Goal: Task Accomplishment & Management: Complete application form

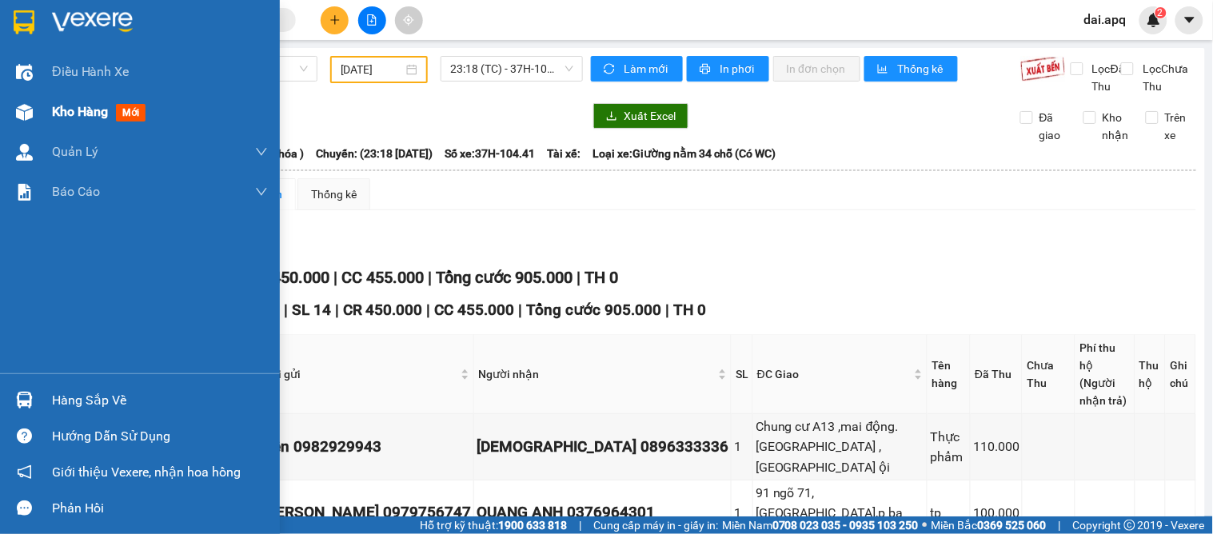
click at [78, 104] on span "Kho hàng" at bounding box center [80, 111] width 56 height 15
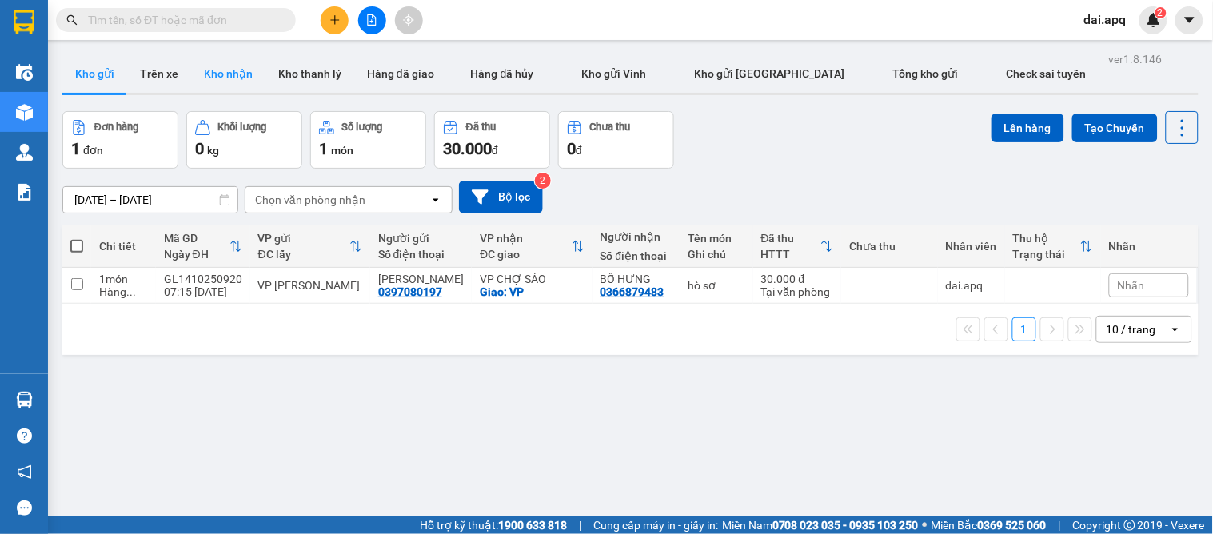
click at [232, 86] on button "Kho nhận" at bounding box center [228, 73] width 74 height 38
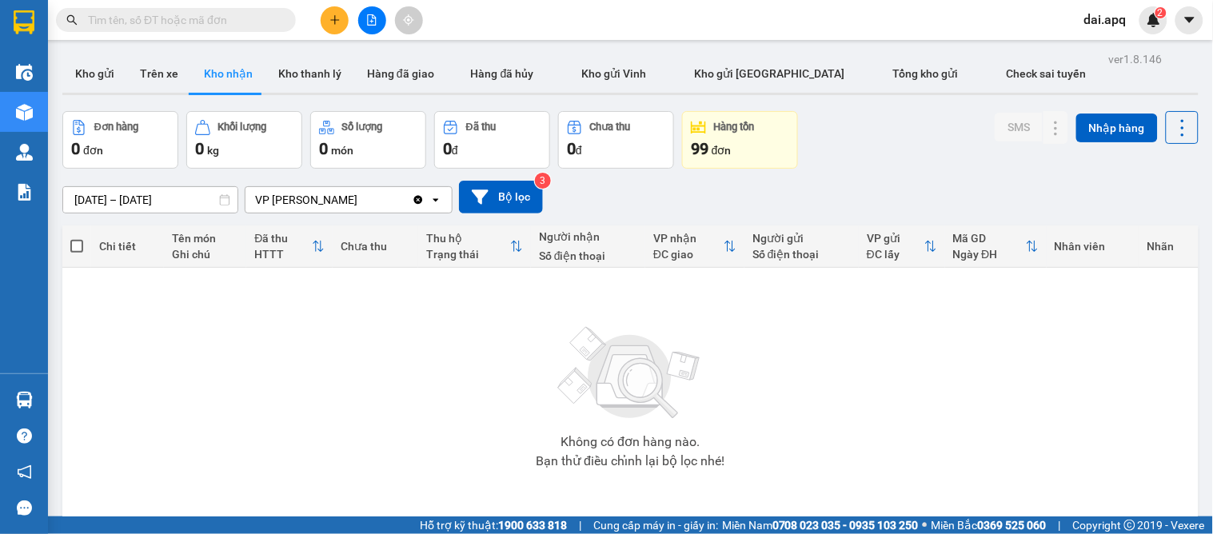
click at [106, 202] on input "[DATE] – [DATE]" at bounding box center [150, 200] width 174 height 26
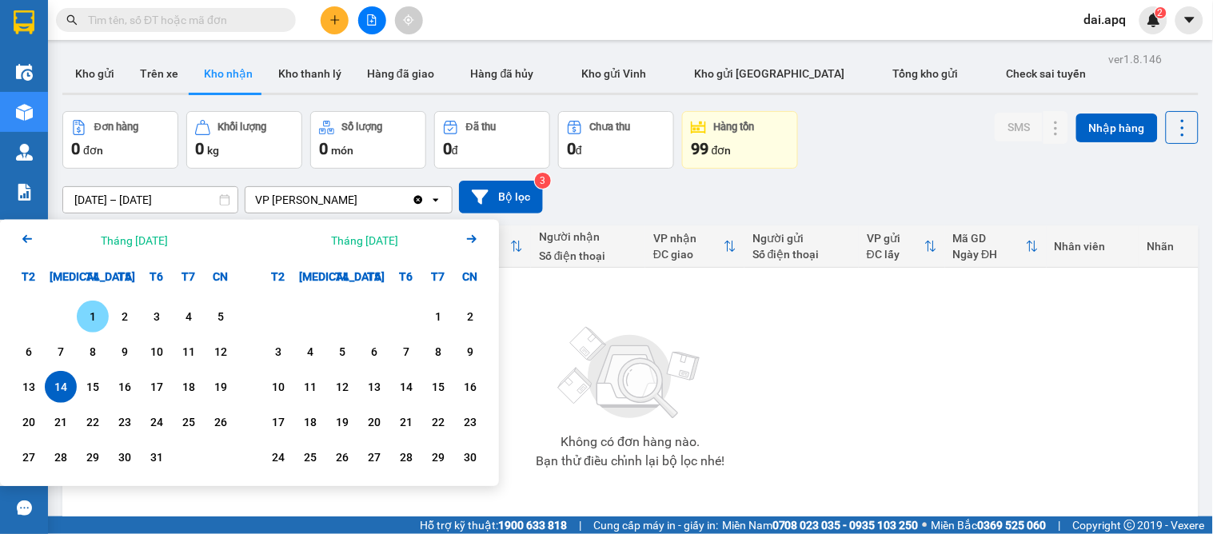
click at [85, 314] on div "1" at bounding box center [93, 316] width 22 height 19
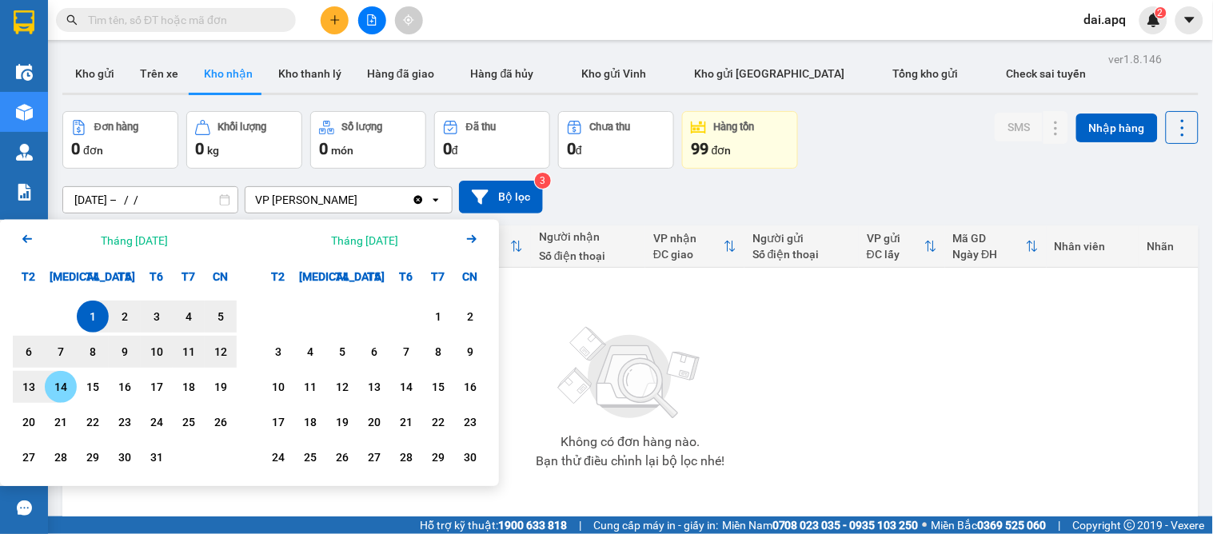
click at [69, 394] on div "14" at bounding box center [61, 387] width 22 height 19
type input "[DATE] – [DATE]"
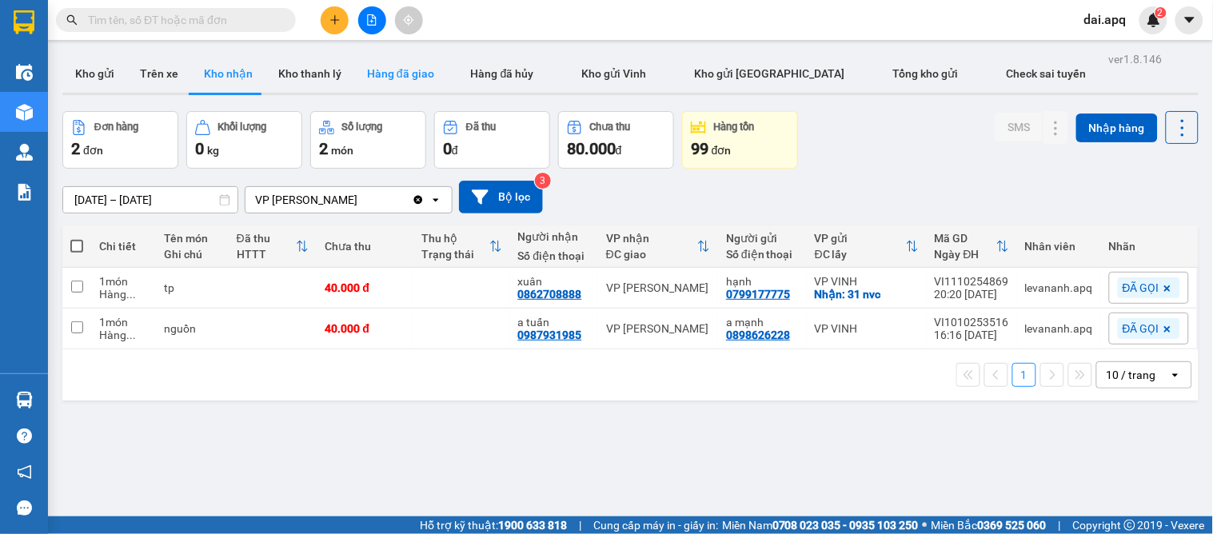
click at [410, 72] on button "Hàng đã giao" at bounding box center [400, 73] width 93 height 38
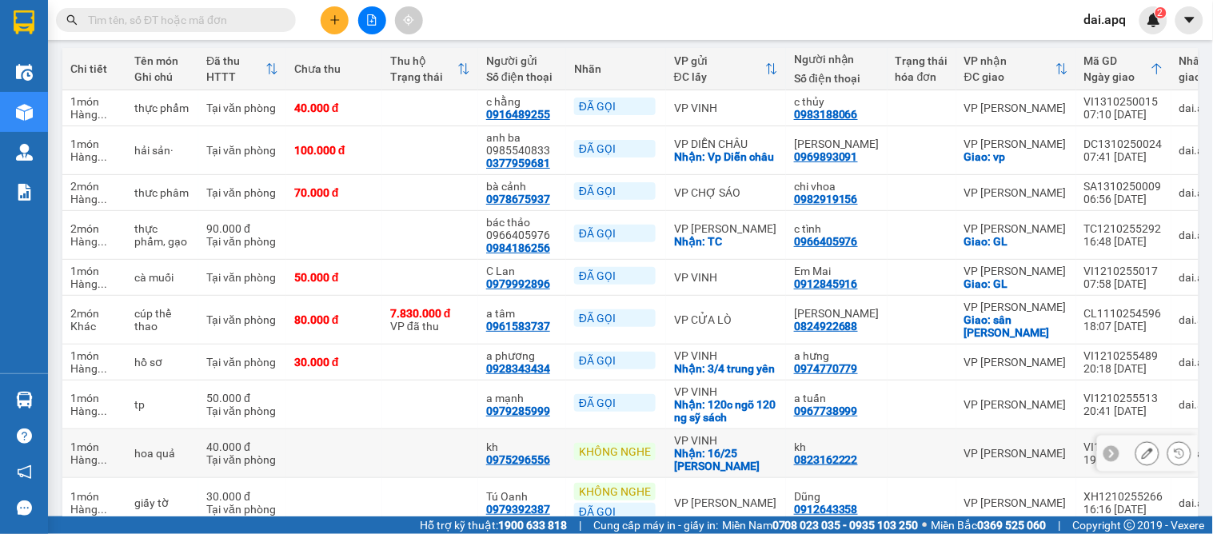
scroll to position [266, 0]
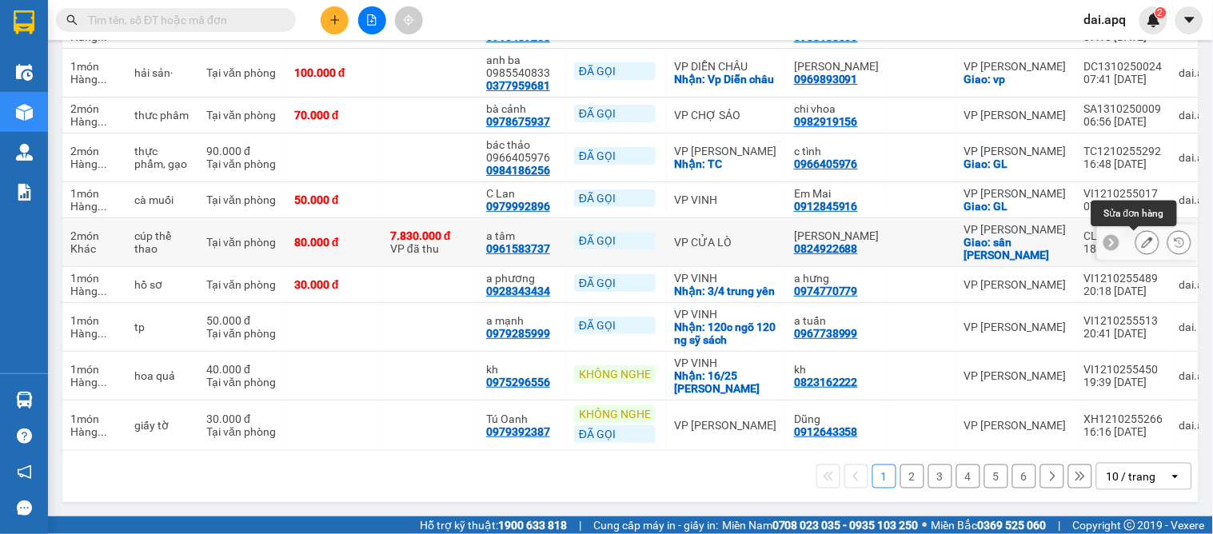
click at [1142, 237] on icon at bounding box center [1147, 242] width 11 height 11
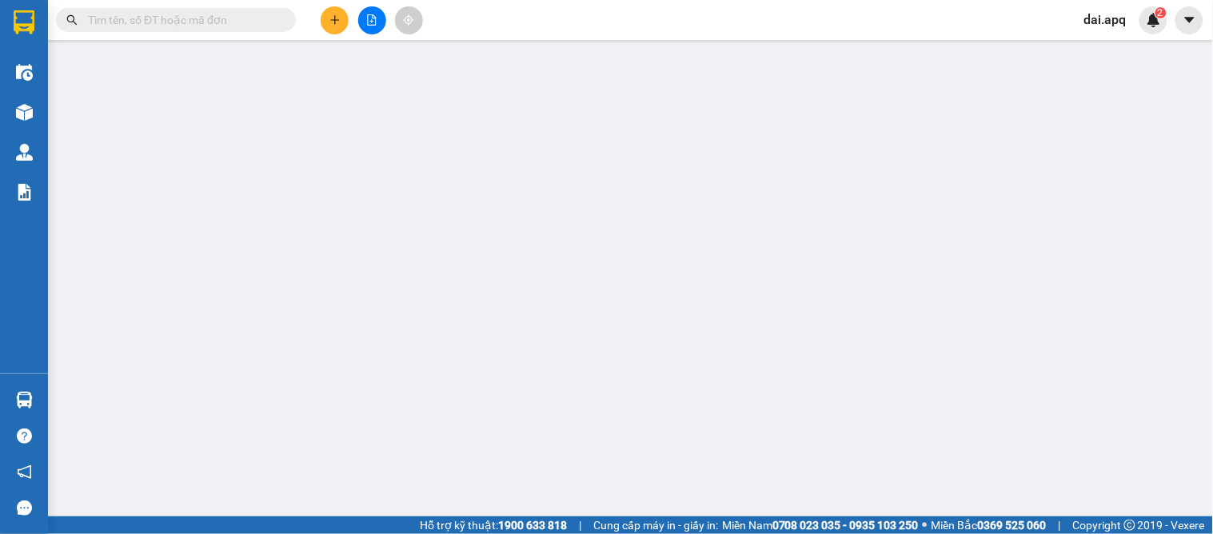
type input "0961583737"
type input "a tâm"
type input "0824922688"
type input "TUỆ NGHI"
checkbox input "true"
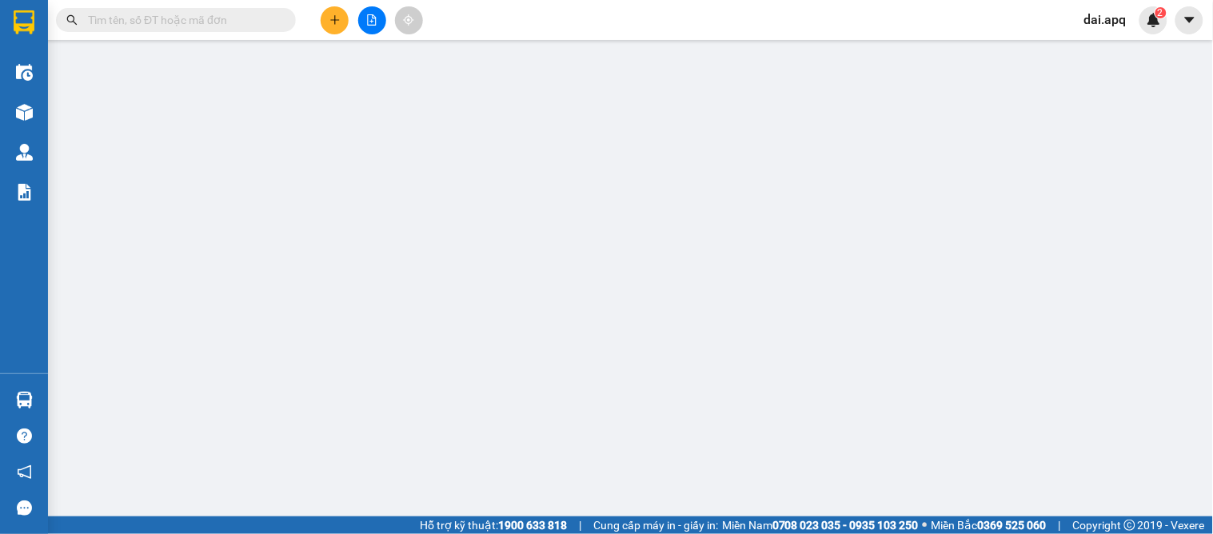
type input "sân sammy pickelball"
type input "người gửi trả phí thu hộ"
checkbox input "true"
type input "7.830.000"
type input "45.000"
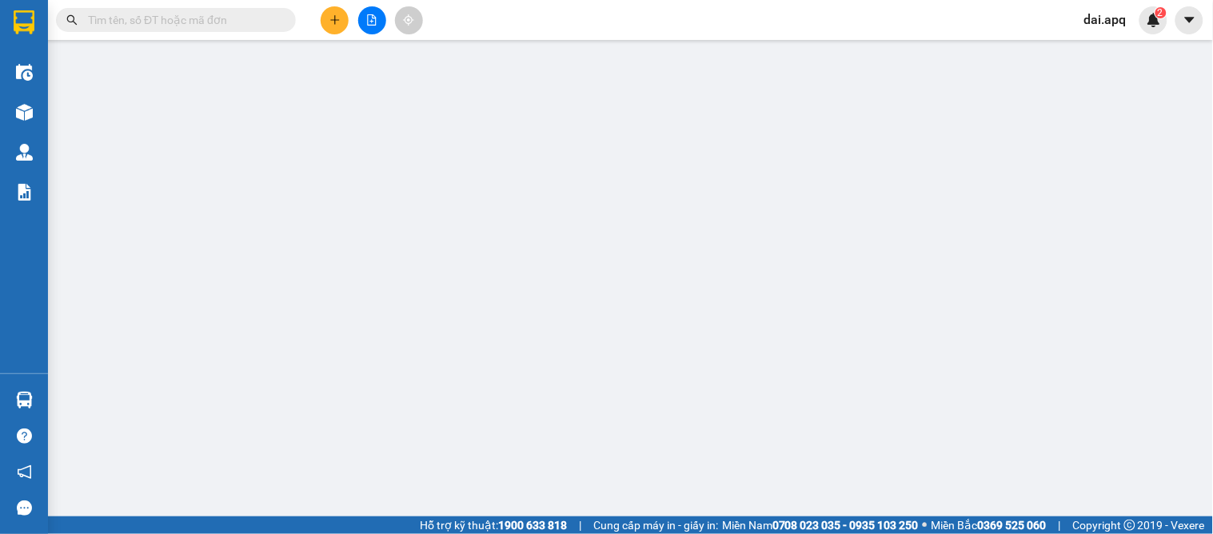
type input "80.000"
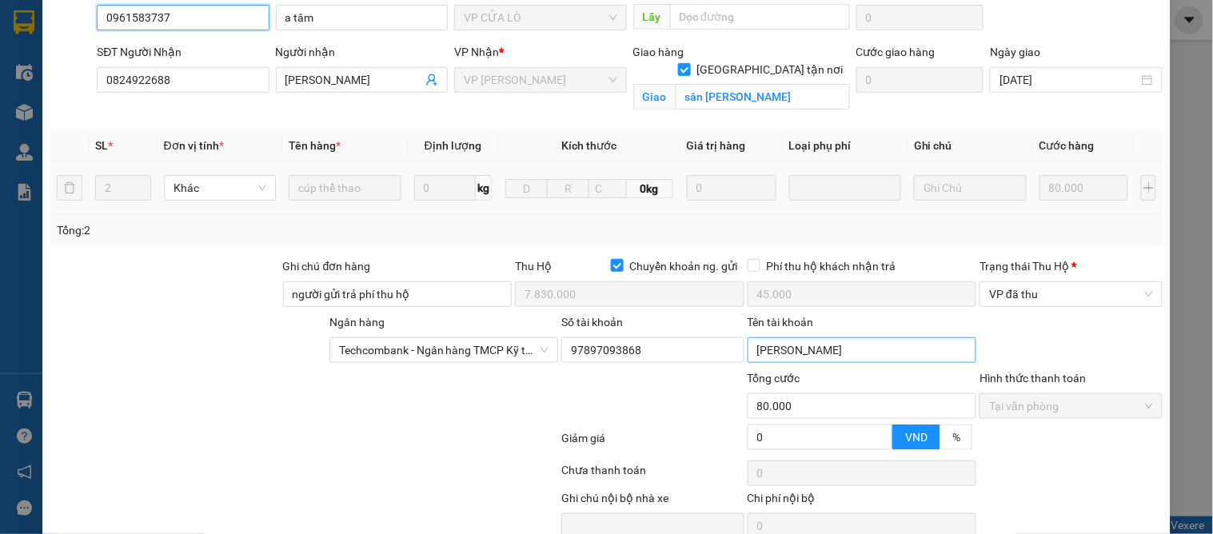
scroll to position [250, 0]
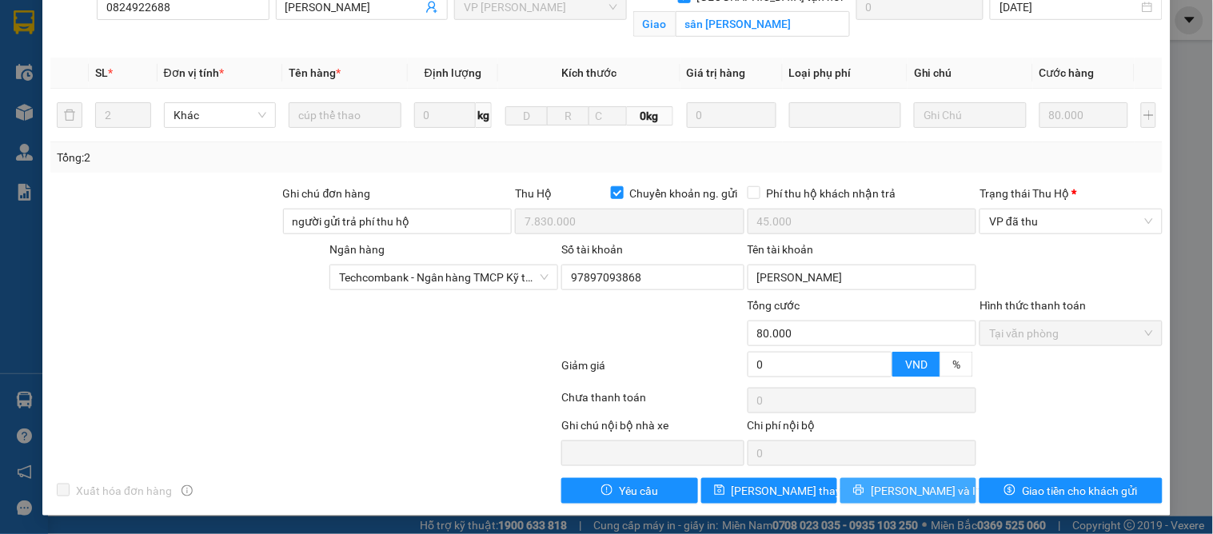
click at [902, 488] on span "[PERSON_NAME] và In" at bounding box center [927, 491] width 112 height 18
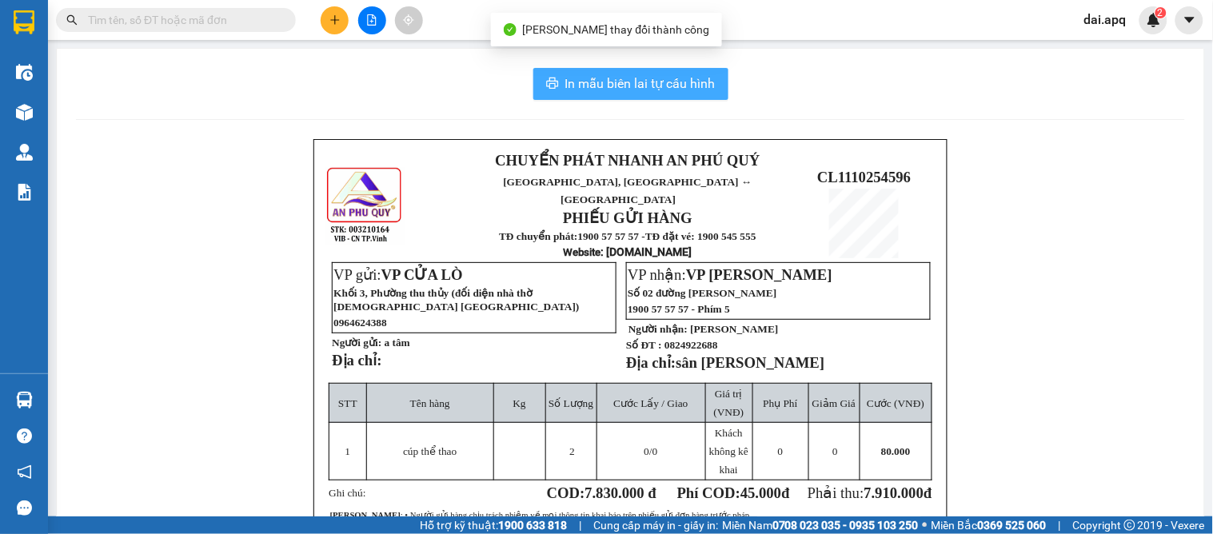
click at [628, 81] on span "In mẫu biên lai tự cấu hình" at bounding box center [640, 84] width 150 height 20
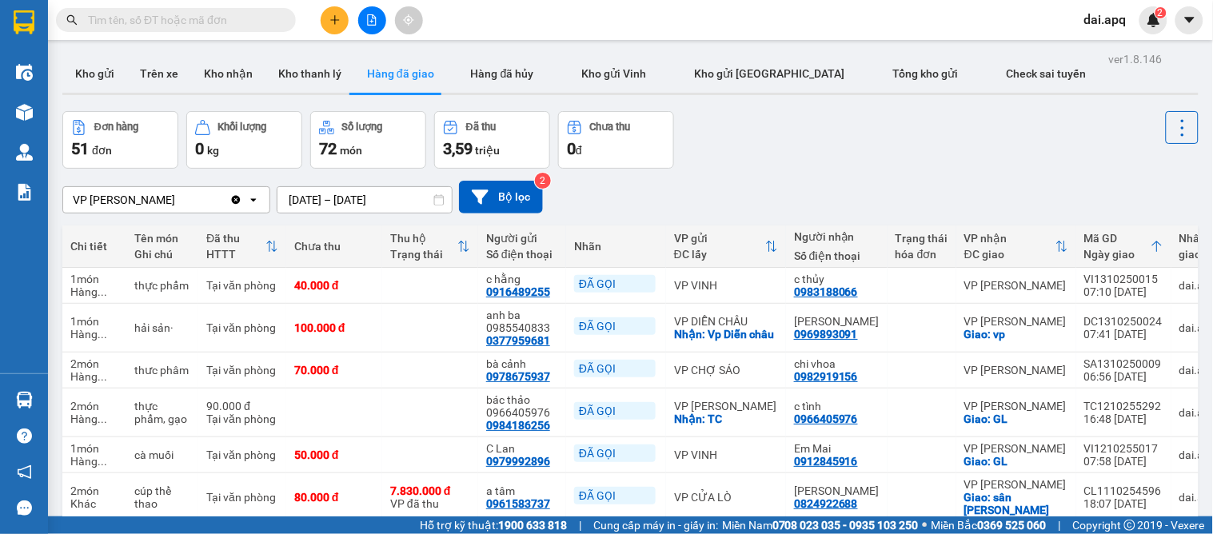
click at [721, 154] on div "Đơn hàng 51 đơn Khối lượng 0 kg Số lượng 72 món Đã thu 3,59 triệu Chưa thu 0 đ" at bounding box center [630, 140] width 1136 height 58
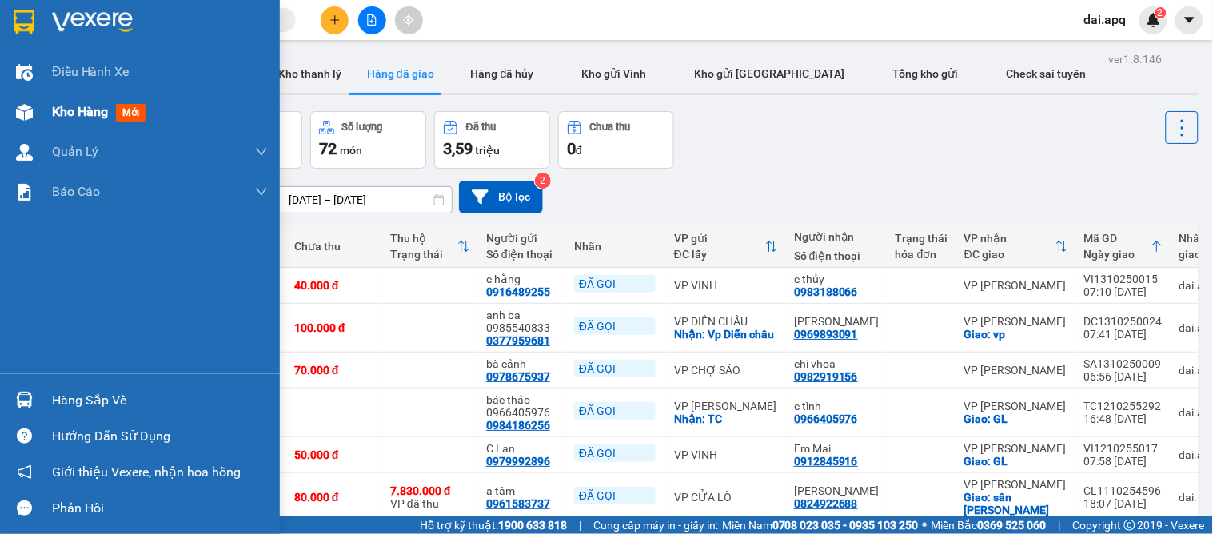
click at [58, 119] on span "Kho hàng" at bounding box center [80, 111] width 56 height 15
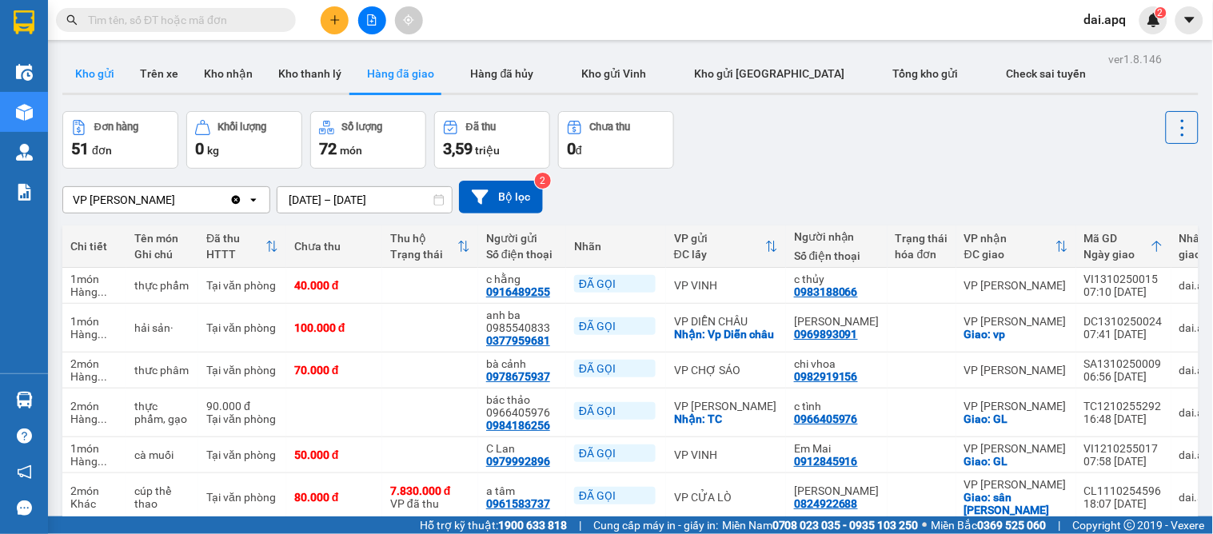
click at [97, 68] on button "Kho gửi" at bounding box center [94, 73] width 65 height 38
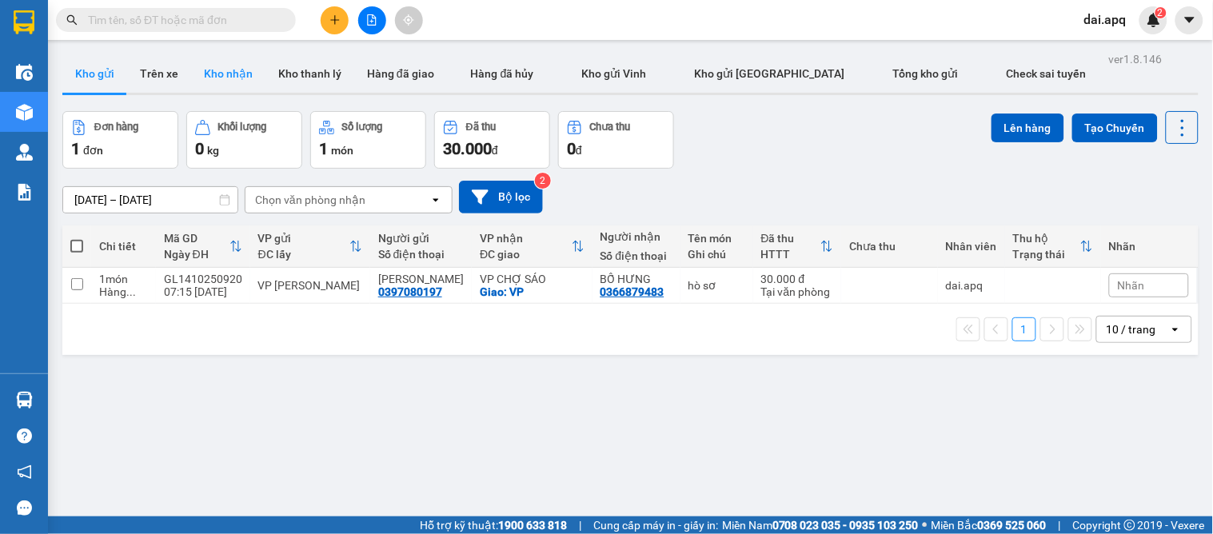
click at [234, 77] on button "Kho nhận" at bounding box center [228, 73] width 74 height 38
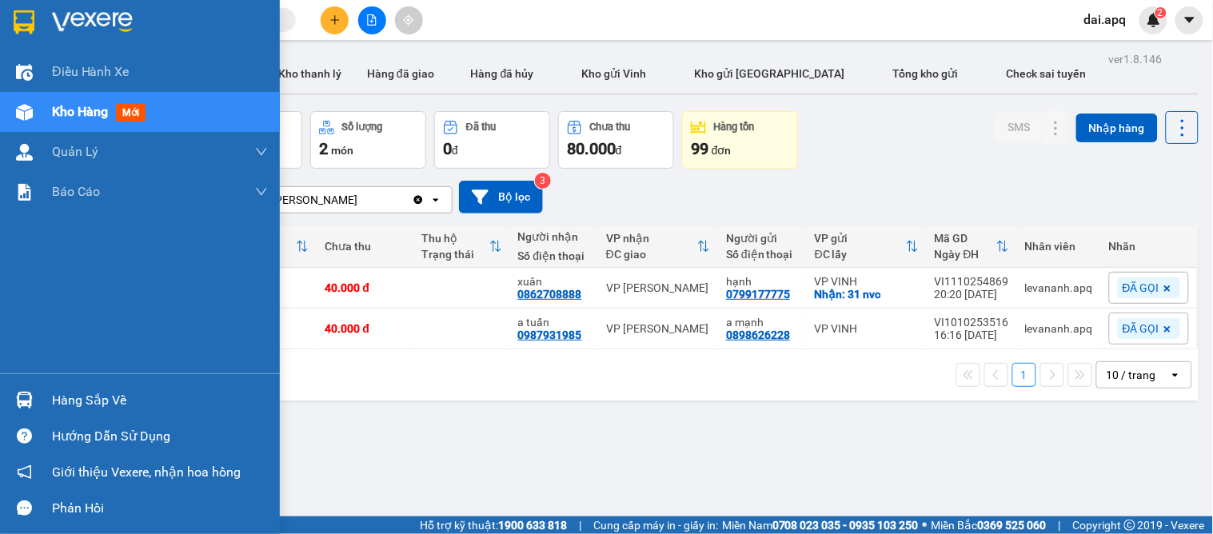
click at [20, 409] on img at bounding box center [24, 400] width 17 height 17
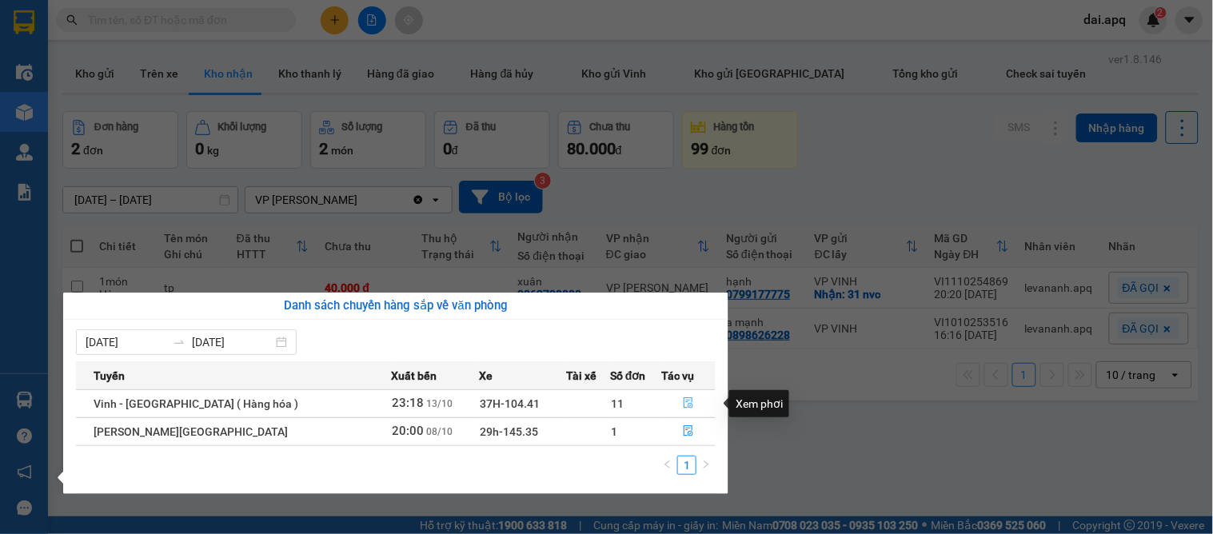
click at [683, 403] on icon "file-done" at bounding box center [688, 402] width 11 height 11
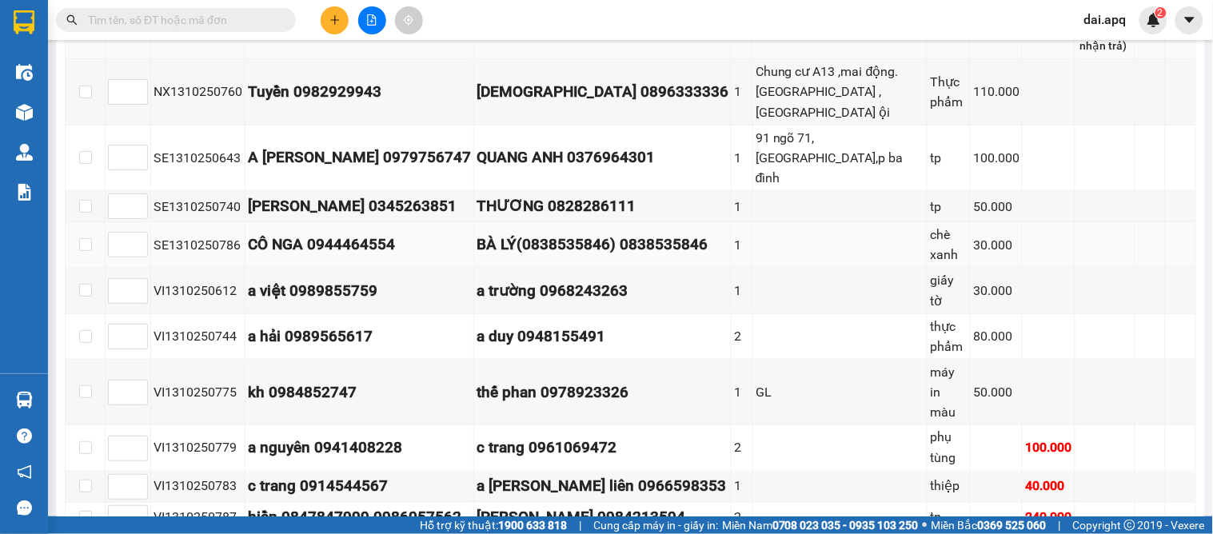
scroll to position [266, 0]
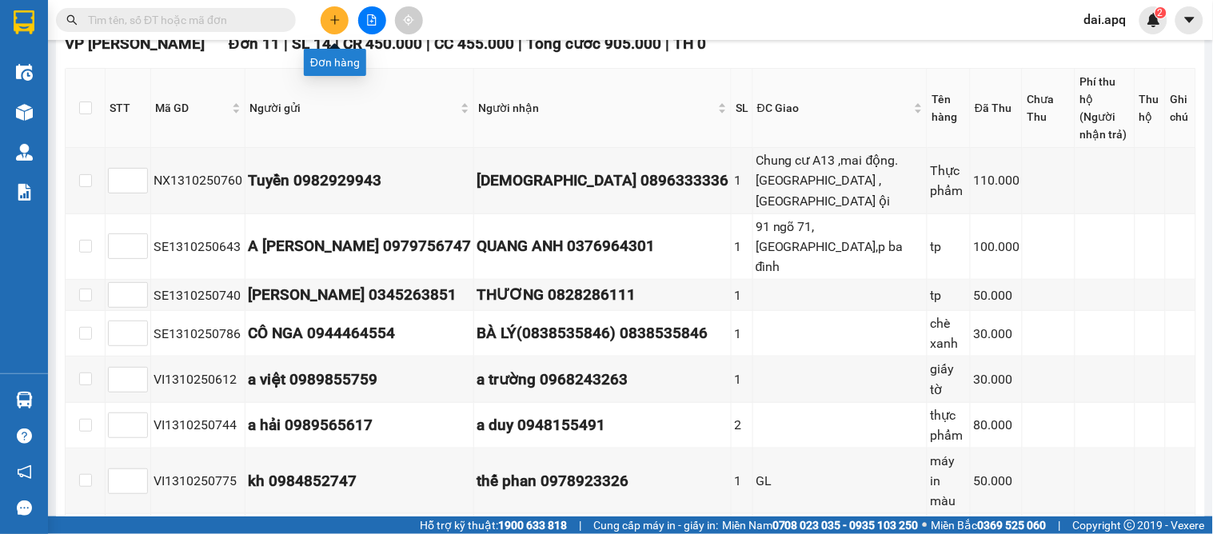
click at [334, 19] on icon "plus" at bounding box center [334, 19] width 9 height 1
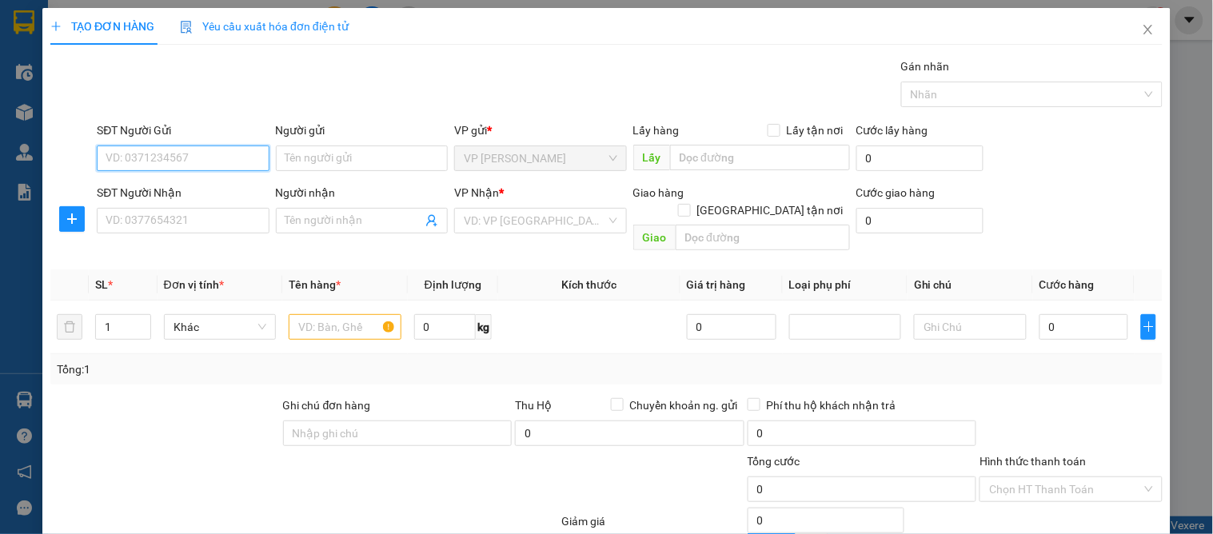
click at [126, 160] on input "SĐT Người Gửi" at bounding box center [183, 159] width 172 height 26
click at [292, 314] on input "text" at bounding box center [345, 327] width 112 height 26
type input "d"
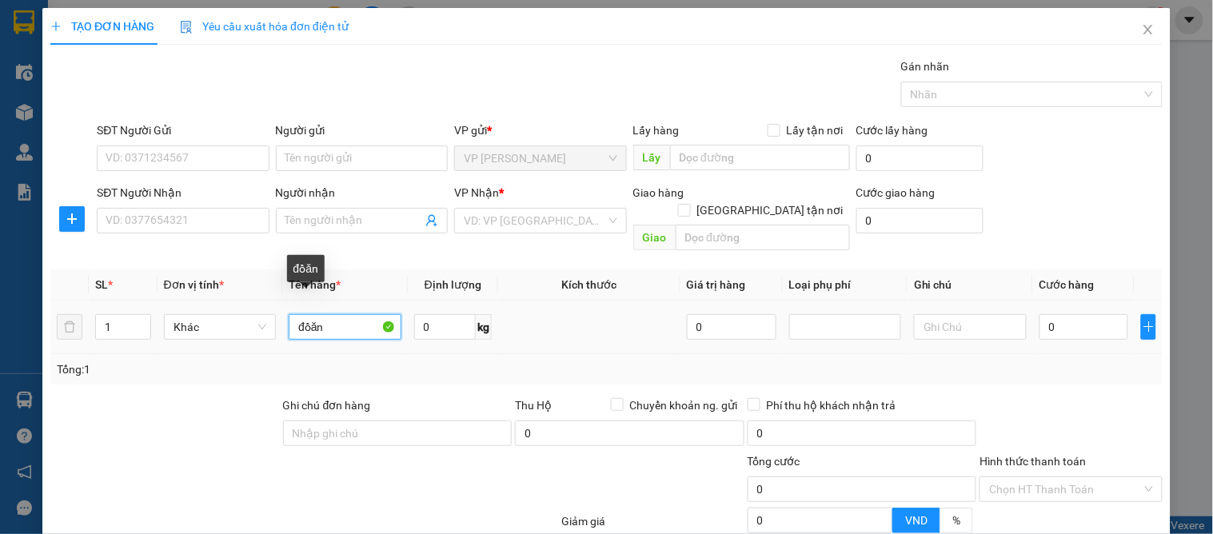
click at [307, 314] on input "đồăn" at bounding box center [345, 327] width 112 height 26
type input "đồ ăn"
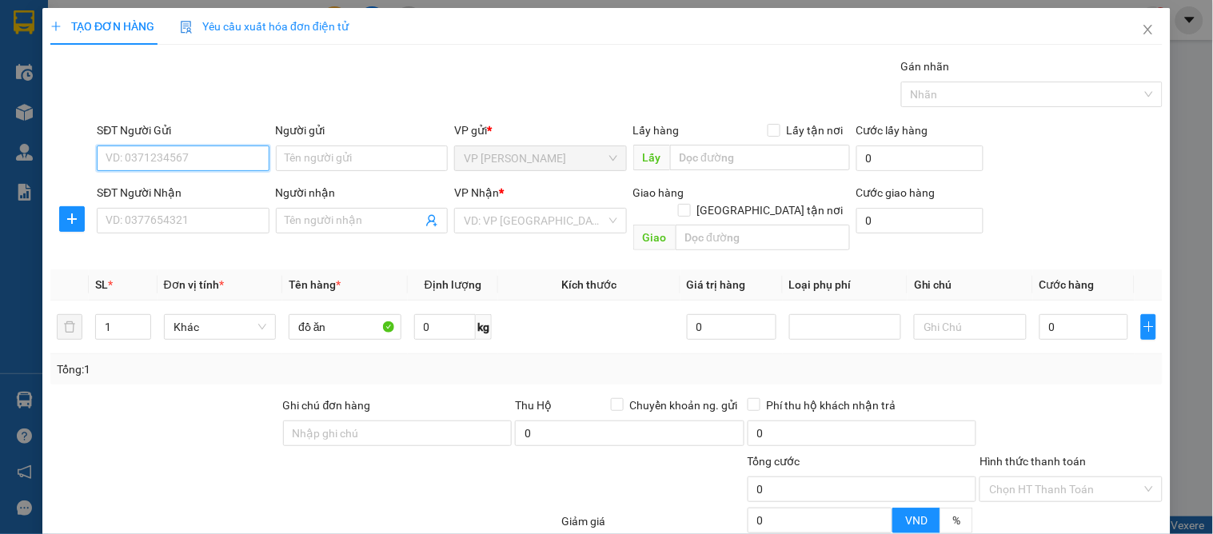
click at [150, 154] on input "SĐT Người Gửi" at bounding box center [183, 159] width 172 height 26
click at [181, 142] on div "SĐT Người Gửi VD: 0371234567" at bounding box center [183, 150] width 172 height 56
click at [201, 155] on input "SĐT Người Gửi" at bounding box center [183, 159] width 172 height 26
type input "0984053183"
drag, startPoint x: 248, startPoint y: 197, endPoint x: 254, endPoint y: 206, distance: 10.9
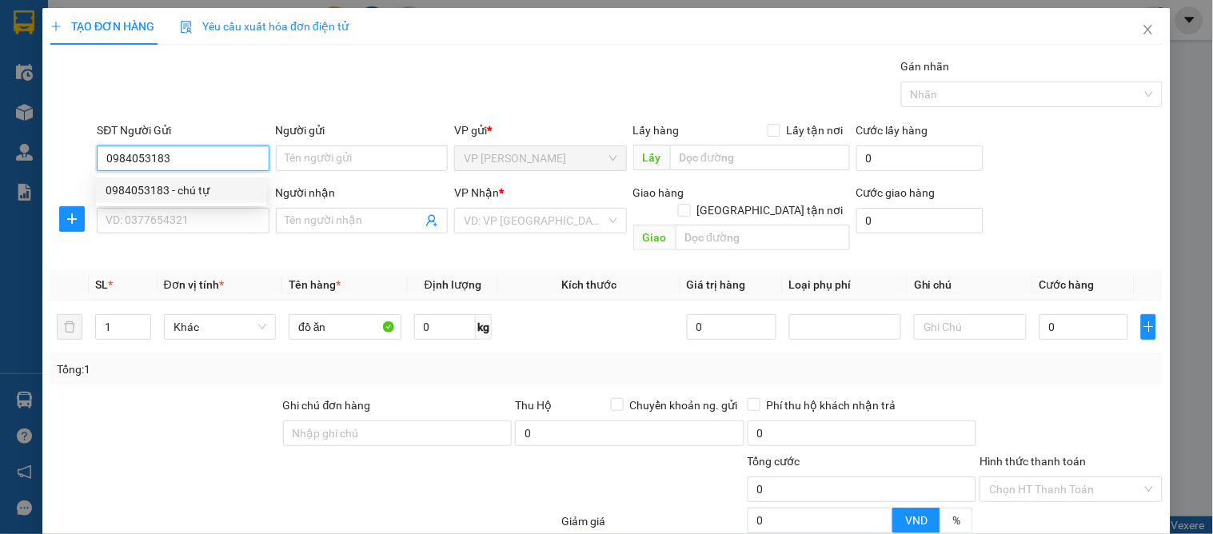
click at [250, 197] on div "0984053183 - chú tự" at bounding box center [181, 191] width 151 height 18
type input "chú tự"
type input "0984053183"
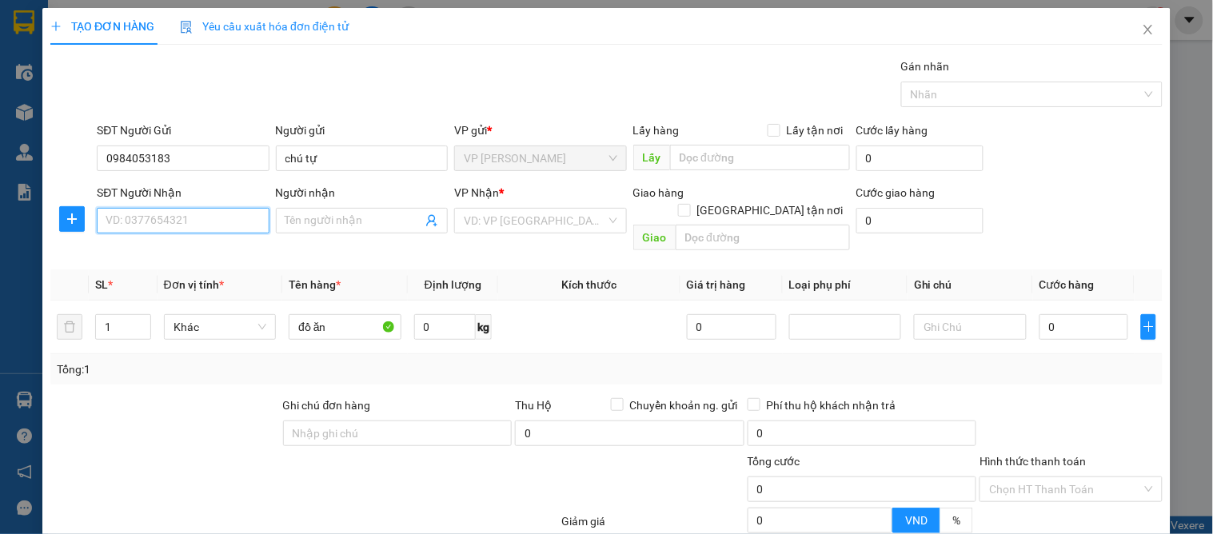
click at [230, 230] on input "SĐT Người Nhận" at bounding box center [183, 221] width 172 height 26
click at [193, 256] on div "0384684981 - c thúy" at bounding box center [181, 253] width 151 height 18
type input "0384684981"
type input "c thúy"
checkbox input "true"
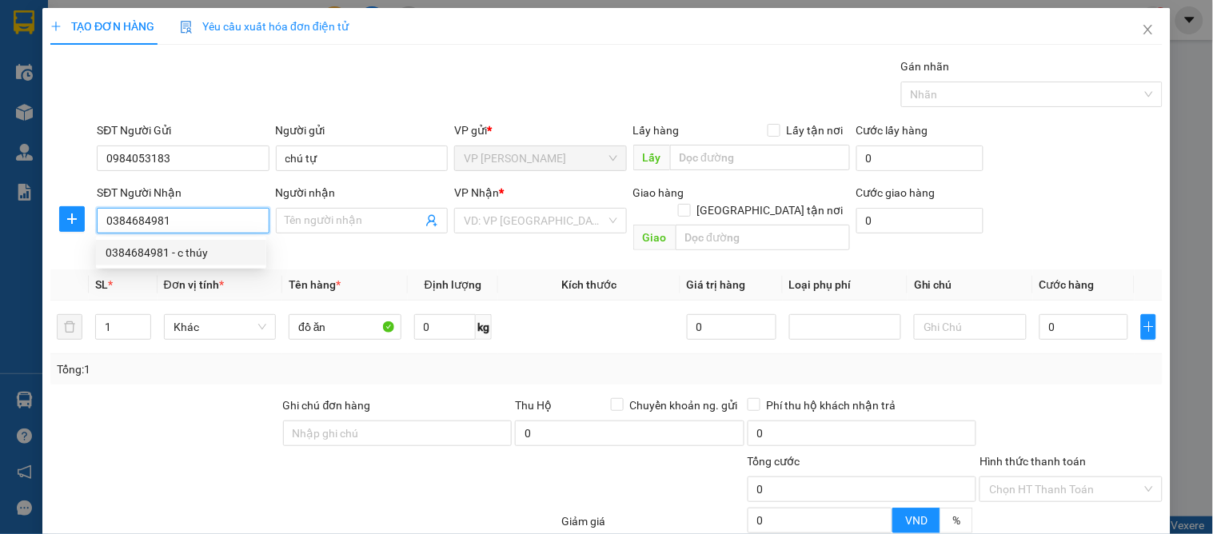
type input "Bv 115"
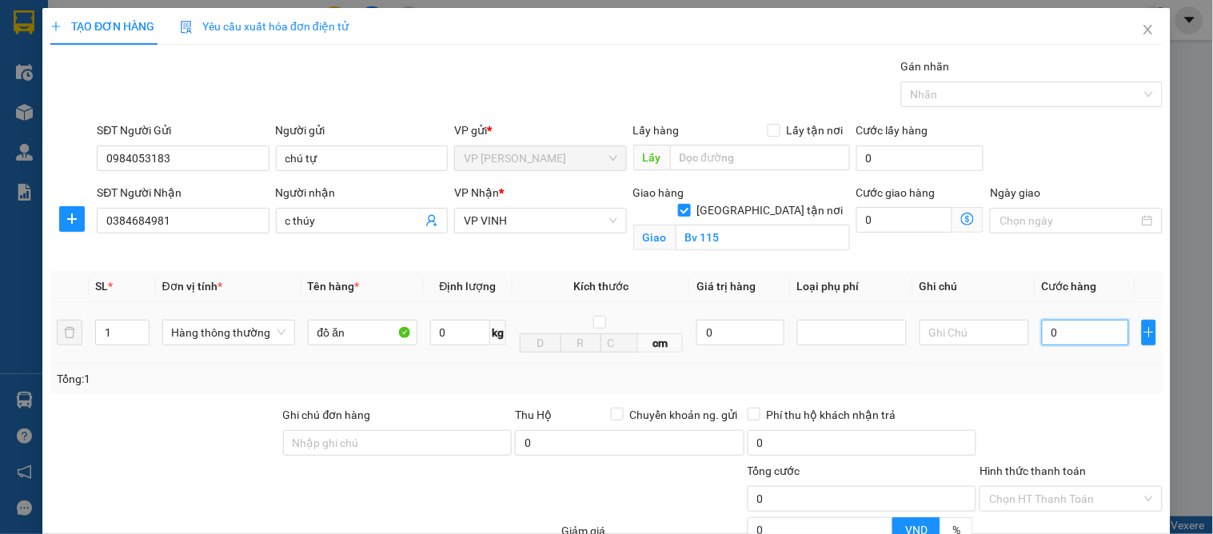
click at [1062, 344] on input "0" at bounding box center [1085, 333] width 87 height 26
type input "5"
type input "50"
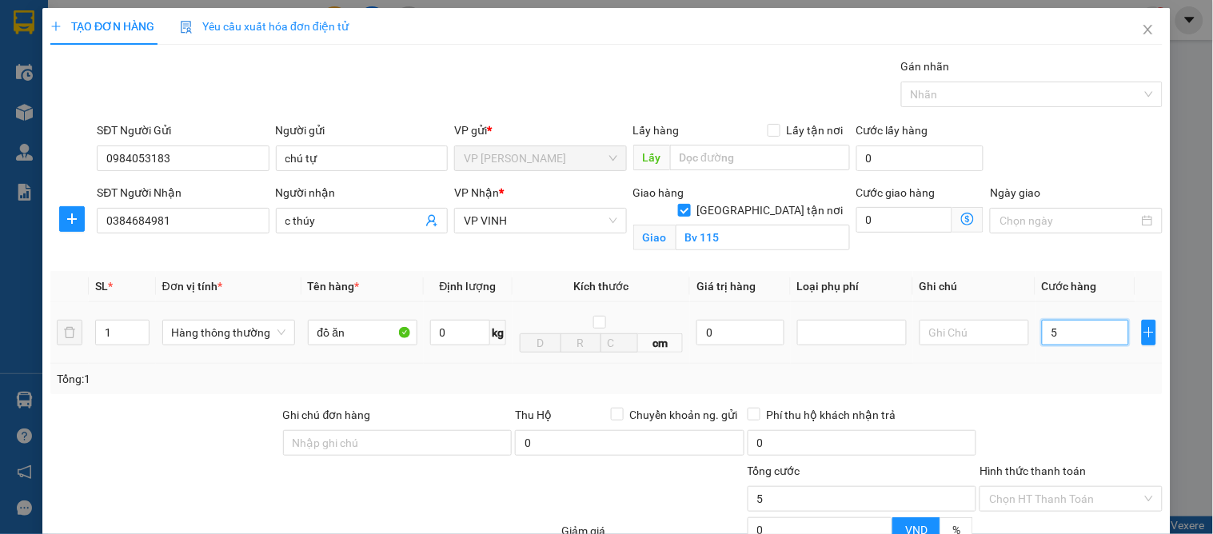
type input "50"
type input "50.000"
click at [992, 368] on div "Tổng: 1" at bounding box center [606, 379] width 1113 height 30
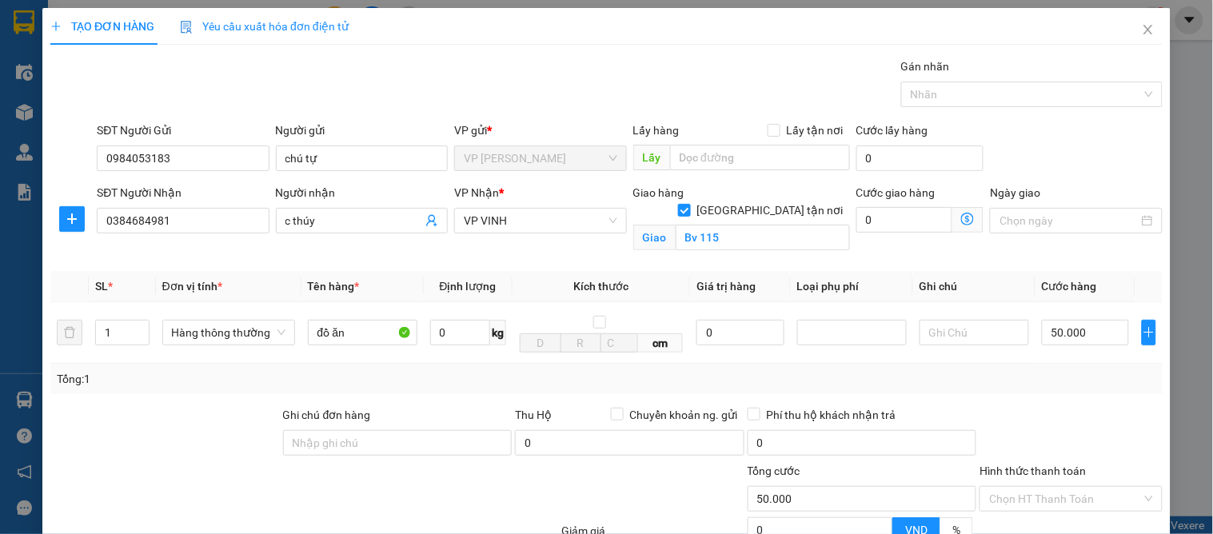
scroll to position [166, 0]
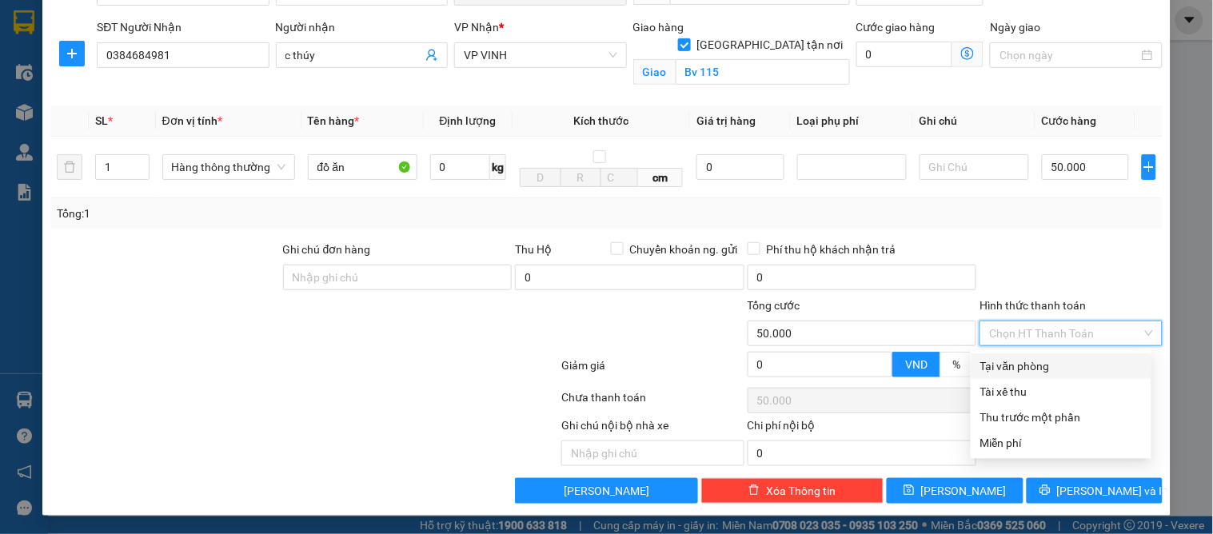
click at [1038, 336] on input "Hình thức thanh toán" at bounding box center [1065, 334] width 152 height 24
click at [1040, 362] on div "Tại văn phòng" at bounding box center [1062, 367] width 162 height 18
type input "0"
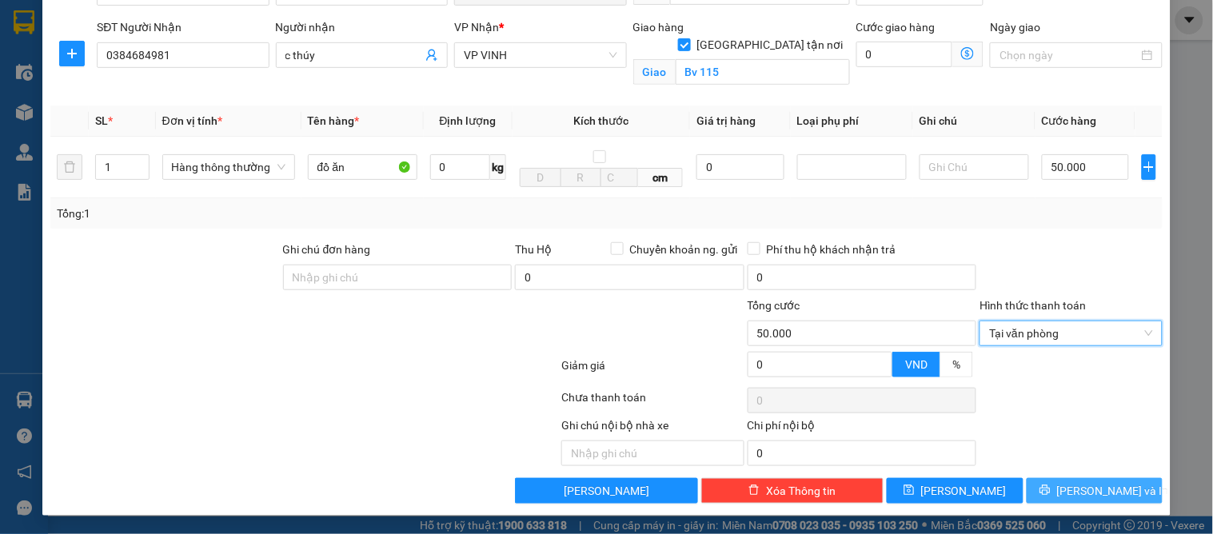
click at [1073, 483] on span "[PERSON_NAME] và In" at bounding box center [1113, 491] width 112 height 18
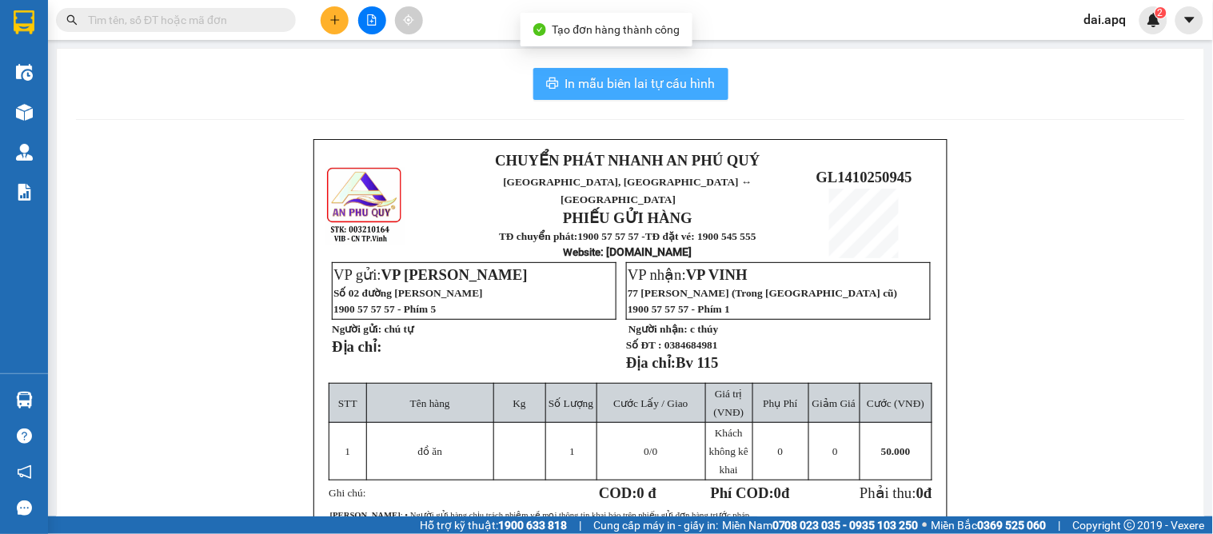
click at [661, 81] on span "In mẫu biên lai tự cấu hình" at bounding box center [640, 84] width 150 height 20
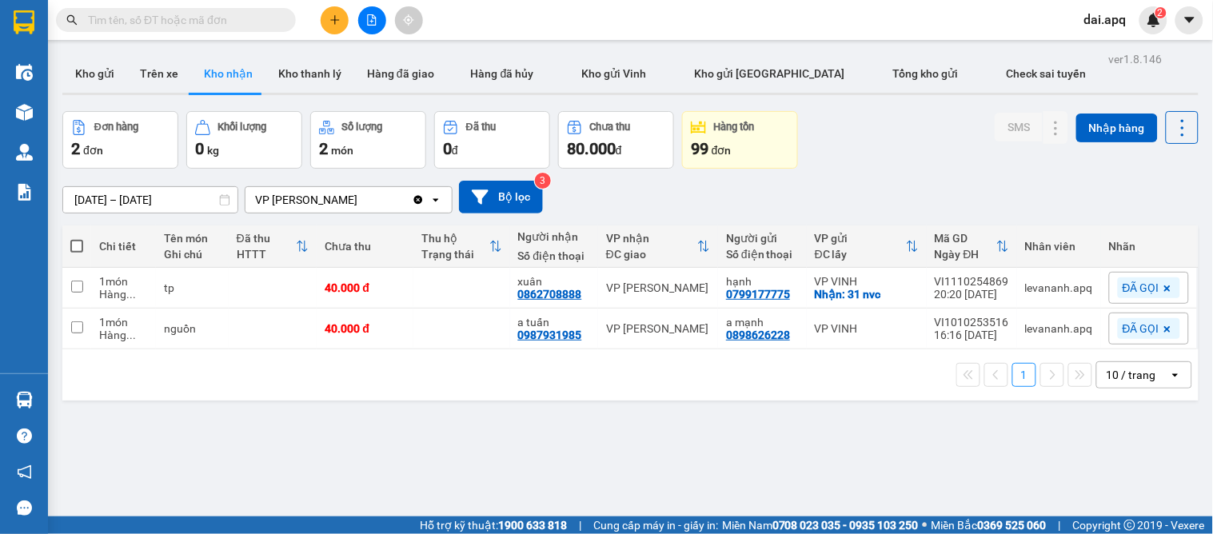
click at [378, 446] on div "ver 1.8.146 Kho gửi Trên xe Kho nhận Kho thanh lý Hàng đã giao Hàng đã hủy Kho …" at bounding box center [630, 315] width 1149 height 534
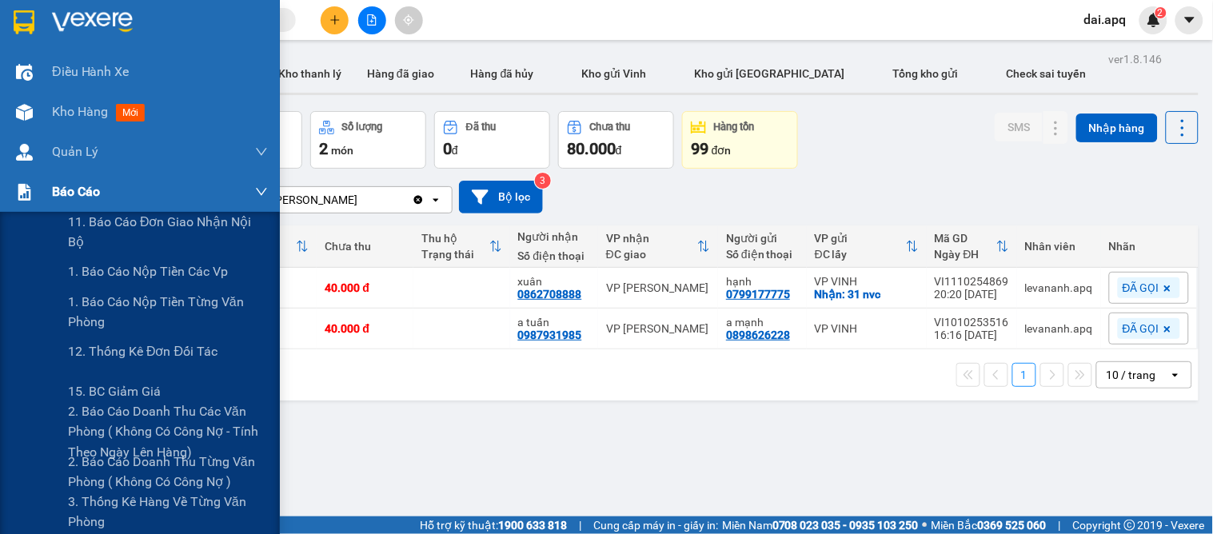
click at [46, 192] on div "Báo cáo" at bounding box center [140, 192] width 280 height 40
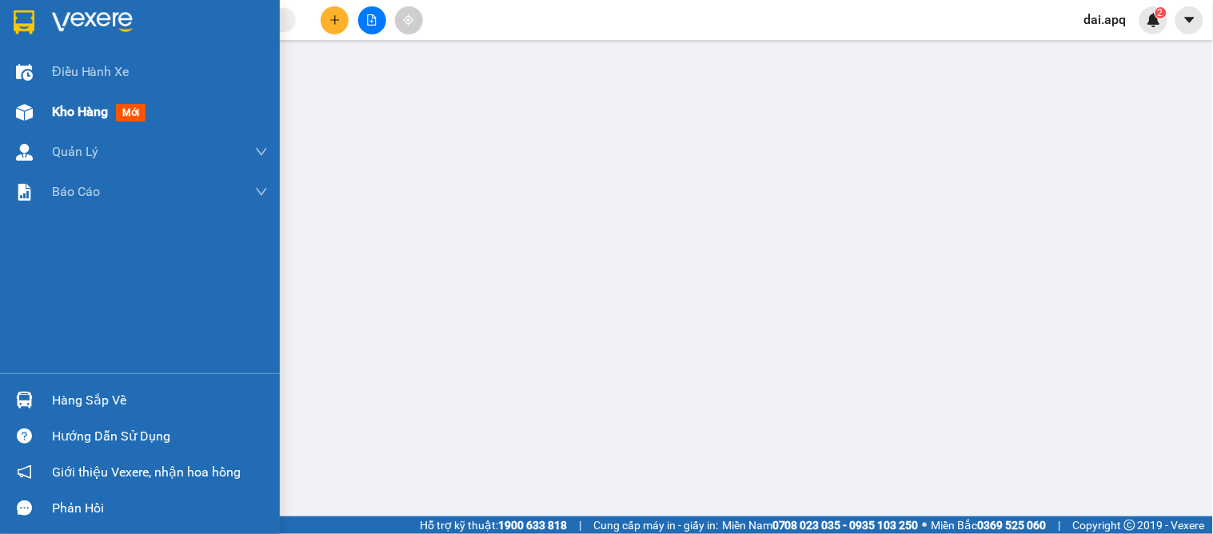
click at [38, 118] on div "Kho hàng mới" at bounding box center [140, 112] width 280 height 40
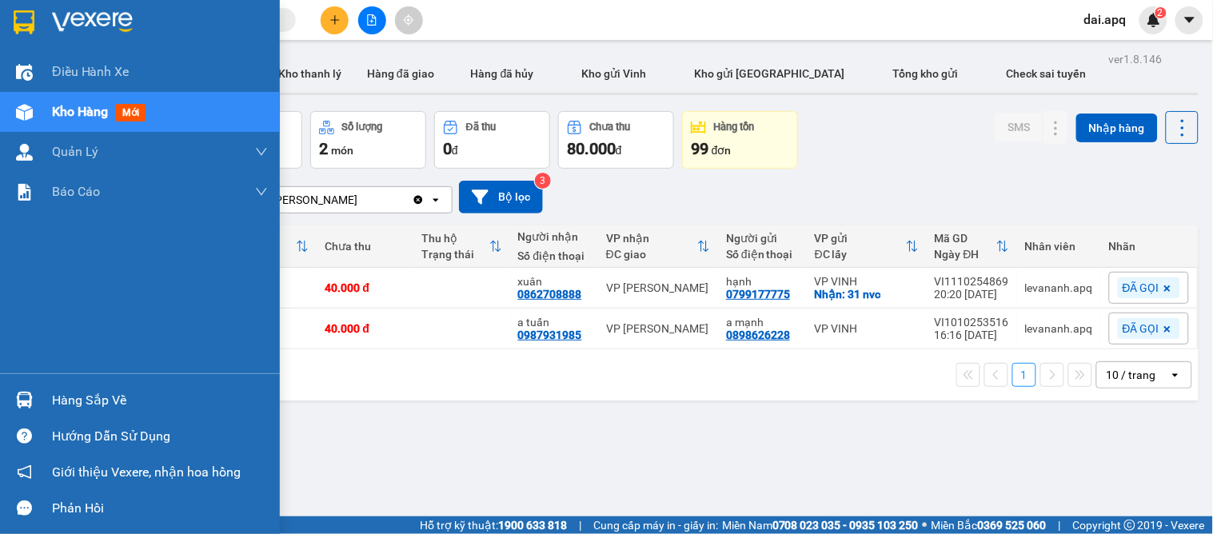
click at [66, 409] on div "Hàng sắp về" at bounding box center [160, 401] width 216 height 24
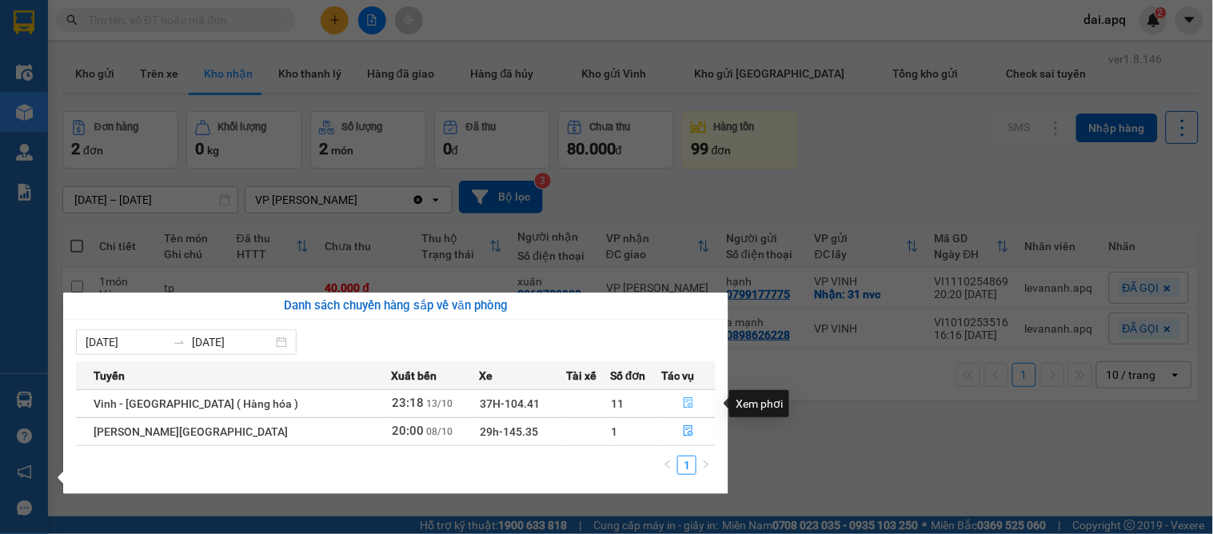
click at [675, 397] on button "button" at bounding box center [688, 404] width 53 height 26
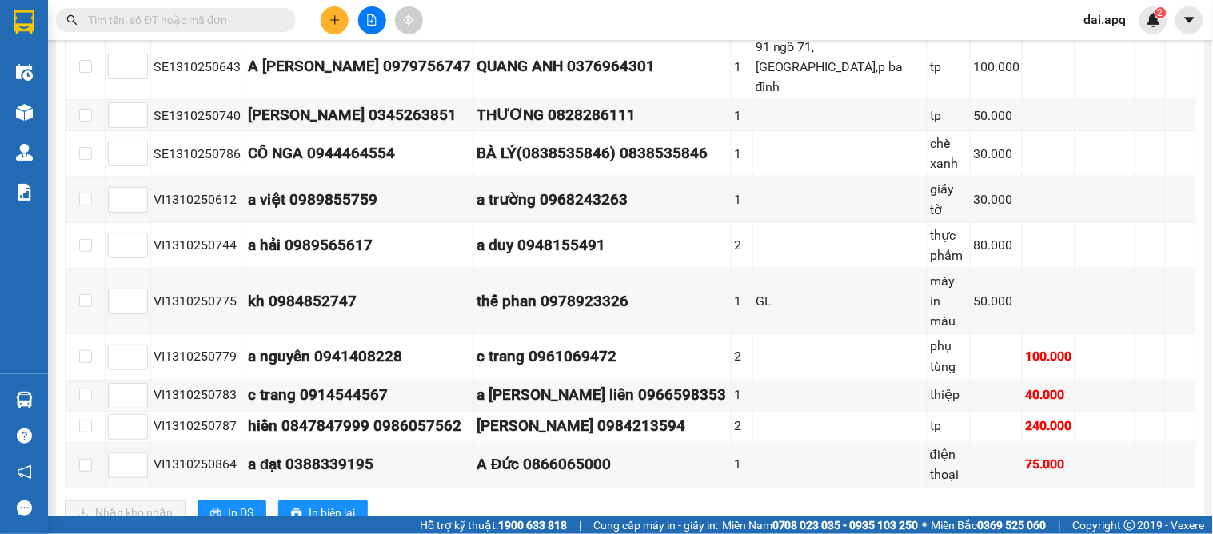
scroll to position [2, 0]
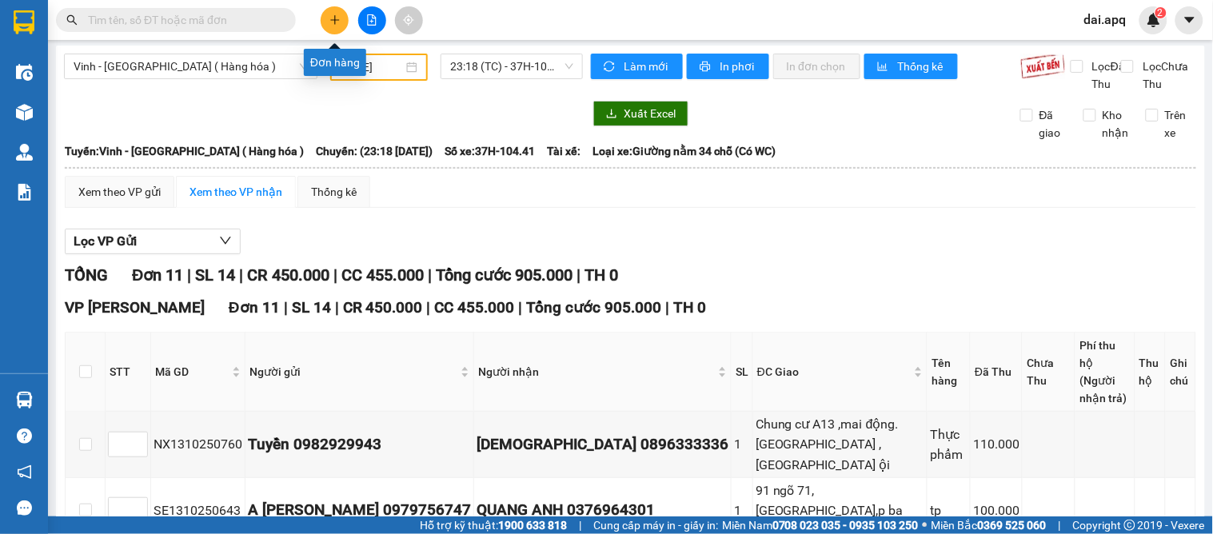
click at [329, 26] on button at bounding box center [335, 20] width 28 height 28
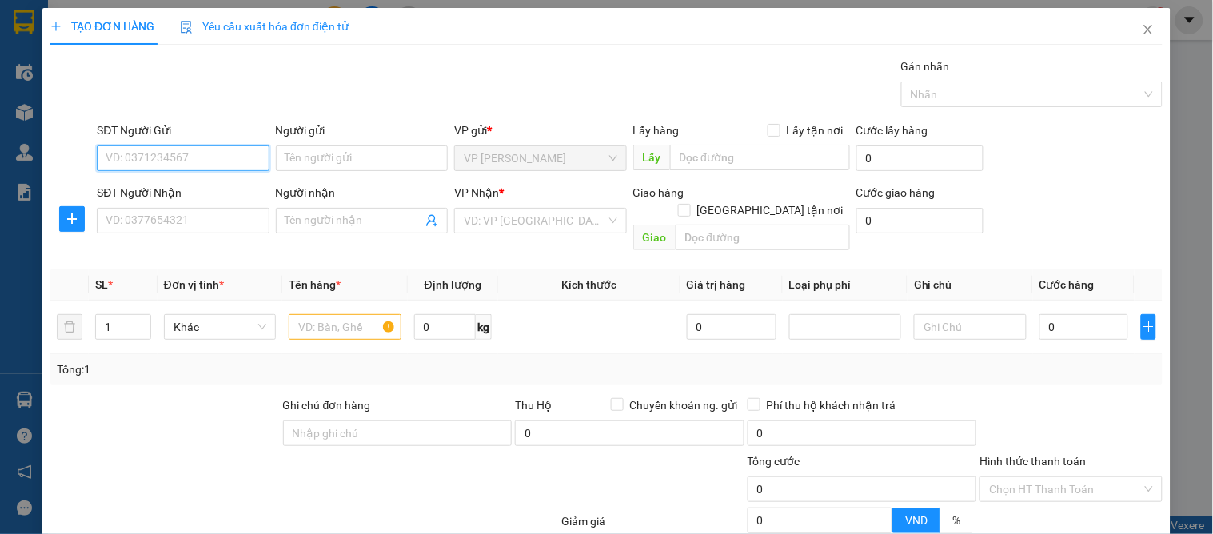
click at [146, 152] on input "SĐT Người Gửi" at bounding box center [183, 159] width 172 height 26
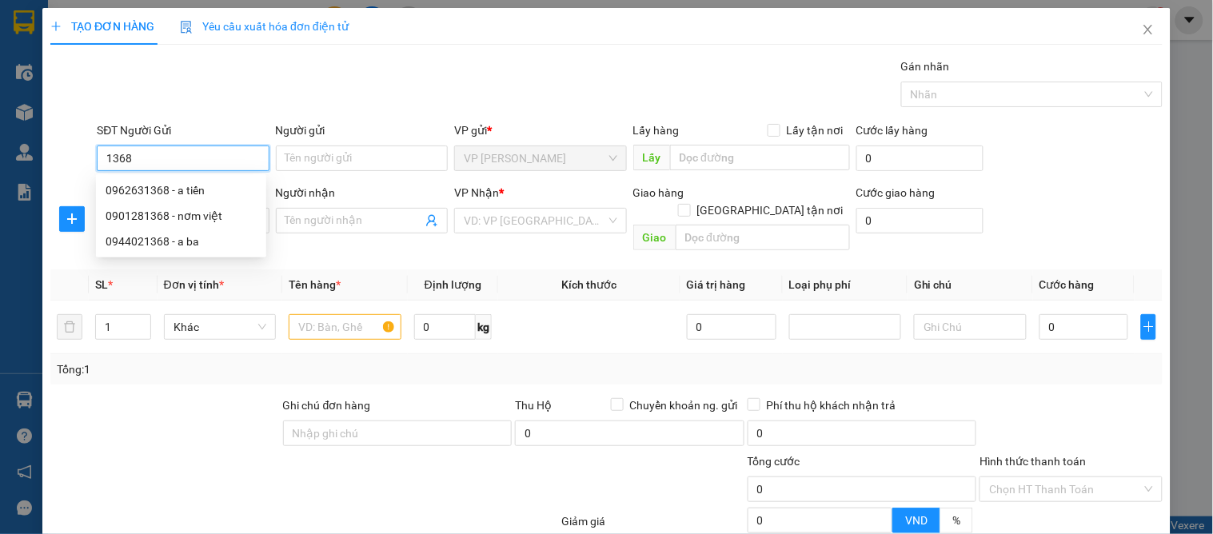
click at [166, 168] on input "1368" at bounding box center [183, 159] width 172 height 26
click at [180, 210] on div "0901281368 - nơm việt" at bounding box center [181, 216] width 151 height 18
type input "0901281368"
type input "nơm việt"
type input "stk 105000517842 ngân hàng vieettin bank tên đông thu cúc"
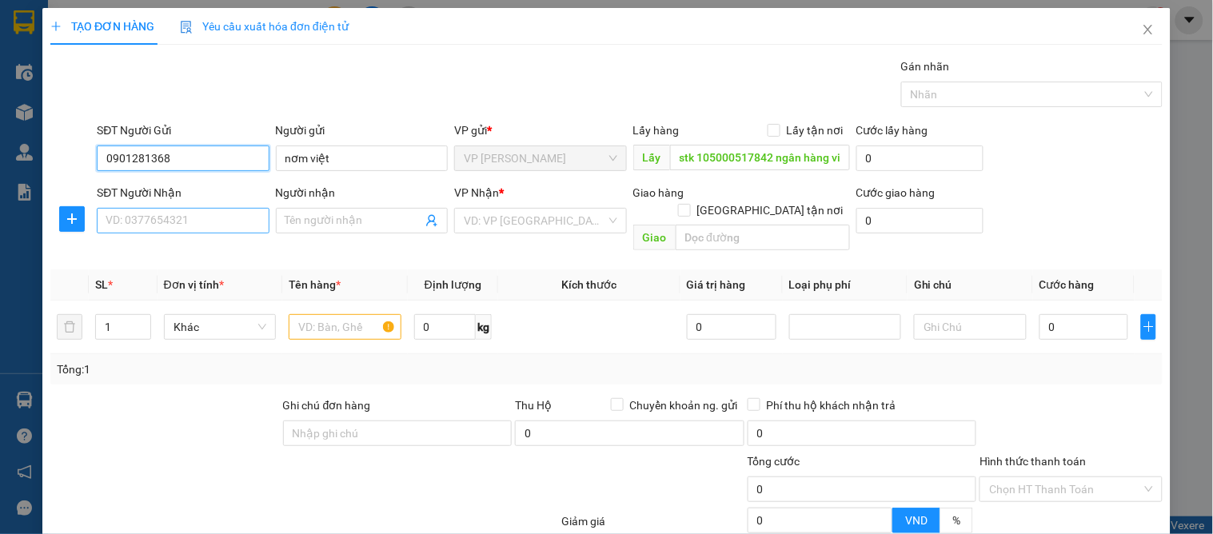
type input "0901281368"
click at [177, 226] on input "SĐT Người Nhận" at bounding box center [183, 221] width 172 height 26
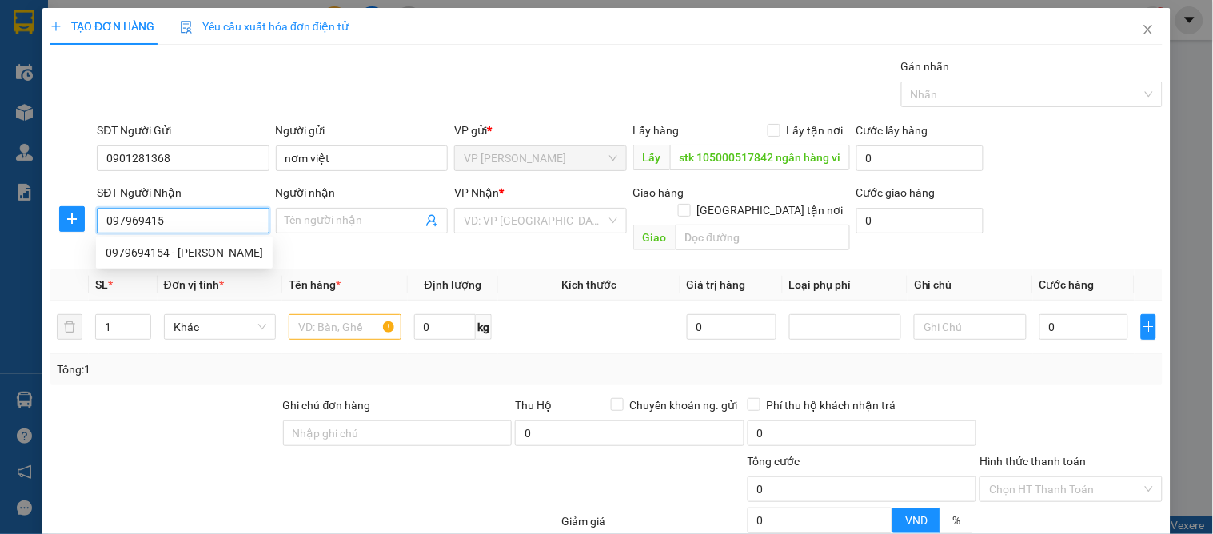
type input "0979694154"
click at [129, 248] on div "0979694154 - c tuyết" at bounding box center [185, 253] width 158 height 18
type input "c tuyết"
checkbox input "true"
type input "112 tuệ tĩnh"
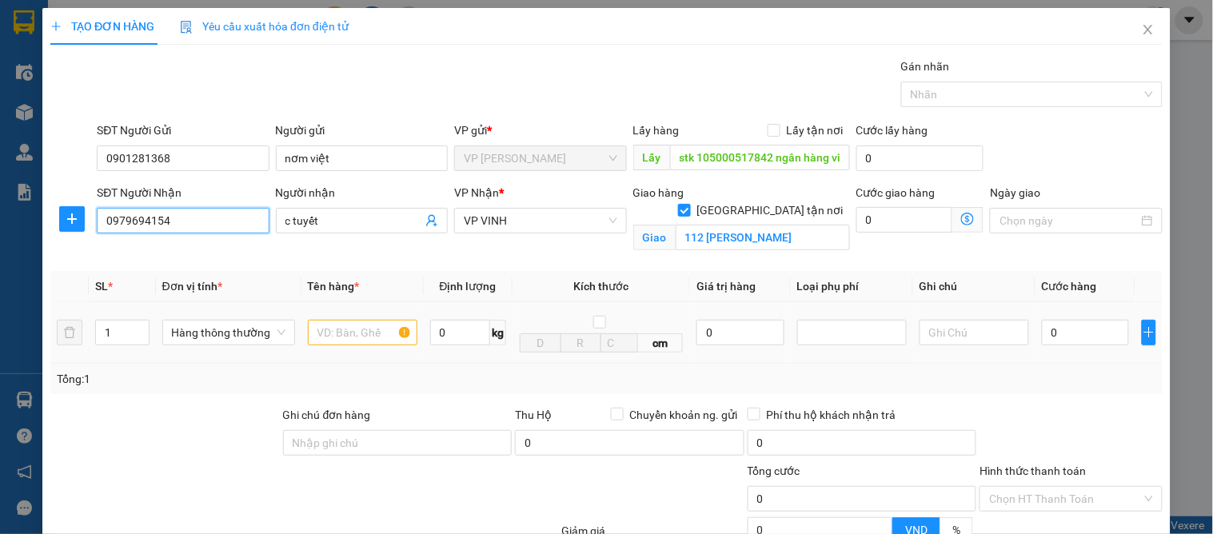
type input "0979694154"
click at [334, 338] on input "text" at bounding box center [363, 333] width 110 height 26
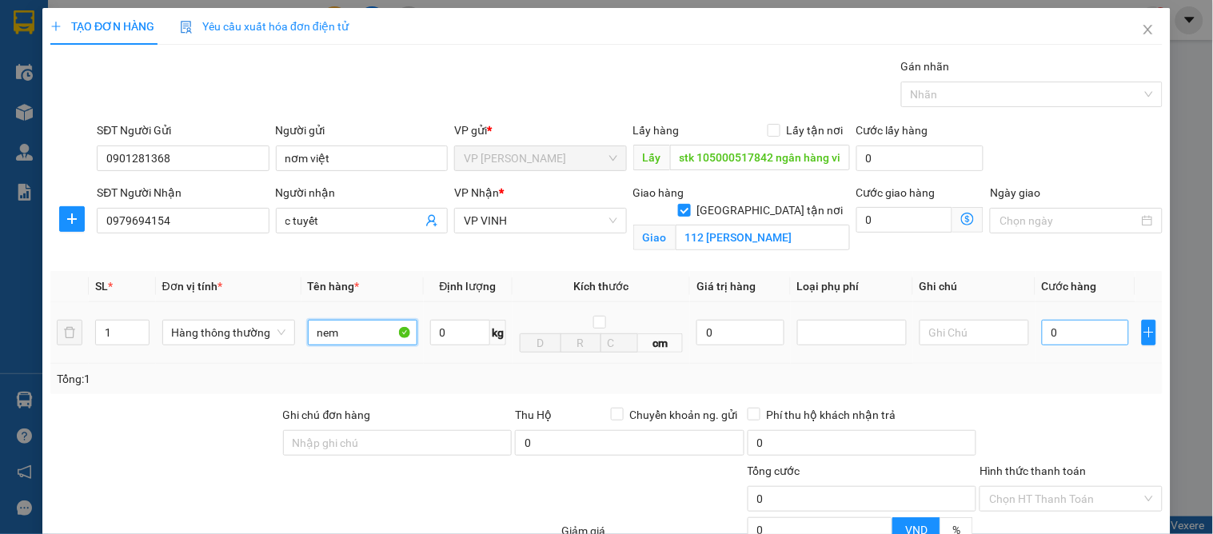
type input "nem"
click at [1100, 340] on input "0" at bounding box center [1085, 333] width 87 height 26
type input "9"
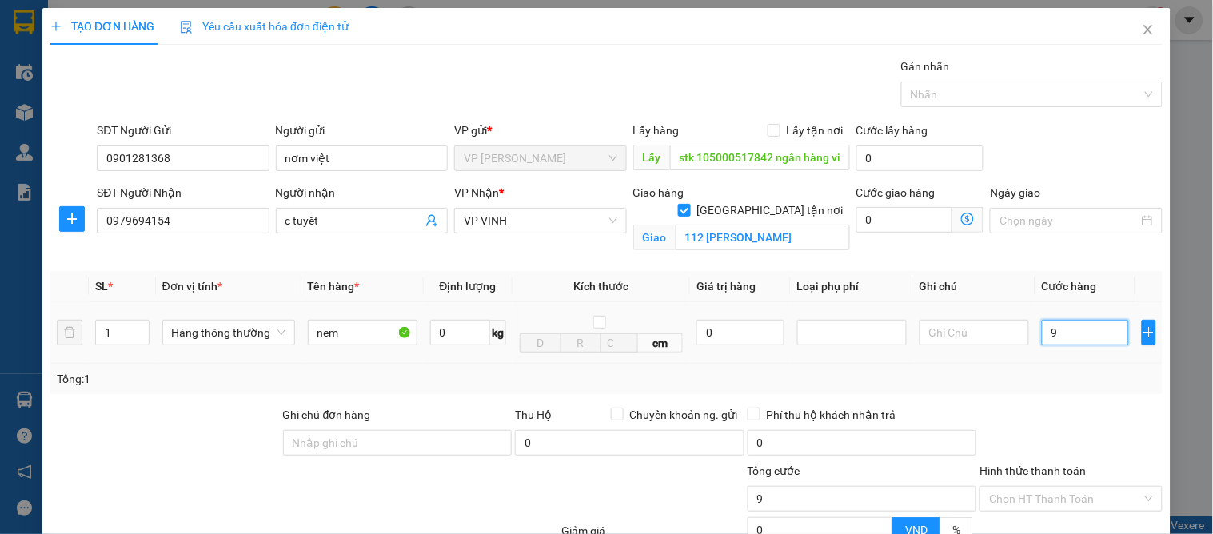
type input "90"
type input "90.000"
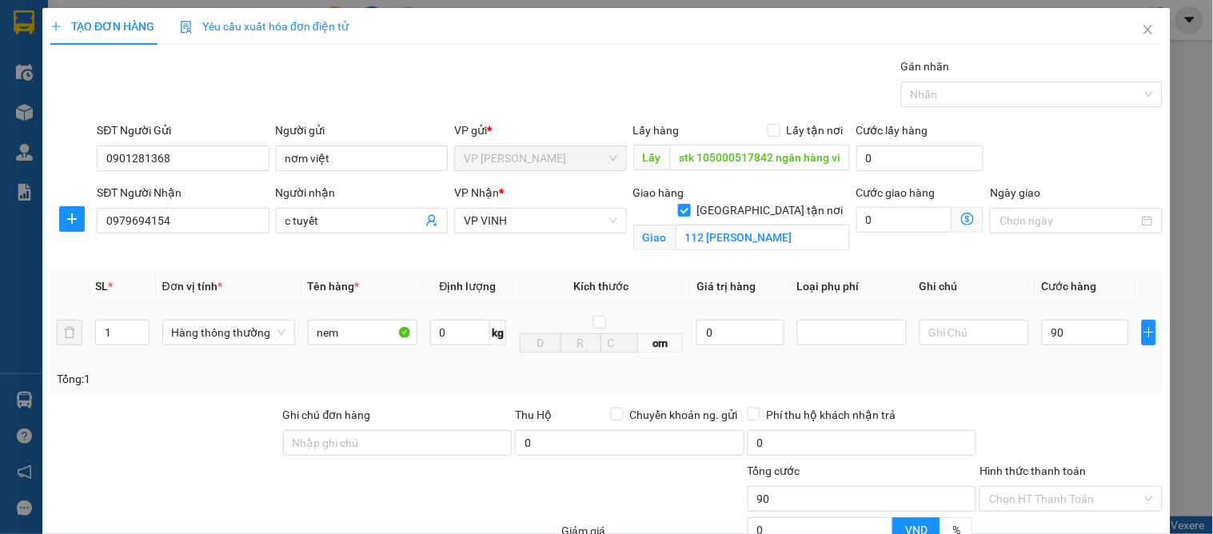
type input "90.000"
click at [1053, 378] on div "Tổng: 1" at bounding box center [607, 379] width 1100 height 18
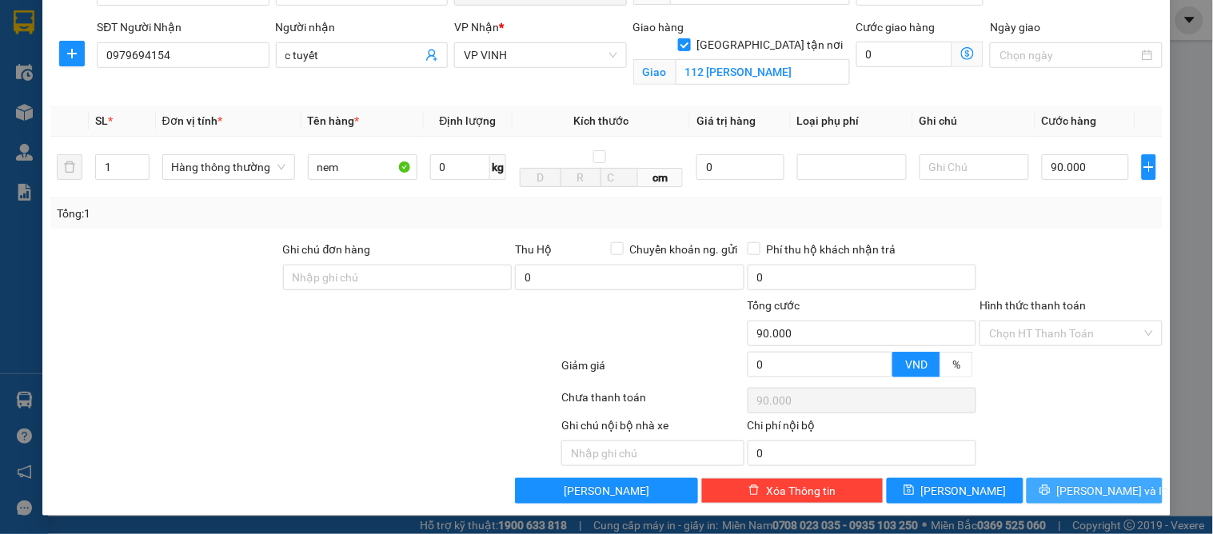
click at [1105, 494] on span "[PERSON_NAME] và In" at bounding box center [1113, 491] width 112 height 18
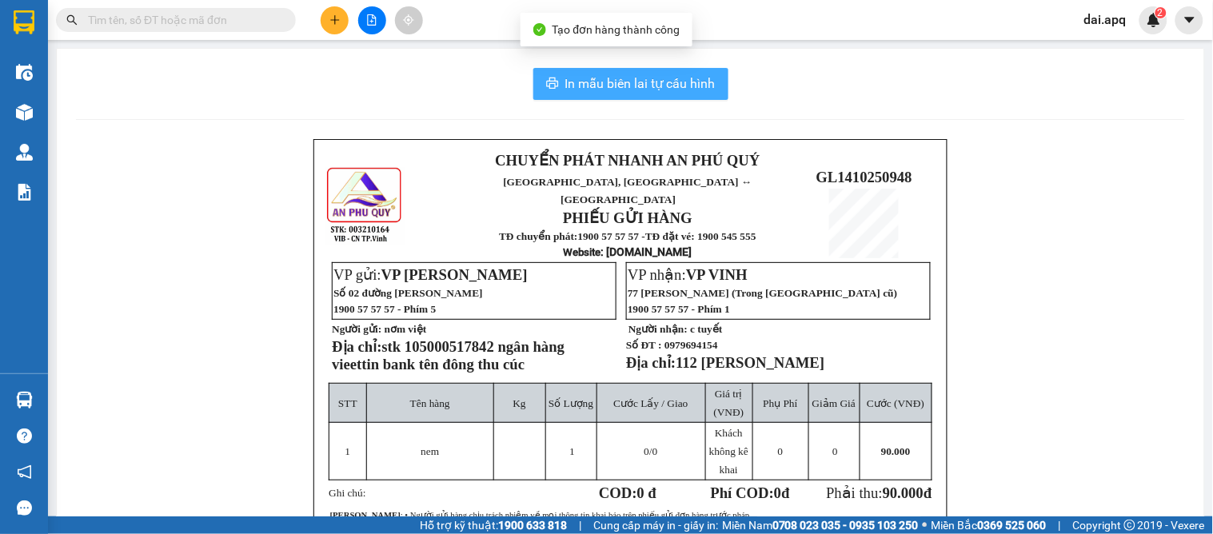
click at [593, 68] on button "In mẫu biên lai tự cấu hình" at bounding box center [630, 84] width 195 height 32
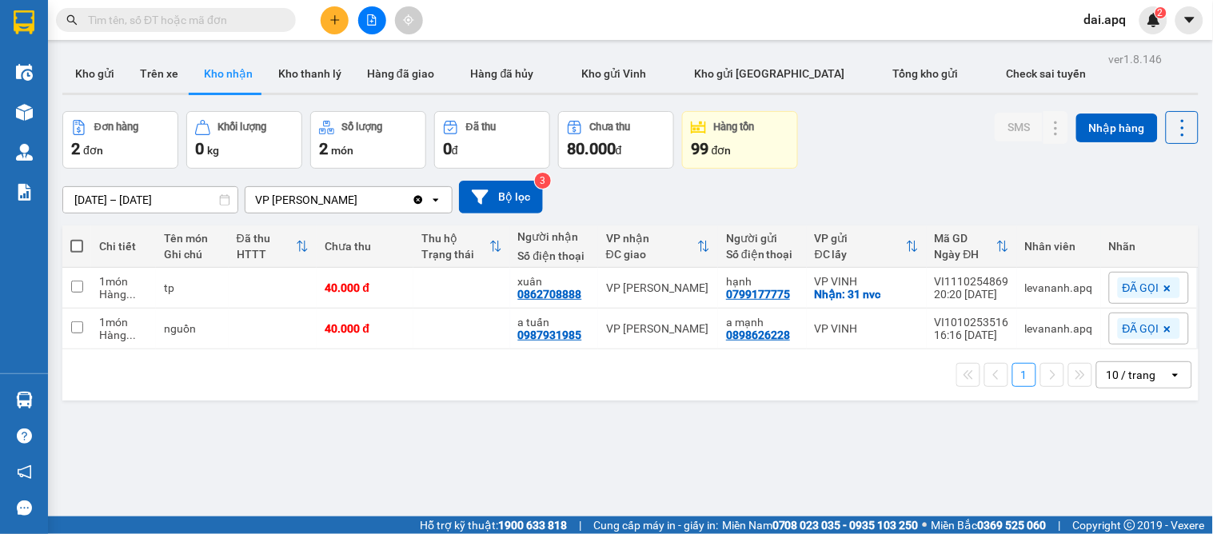
click at [190, 19] on input "text" at bounding box center [182, 20] width 189 height 18
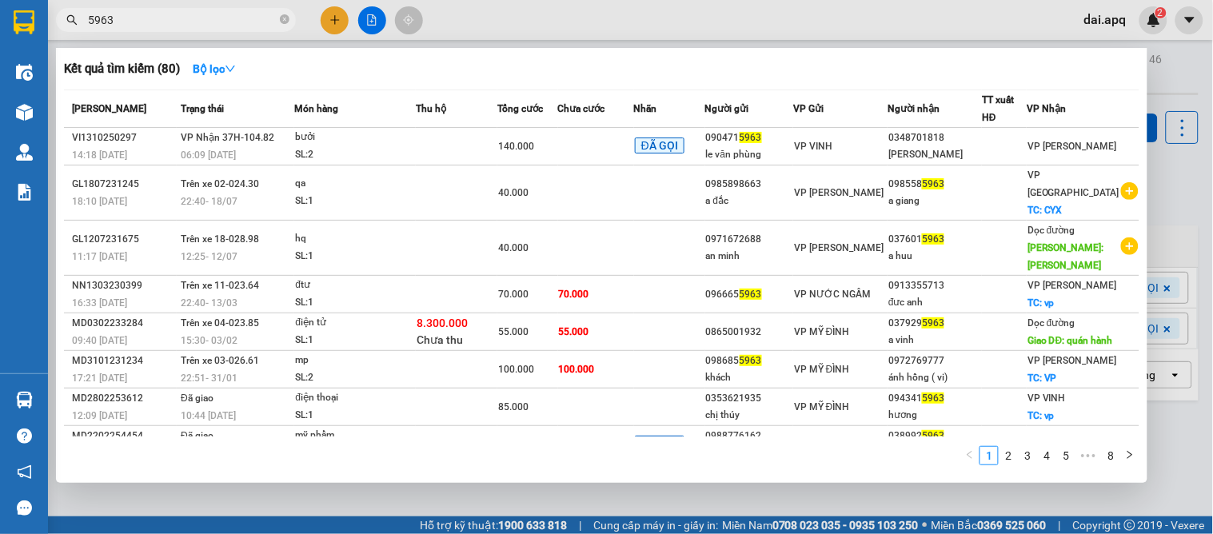
drag, startPoint x: 78, startPoint y: 6, endPoint x: 93, endPoint y: 10, distance: 15.2
click at [84, 6] on div at bounding box center [606, 267] width 1213 height 534
click at [82, 21] on span "5963" at bounding box center [176, 20] width 240 height 24
click at [86, 21] on span "5963" at bounding box center [176, 20] width 240 height 24
click at [86, 13] on span "5963" at bounding box center [176, 20] width 240 height 24
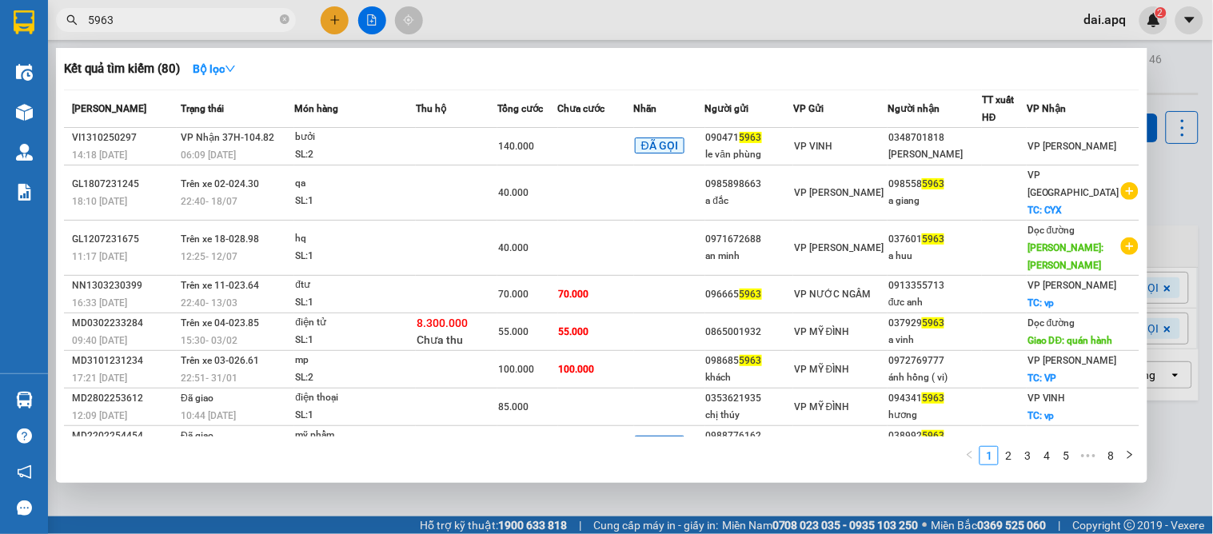
drag, startPoint x: 118, startPoint y: 14, endPoint x: 49, endPoint y: 13, distance: 69.6
click at [49, 13] on div "5963" at bounding box center [156, 20] width 312 height 24
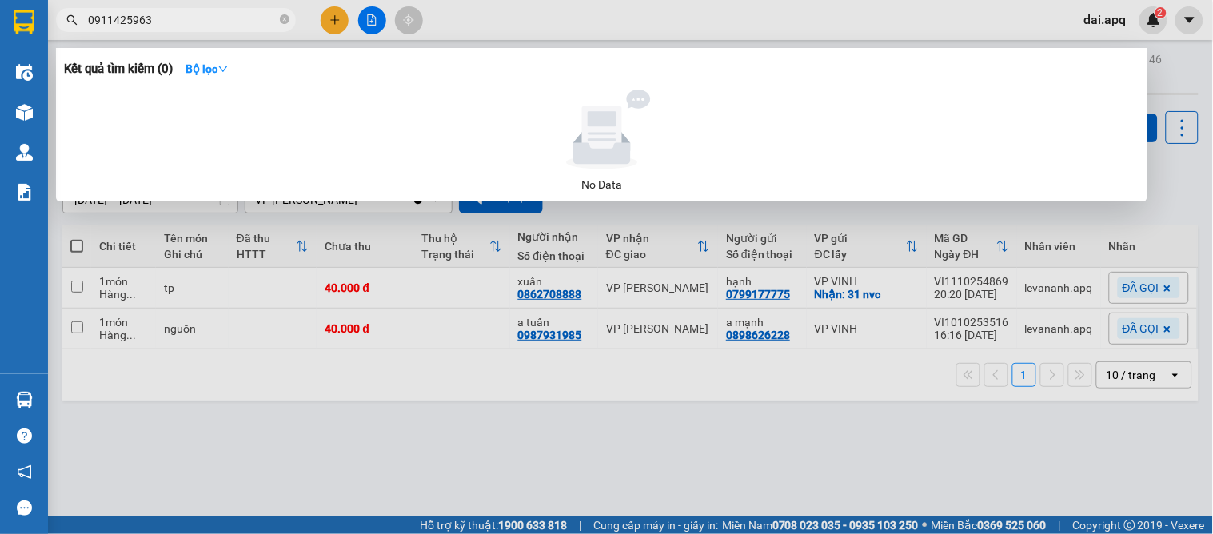
type input "0911425963"
click at [313, 404] on div at bounding box center [606, 267] width 1213 height 534
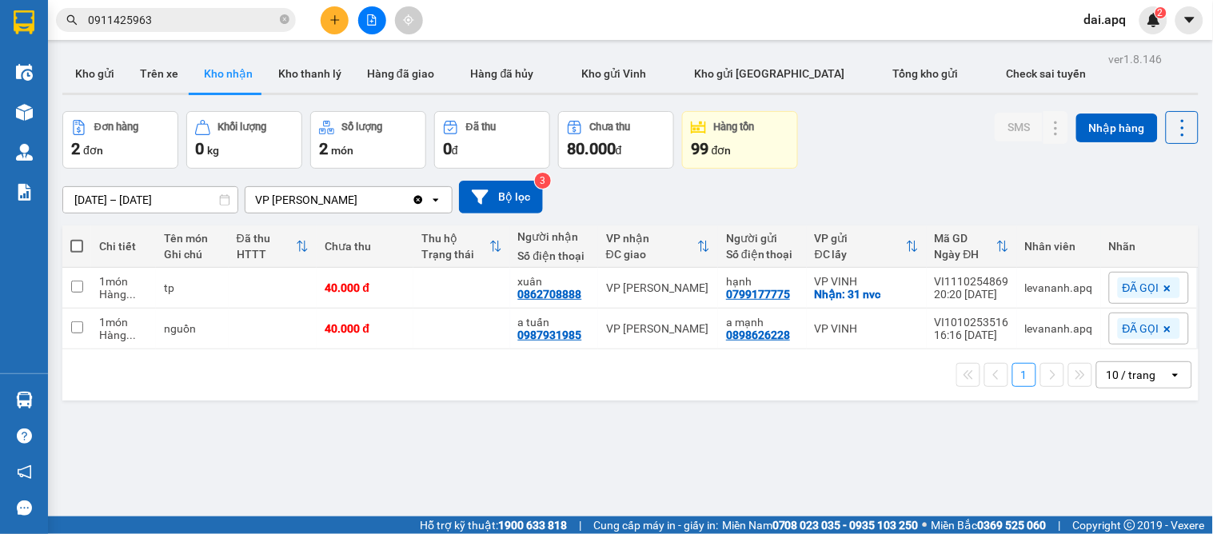
drag, startPoint x: 0, startPoint y: 14, endPoint x: 765, endPoint y: 193, distance: 786.1
click at [766, 193] on div "01/10/2025 – 14/10/2025 Press the down arrow key to interact with the calendar …" at bounding box center [630, 197] width 1136 height 33
click at [102, 73] on button "Kho gửi" at bounding box center [94, 73] width 65 height 38
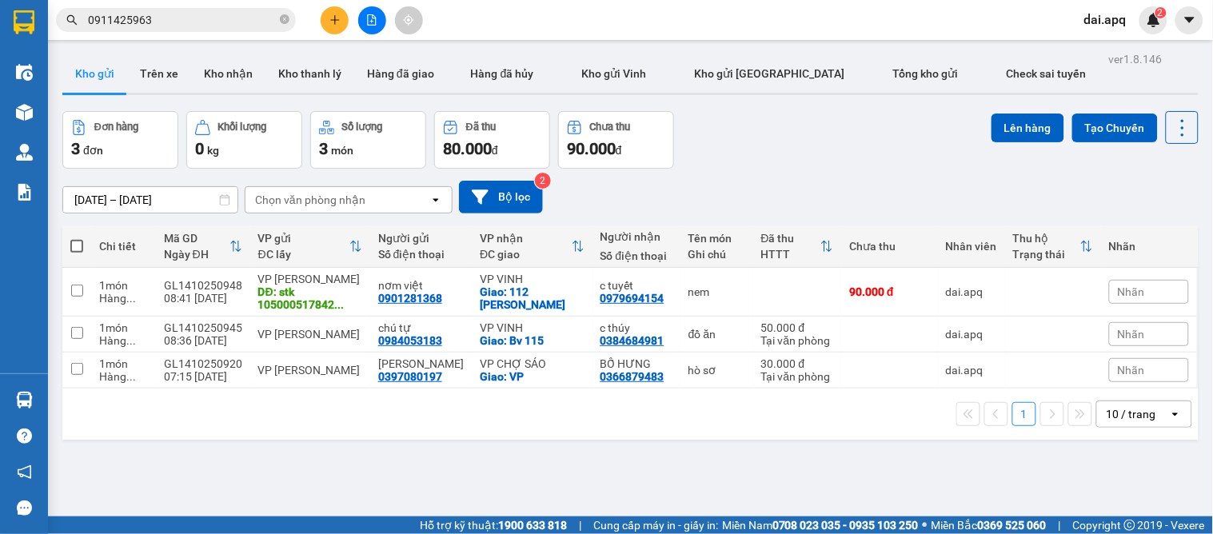
click at [336, 22] on icon "plus" at bounding box center [335, 19] width 11 height 11
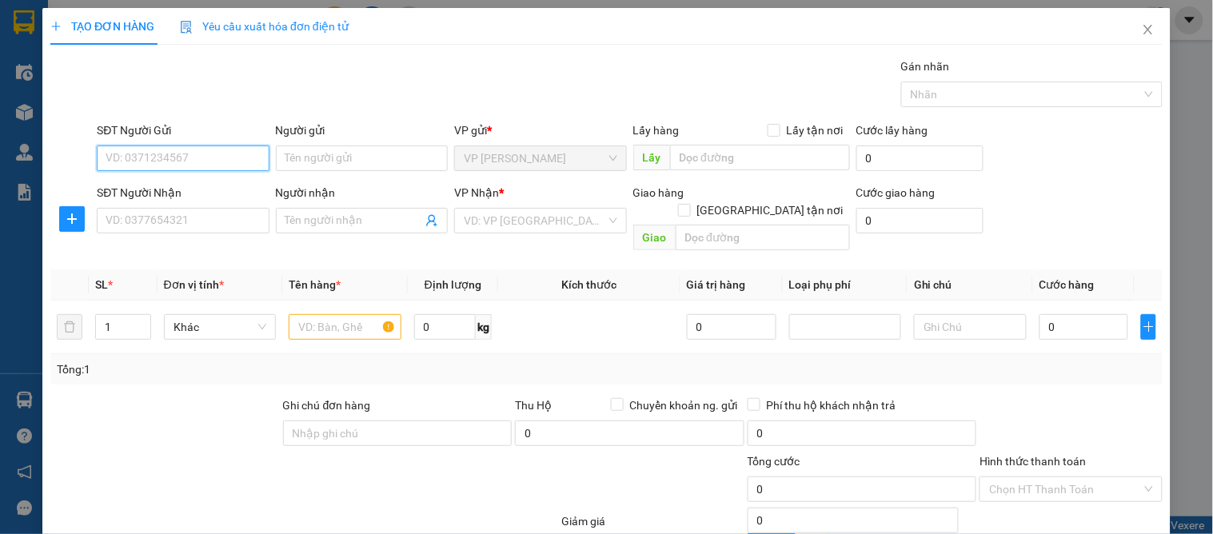
click at [194, 152] on input "SĐT Người Gửi" at bounding box center [183, 159] width 172 height 26
type input "0349151218"
click at [200, 184] on div "0349151218 - a nam" at bounding box center [181, 191] width 151 height 18
type input "a nam"
type input "0349151218"
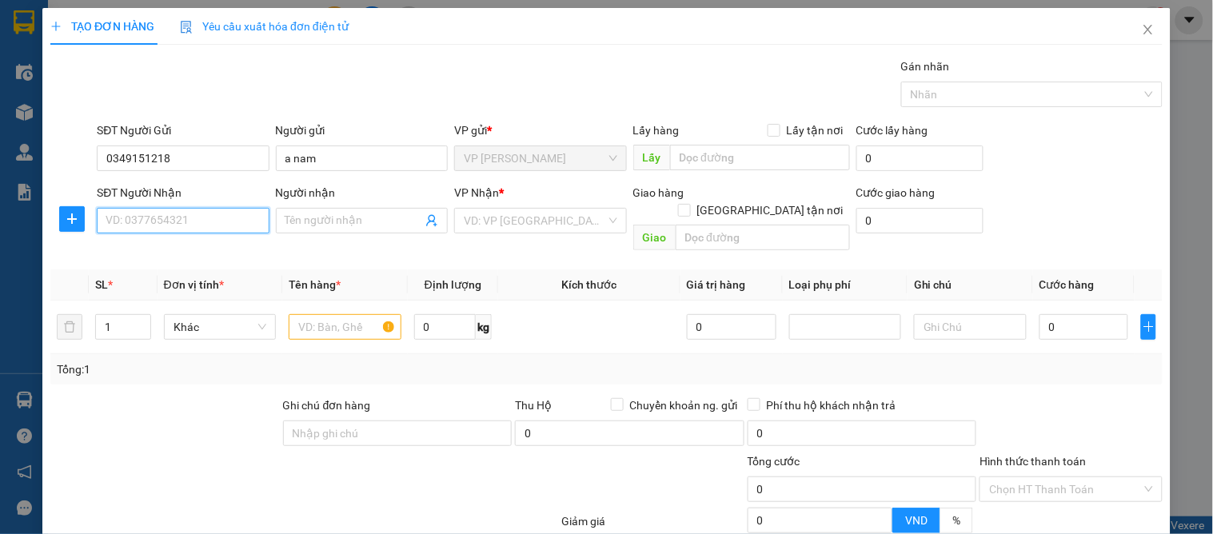
drag, startPoint x: 200, startPoint y: 213, endPoint x: 197, endPoint y: 205, distance: 8.6
click at [200, 214] on input "SĐT Người Nhận" at bounding box center [183, 221] width 172 height 26
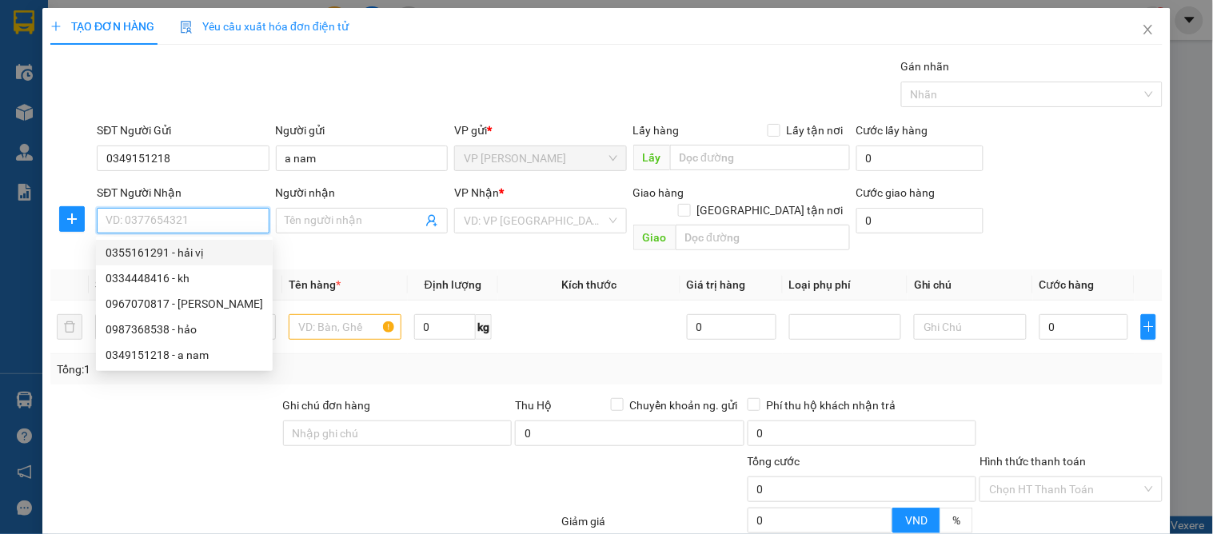
click at [198, 251] on div "0355161291 - hải vị" at bounding box center [185, 253] width 158 height 18
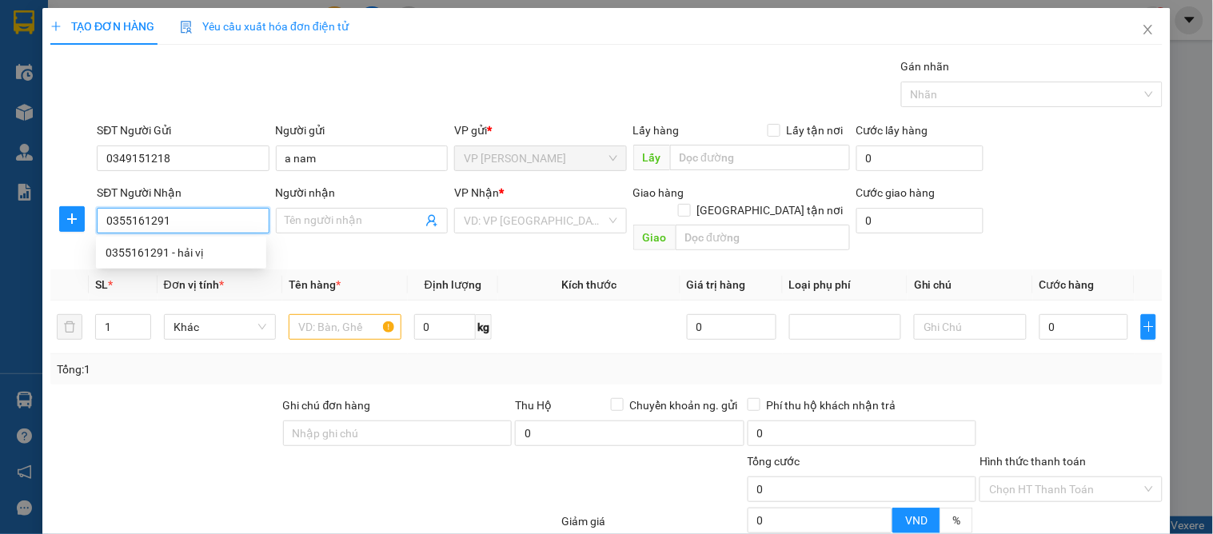
type input "0355161291"
type input "hải vị"
checkbox input "true"
type input "hadico vinh tân"
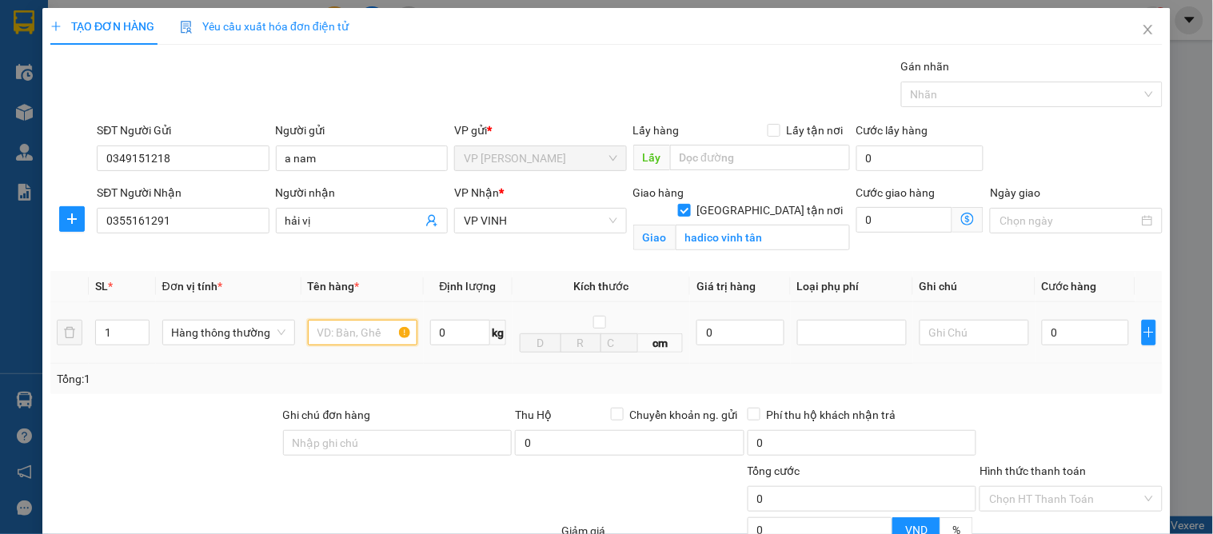
click at [368, 334] on input "text" at bounding box center [363, 333] width 110 height 26
type input "d"
type input "đông lạnh"
click at [1049, 334] on input "0" at bounding box center [1085, 333] width 87 height 26
type input "1"
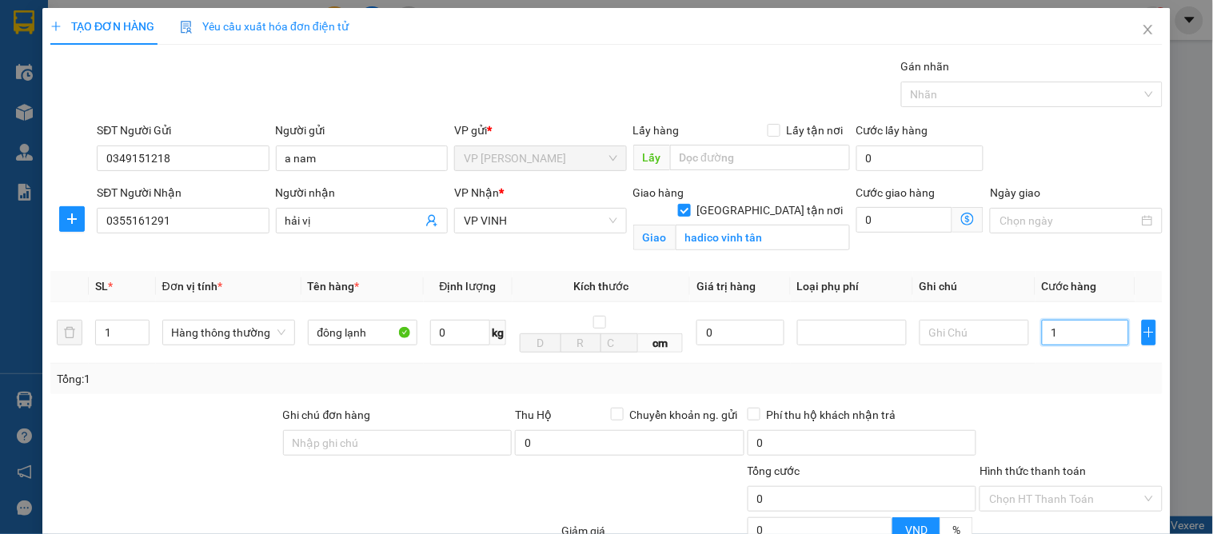
type input "1"
type input "14"
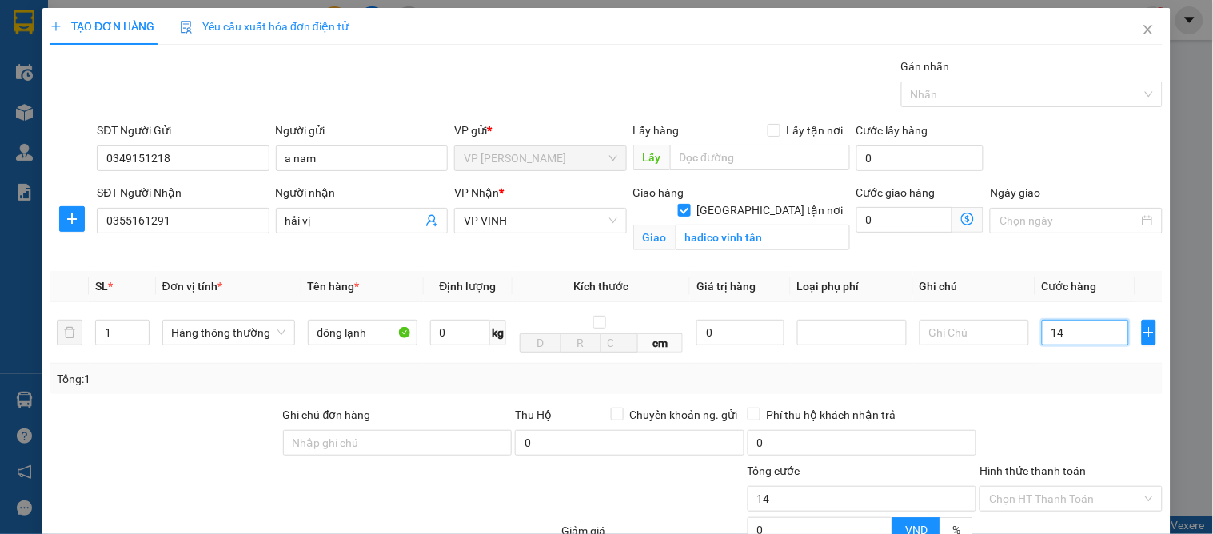
type input "140"
type input "140.000"
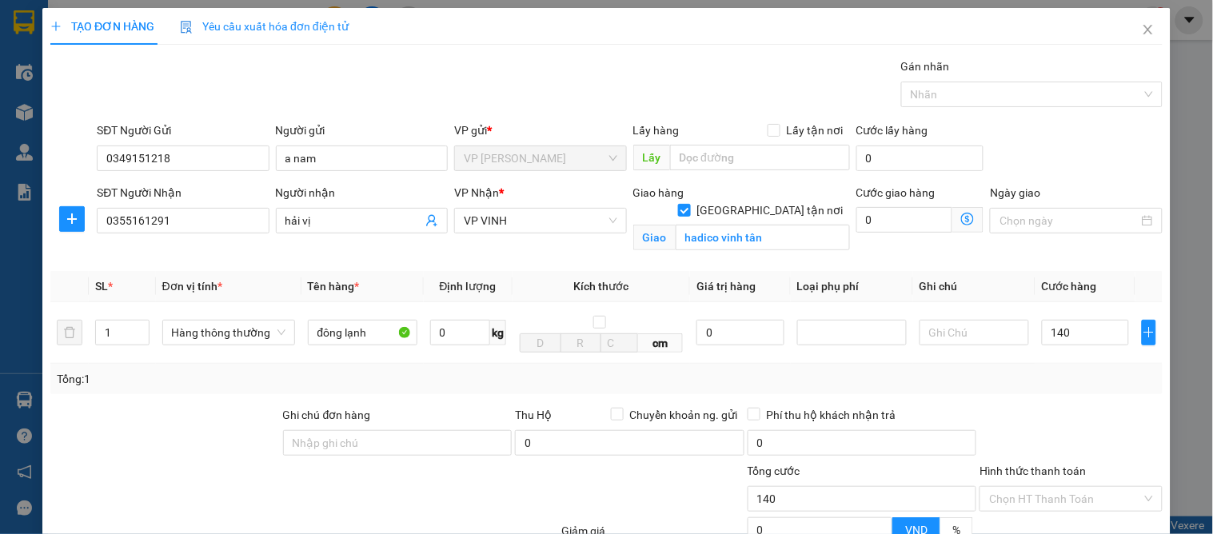
type input "140.000"
click at [1061, 373] on div "Tổng: 1" at bounding box center [607, 379] width 1100 height 18
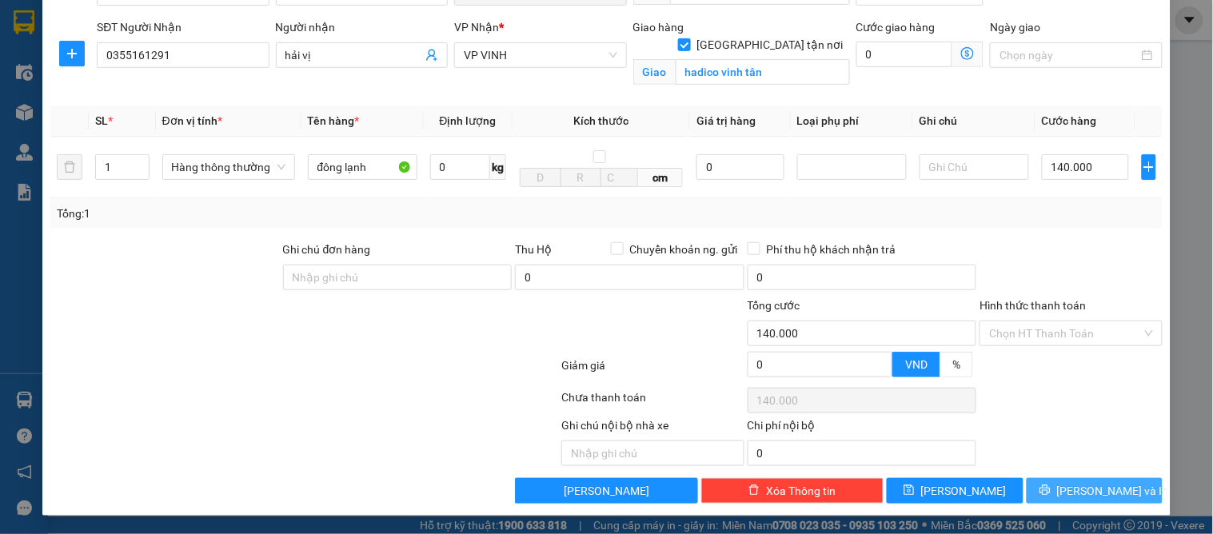
drag, startPoint x: 1025, startPoint y: 489, endPoint x: 1037, endPoint y: 490, distance: 12.0
click at [1033, 489] on button "[PERSON_NAME] và In" at bounding box center [1095, 491] width 136 height 26
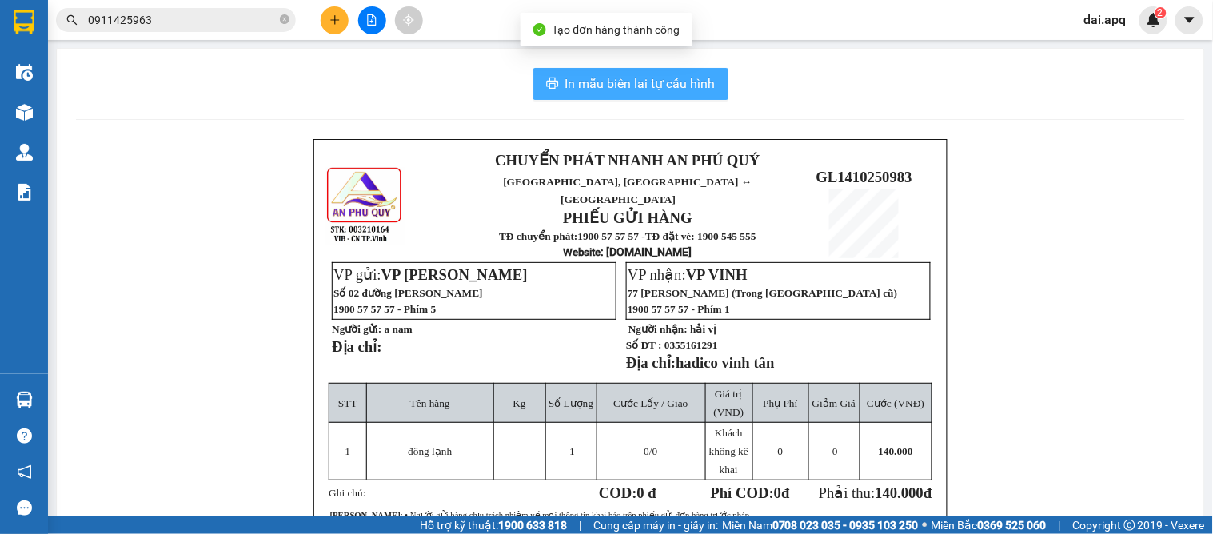
click at [629, 85] on span "In mẫu biên lai tự cấu hình" at bounding box center [640, 84] width 150 height 20
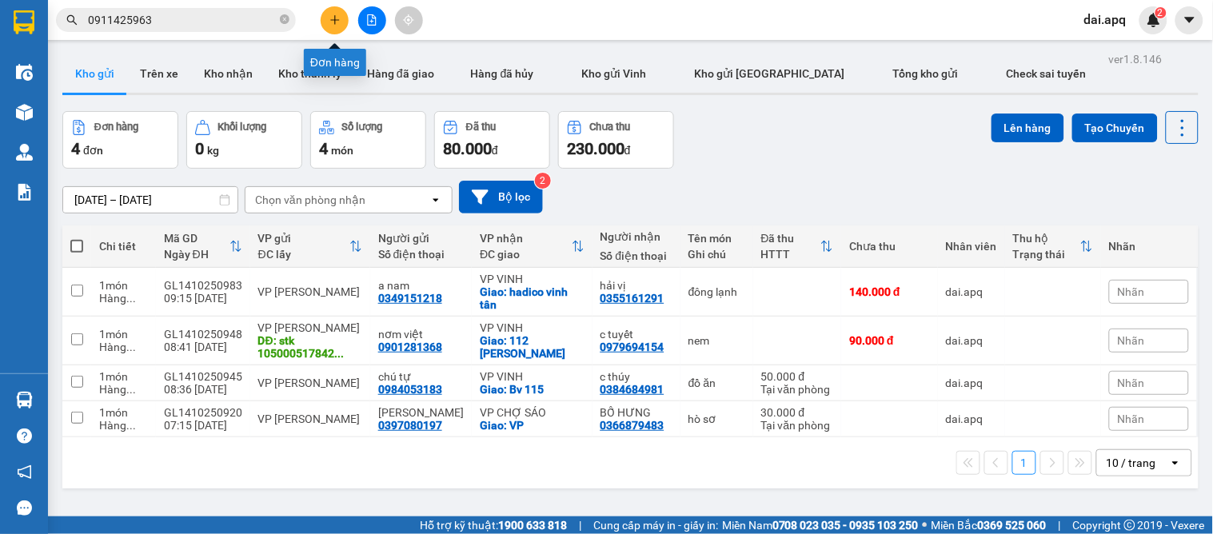
click at [334, 22] on icon "plus" at bounding box center [335, 19] width 11 height 11
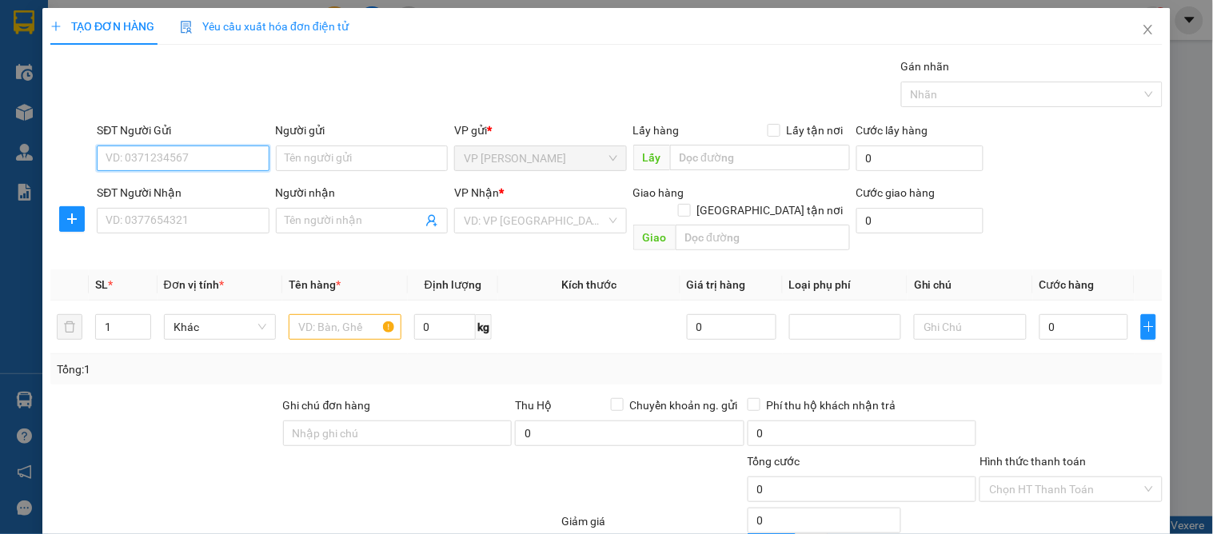
click at [234, 153] on input "SĐT Người Gửi" at bounding box center [183, 159] width 172 height 26
click at [234, 166] on input "0971319577" at bounding box center [183, 159] width 172 height 26
click at [234, 170] on input "0971319577" at bounding box center [183, 159] width 172 height 26
type input "0971319577"
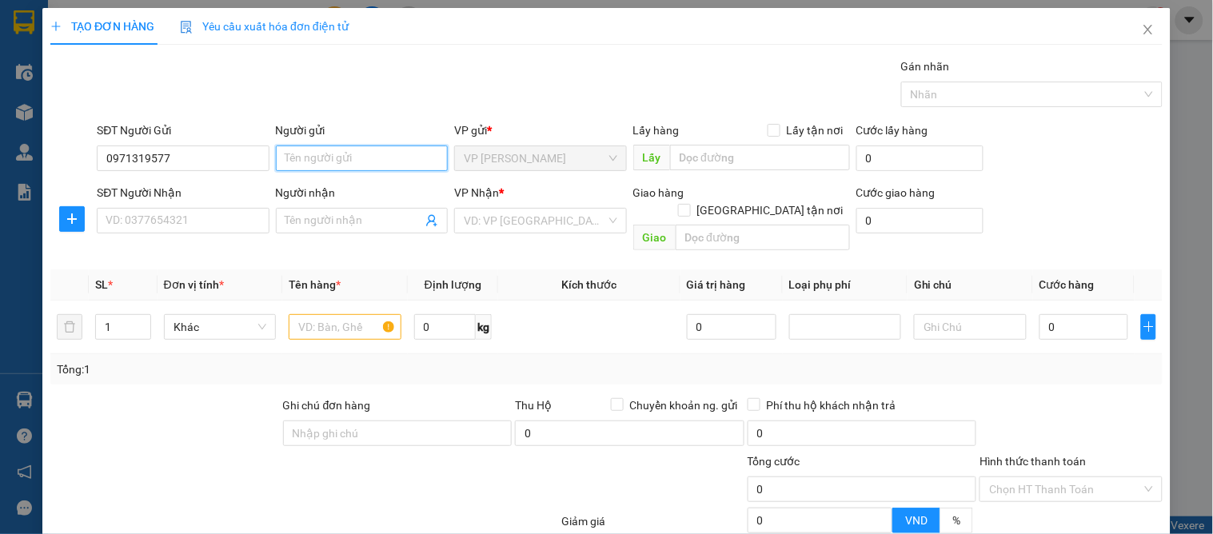
click at [302, 152] on input "Người gửi" at bounding box center [362, 159] width 172 height 26
type input "vpgl"
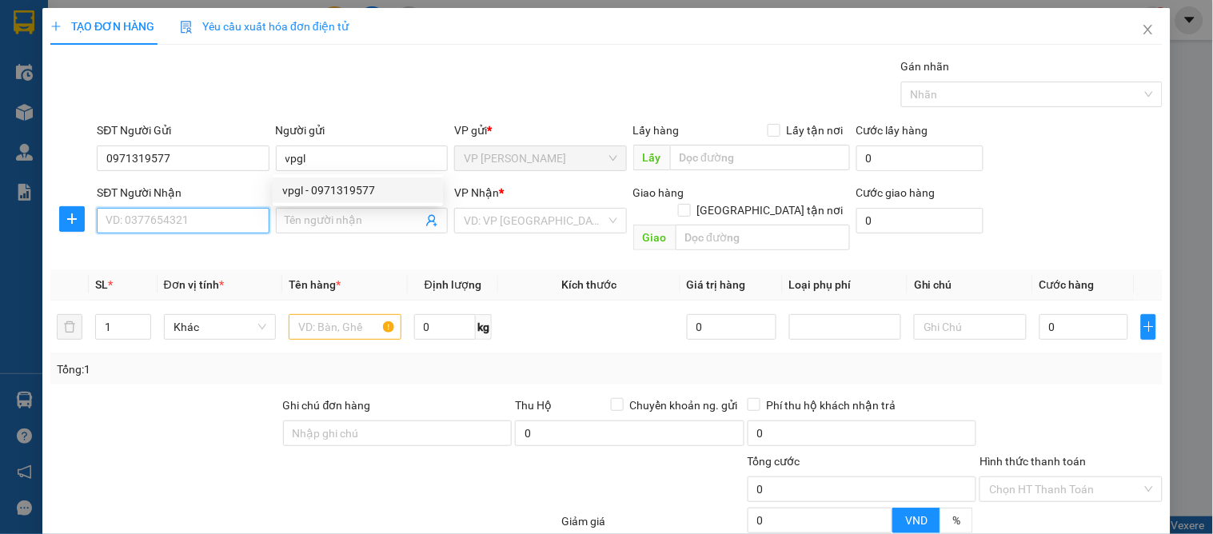
click at [182, 224] on input "SĐT Người Nhận" at bounding box center [183, 221] width 172 height 26
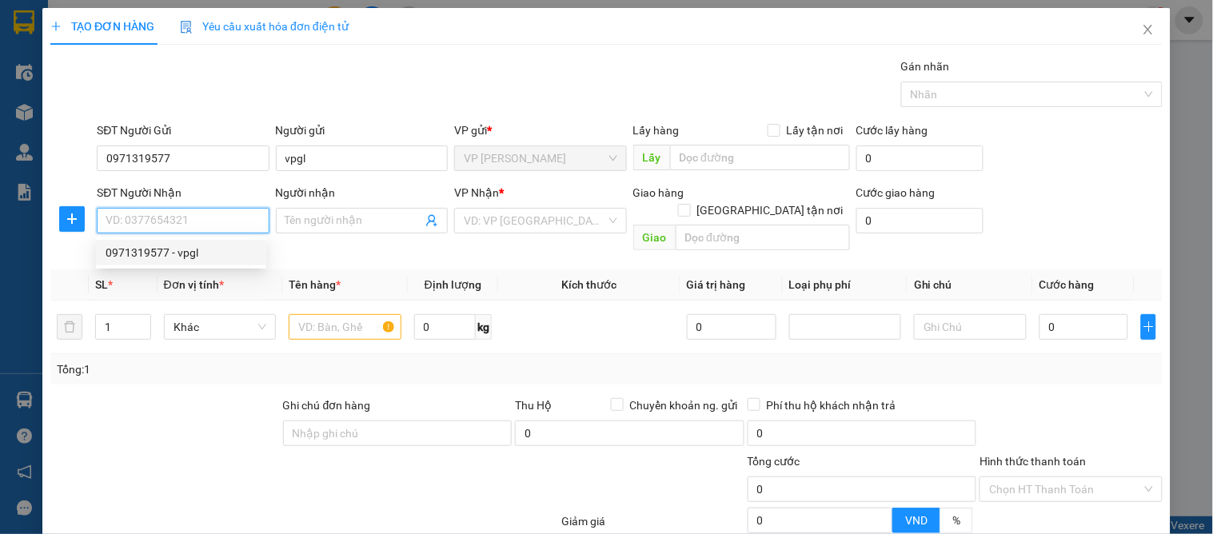
paste input "0965858083"
click at [201, 226] on input "0965858083" at bounding box center [183, 221] width 172 height 26
type input "0965858083"
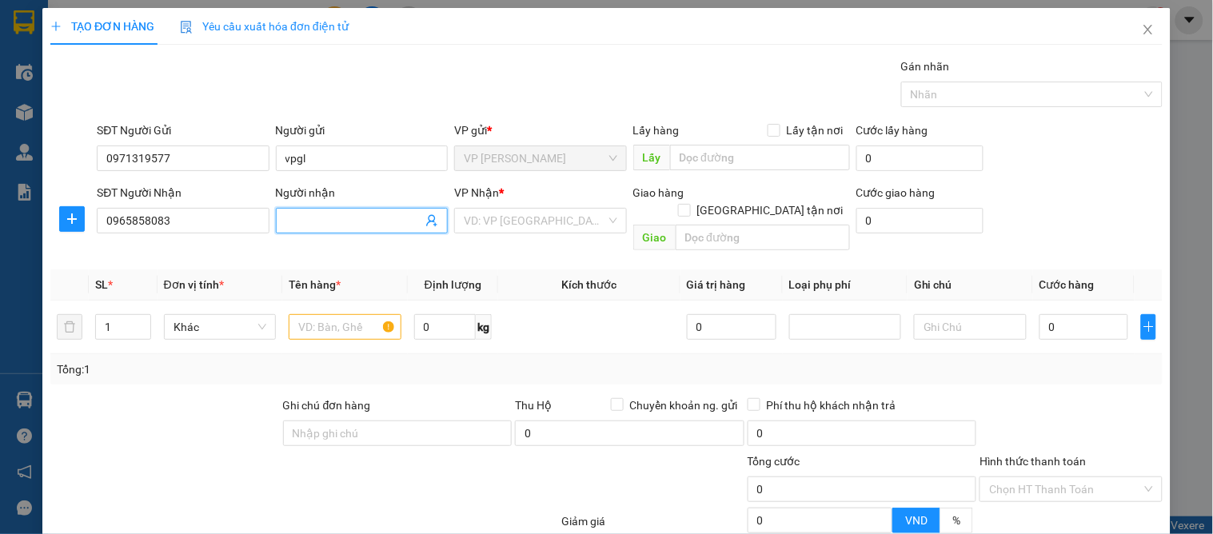
click at [368, 226] on input "Người nhận" at bounding box center [354, 221] width 137 height 18
type input "o"
type input "ông lê quang cừ"
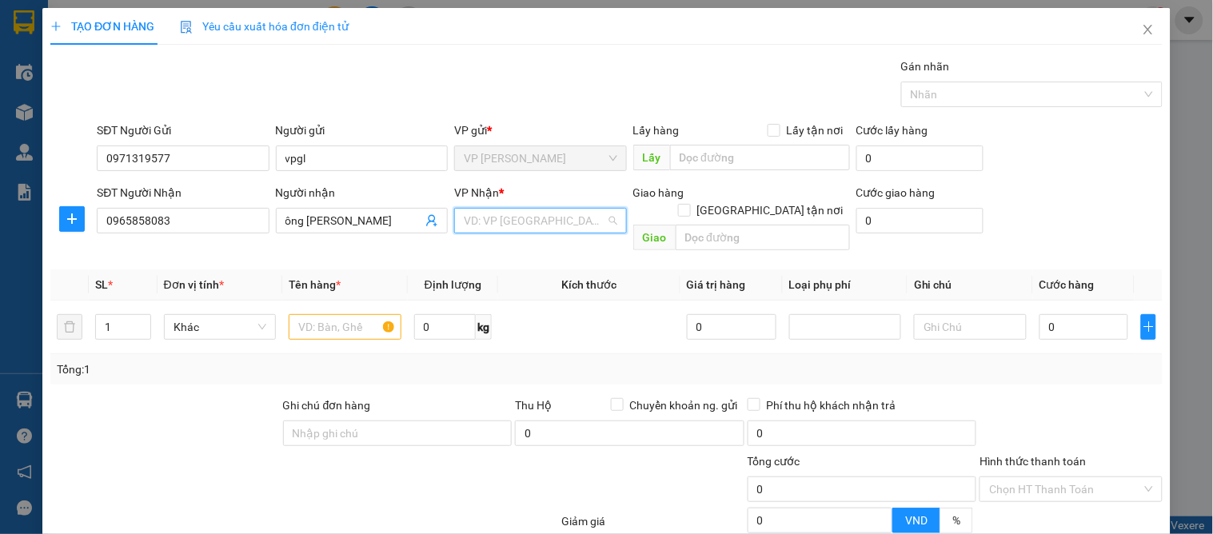
click at [526, 225] on input "search" at bounding box center [535, 221] width 142 height 24
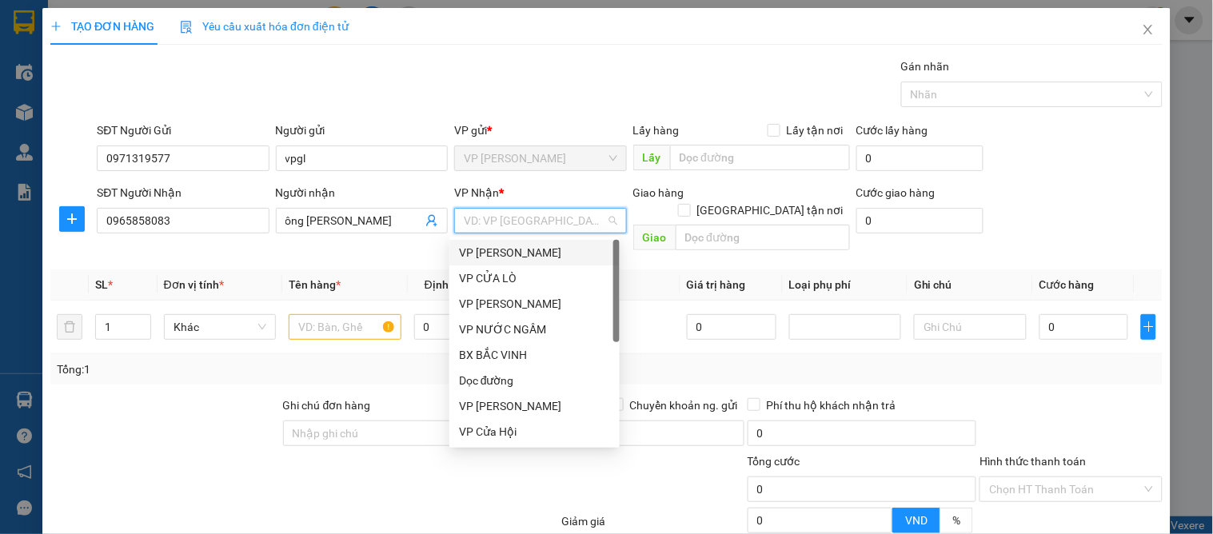
scroll to position [256, 0]
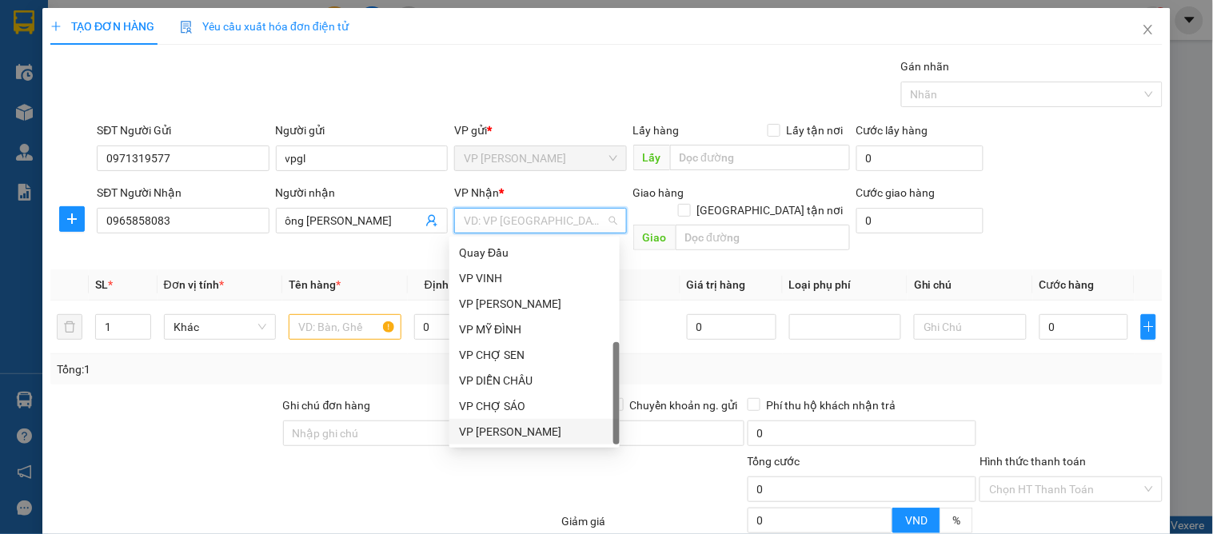
click at [546, 428] on div "VP [PERSON_NAME]" at bounding box center [534, 432] width 151 height 18
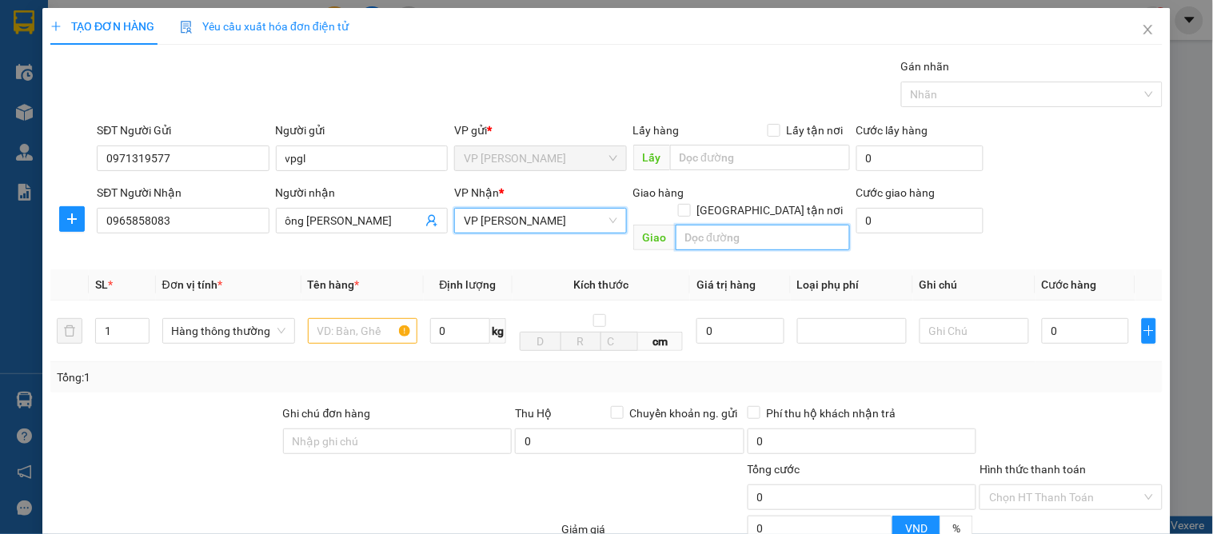
click at [718, 225] on input "text" at bounding box center [763, 238] width 174 height 26
type input "vp"
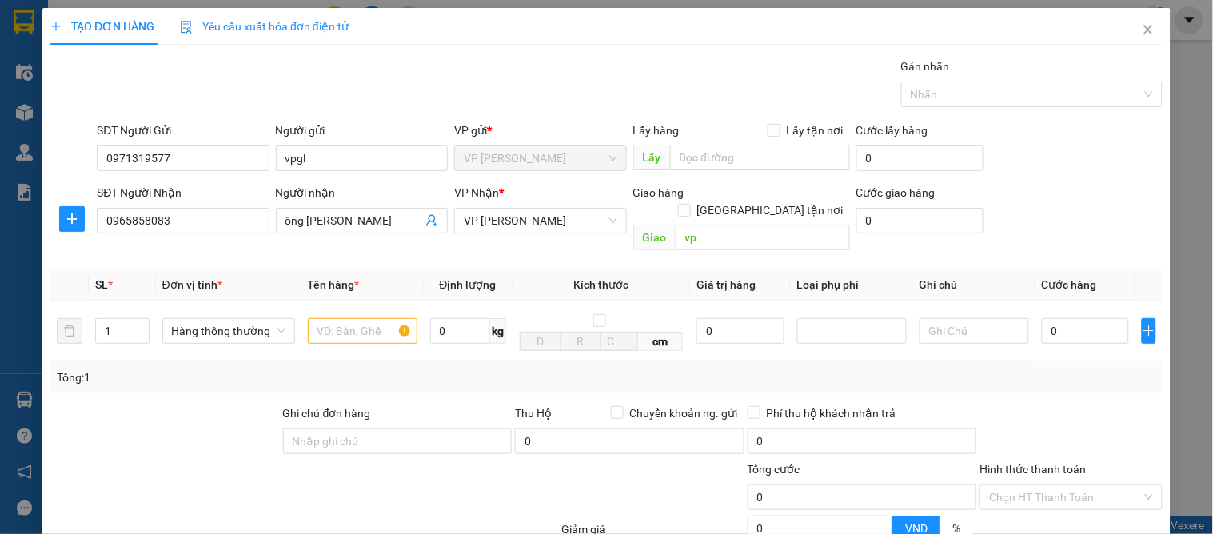
drag, startPoint x: 761, startPoint y: 186, endPoint x: 748, endPoint y: 198, distance: 18.1
click at [762, 202] on label "[GEOGRAPHIC_DATA] tận nơi" at bounding box center [764, 211] width 172 height 18
click at [689, 204] on input "[GEOGRAPHIC_DATA] tận nơi" at bounding box center [683, 209] width 11 height 11
checkbox input "true"
click at [356, 334] on input "text" at bounding box center [363, 333] width 110 height 26
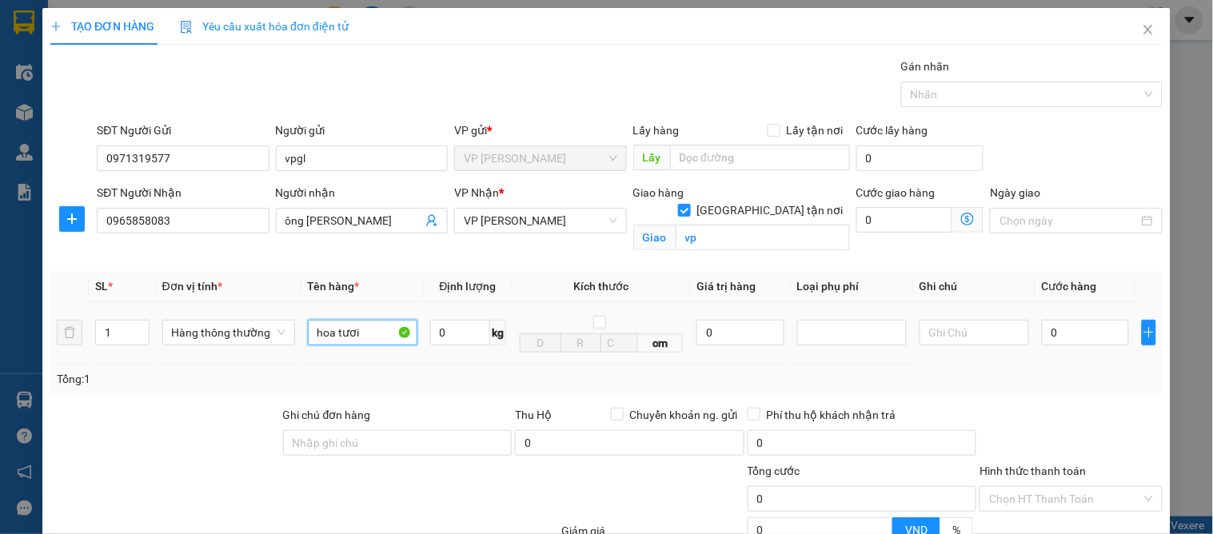
click at [366, 334] on input "hoa tươi" at bounding box center [363, 333] width 110 height 26
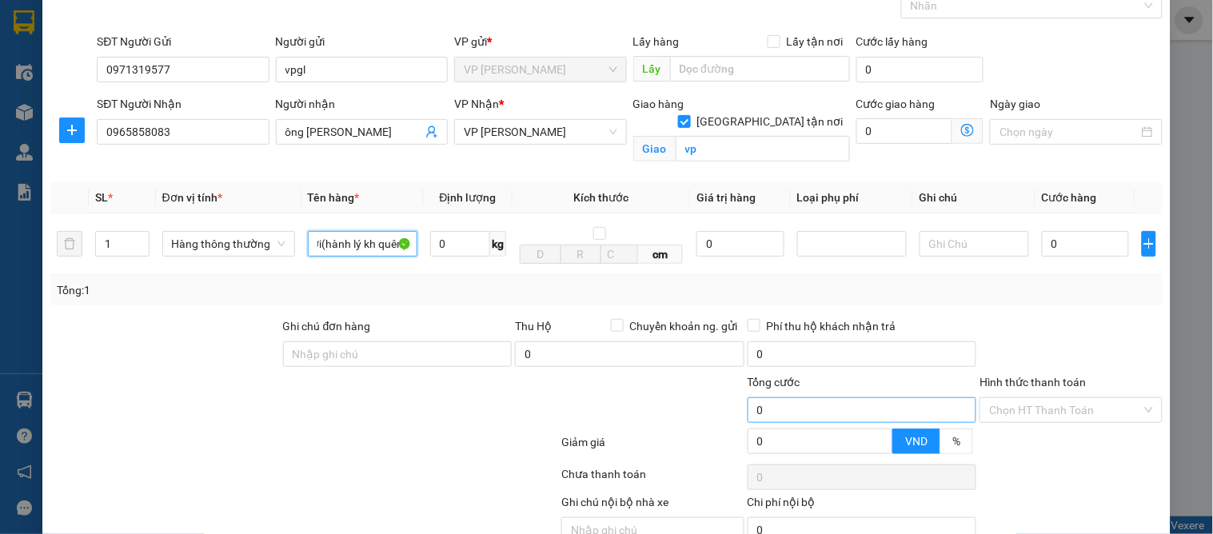
scroll to position [166, 0]
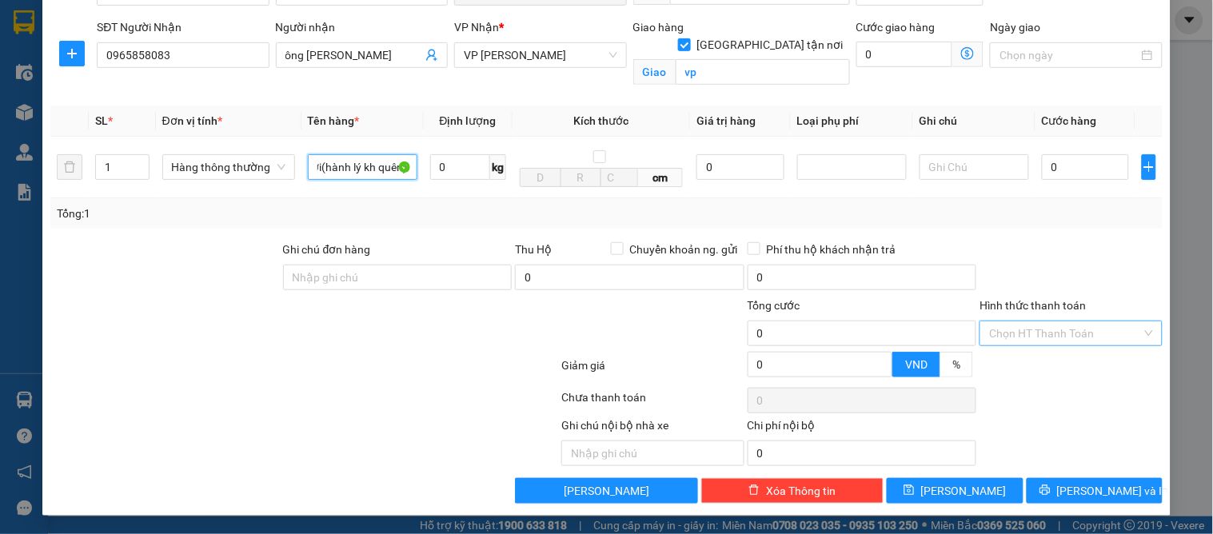
type input "hoa tươi(hành lý kh quên)"
click at [1010, 322] on input "Hình thức thanh toán" at bounding box center [1065, 334] width 152 height 24
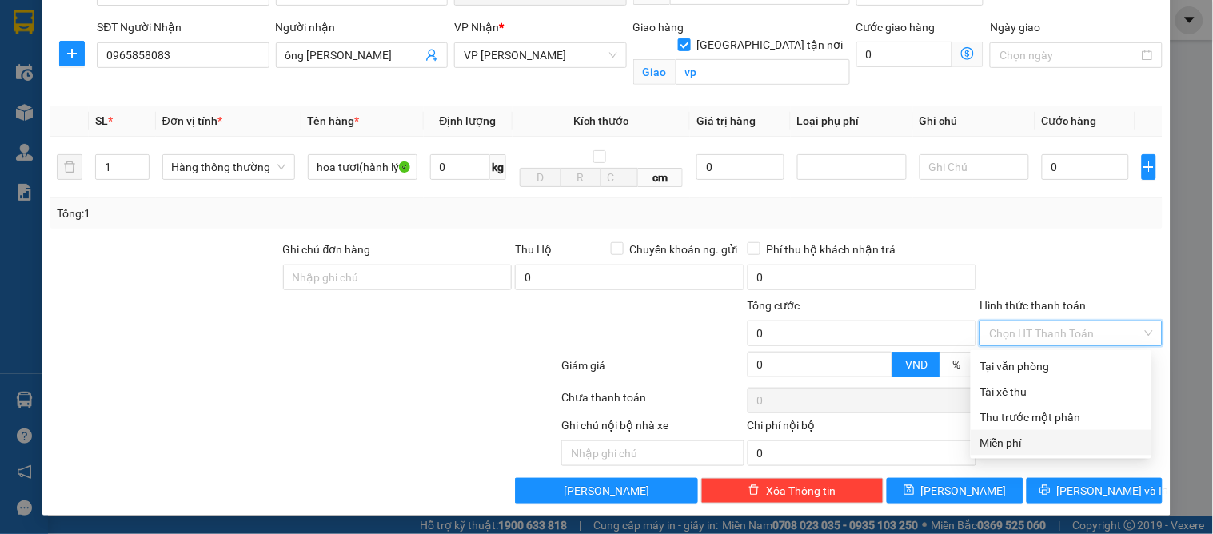
click at [1029, 437] on div "Miễn phí" at bounding box center [1062, 443] width 162 height 18
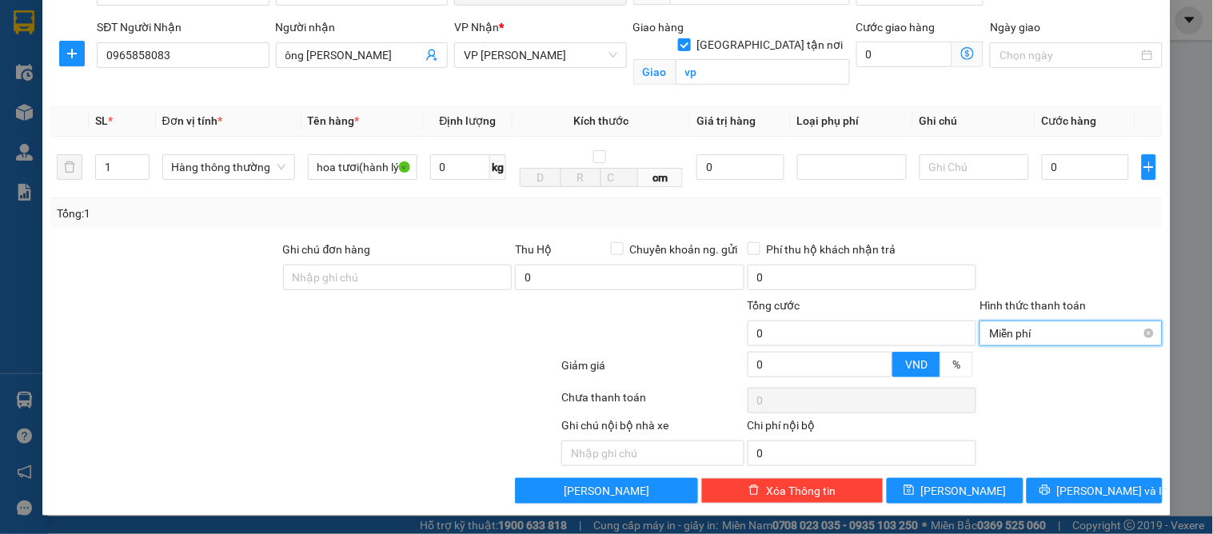
click at [1078, 334] on span "Miễn phí" at bounding box center [1070, 334] width 163 height 24
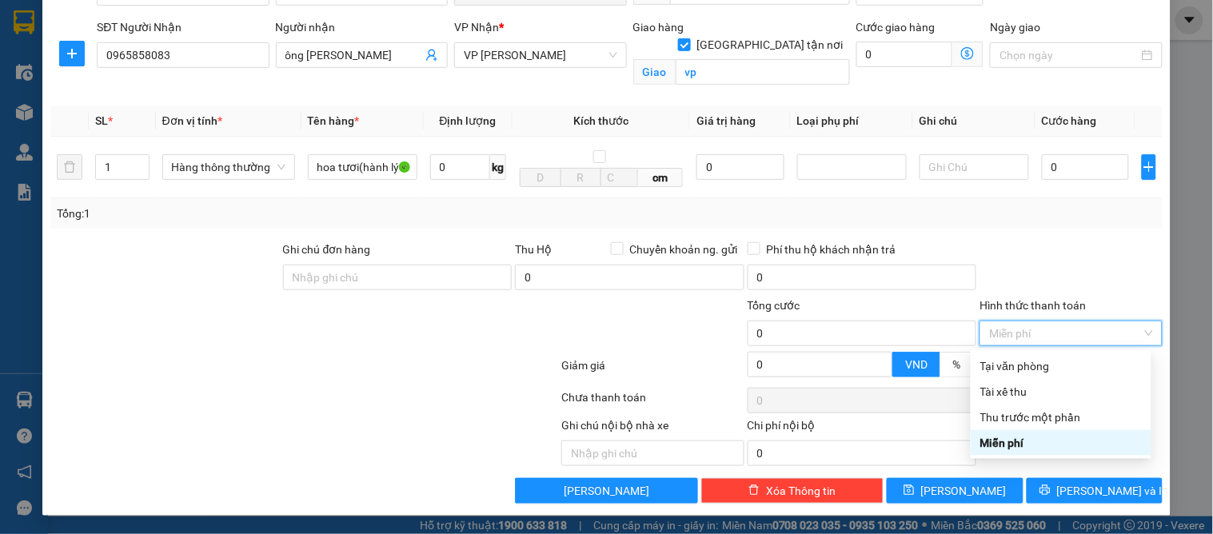
click at [1021, 446] on div "Miễn phí" at bounding box center [1062, 443] width 162 height 18
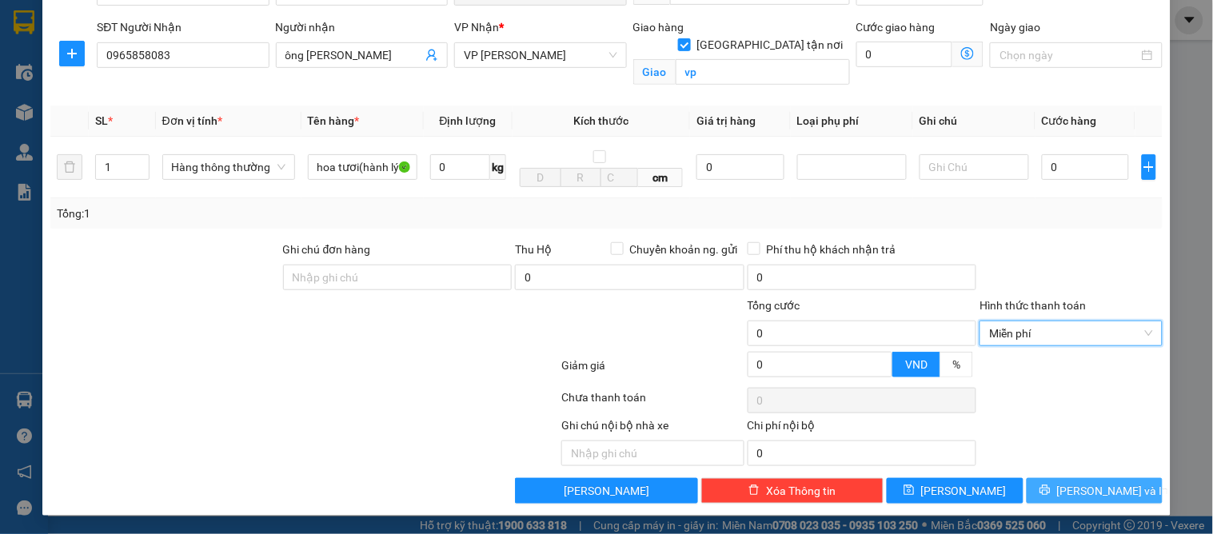
click at [1082, 485] on span "[PERSON_NAME] và In" at bounding box center [1113, 491] width 112 height 18
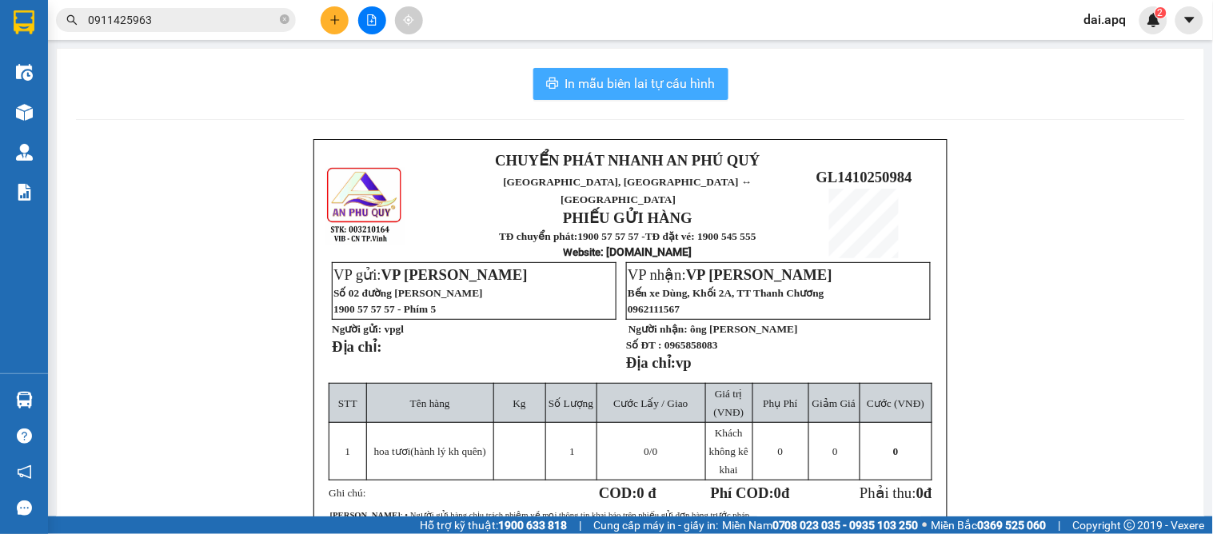
click at [660, 97] on button "In mẫu biên lai tự cấu hình" at bounding box center [630, 84] width 195 height 32
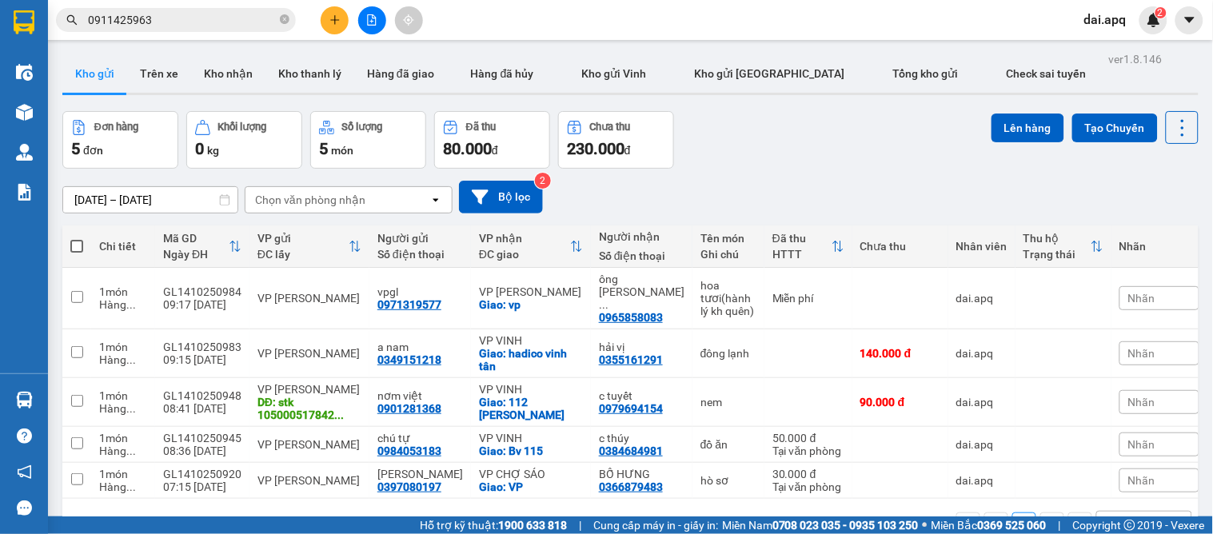
click at [704, 185] on div "[DATE] – [DATE] Press the down arrow key to interact with the calendar and sele…" at bounding box center [630, 197] width 1136 height 33
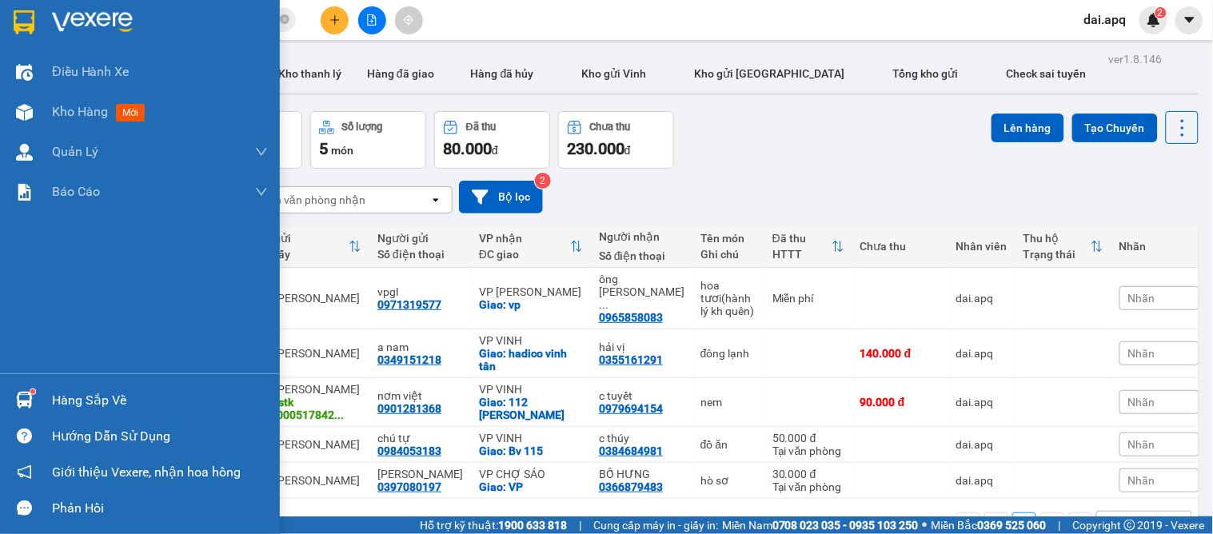
click at [21, 386] on div at bounding box center [24, 400] width 28 height 28
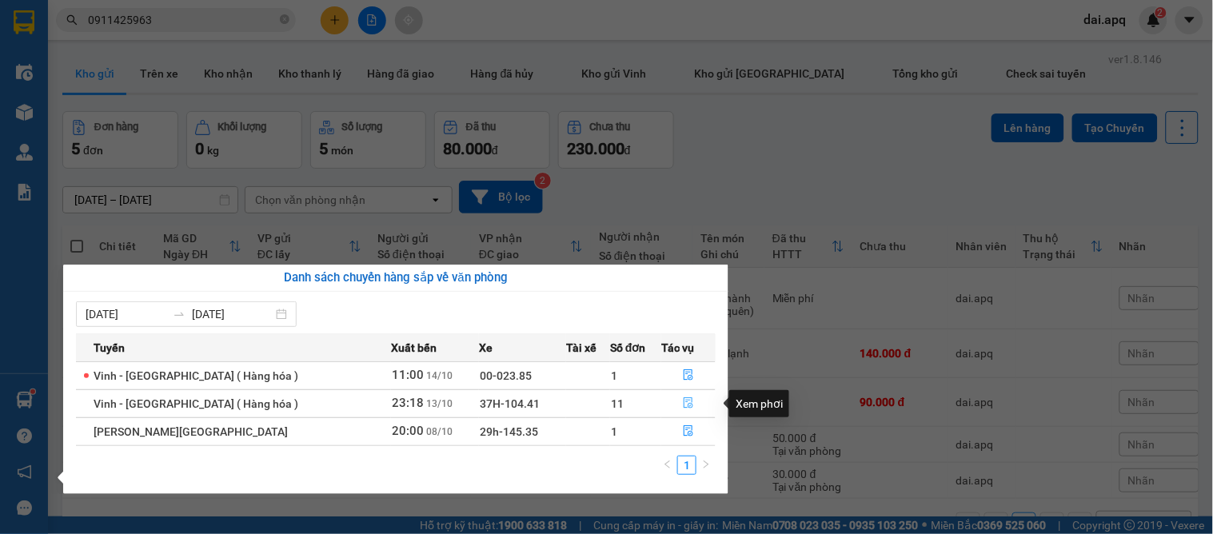
click at [667, 395] on button "button" at bounding box center [688, 404] width 53 height 26
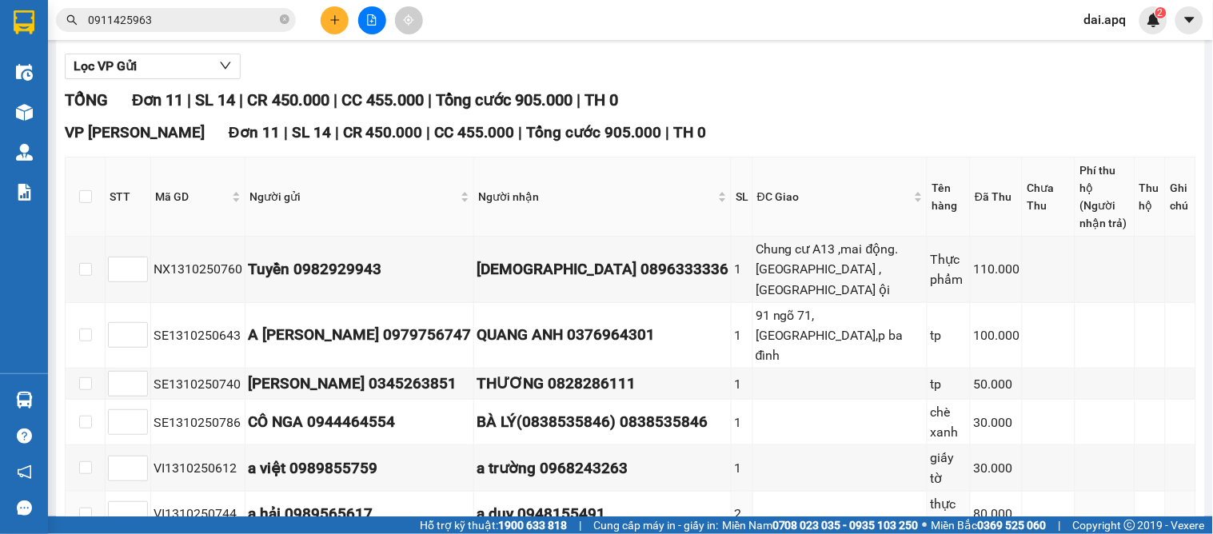
scroll to position [266, 0]
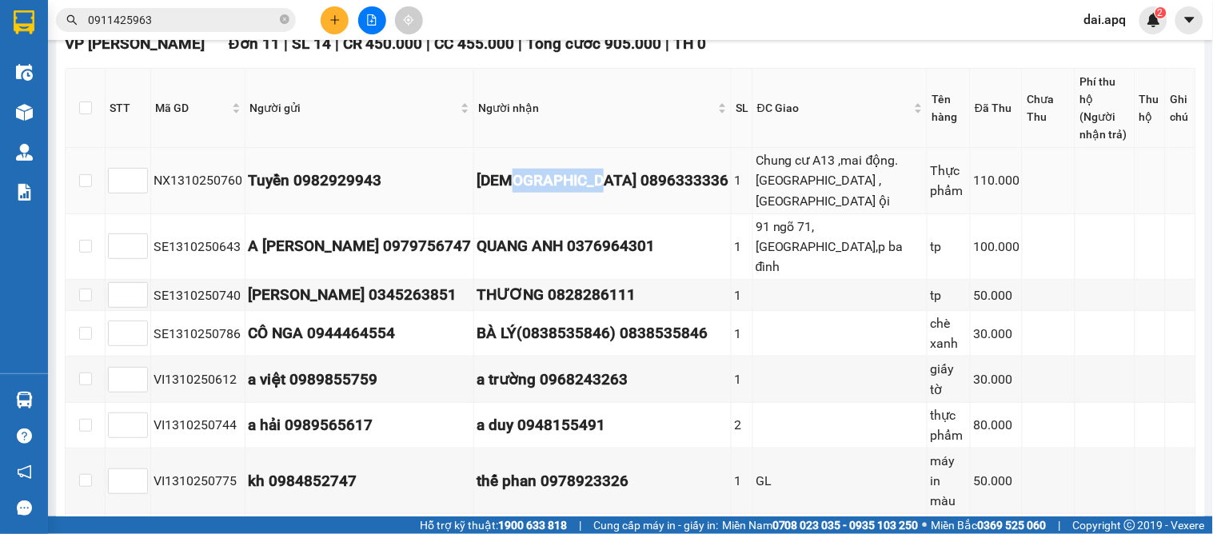
drag, startPoint x: 505, startPoint y: 173, endPoint x: 589, endPoint y: 173, distance: 84.0
click at [589, 173] on div "[DEMOGRAPHIC_DATA] 0896333336" at bounding box center [603, 181] width 252 height 24
click at [634, 178] on div "[DEMOGRAPHIC_DATA] 0896333336" at bounding box center [603, 181] width 252 height 24
drag, startPoint x: 507, startPoint y: 179, endPoint x: 608, endPoint y: 181, distance: 100.8
click at [608, 181] on div "[DEMOGRAPHIC_DATA] 0896333336" at bounding box center [603, 181] width 252 height 24
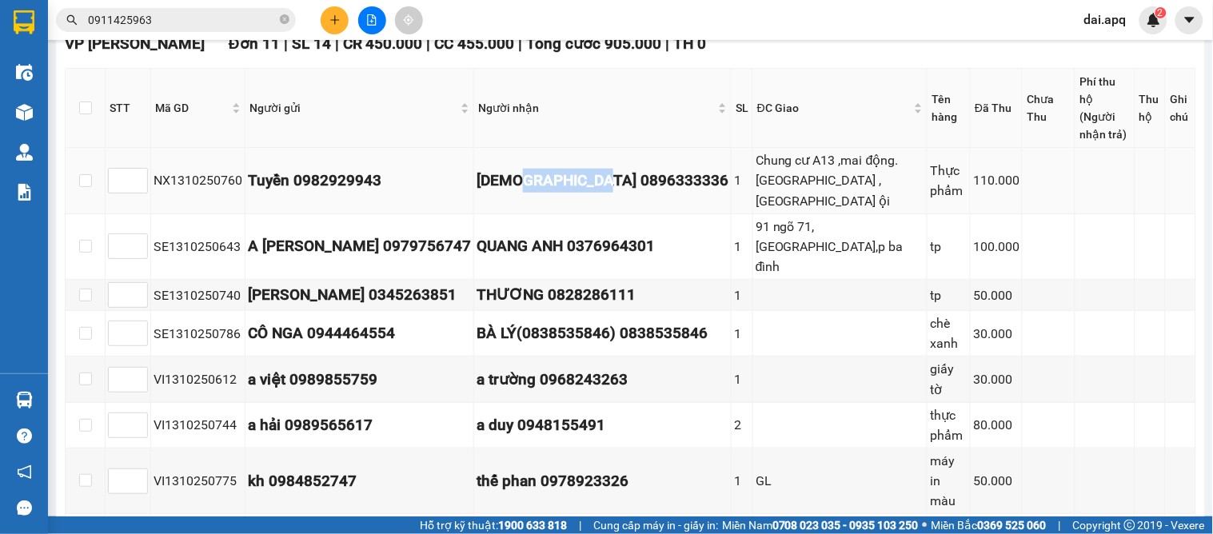
copy div "0896333336"
click at [282, 19] on icon "close-circle" at bounding box center [285, 19] width 10 height 10
paste input "0896333336"
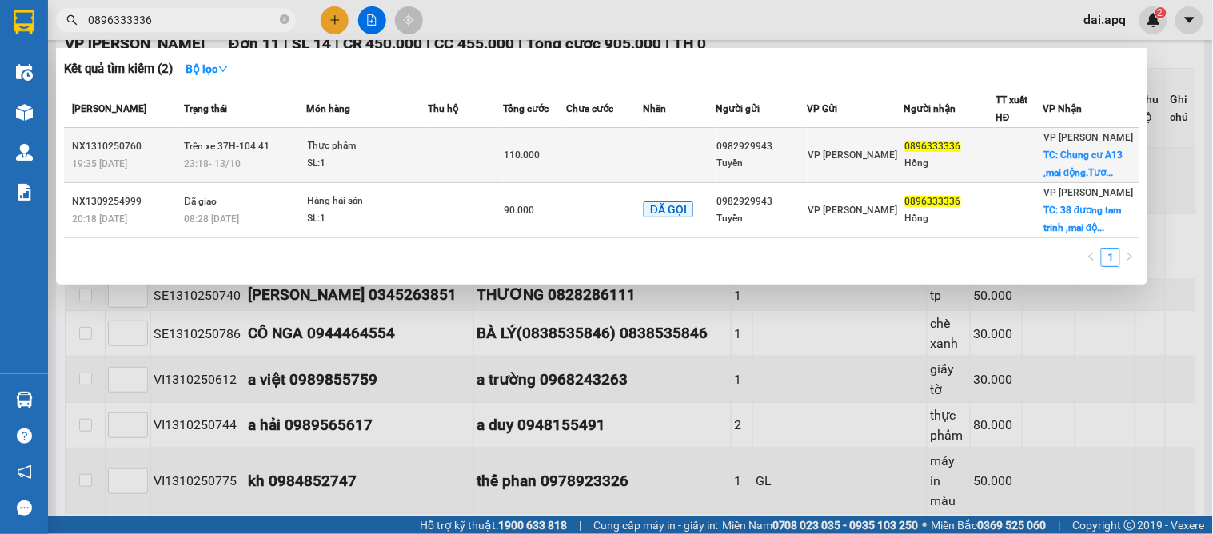
type input "0896333336"
click at [457, 154] on td at bounding box center [466, 155] width 75 height 55
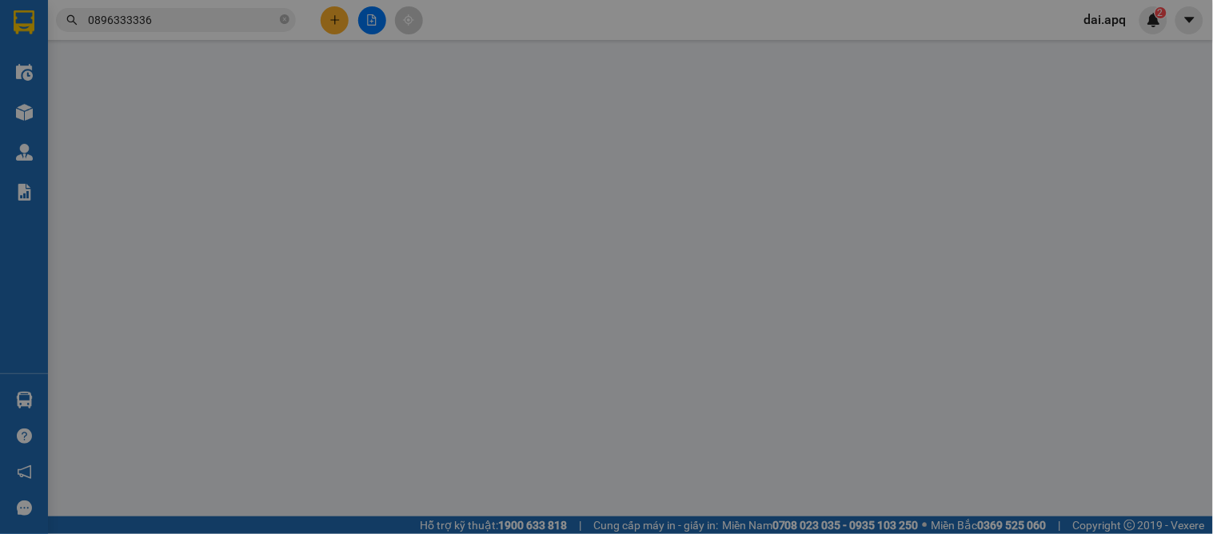
type input "0982929943"
type input "Tuyền"
type input "0896333336"
type input "Hồng"
checkbox input "true"
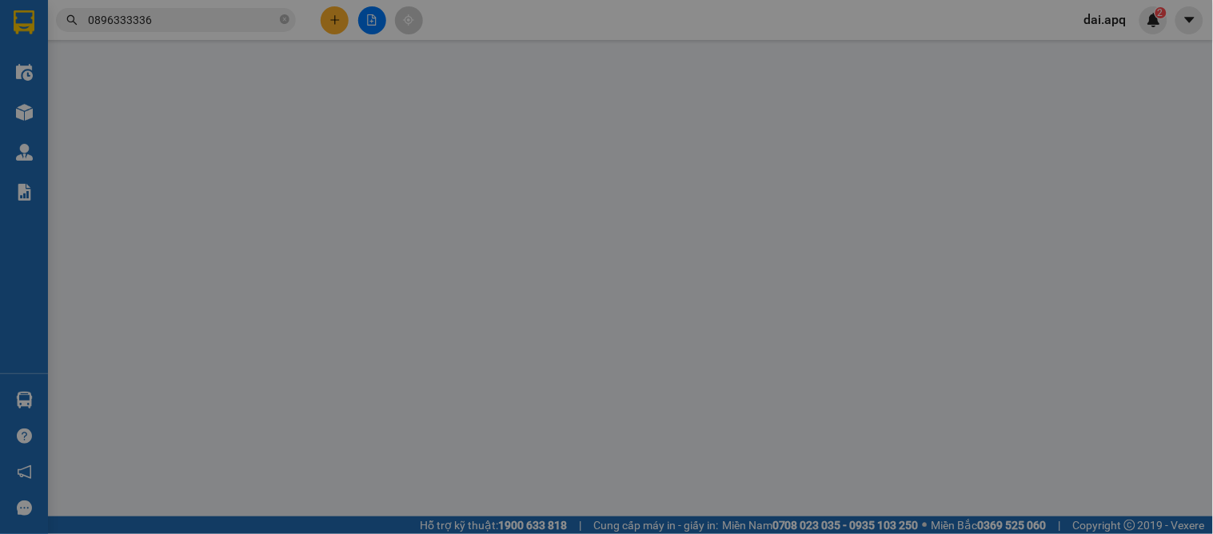
type input "Chung cư A13 ,mai động.[GEOGRAPHIC_DATA] ,[GEOGRAPHIC_DATA] ội"
type input "khách cần ship sớm .nhờ vp nhắc hộ"
type input "0"
type input "110.000"
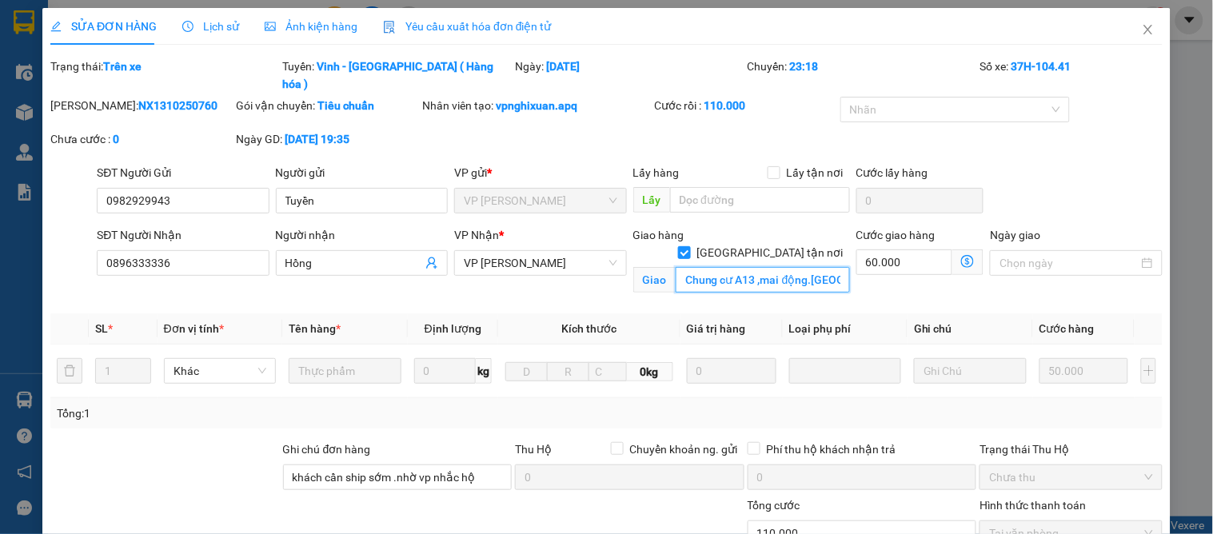
click at [806, 267] on input "Chung cư A13 ,mai động.[GEOGRAPHIC_DATA] ,[GEOGRAPHIC_DATA] ội" at bounding box center [763, 280] width 174 height 26
click at [810, 267] on input "Chung cư A13 ,mai động.[GEOGRAPHIC_DATA] ,[GEOGRAPHIC_DATA] ội" at bounding box center [763, 280] width 174 height 26
click at [1142, 33] on icon "close" at bounding box center [1148, 29] width 13 height 13
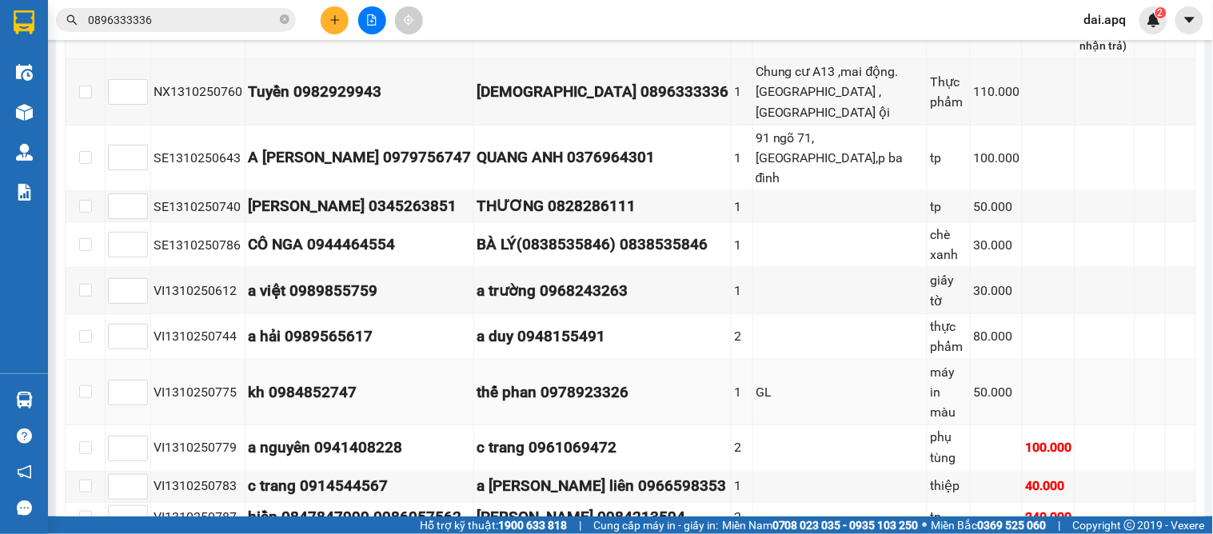
scroll to position [446, 0]
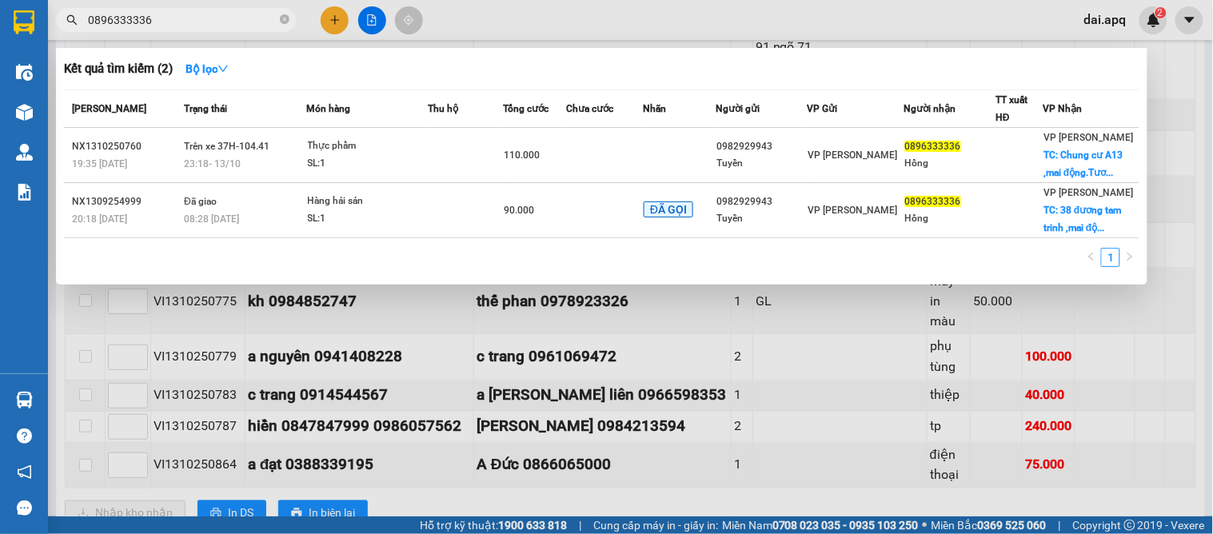
click at [197, 25] on input "0896333336" at bounding box center [182, 20] width 189 height 18
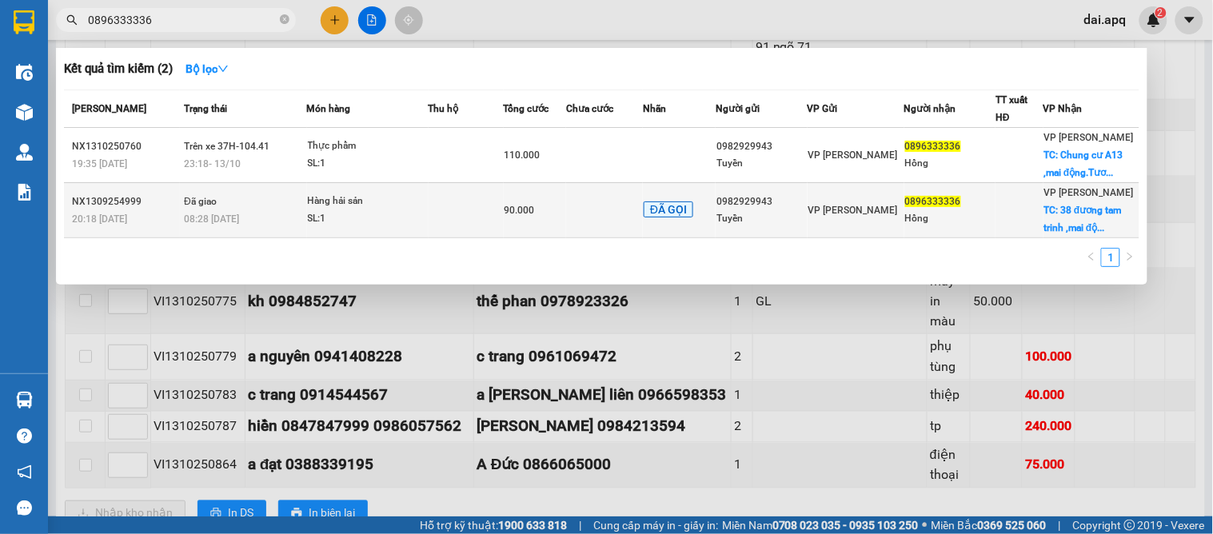
click at [470, 202] on td at bounding box center [466, 210] width 75 height 55
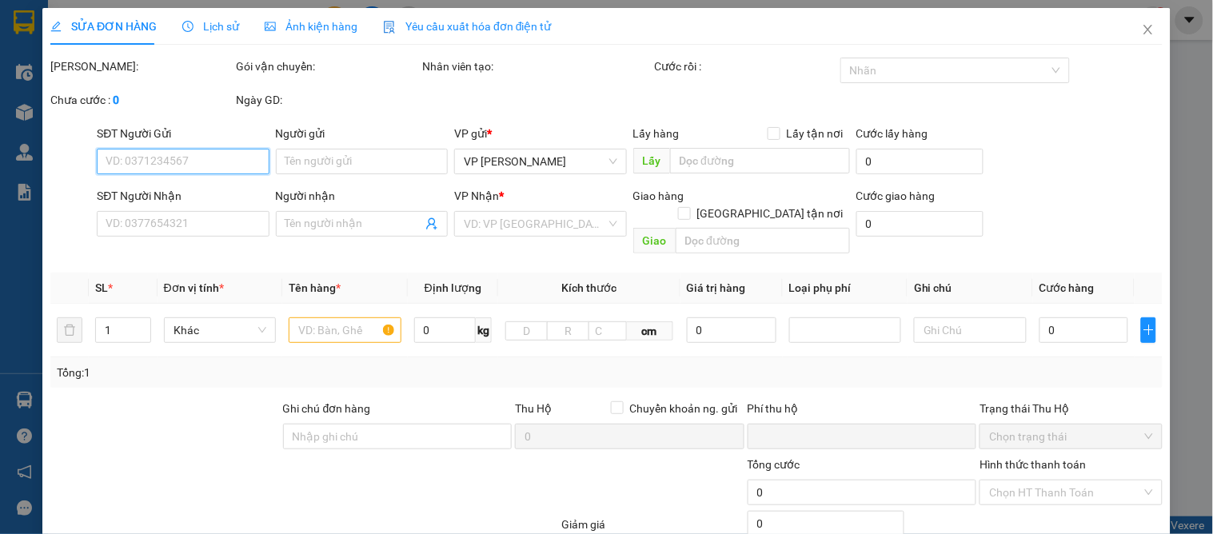
type input "0982929943"
type input "Tuyền"
type input "0896333336"
type input "Hồng"
checkbox input "true"
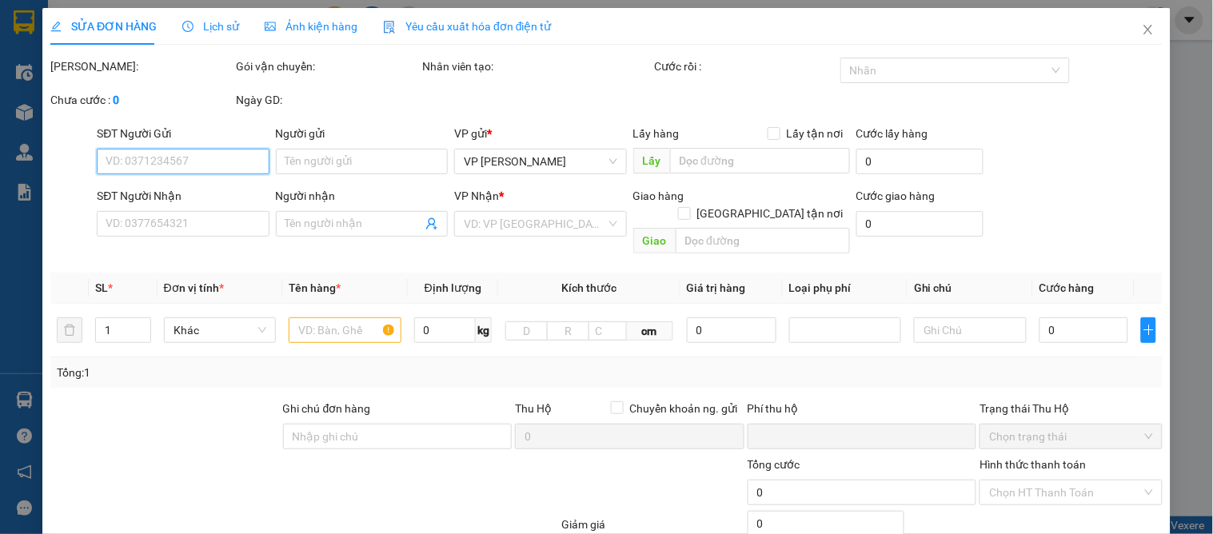
type input "38 đương tam trinh ,mai động.hoàng mai,hà nội"
type input "40.000"
type input "Chung cư A13, Mai Động , P. Trường mai . Hà Nội"
type input "0"
type input "90.000"
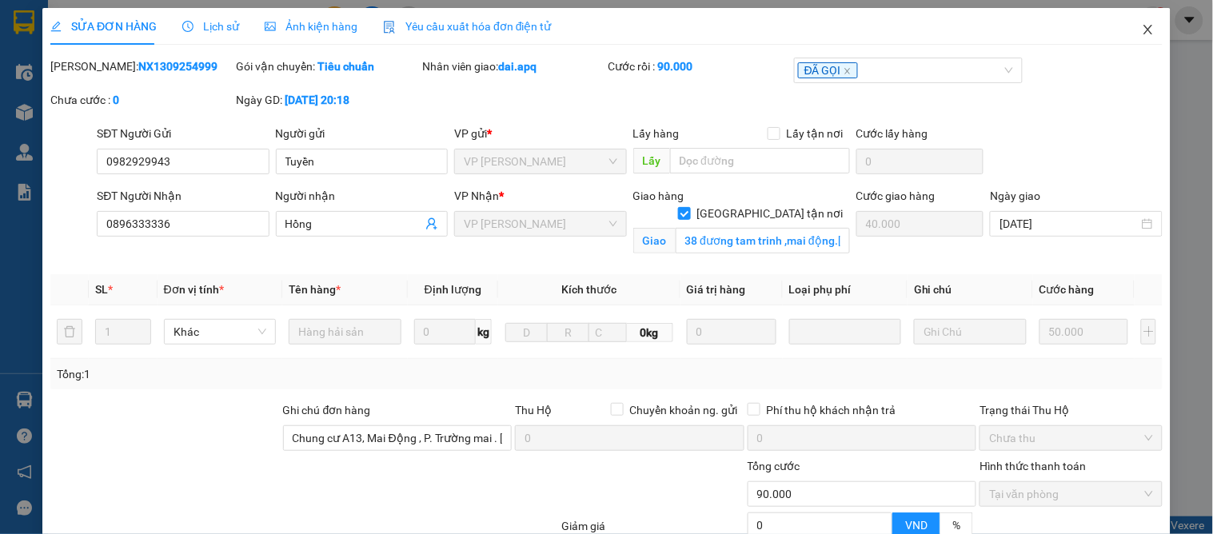
click at [1142, 30] on icon "close" at bounding box center [1148, 29] width 13 height 13
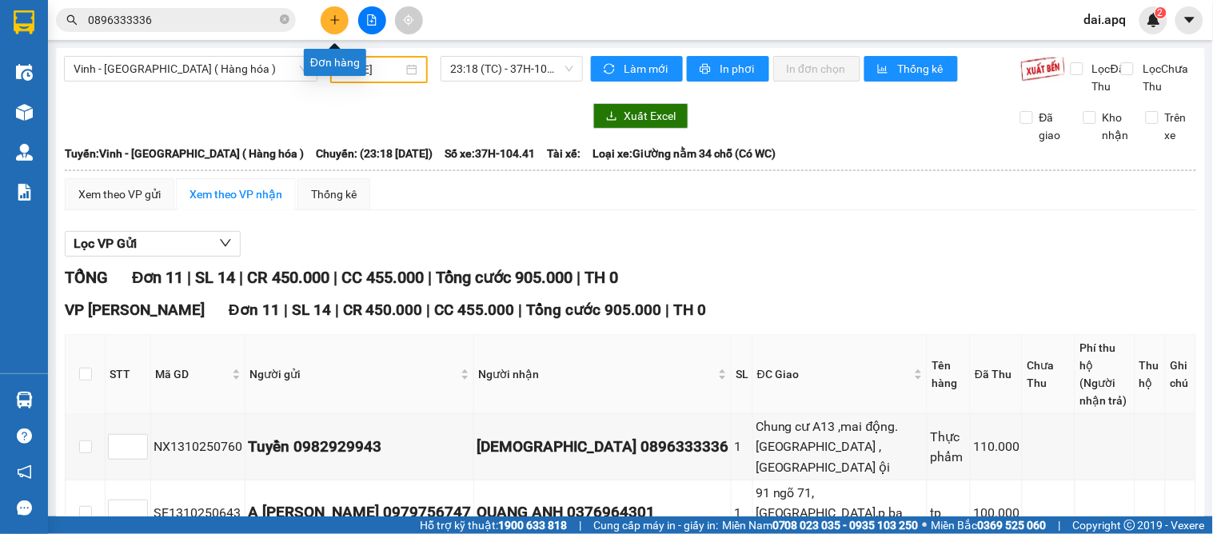
click at [336, 14] on icon "plus" at bounding box center [335, 19] width 11 height 11
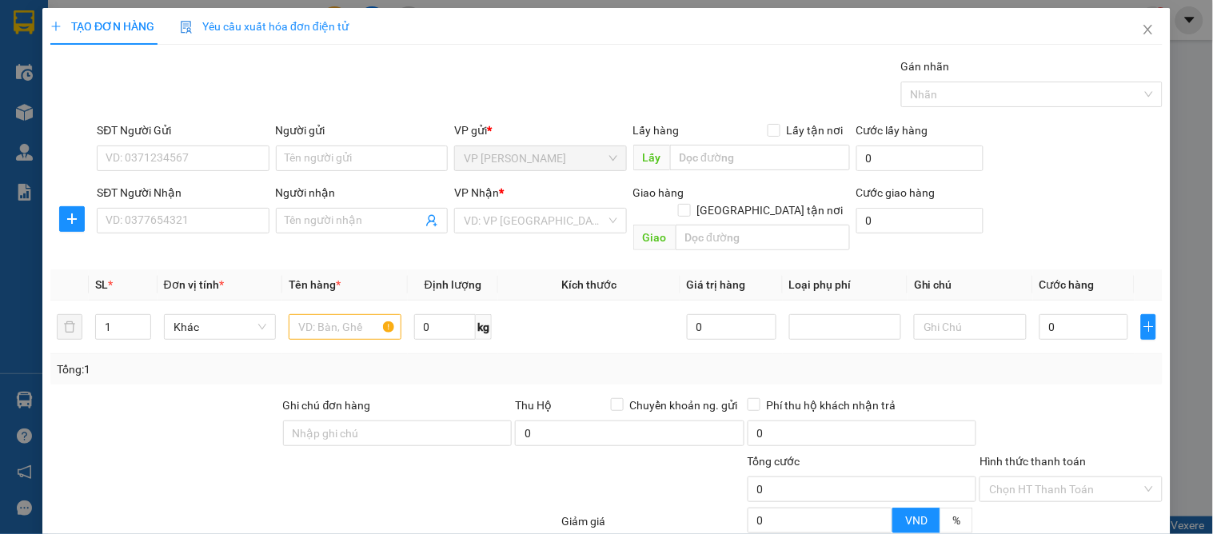
click at [173, 177] on div "SĐT Người Gửi VD: 0371234567" at bounding box center [183, 150] width 172 height 56
click at [178, 161] on input "SĐT Người Gửi" at bounding box center [183, 159] width 172 height 26
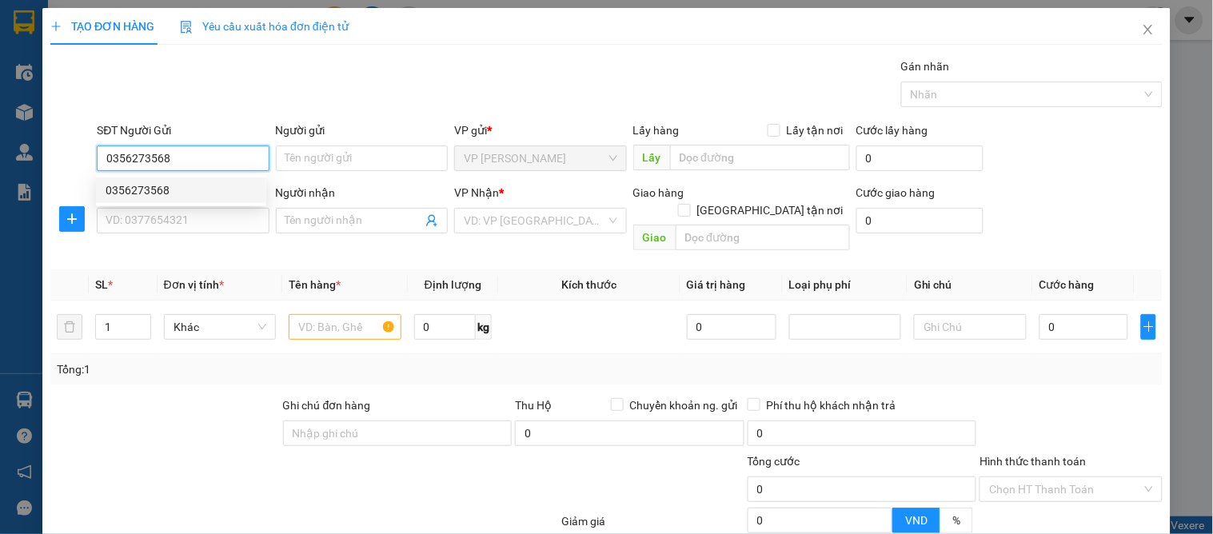
click at [174, 190] on div "0356273568" at bounding box center [181, 191] width 151 height 18
type input "0356273568"
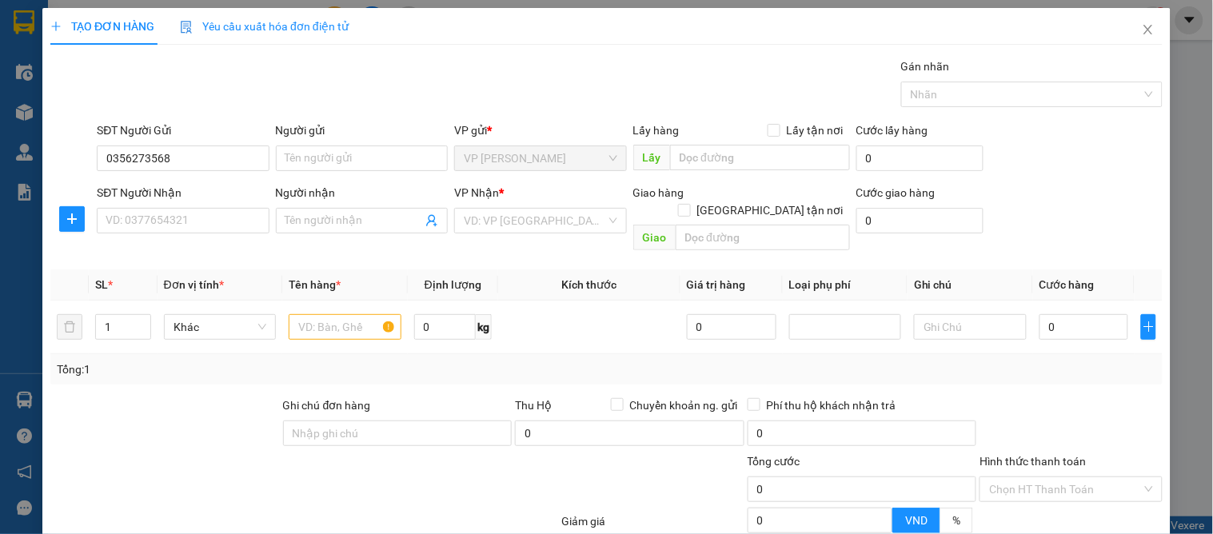
click at [203, 235] on div "SĐT Người Nhận VD: 0377654321" at bounding box center [183, 212] width 172 height 56
click at [186, 221] on input "SĐT Người Nhận" at bounding box center [183, 221] width 172 height 26
type input "0944201996"
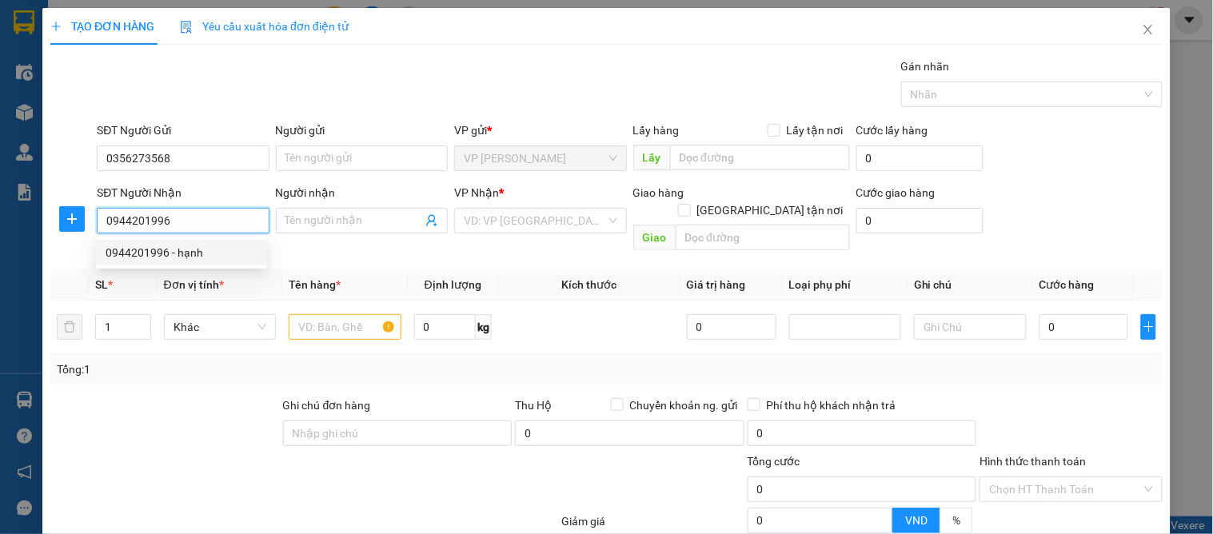
click at [205, 227] on input "0944201996" at bounding box center [183, 221] width 172 height 26
click at [203, 246] on div "0944201996 - hạnh" at bounding box center [181, 253] width 151 height 18
type input "hạnh"
checkbox input "true"
type input "29 hec man"
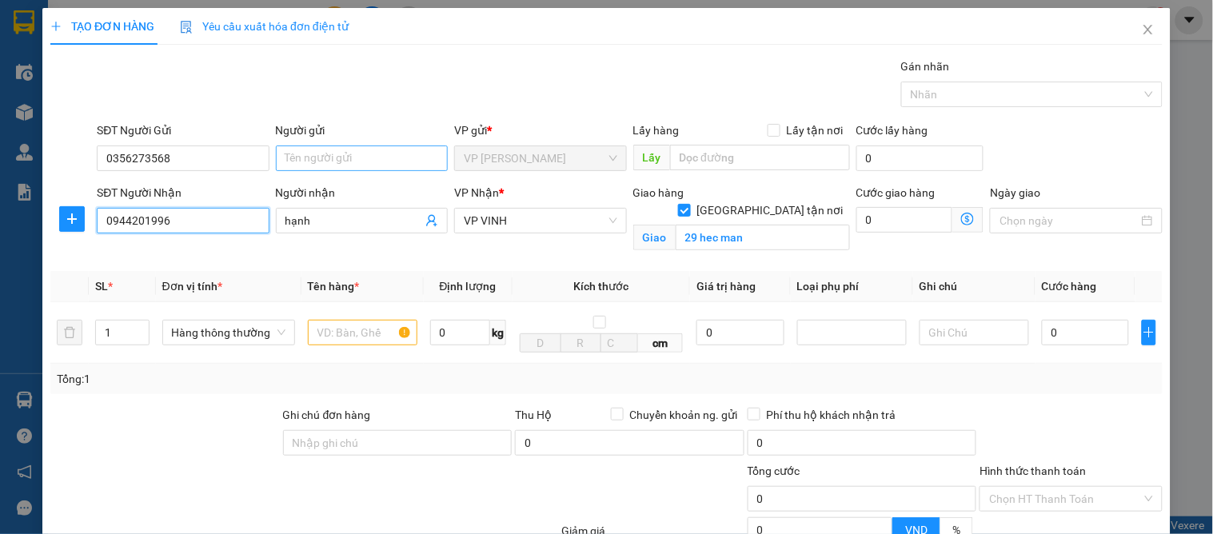
type input "0944201996"
click at [315, 154] on input "Người gửi" at bounding box center [362, 159] width 172 height 26
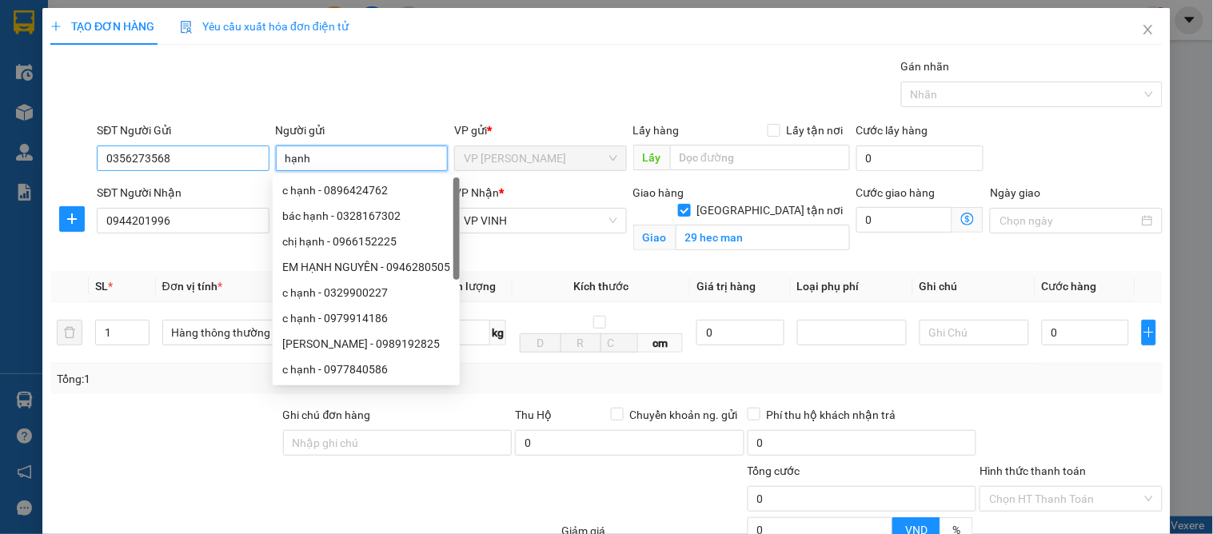
drag, startPoint x: 315, startPoint y: 154, endPoint x: 264, endPoint y: 154, distance: 51.2
click at [264, 154] on div "SĐT Người Gửi 0356273568 Người gửi hạnh VP gửi * VP GIA LÂM Lấy hàng Lấy tận nơ…" at bounding box center [630, 150] width 1073 height 56
type input "tuấn anh"
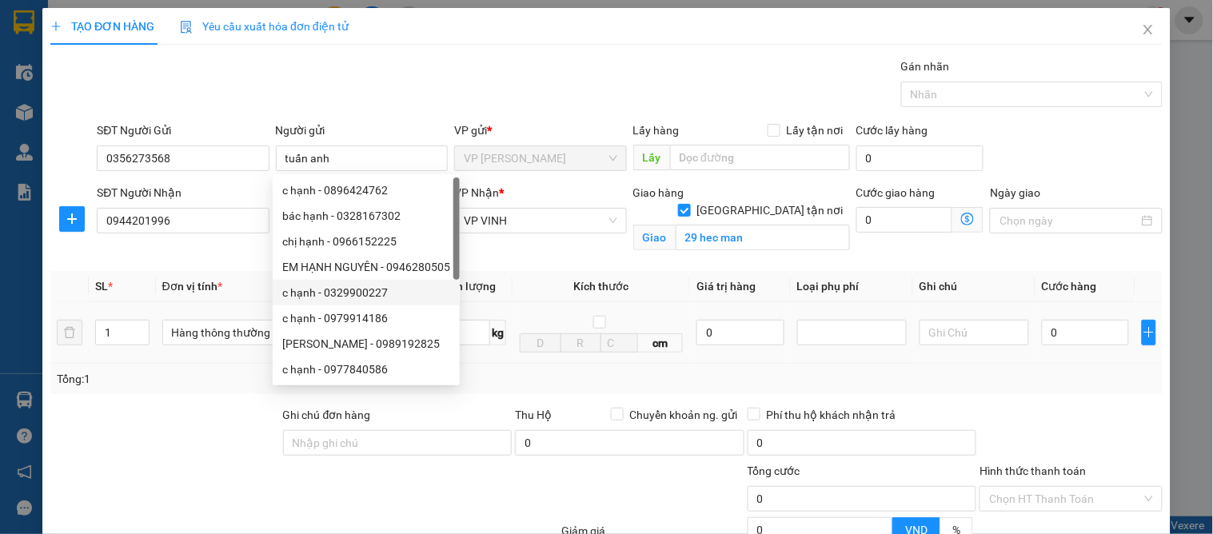
drag, startPoint x: 86, startPoint y: 457, endPoint x: 107, endPoint y: 362, distance: 97.4
click at [90, 436] on div at bounding box center [165, 434] width 233 height 56
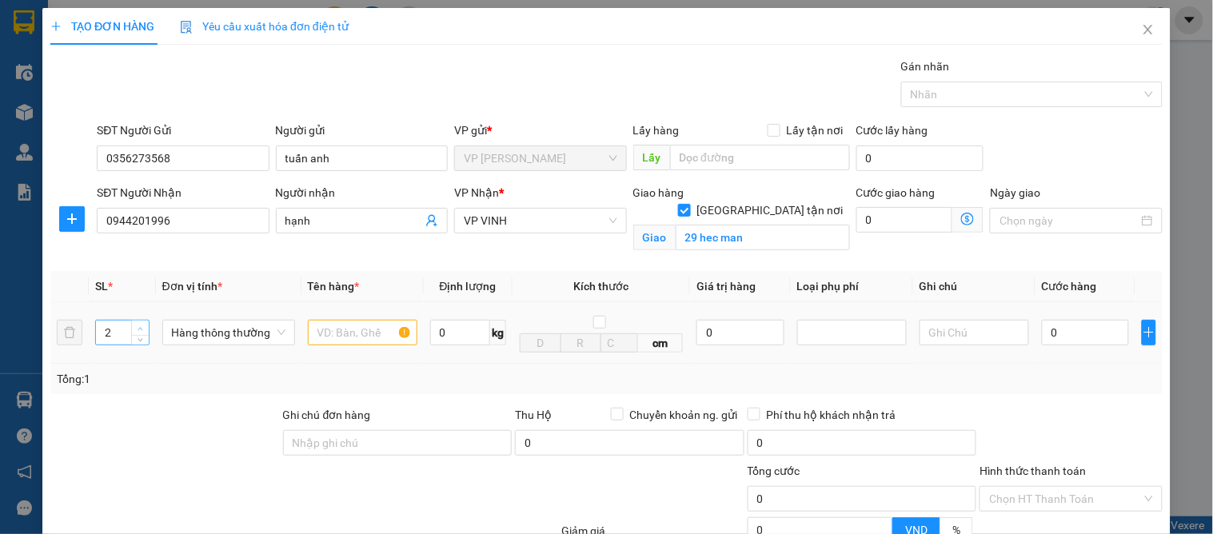
click at [136, 324] on span "up" at bounding box center [141, 329] width 10 height 10
type input "4"
click at [136, 324] on span "up" at bounding box center [141, 329] width 10 height 10
click at [318, 325] on input "text" at bounding box center [363, 333] width 110 height 26
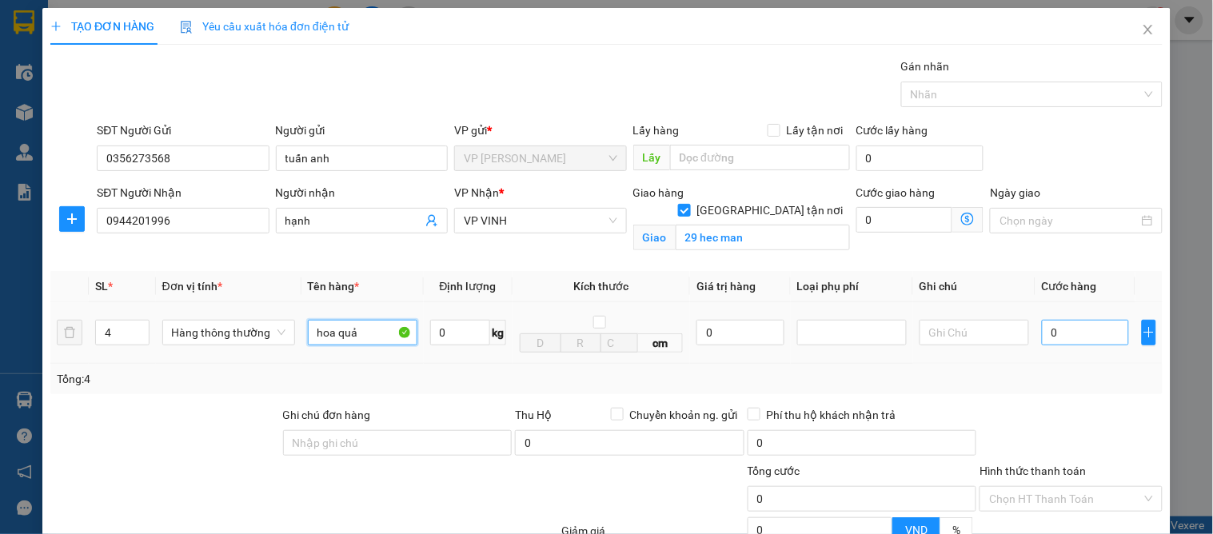
type input "hoa quả"
click at [1073, 338] on input "0" at bounding box center [1085, 333] width 87 height 26
type input "1"
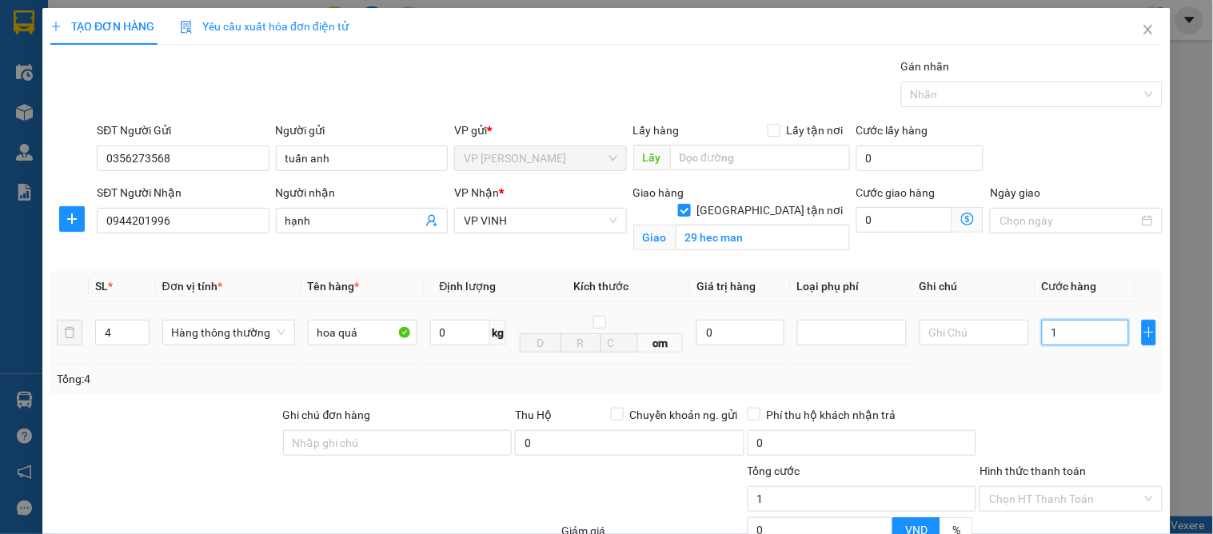
type input "16"
type input "160"
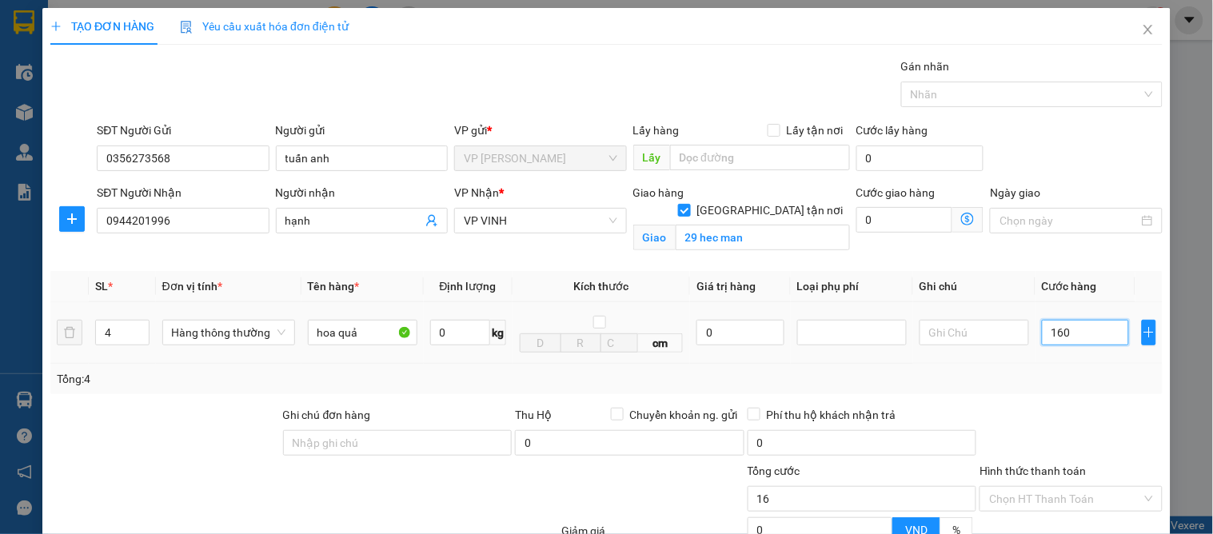
type input "160"
type input "160.000"
drag, startPoint x: 1054, startPoint y: 381, endPoint x: 1081, endPoint y: 408, distance: 37.9
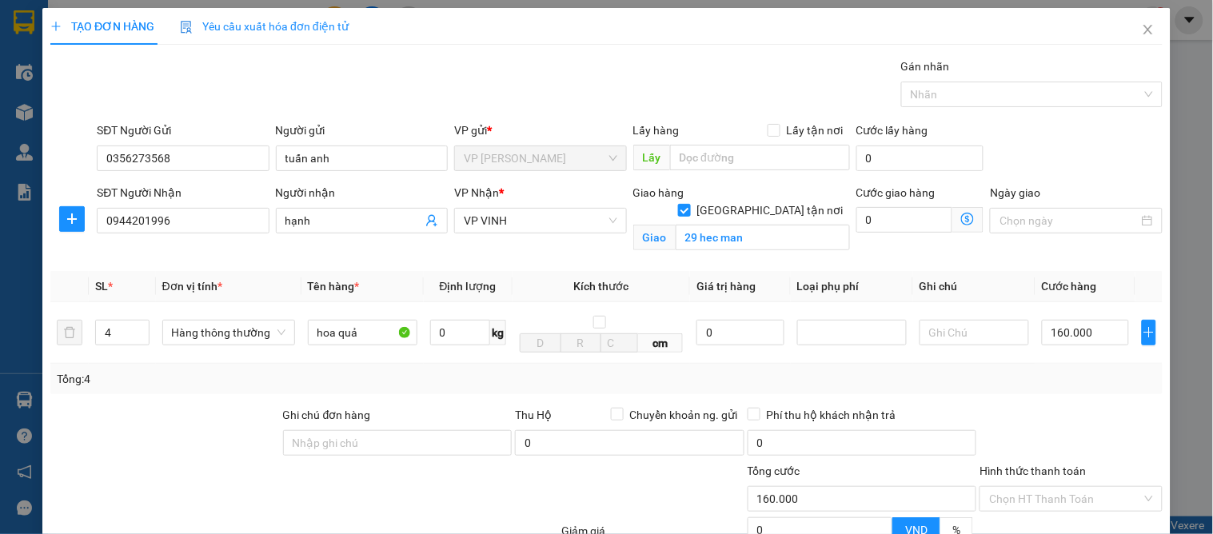
click at [1054, 382] on div "Tổng: 4" at bounding box center [607, 379] width 1100 height 18
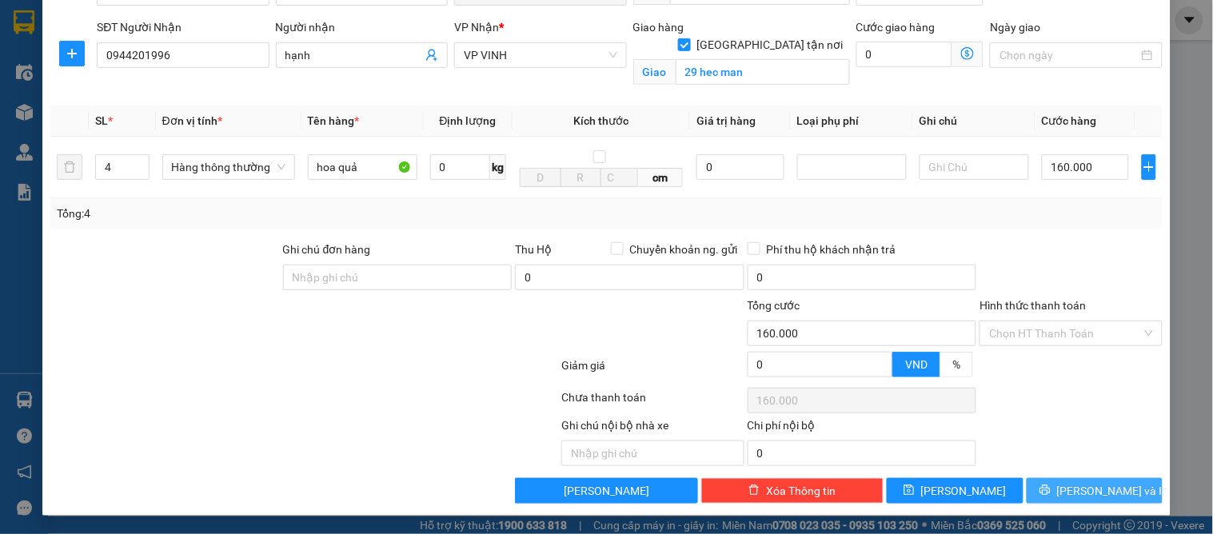
click at [1099, 486] on span "[PERSON_NAME] và In" at bounding box center [1113, 491] width 112 height 18
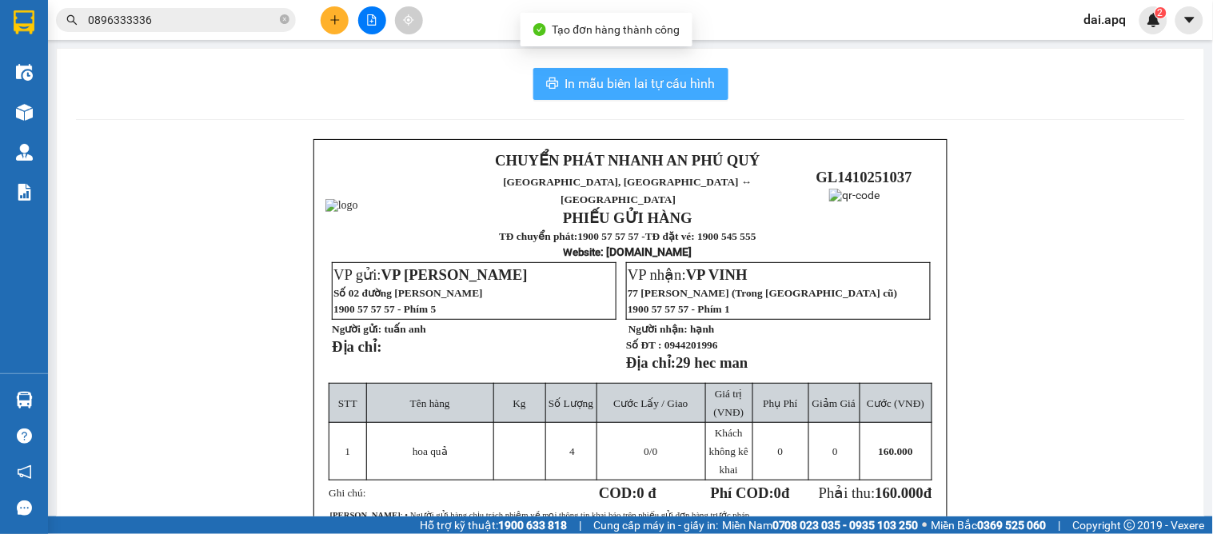
click at [654, 92] on span "In mẫu biên lai tự cấu hình" at bounding box center [640, 84] width 150 height 20
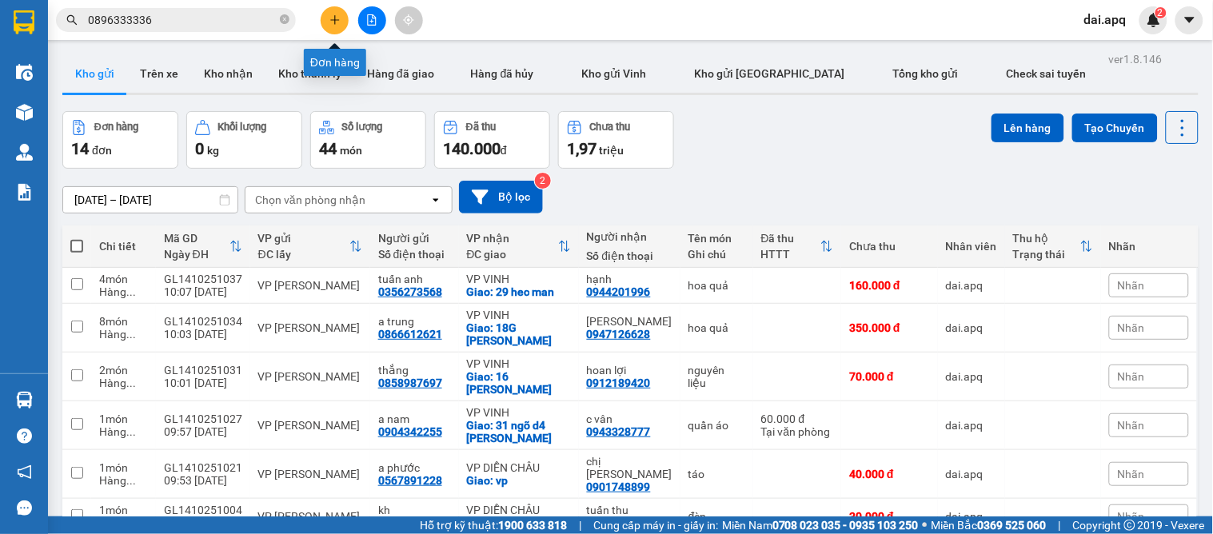
click at [330, 20] on icon "plus" at bounding box center [335, 19] width 11 height 11
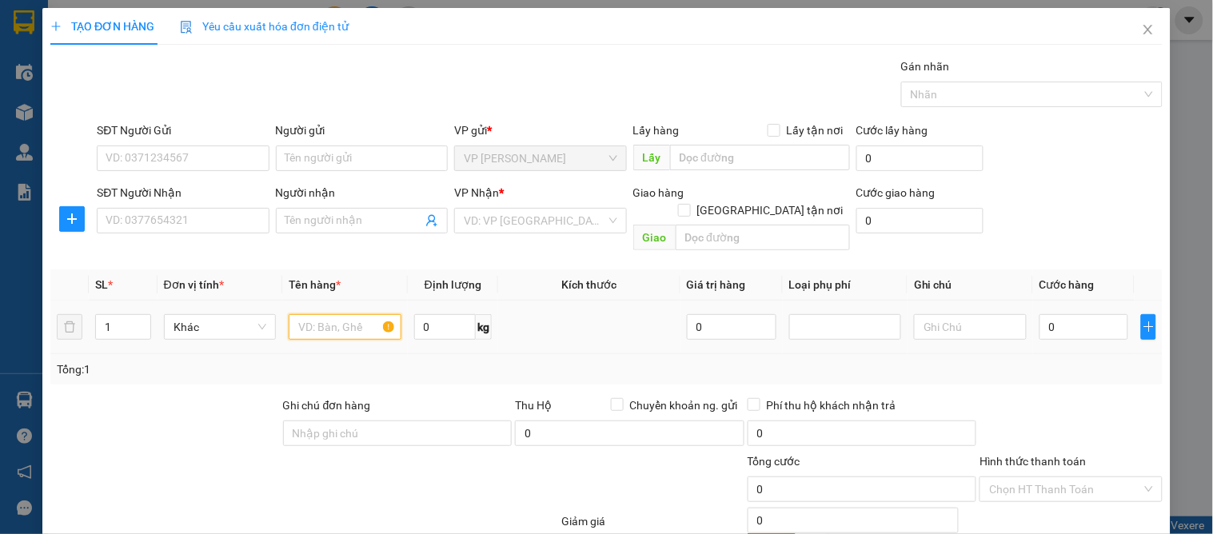
click at [314, 314] on input "text" at bounding box center [345, 327] width 112 height 26
type input "d"
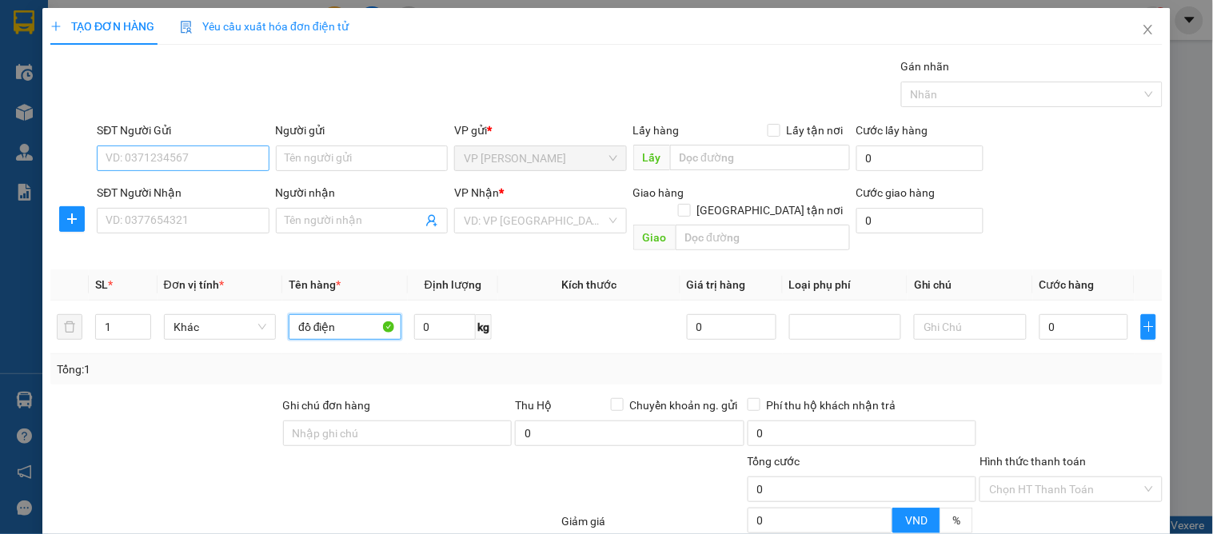
type input "đồ điện"
click at [212, 155] on input "SĐT Người Gửi" at bounding box center [183, 159] width 172 height 26
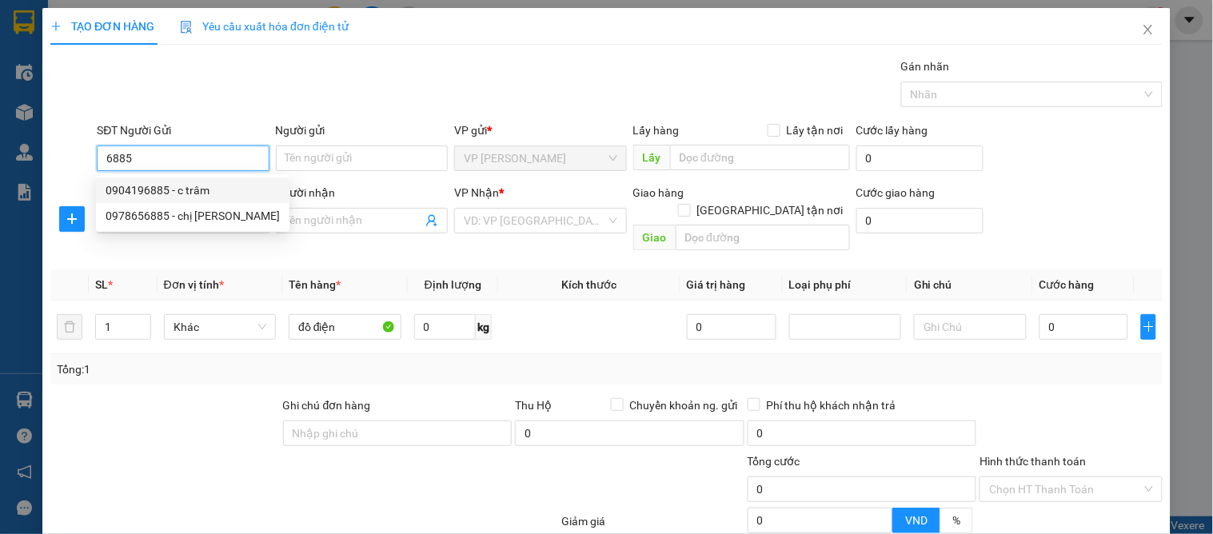
click at [198, 190] on div "0904196885 - c trâm" at bounding box center [193, 191] width 174 height 18
type input "0904196885"
type input "c trâm"
type input "0904196885"
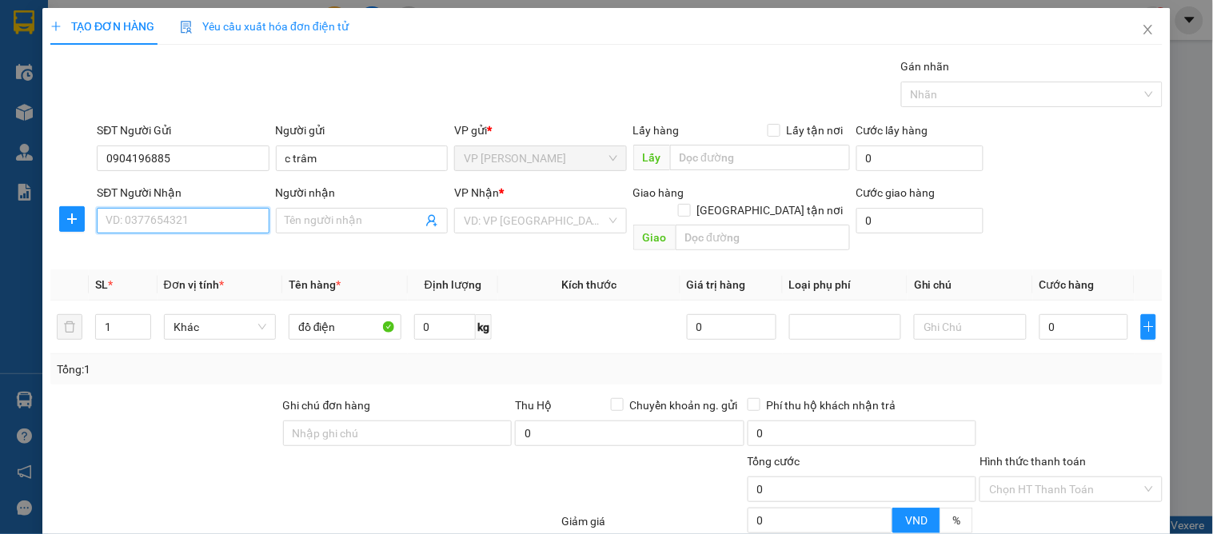
click at [219, 233] on input "SĐT Người Nhận" at bounding box center [183, 221] width 172 height 26
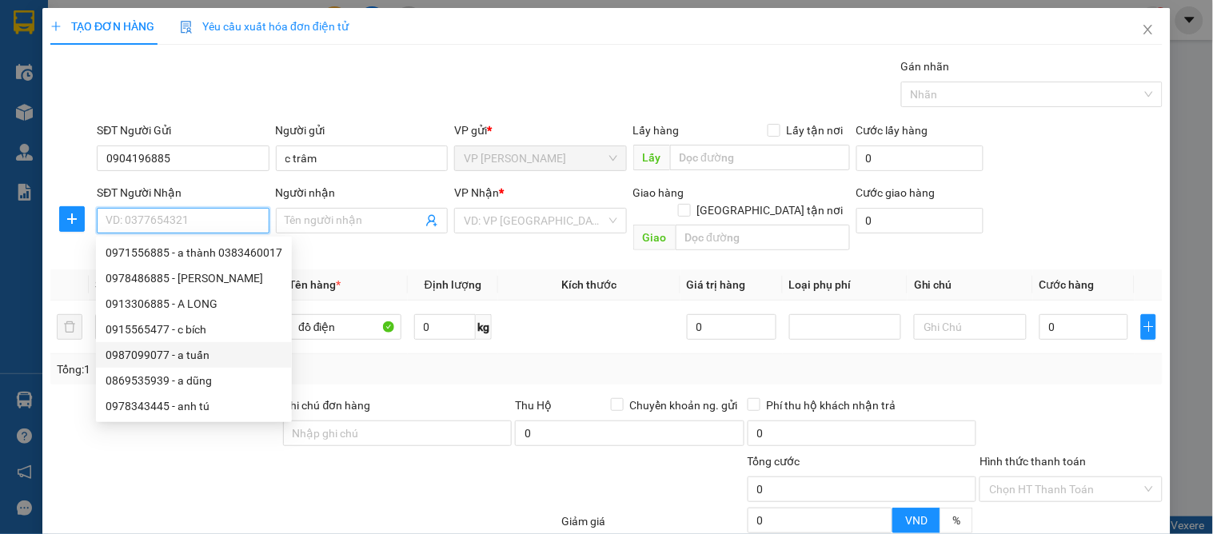
click at [211, 350] on div "0987099077 - a tuấn" at bounding box center [194, 355] width 177 height 18
type input "0987099077"
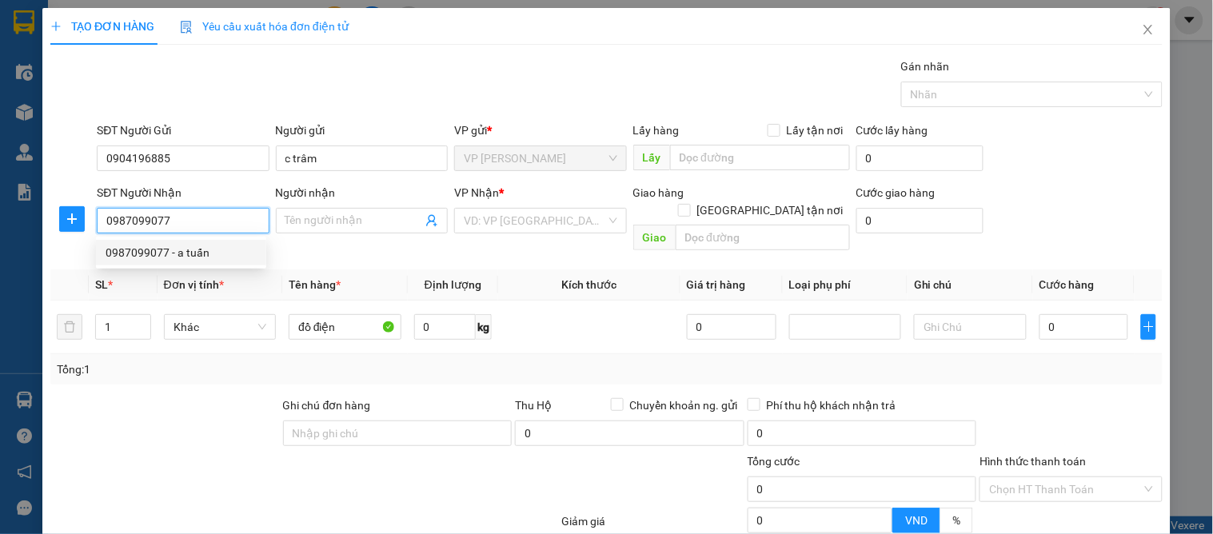
type input "a tuấn"
checkbox input "true"
type input "72m quán bàu"
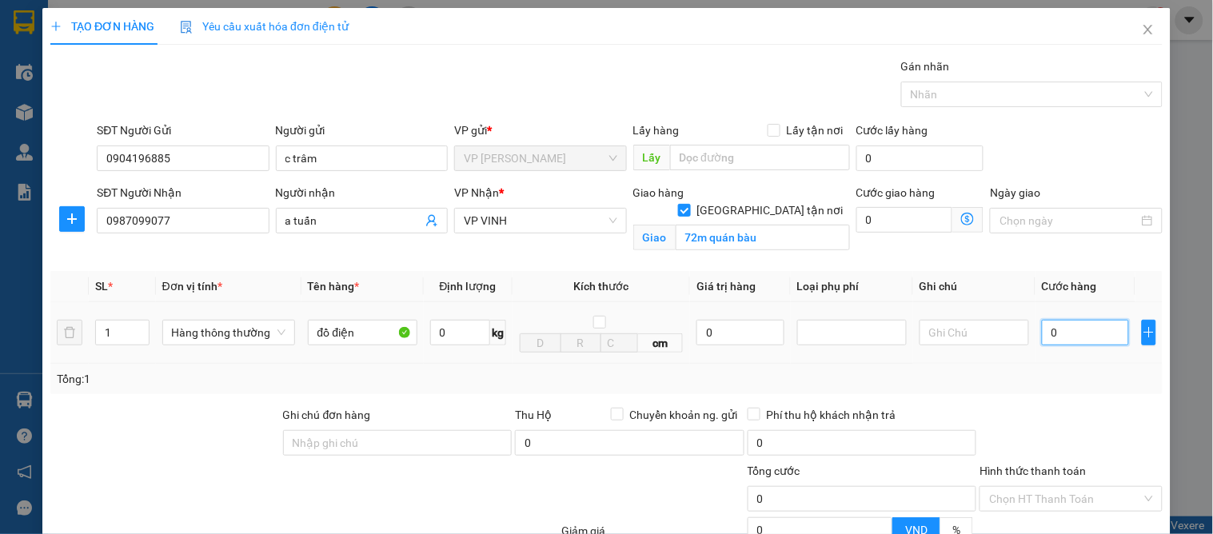
click at [1073, 332] on input "0" at bounding box center [1085, 333] width 87 height 26
type input "4"
type input "40"
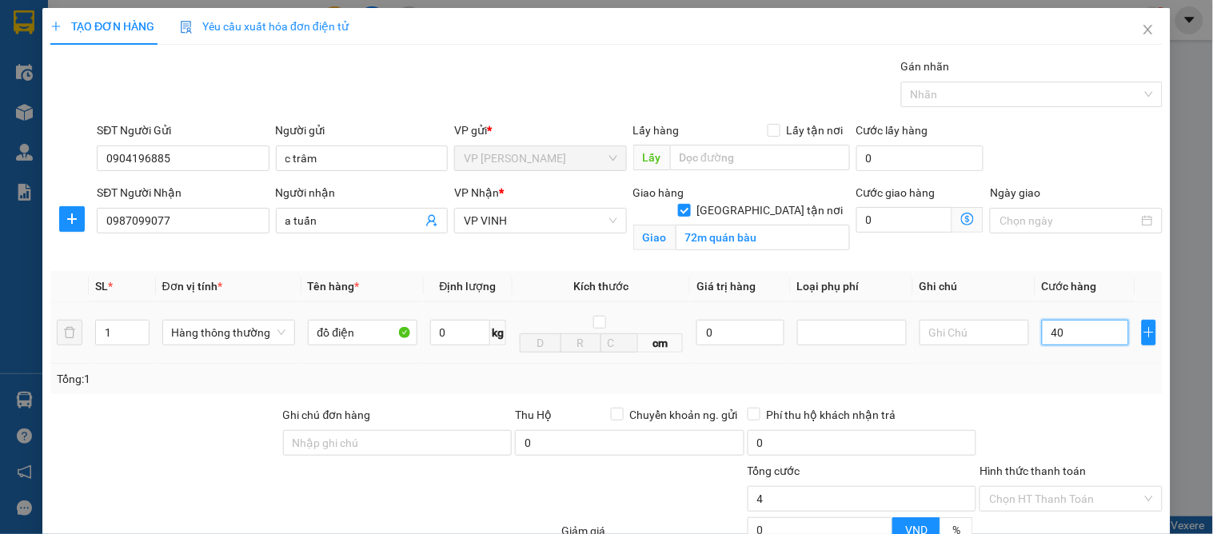
type input "40"
type input "40.000"
click at [1075, 393] on div "Tổng: 1" at bounding box center [606, 379] width 1113 height 30
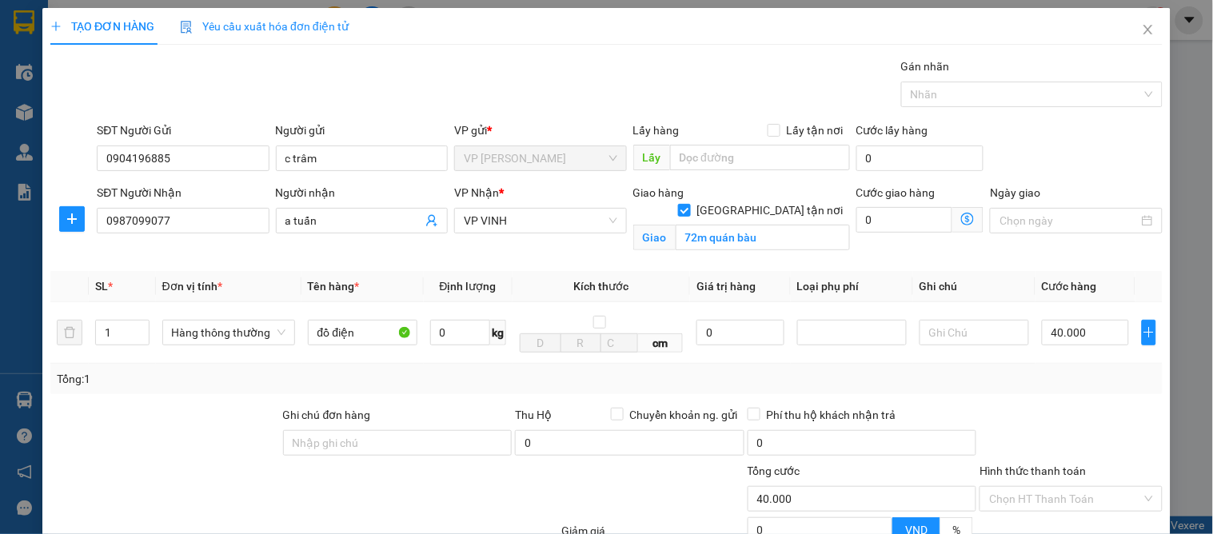
scroll to position [166, 0]
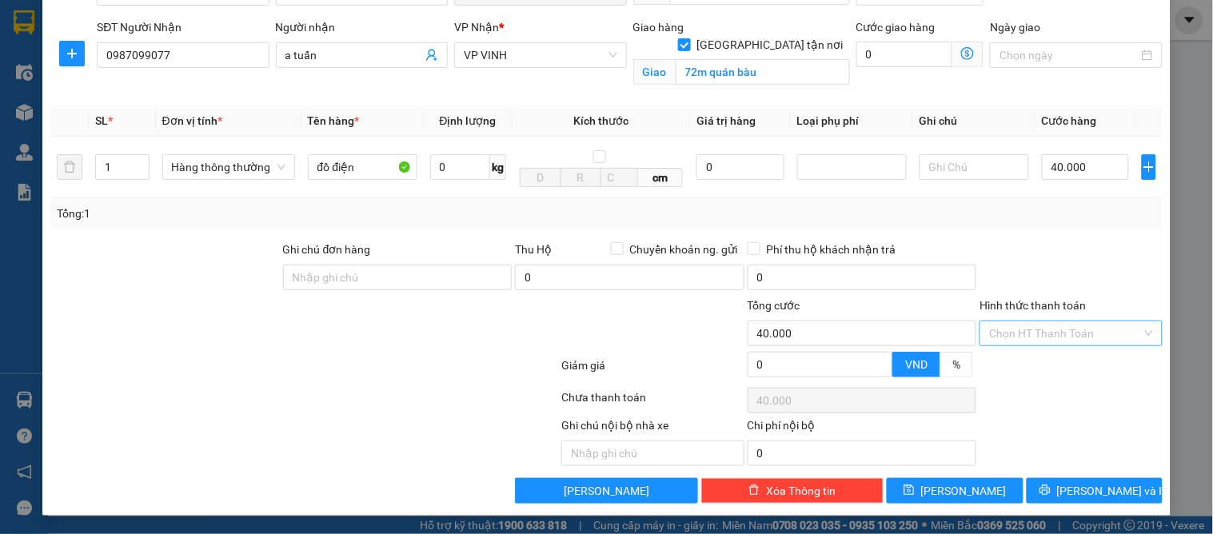
click at [1021, 326] on input "Hình thức thanh toán" at bounding box center [1065, 334] width 152 height 24
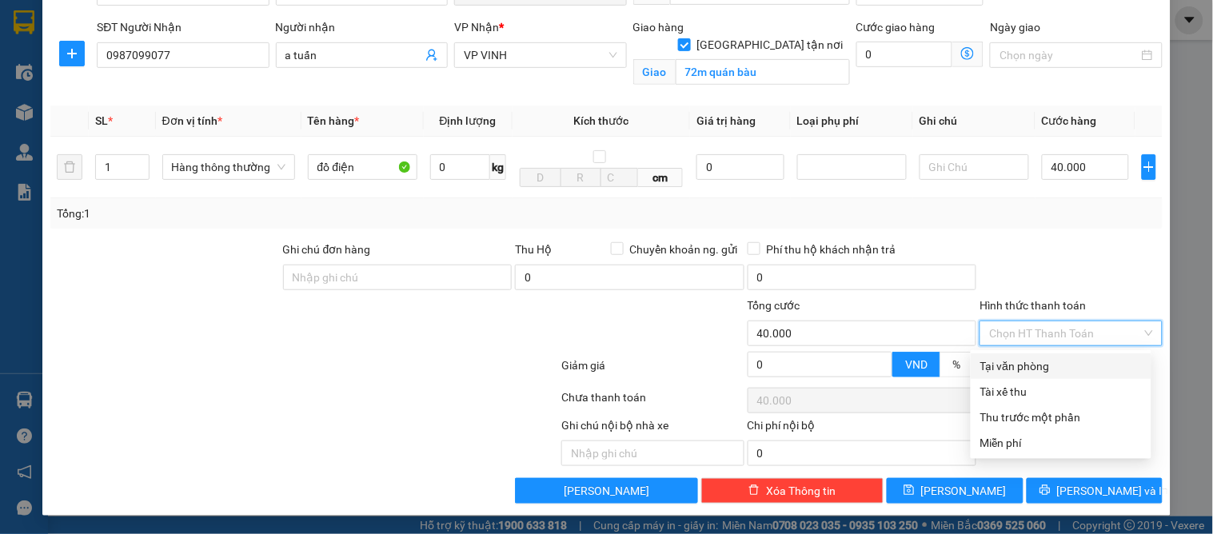
click at [1022, 376] on div "Tại văn phòng" at bounding box center [1061, 367] width 181 height 26
type input "0"
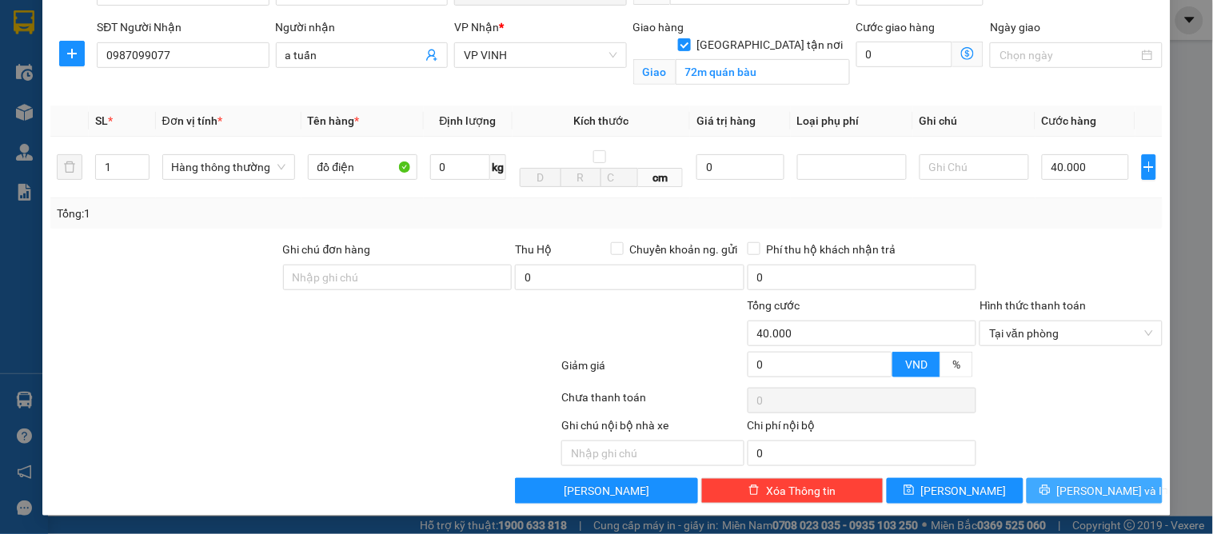
click at [1068, 501] on button "[PERSON_NAME] và In" at bounding box center [1095, 491] width 136 height 26
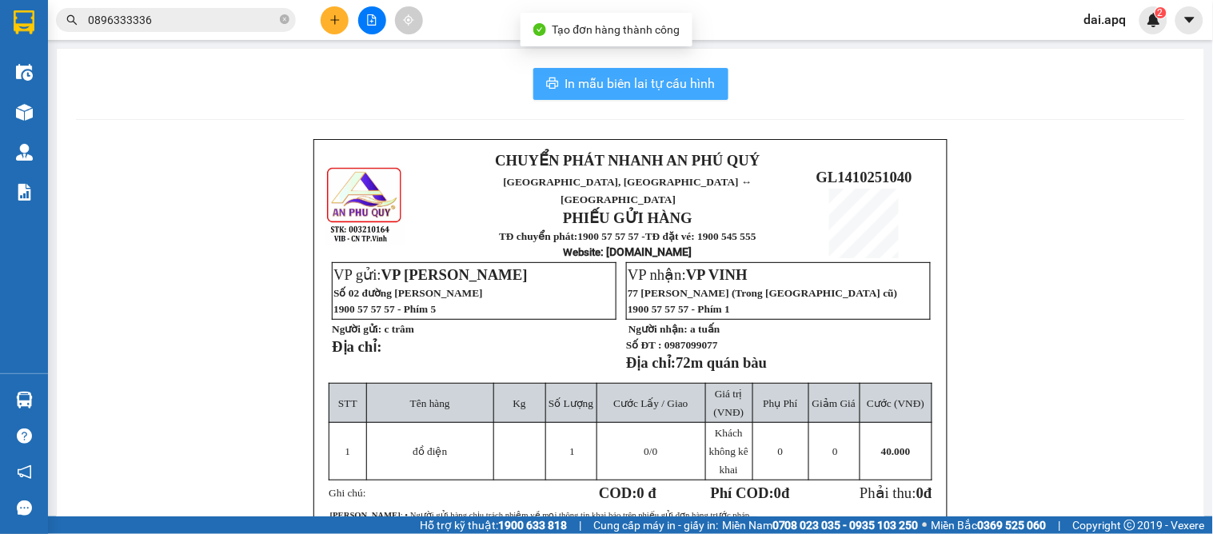
click at [593, 88] on span "In mẫu biên lai tự cấu hình" at bounding box center [640, 84] width 150 height 20
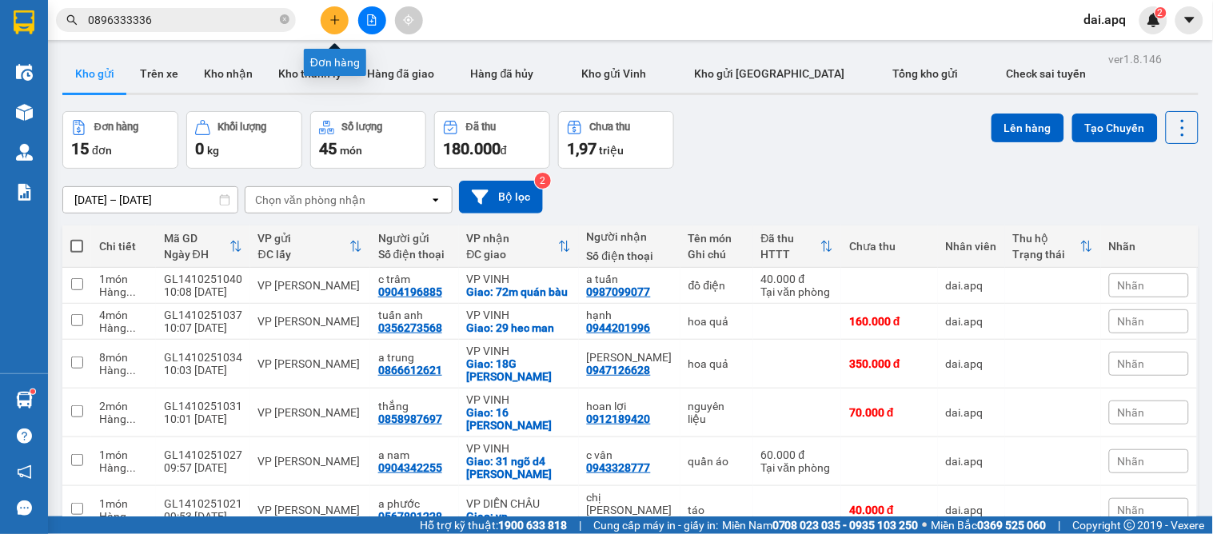
click at [334, 19] on icon "plus" at bounding box center [334, 19] width 9 height 1
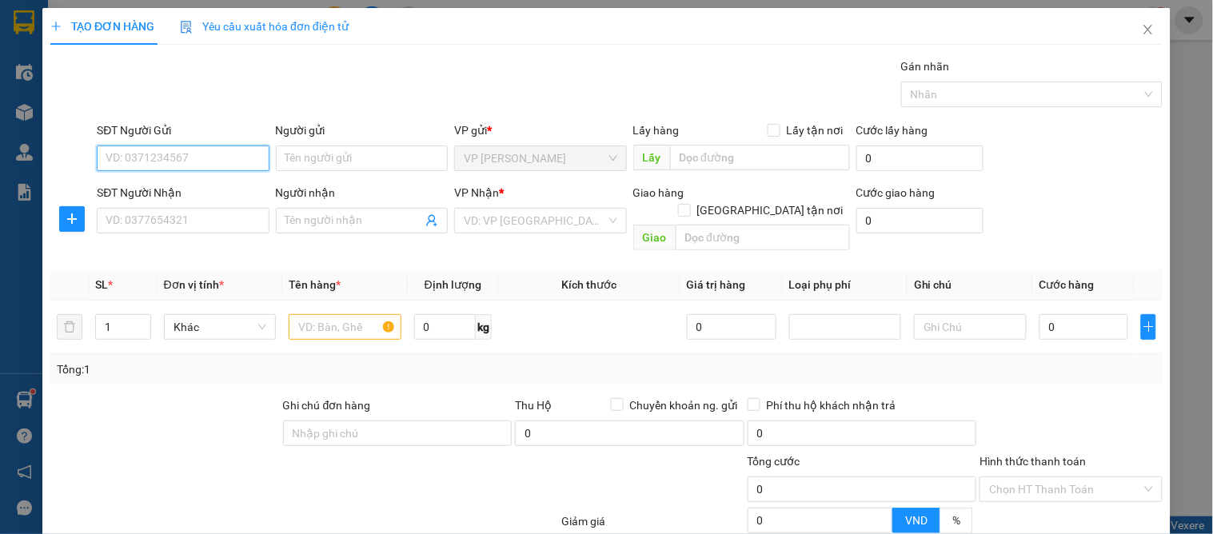
click at [138, 163] on input "SĐT Người Gửi" at bounding box center [183, 159] width 172 height 26
click at [158, 170] on input "1228" at bounding box center [183, 159] width 172 height 26
click at [169, 166] on input "1228" at bounding box center [183, 159] width 172 height 26
click at [181, 186] on div "0567891228 - a phước" at bounding box center [181, 191] width 151 height 18
type input "0567891228"
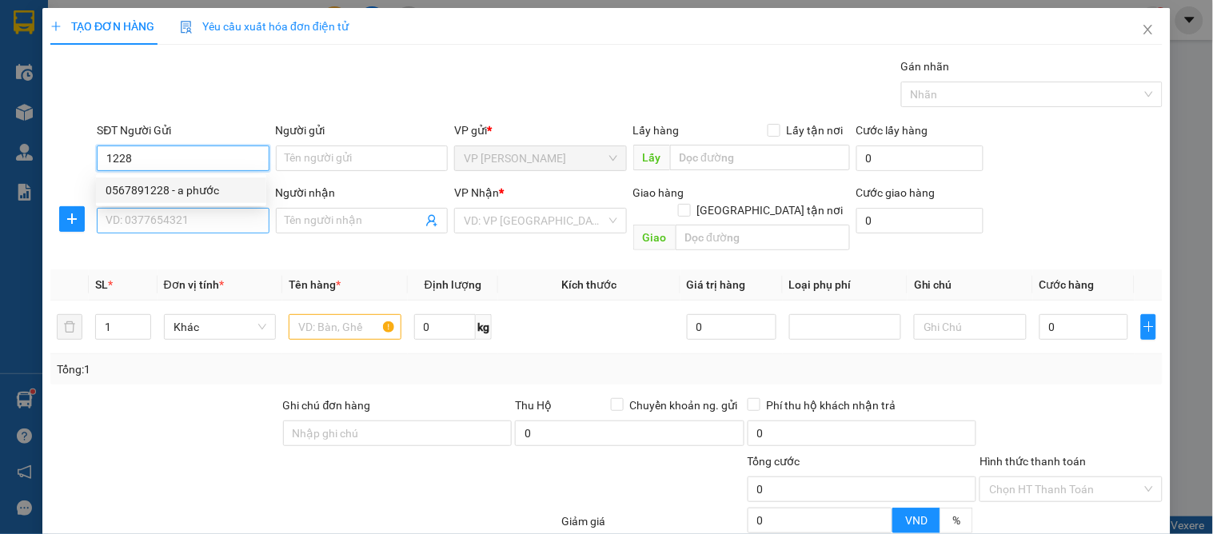
type input "a phước"
type input "0567891228"
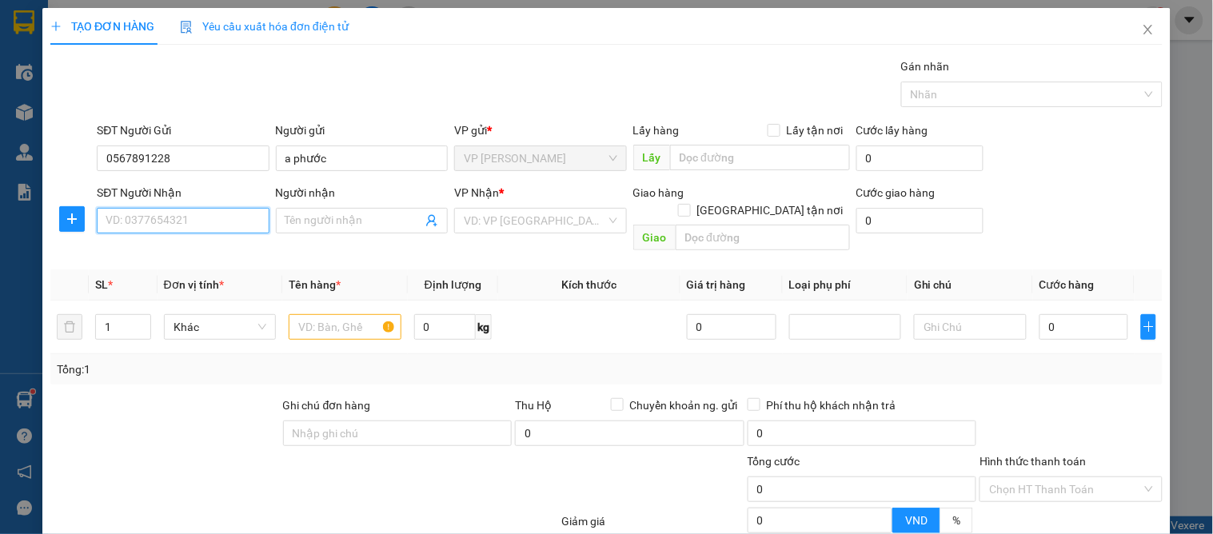
click at [185, 217] on input "SĐT Người Nhận" at bounding box center [183, 221] width 172 height 26
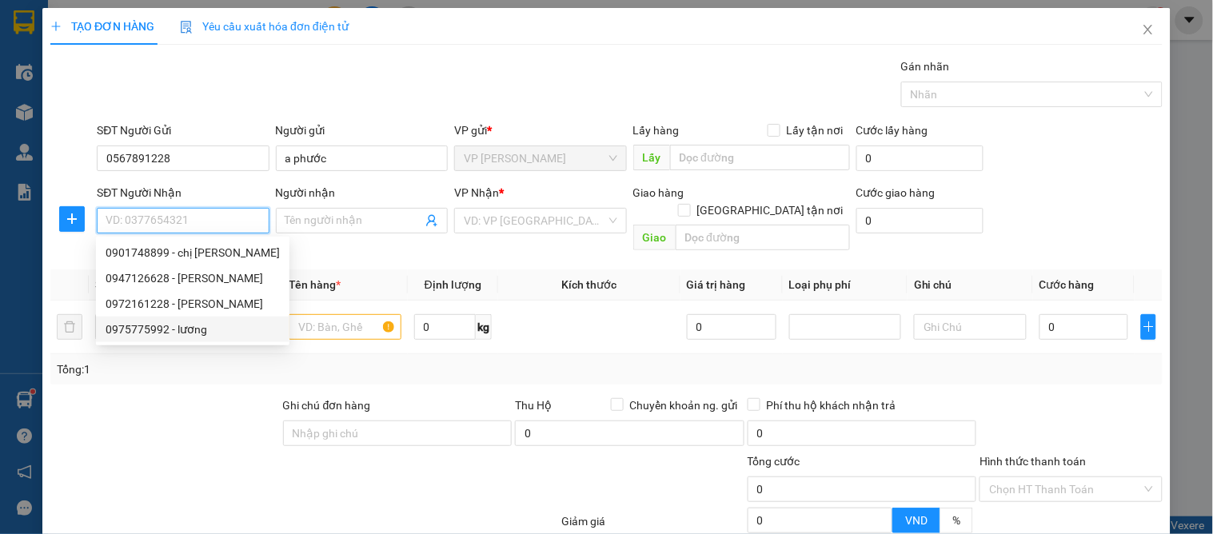
click at [209, 326] on div "0975775992 - lương" at bounding box center [193, 330] width 174 height 18
type input "0975775992"
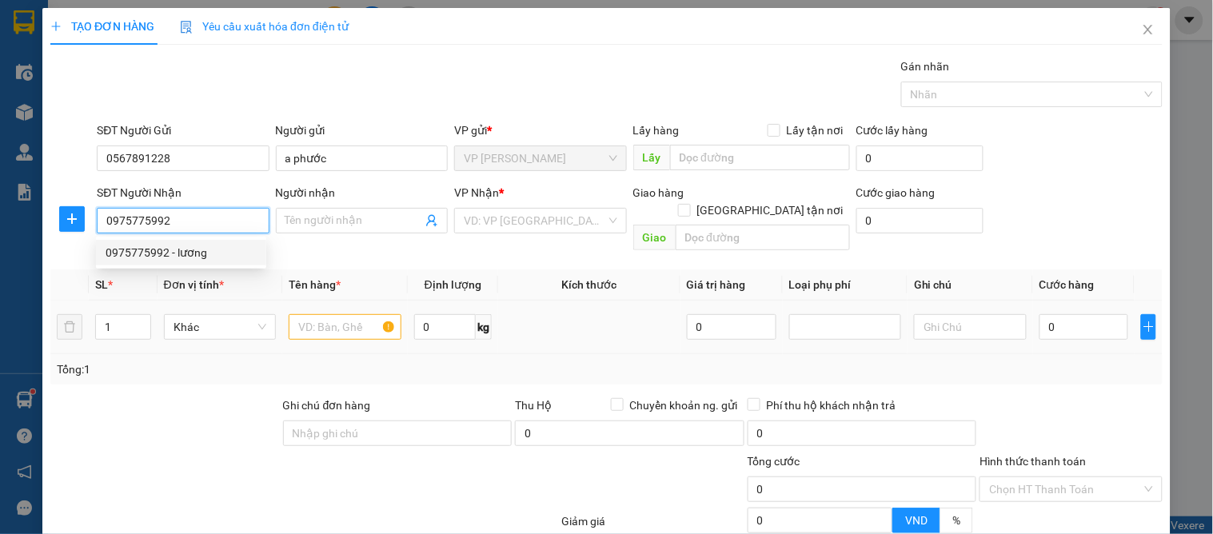
type input "lương"
checkbox input "true"
type input "vp"
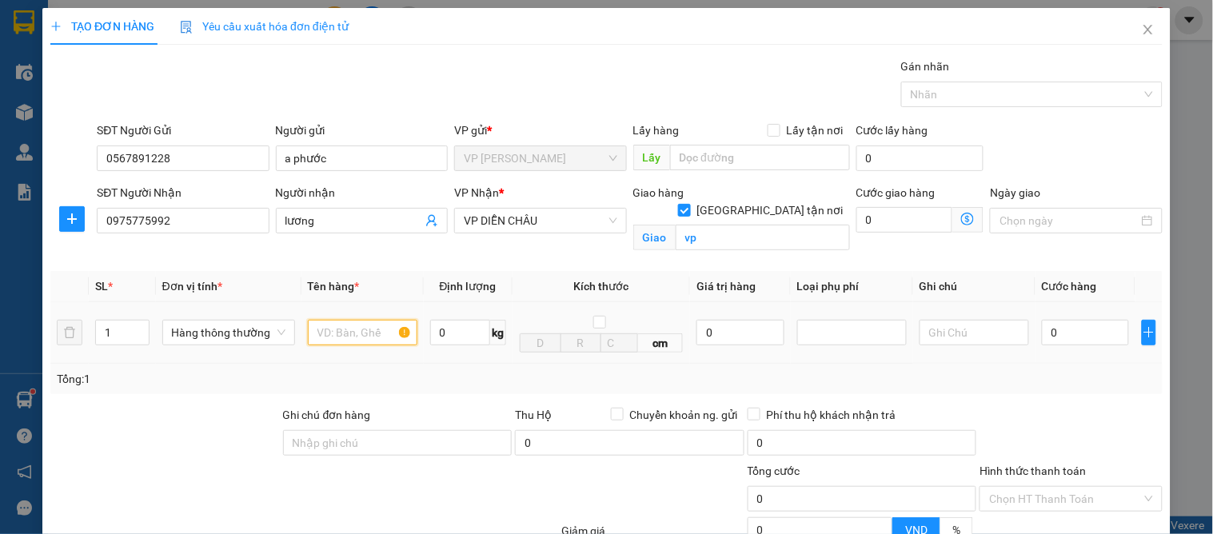
click at [326, 330] on input "text" at bounding box center [363, 333] width 110 height 26
type input "nho"
click at [1069, 330] on input "0" at bounding box center [1085, 333] width 87 height 26
type input "5"
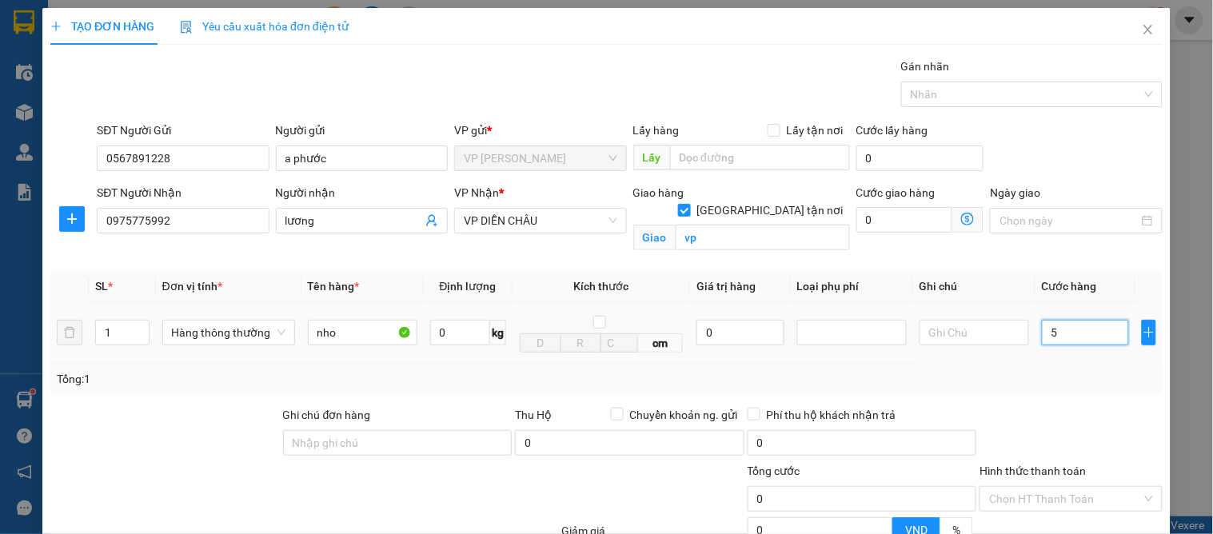
type input "5"
type input "50"
type input "50.000"
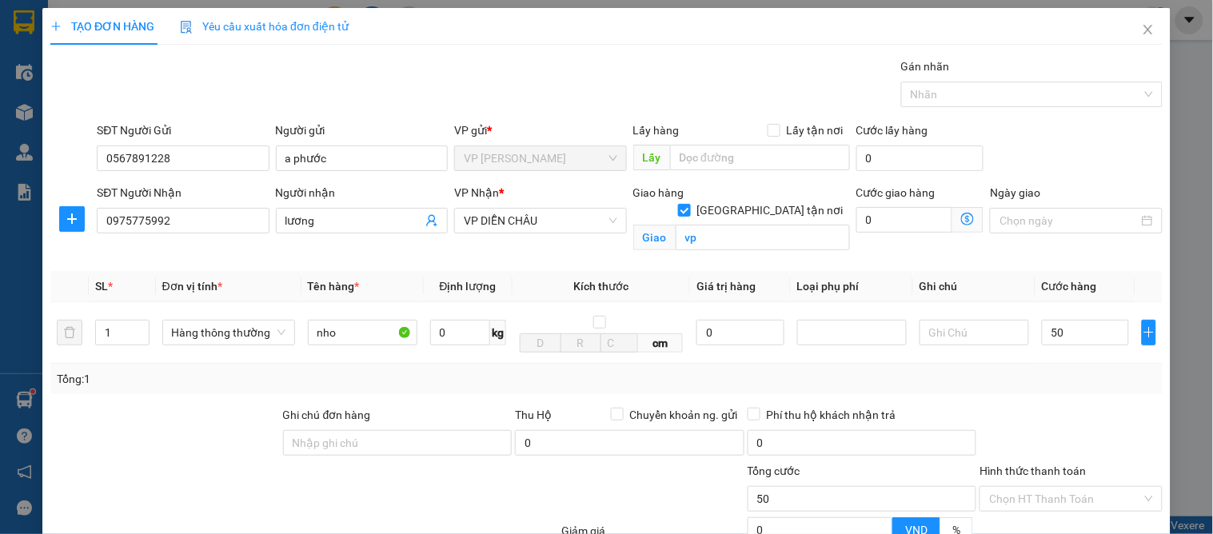
type input "50.000"
click at [1085, 401] on div "Transit Pickup Surcharge Ids Transit Deliver Surcharge Ids Transit Deliver Surc…" at bounding box center [606, 364] width 1113 height 612
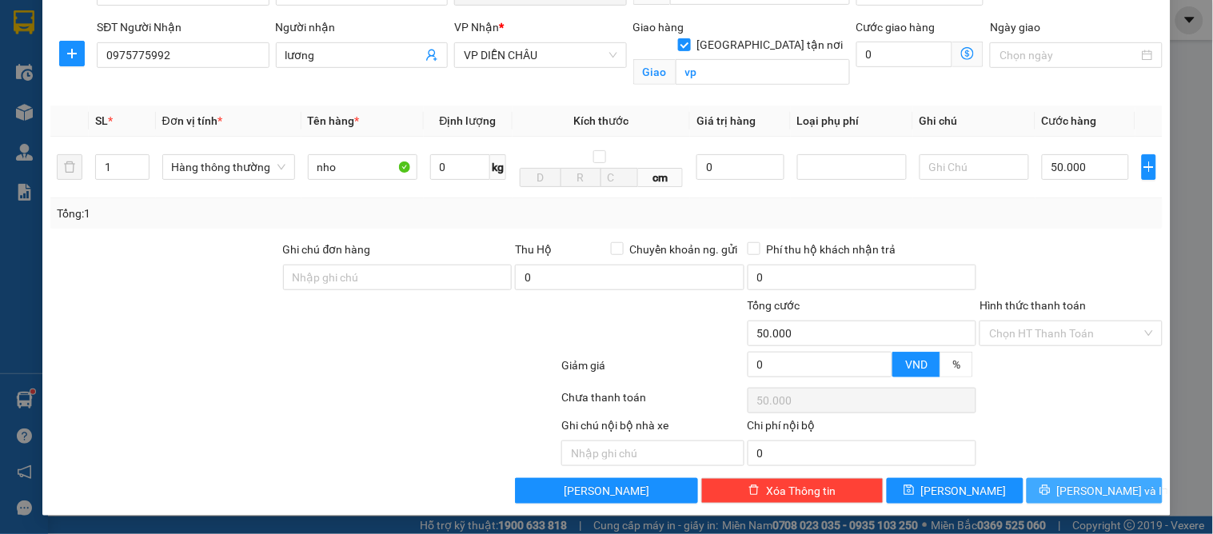
click at [1070, 486] on span "[PERSON_NAME] và In" at bounding box center [1113, 491] width 112 height 18
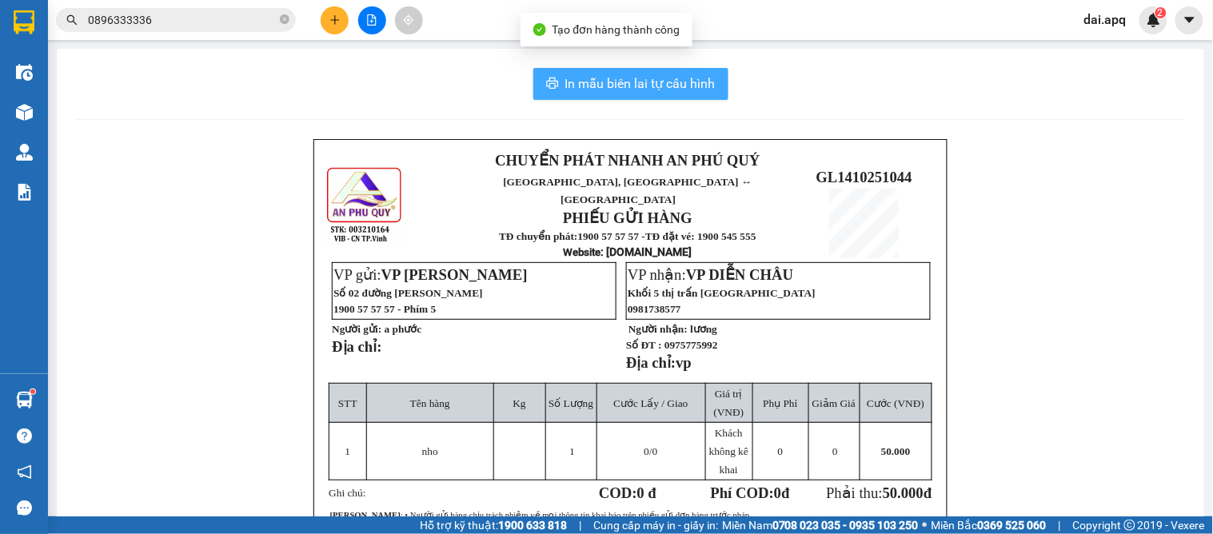
click at [662, 91] on span "In mẫu biên lai tự cấu hình" at bounding box center [640, 84] width 150 height 20
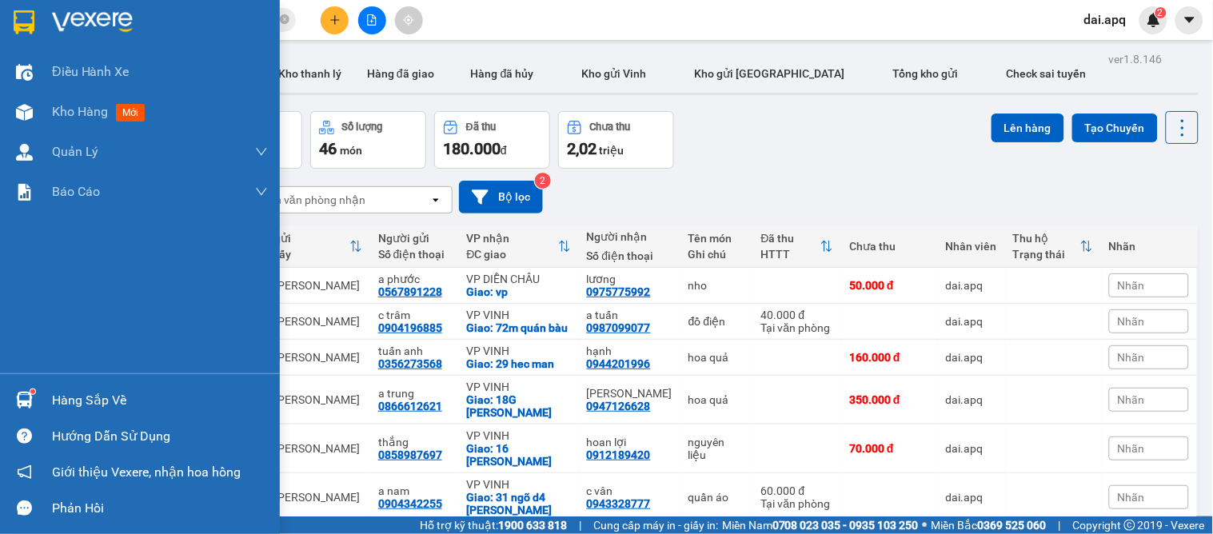
click at [68, 440] on div "Hướng dẫn sử dụng" at bounding box center [160, 437] width 216 height 24
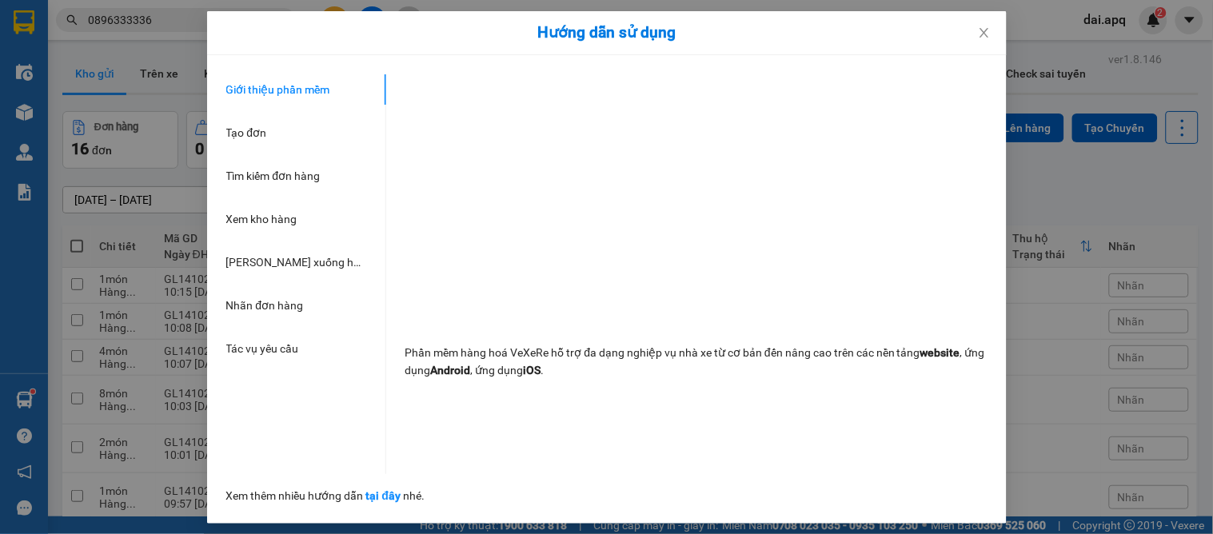
click at [1068, 389] on div "Hướng dẫn sử dụng Giới thiệu phần mềm Tạo đơn Tìm kiếm đơn hàng Xem kho hàng Lê…" at bounding box center [606, 267] width 1213 height 534
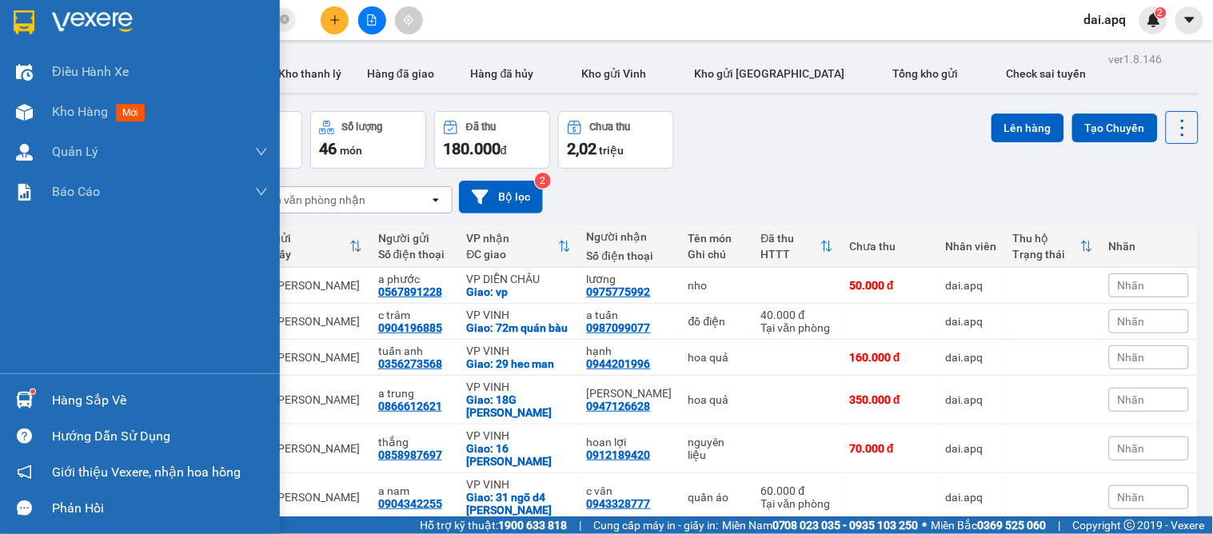
click at [54, 400] on div "Hàng sắp về" at bounding box center [160, 401] width 216 height 24
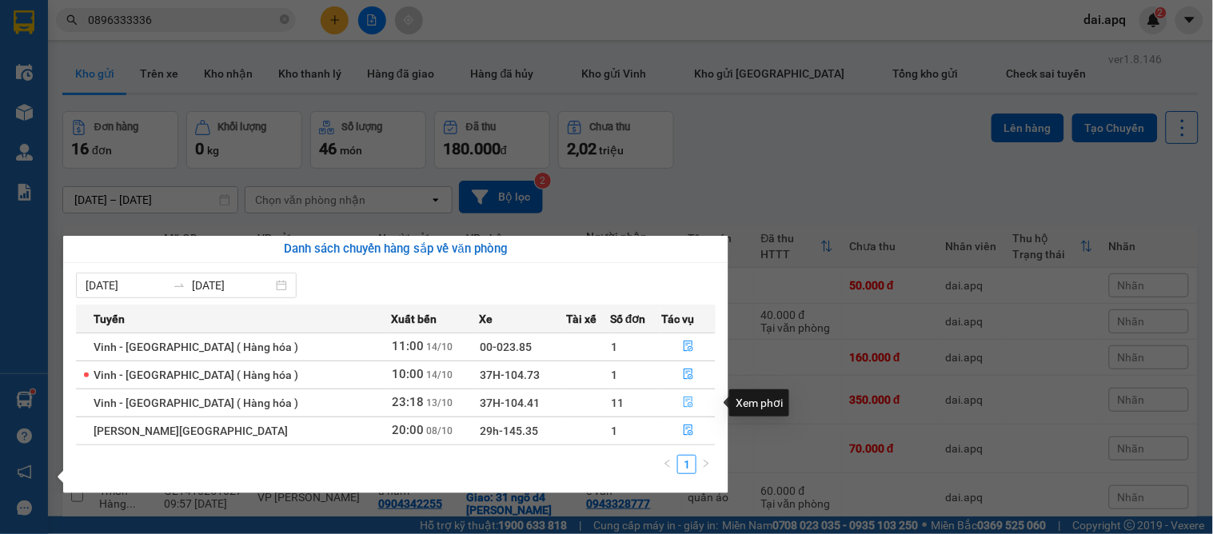
click at [689, 401] on button "button" at bounding box center [688, 403] width 53 height 26
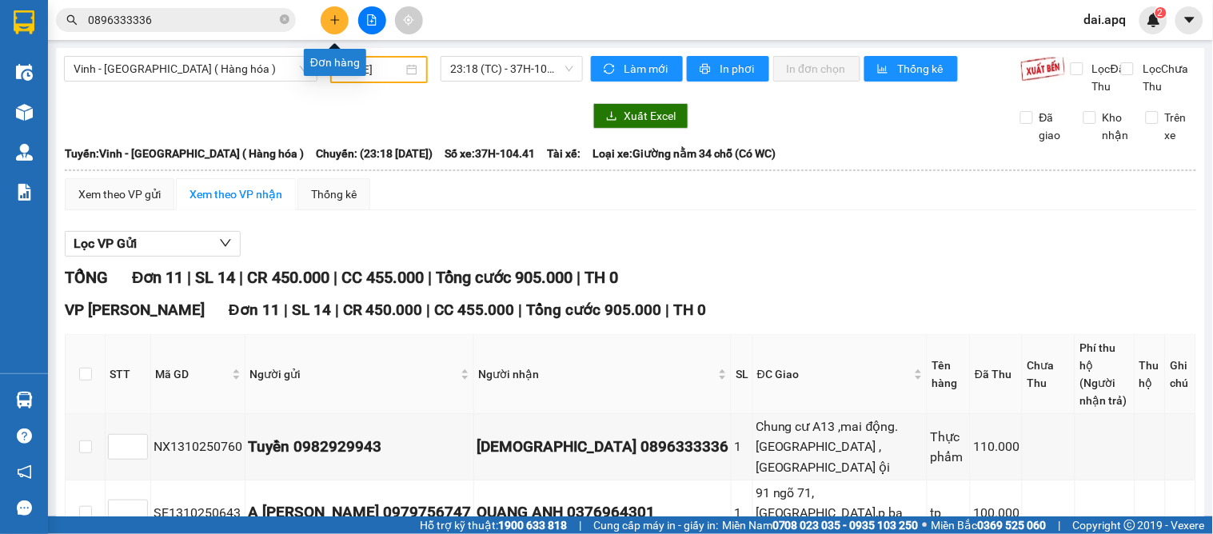
click at [331, 22] on icon "plus" at bounding box center [335, 19] width 11 height 11
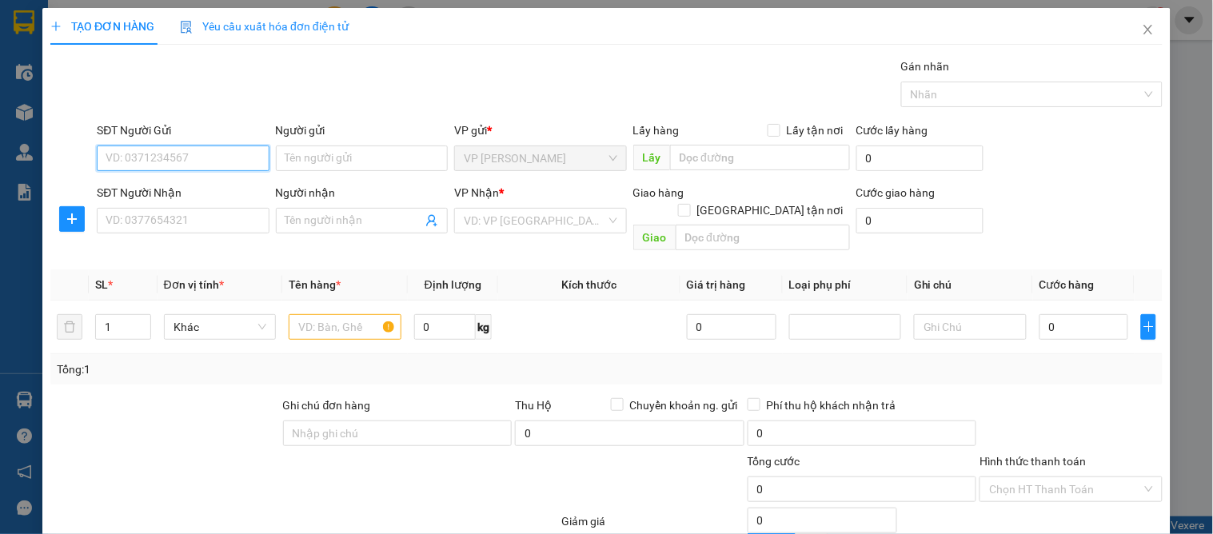
click at [230, 163] on input "SĐT Người Gửi" at bounding box center [183, 159] width 172 height 26
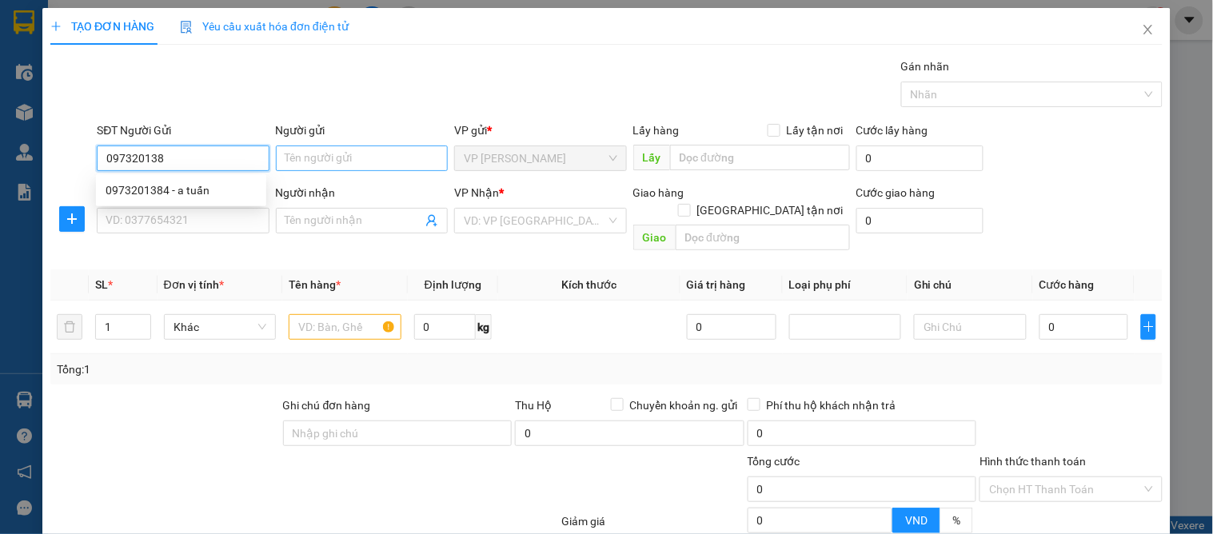
type input "0973201384"
click at [168, 184] on div "0973201384 - a tuấn" at bounding box center [181, 191] width 151 height 18
type input "a tuấn"
type input "0973201384"
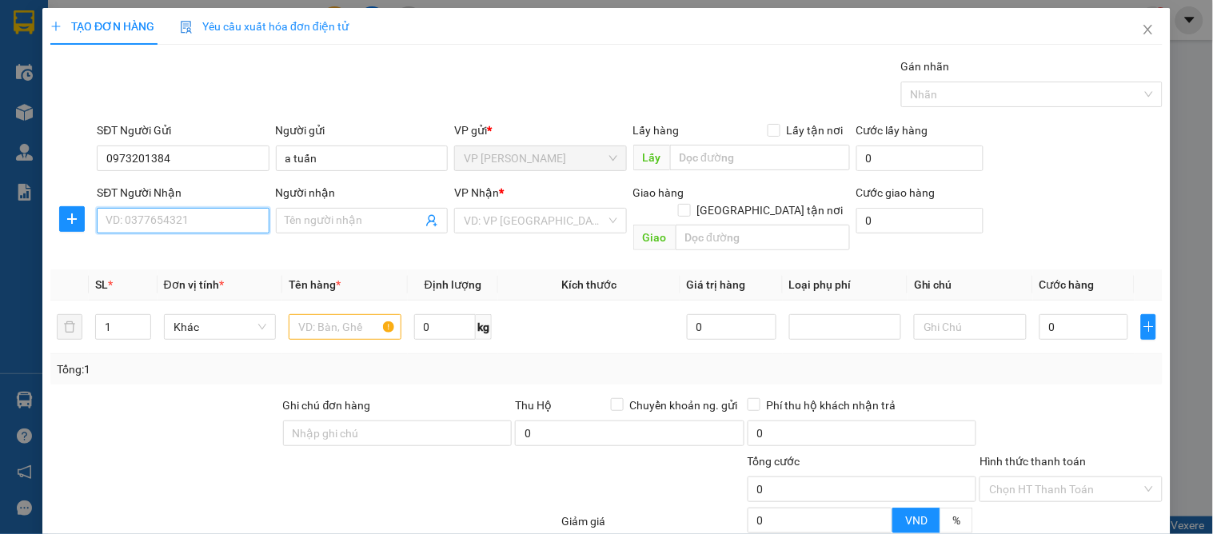
click at [185, 226] on input "SĐT Người Nhận" at bounding box center [183, 221] width 172 height 26
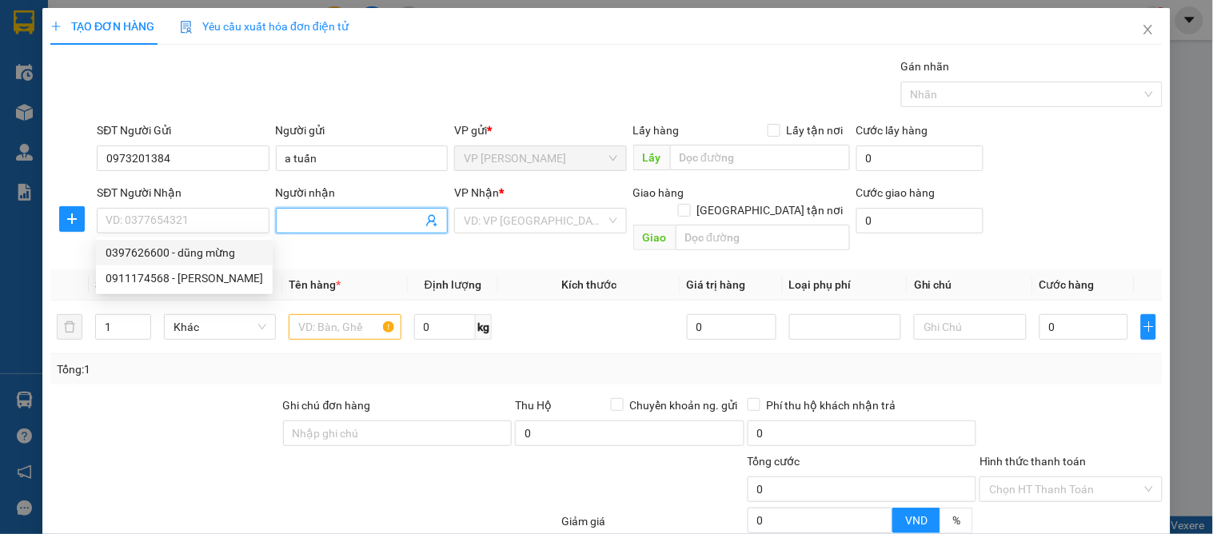
click at [425, 214] on icon "user-add" at bounding box center [431, 220] width 13 height 13
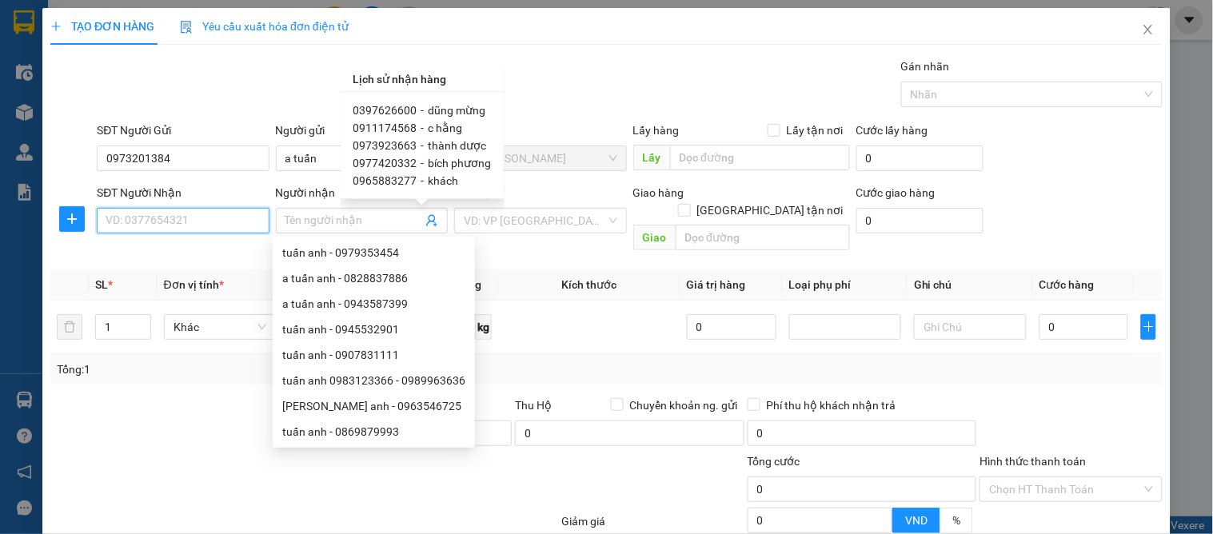
click at [236, 216] on input "SĐT Người Nhận" at bounding box center [183, 221] width 172 height 26
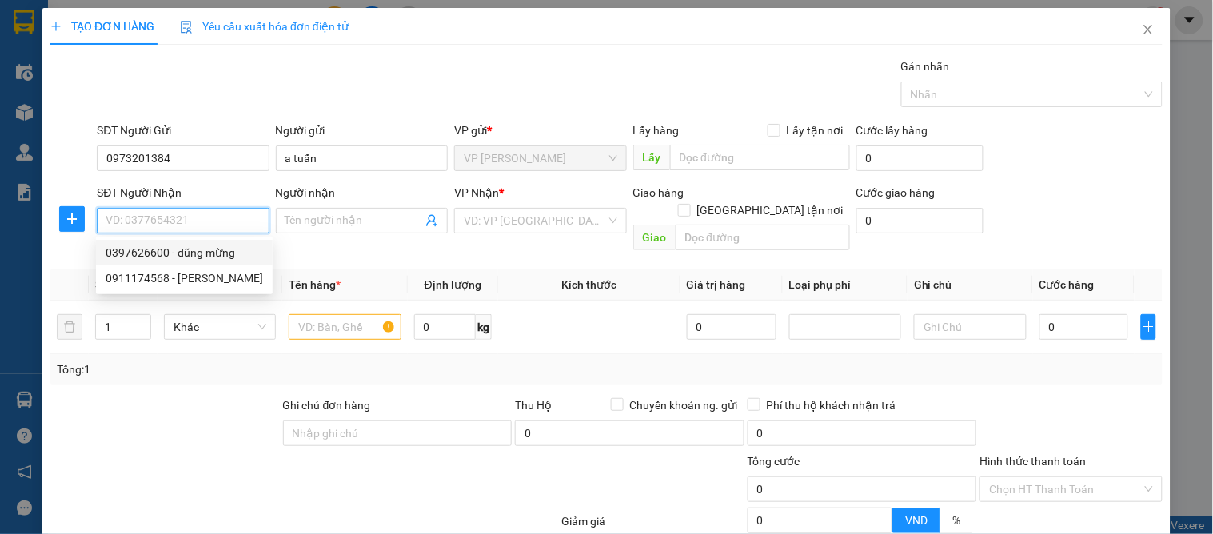
click at [222, 254] on div "0397626600 - dũng mừng" at bounding box center [185, 253] width 158 height 18
type input "0397626600"
type input "dũng mừng"
checkbox input "true"
type input "vp"
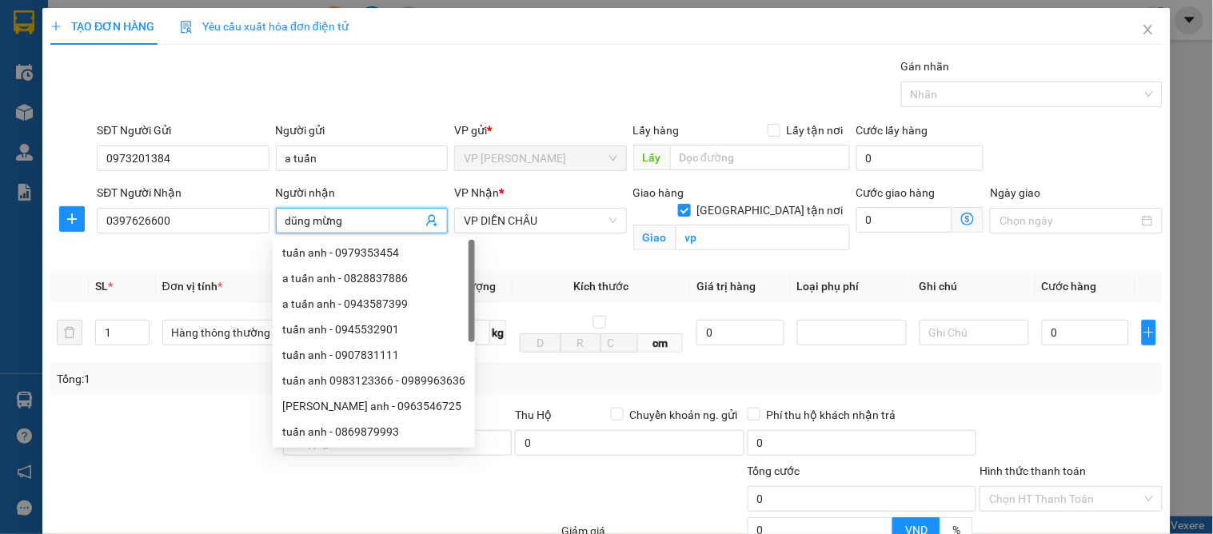
drag, startPoint x: 352, startPoint y: 217, endPoint x: 262, endPoint y: 198, distance: 92.2
click at [262, 198] on div "SĐT Người Nhận 0397626600 Người nhận dũng mừng VP Nhận * VP DIỄN CHÂU Giao hàng…" at bounding box center [630, 221] width 1073 height 75
type input "c hoa"
click at [218, 409] on div at bounding box center [165, 434] width 233 height 56
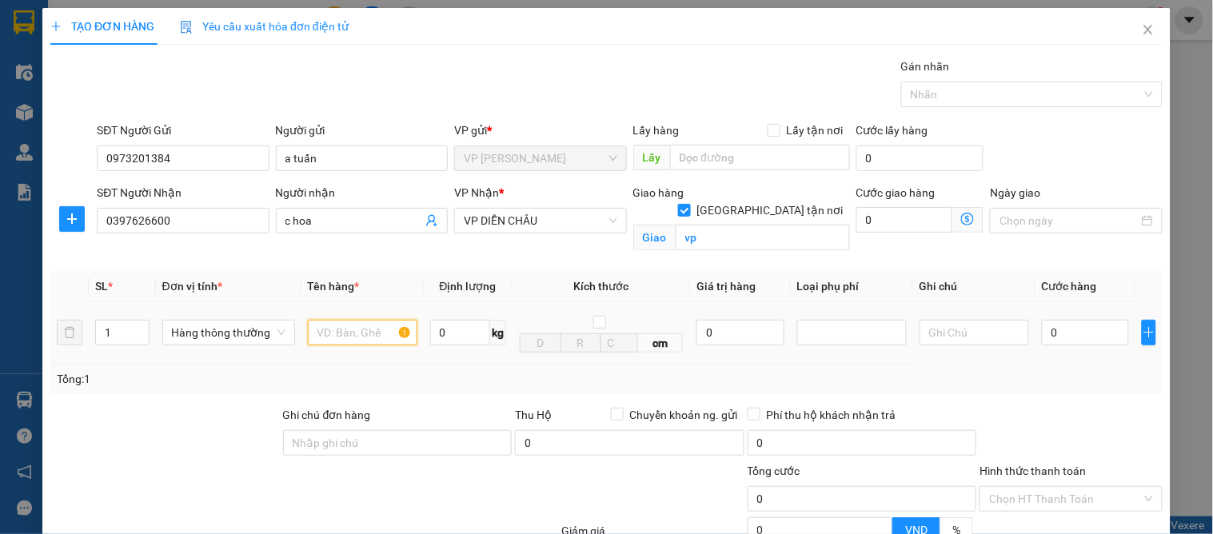
click at [340, 333] on input "text" at bounding box center [363, 333] width 110 height 26
type input "hoa quả"
click at [1061, 337] on input "0" at bounding box center [1085, 333] width 87 height 26
type input "4"
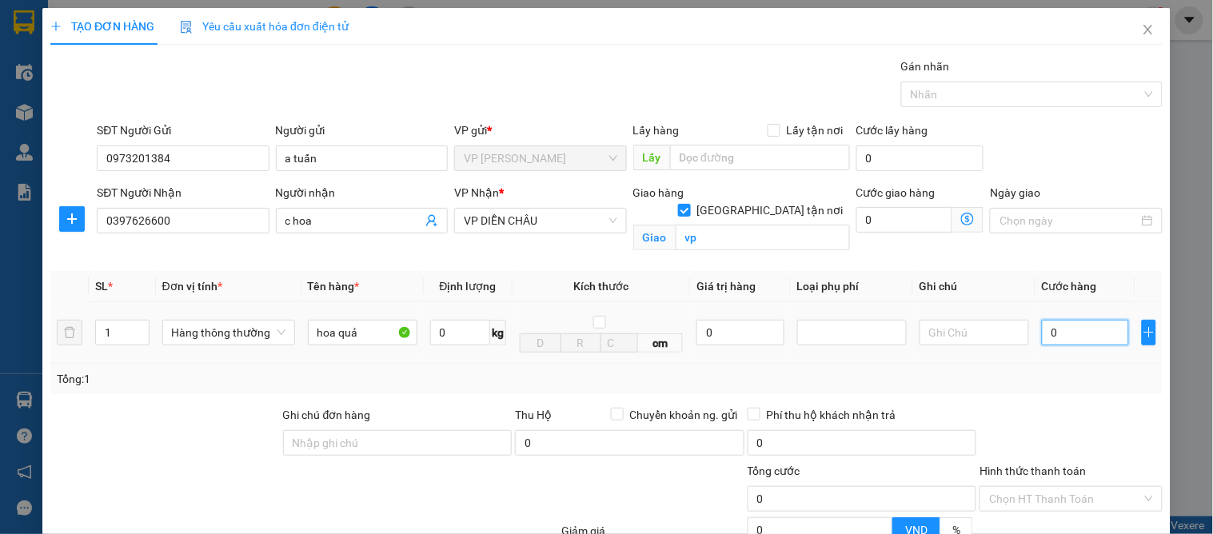
type input "4"
type input "40"
type input "40.000"
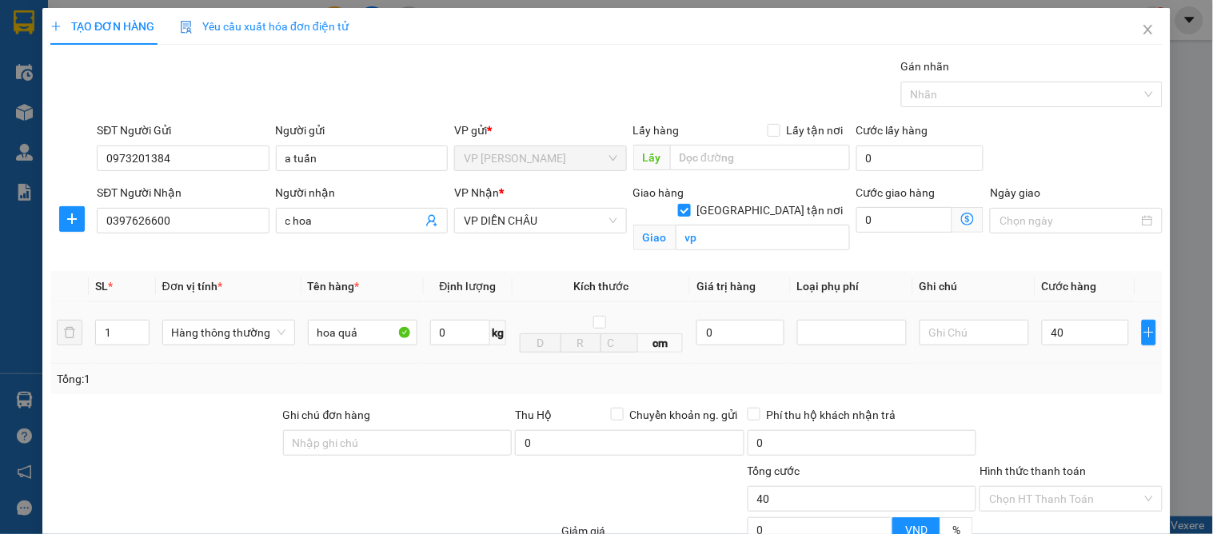
type input "40.000"
click at [1093, 397] on div "Transit Pickup Surcharge Ids Transit Deliver Surcharge Ids Transit Deliver Surc…" at bounding box center [606, 364] width 1113 height 612
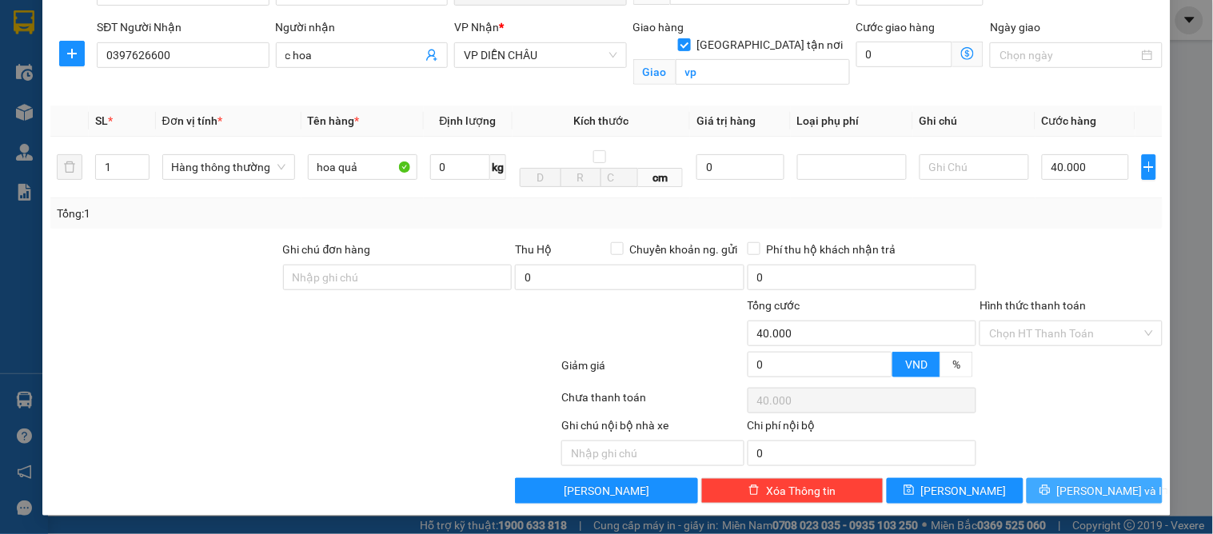
click at [1081, 485] on span "[PERSON_NAME] và In" at bounding box center [1113, 491] width 112 height 18
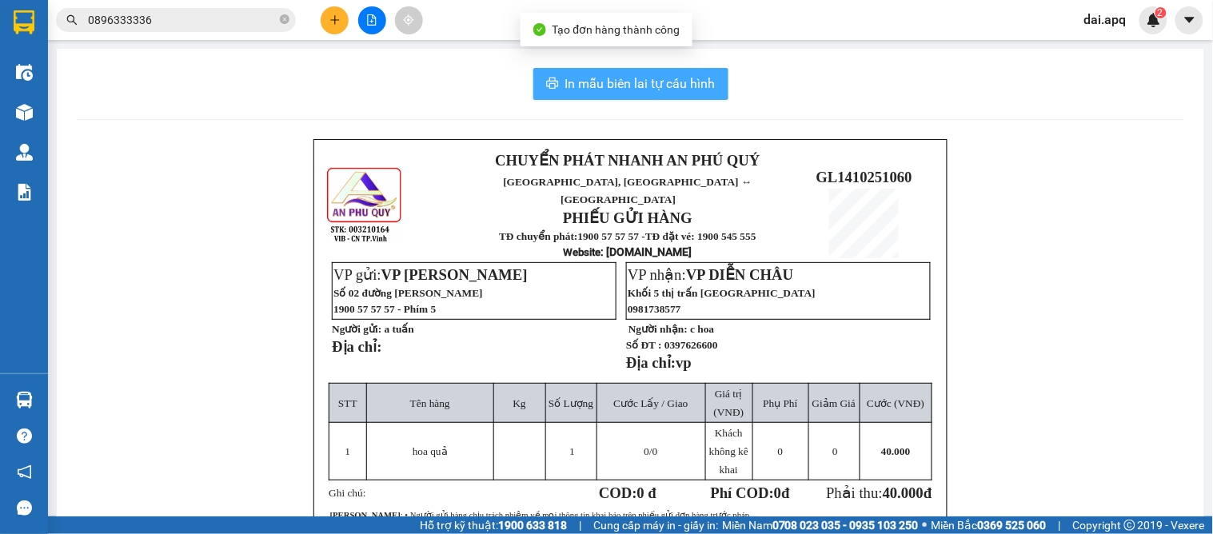
click at [614, 89] on span "In mẫu biên lai tự cấu hình" at bounding box center [640, 84] width 150 height 20
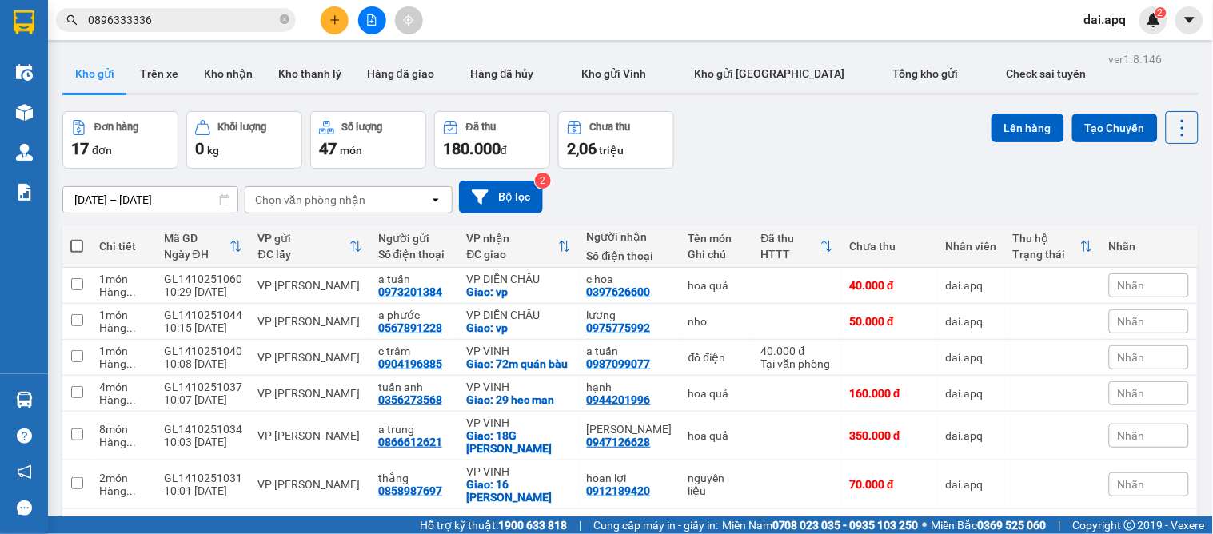
click at [706, 137] on div "Đơn hàng 17 đơn Khối lượng 0 kg Số lượng 47 món Đã thu 180.000 đ Chưa thu 2,06 …" at bounding box center [630, 140] width 1136 height 58
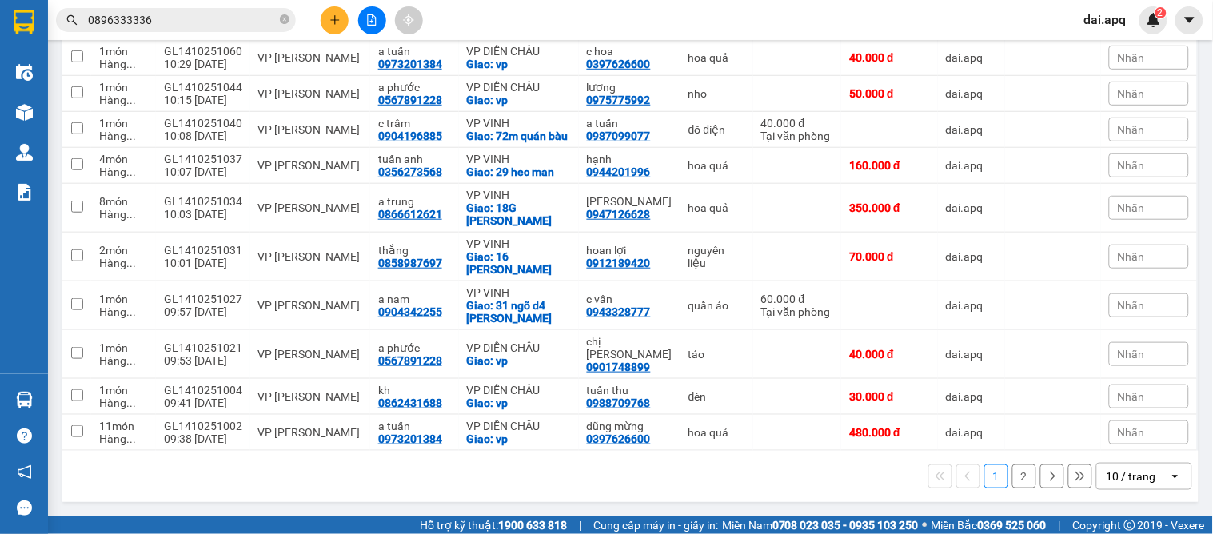
click at [1109, 475] on div "10 / trang" at bounding box center [1132, 477] width 50 height 16
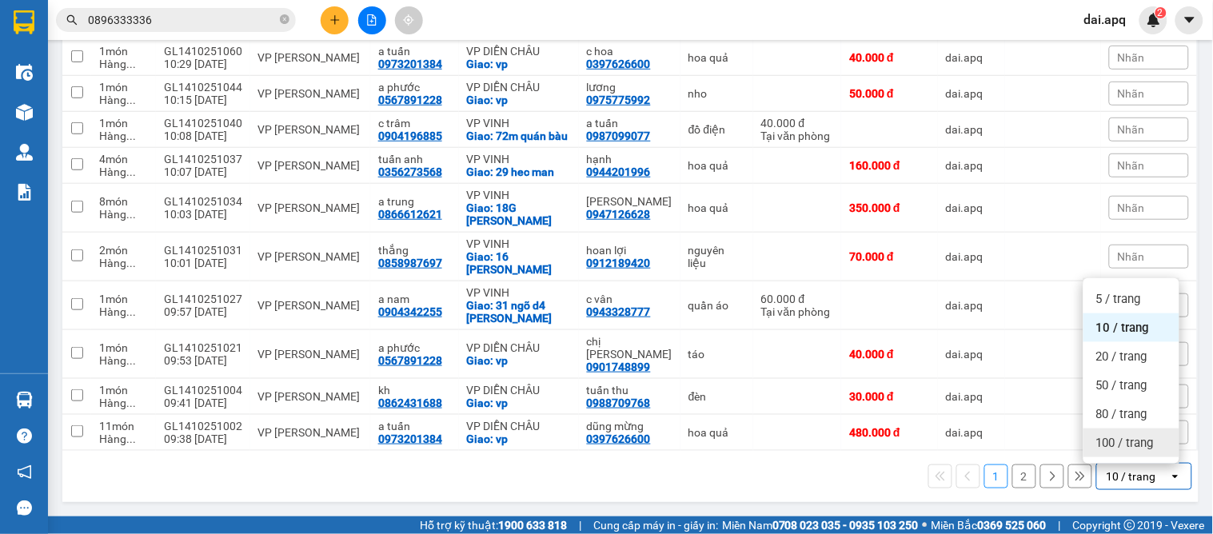
click at [1133, 450] on div "100 / trang" at bounding box center [1132, 443] width 96 height 29
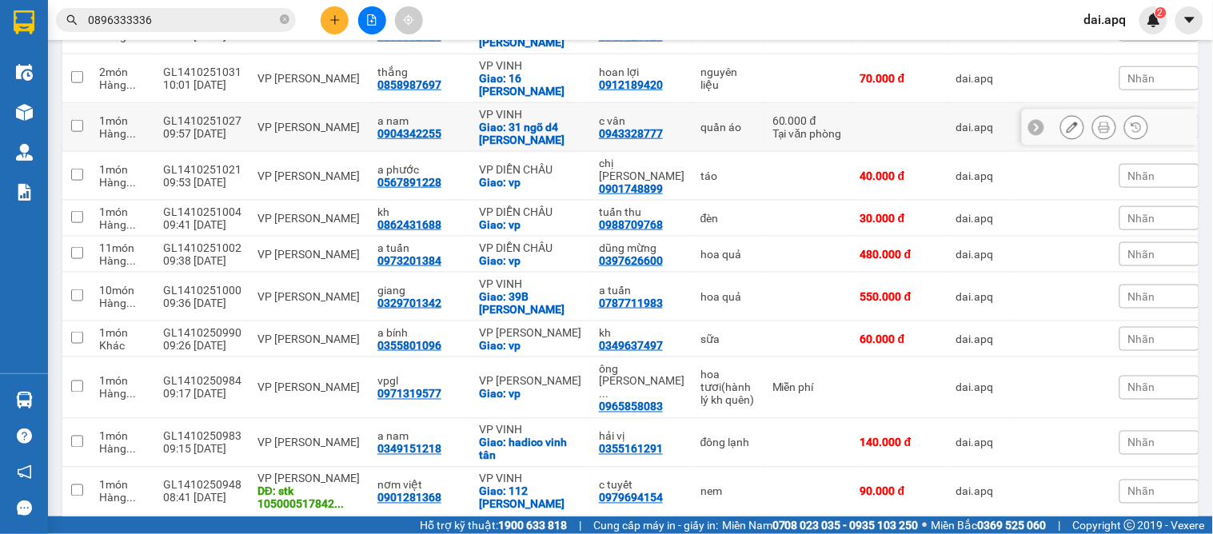
scroll to position [532, 0]
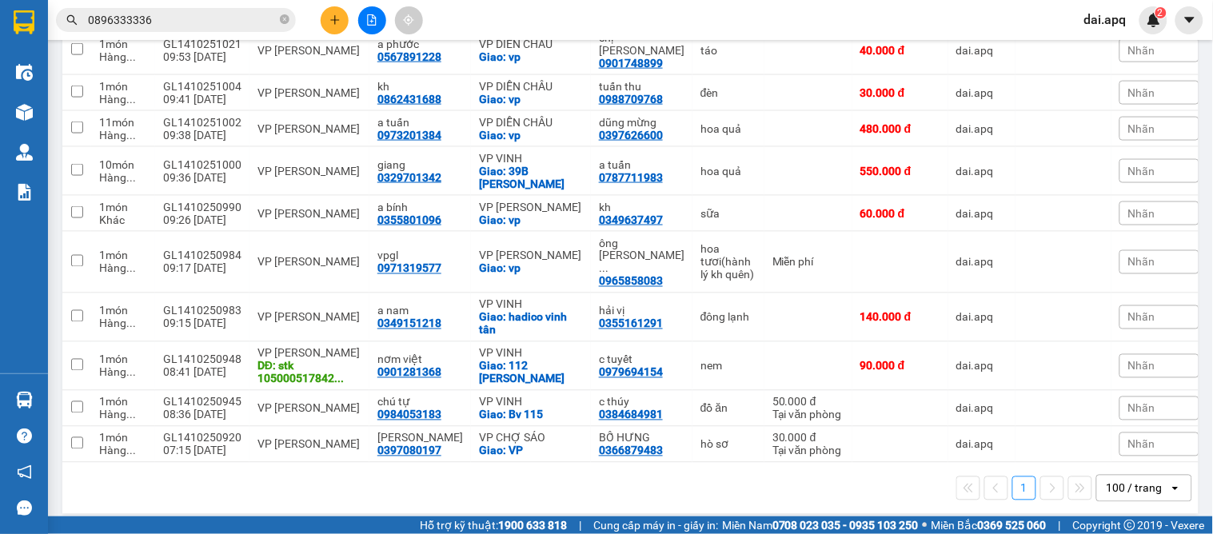
click at [323, 17] on button at bounding box center [335, 20] width 28 height 28
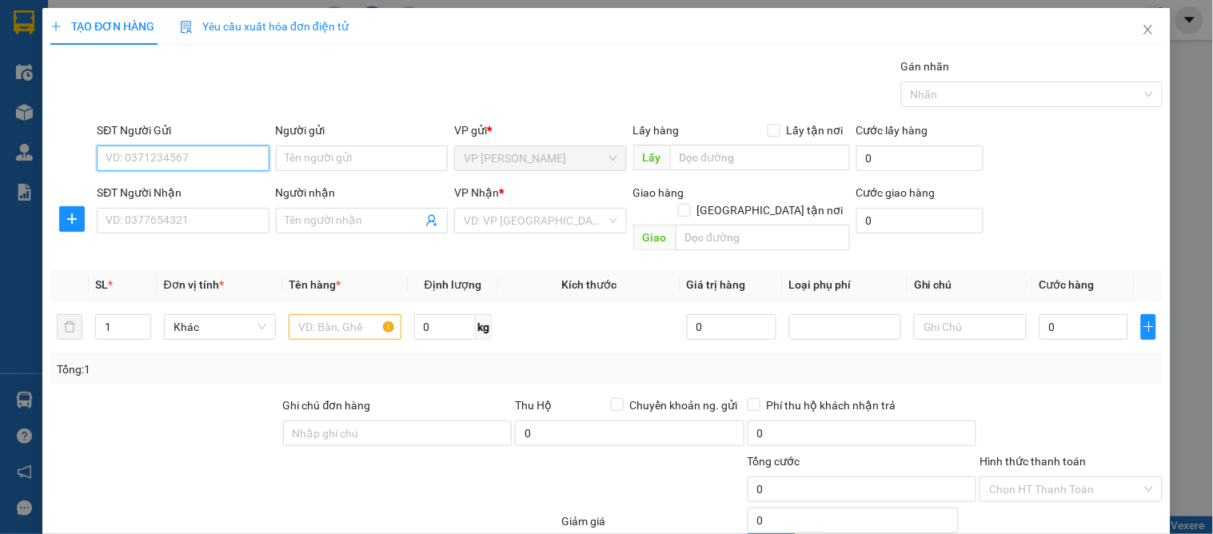
click at [152, 148] on input "SĐT Người Gửi" at bounding box center [183, 159] width 172 height 26
click at [147, 163] on input "5345" at bounding box center [183, 159] width 172 height 26
click at [166, 165] on input "5345" at bounding box center [183, 159] width 172 height 26
click at [166, 164] on input "5345" at bounding box center [183, 159] width 172 height 26
click at [166, 160] on input "5345" at bounding box center [183, 159] width 172 height 26
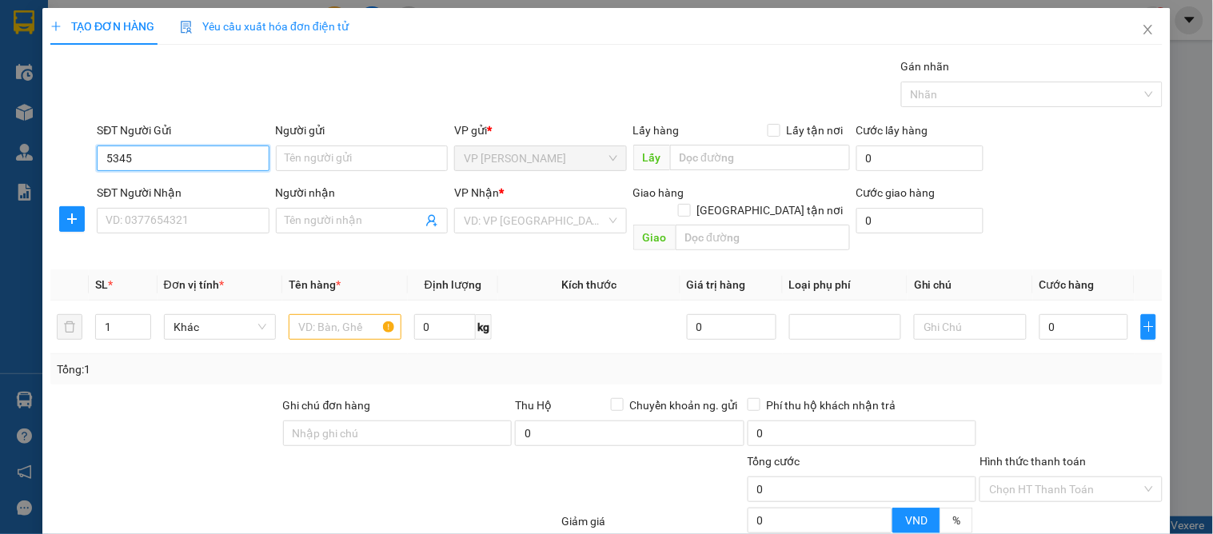
click at [166, 160] on input "5345" at bounding box center [183, 159] width 172 height 26
type input "0339615345"
drag, startPoint x: 214, startPoint y: 160, endPoint x: 211, endPoint y: 173, distance: 13.0
click at [214, 160] on input "0339615345" at bounding box center [183, 159] width 172 height 26
click at [188, 200] on div "0339615345 - a mạnh" at bounding box center [181, 191] width 170 height 26
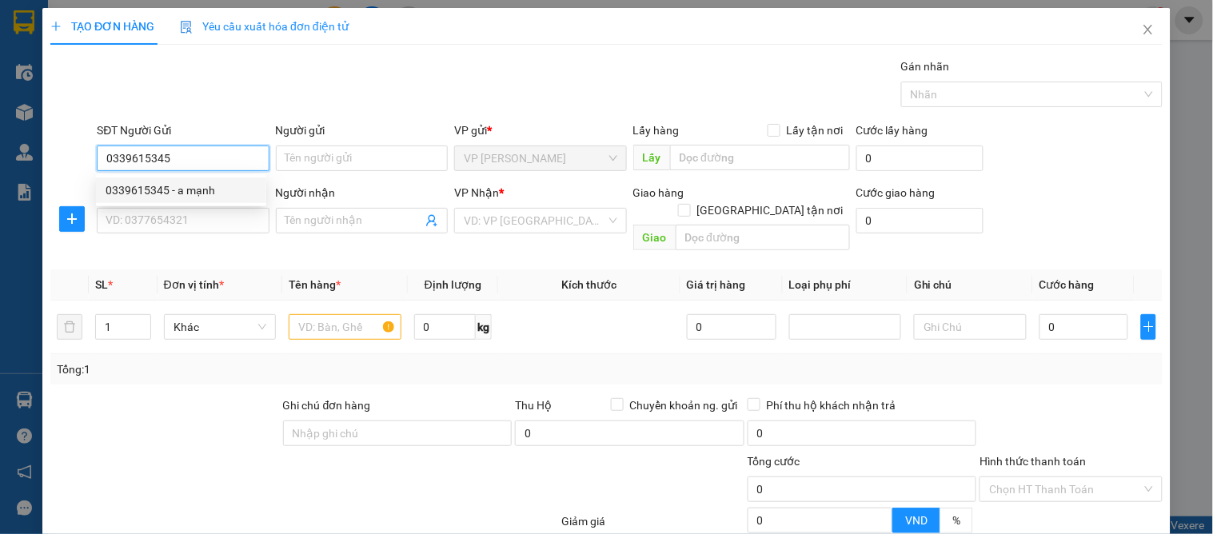
type input "a mạnh"
type input "0339615345"
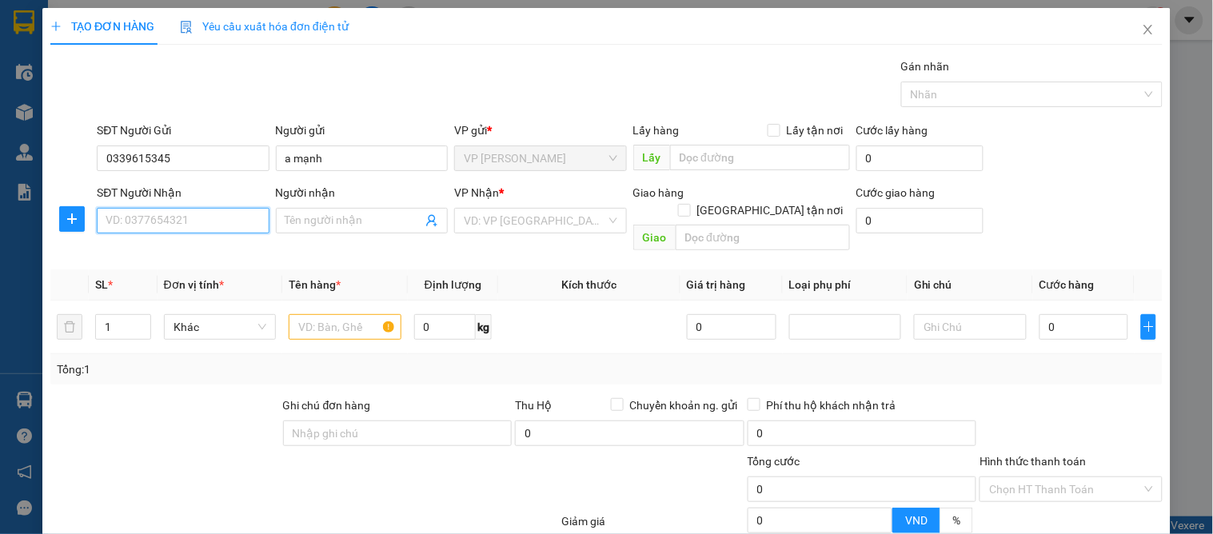
click at [205, 222] on input "SĐT Người Nhận" at bounding box center [183, 221] width 172 height 26
click at [194, 232] on input "0327065522" at bounding box center [183, 221] width 172 height 26
click at [187, 226] on input "0327065522" at bounding box center [183, 221] width 172 height 26
click at [185, 217] on input "0327065522" at bounding box center [183, 221] width 172 height 26
type input "0327065522"
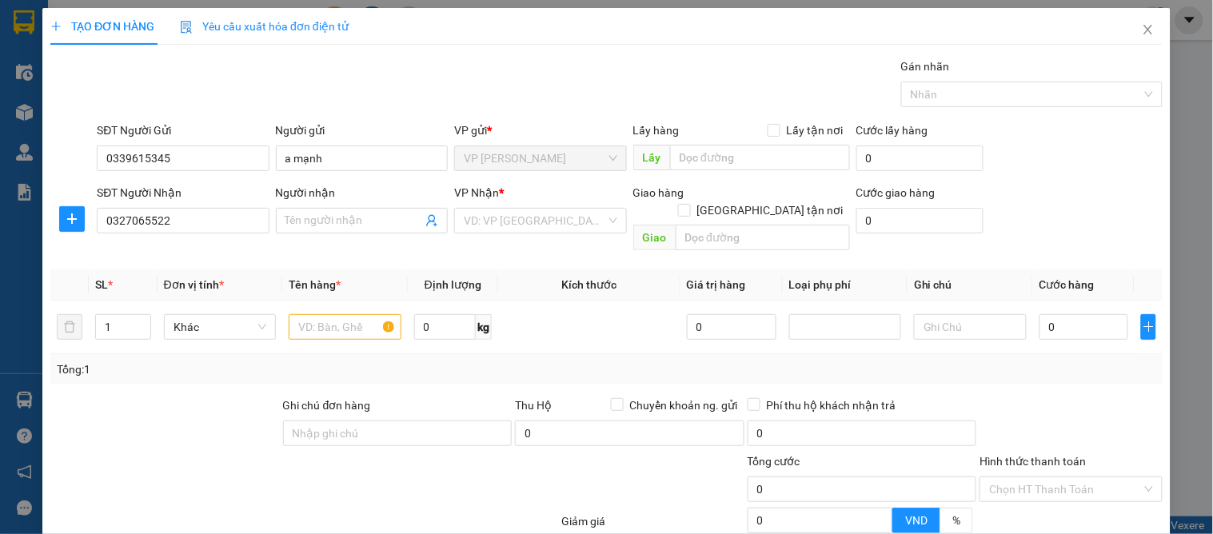
click at [204, 234] on div "SĐT Người Nhận 0327065522" at bounding box center [183, 212] width 172 height 56
click at [190, 228] on input "0327065522" at bounding box center [183, 221] width 172 height 26
click at [188, 225] on input "0327065522" at bounding box center [183, 221] width 172 height 26
click at [217, 216] on input "0327065522" at bounding box center [183, 221] width 172 height 26
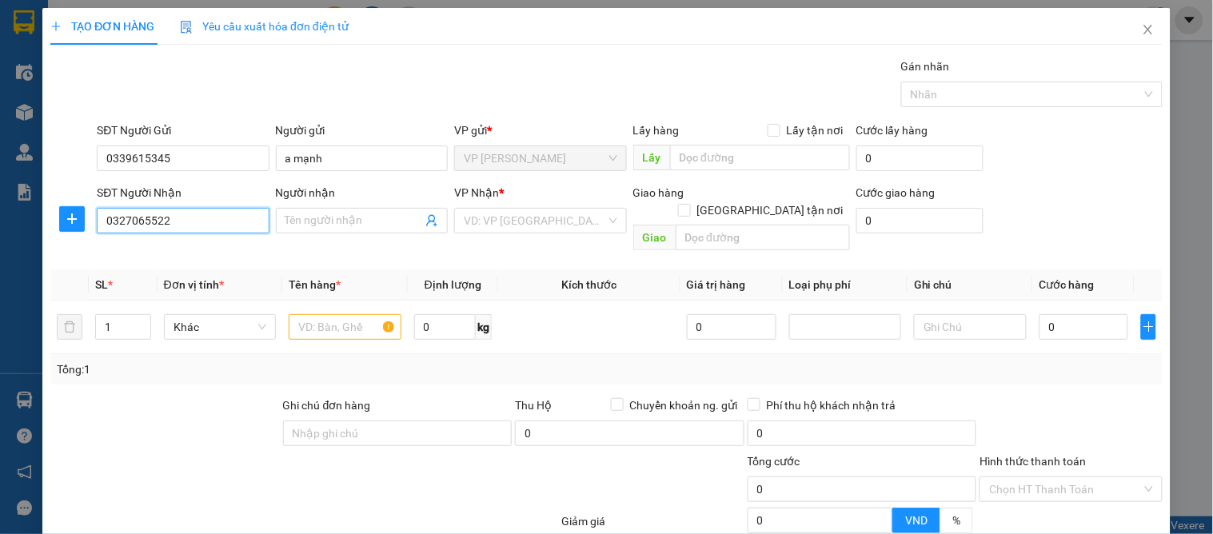
click at [217, 216] on input "0327065522" at bounding box center [183, 221] width 172 height 26
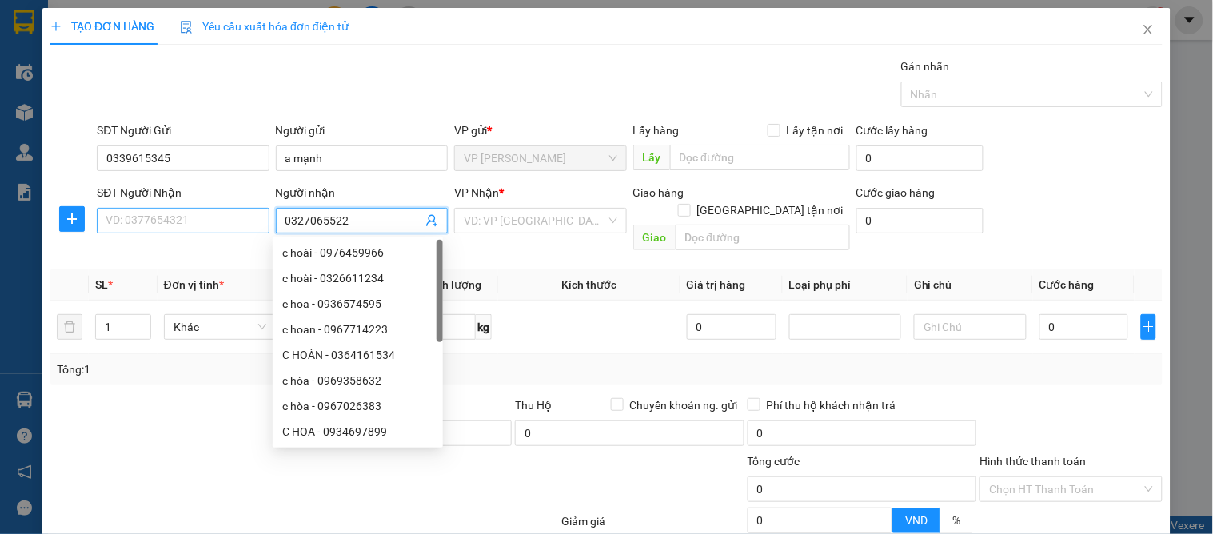
type input "0327065522"
click at [177, 219] on input "SĐT Người Nhận" at bounding box center [183, 221] width 172 height 26
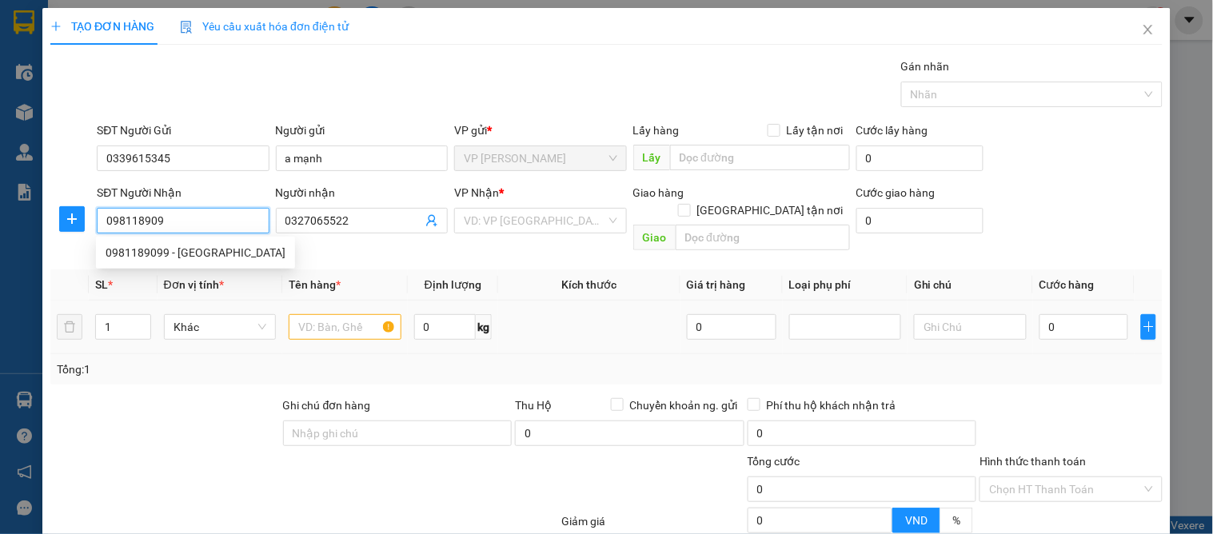
type input "0981189099"
click at [234, 248] on div "0981189099 - phú béo" at bounding box center [196, 253] width 180 height 18
type input "phú béo"
type input "VP Ngọc Hồi"
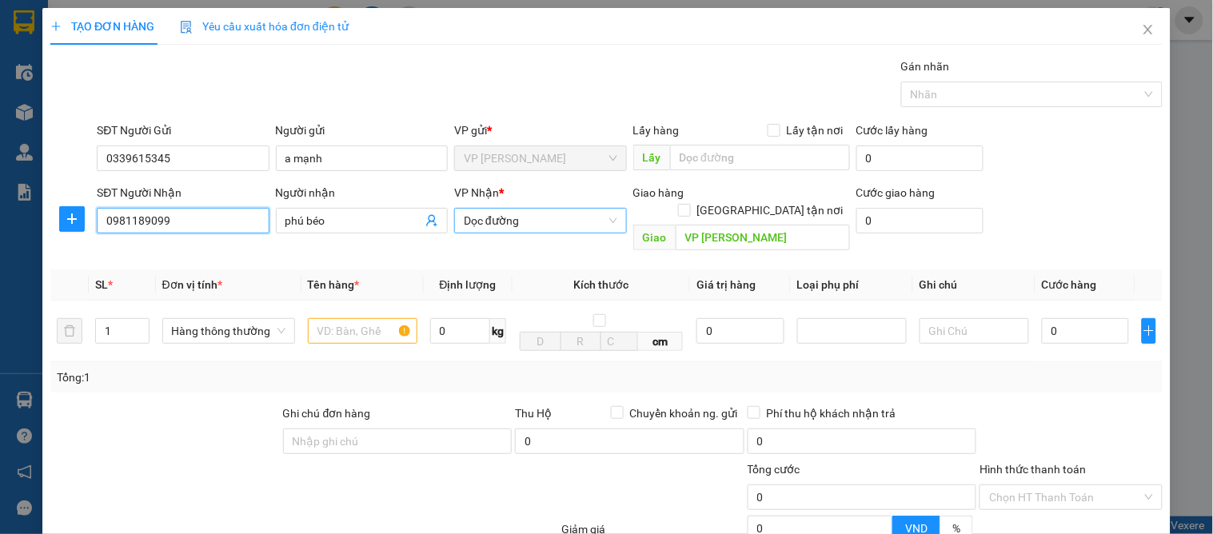
click at [557, 216] on span "Dọc đường" at bounding box center [540, 221] width 153 height 24
type input "0981189099"
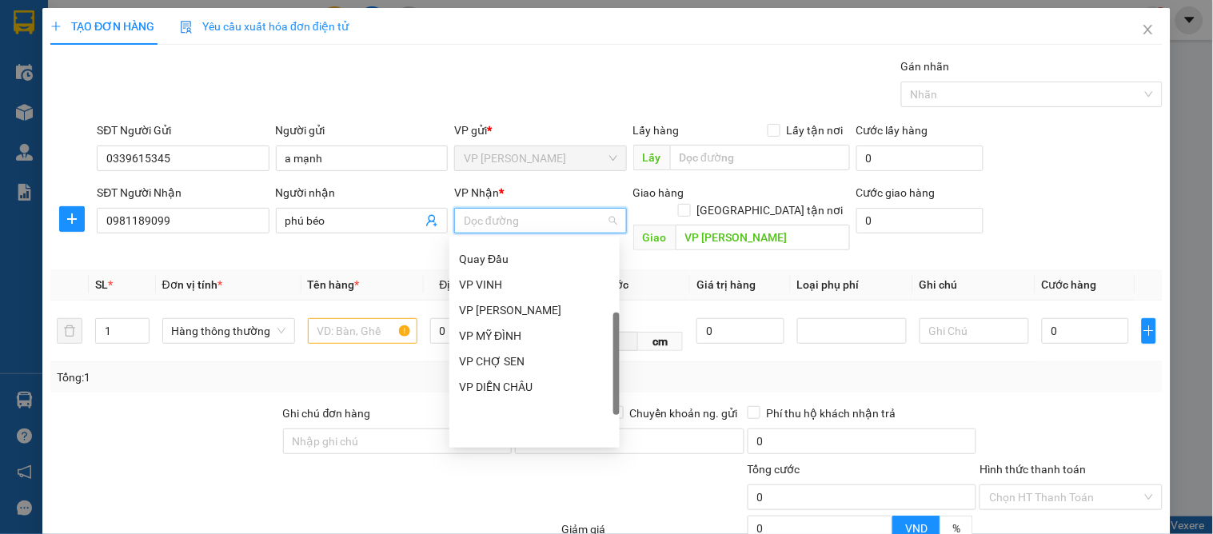
scroll to position [256, 0]
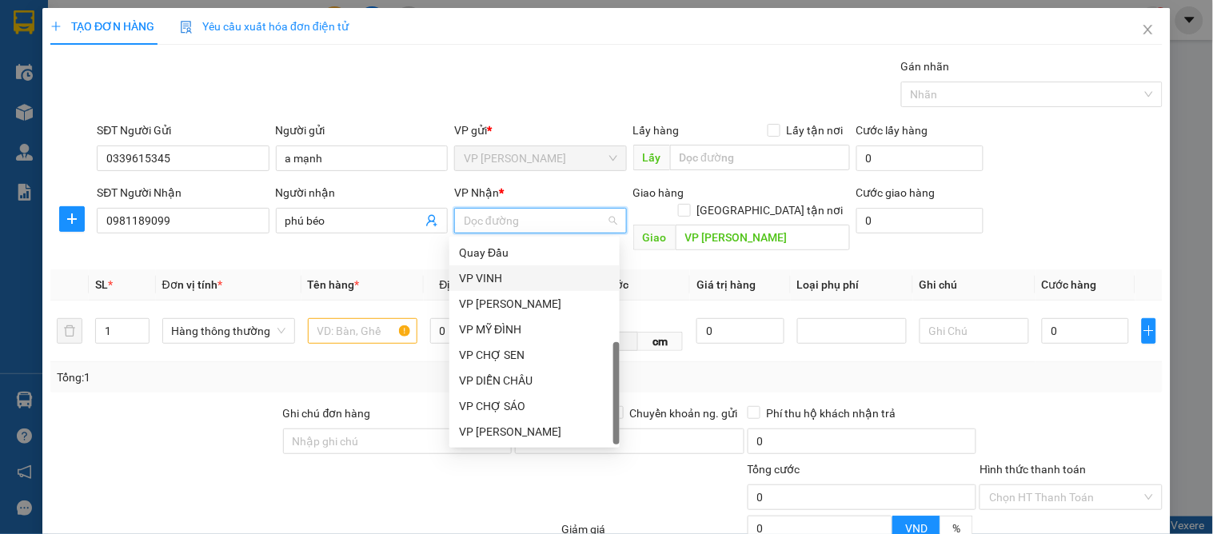
click at [490, 274] on div "VP VINH" at bounding box center [534, 279] width 151 height 18
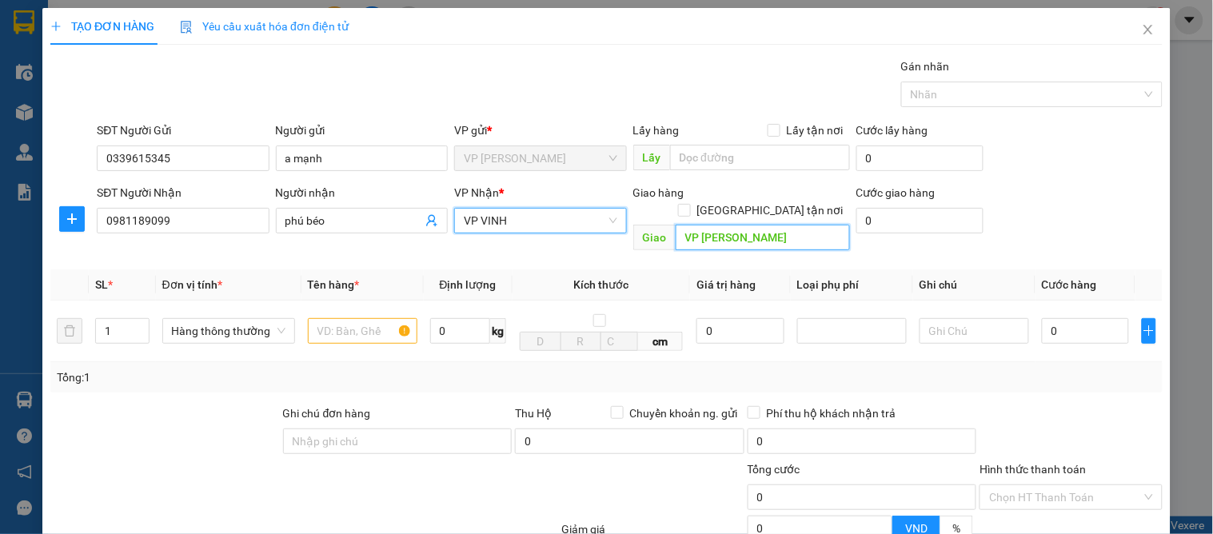
click at [764, 225] on input "VP Ngọc Hồi" at bounding box center [763, 238] width 174 height 26
type input "120 nguyễn đức cảnh"
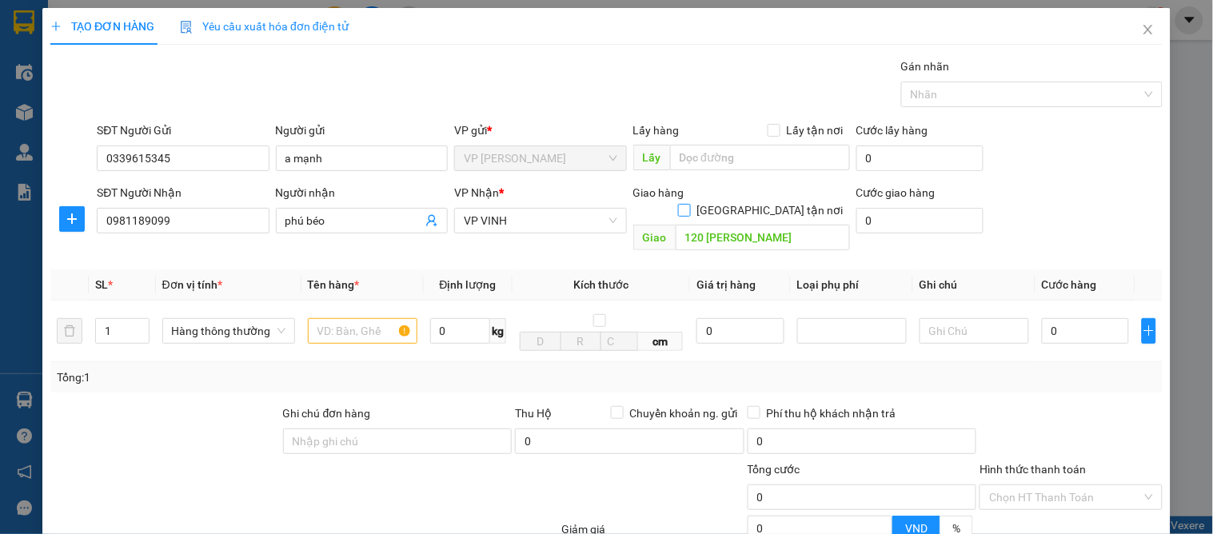
click at [689, 204] on input "[GEOGRAPHIC_DATA] tận nơi" at bounding box center [683, 209] width 11 height 11
checkbox input "true"
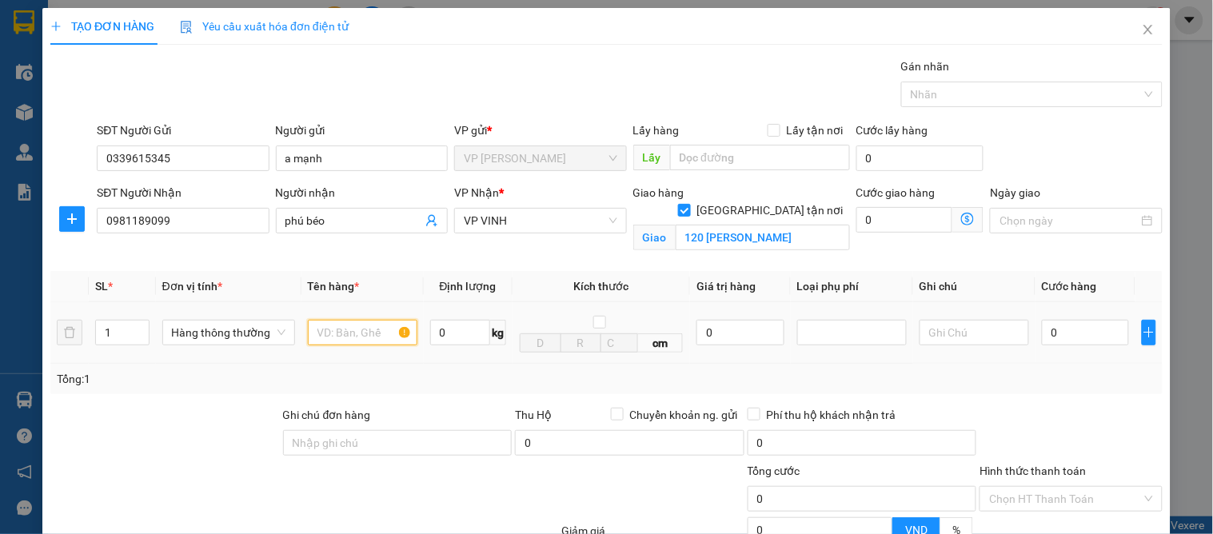
click at [330, 339] on input "text" at bounding box center [363, 333] width 110 height 26
type input "nem"
click at [1092, 338] on input "0" at bounding box center [1085, 333] width 87 height 26
type input "5"
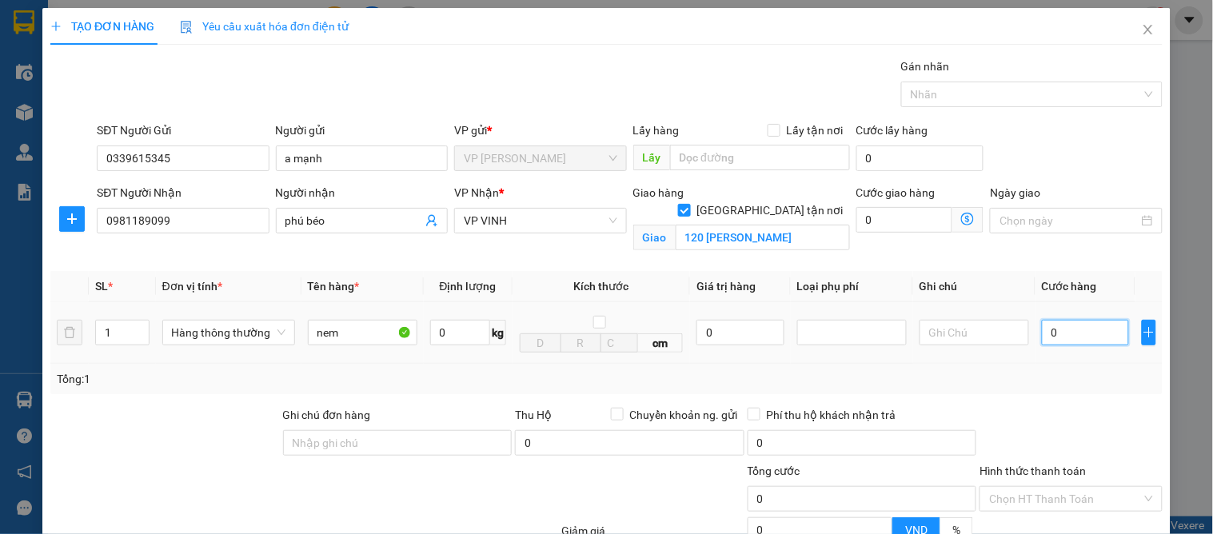
type input "5"
type input "50"
type input "50.000"
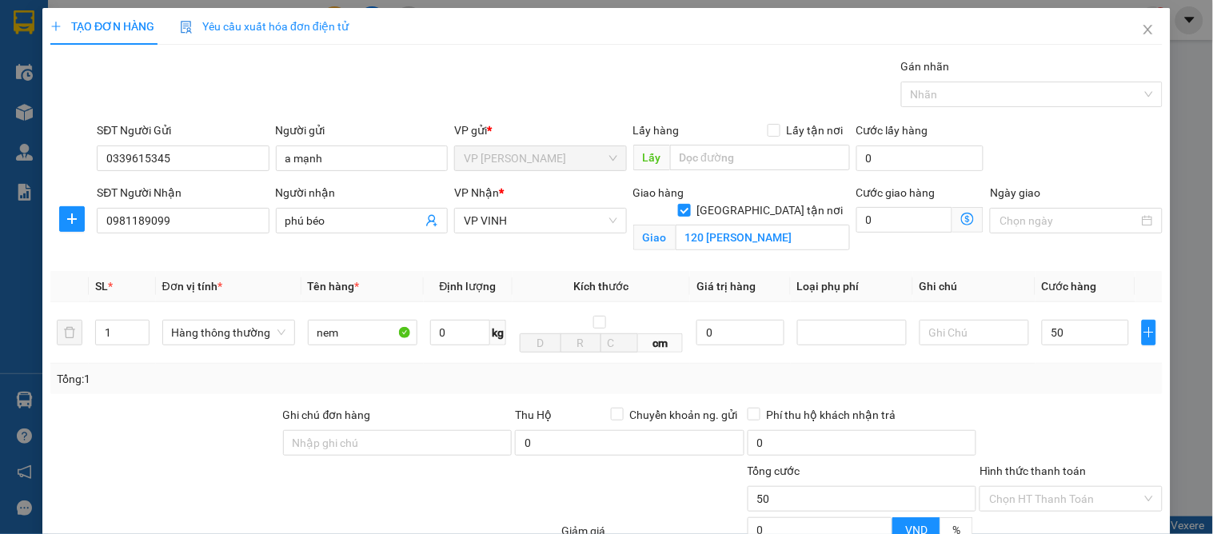
type input "50.000"
click at [1133, 393] on div "Tổng: 1" at bounding box center [606, 379] width 1113 height 30
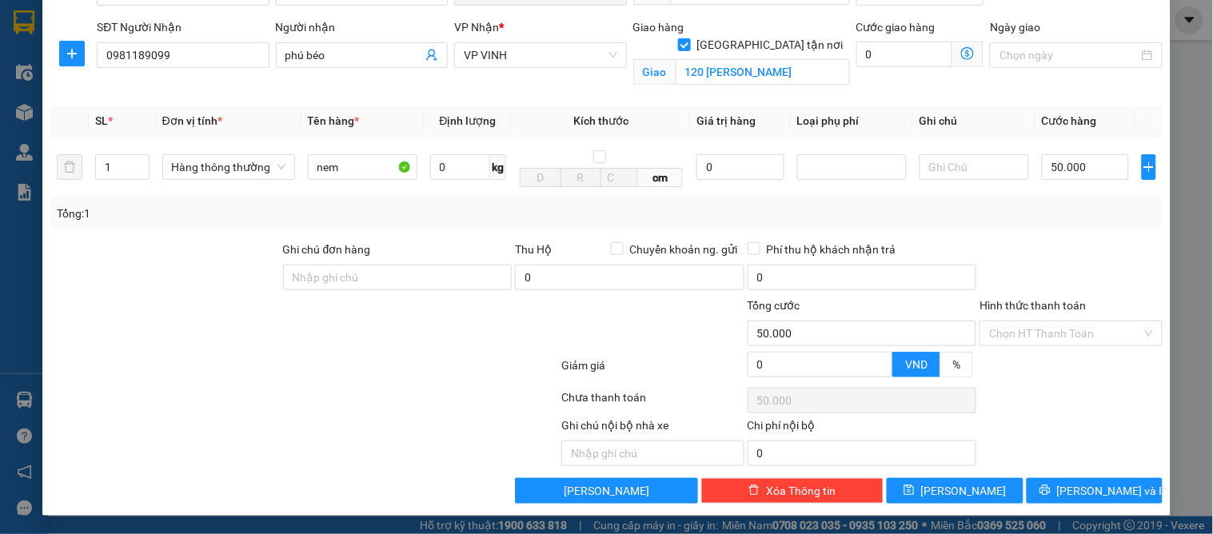
click at [1074, 475] on div "Transit Pickup Surcharge Ids Transit Deliver Surcharge Ids Transit Deliver Surc…" at bounding box center [606, 198] width 1113 height 612
click at [1077, 489] on span "[PERSON_NAME] và In" at bounding box center [1113, 491] width 112 height 18
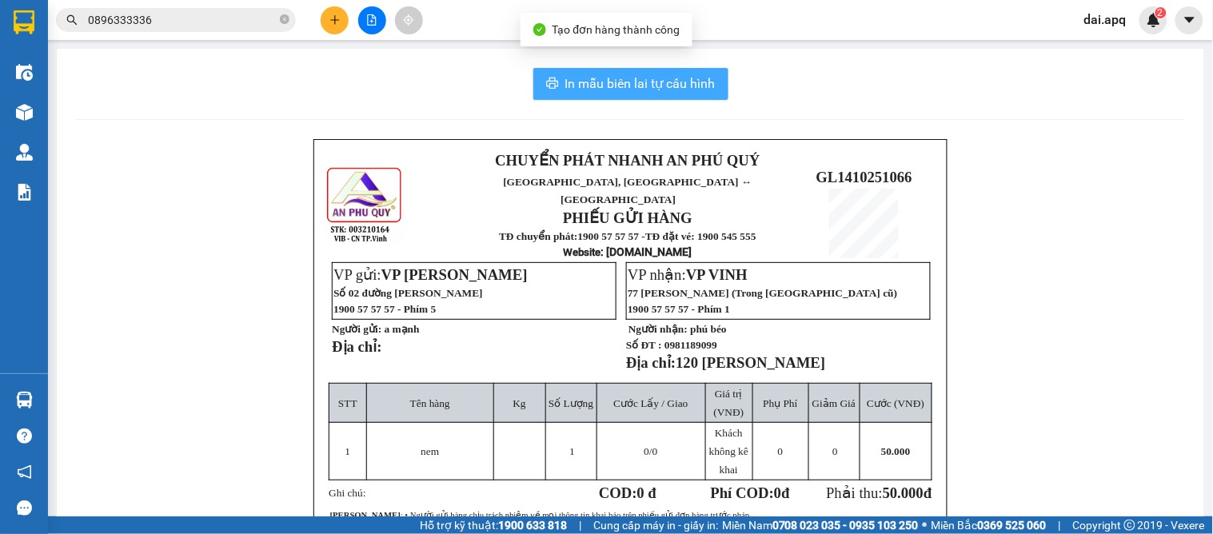
click at [641, 89] on span "In mẫu biên lai tự cấu hình" at bounding box center [640, 84] width 150 height 20
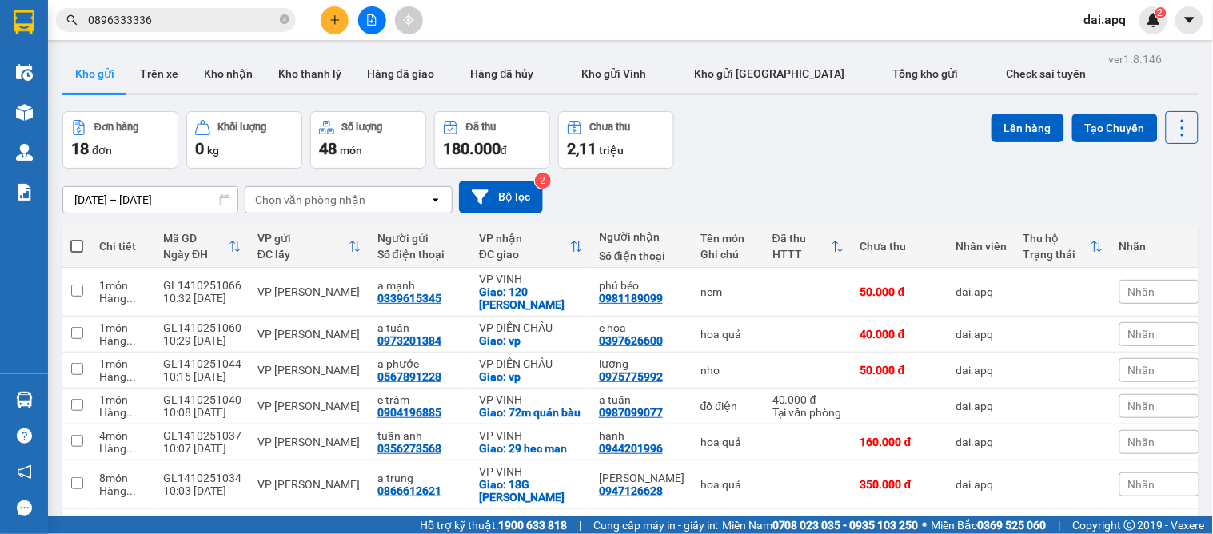
click at [685, 178] on div "[DATE] – [DATE] Press the down arrow key to interact with the calendar and sele…" at bounding box center [630, 197] width 1136 height 57
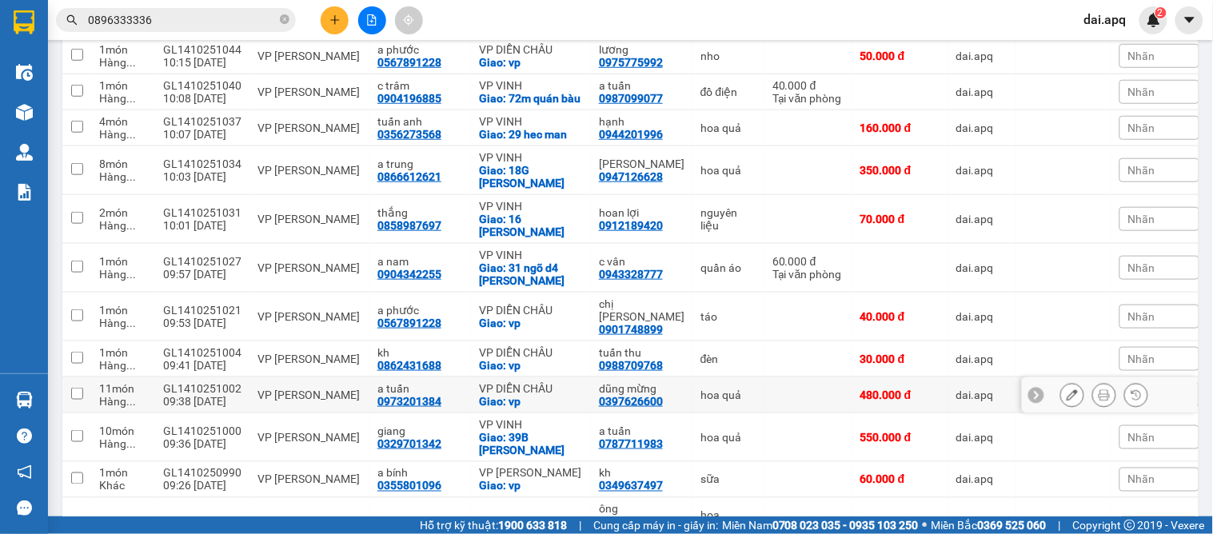
scroll to position [137, 0]
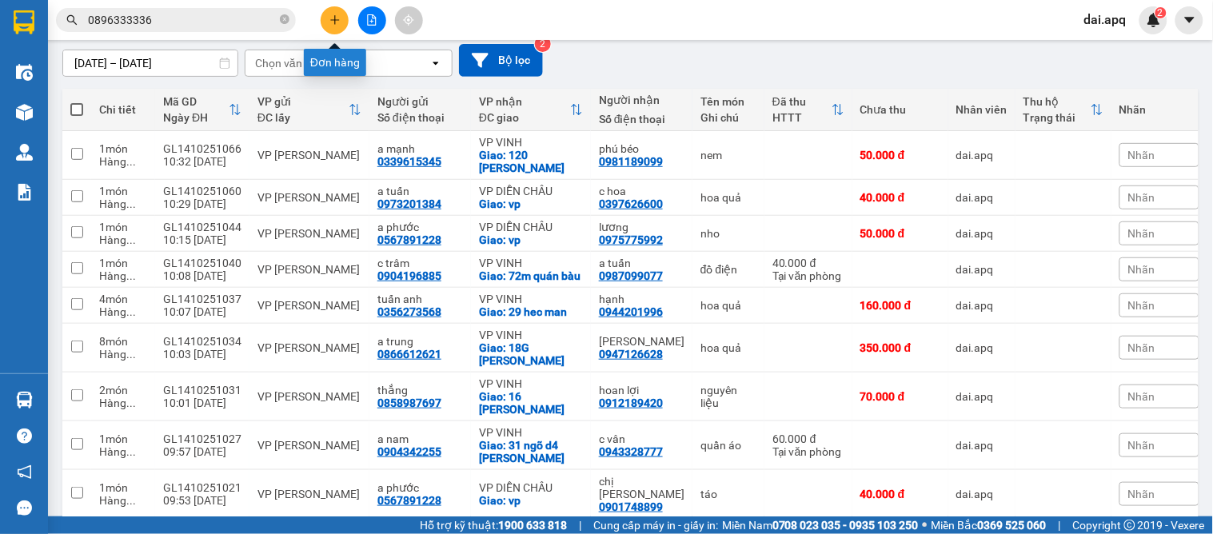
click at [330, 22] on icon "plus" at bounding box center [335, 19] width 11 height 11
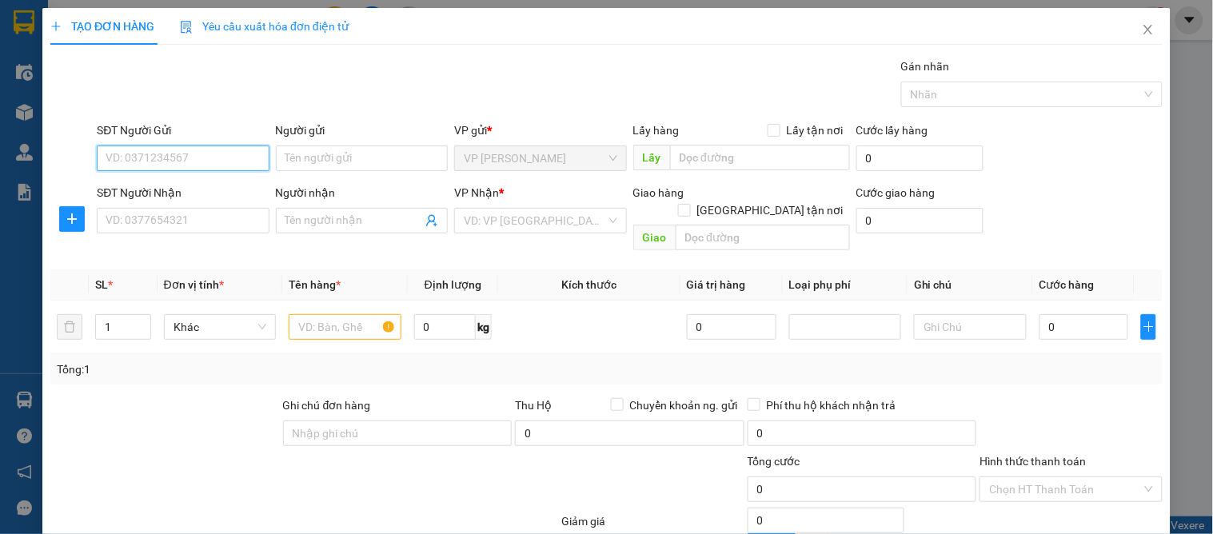
click at [245, 148] on input "SĐT Người Gửi" at bounding box center [183, 159] width 172 height 26
click at [158, 186] on div "0942819999" at bounding box center [181, 191] width 151 height 18
type input "0942819999"
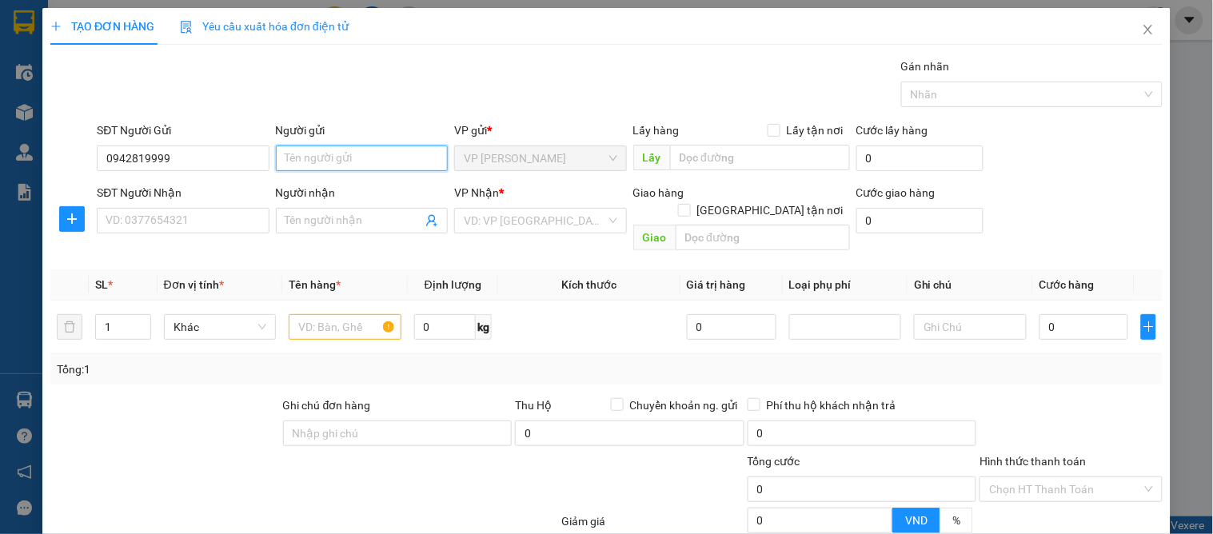
click at [345, 158] on input "Người gửi" at bounding box center [362, 159] width 172 height 26
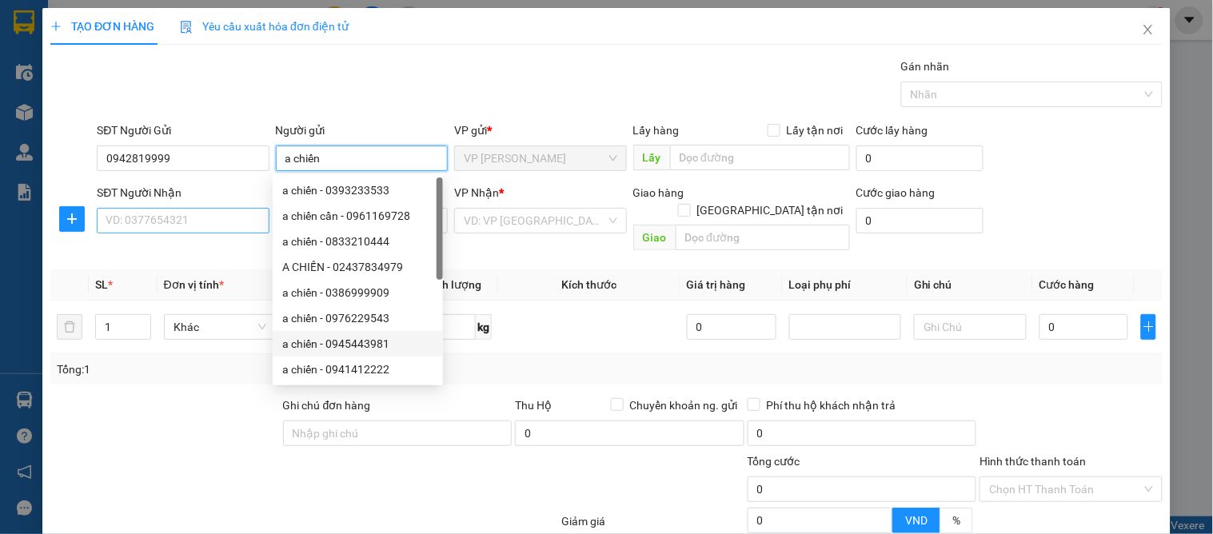
type input "a chiến"
click at [190, 218] on input "SĐT Người Nhận" at bounding box center [183, 221] width 172 height 26
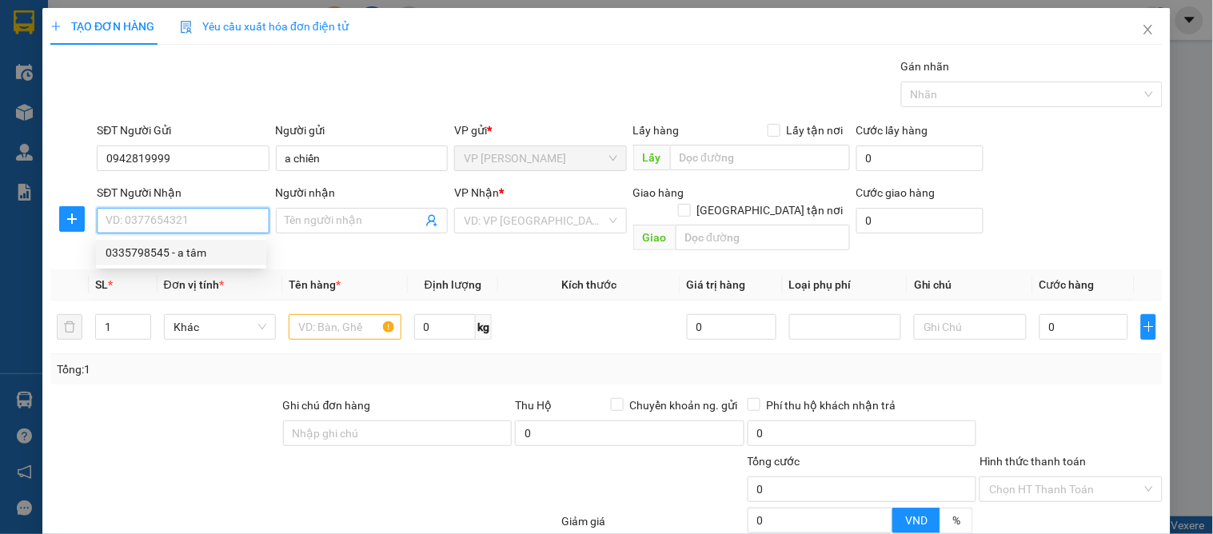
click at [201, 251] on div "0335798545 - a tâm" at bounding box center [181, 253] width 151 height 18
type input "0335798545"
type input "a tâm"
checkbox input "true"
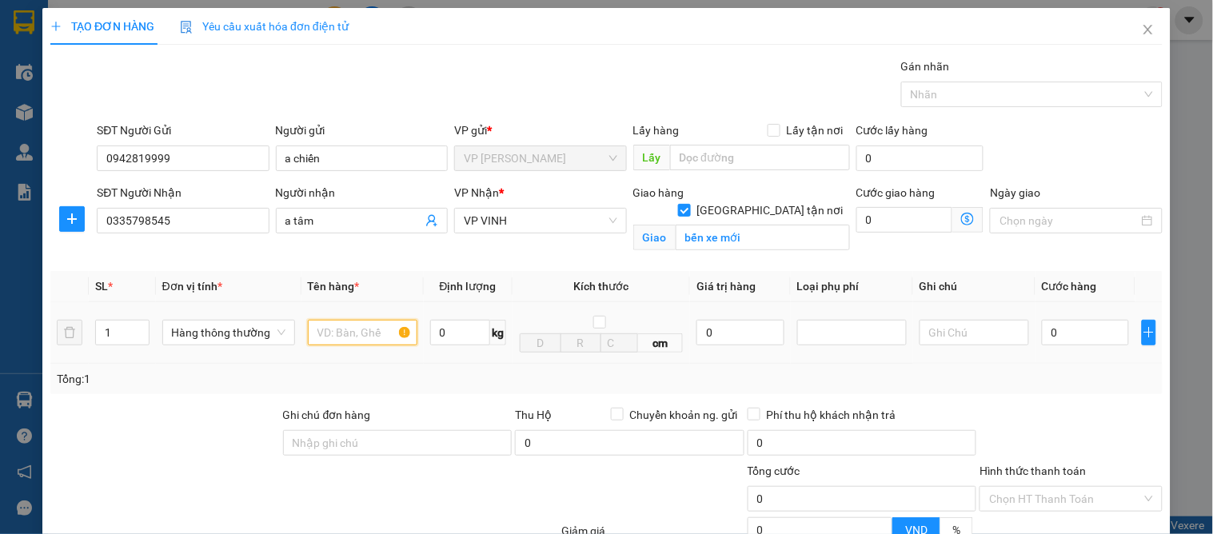
click at [334, 324] on input "text" at bounding box center [363, 333] width 110 height 26
click at [1065, 325] on input "0" at bounding box center [1085, 333] width 87 height 26
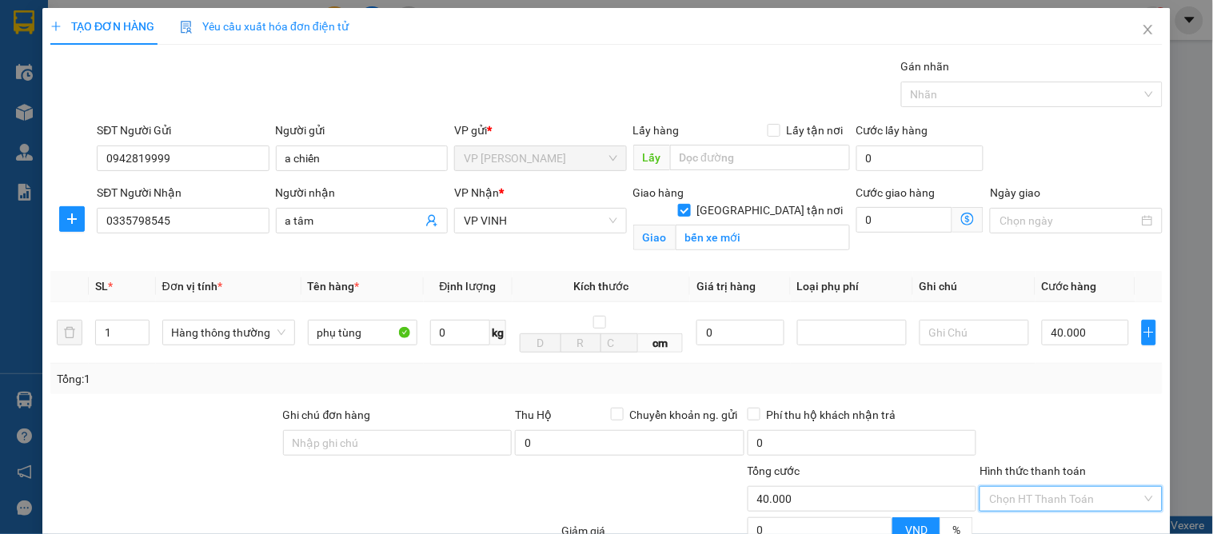
click at [1129, 490] on input "Hình thức thanh toán" at bounding box center [1065, 499] width 152 height 24
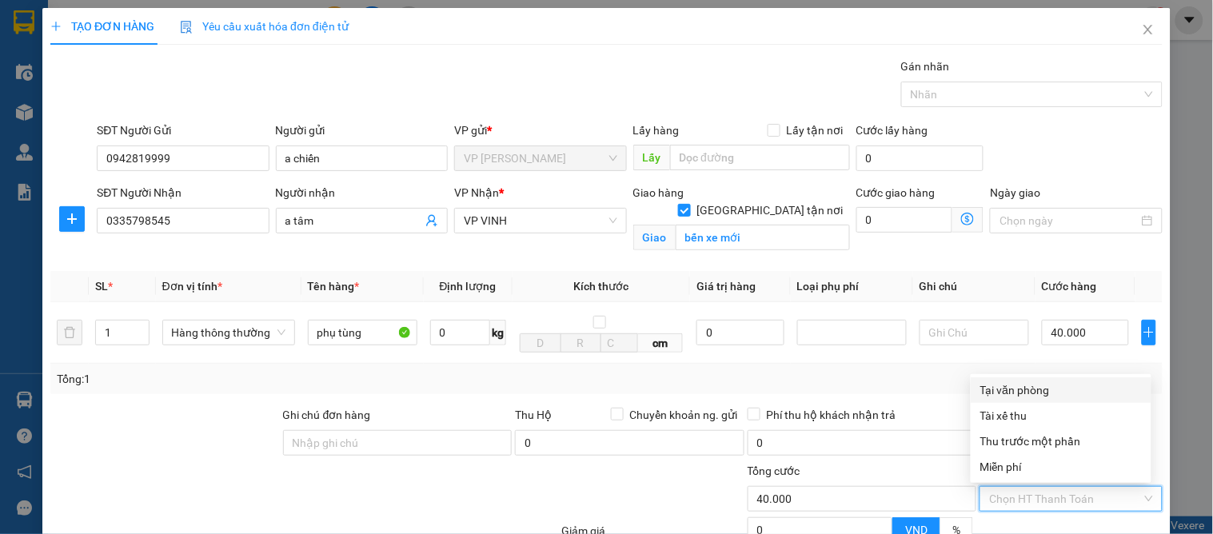
scroll to position [166, 0]
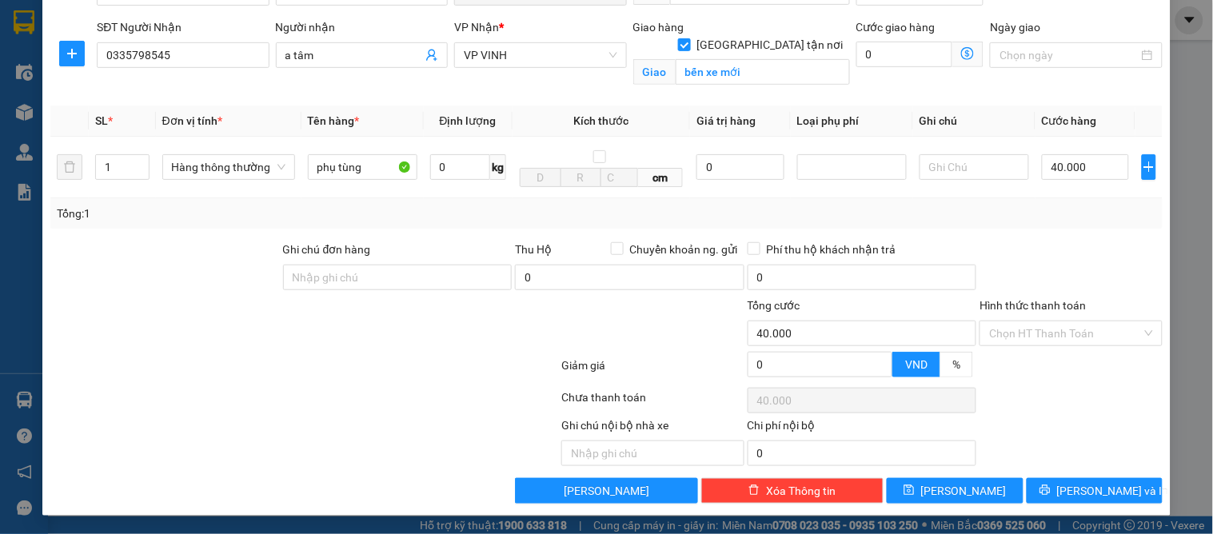
drag, startPoint x: 605, startPoint y: 349, endPoint x: 589, endPoint y: 347, distance: 16.1
click at [605, 350] on div at bounding box center [653, 325] width 186 height 56
click at [1097, 171] on input "40.000" at bounding box center [1085, 167] width 87 height 26
click at [1109, 490] on span "[PERSON_NAME] và In" at bounding box center [1113, 491] width 112 height 18
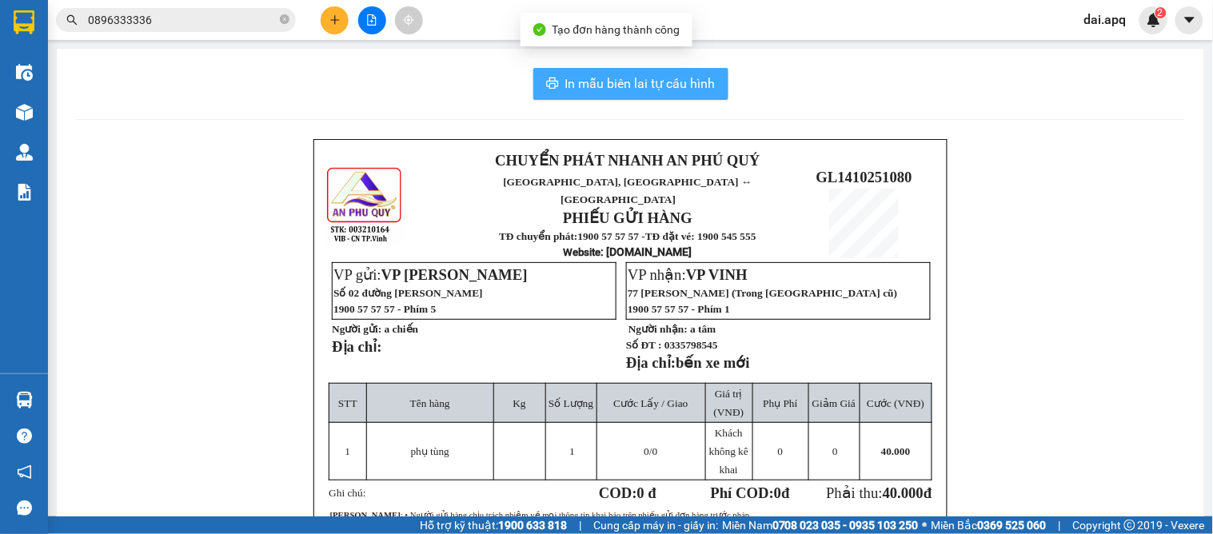
click at [686, 92] on span "In mẫu biên lai tự cấu hình" at bounding box center [640, 84] width 150 height 20
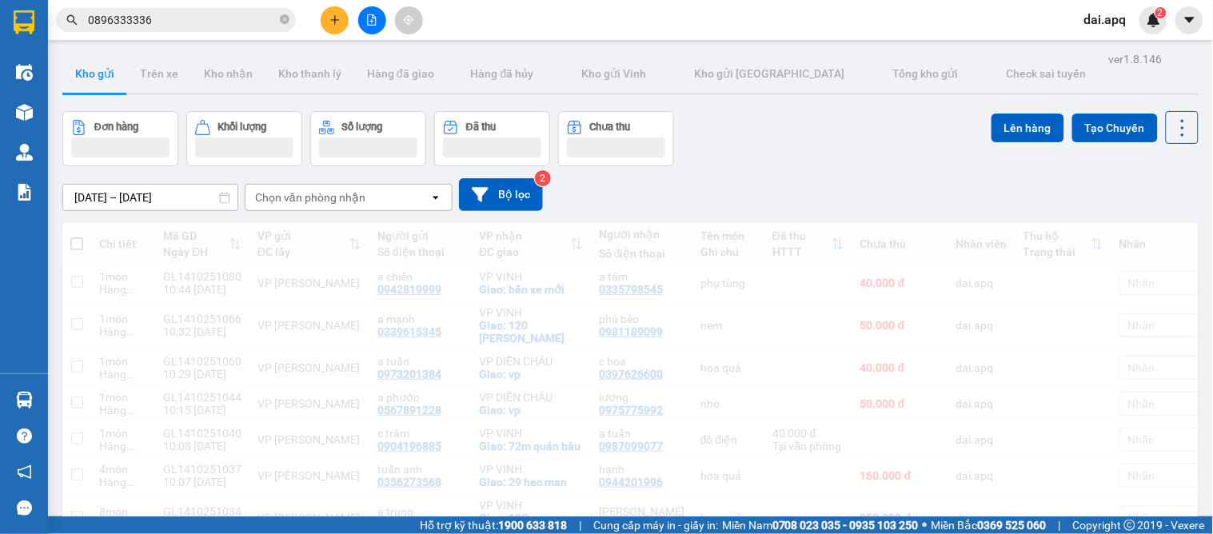
click at [697, 203] on div "[DATE] – [DATE] Press the down arrow key to interact with the calendar and sele…" at bounding box center [630, 194] width 1136 height 33
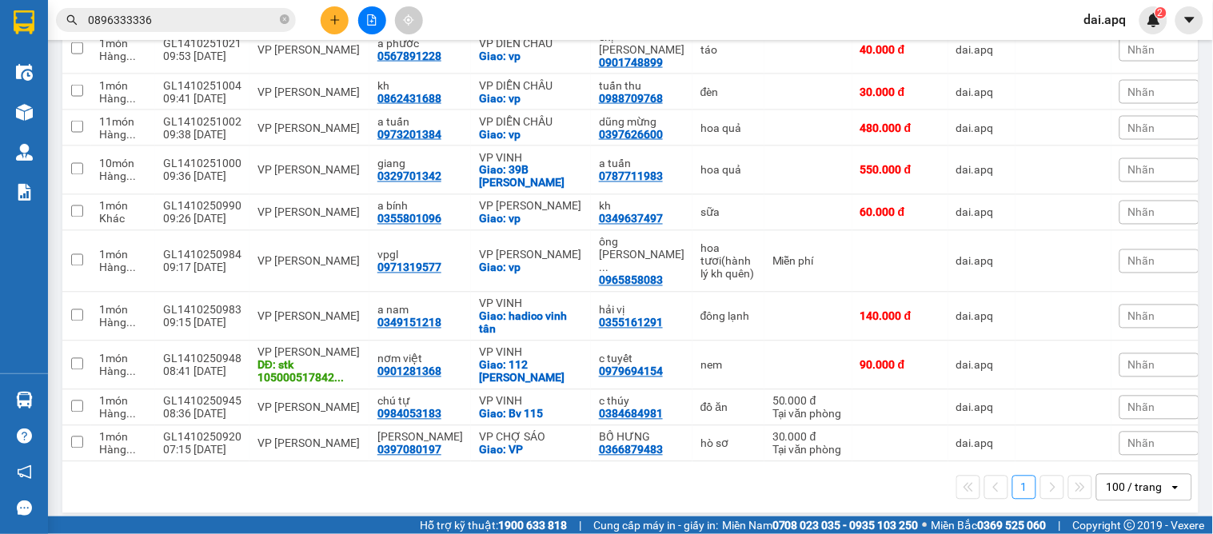
scroll to position [262, 0]
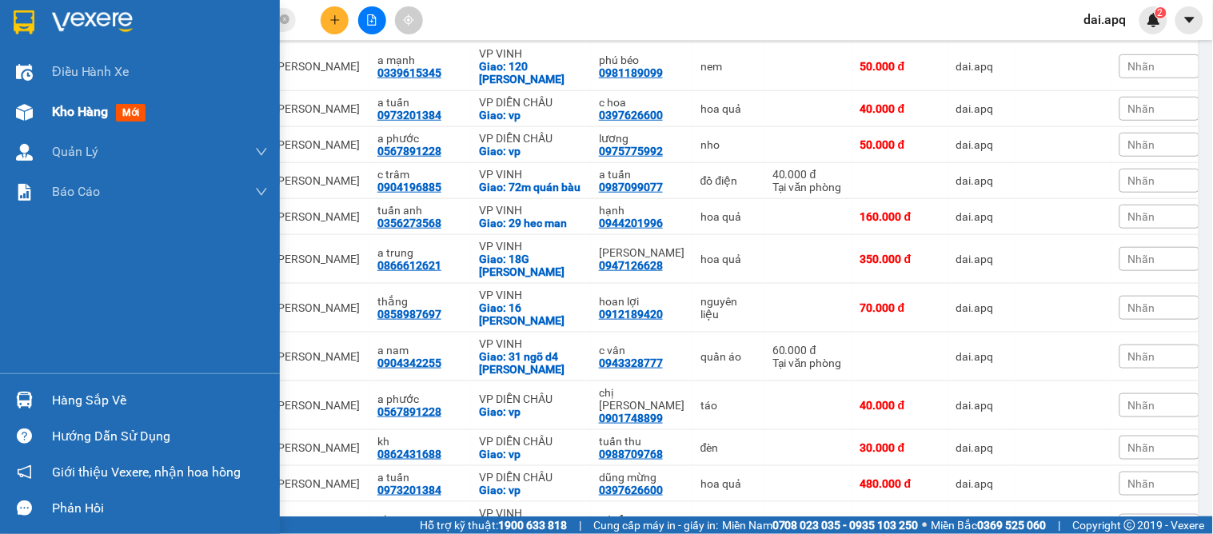
click at [86, 123] on div "Kho hàng mới" at bounding box center [160, 112] width 216 height 40
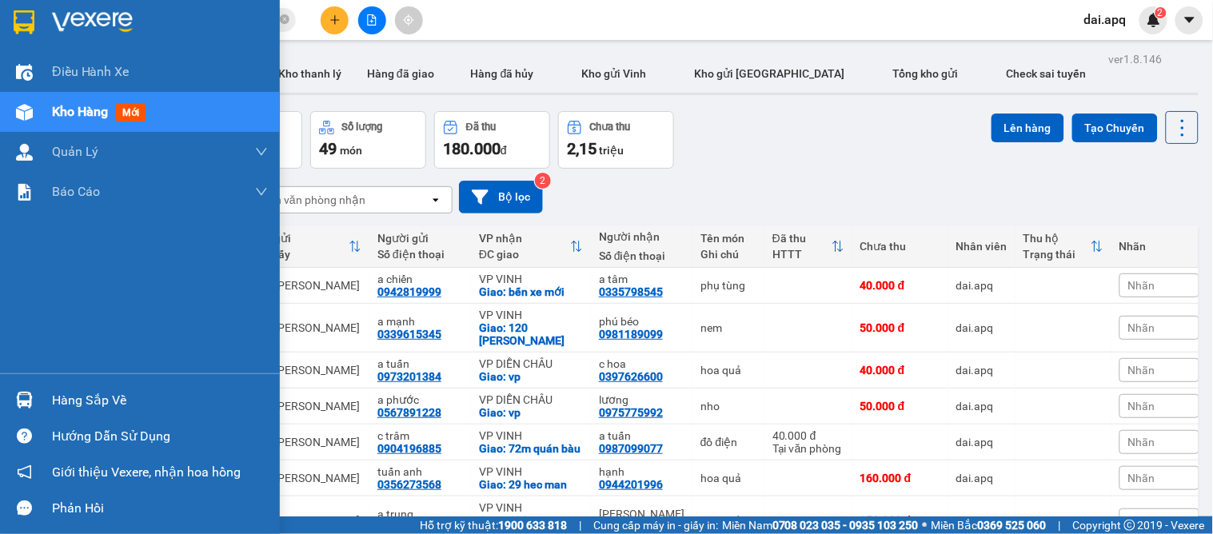
click at [73, 403] on div "Hàng sắp về" at bounding box center [160, 401] width 216 height 24
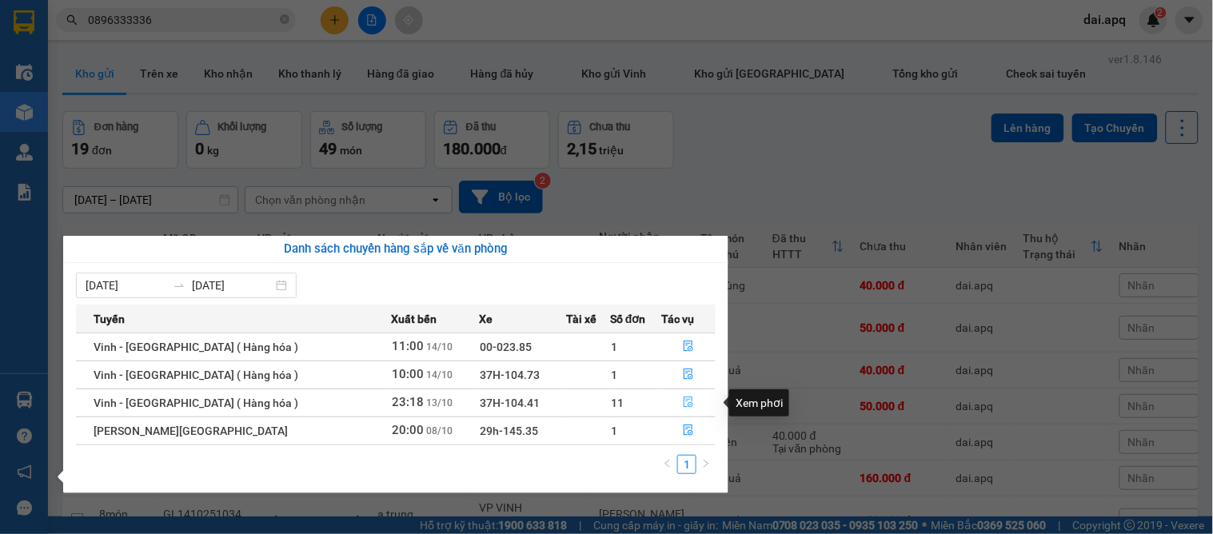
click at [683, 401] on icon "file-done" at bounding box center [688, 402] width 11 height 11
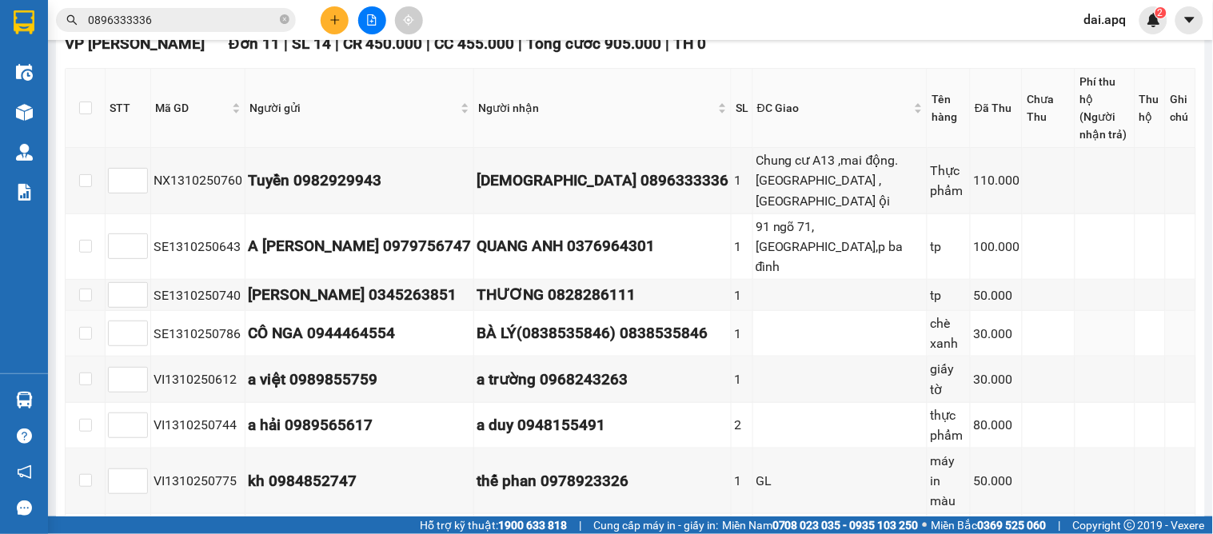
scroll to position [355, 0]
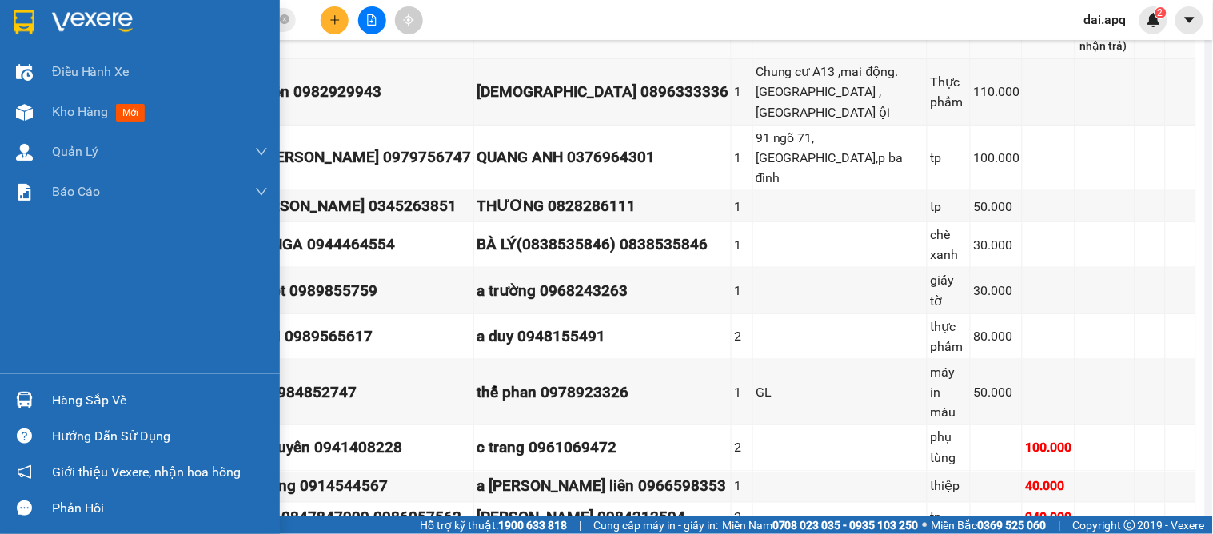
click at [36, 406] on div at bounding box center [24, 400] width 28 height 28
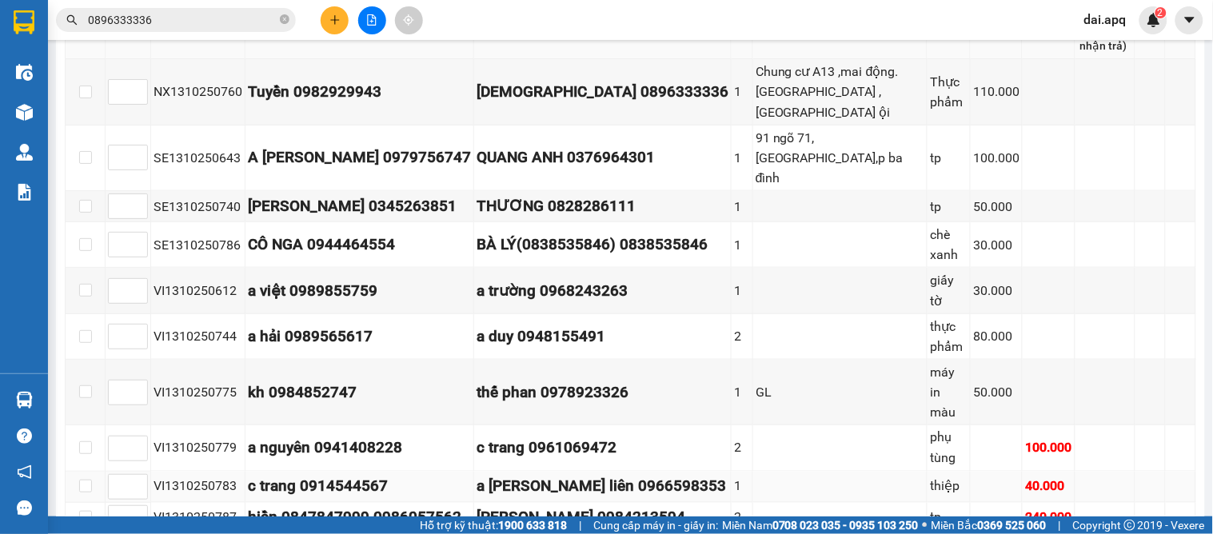
click at [811, 446] on section "Kết quả tìm kiếm ( 2 ) Bộ lọc Mã ĐH Trạng thái Món hàng Thu hộ Tổng cước Chưa c…" at bounding box center [606, 267] width 1213 height 534
click at [333, 18] on icon "plus" at bounding box center [335, 19] width 11 height 11
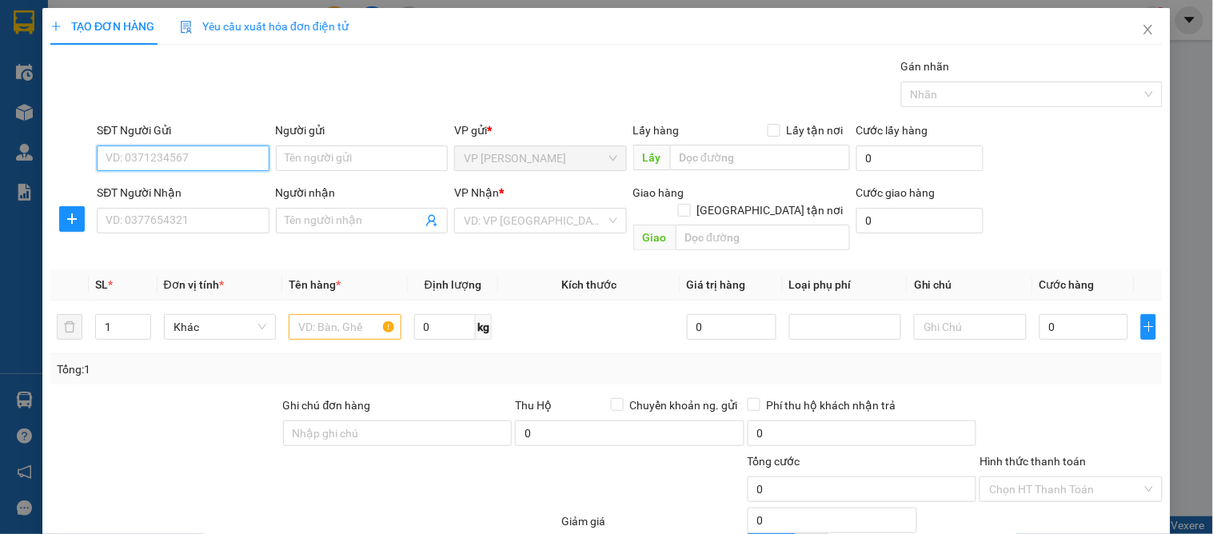
drag, startPoint x: 156, startPoint y: 162, endPoint x: 273, endPoint y: 182, distance: 118.5
click at [156, 163] on input "SĐT Người Gửi" at bounding box center [183, 159] width 172 height 26
click at [224, 165] on input "0906105589" at bounding box center [183, 159] width 172 height 26
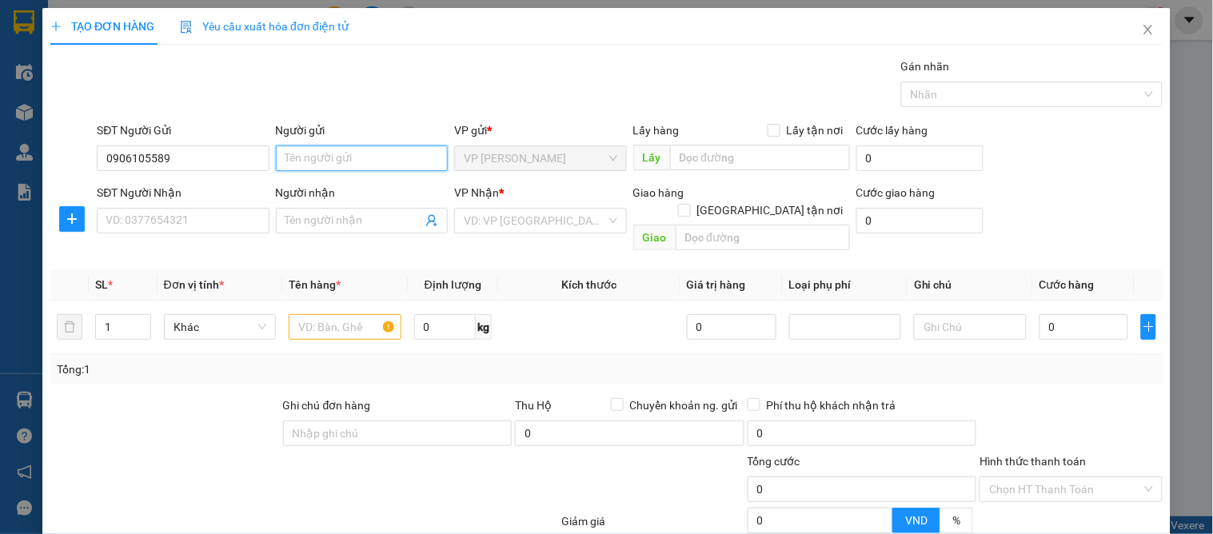
click at [334, 162] on input "Người gửi" at bounding box center [362, 159] width 172 height 26
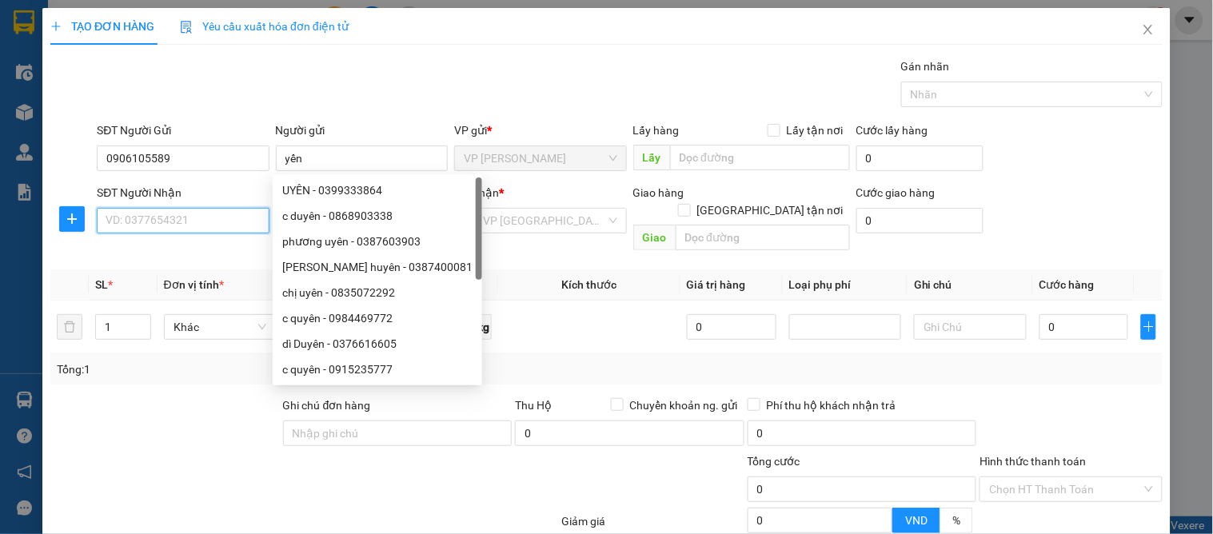
click at [200, 222] on input "SĐT Người Nhận" at bounding box center [183, 221] width 172 height 26
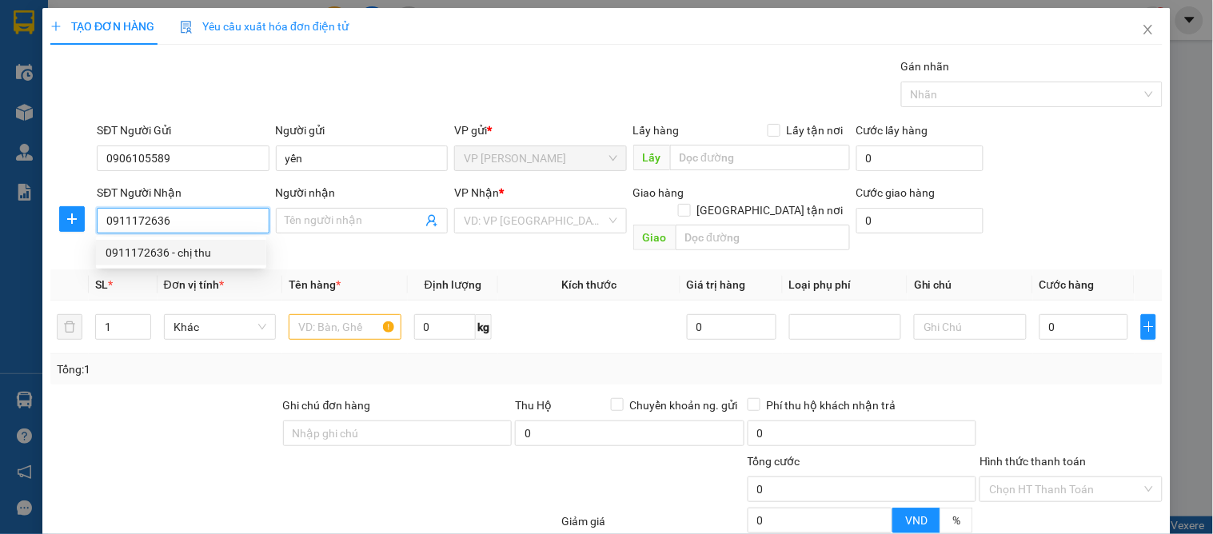
click at [213, 246] on div "0911172636 - chị thu" at bounding box center [181, 253] width 151 height 18
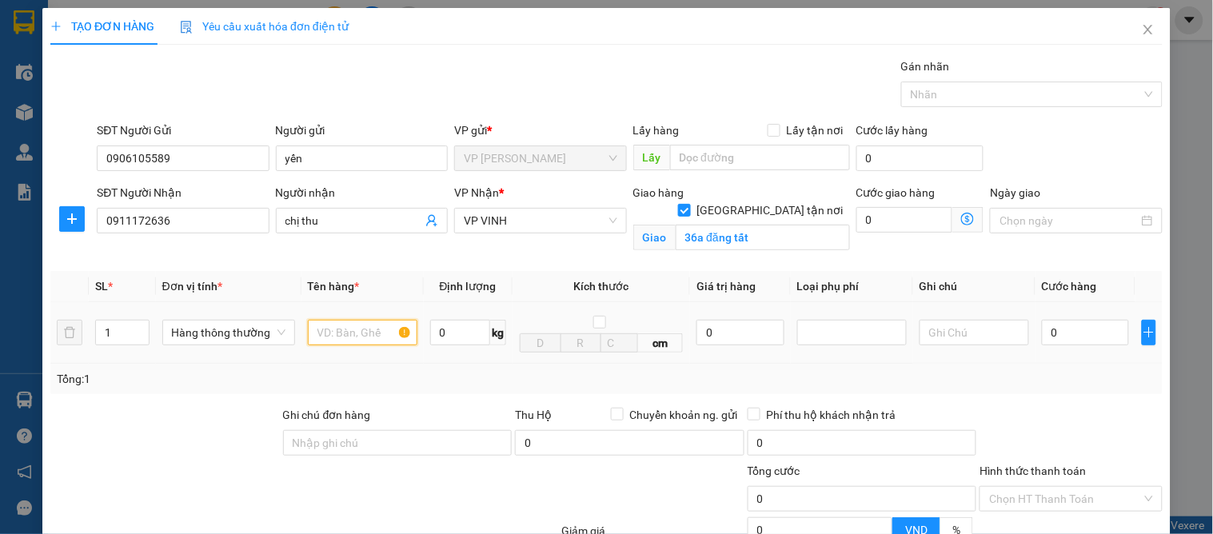
click at [362, 333] on input "text" at bounding box center [363, 333] width 110 height 26
click at [350, 329] on input "text" at bounding box center [363, 333] width 110 height 26
drag, startPoint x: 350, startPoint y: 340, endPoint x: 266, endPoint y: 315, distance: 87.6
click at [266, 315] on tr "1 Hàng thông thường gia vị 0 kg cm 0 0" at bounding box center [606, 333] width 1113 height 62
click at [1042, 339] on input "0" at bounding box center [1085, 333] width 87 height 26
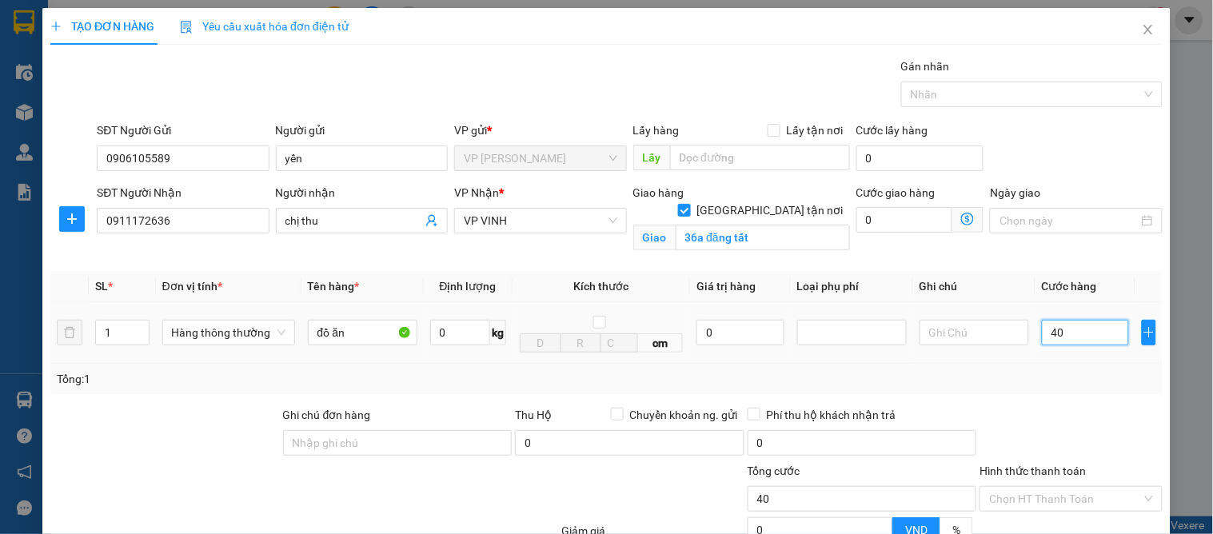
click at [1051, 344] on input "40" at bounding box center [1085, 333] width 87 height 26
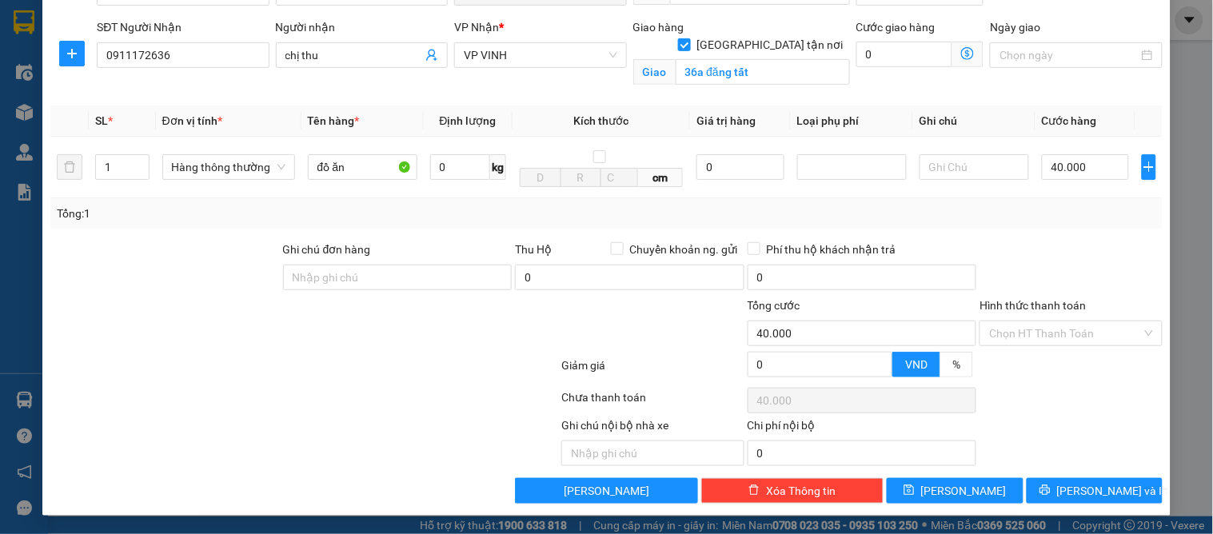
click at [1041, 289] on div at bounding box center [1071, 269] width 186 height 56
click at [1084, 483] on span "[PERSON_NAME] và In" at bounding box center [1113, 491] width 112 height 18
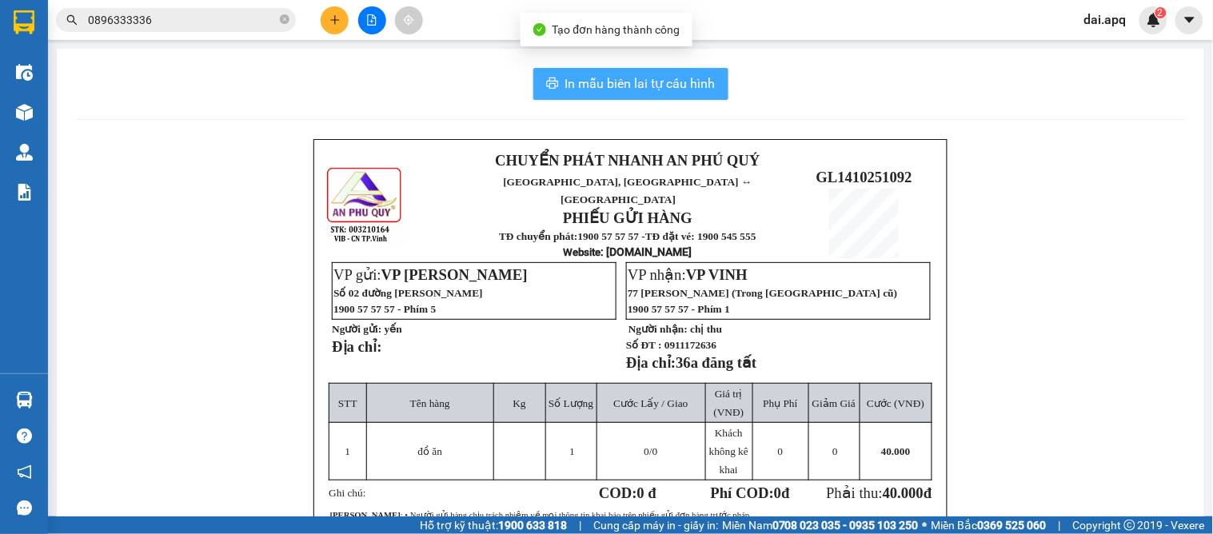
click at [629, 90] on span "In mẫu biên lai tự cấu hình" at bounding box center [640, 84] width 150 height 20
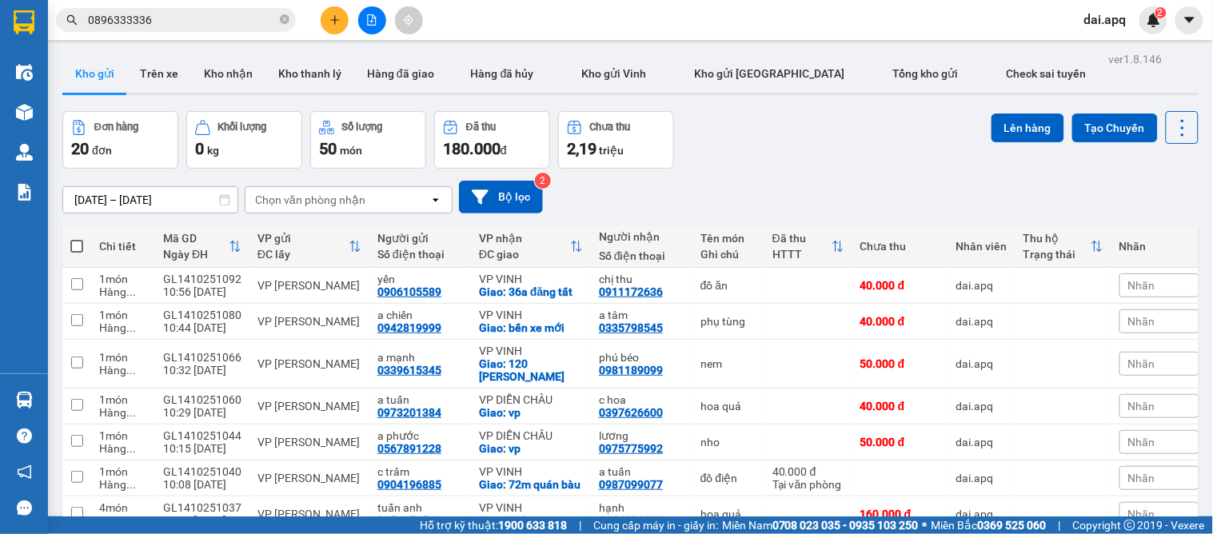
click at [705, 118] on div "Đơn hàng 20 đơn Khối lượng 0 kg Số lượng 50 món Đã thu 180.000 đ Chưa thu 2,19 …" at bounding box center [630, 140] width 1136 height 58
click at [324, 18] on button at bounding box center [335, 20] width 28 height 28
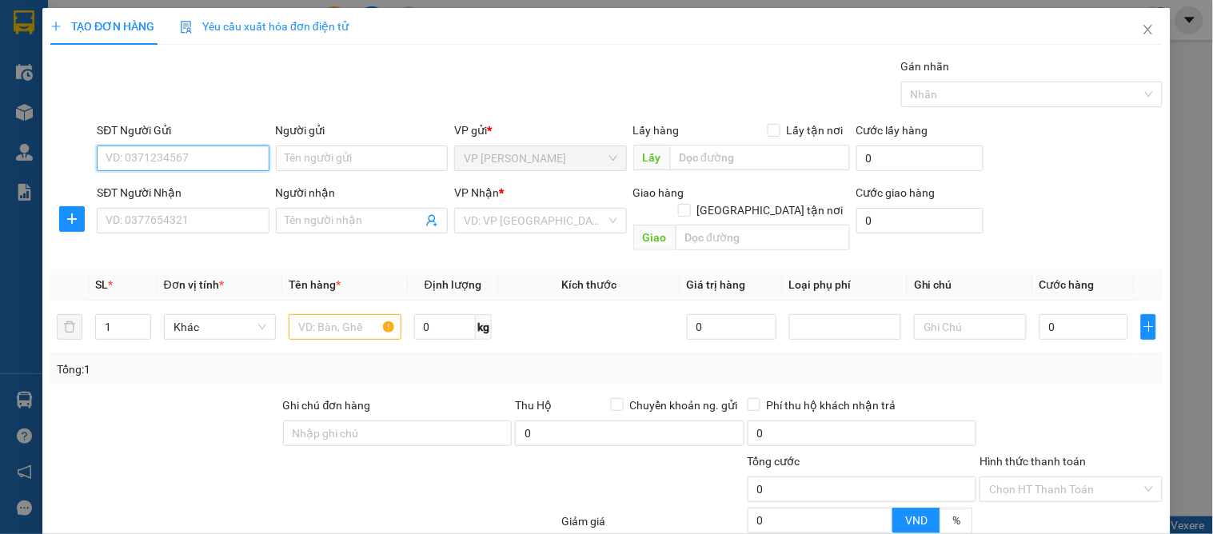
click at [186, 149] on input "SĐT Người Gửi" at bounding box center [183, 159] width 172 height 26
click at [195, 160] on input "SĐT Người Gửi" at bounding box center [183, 159] width 172 height 26
click at [194, 189] on div "0936367558" at bounding box center [181, 191] width 151 height 18
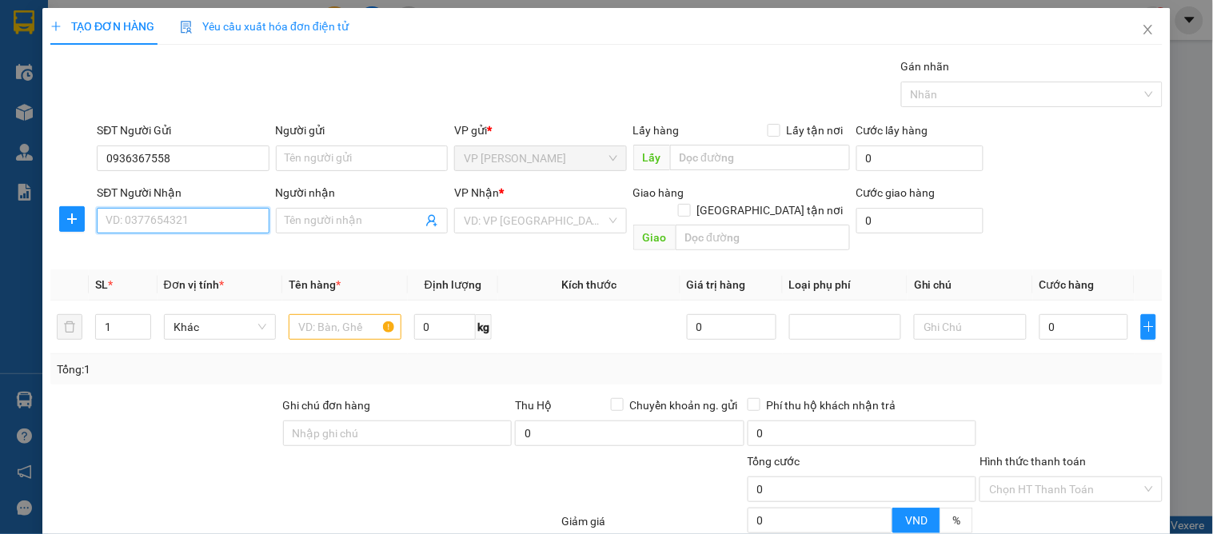
click at [190, 213] on input "SĐT Người Nhận" at bounding box center [183, 221] width 172 height 26
click at [182, 281] on div "0975336559 - a đức" at bounding box center [181, 279] width 151 height 18
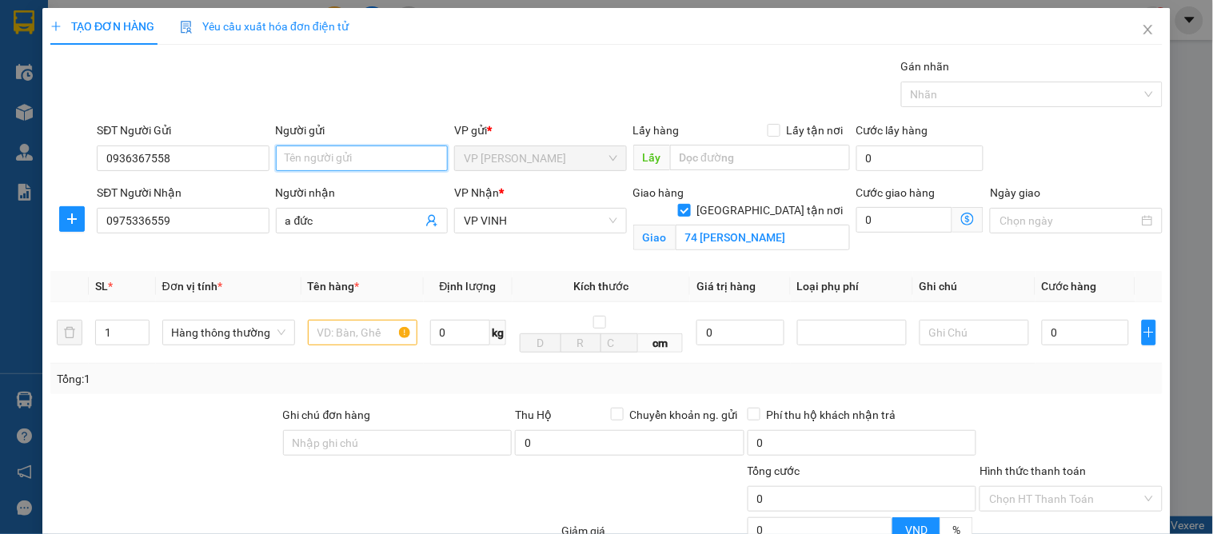
click at [318, 156] on input "Người gửi" at bounding box center [362, 159] width 172 height 26
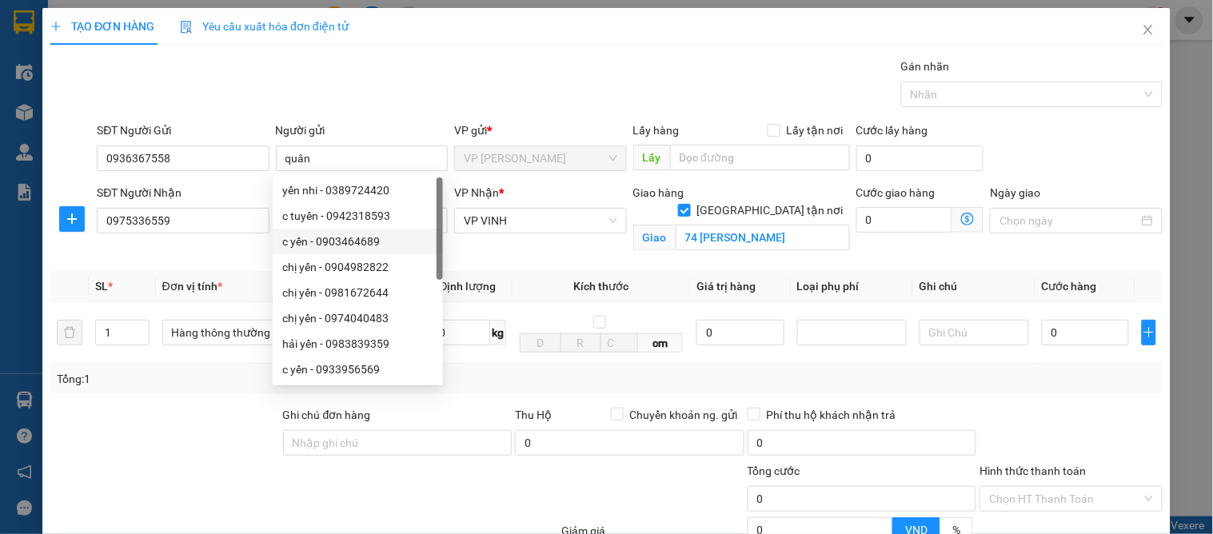
drag, startPoint x: 146, startPoint y: 481, endPoint x: 169, endPoint y: 440, distance: 46.5
click at [146, 477] on div at bounding box center [212, 490] width 326 height 56
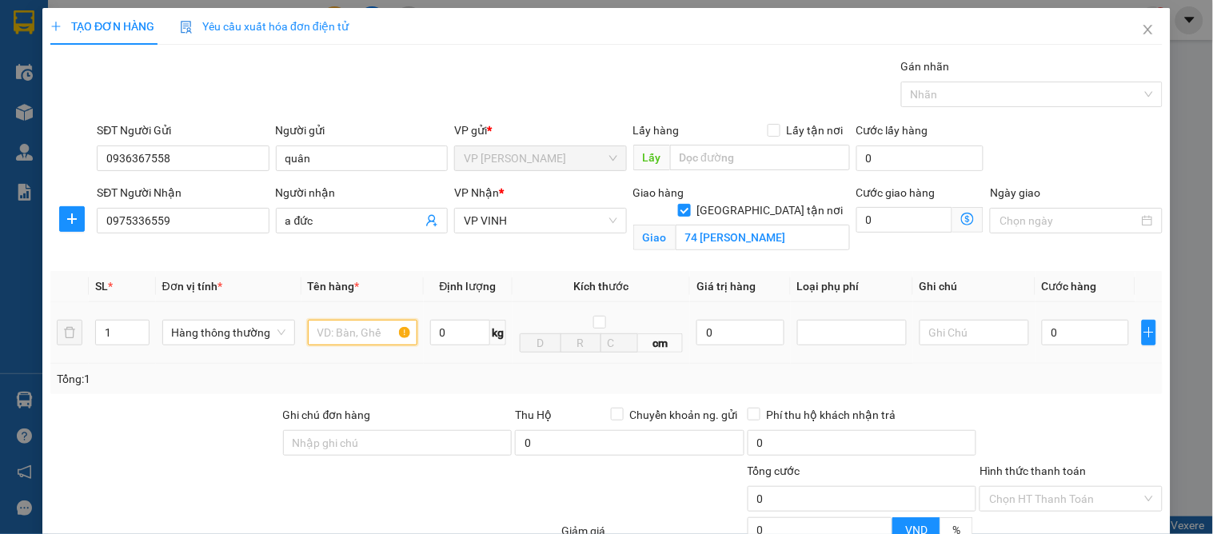
click at [313, 340] on input "text" at bounding box center [363, 333] width 110 height 26
click at [1072, 337] on input "0" at bounding box center [1085, 333] width 87 height 26
drag, startPoint x: 1074, startPoint y: 389, endPoint x: 1100, endPoint y: 402, distance: 29.0
click at [1075, 389] on div "Tổng: 1" at bounding box center [606, 379] width 1113 height 30
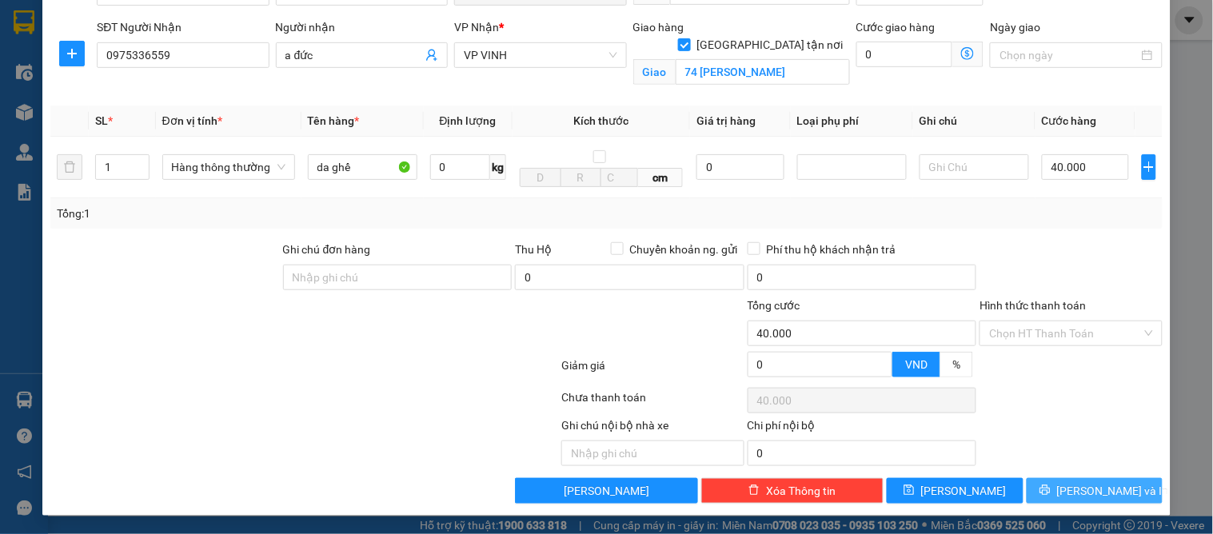
click at [1077, 482] on span "[PERSON_NAME] và In" at bounding box center [1113, 491] width 112 height 18
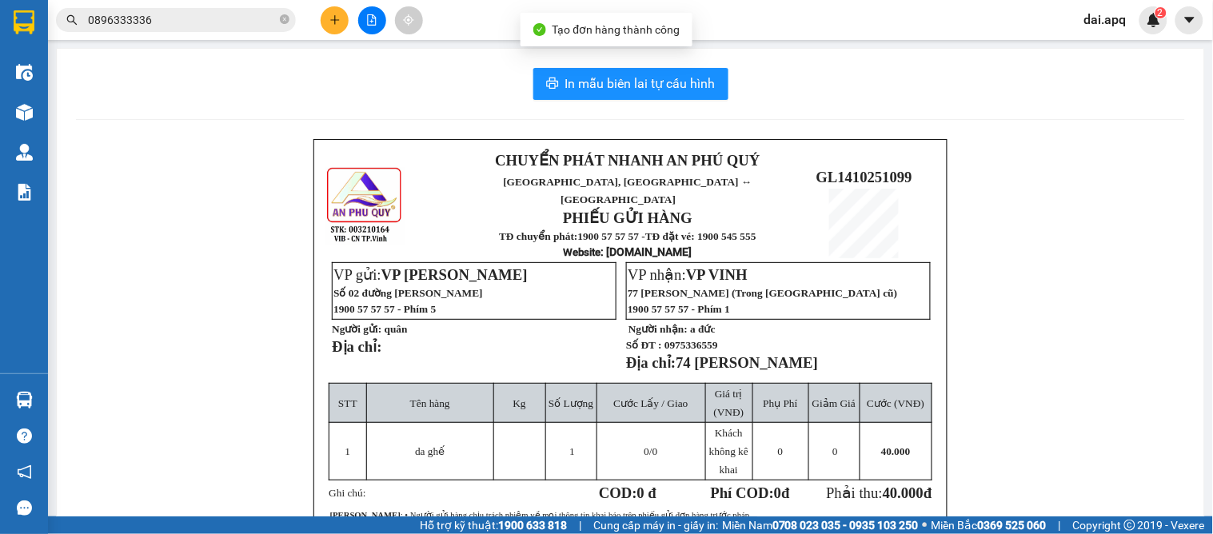
click at [625, 62] on div "In mẫu biên lai tự cấu hình CHUYỂN PHÁT NHANH AN PHÚ QUÝ NGHỆ AN, HÀ TĨNH ↔ HÀ …" at bounding box center [631, 394] width 1148 height 690
click at [629, 80] on span "In mẫu biên lai tự cấu hình" at bounding box center [640, 84] width 150 height 20
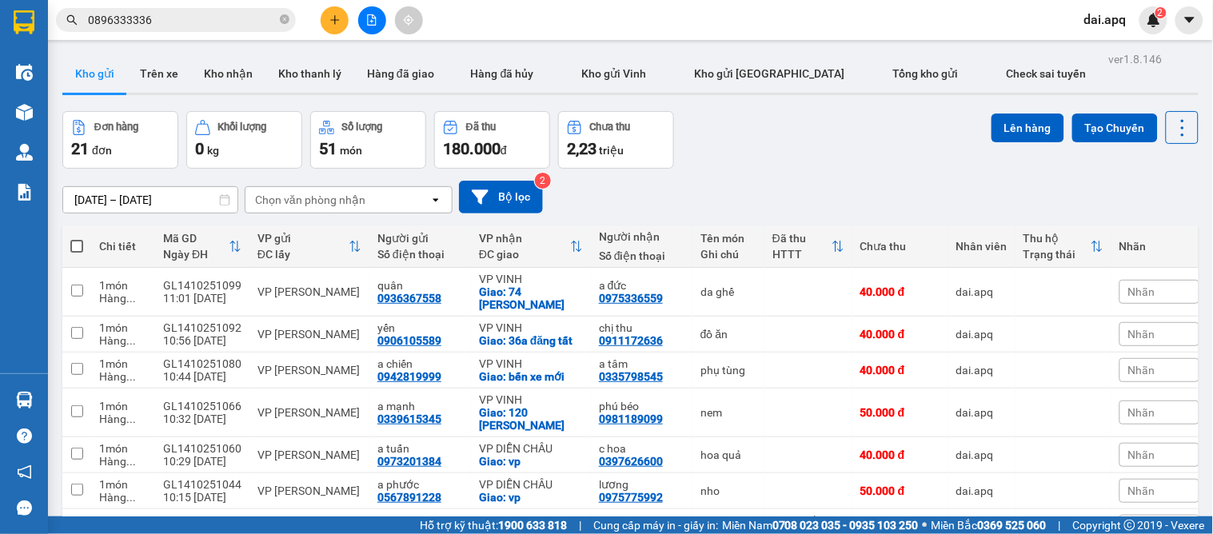
click at [715, 216] on div "[DATE] – [DATE] Press the down arrow key to interact with the calendar and sele…" at bounding box center [630, 197] width 1136 height 57
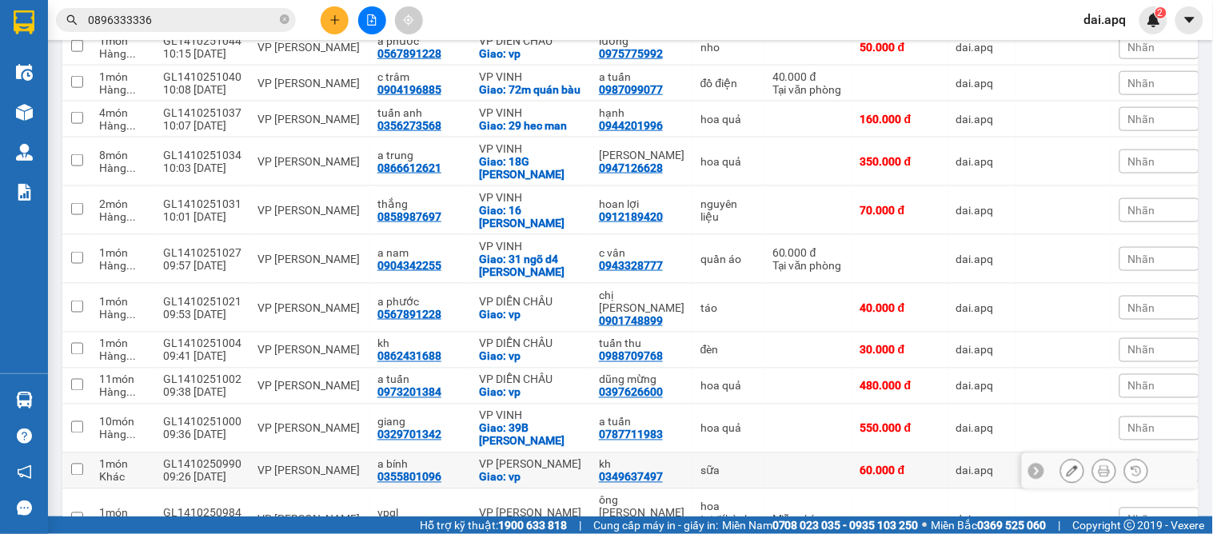
scroll to position [702, 0]
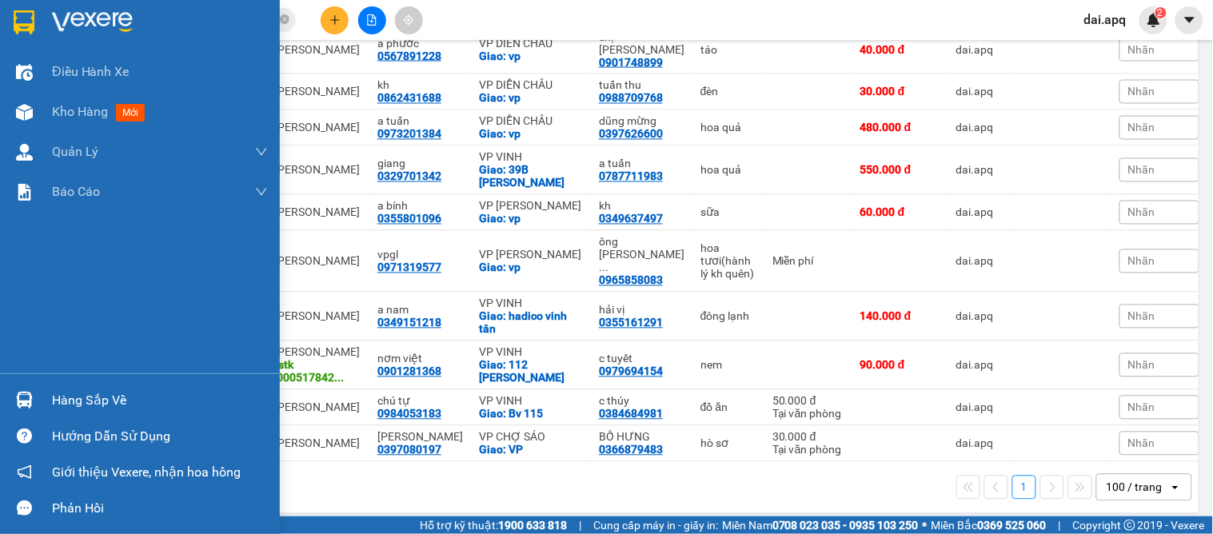
click at [33, 397] on div at bounding box center [24, 400] width 28 height 28
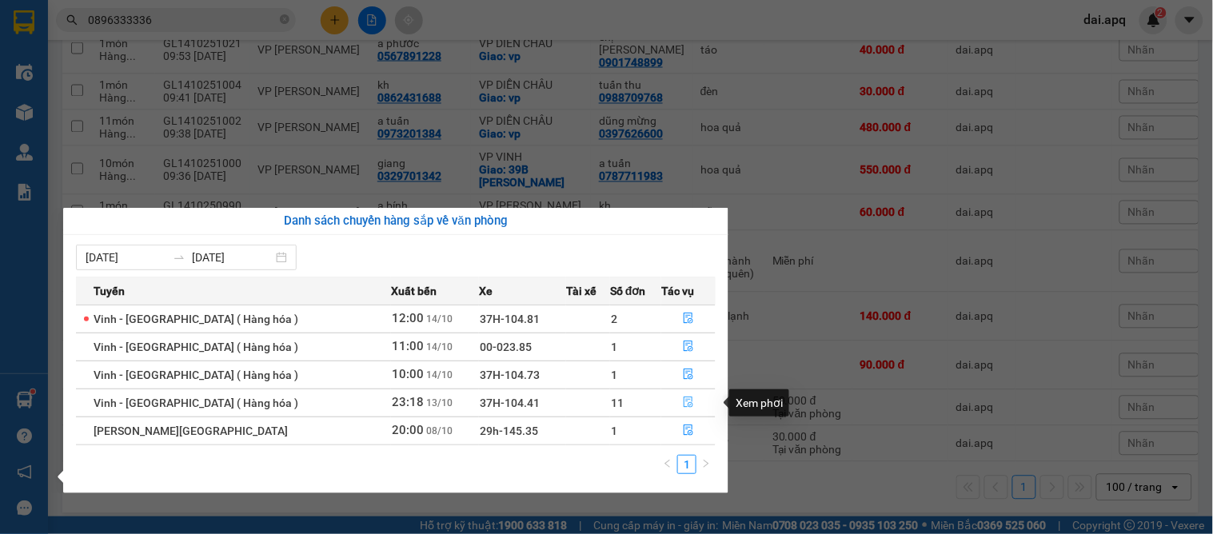
click at [673, 401] on button "button" at bounding box center [688, 403] width 53 height 26
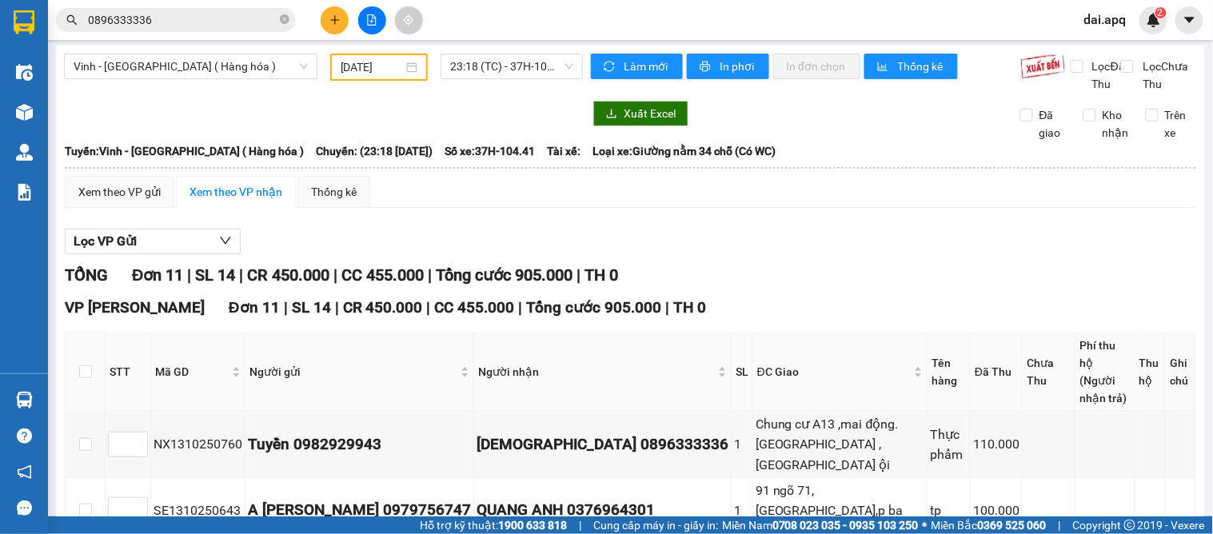
scroll to position [180, 0]
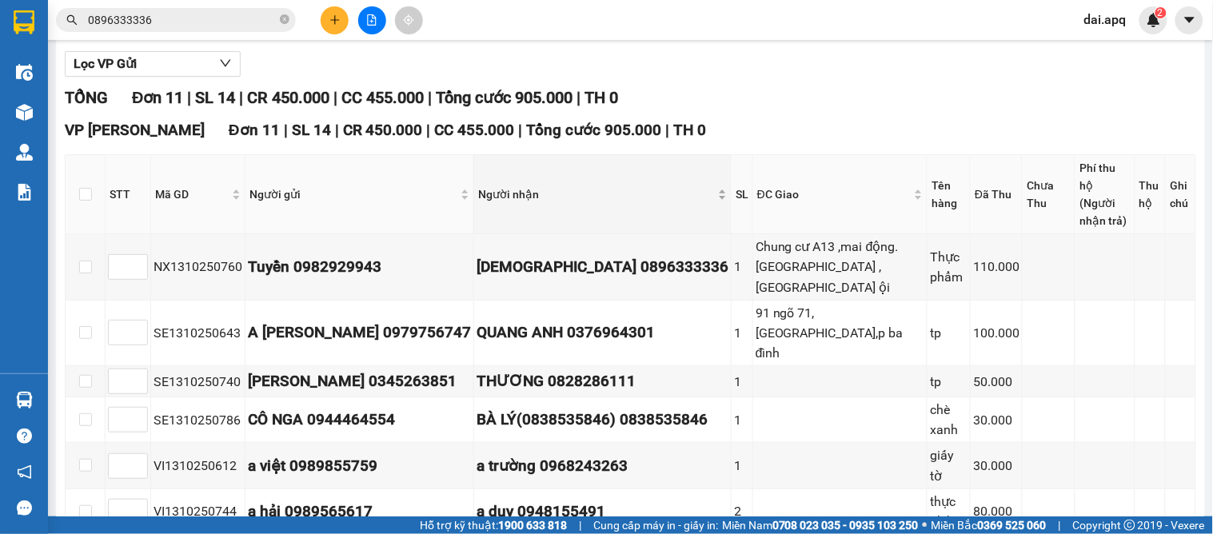
click at [673, 197] on span "Người nhận" at bounding box center [596, 195] width 237 height 18
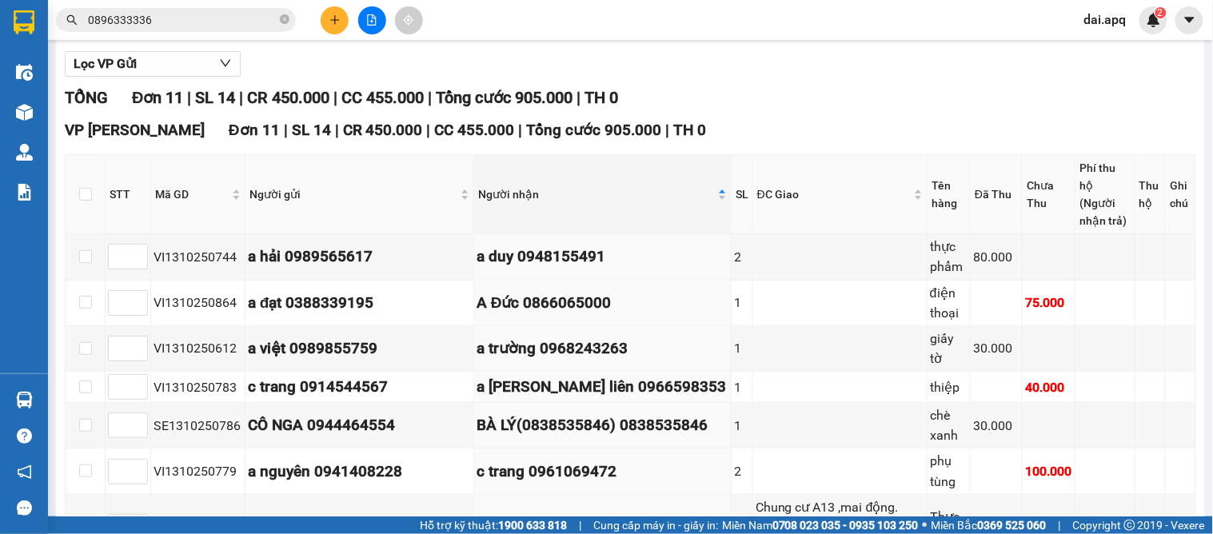
click at [205, 28] on input "0896333336" at bounding box center [182, 20] width 189 height 18
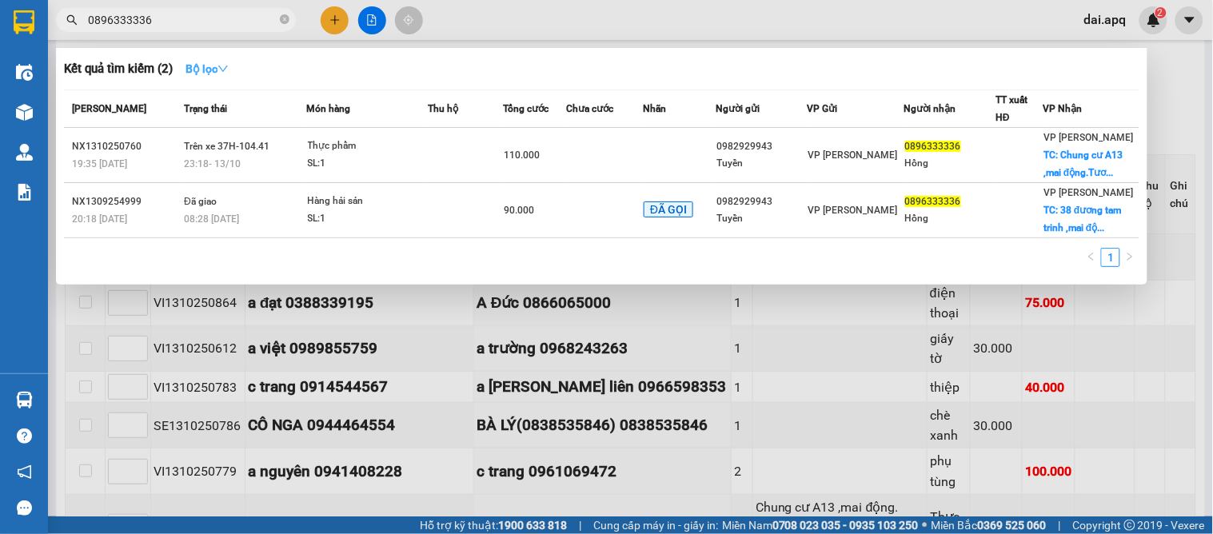
click at [229, 66] on icon "down" at bounding box center [223, 68] width 11 height 11
drag, startPoint x: 726, startPoint y: 326, endPoint x: 676, endPoint y: 310, distance: 53.1
click at [726, 328] on div at bounding box center [606, 267] width 1213 height 534
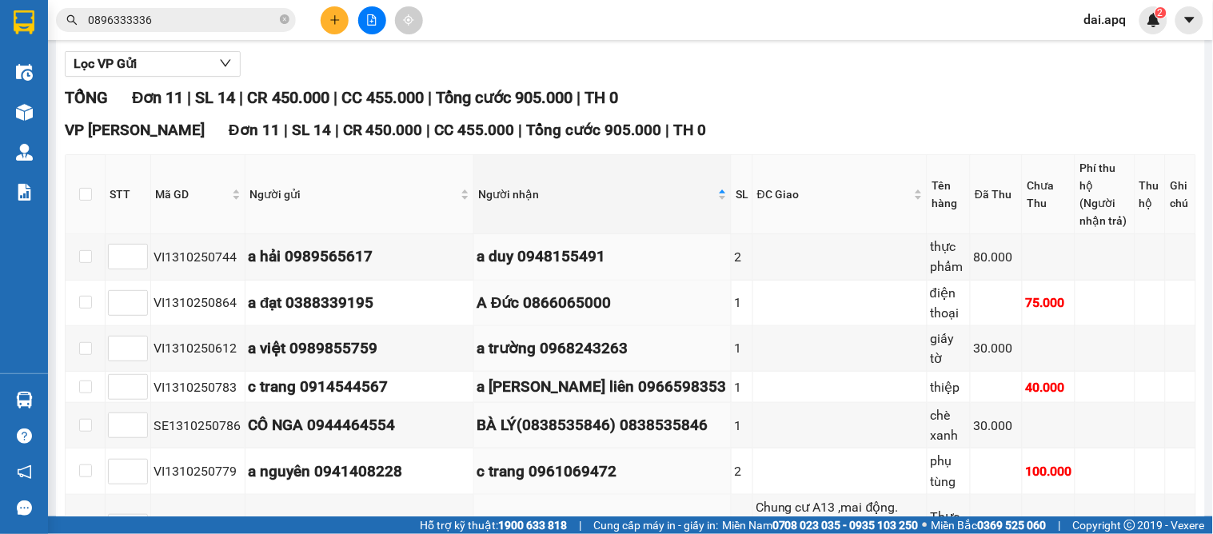
click at [210, 34] on div "Kết quả tìm kiếm ( 2 ) Bộ lọc Mã ĐH Trạng thái Món hàng Thu hộ Tổng cước Chưa c…" at bounding box center [606, 20] width 1213 height 40
click at [203, 22] on input "0896333336" at bounding box center [182, 20] width 189 height 18
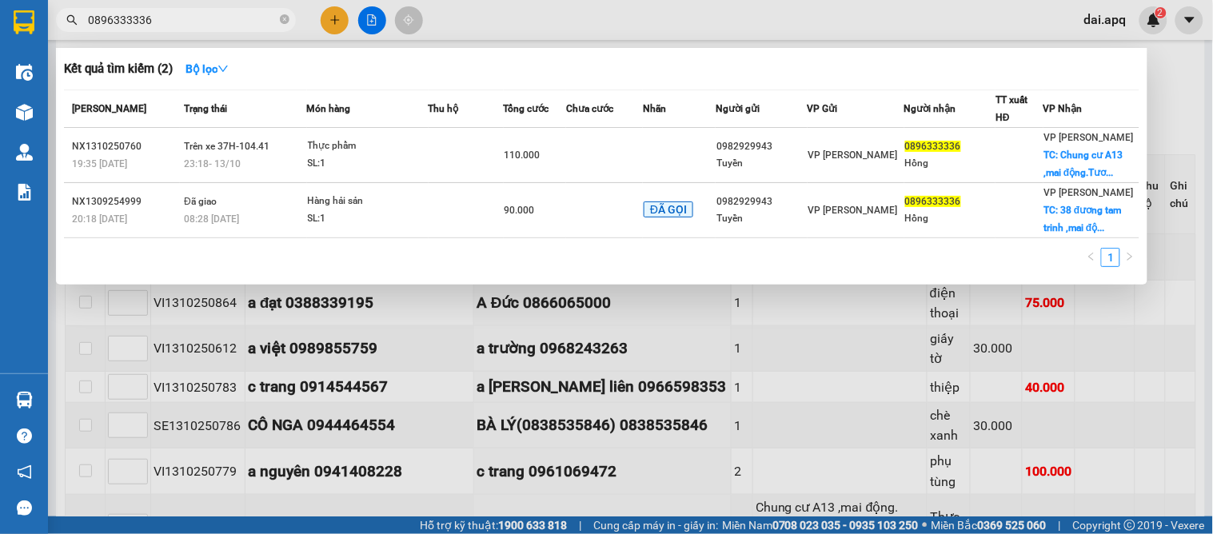
click at [677, 452] on div at bounding box center [606, 267] width 1213 height 534
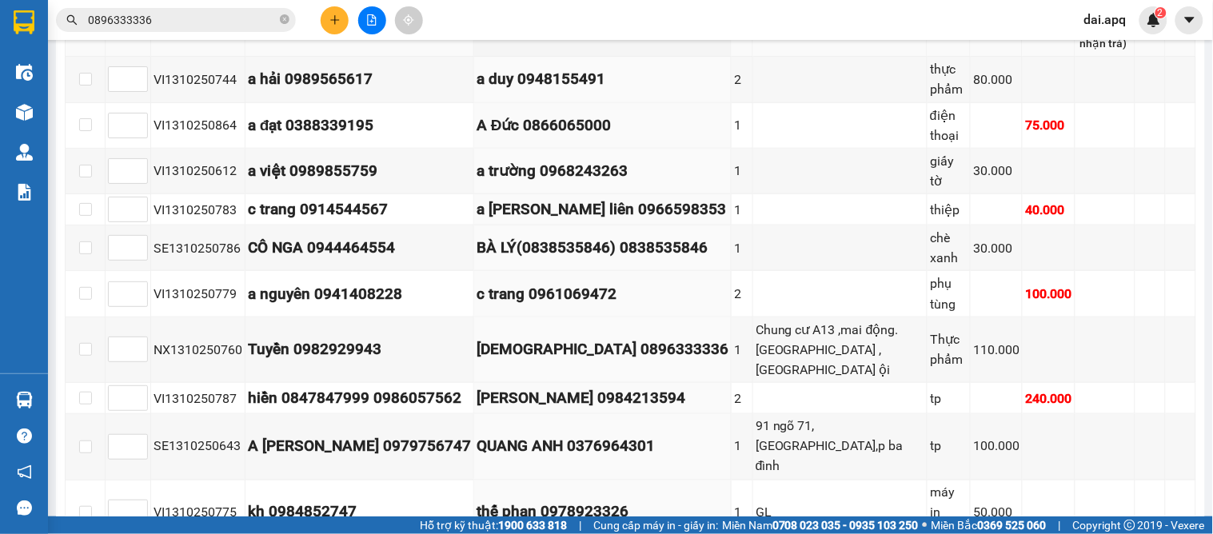
scroll to position [446, 0]
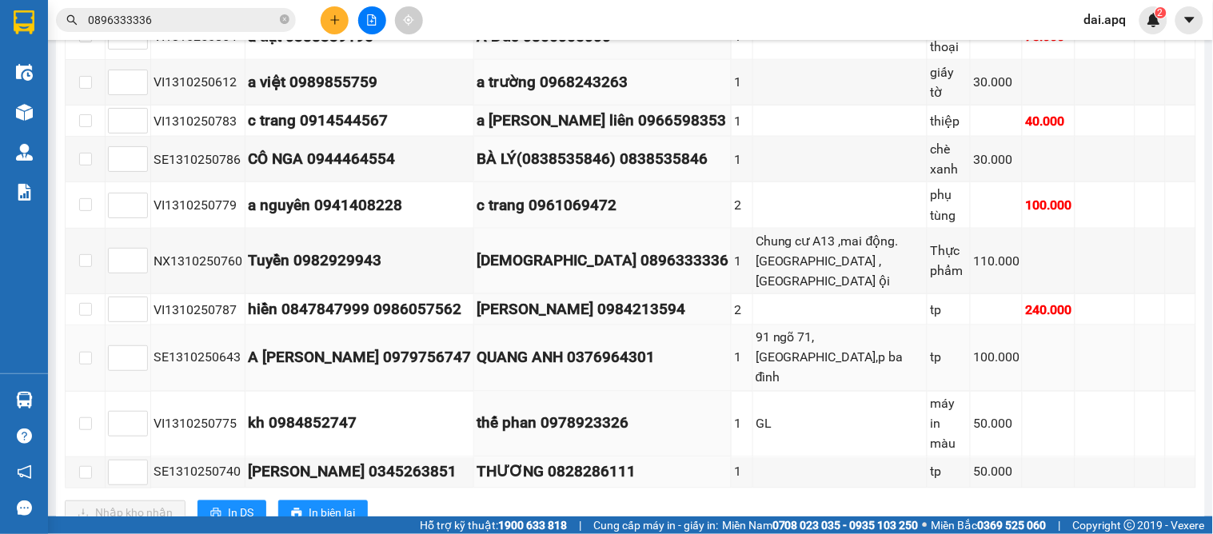
click at [699, 333] on tr "SE1310250643 A GIANG 0979756747 QUANG ANH 0376964301 1 91 ngõ 71,tân ấp,p ba đì…" at bounding box center [631, 359] width 1131 height 66
drag, startPoint x: 240, startPoint y: 330, endPoint x: 144, endPoint y: 330, distance: 96.0
click at [144, 330] on tr "SE1310250643 A GIANG 0979756747 QUANG ANH 0376964301 1 91 ngõ 71,tân ấp,p ba đì…" at bounding box center [631, 359] width 1131 height 66
copy tr "SE1310250643"
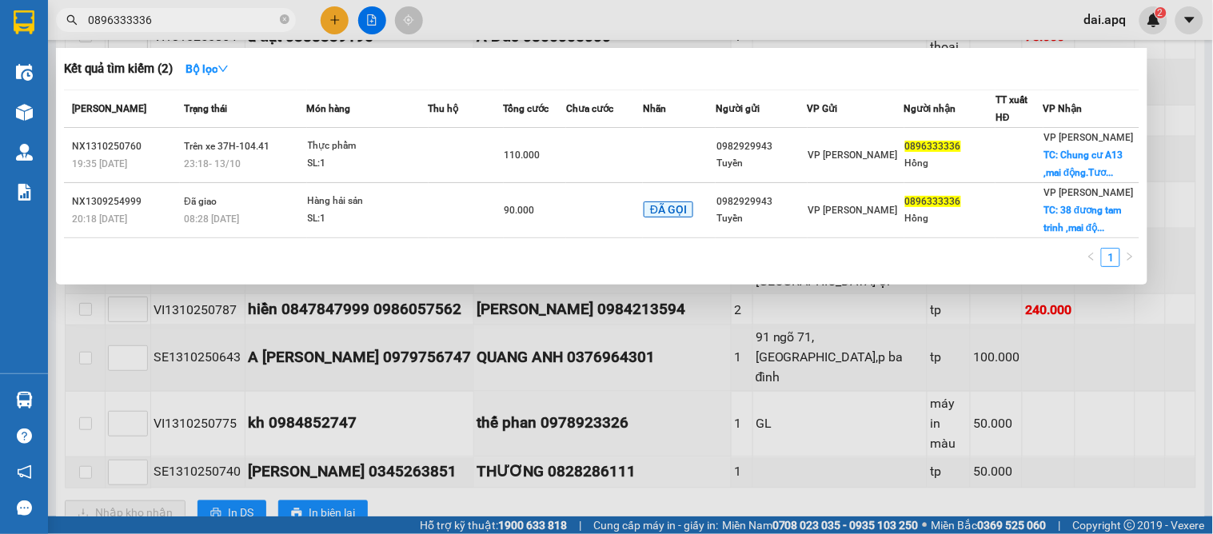
click at [236, 17] on input "0896333336" at bounding box center [182, 20] width 189 height 18
click at [282, 19] on icon "close-circle" at bounding box center [285, 19] width 10 height 10
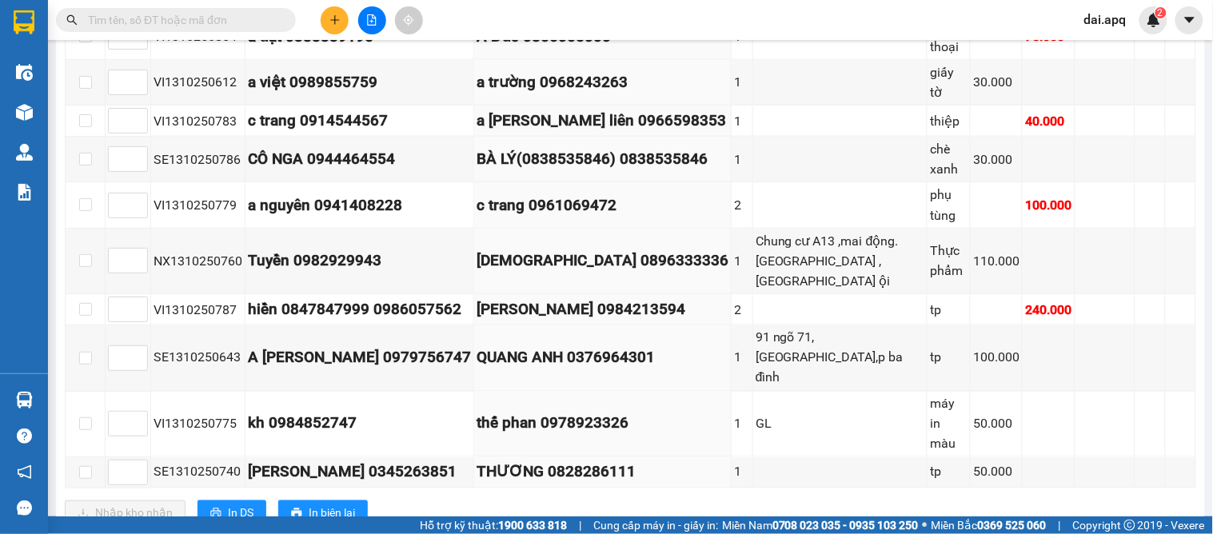
paste input "SE1310250643"
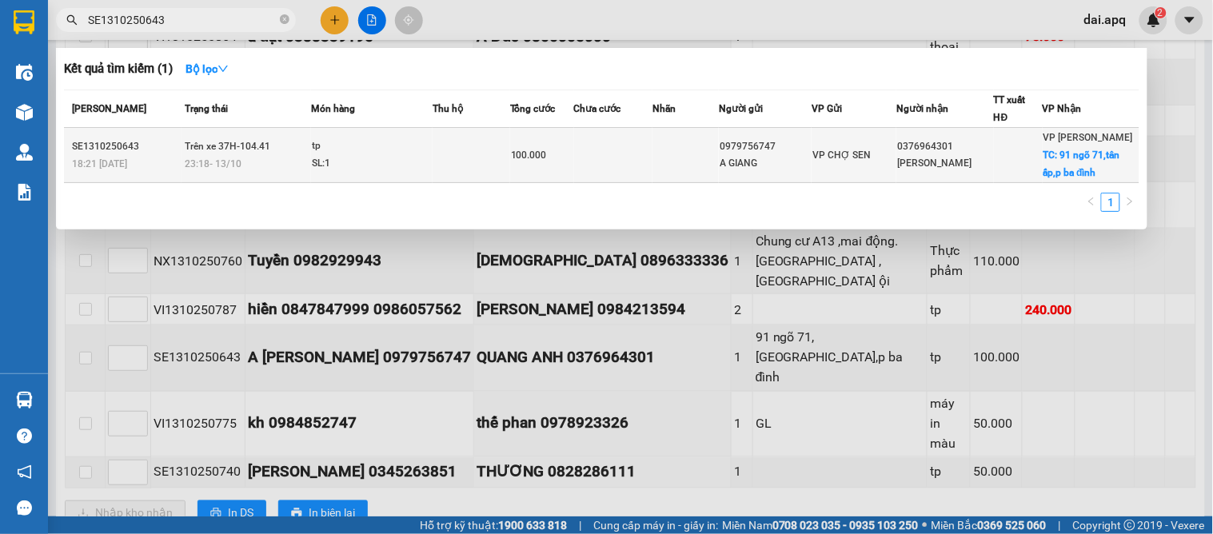
click at [509, 166] on td at bounding box center [472, 155] width 78 height 55
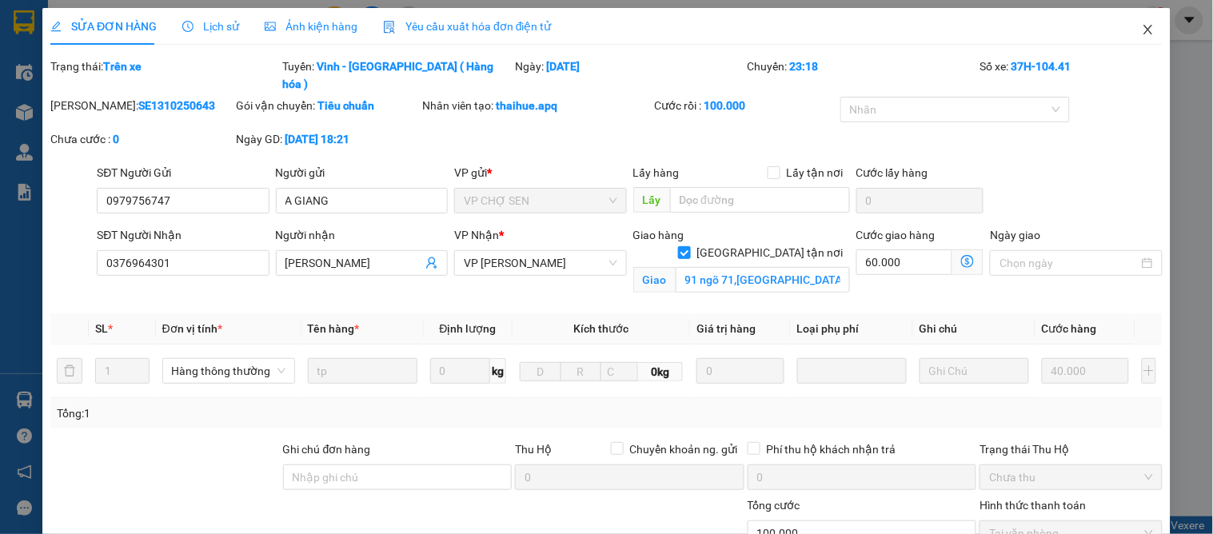
click at [1142, 30] on icon "close" at bounding box center [1148, 29] width 13 height 13
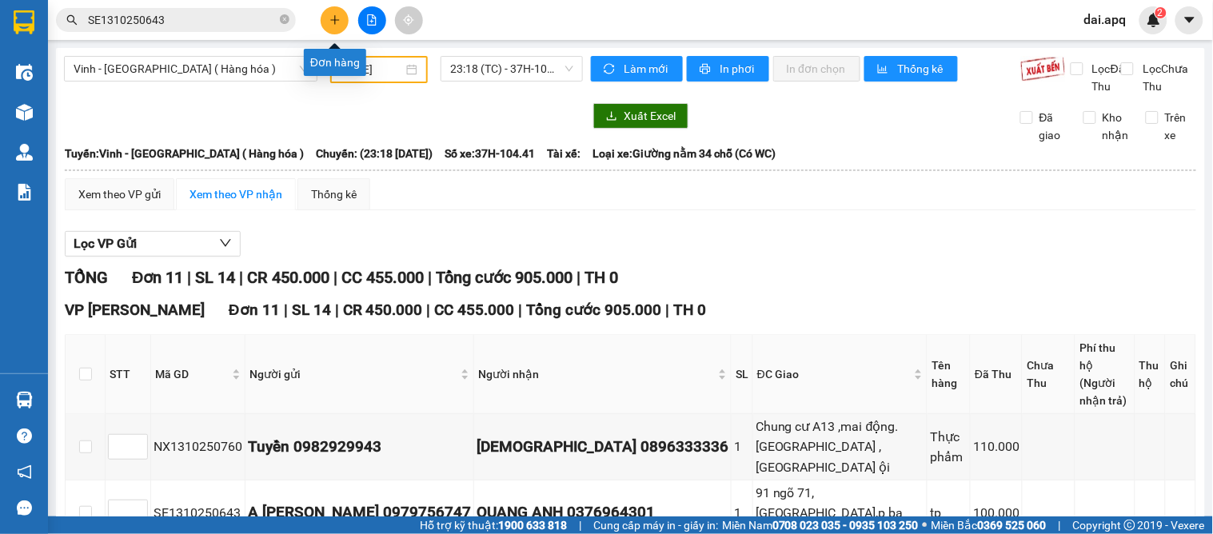
click at [330, 6] on button at bounding box center [335, 20] width 28 height 28
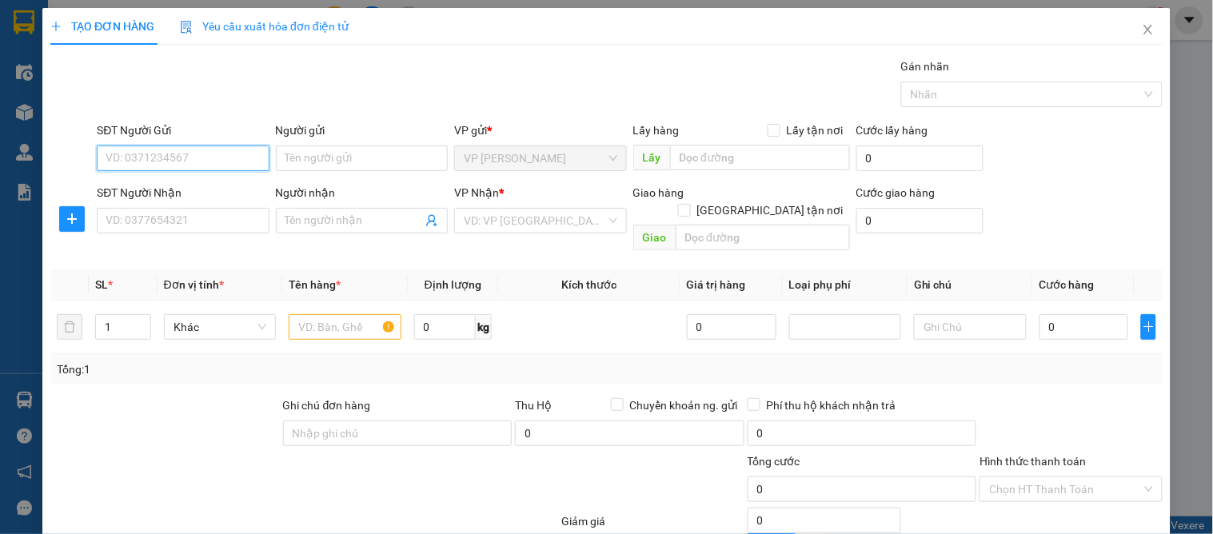
click at [166, 158] on input "SĐT Người Gửi" at bounding box center [183, 159] width 172 height 26
drag, startPoint x: 334, startPoint y: 308, endPoint x: 352, endPoint y: 322, distance: 22.9
click at [336, 314] on input "text" at bounding box center [345, 327] width 112 height 26
click at [194, 169] on input "SĐT Người Gửi" at bounding box center [183, 159] width 172 height 26
click at [195, 164] on input "SĐT Người Gửi" at bounding box center [183, 159] width 172 height 26
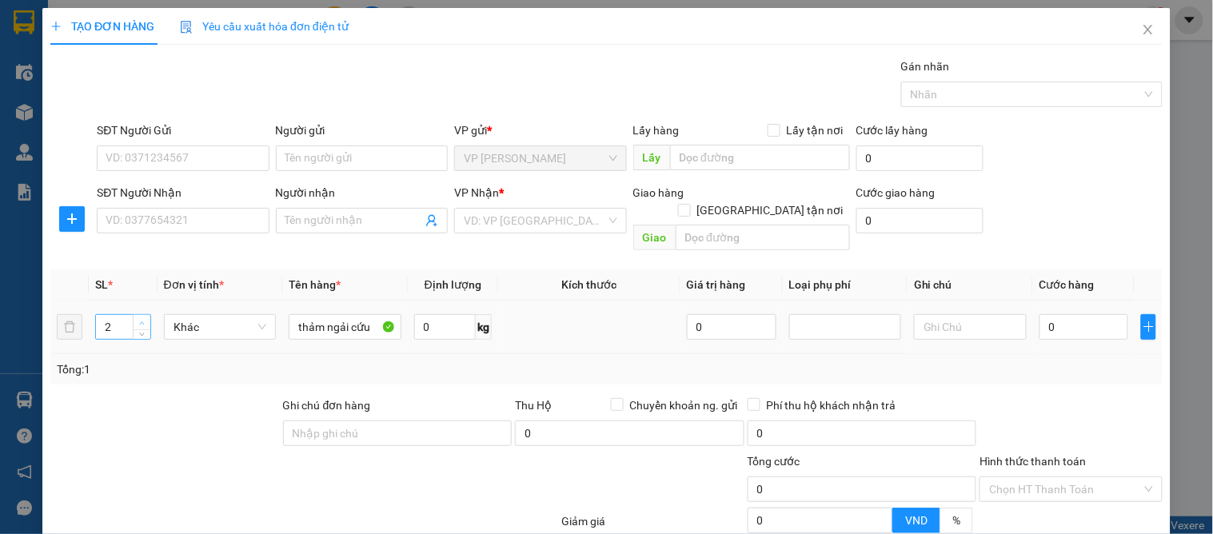
click at [142, 321] on icon "up" at bounding box center [142, 324] width 6 height 6
click at [124, 165] on input "SĐT Người Gửi" at bounding box center [183, 159] width 172 height 26
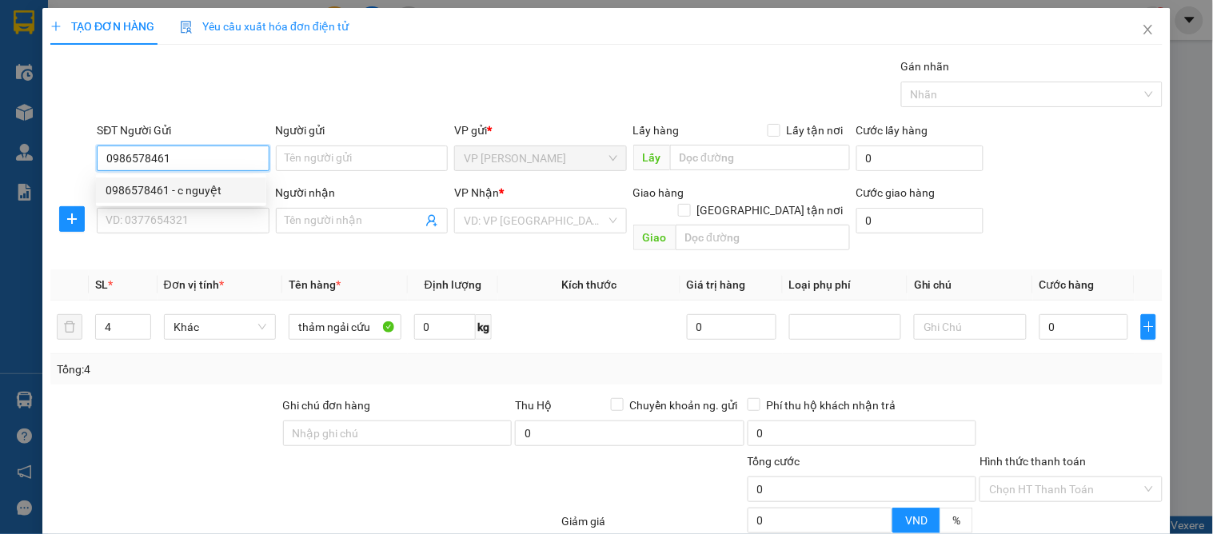
drag, startPoint x: 189, startPoint y: 160, endPoint x: 198, endPoint y: 160, distance: 8.8
click at [190, 160] on input "0986578461" at bounding box center [183, 159] width 172 height 26
click at [205, 184] on div "0986578461 - c nguyệt" at bounding box center [181, 191] width 151 height 18
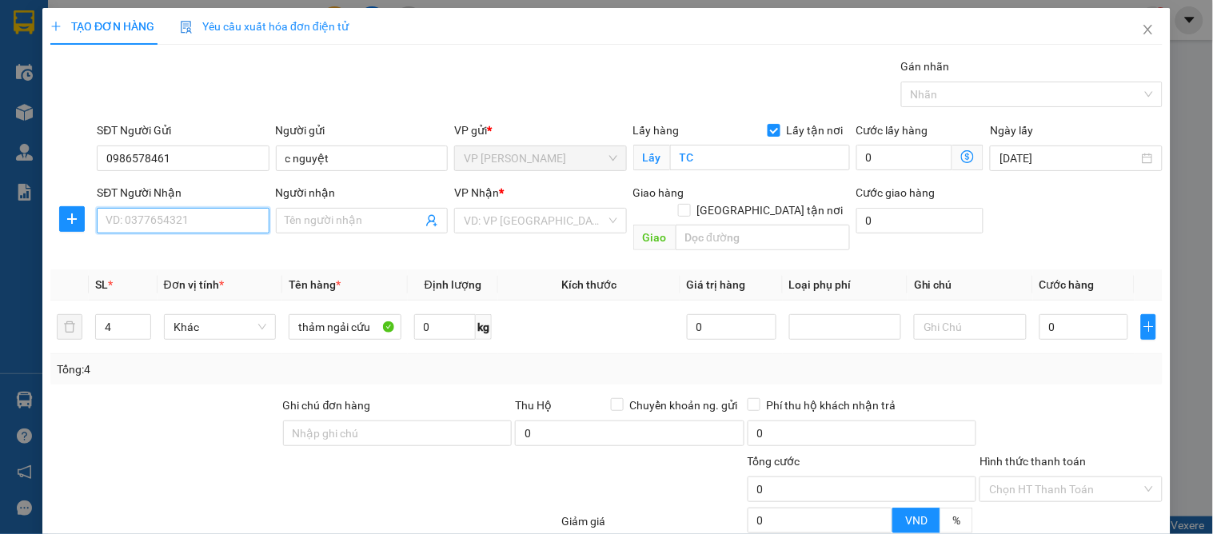
click at [189, 213] on input "SĐT Người Nhận" at bounding box center [183, 221] width 172 height 26
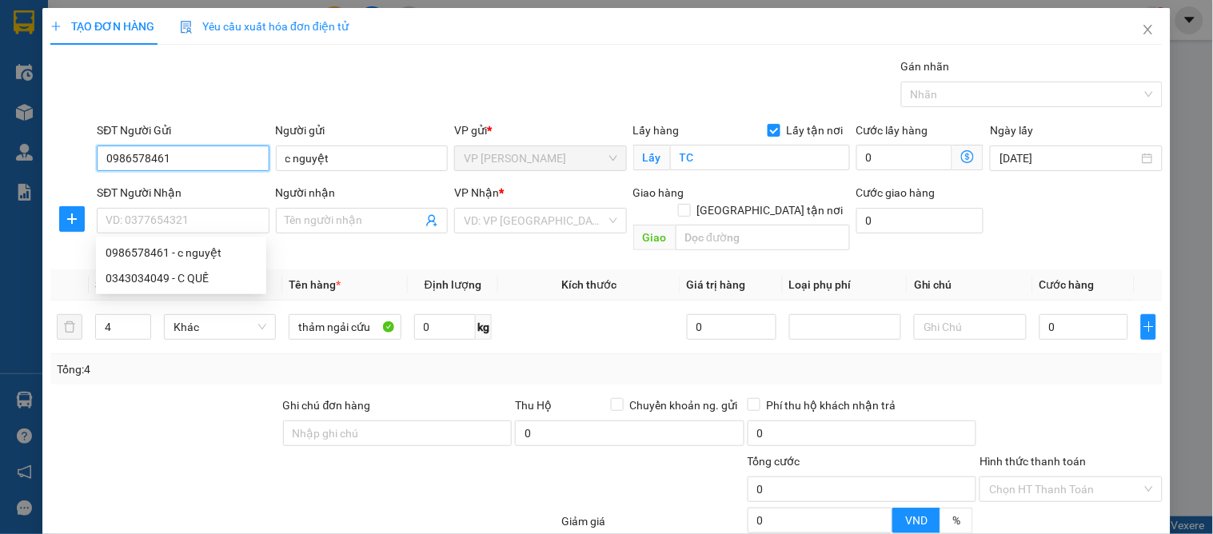
drag, startPoint x: 218, startPoint y: 165, endPoint x: 69, endPoint y: 150, distance: 150.3
click at [69, 150] on div "SĐT Người Gửi 0986578461 Người gửi c nguyệt VP gửi * VP GIA LÂM Lấy hàng Lấy tậ…" at bounding box center [607, 150] width 1116 height 56
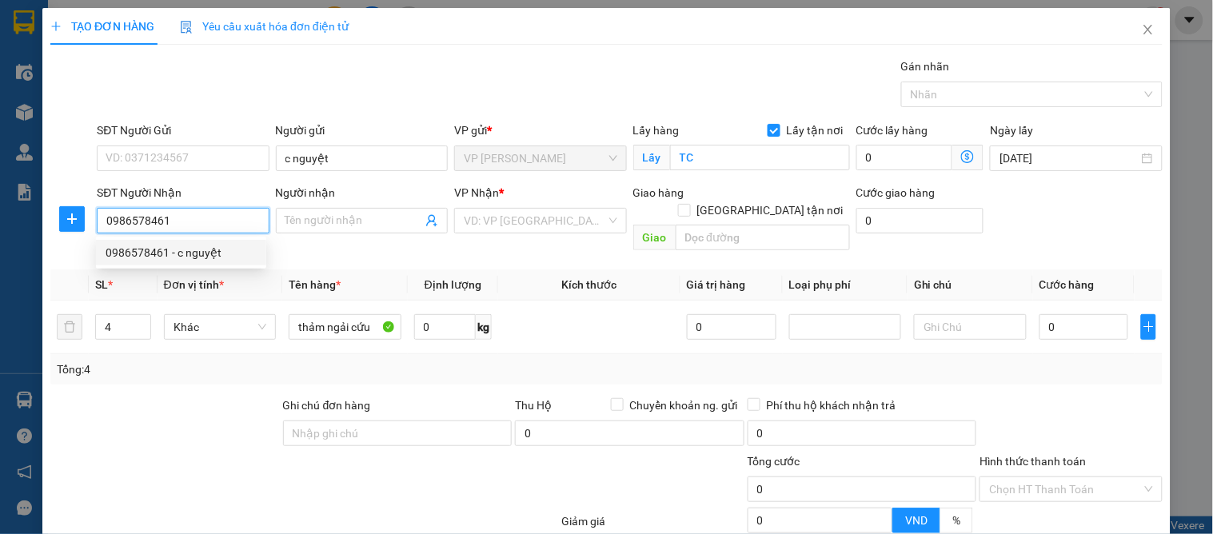
click at [222, 248] on div "0986578461 - c nguyệt" at bounding box center [181, 253] width 151 height 18
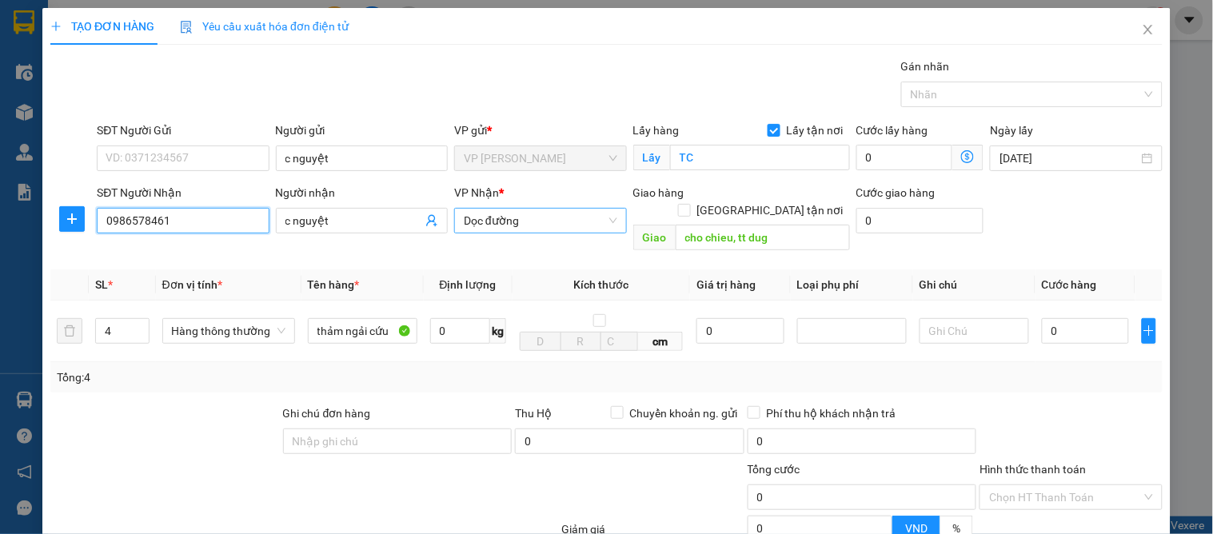
click at [540, 218] on span "Dọc đường" at bounding box center [540, 221] width 153 height 24
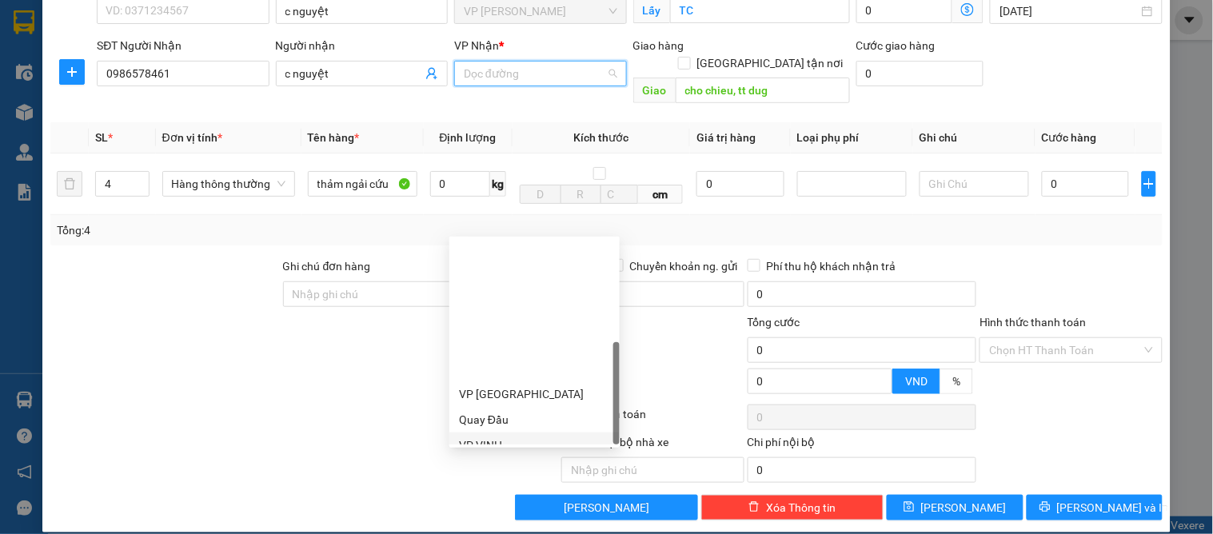
scroll to position [256, 0]
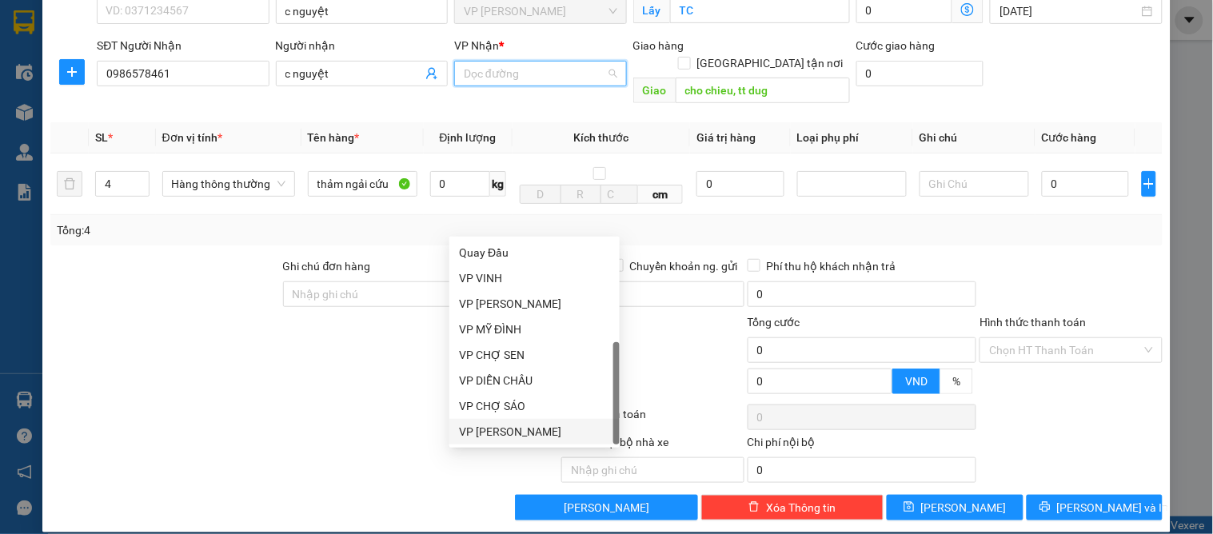
click at [537, 427] on div "VP [PERSON_NAME]" at bounding box center [534, 432] width 151 height 18
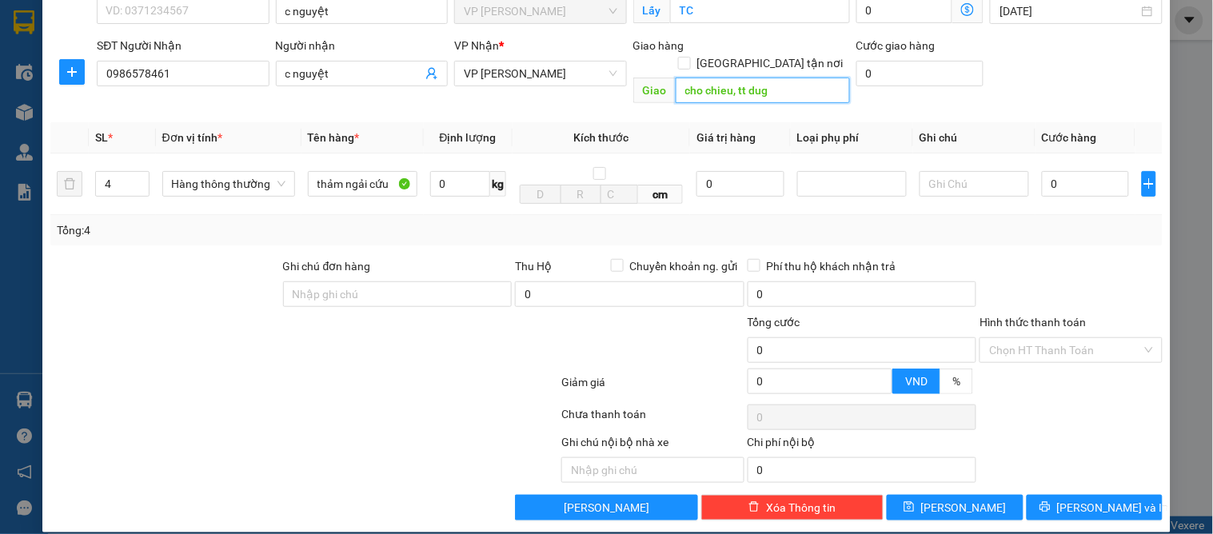
click at [793, 78] on input "cho chieu, tt dug" at bounding box center [763, 91] width 174 height 26
click at [689, 57] on input "[GEOGRAPHIC_DATA] tận nơi" at bounding box center [683, 62] width 11 height 11
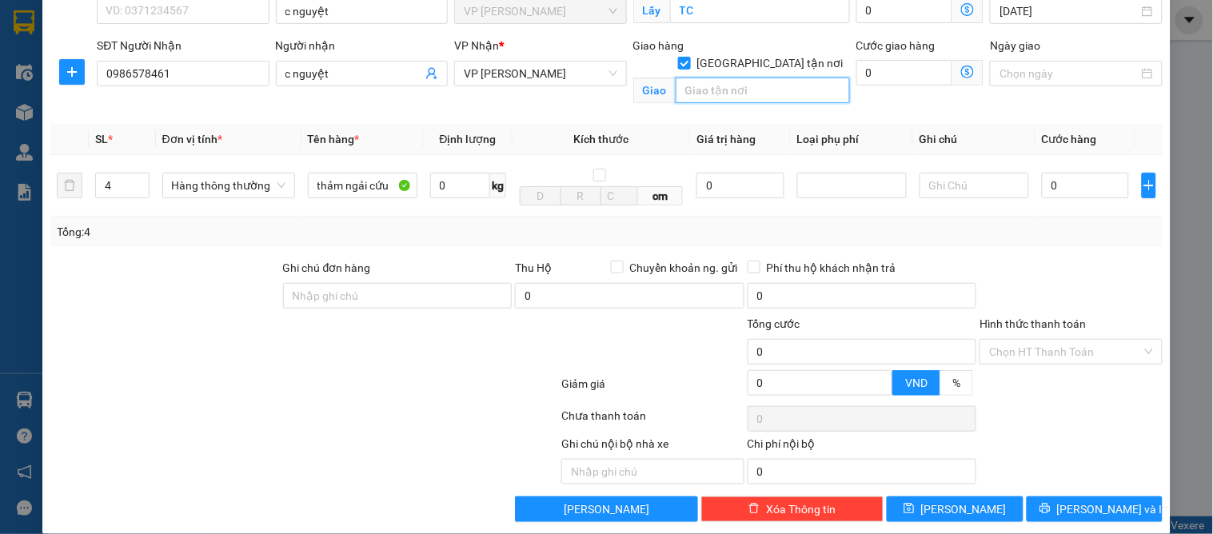
click at [680, 78] on input "text" at bounding box center [763, 91] width 174 height 26
click at [698, 12] on input "TC" at bounding box center [760, 11] width 180 height 26
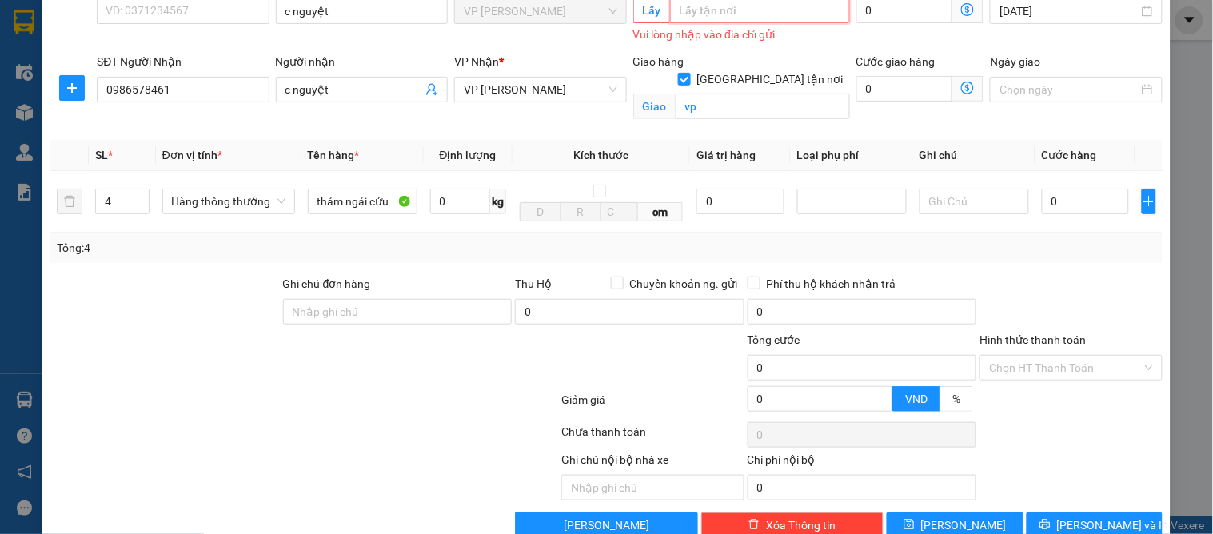
scroll to position [0, 0]
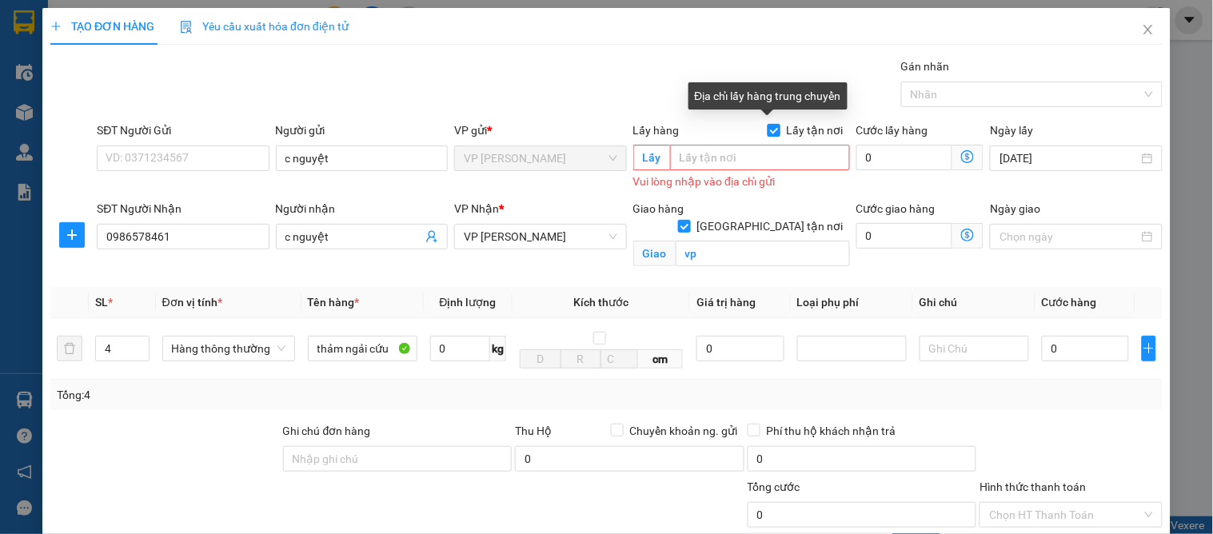
click at [781, 128] on span "Lấy tận nơi" at bounding box center [816, 131] width 70 height 18
click at [774, 128] on input "Lấy tận nơi" at bounding box center [773, 129] width 11 height 11
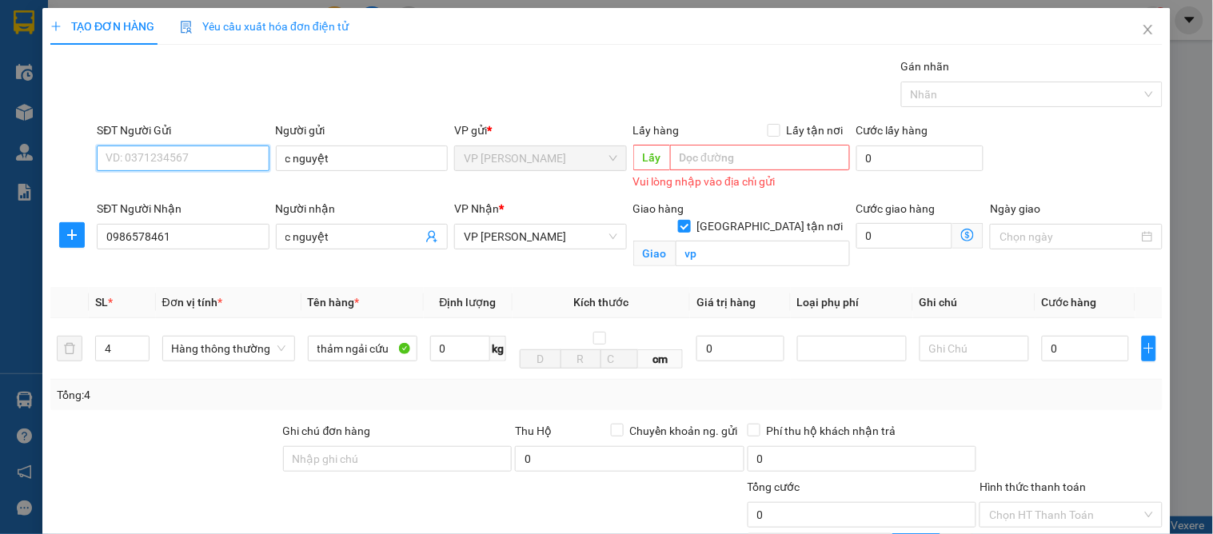
click at [154, 161] on input "SĐT Người Gửi" at bounding box center [183, 159] width 172 height 26
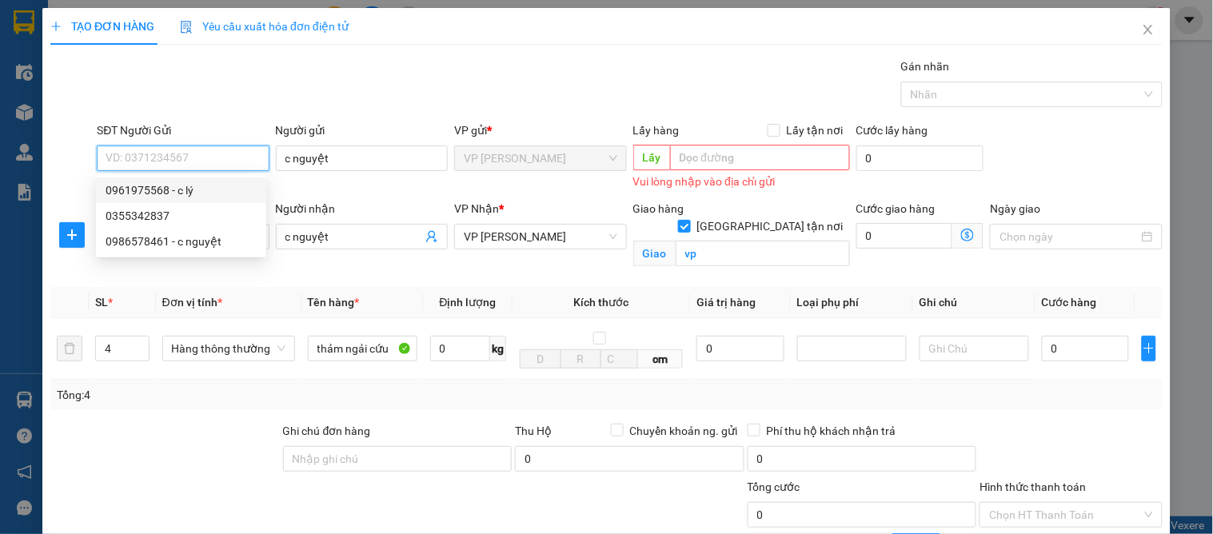
click at [137, 158] on input "SĐT Người Gửi" at bounding box center [183, 159] width 172 height 26
click at [1064, 166] on div "SĐT Người Gửi VD: 0371234567 Người gửi c nguyệt VP gửi * VP GIA LÂM Lấy hàng Lấ…" at bounding box center [630, 158] width 1073 height 72
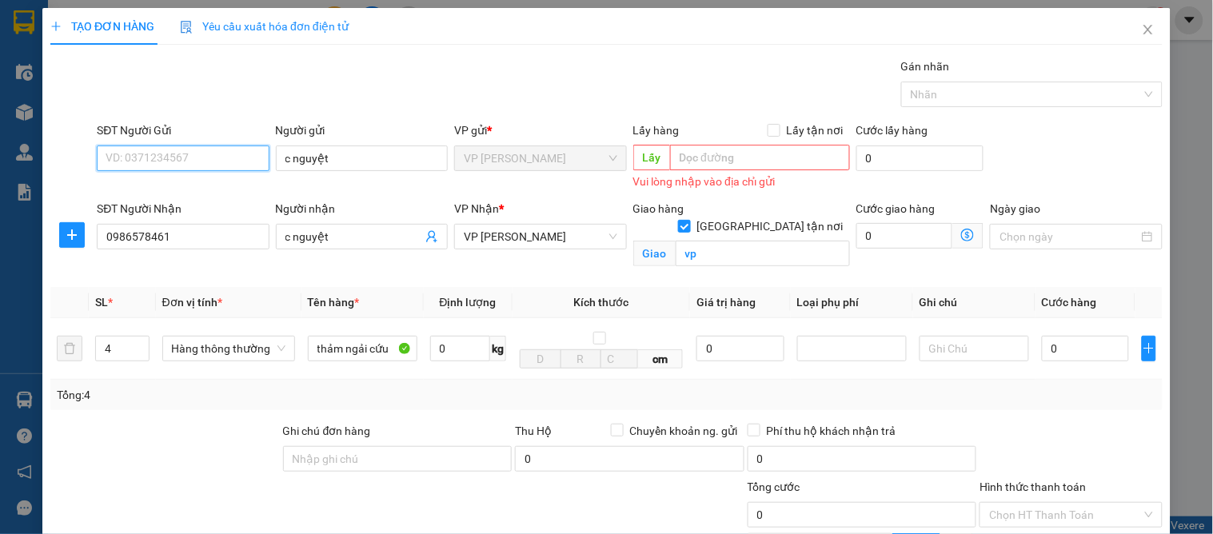
click at [170, 169] on input "SĐT Người Gửi" at bounding box center [183, 159] width 172 height 26
click at [194, 193] on div "0961975568 - c lý" at bounding box center [181, 191] width 151 height 18
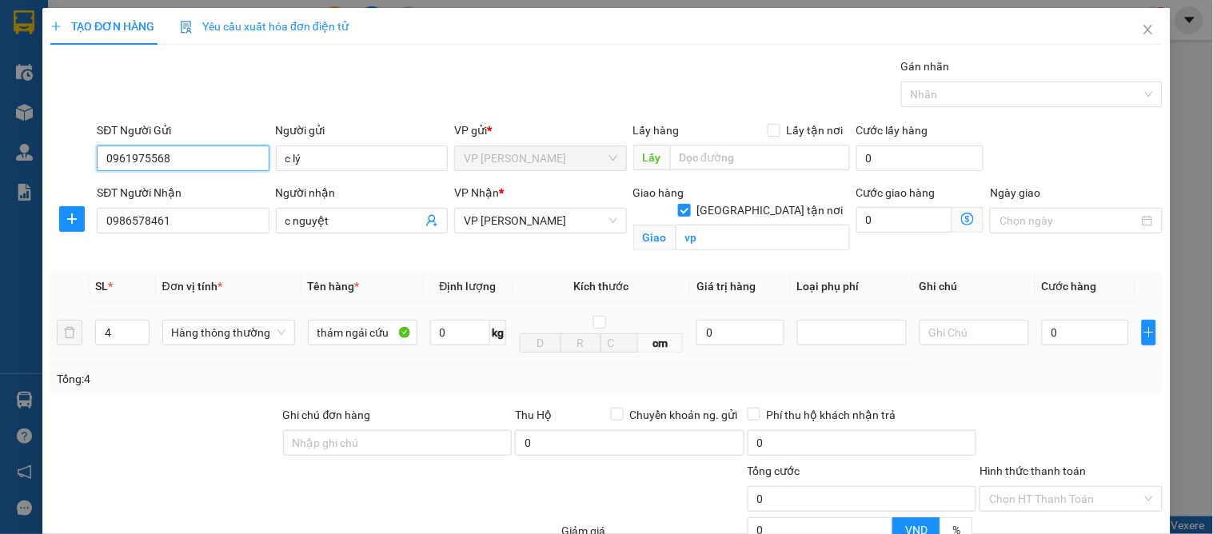
scroll to position [166, 0]
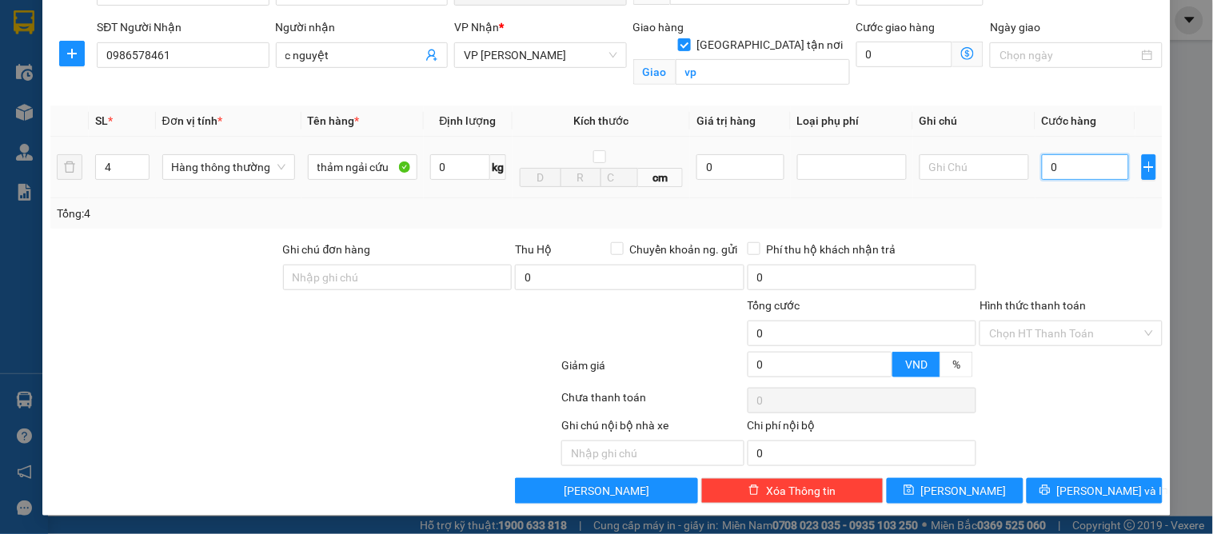
click at [1068, 160] on input "0" at bounding box center [1085, 167] width 87 height 26
click at [1160, 266] on div "TẠO ĐƠN HÀNG Yêu cầu xuất hóa đơn điện tử Transit Pickup Surcharge Ids Transit …" at bounding box center [606, 267] width 1213 height 534
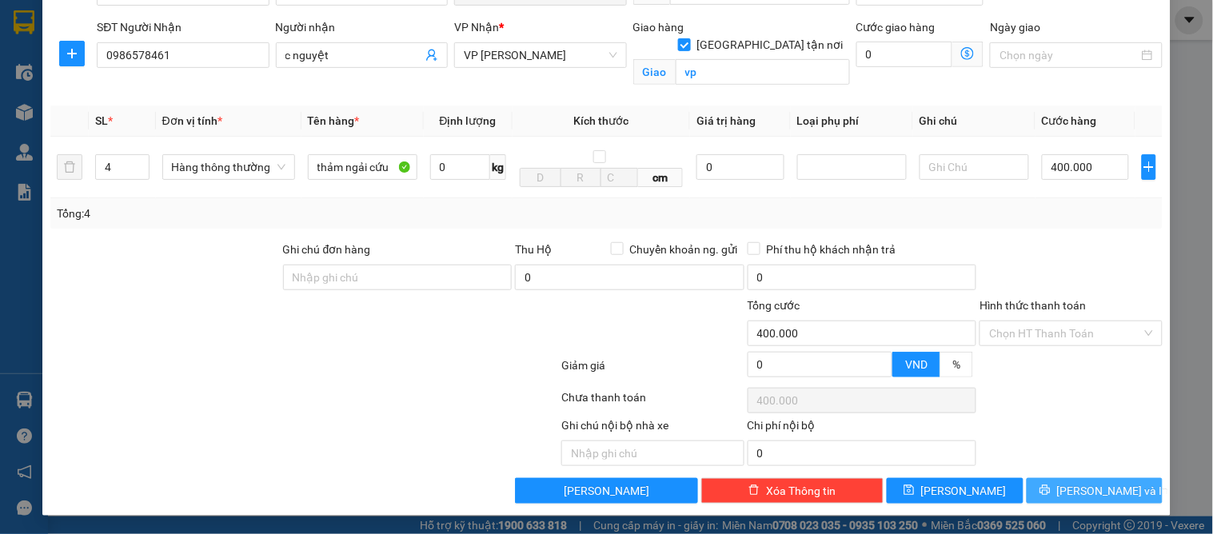
click at [1077, 478] on button "[PERSON_NAME] và In" at bounding box center [1095, 491] width 136 height 26
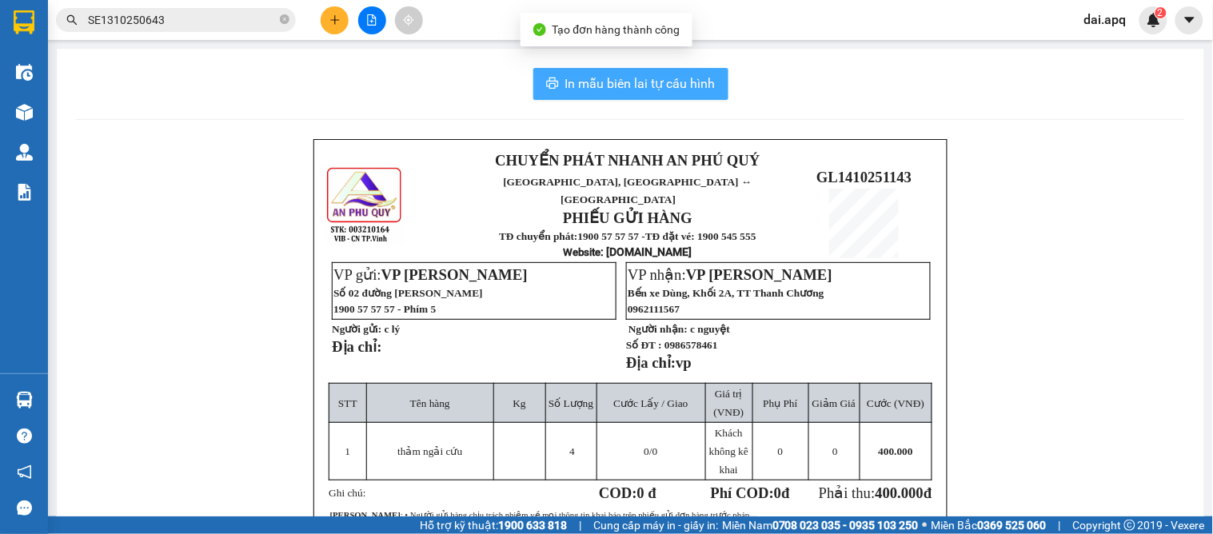
click at [585, 83] on span "In mẫu biên lai tự cấu hình" at bounding box center [640, 84] width 150 height 20
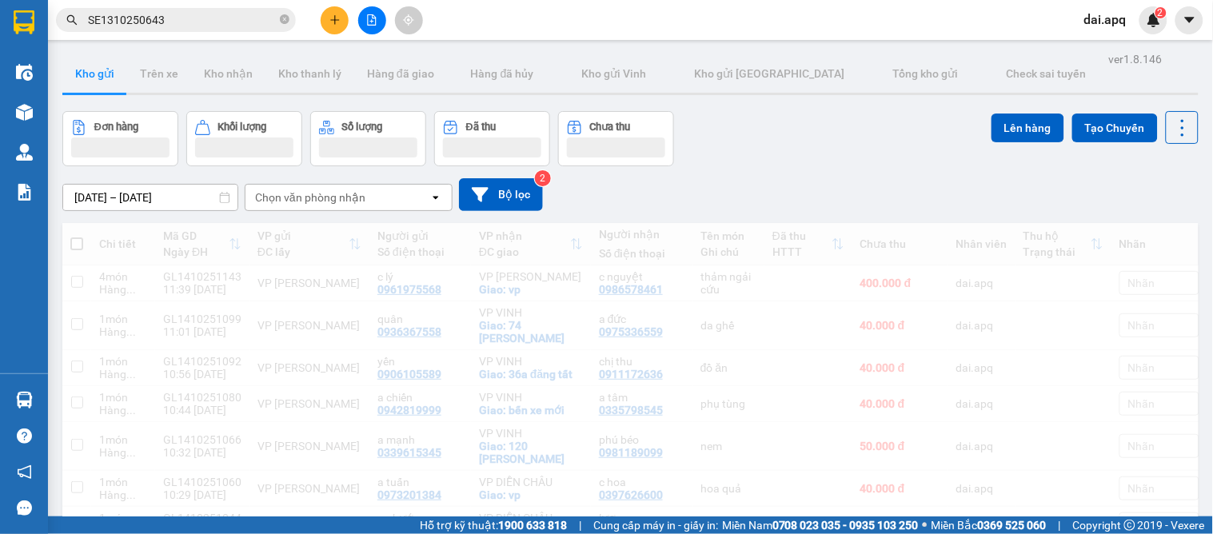
click at [722, 158] on div "Đơn hàng Khối lượng Số lượng Đã thu Chưa thu Lên hàng Tạo Chuyến" at bounding box center [630, 138] width 1136 height 55
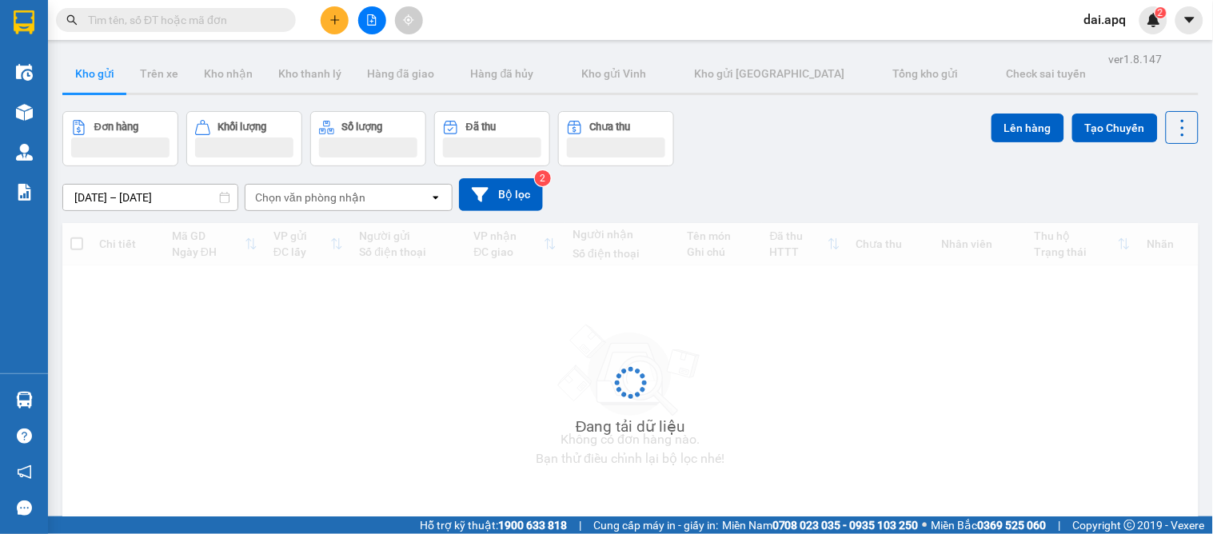
click at [145, 6] on div "Kết quả tìm kiếm ( 0 ) Bộ lọc No Data" at bounding box center [156, 20] width 312 height 28
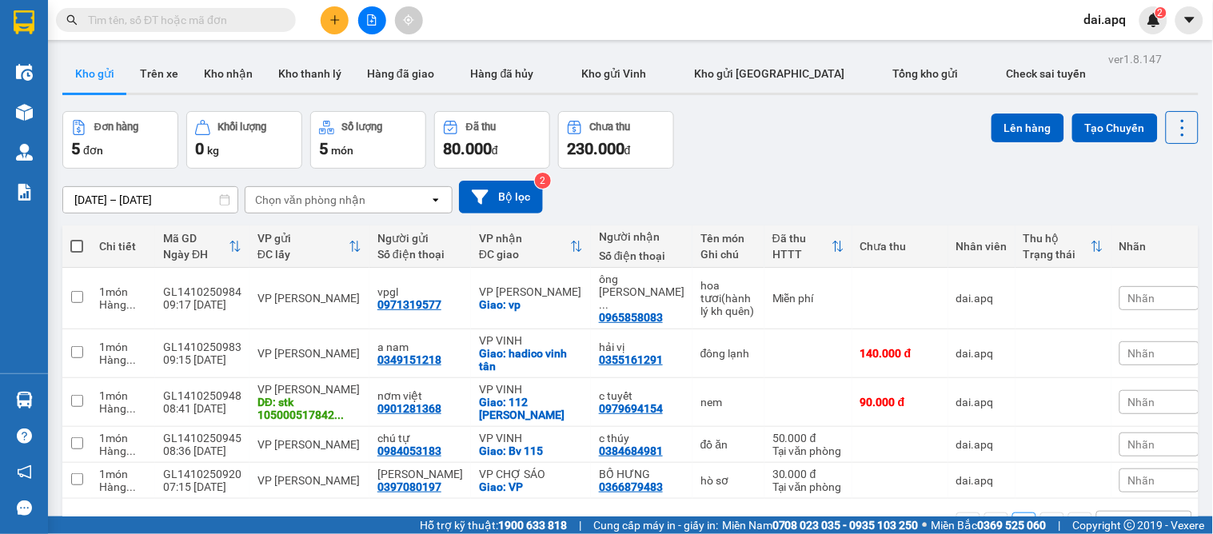
click at [153, 22] on input "text" at bounding box center [182, 20] width 189 height 18
click at [331, 18] on icon "plus" at bounding box center [335, 19] width 11 height 11
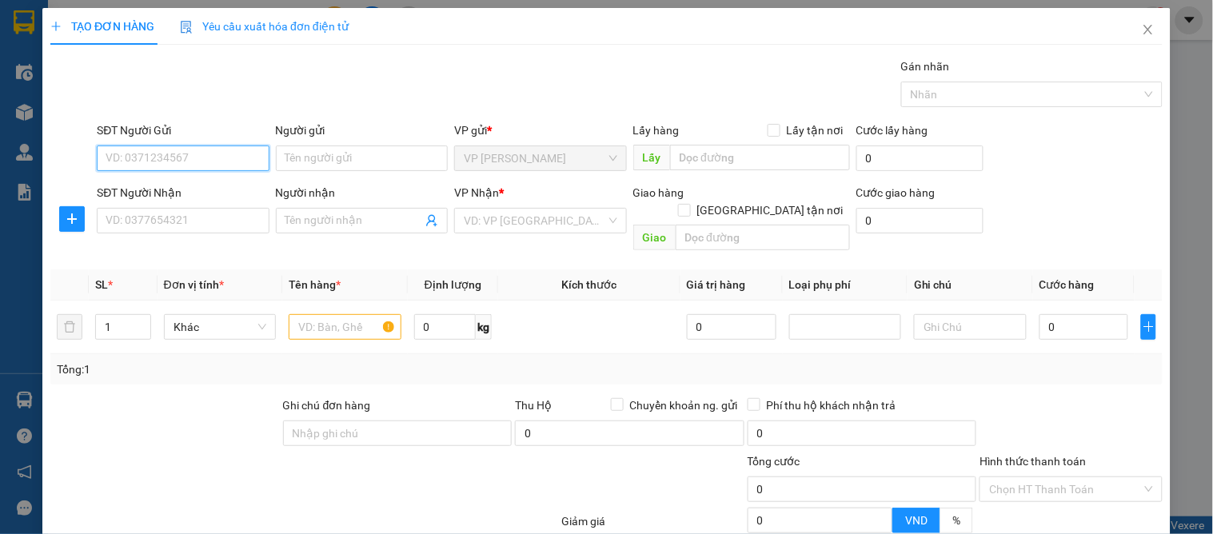
click at [189, 154] on input "SĐT Người Gửi" at bounding box center [183, 159] width 172 height 26
type input "0355801096"
click at [178, 190] on div "0355801096 - a bính" at bounding box center [181, 191] width 151 height 18
type input "a bính"
type input "0355801096"
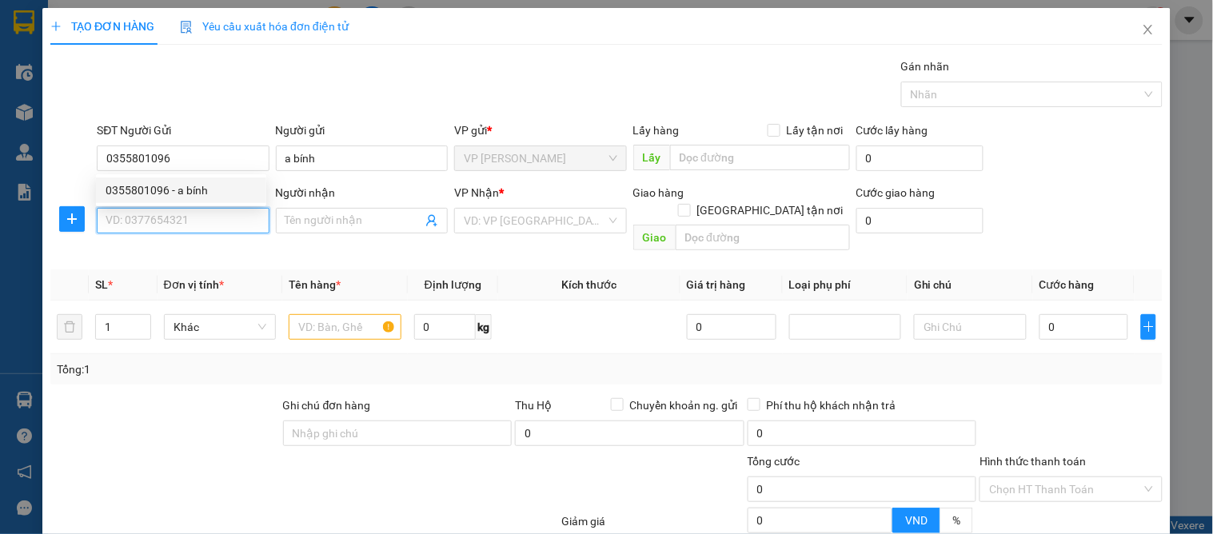
click at [178, 216] on input "SĐT Người Nhận" at bounding box center [183, 221] width 172 height 26
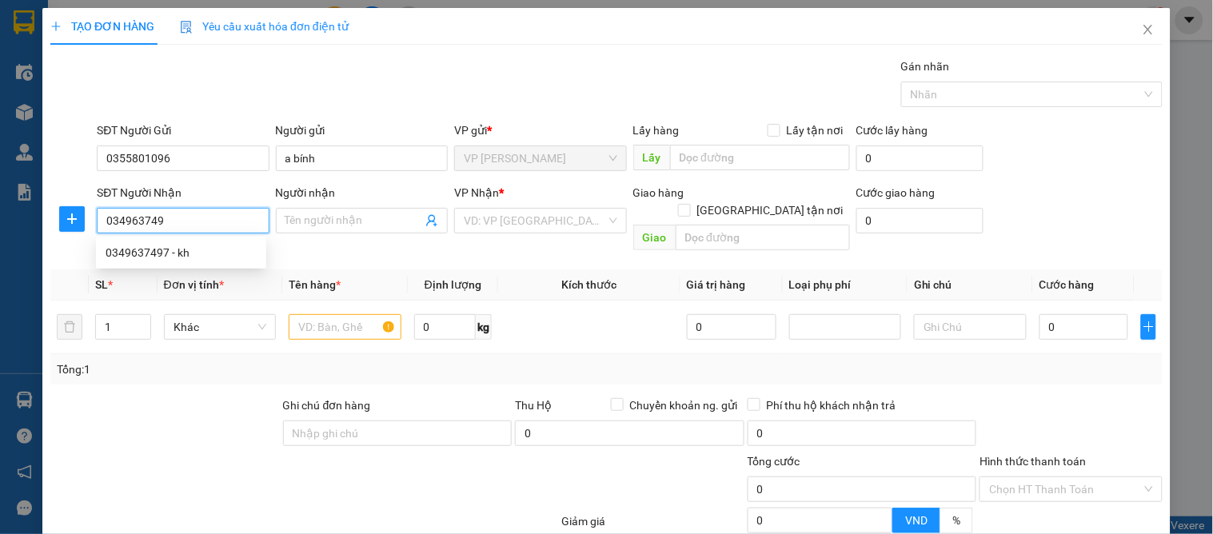
type input "0349637497"
click at [193, 264] on div "0349637497 - kh" at bounding box center [181, 253] width 170 height 26
type input "kh"
type input "0349637497"
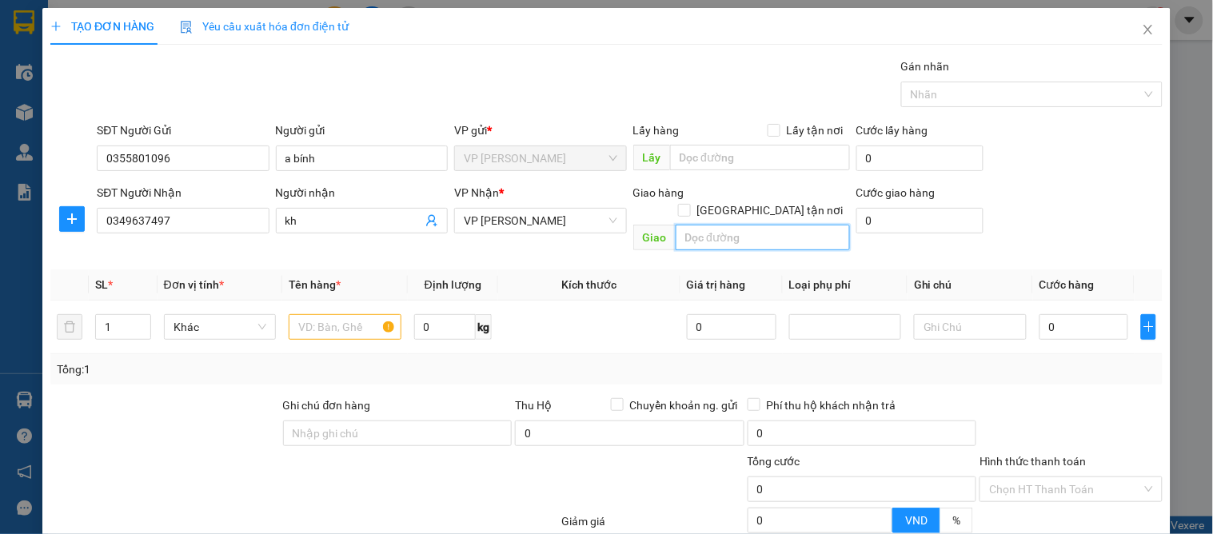
click at [749, 225] on input "text" at bounding box center [763, 238] width 174 height 26
type input "vp"
click at [757, 202] on label "[GEOGRAPHIC_DATA] tận nơi" at bounding box center [764, 211] width 172 height 18
click at [689, 204] on input "[GEOGRAPHIC_DATA] tận nơi" at bounding box center [683, 209] width 11 height 11
checkbox input "true"
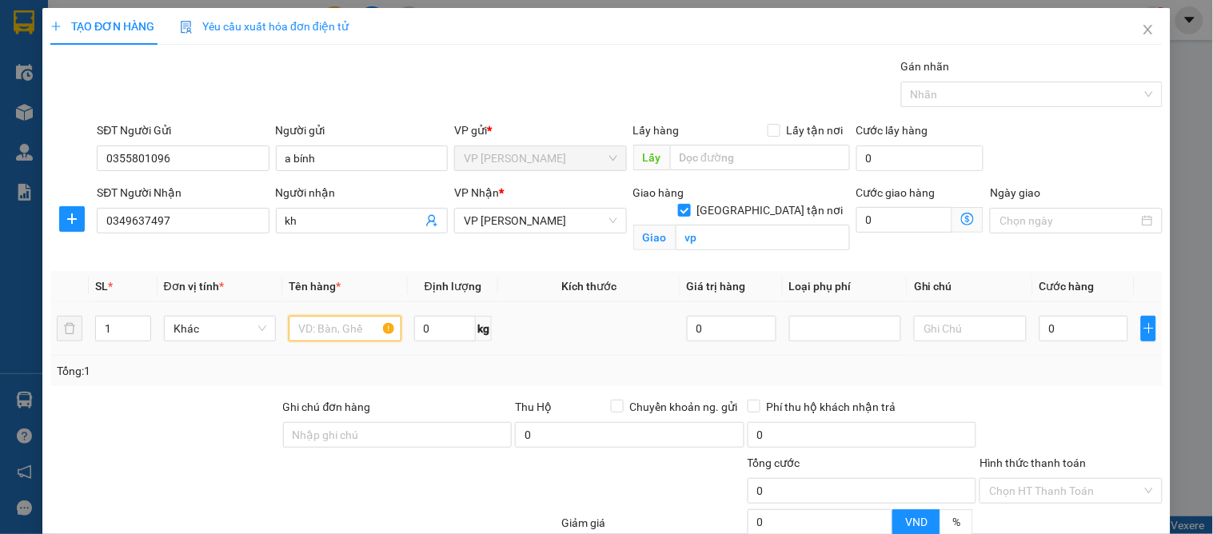
click at [333, 328] on input "text" at bounding box center [345, 329] width 112 height 26
type input "sữa"
click at [1057, 328] on input "0" at bounding box center [1085, 329] width 90 height 26
type input "6"
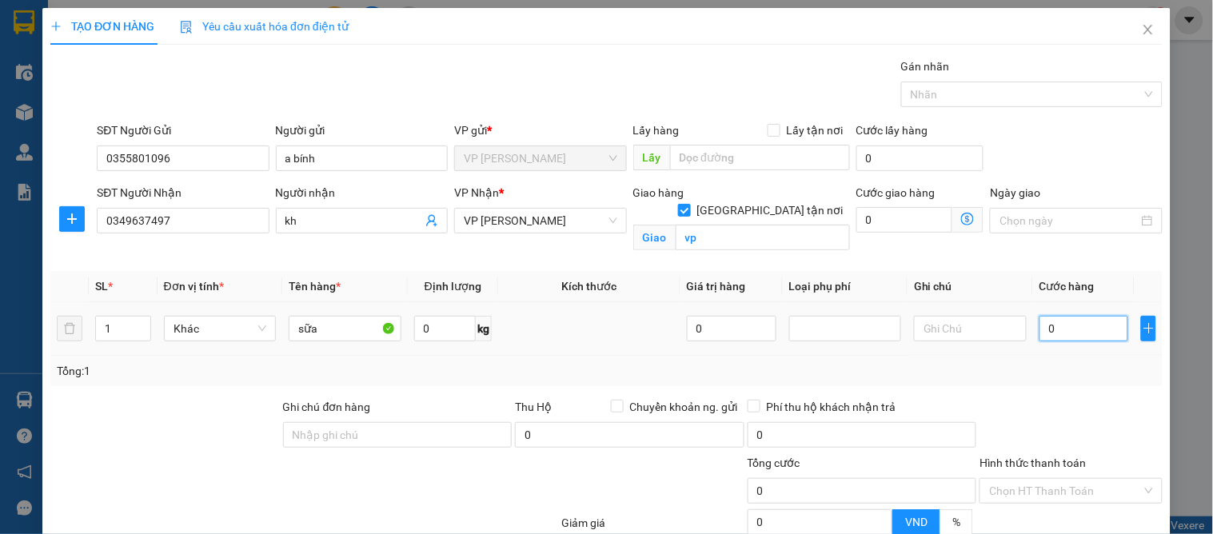
type input "6"
type input "60"
type input "60.000"
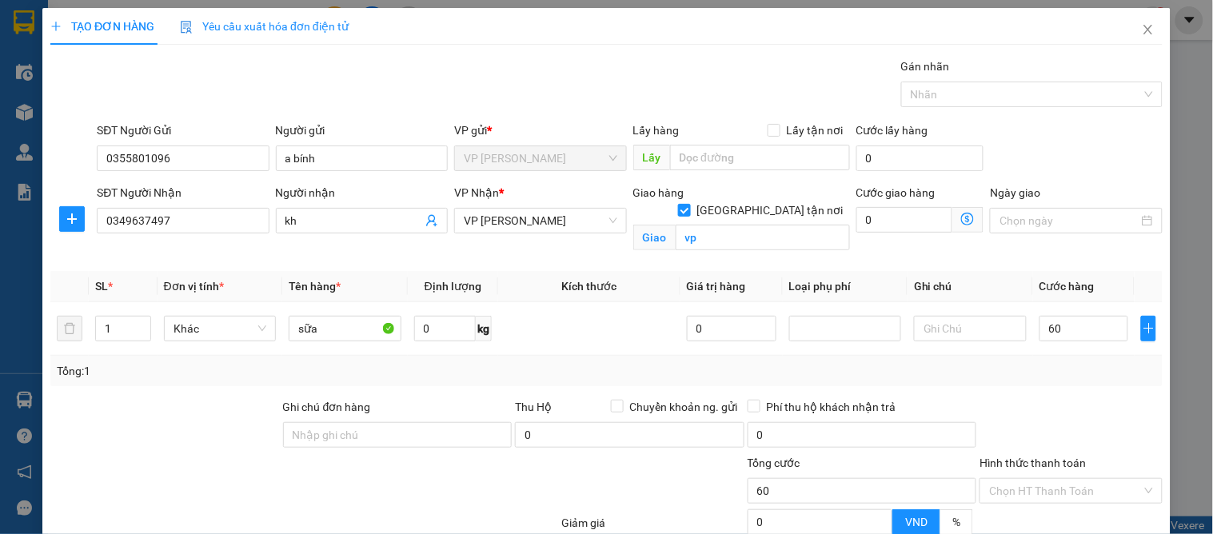
type input "60.000"
click at [1080, 400] on div at bounding box center [1071, 426] width 186 height 56
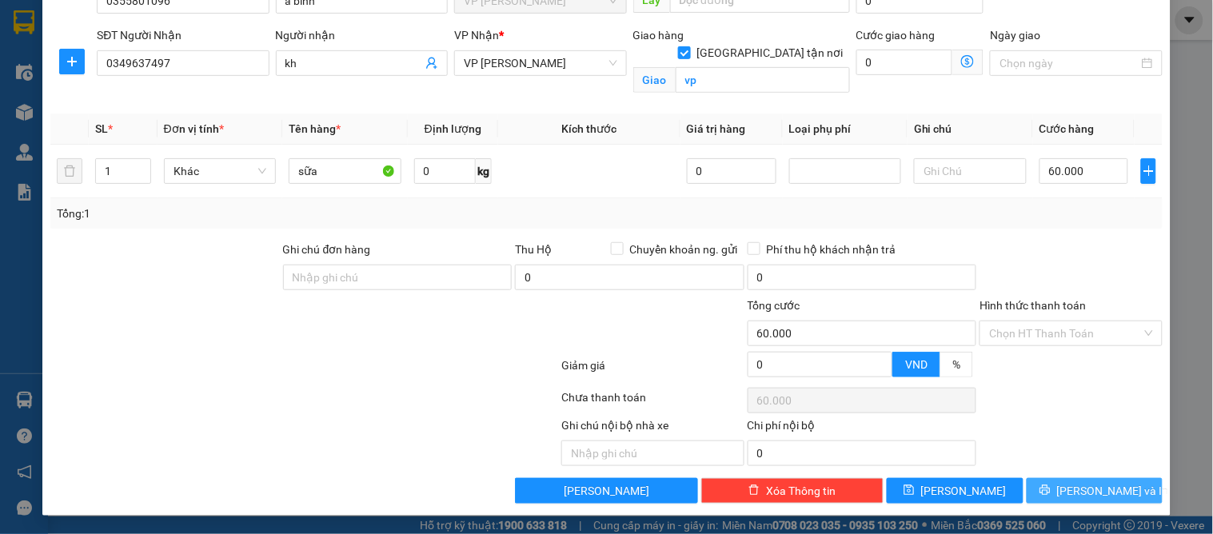
click at [1081, 485] on span "[PERSON_NAME] và In" at bounding box center [1113, 491] width 112 height 18
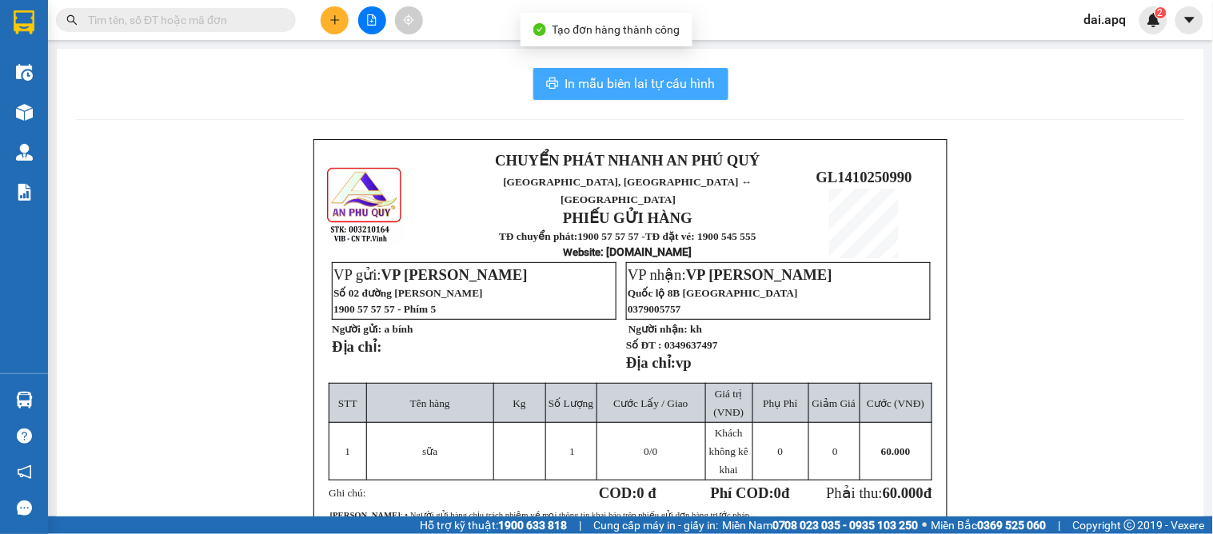
click at [585, 90] on span "In mẫu biên lai tự cấu hình" at bounding box center [640, 84] width 150 height 20
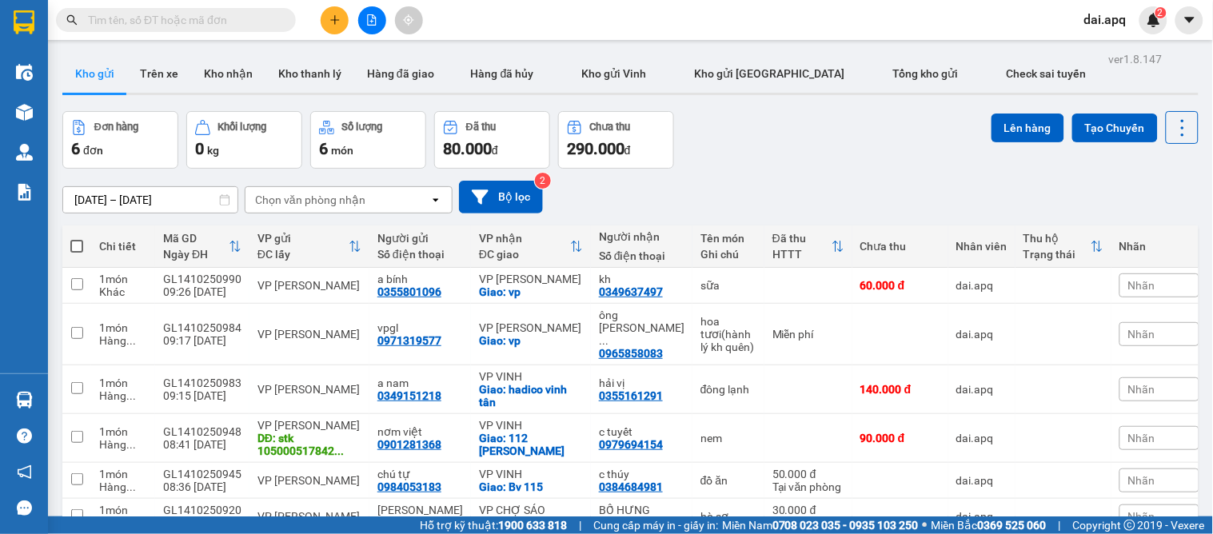
click at [729, 198] on div "[DATE] – [DATE] Press the down arrow key to interact with the calendar and sele…" at bounding box center [630, 197] width 1136 height 33
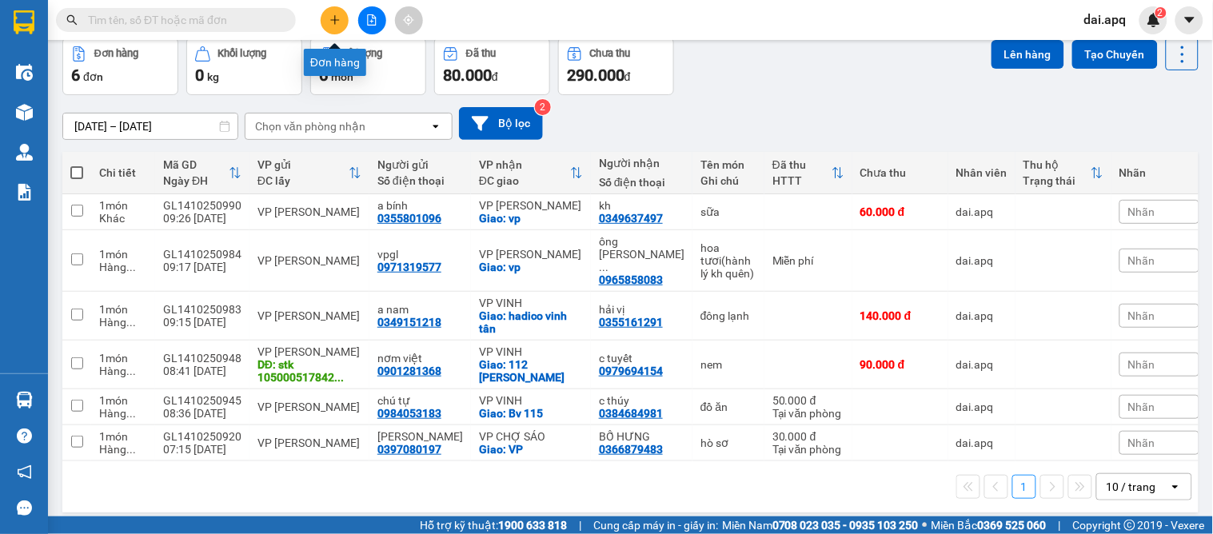
click at [331, 18] on icon "plus" at bounding box center [335, 19] width 11 height 11
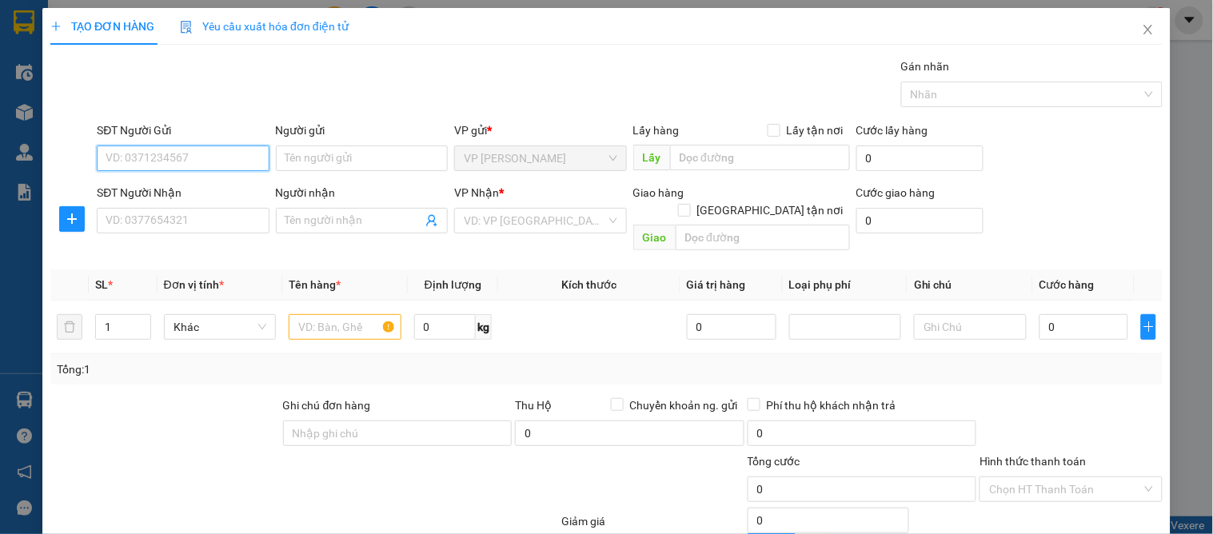
click at [184, 161] on input "SĐT Người Gửi" at bounding box center [183, 159] width 172 height 26
click at [315, 314] on input "text" at bounding box center [345, 327] width 112 height 26
type input "hoa quả"
click at [109, 166] on input "SĐT Người Gửi" at bounding box center [183, 159] width 172 height 26
click at [187, 160] on input "SĐT Người Gửi" at bounding box center [183, 159] width 172 height 26
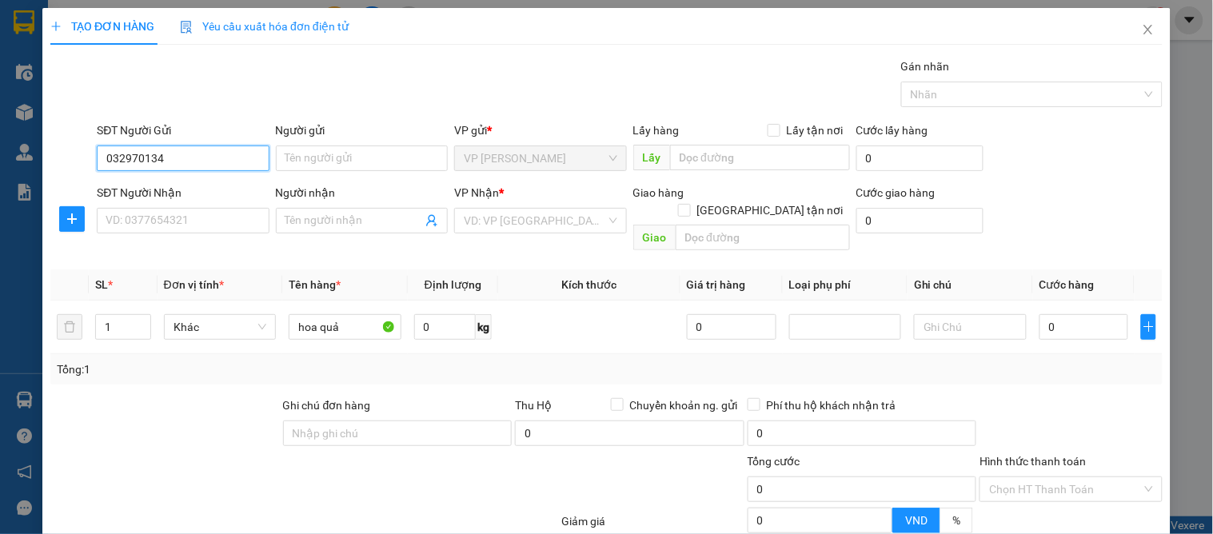
type input "0329701342"
click at [204, 154] on input "0329701342" at bounding box center [183, 159] width 172 height 26
click at [208, 189] on div "0329701342 - giang" at bounding box center [181, 191] width 151 height 18
type input "giang"
type input "0329701342"
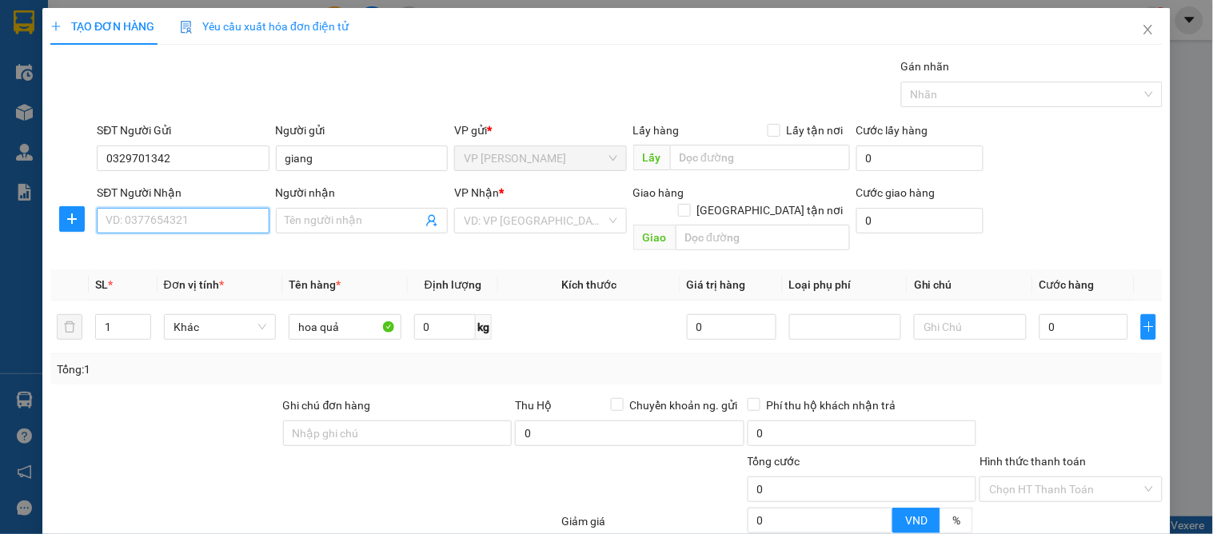
click at [168, 224] on input "SĐT Người Nhận" at bounding box center [183, 221] width 172 height 26
click at [200, 244] on div "0787711983 - a tuấn" at bounding box center [181, 253] width 151 height 18
type input "0787711983"
type input "a tuấn"
checkbox input "true"
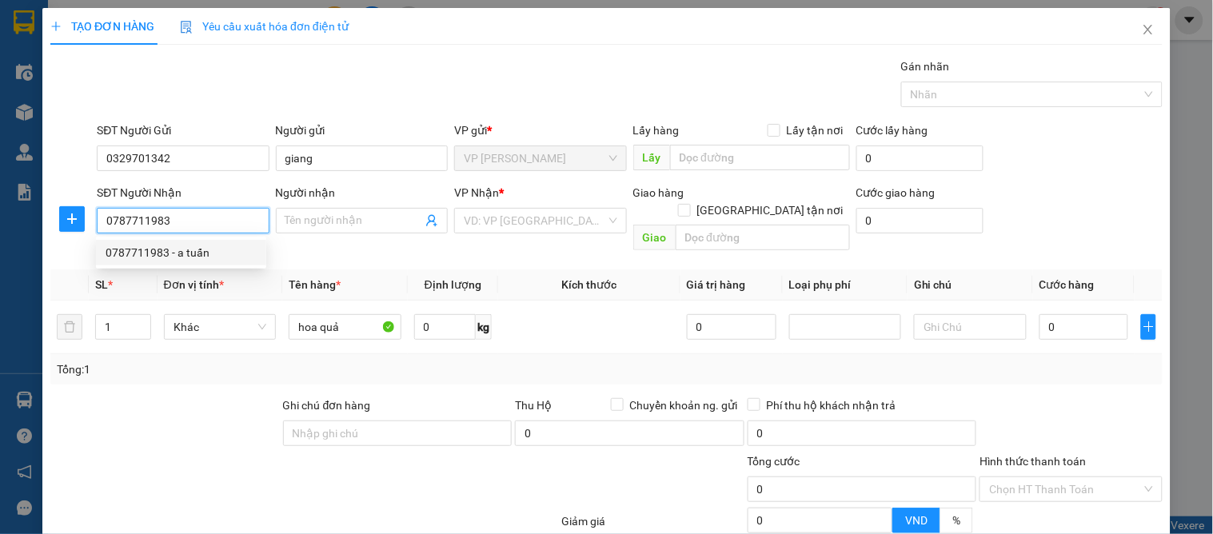
type input "39B lê hồng phong"
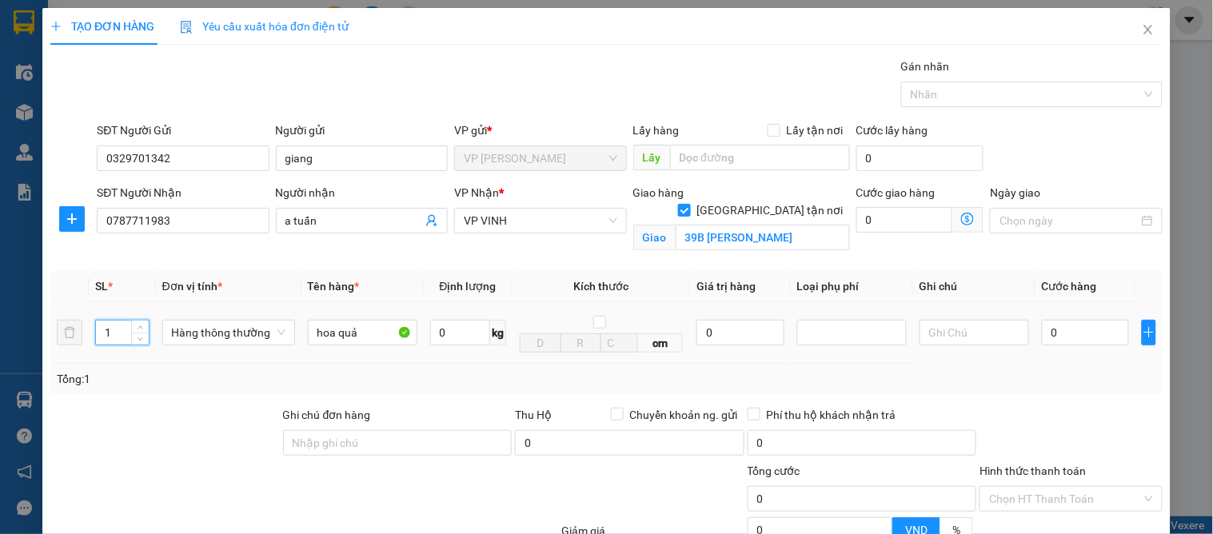
click at [120, 330] on input "1" at bounding box center [122, 333] width 52 height 24
type input "10"
click at [1089, 338] on input "0" at bounding box center [1085, 333] width 87 height 26
type input "5"
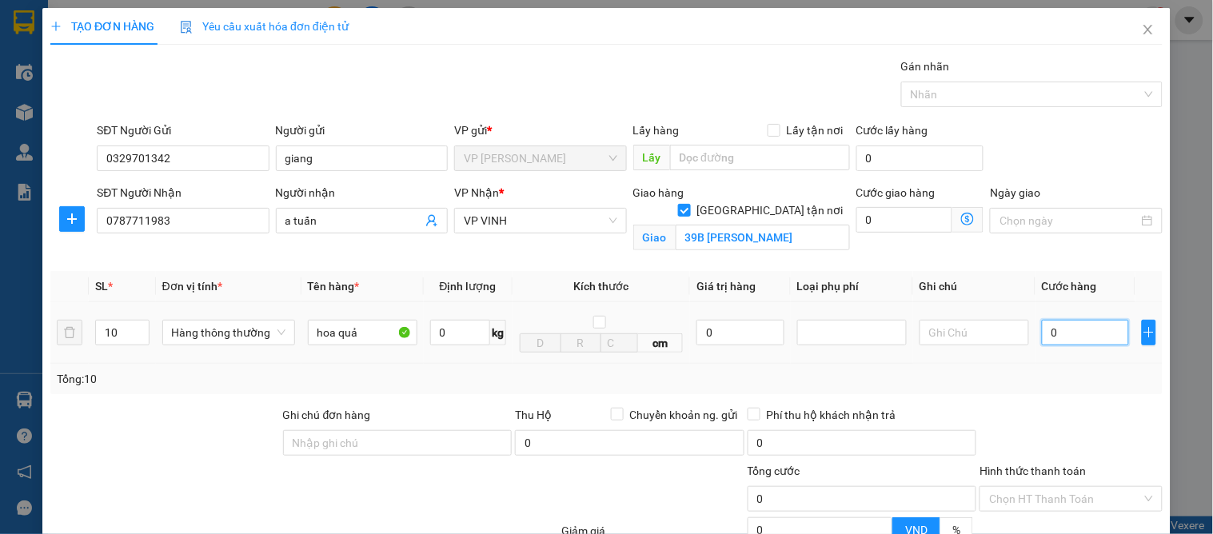
type input "5"
type input "55"
type input "550"
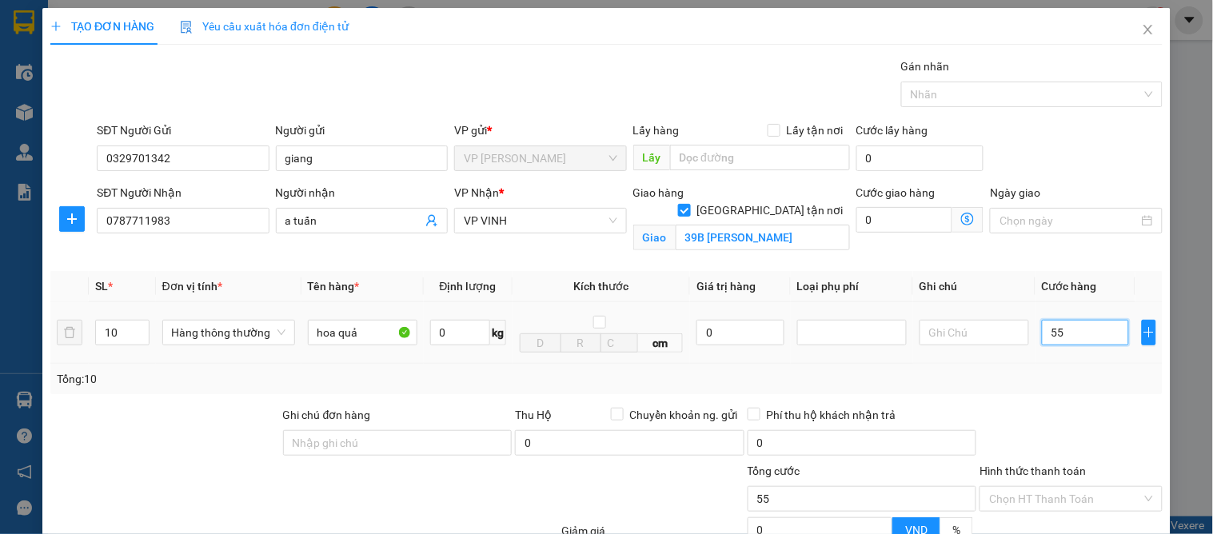
type input "550"
type input "550.000"
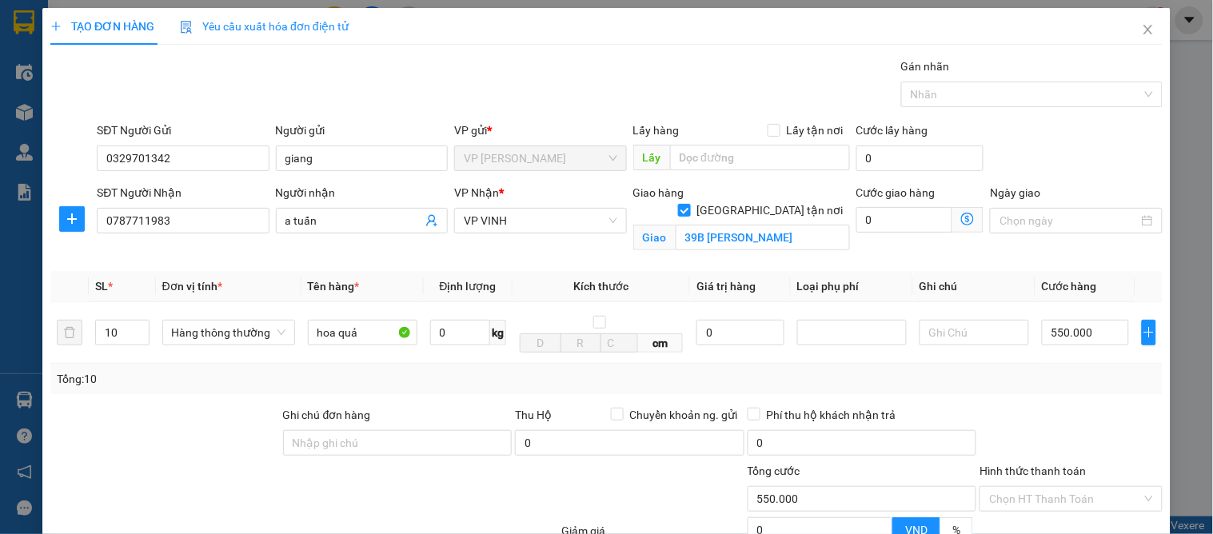
click at [1036, 390] on div "Tổng: 10" at bounding box center [606, 379] width 1113 height 30
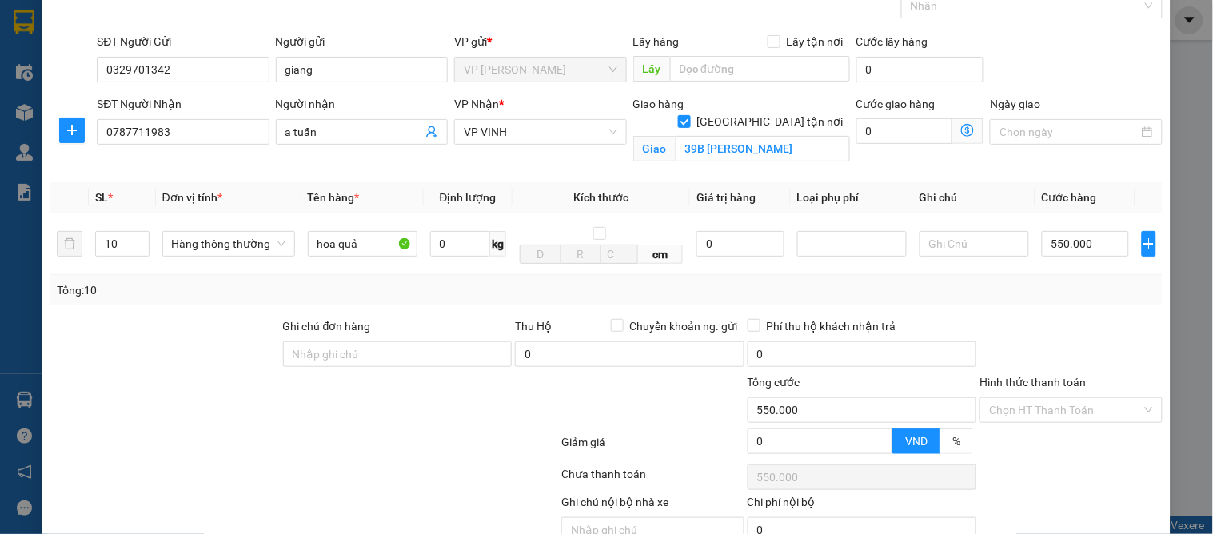
scroll to position [166, 0]
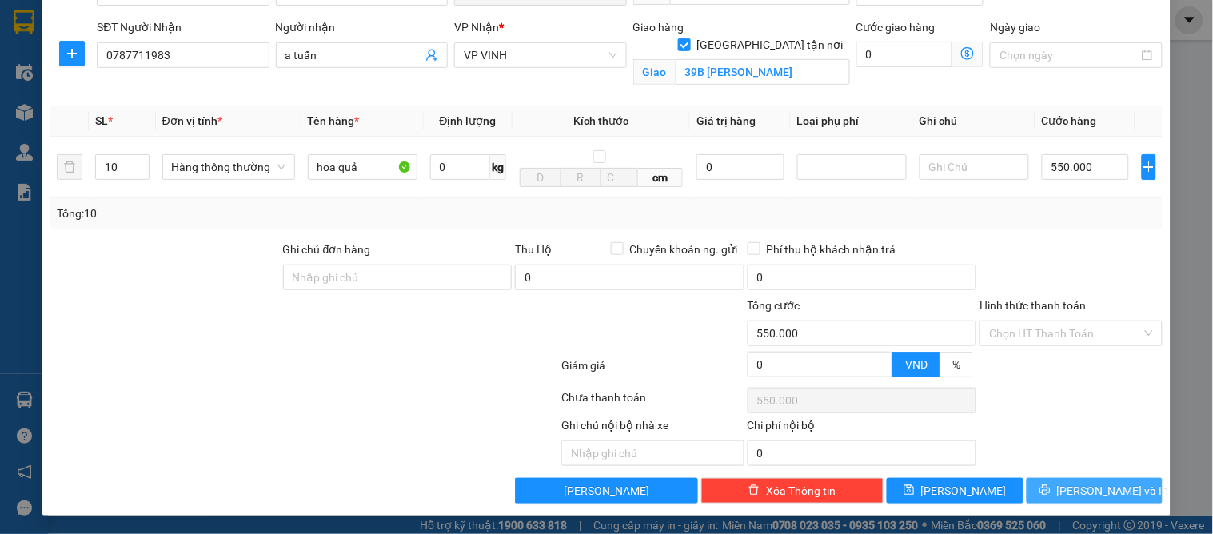
click at [1090, 493] on span "[PERSON_NAME] và In" at bounding box center [1113, 491] width 112 height 18
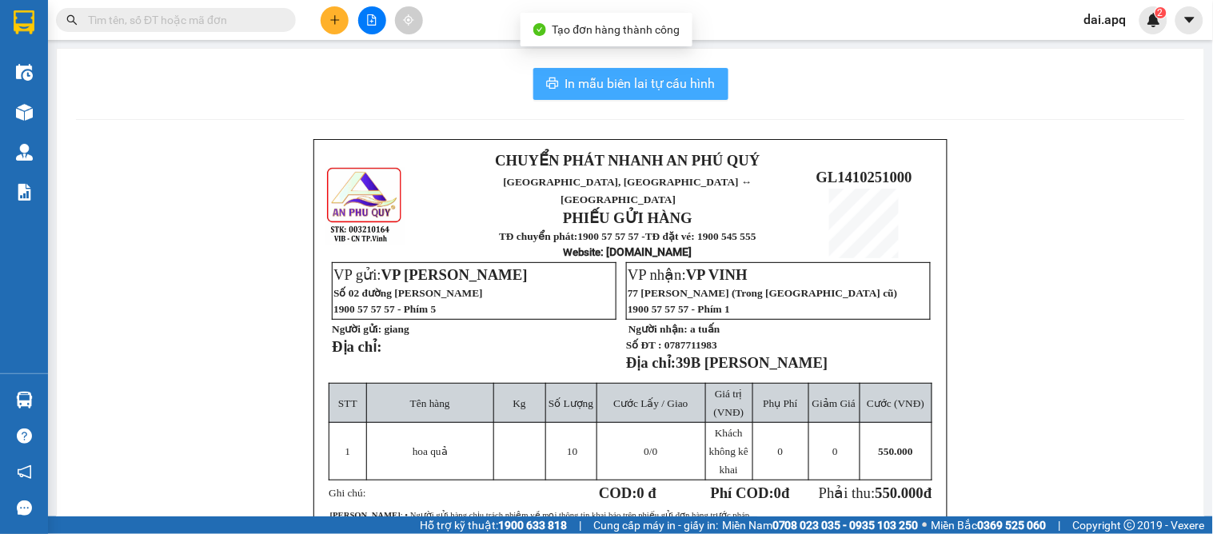
click at [625, 86] on span "In mẫu biên lai tự cấu hình" at bounding box center [640, 84] width 150 height 20
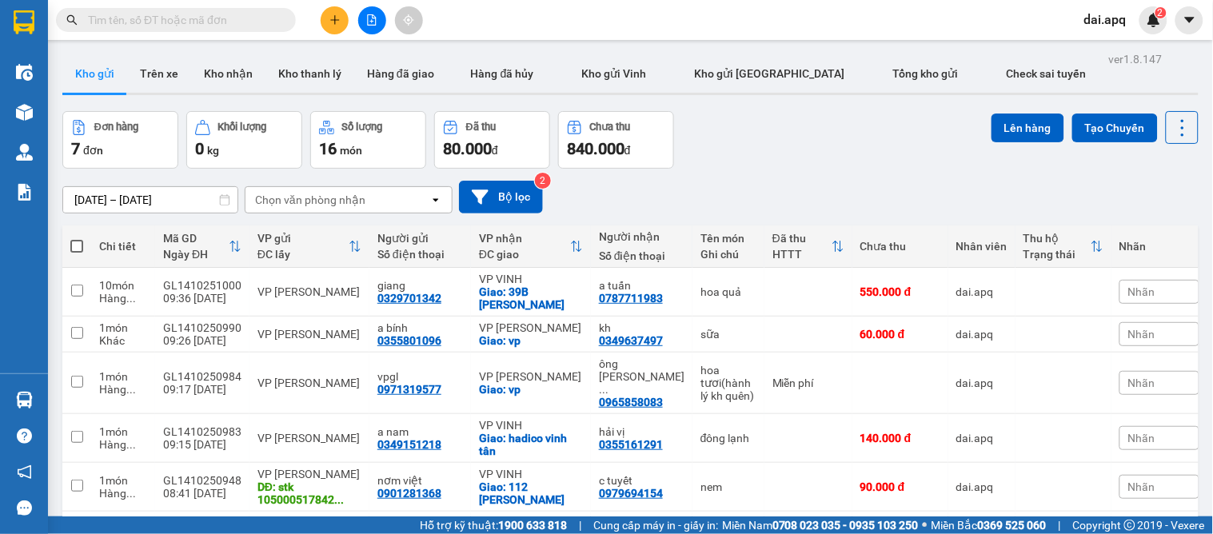
click at [661, 170] on div "[DATE] – [DATE] Press the down arrow key to interact with the calendar and sele…" at bounding box center [630, 197] width 1136 height 57
click at [342, 13] on button at bounding box center [335, 20] width 28 height 28
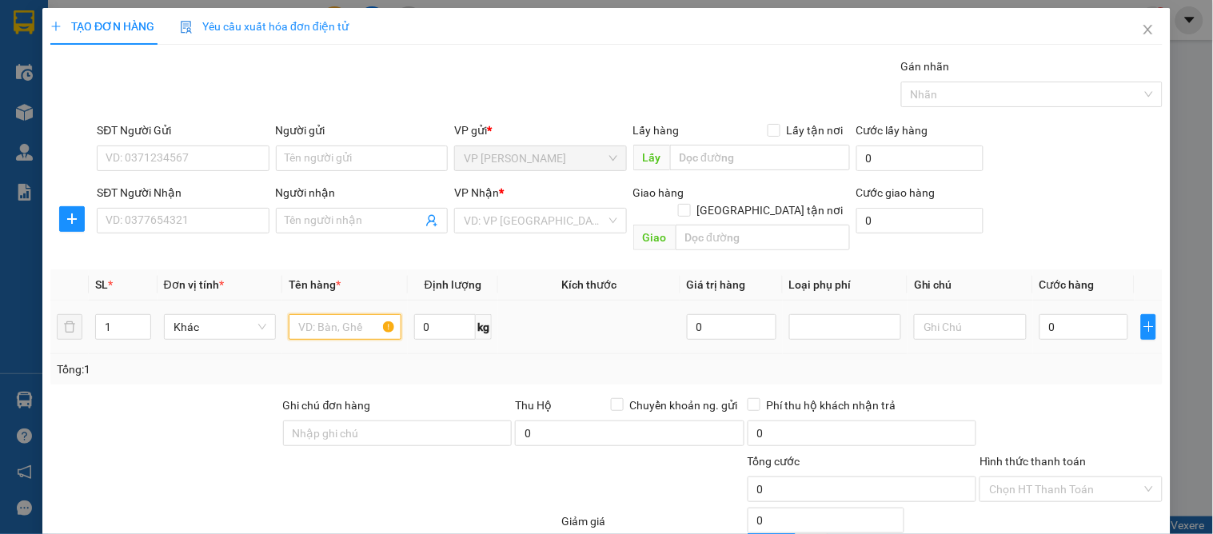
click at [322, 314] on input "text" at bounding box center [345, 327] width 112 height 26
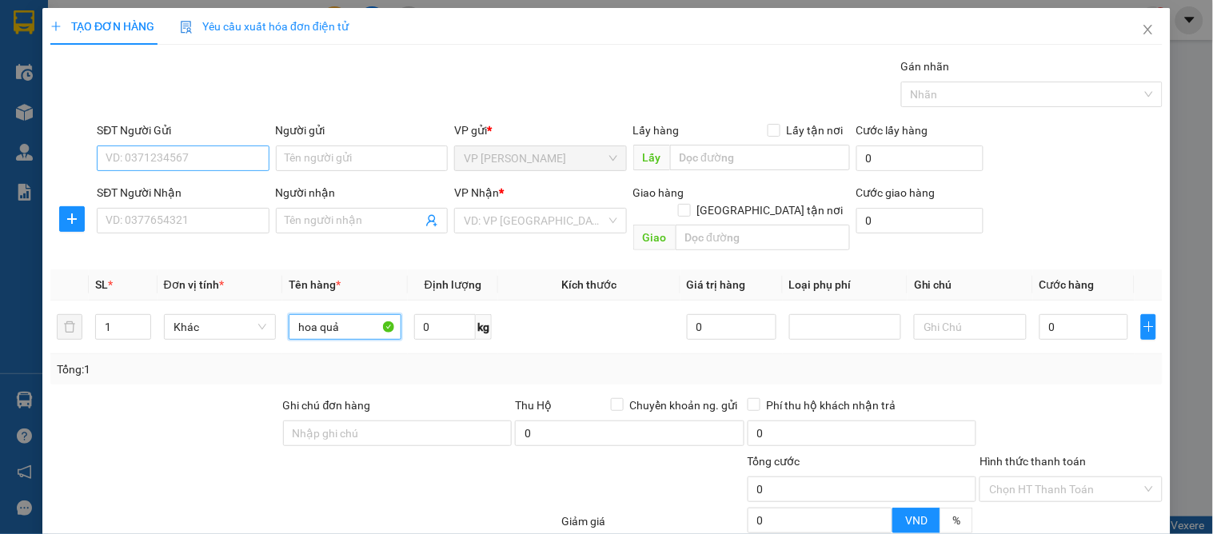
type input "hoa quả"
click at [125, 163] on input "SĐT Người Gửi" at bounding box center [183, 159] width 172 height 26
type input "0973201384"
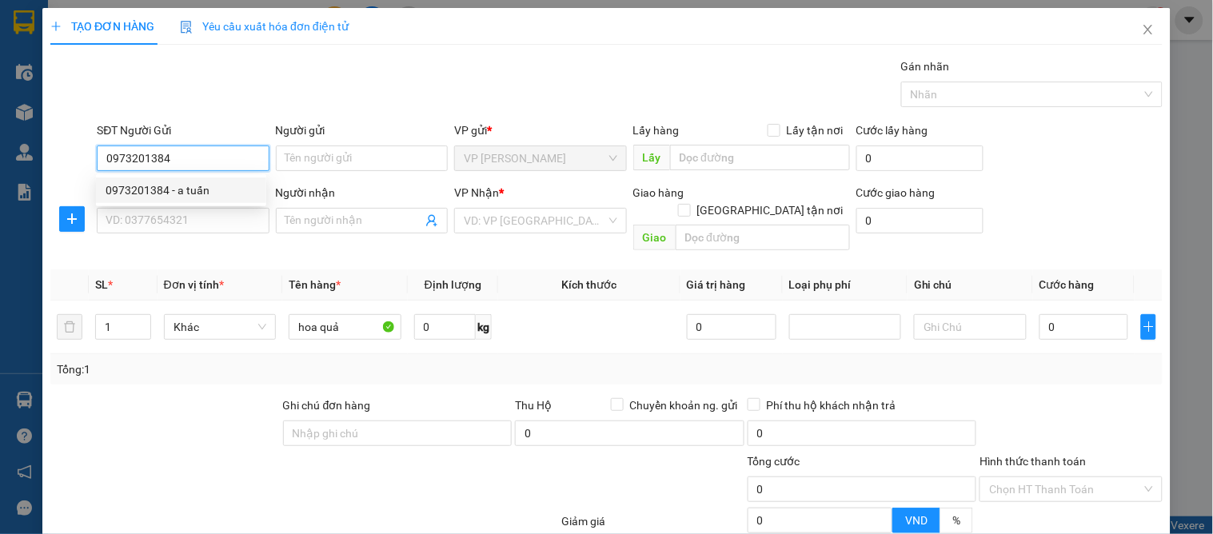
click at [190, 188] on div "0973201384 - a tuấn" at bounding box center [181, 191] width 151 height 18
type input "a tuấn"
type input "0973201384"
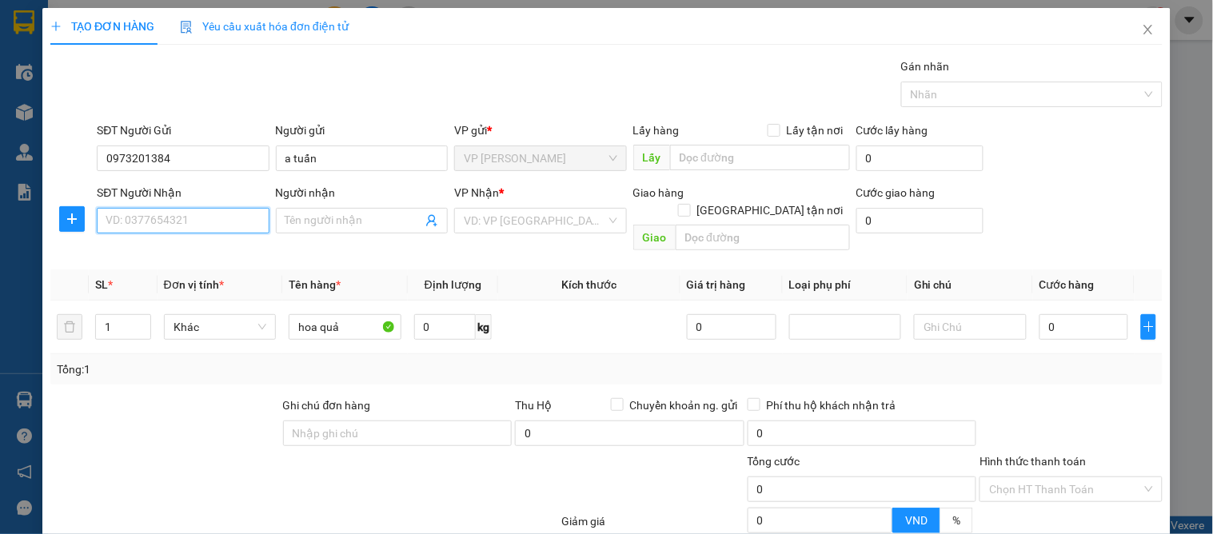
click at [189, 221] on input "SĐT Người Nhận" at bounding box center [183, 221] width 172 height 26
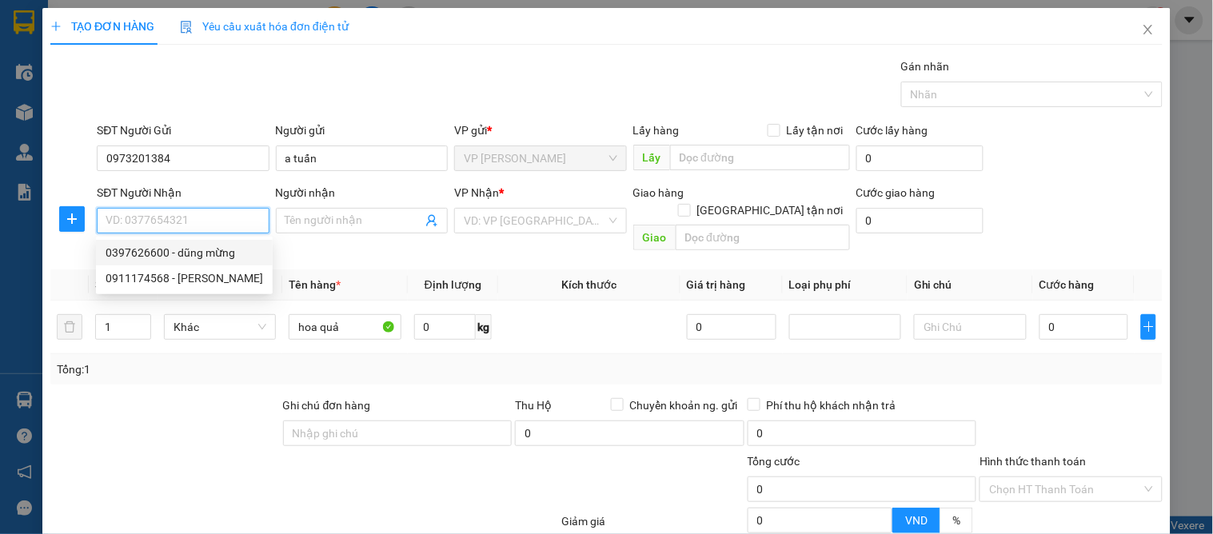
click at [196, 245] on div "0397626600 - dũng mừng" at bounding box center [185, 253] width 158 height 18
type input "0397626600"
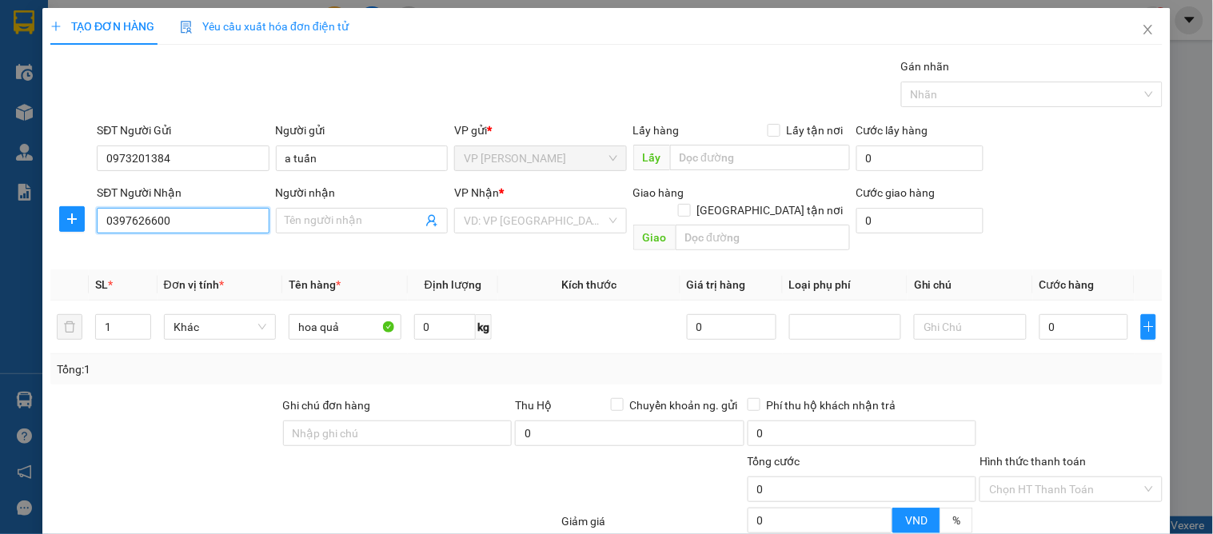
type input "dũng mừng"
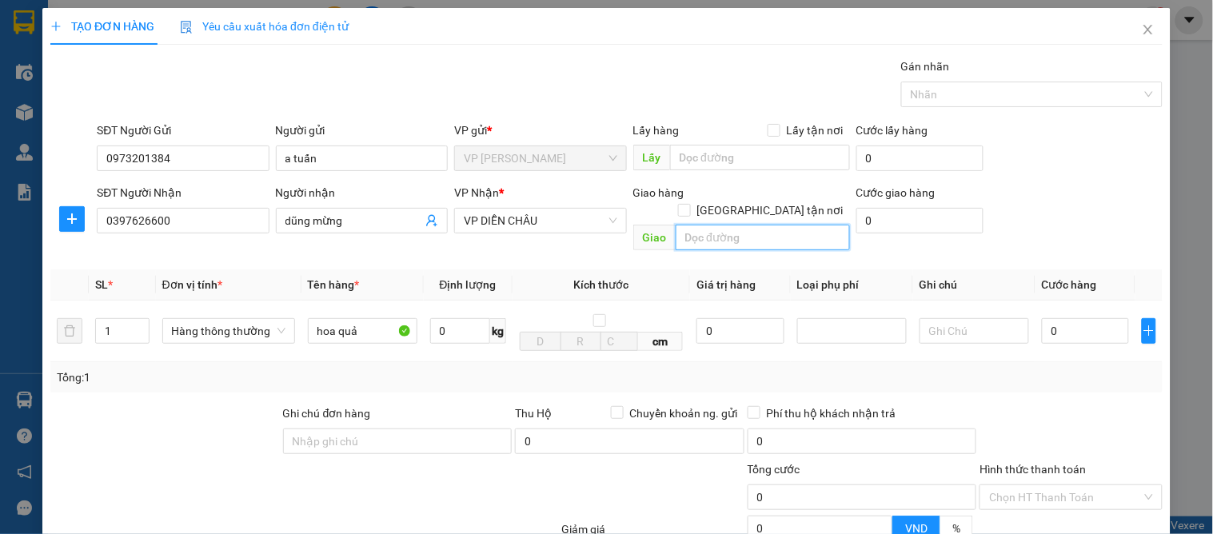
click at [746, 225] on input "text" at bounding box center [763, 238] width 174 height 26
type input "vp"
click at [689, 204] on input "[GEOGRAPHIC_DATA] tận nơi" at bounding box center [683, 209] width 11 height 11
checkbox input "true"
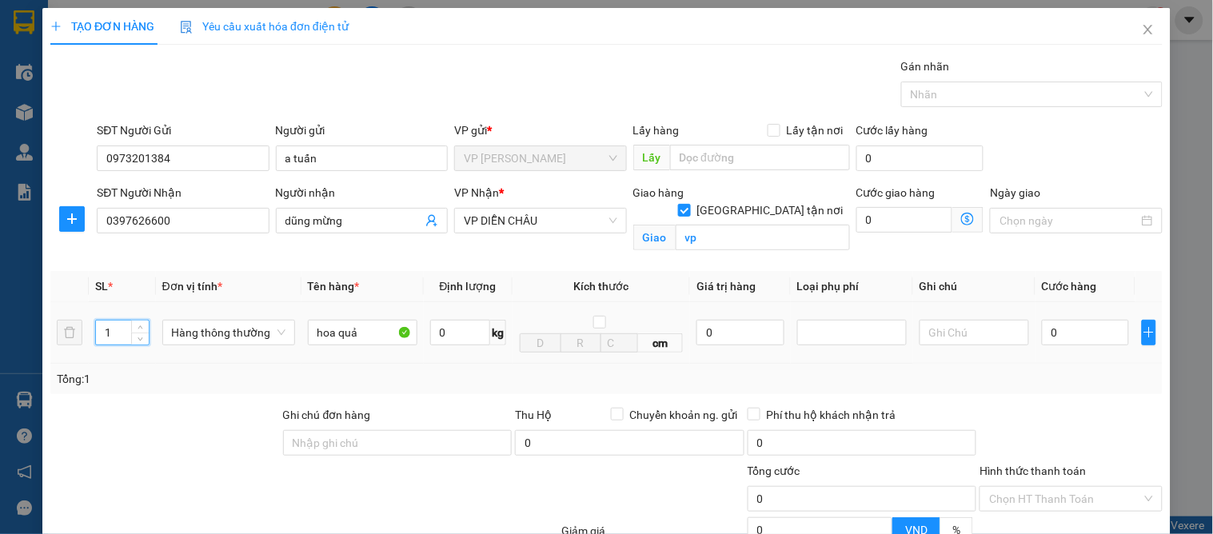
click at [122, 334] on input "1" at bounding box center [122, 333] width 52 height 24
click at [121, 330] on input "1" at bounding box center [122, 333] width 52 height 24
type input "11"
click at [1072, 326] on input "0" at bounding box center [1085, 333] width 87 height 26
click at [1056, 336] on input "0" at bounding box center [1085, 333] width 87 height 26
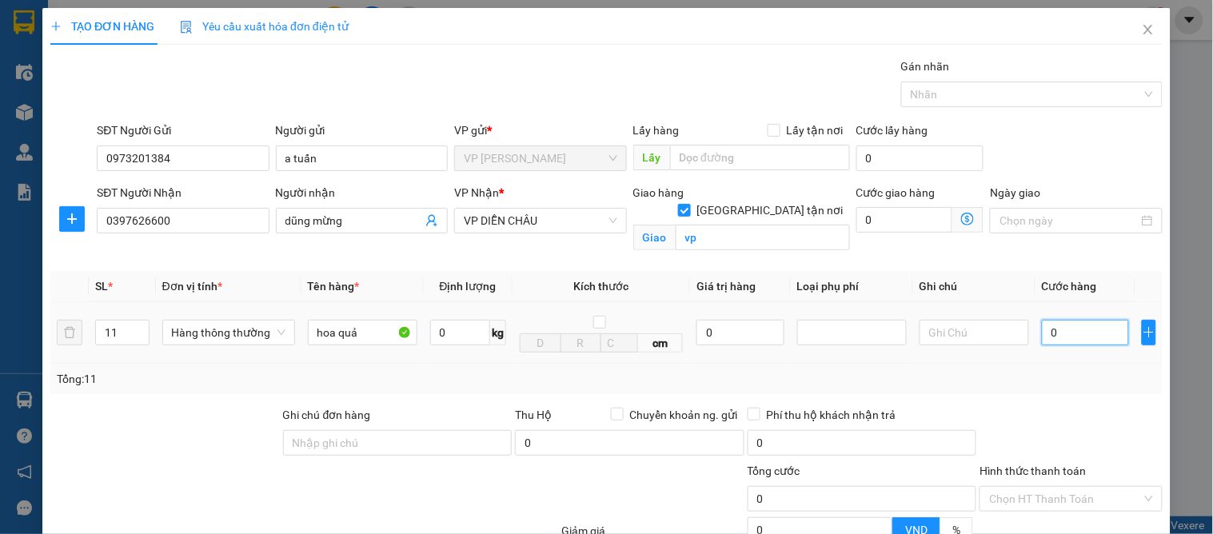
click at [1056, 336] on input "0" at bounding box center [1085, 333] width 87 height 26
type input "4"
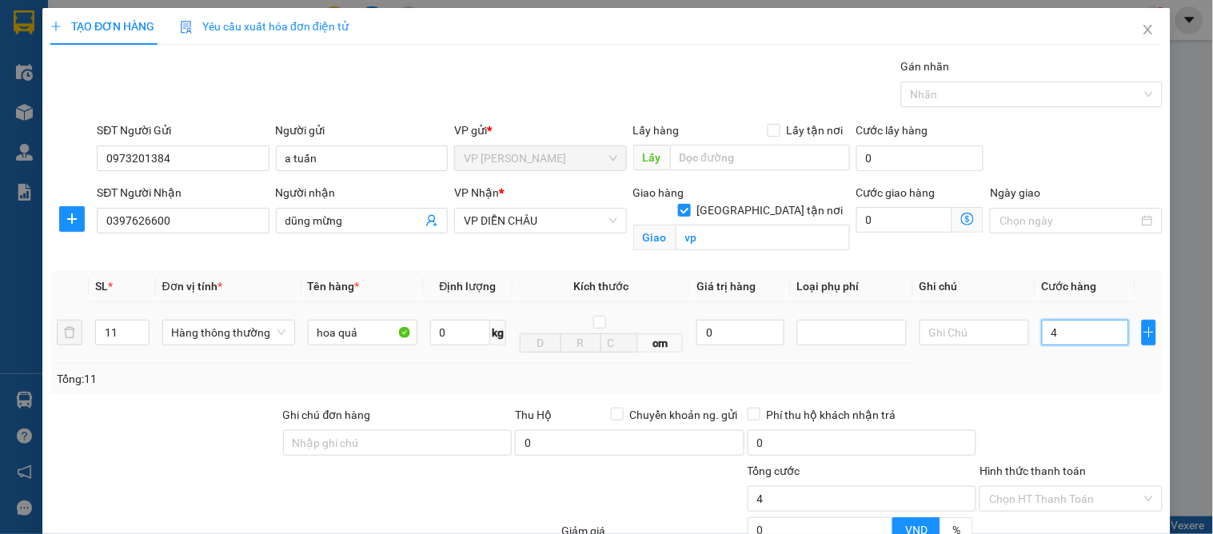
type input "44"
type input "440"
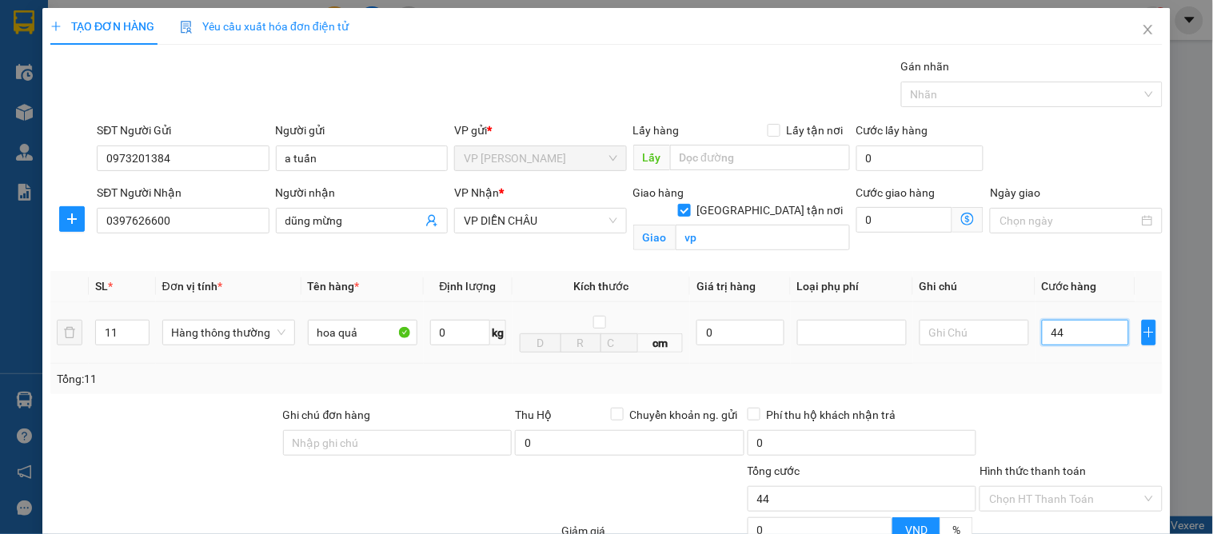
type input "440"
type input "440.000"
click at [1101, 420] on div at bounding box center [1071, 434] width 186 height 56
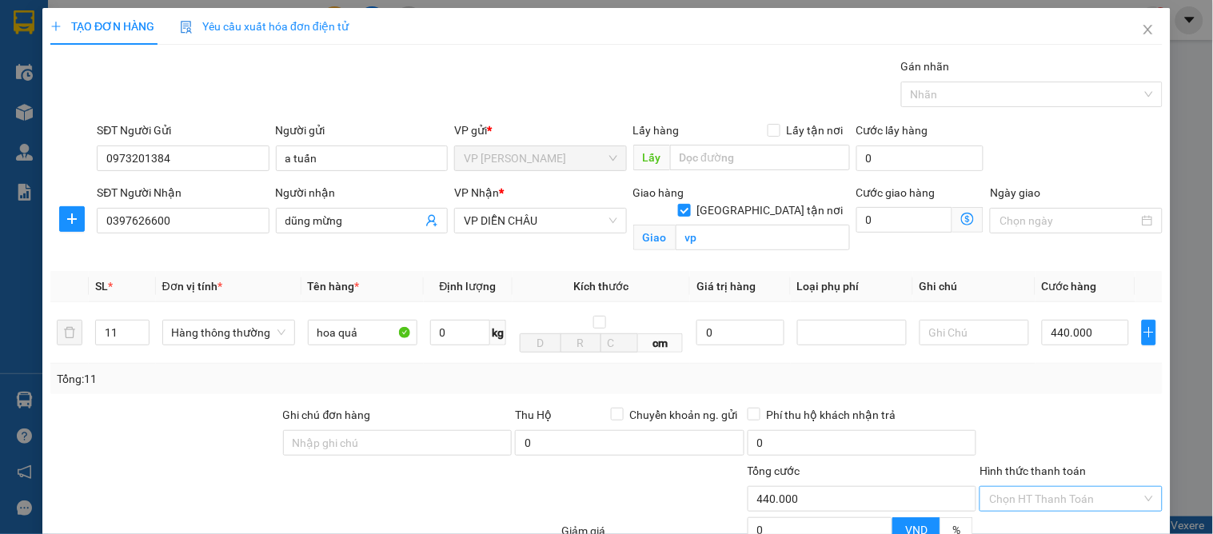
scroll to position [166, 0]
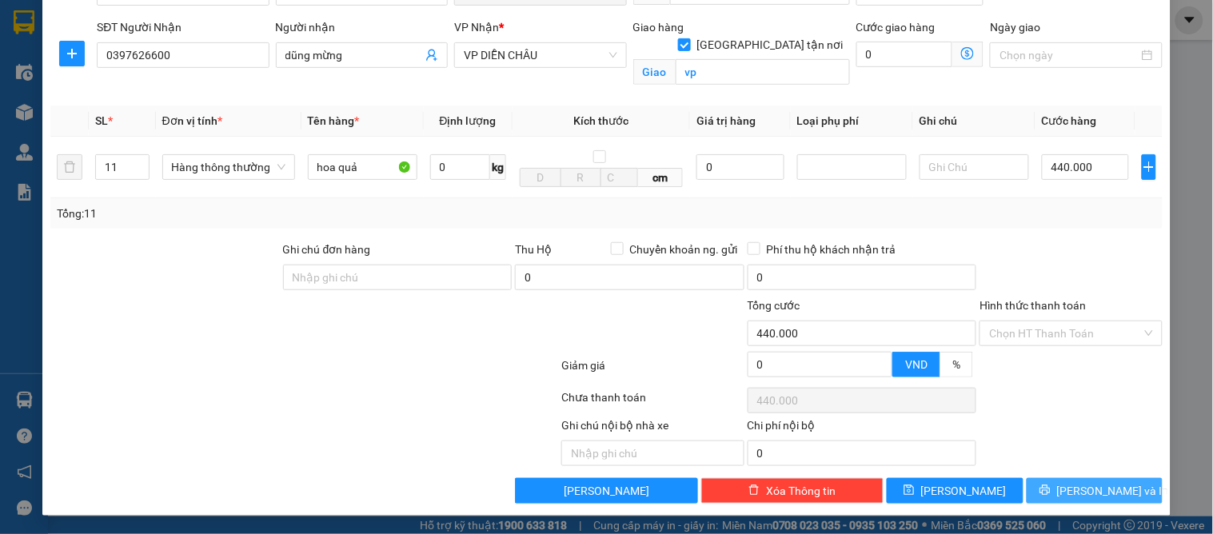
click at [1085, 492] on span "[PERSON_NAME] và In" at bounding box center [1113, 491] width 112 height 18
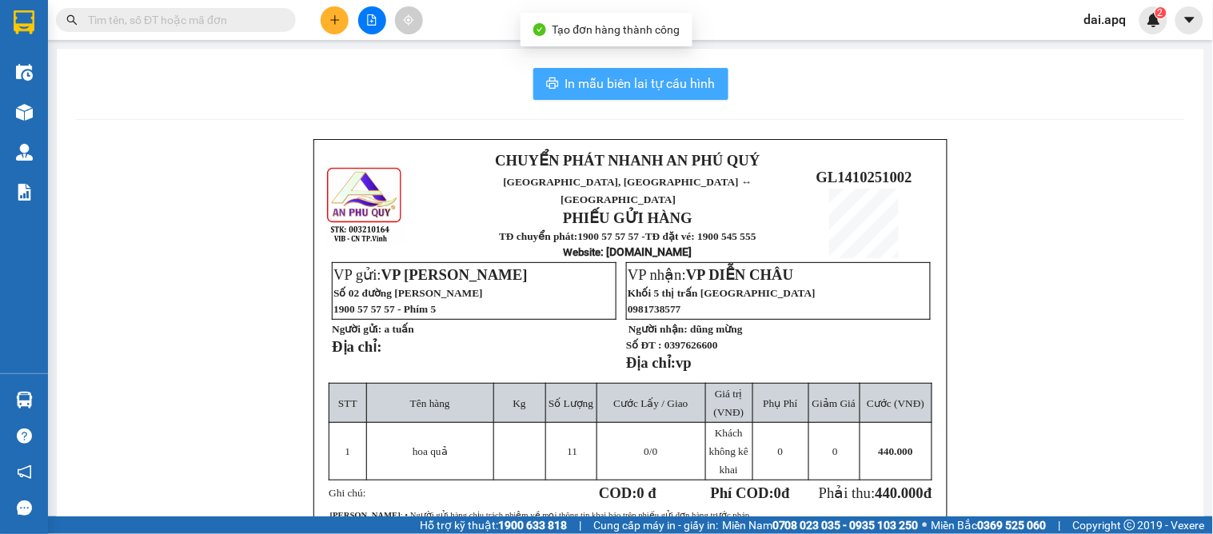
click at [601, 83] on span "In mẫu biên lai tự cấu hình" at bounding box center [640, 84] width 150 height 20
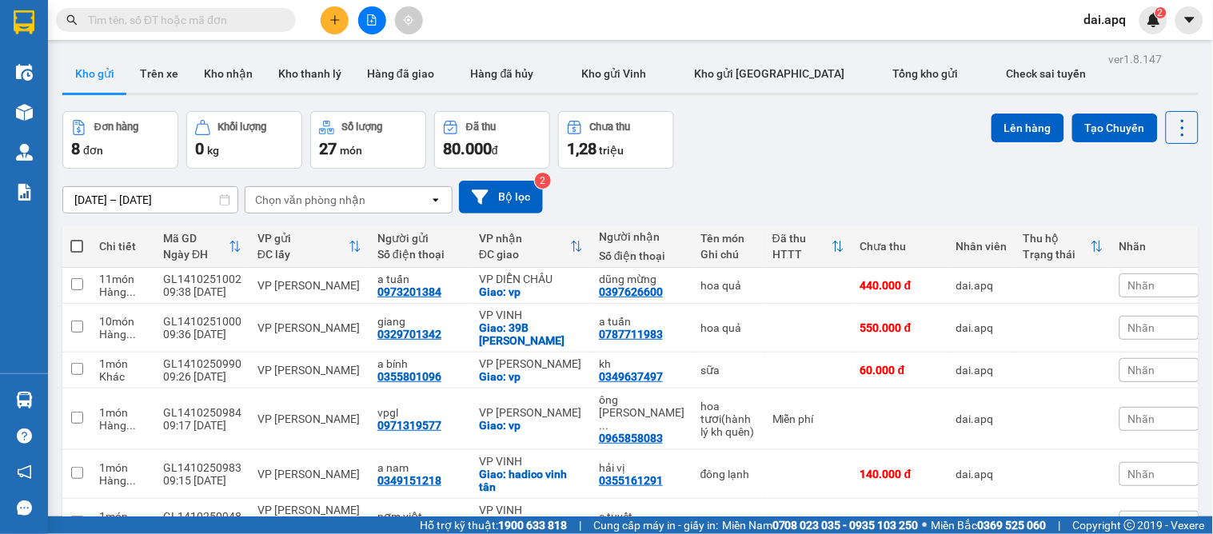
click at [645, 157] on div "1,28 triệu" at bounding box center [616, 149] width 98 height 22
click at [1067, 290] on icon at bounding box center [1072, 285] width 11 height 11
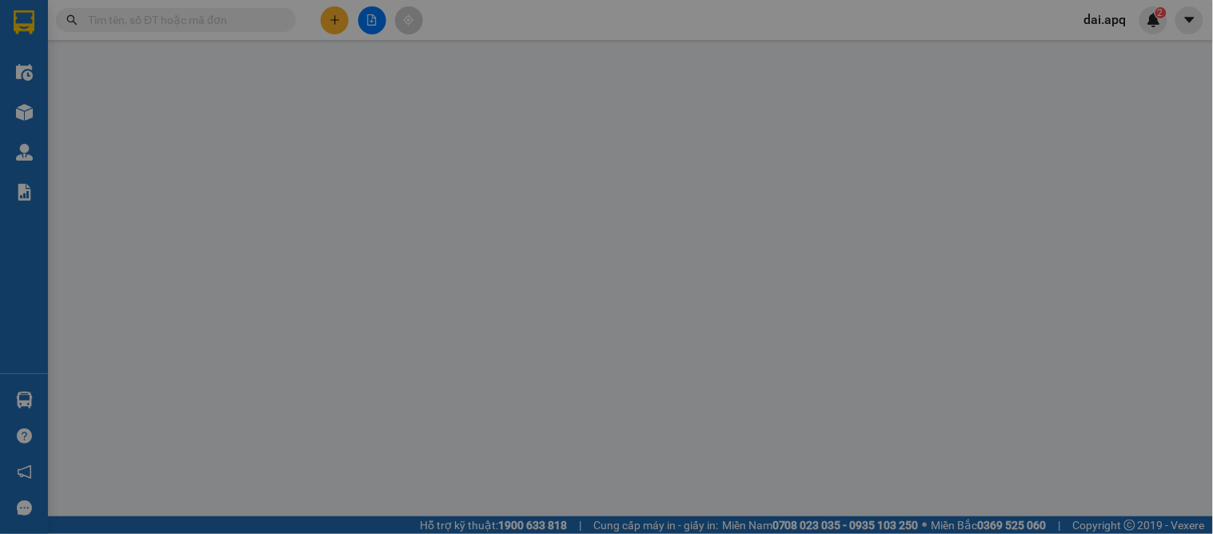
type input "0973201384"
type input "a tuấn"
type input "0397626600"
type input "dũng mừng"
checkbox input "true"
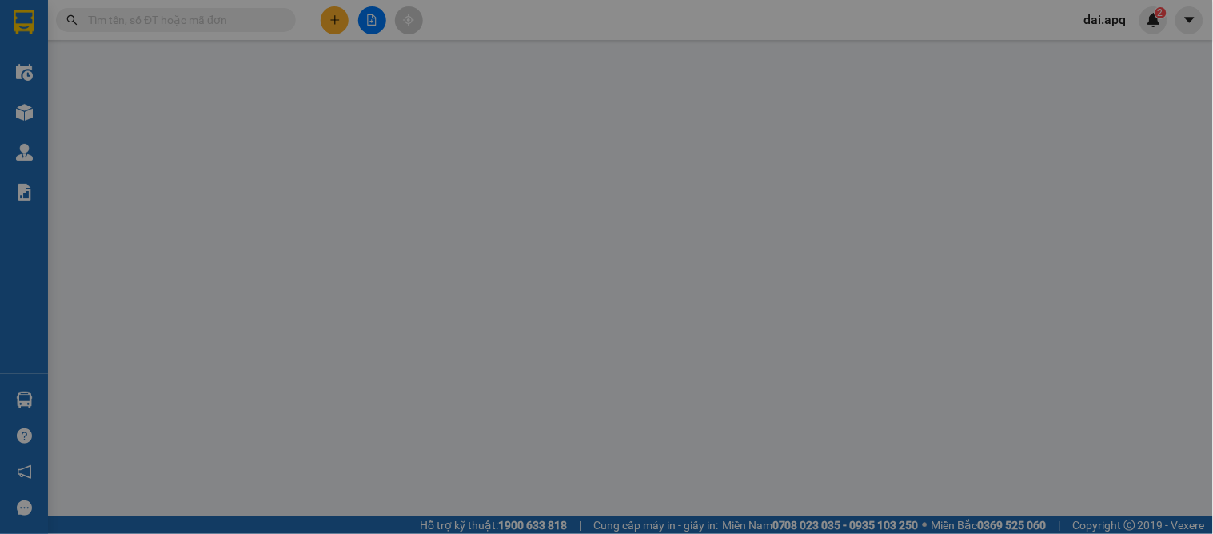
type input "vp"
type input "0"
type input "440.000"
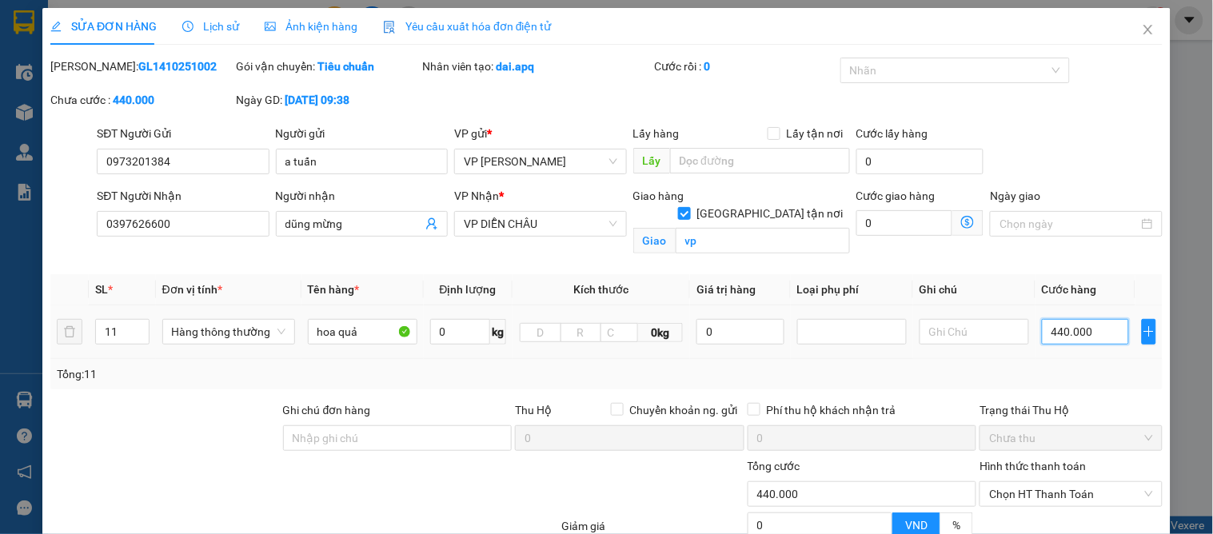
click at [1093, 333] on input "440.000" at bounding box center [1085, 332] width 87 height 26
type input "4"
type input "48"
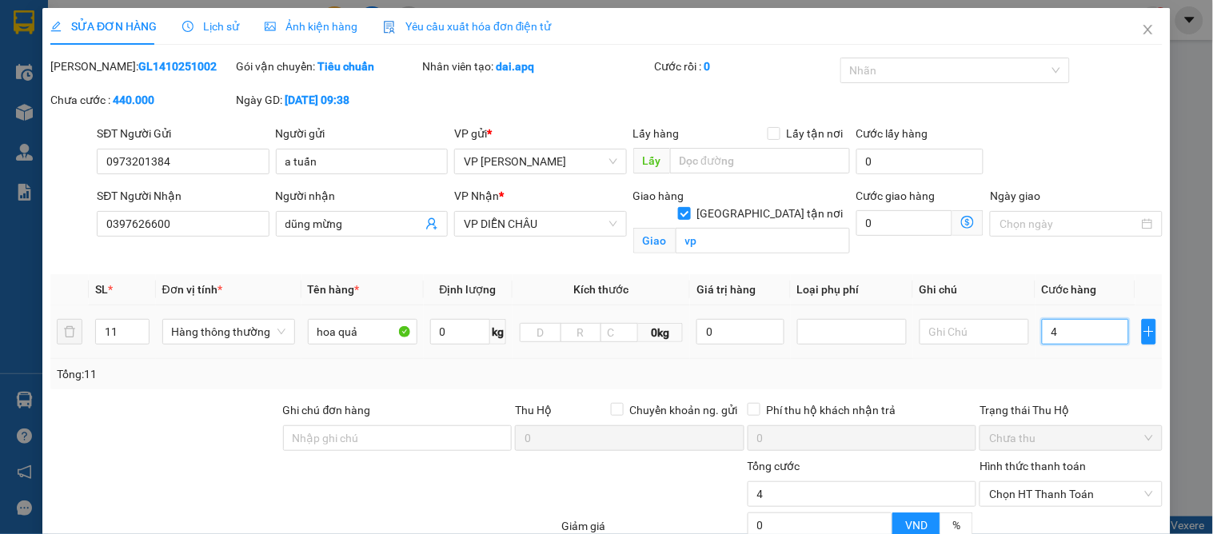
type input "48"
type input "480"
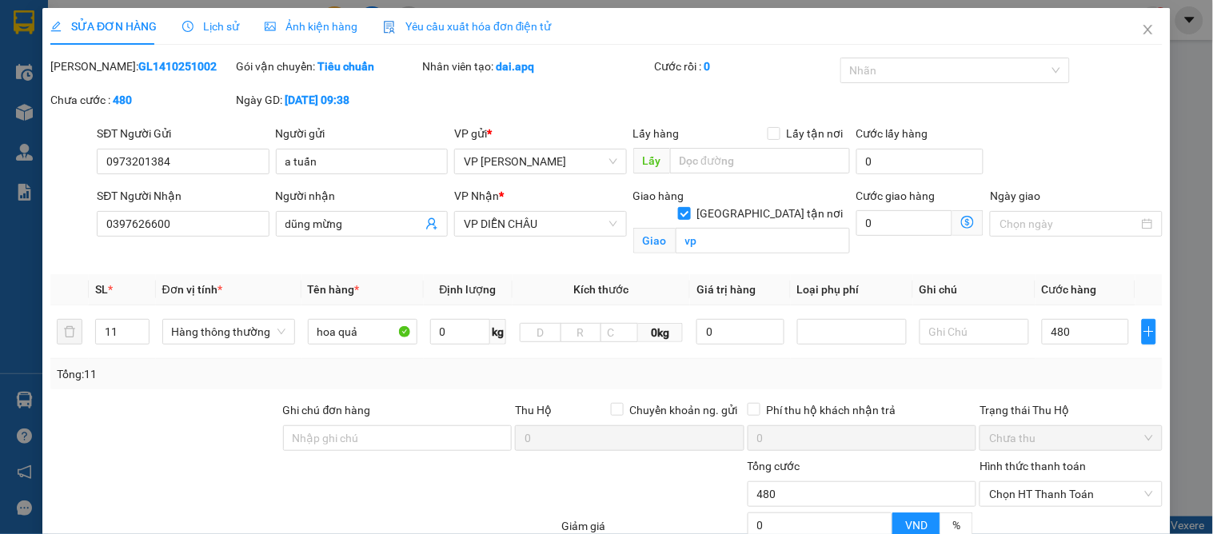
type input "480.000"
click at [1067, 370] on div "Tổng: 11" at bounding box center [607, 375] width 1100 height 18
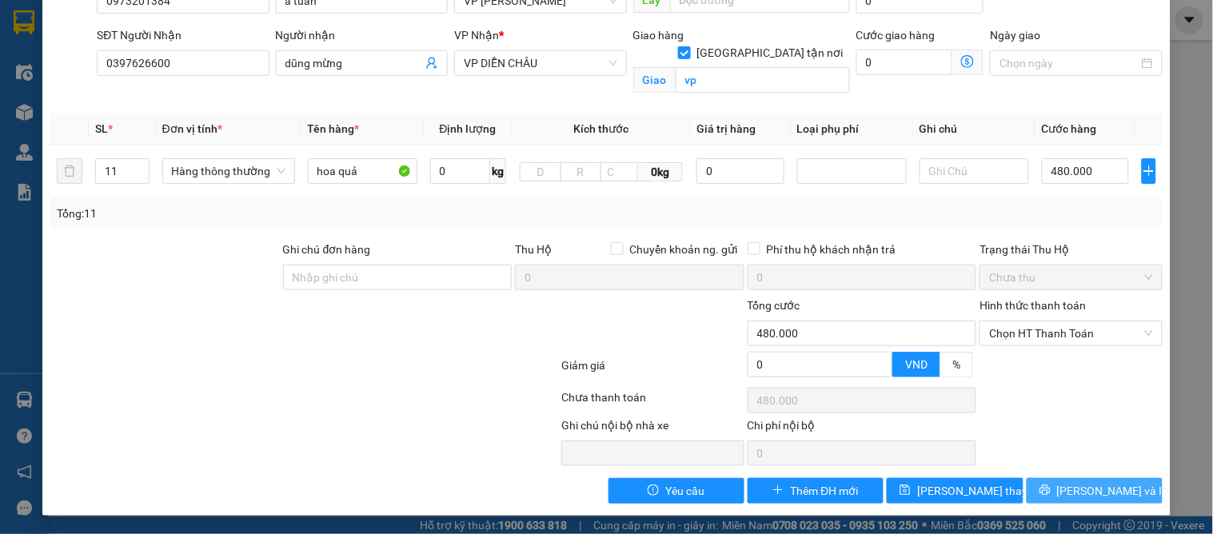
click at [1089, 484] on span "[PERSON_NAME] và In" at bounding box center [1113, 491] width 112 height 18
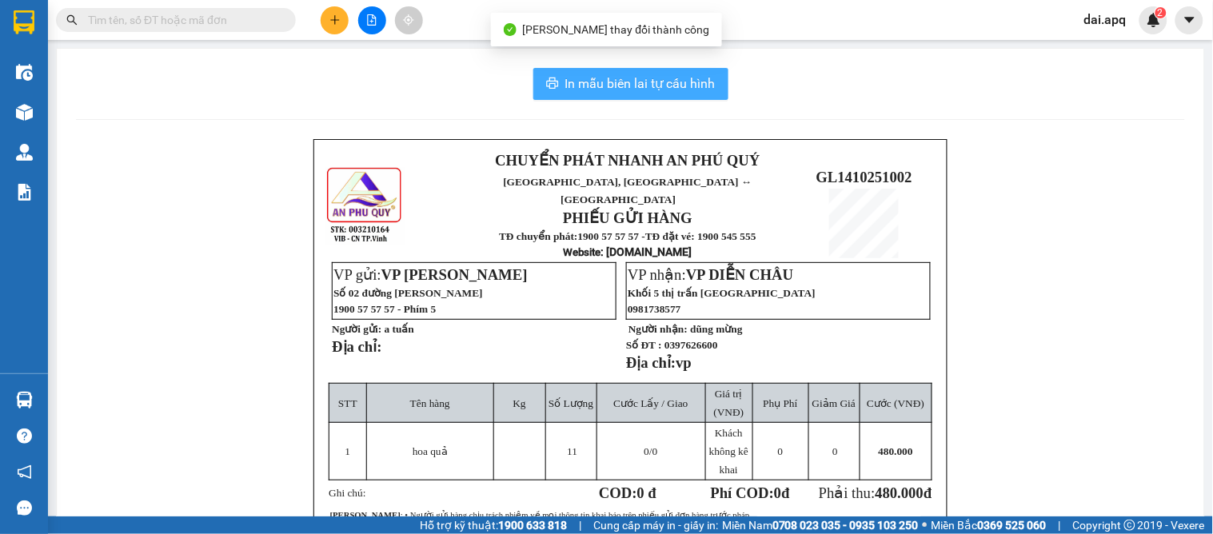
click at [667, 74] on span "In mẫu biên lai tự cấu hình" at bounding box center [640, 84] width 150 height 20
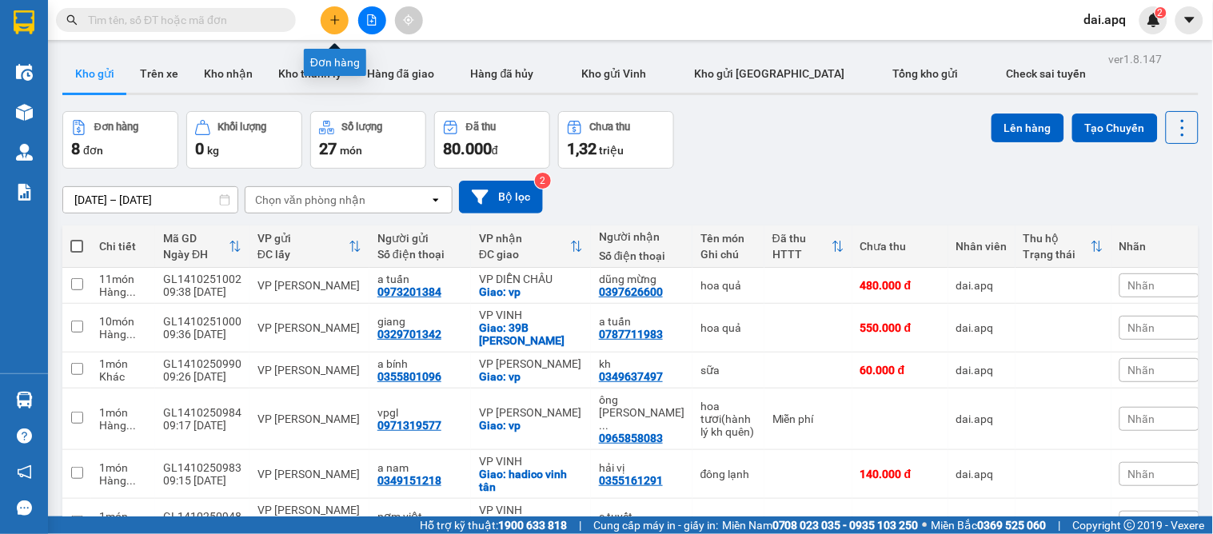
click at [330, 21] on icon "plus" at bounding box center [335, 19] width 11 height 11
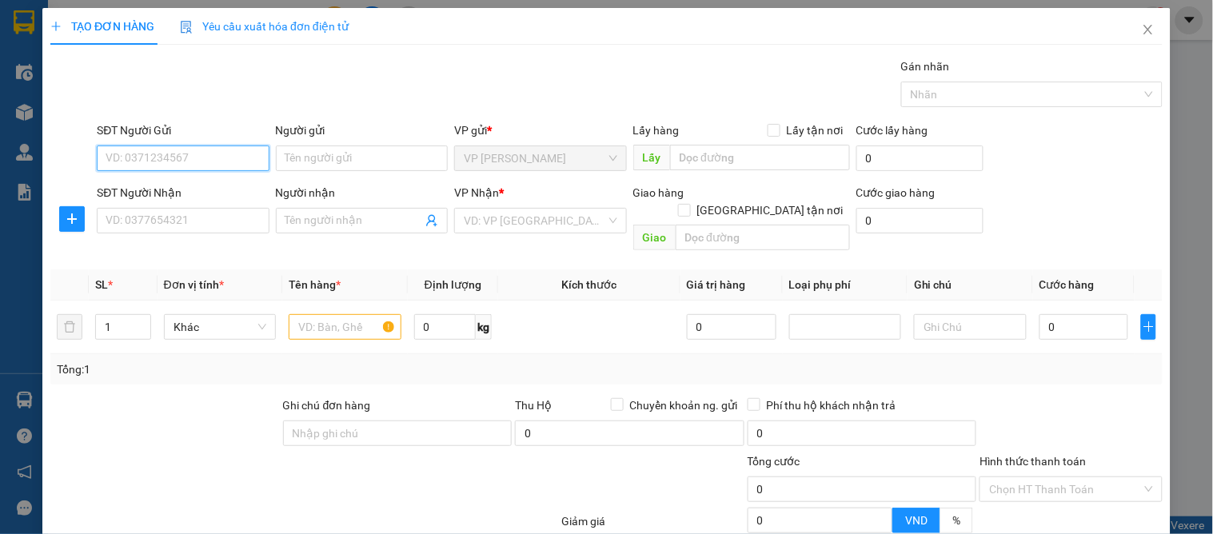
click at [217, 157] on input "SĐT Người Gửi" at bounding box center [183, 159] width 172 height 26
type input "0862431688"
click at [200, 182] on div "0862431688 - kh" at bounding box center [181, 191] width 151 height 18
type input "kh"
type input "0862431688"
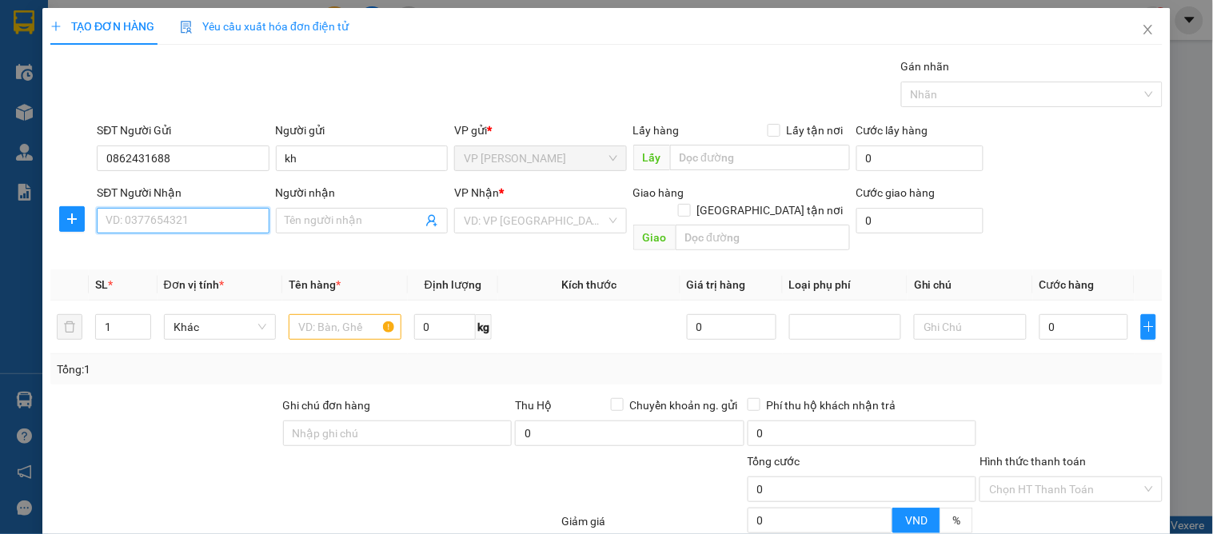
click at [197, 222] on input "SĐT Người Nhận" at bounding box center [183, 221] width 172 height 26
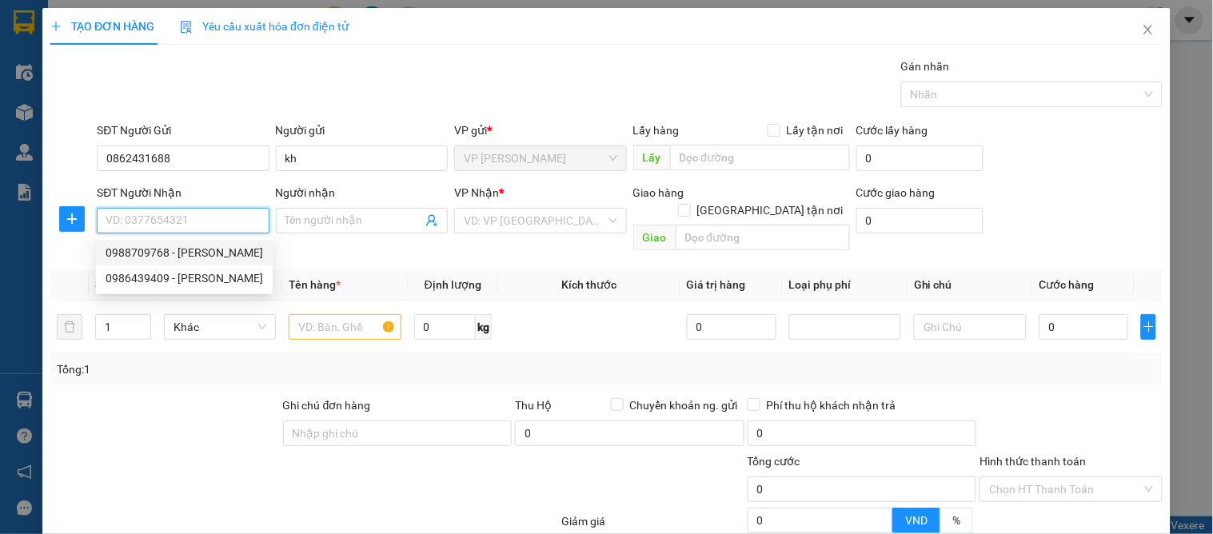
click at [214, 252] on div "0988709768 - tuấn thu" at bounding box center [185, 253] width 158 height 18
type input "0988709768"
type input "tuấn thu"
checkbox input "true"
type input "vp"
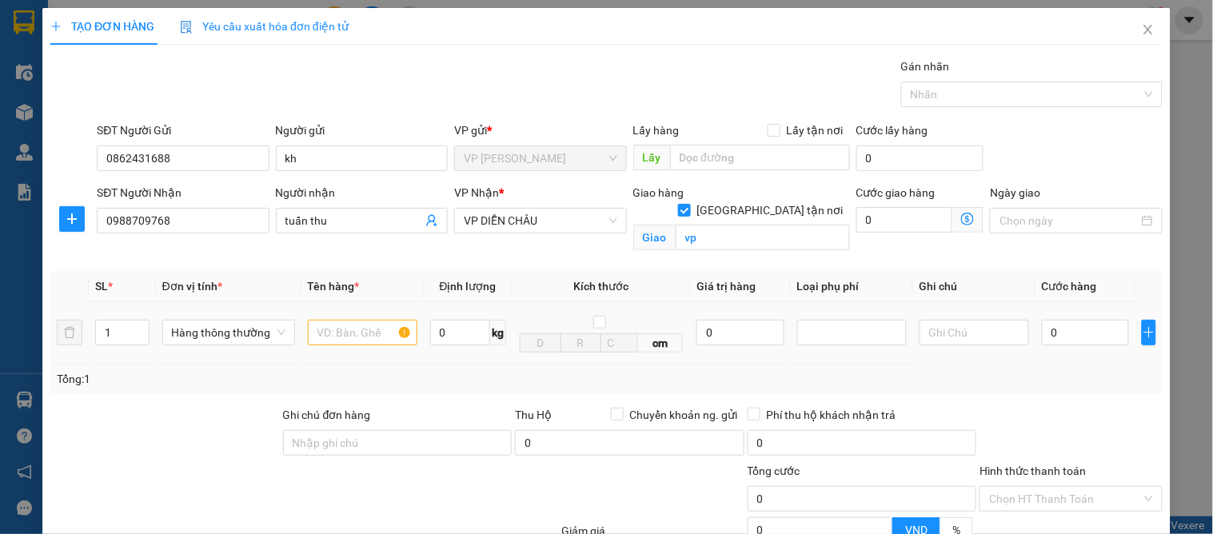
click at [350, 324] on div at bounding box center [363, 333] width 110 height 32
click at [336, 341] on input "text" at bounding box center [363, 333] width 110 height 26
type input "p"
type input "d"
type input "đèn"
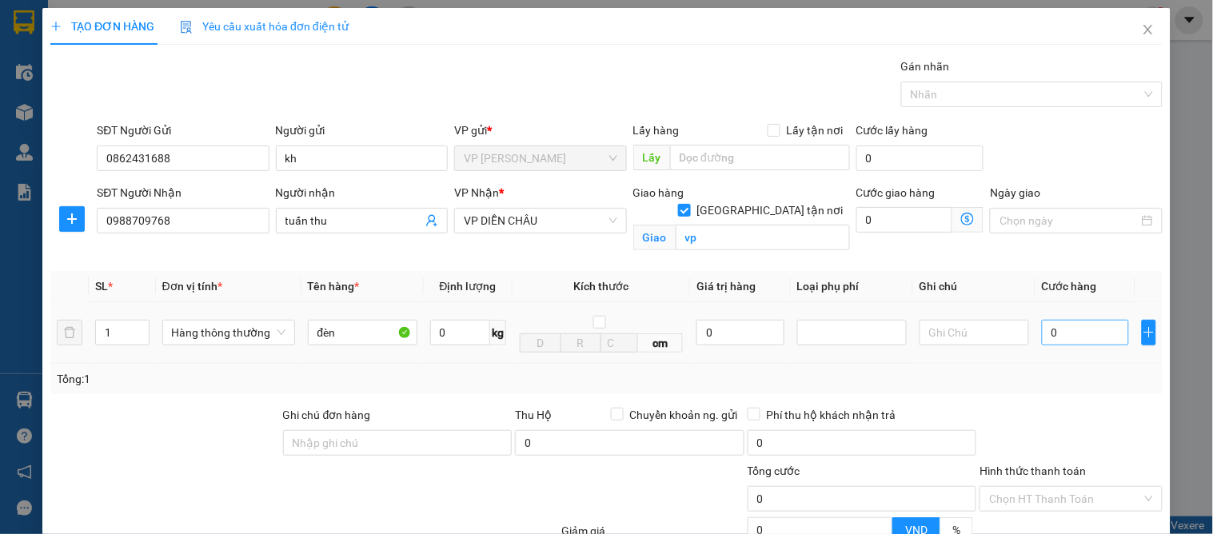
drag, startPoint x: 1057, startPoint y: 300, endPoint x: 1041, endPoint y: 342, distance: 45.3
click at [1043, 337] on table "SL * Đơn vị tính * Tên hàng * Định lượng Kích thước Giá trị hàng Loại phụ phí G…" at bounding box center [606, 317] width 1113 height 93
click at [1045, 347] on div "0" at bounding box center [1085, 333] width 87 height 32
click at [1057, 334] on input "0" at bounding box center [1085, 333] width 87 height 26
type input "3"
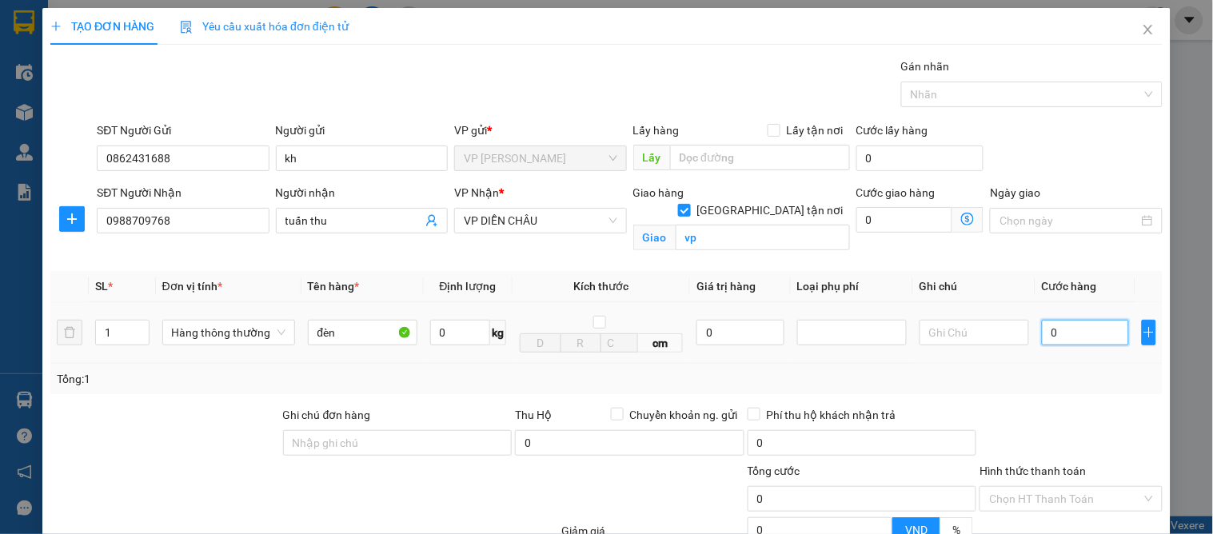
type input "3"
type input "30"
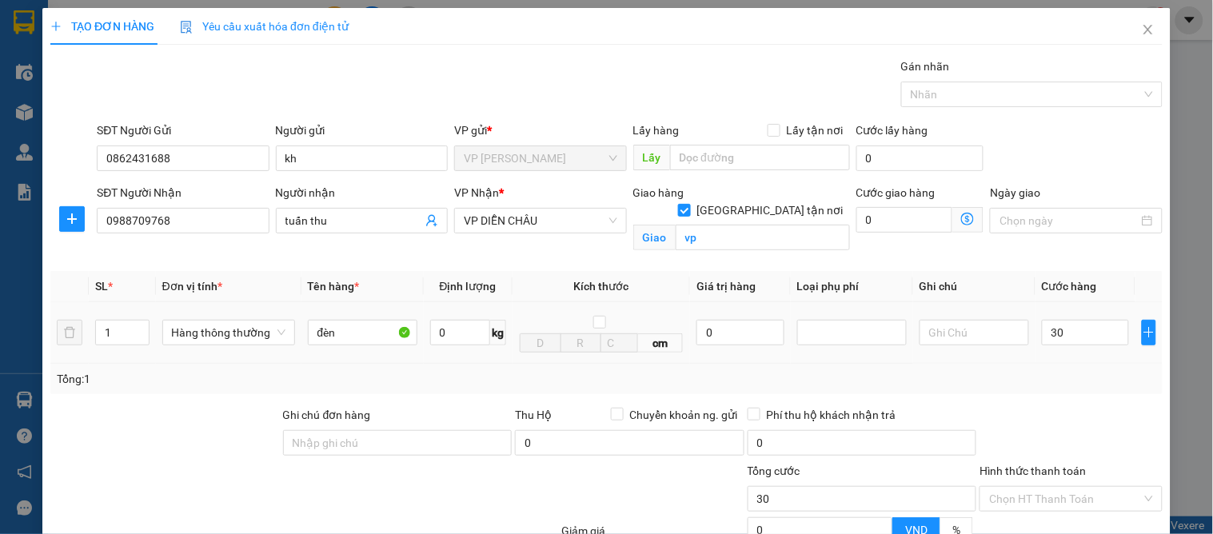
type input "30.000"
click at [1048, 386] on div "Tổng: 1" at bounding box center [607, 379] width 1100 height 18
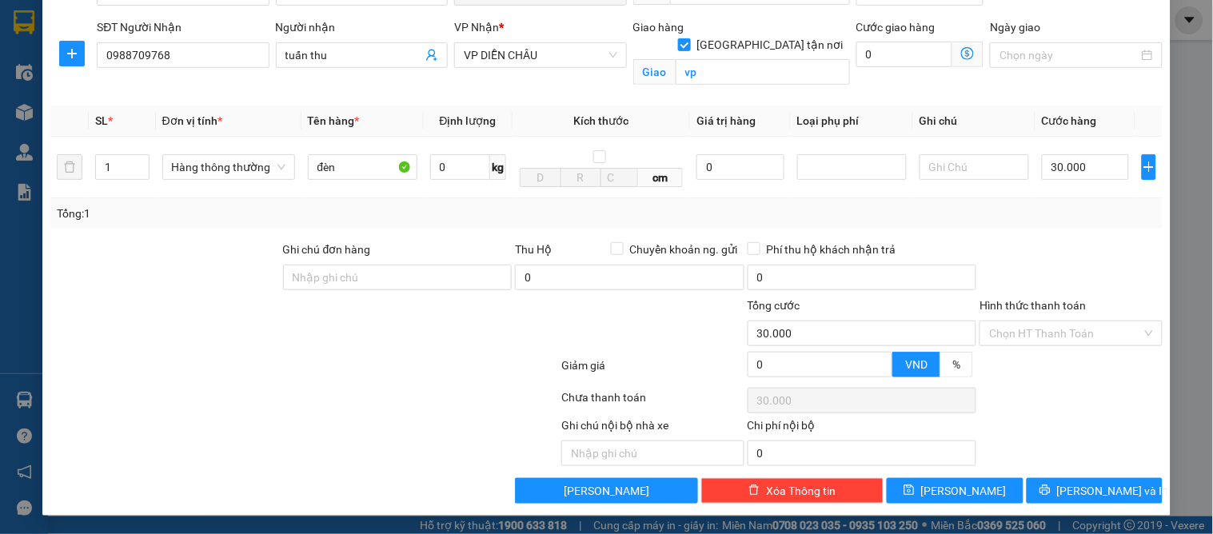
click at [1057, 473] on div "Transit Pickup Surcharge Ids Transit Deliver Surcharge Ids Transit Deliver Surc…" at bounding box center [606, 198] width 1113 height 612
click at [1061, 478] on button "[PERSON_NAME] và In" at bounding box center [1095, 491] width 136 height 26
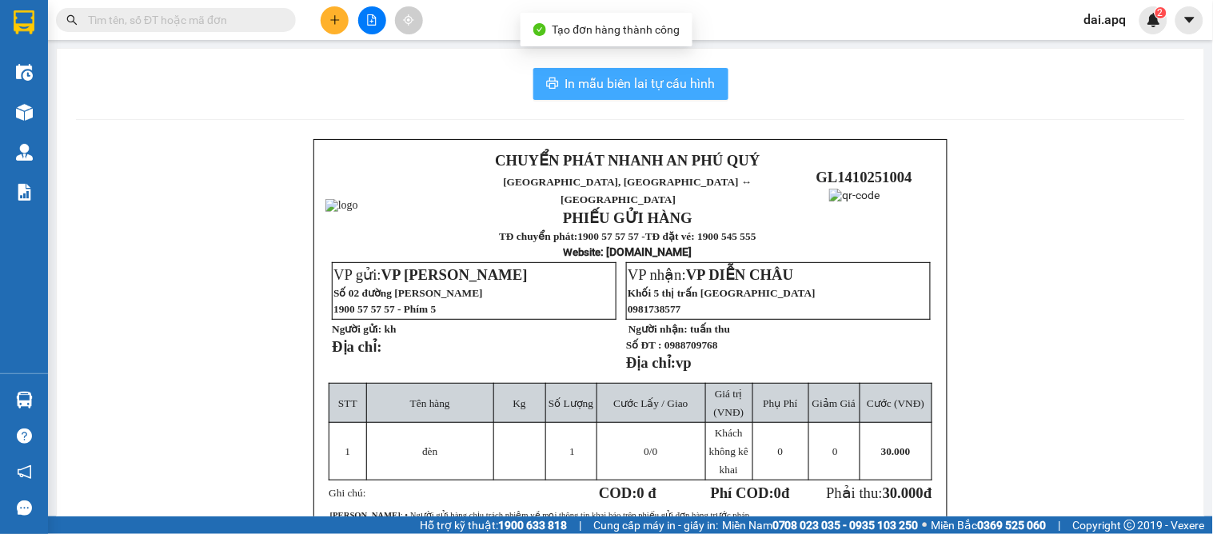
click at [576, 84] on span "In mẫu biên lai tự cấu hình" at bounding box center [640, 84] width 150 height 20
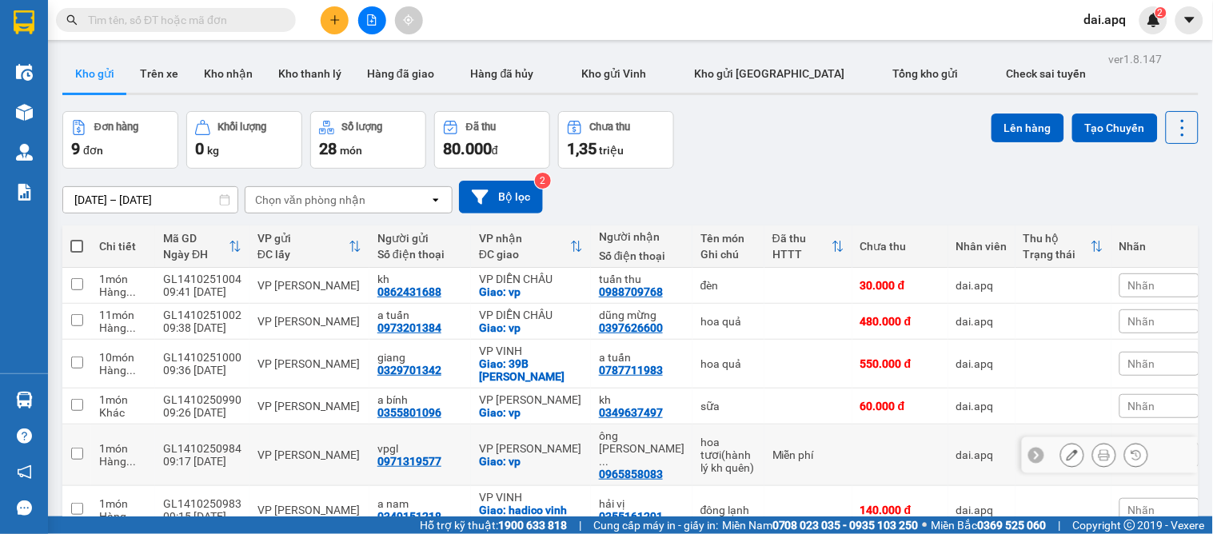
scroll to position [89, 0]
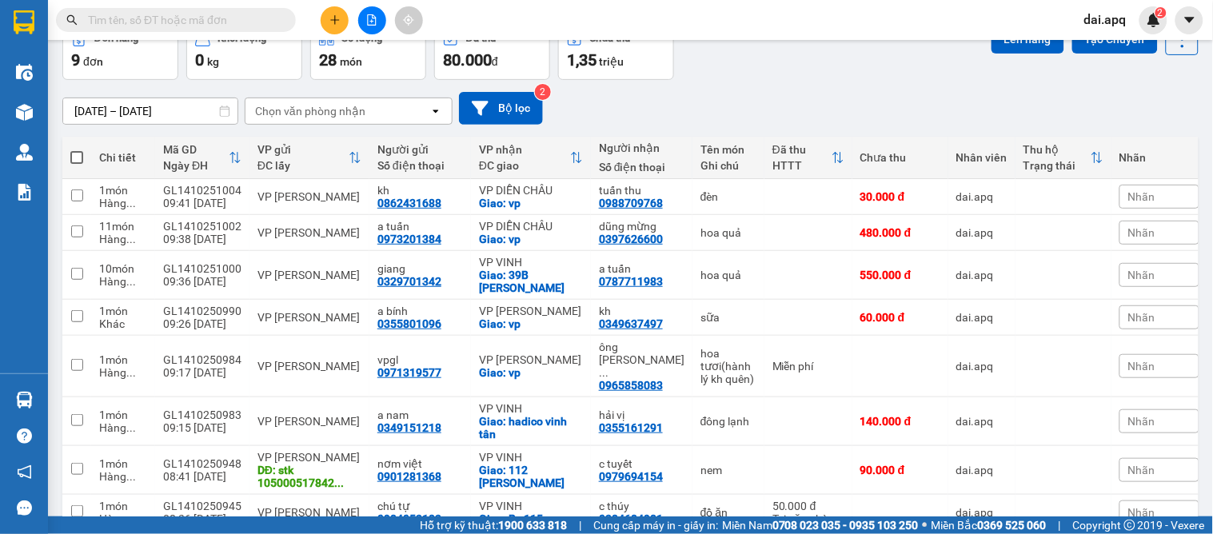
click at [332, 18] on icon "plus" at bounding box center [335, 19] width 11 height 11
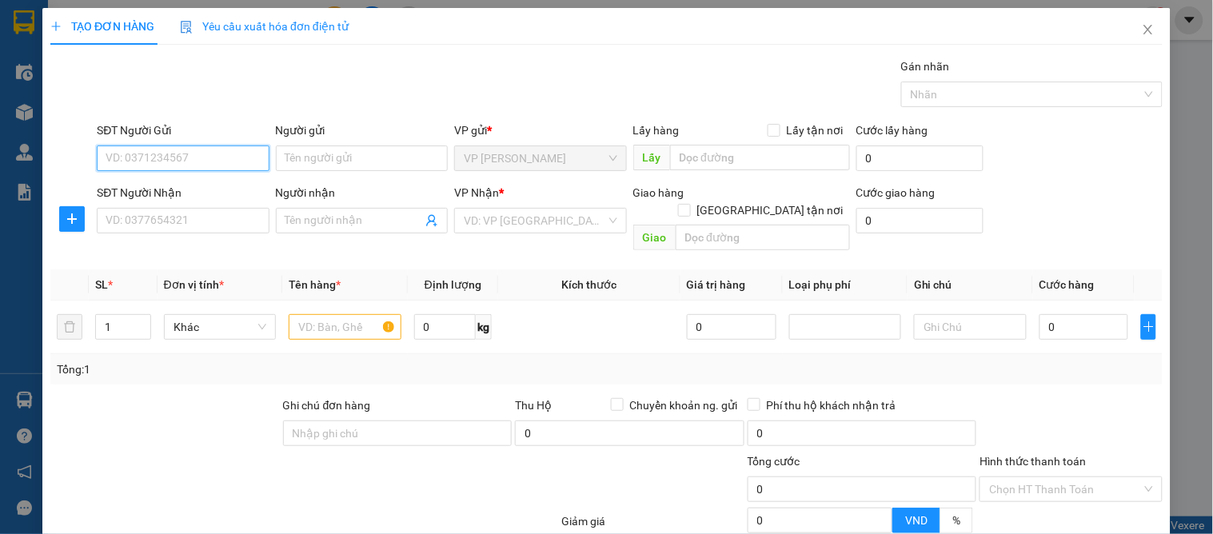
click at [198, 162] on input "SĐT Người Gửi" at bounding box center [183, 159] width 172 height 26
click at [195, 182] on div "0567891228 - a phước" at bounding box center [181, 191] width 151 height 18
type input "0567891228"
type input "a phước"
type input "0567891228"
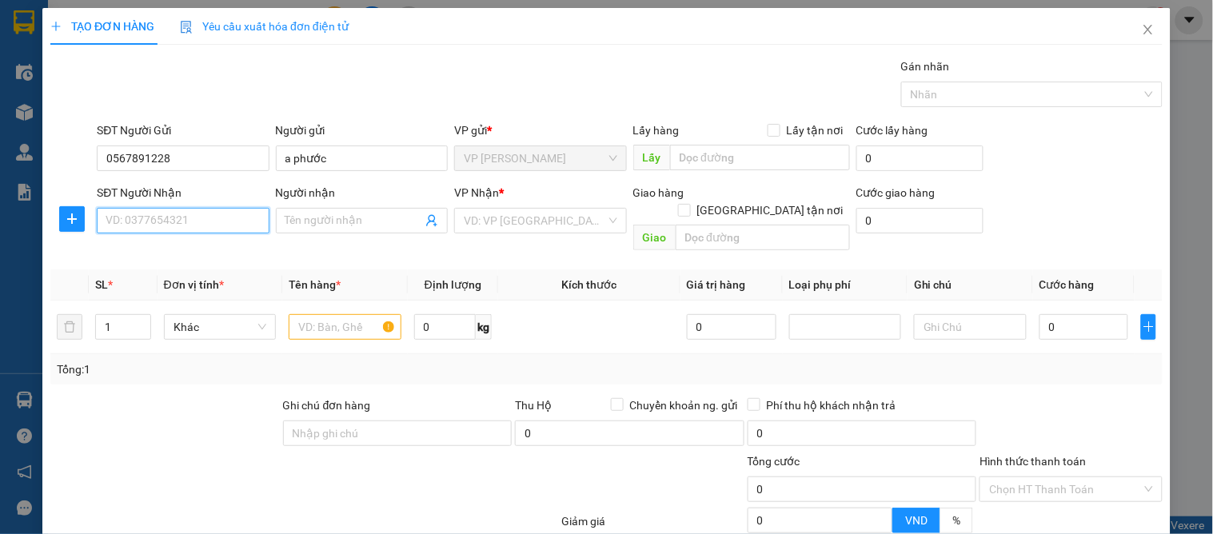
click at [186, 217] on input "SĐT Người Nhận" at bounding box center [183, 221] width 172 height 26
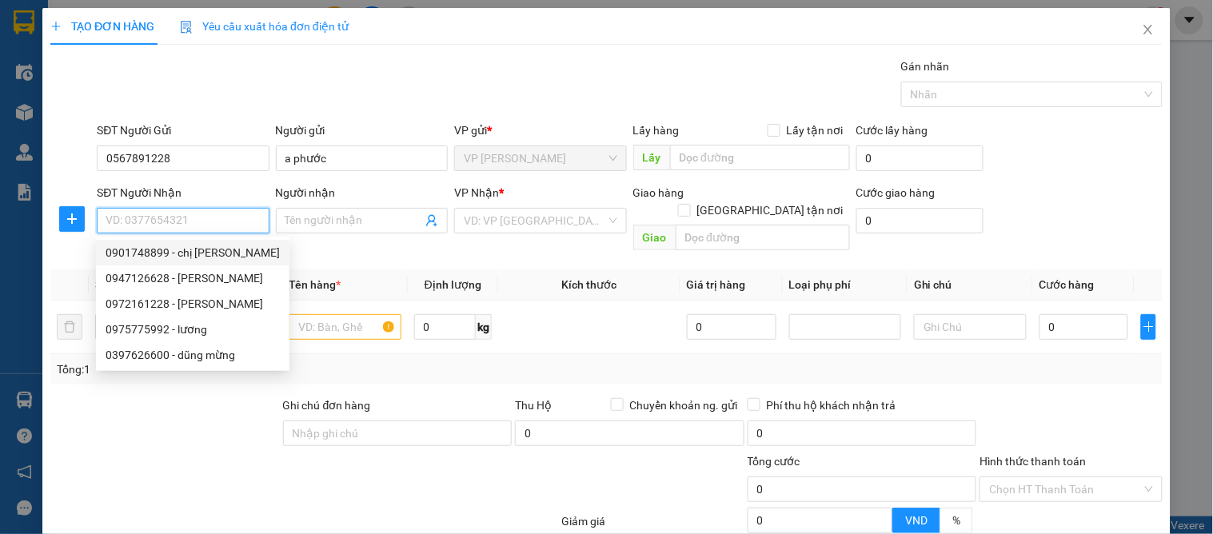
click at [209, 240] on div "0901748899 - chị ngân" at bounding box center [193, 253] width 194 height 26
type input "0901748899"
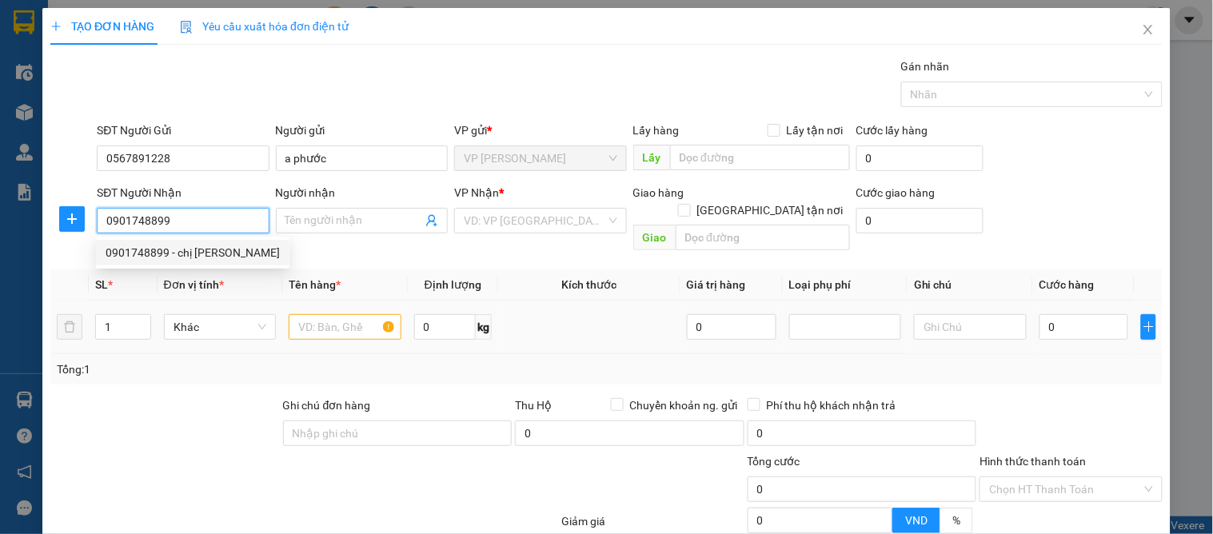
type input "chị [PERSON_NAME]"
checkbox input "true"
type input "vp"
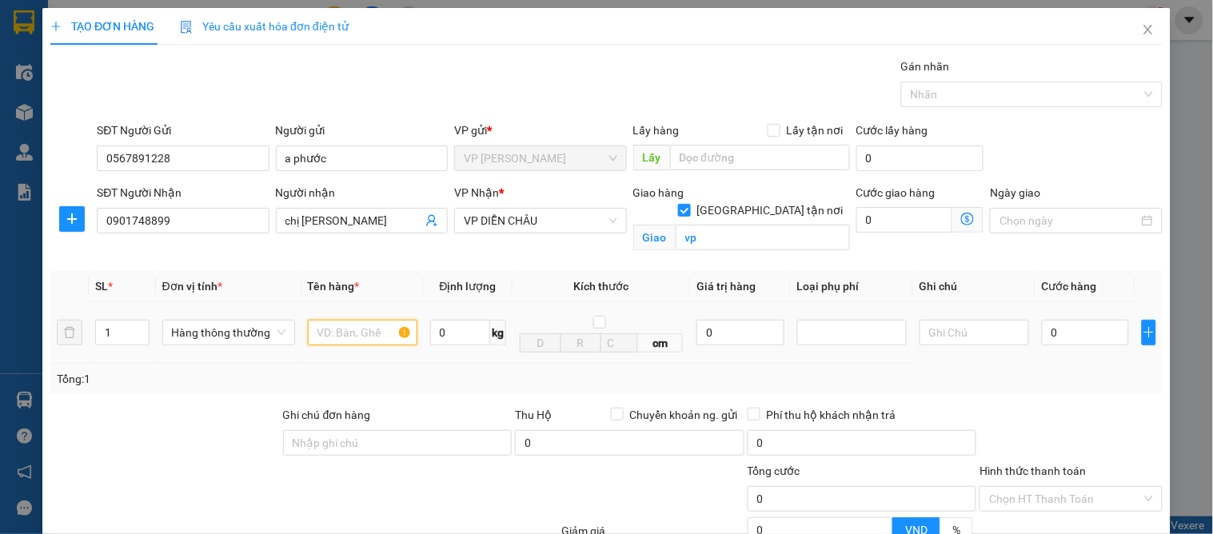
drag, startPoint x: 346, startPoint y: 320, endPoint x: 350, endPoint y: 332, distance: 12.6
click at [345, 320] on input "text" at bounding box center [363, 333] width 110 height 26
type input "táo"
click at [1086, 346] on input "0" at bounding box center [1085, 333] width 87 height 26
type input "4"
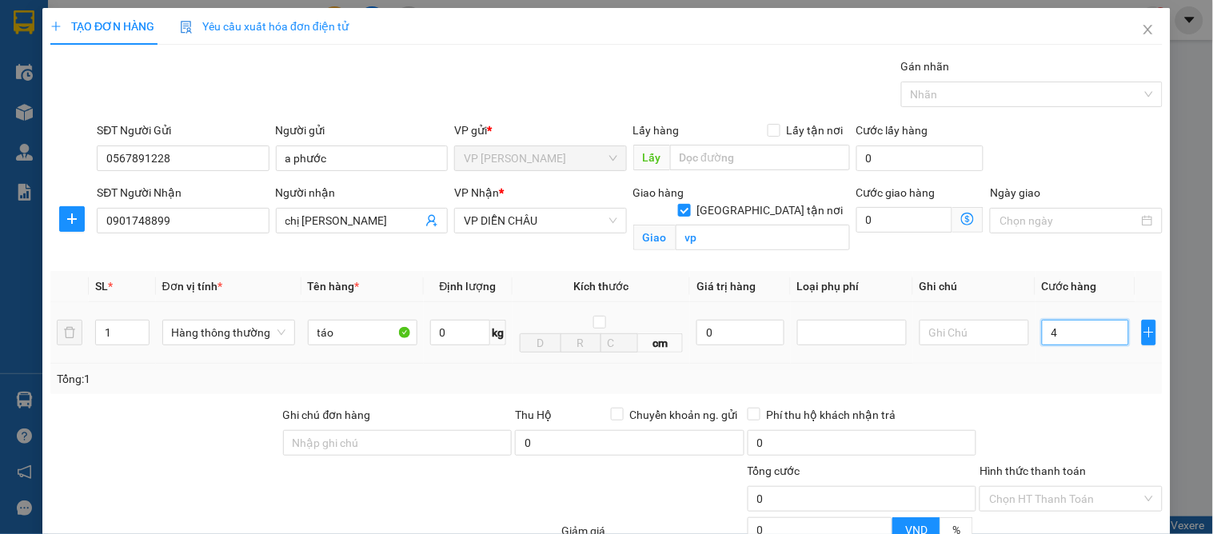
type input "4"
type input "40"
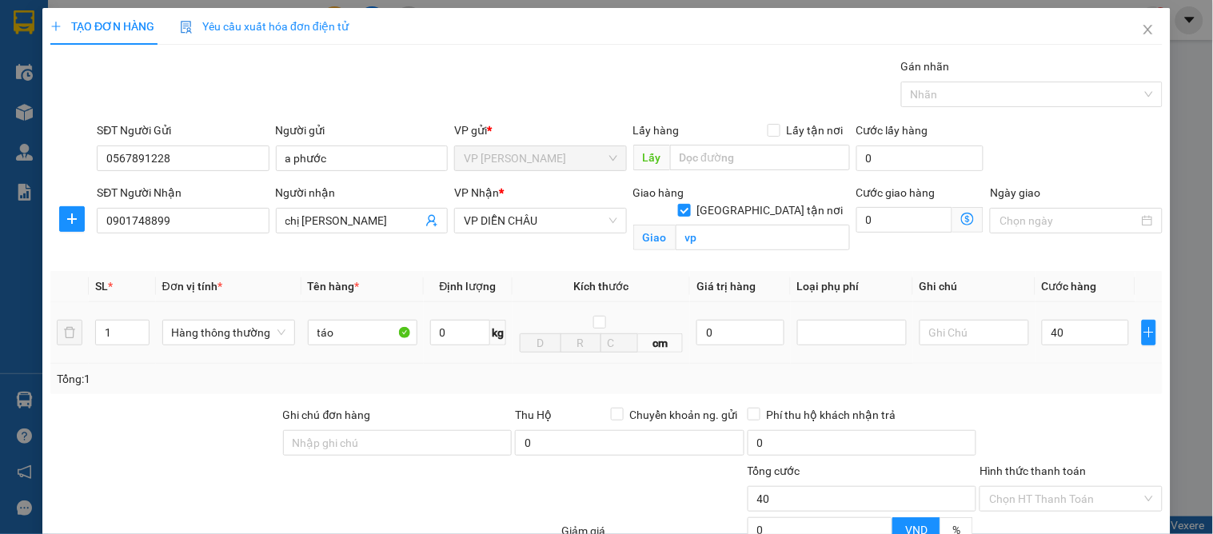
type input "40.000"
click at [1067, 356] on td "40.000" at bounding box center [1086, 333] width 100 height 62
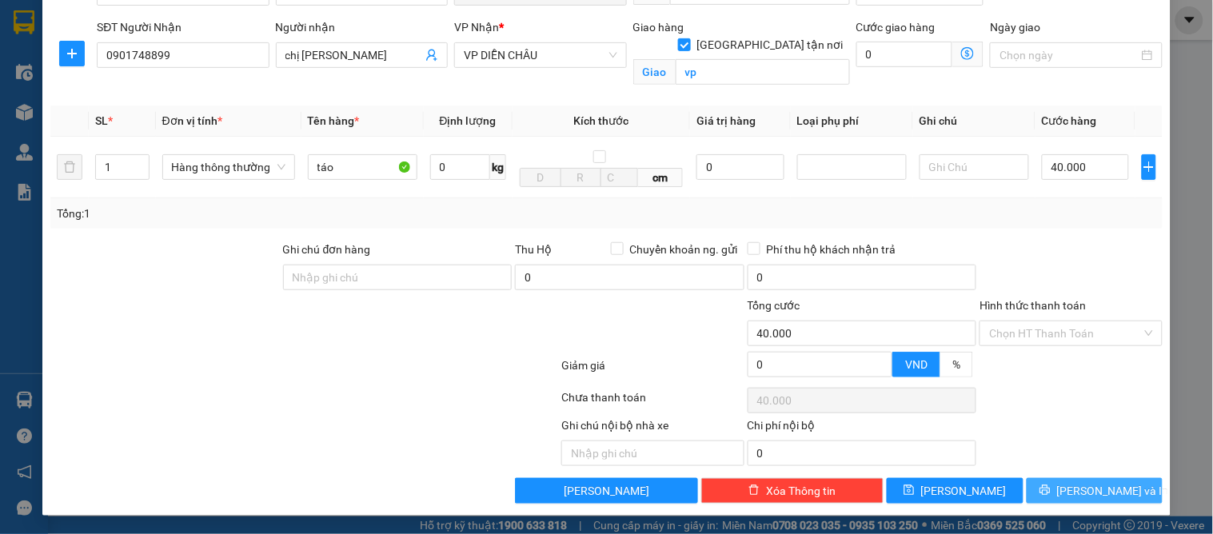
click at [1061, 501] on button "[PERSON_NAME] và In" at bounding box center [1095, 491] width 136 height 26
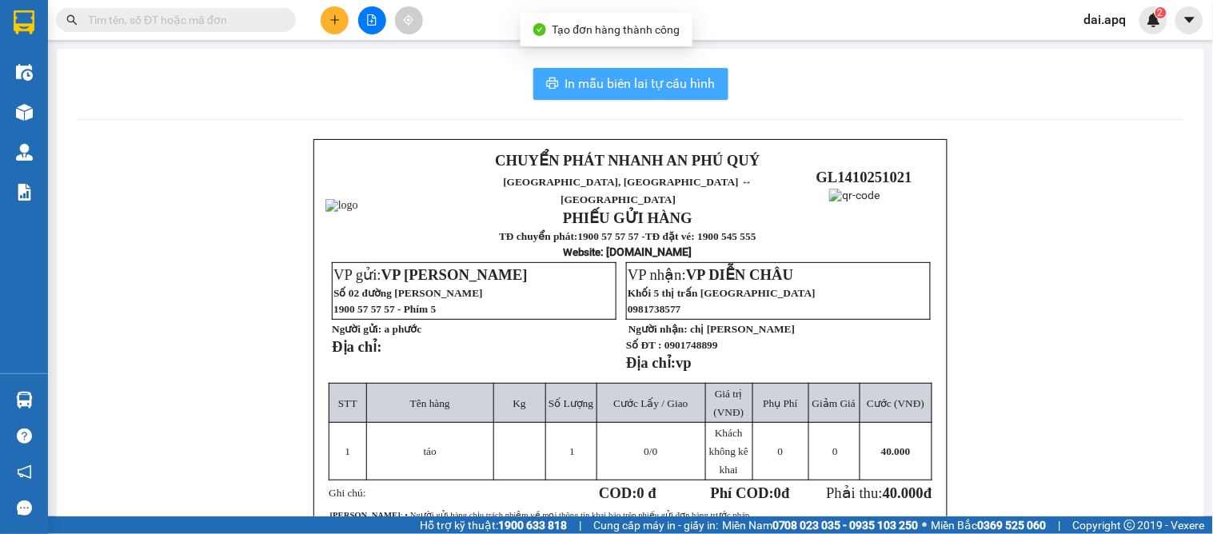
click at [580, 75] on span "In mẫu biên lai tự cấu hình" at bounding box center [640, 84] width 150 height 20
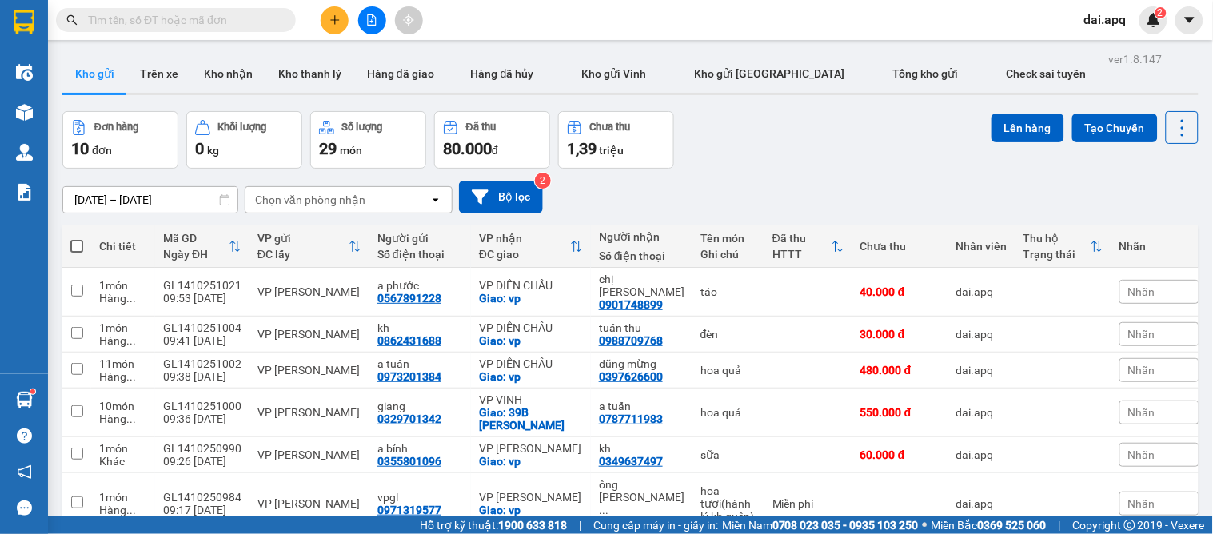
click at [333, 10] on button at bounding box center [335, 20] width 28 height 28
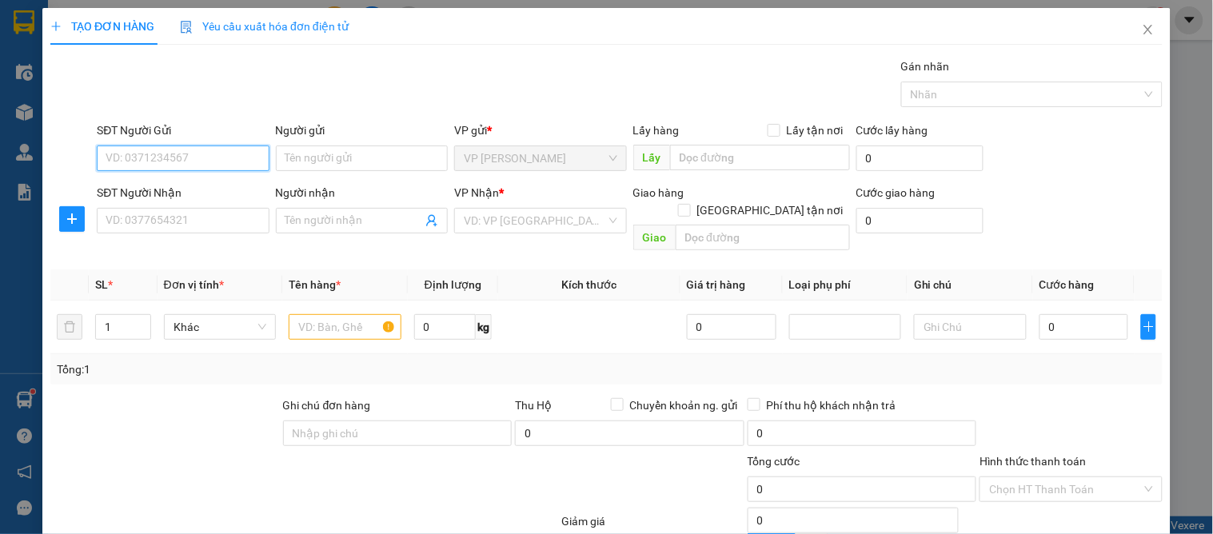
click at [242, 157] on input "SĐT Người Gửi" at bounding box center [183, 159] width 172 height 26
type input "0904342255"
click at [212, 195] on div "0904342255 - a nam" at bounding box center [181, 191] width 151 height 18
type input "a nam"
type input "0904342255"
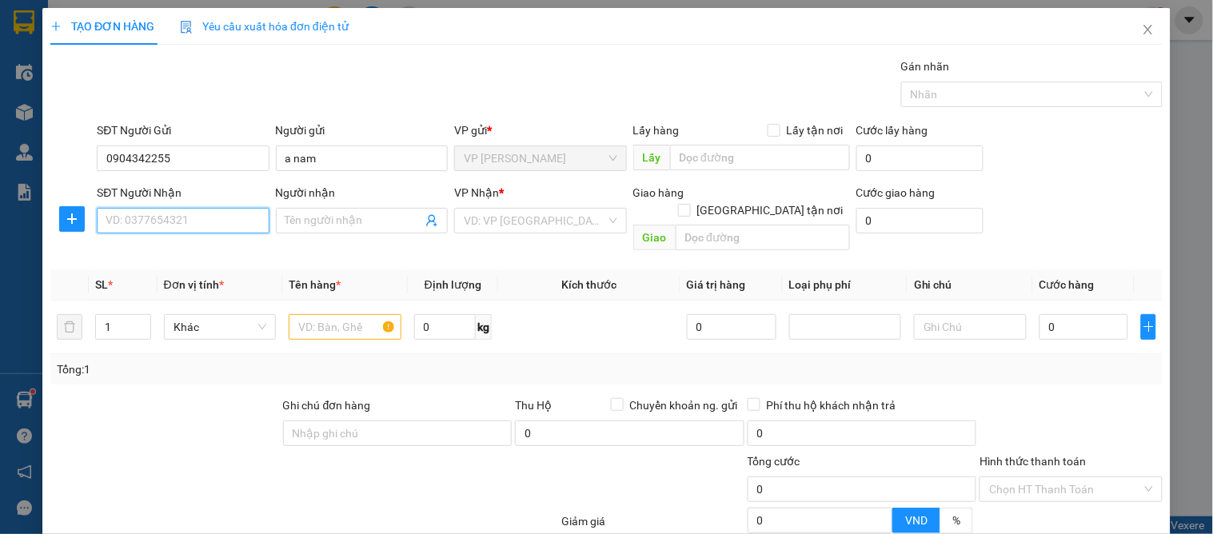
click at [221, 226] on input "SĐT Người Nhận" at bounding box center [183, 221] width 172 height 26
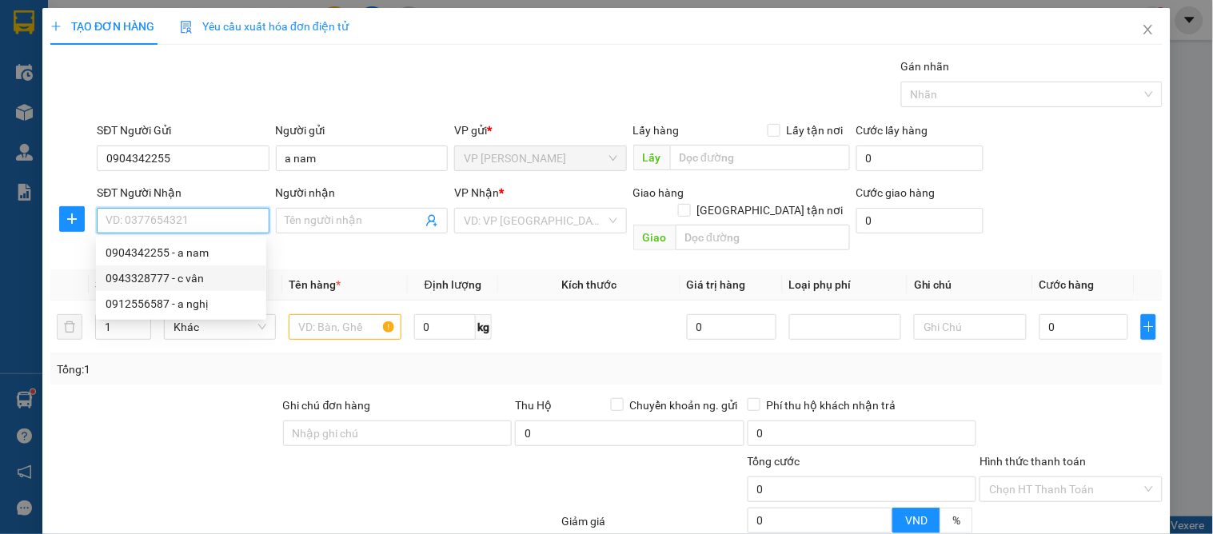
click at [234, 270] on div "0943328777 - c vân" at bounding box center [181, 279] width 151 height 18
type input "0943328777"
type input "c vân"
checkbox input "true"
type input "31 ngõ d4 tô ngọc vân"
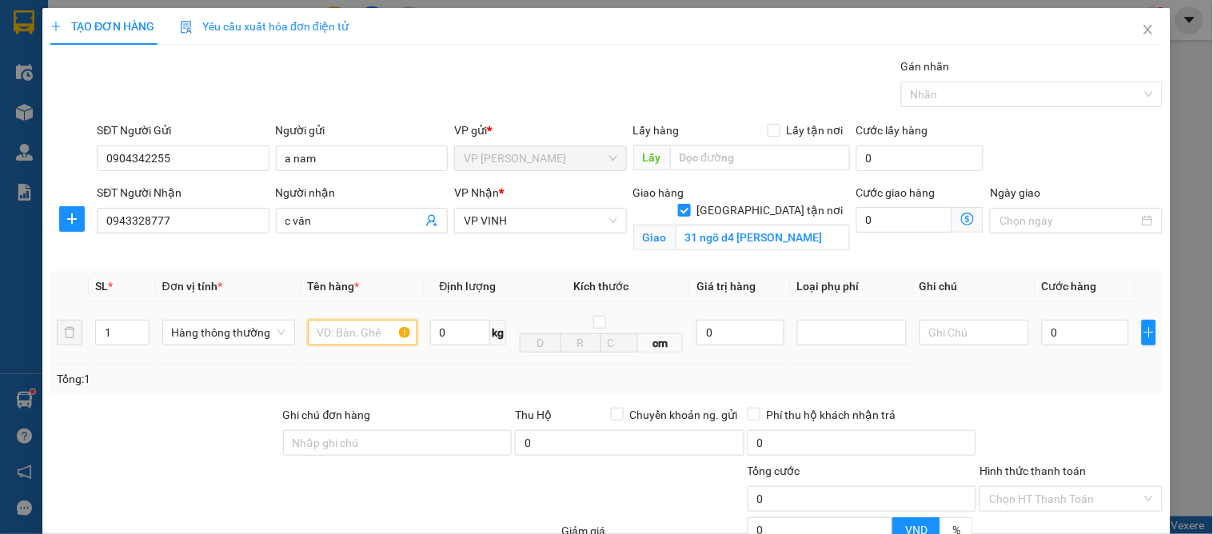
click at [332, 339] on input "text" at bounding box center [363, 333] width 110 height 26
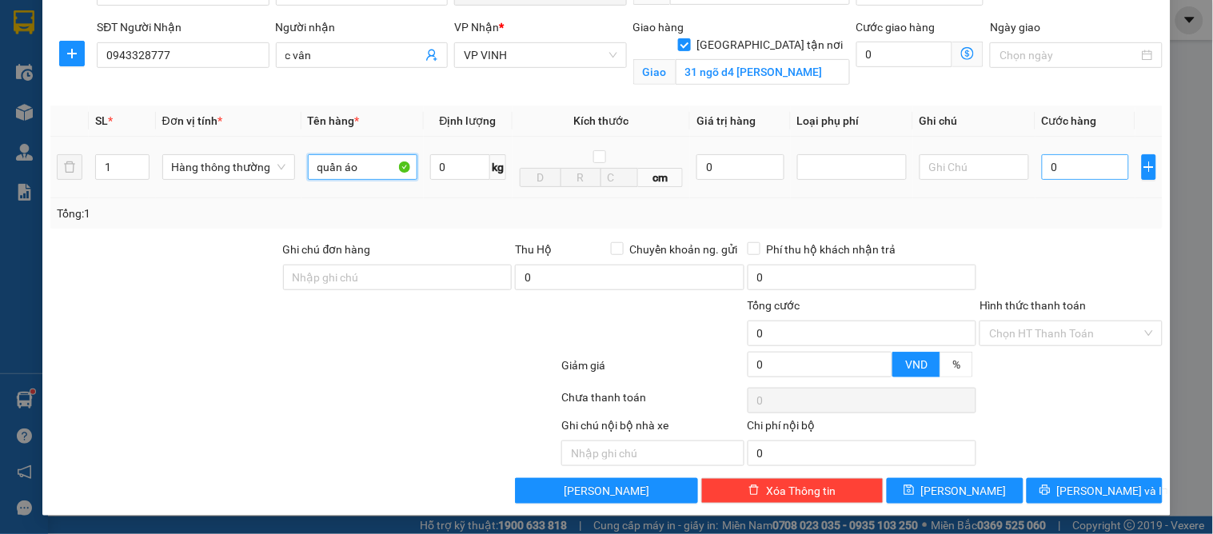
type input "quần áo"
click at [1049, 174] on input "0" at bounding box center [1085, 167] width 87 height 26
type input "6"
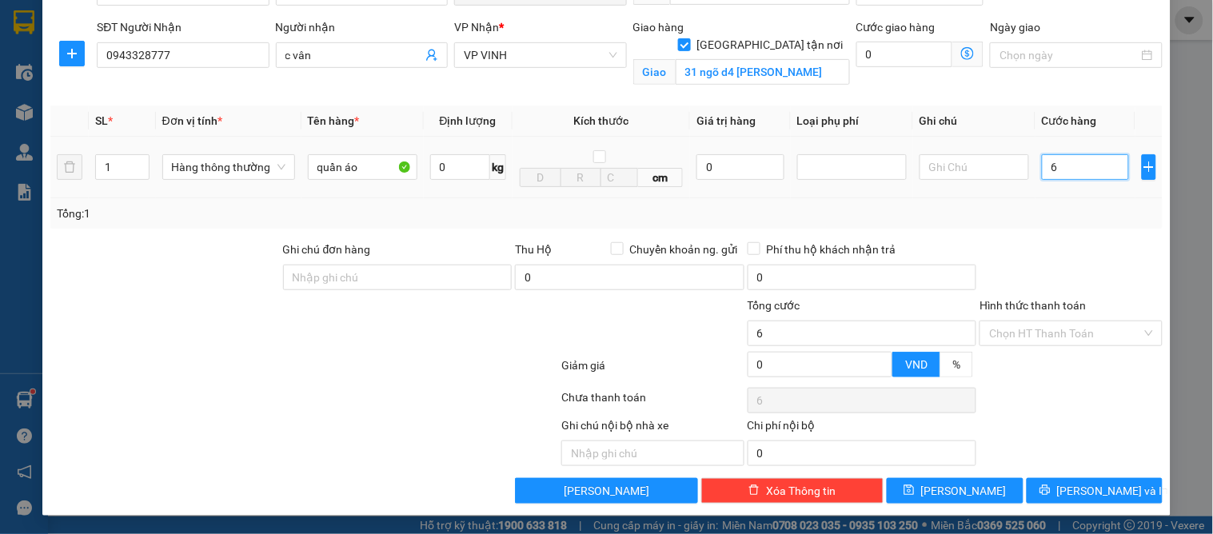
type input "60"
type input "60.000"
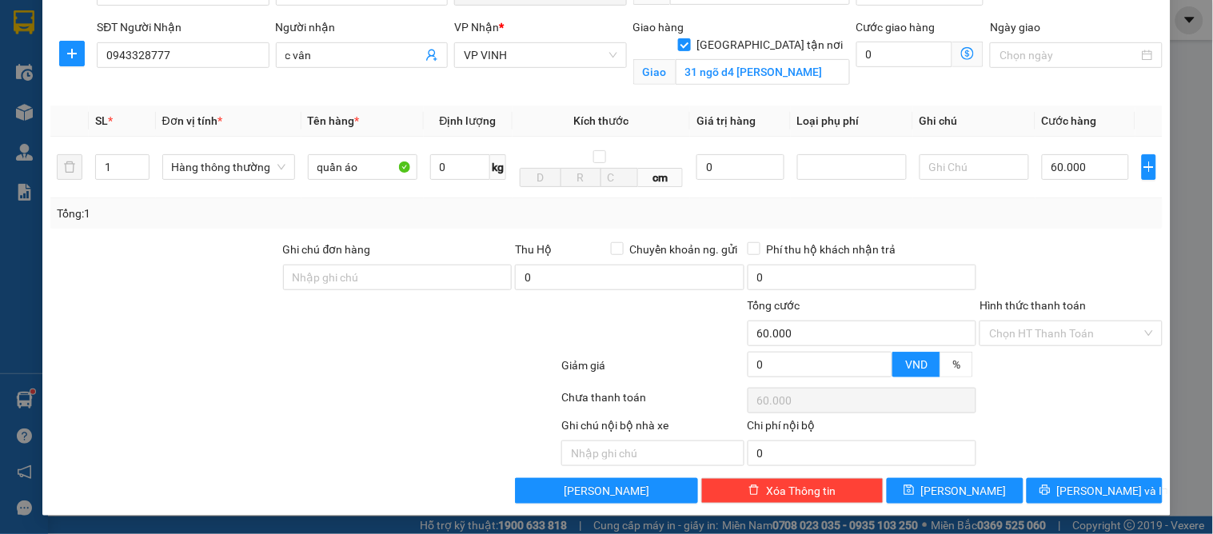
click at [1037, 241] on div at bounding box center [1071, 269] width 186 height 56
click at [1010, 342] on input "Hình thức thanh toán" at bounding box center [1065, 334] width 152 height 24
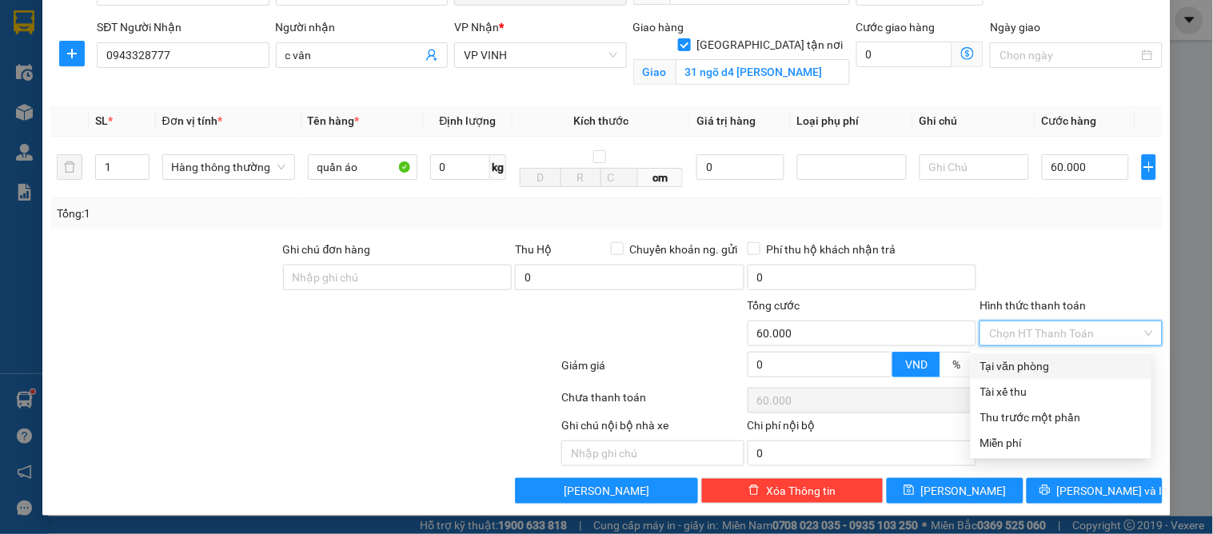
click at [1013, 364] on div "Tại văn phòng" at bounding box center [1062, 367] width 162 height 18
type input "0"
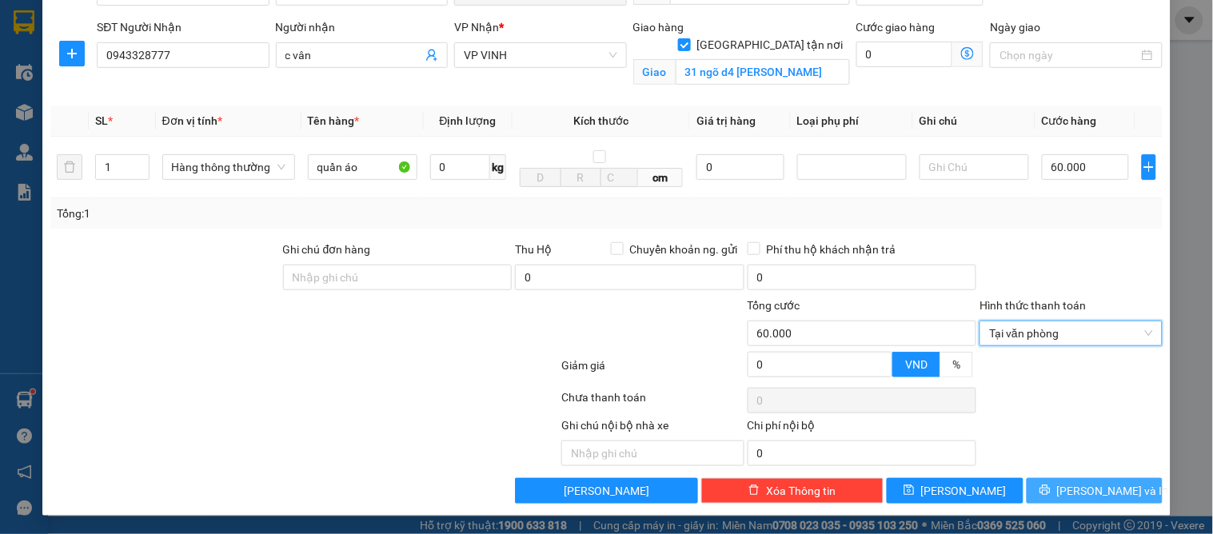
click at [1051, 493] on icon "printer" at bounding box center [1045, 490] width 11 height 11
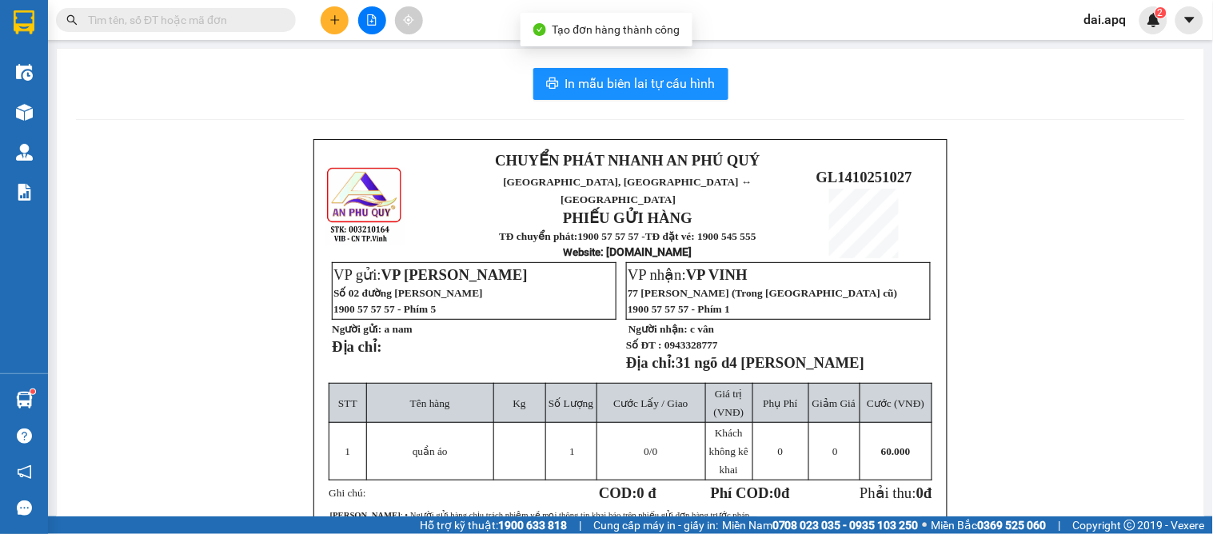
click at [593, 102] on div "In mẫu biên lai tự cấu hình CHUYỂN PHÁT NHANH AN PHÚ QUÝ NGHỆ AN, HÀ TĨNH ↔ HÀ …" at bounding box center [631, 394] width 1148 height 690
click at [596, 91] on span "In mẫu biên lai tự cấu hình" at bounding box center [640, 84] width 150 height 20
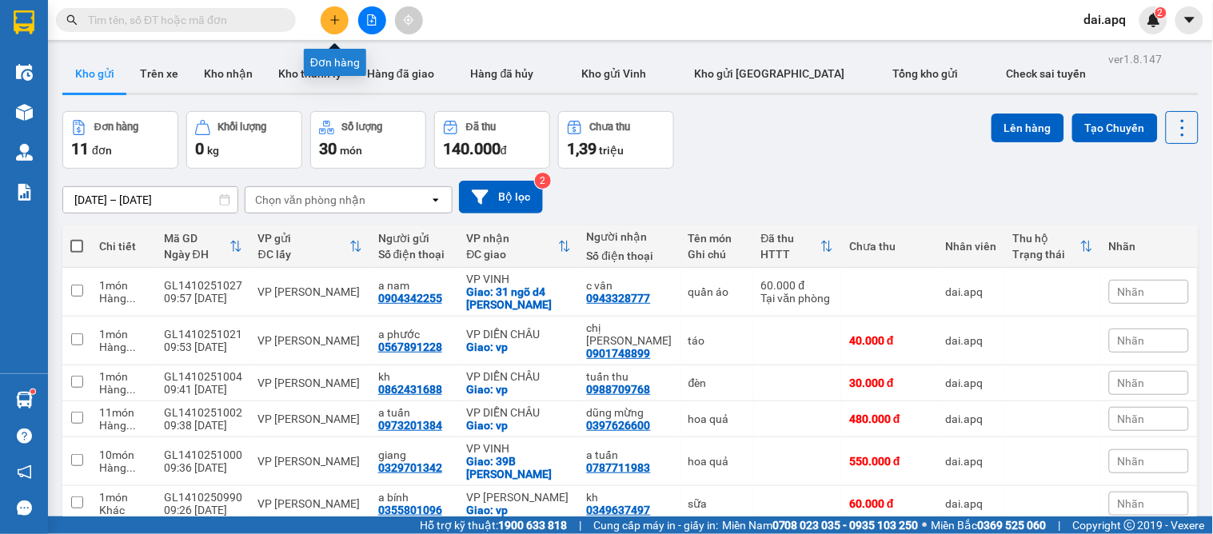
click at [323, 22] on button at bounding box center [335, 20] width 28 height 28
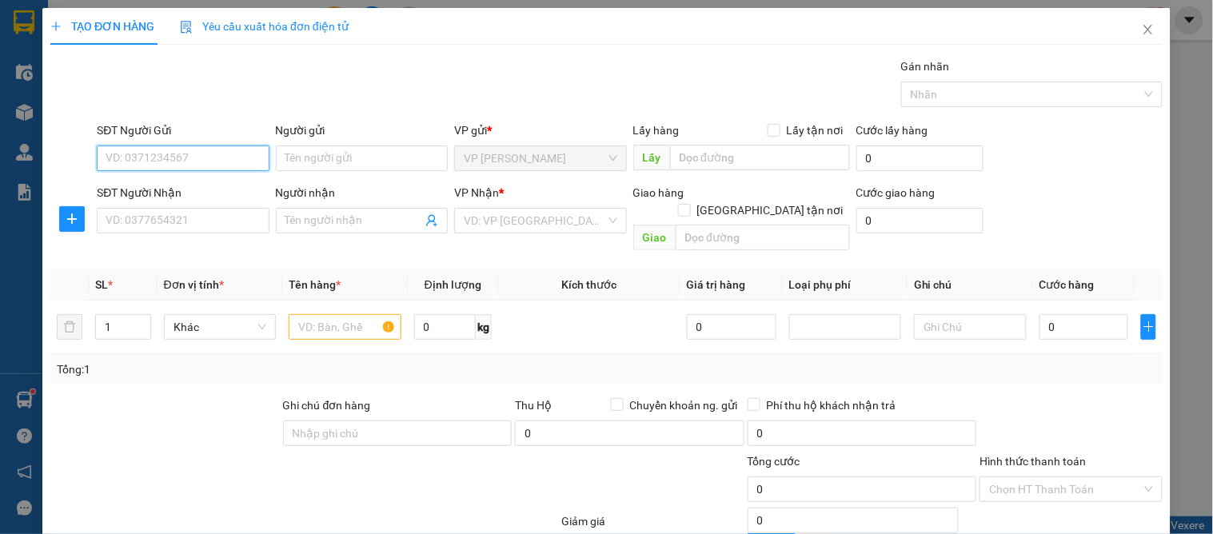
click at [222, 166] on input "SĐT Người Gửi" at bounding box center [183, 159] width 172 height 26
type input "2"
click at [138, 318] on span "up" at bounding box center [143, 323] width 10 height 10
click at [192, 155] on input "SĐT Người Gửi" at bounding box center [183, 159] width 172 height 26
type input "0912189420"
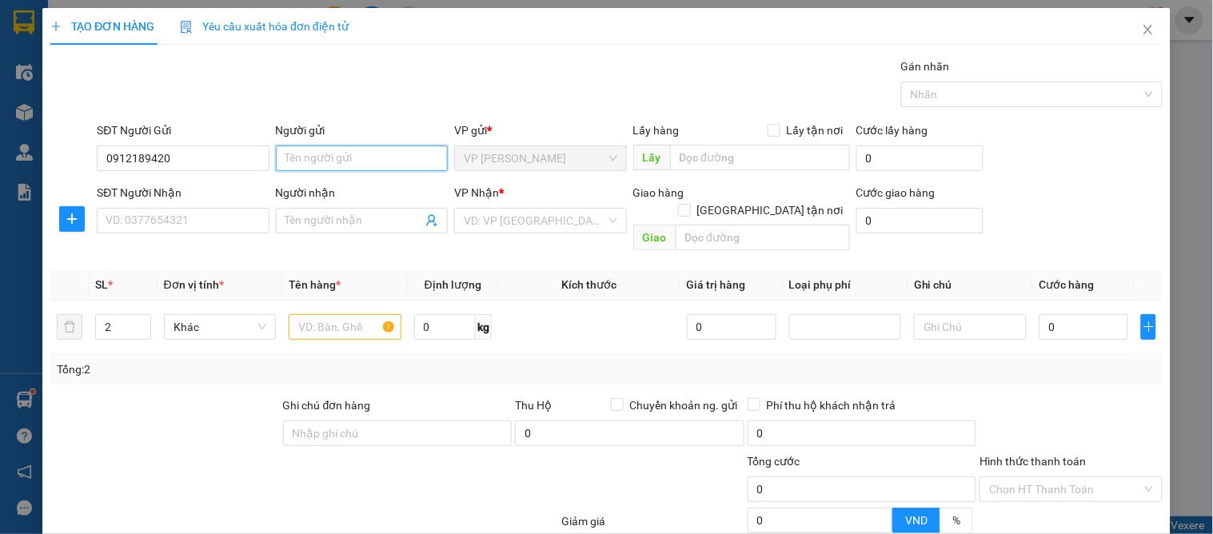
click at [326, 154] on input "Người gửi" at bounding box center [362, 159] width 172 height 26
type input "hoa lợi"
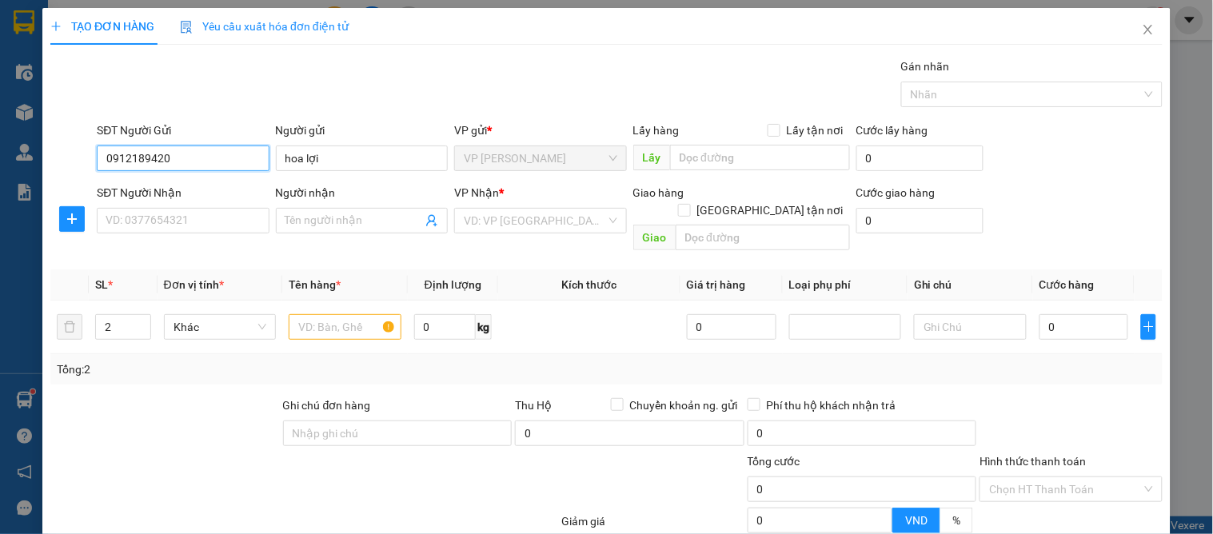
drag, startPoint x: 198, startPoint y: 161, endPoint x: 86, endPoint y: 158, distance: 112.8
click at [86, 158] on div "SĐT Người Gửi 0912189420 0912189420 Người gửi hoa lợi VP gửi * VP GIA LÂM Lấy h…" at bounding box center [607, 150] width 1116 height 56
type input "0912189420"
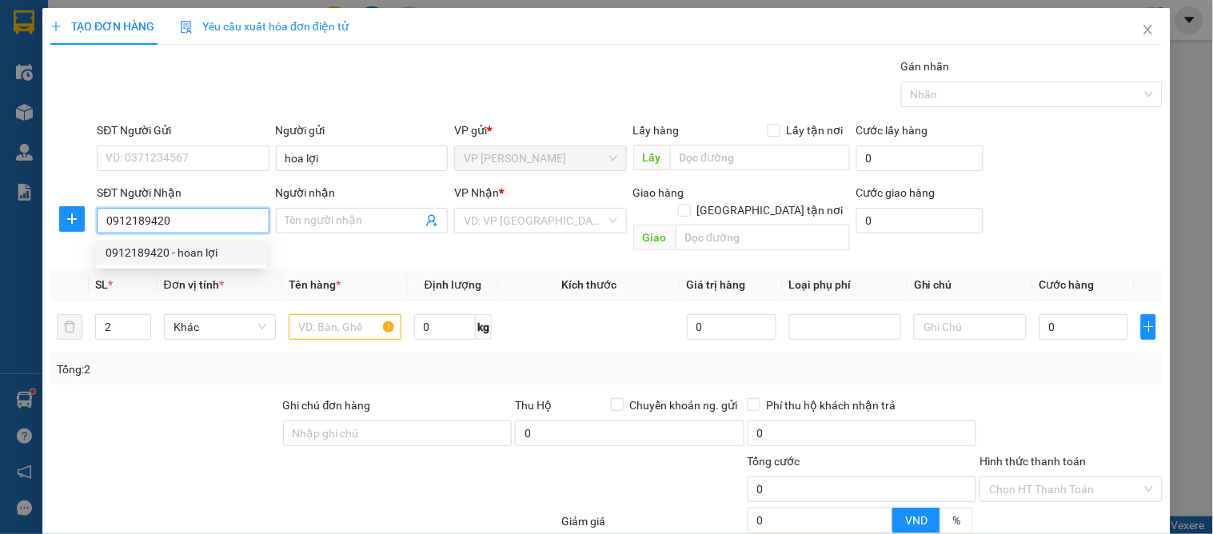
click at [205, 254] on div "0912189420 - hoan lợi" at bounding box center [181, 253] width 151 height 18
type input "hoan lợi"
checkbox input "true"
type input "16 đg minh huệ hưng đông"
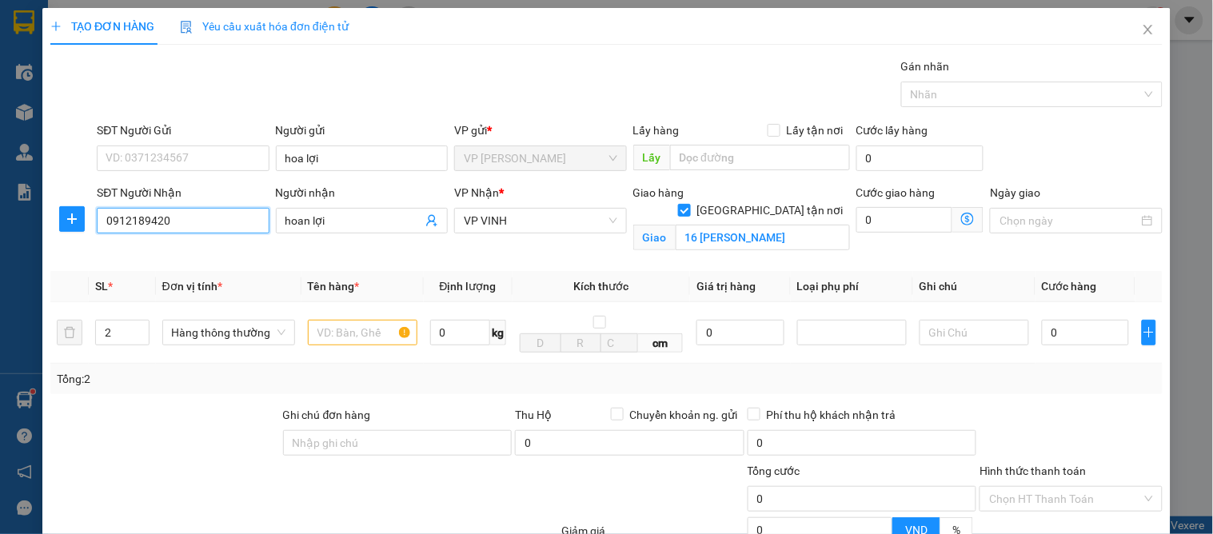
type input "0912189420"
drag, startPoint x: 211, startPoint y: 133, endPoint x: 214, endPoint y: 141, distance: 8.6
click at [212, 134] on div "SĐT Người Gửi" at bounding box center [183, 131] width 172 height 18
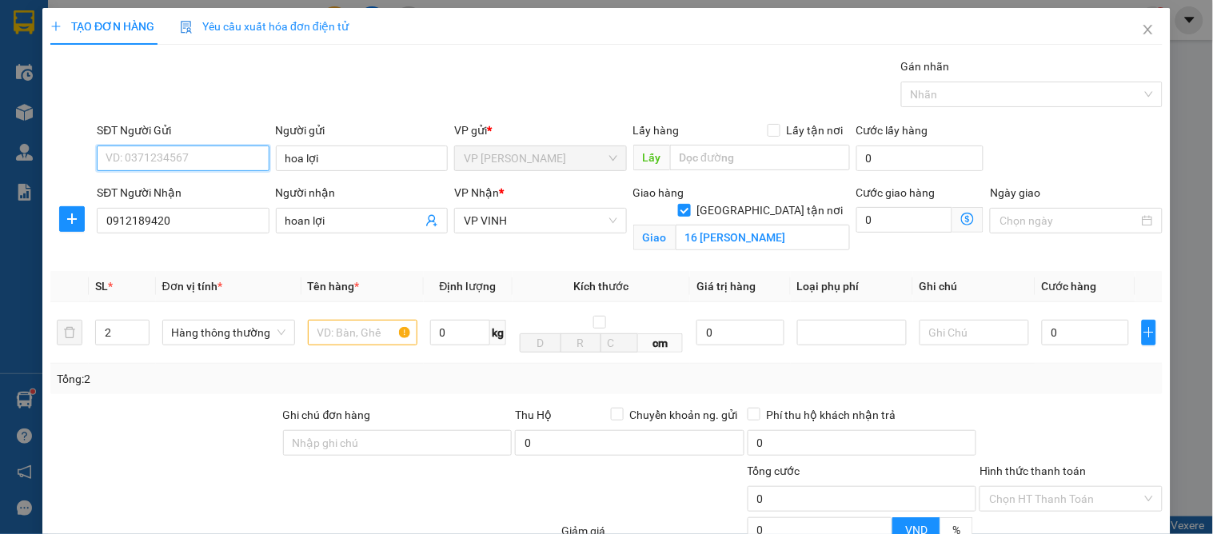
click at [212, 146] on input "SĐT Người Gửi" at bounding box center [183, 159] width 172 height 26
click at [214, 141] on div "SĐT Người Gửi" at bounding box center [183, 134] width 172 height 24
click at [218, 150] on input "SĐT Người Gửi" at bounding box center [183, 159] width 172 height 26
type input "0858987697"
click at [171, 182] on div "0858987697 - thắng" at bounding box center [181, 191] width 151 height 18
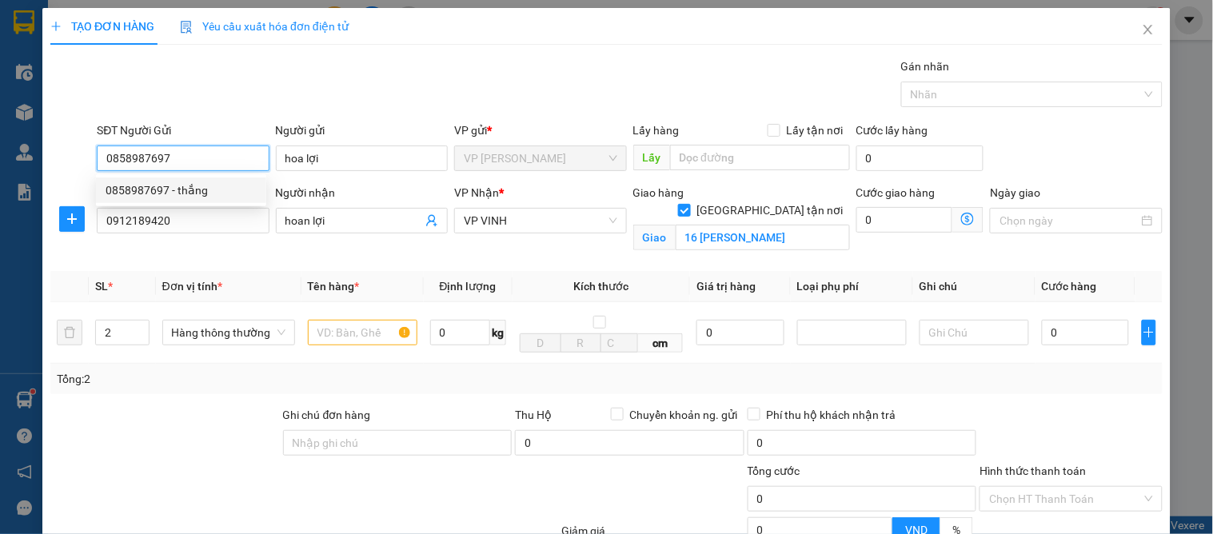
type input "thắng"
type input "0858987697"
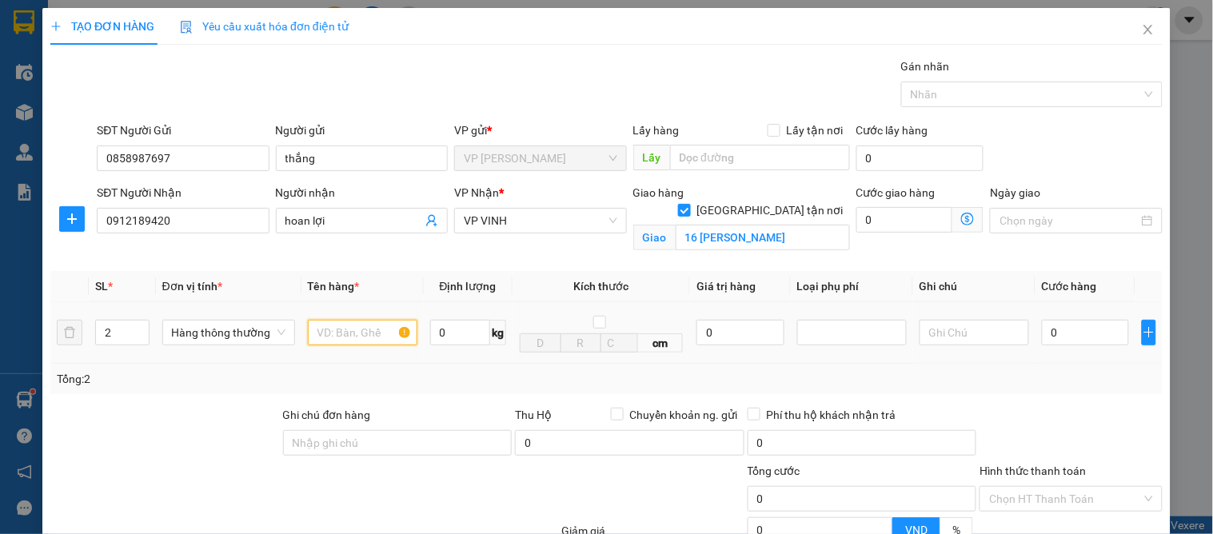
click at [350, 338] on input "text" at bounding box center [363, 333] width 110 height 26
type input "nguyên liệu"
click at [1064, 334] on input "0" at bounding box center [1085, 333] width 87 height 26
type input "7"
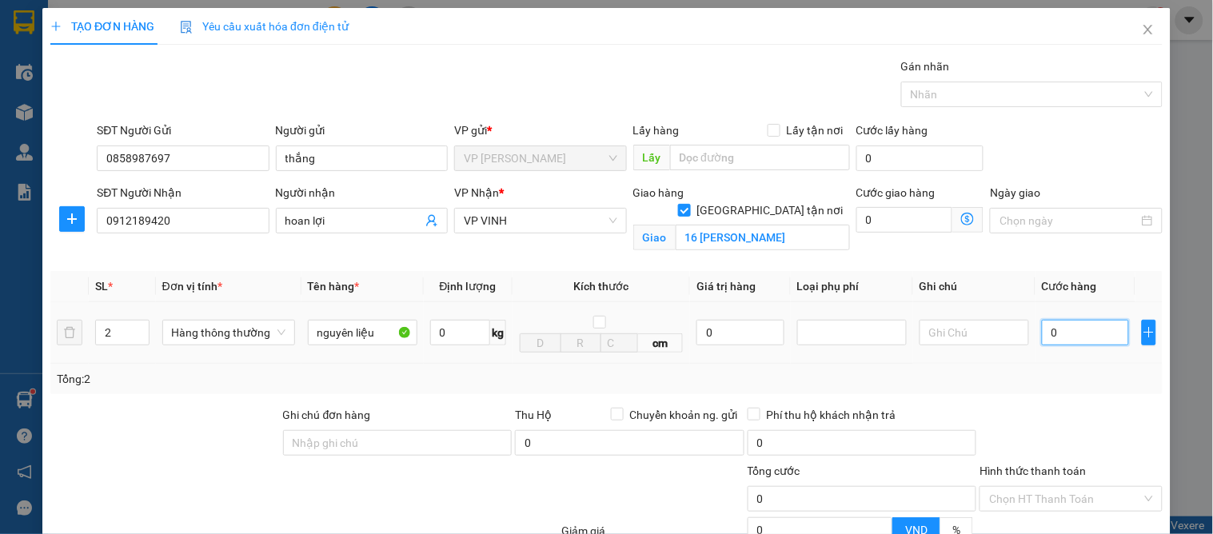
type input "7"
type input "70"
type input "70.000"
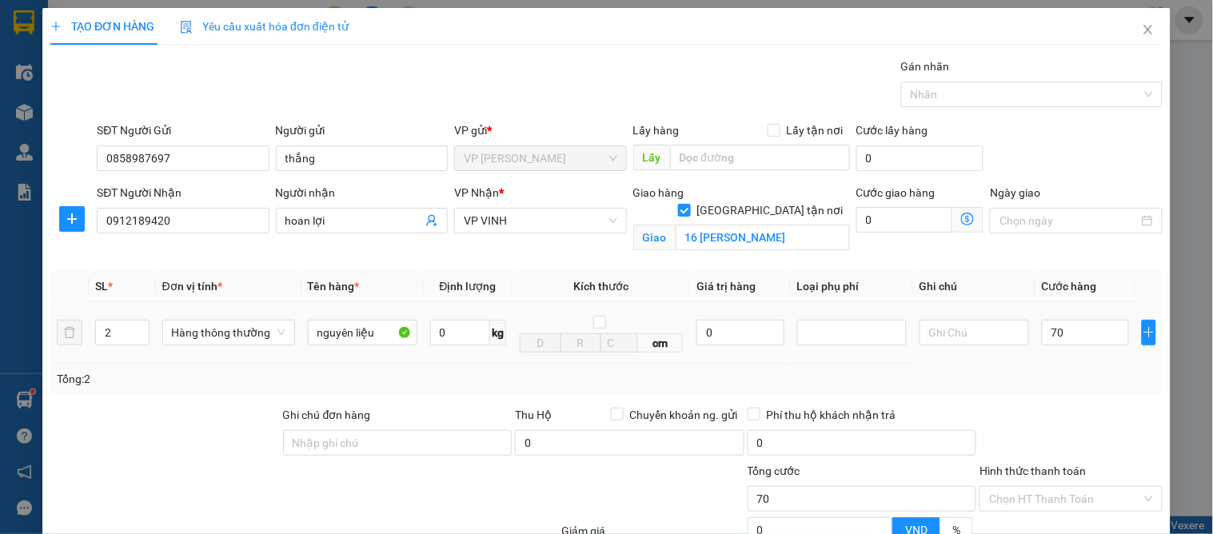
type input "70.000"
click at [1104, 385] on div "Tổng: 2" at bounding box center [607, 379] width 1100 height 18
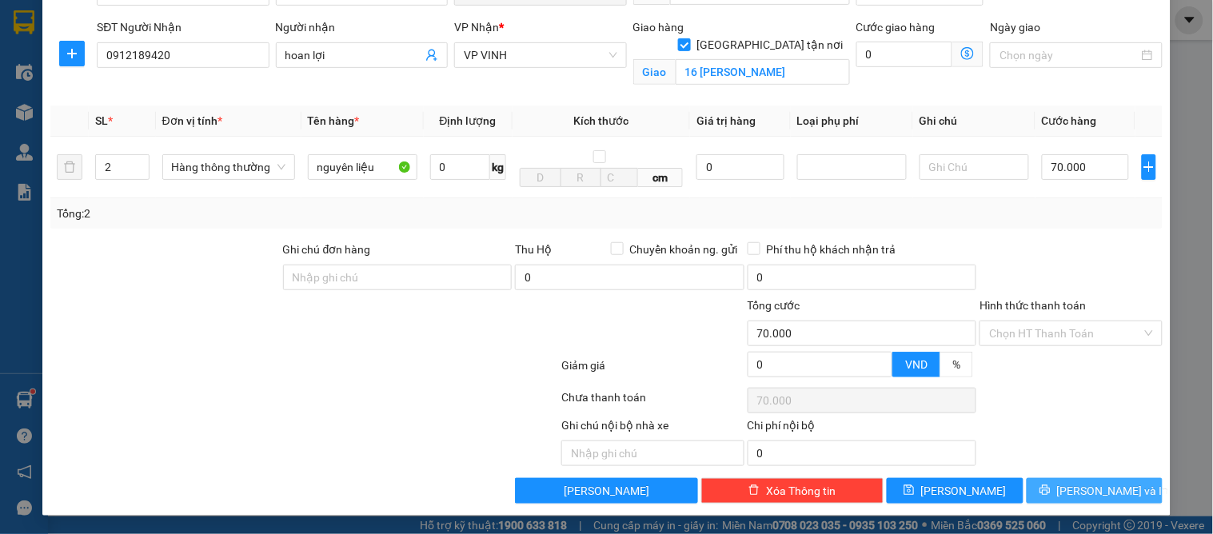
click at [1065, 482] on button "[PERSON_NAME] và In" at bounding box center [1095, 491] width 136 height 26
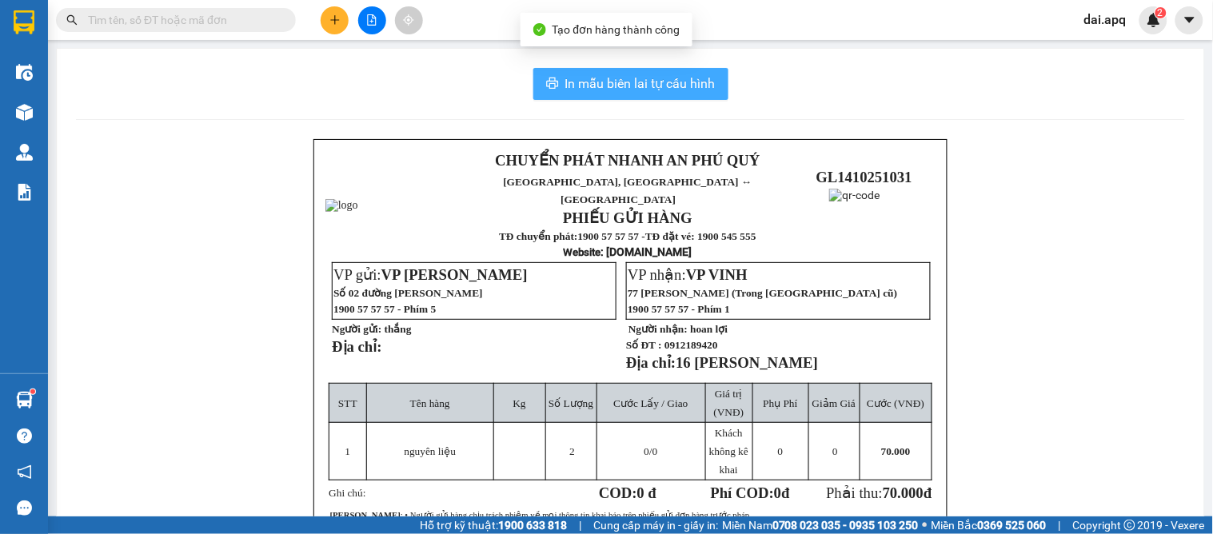
click at [600, 82] on span "In mẫu biên lai tự cấu hình" at bounding box center [640, 84] width 150 height 20
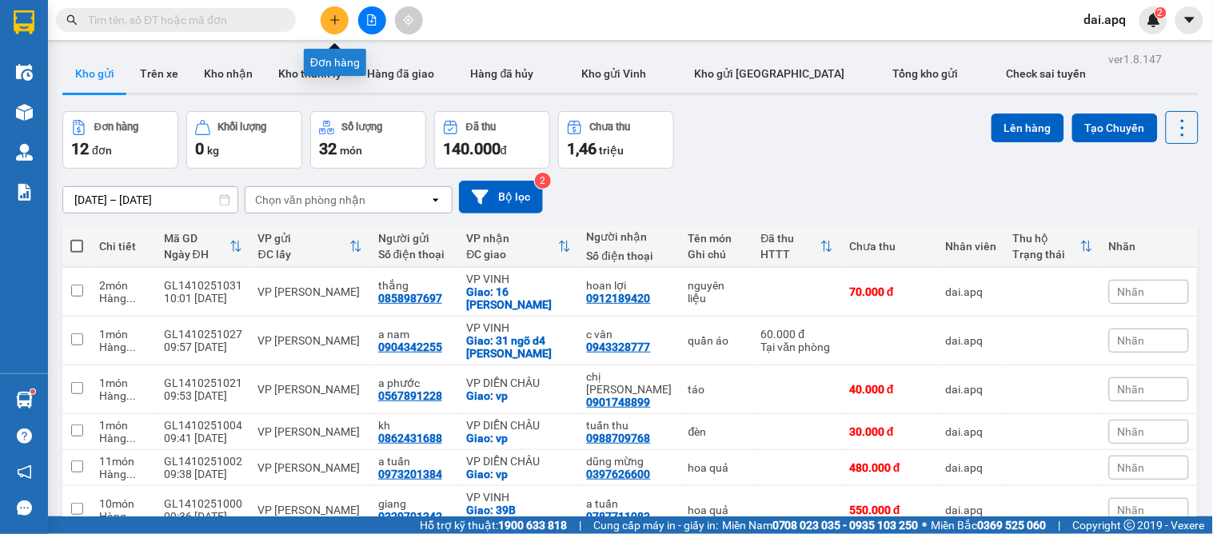
click at [331, 19] on icon "plus" at bounding box center [334, 19] width 9 height 1
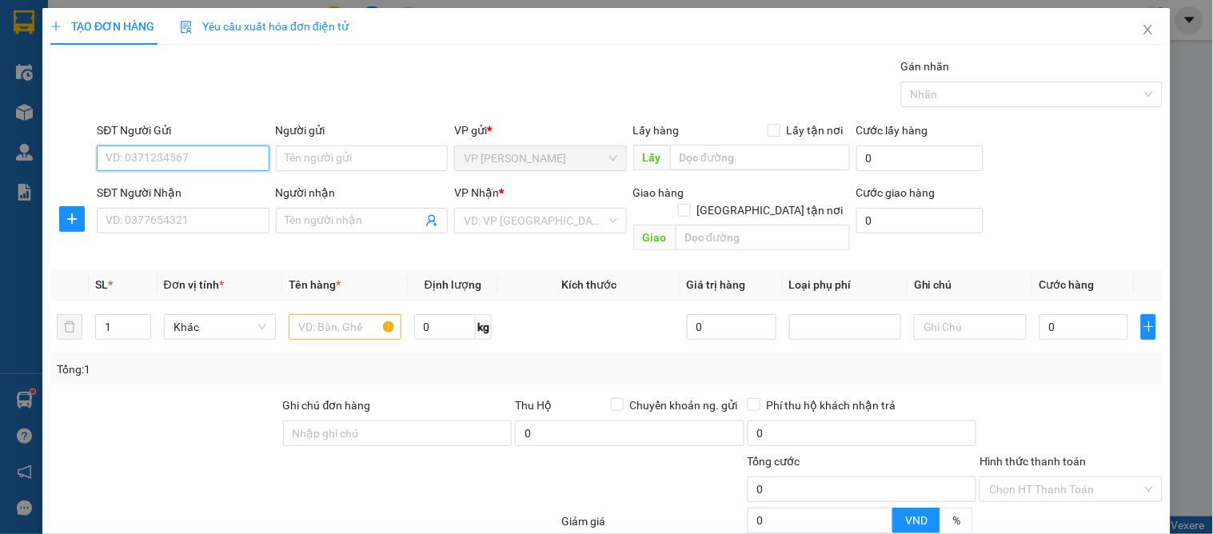
click at [189, 162] on input "SĐT Người Gửi" at bounding box center [183, 159] width 172 height 26
click at [194, 185] on div "0567891228 - a phước" at bounding box center [181, 191] width 151 height 18
type input "0567891228"
type input "a phước"
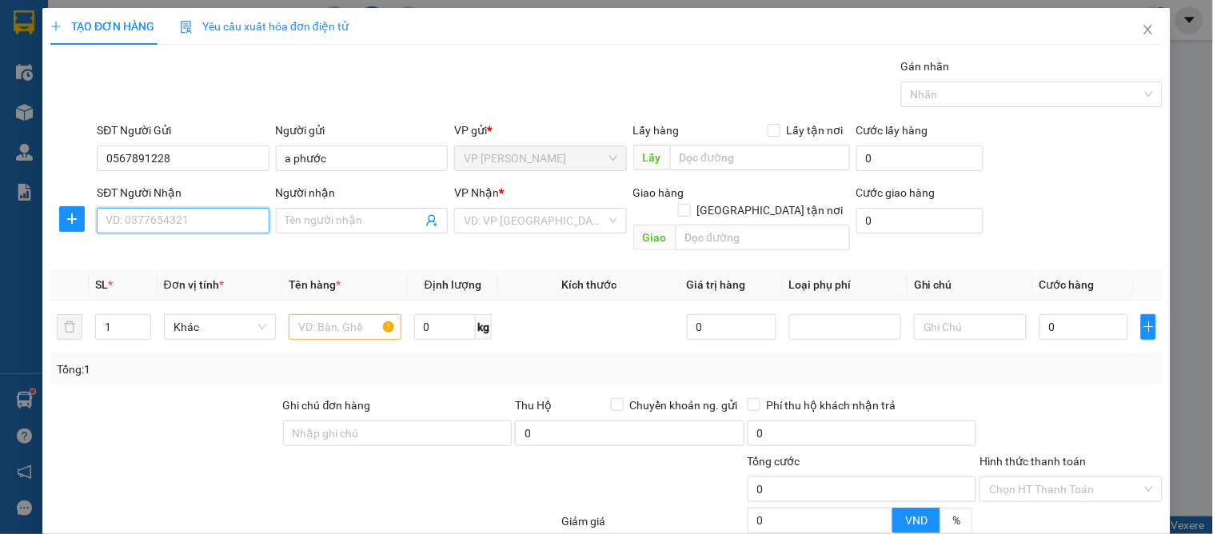
click at [198, 233] on input "SĐT Người Nhận" at bounding box center [183, 221] width 172 height 26
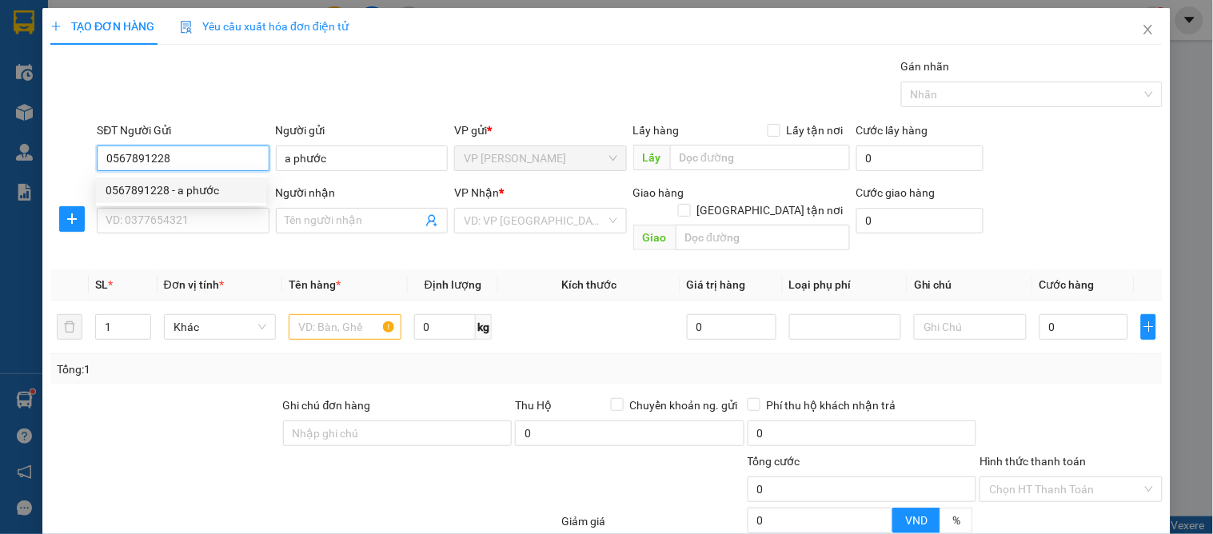
drag, startPoint x: 209, startPoint y: 156, endPoint x: 96, endPoint y: 156, distance: 112.8
click at [97, 156] on input "0567891228" at bounding box center [183, 159] width 172 height 26
type input "0866612621"
click at [195, 192] on div "0866612621" at bounding box center [181, 191] width 151 height 18
type input "0866612621"
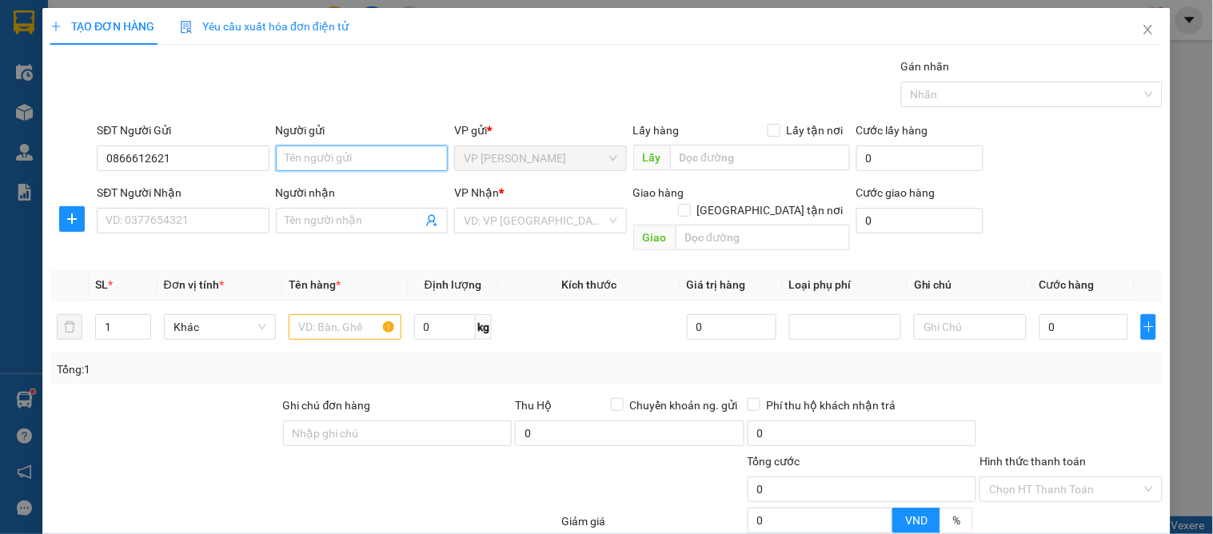
click at [358, 155] on input "Người gửi" at bounding box center [362, 159] width 172 height 26
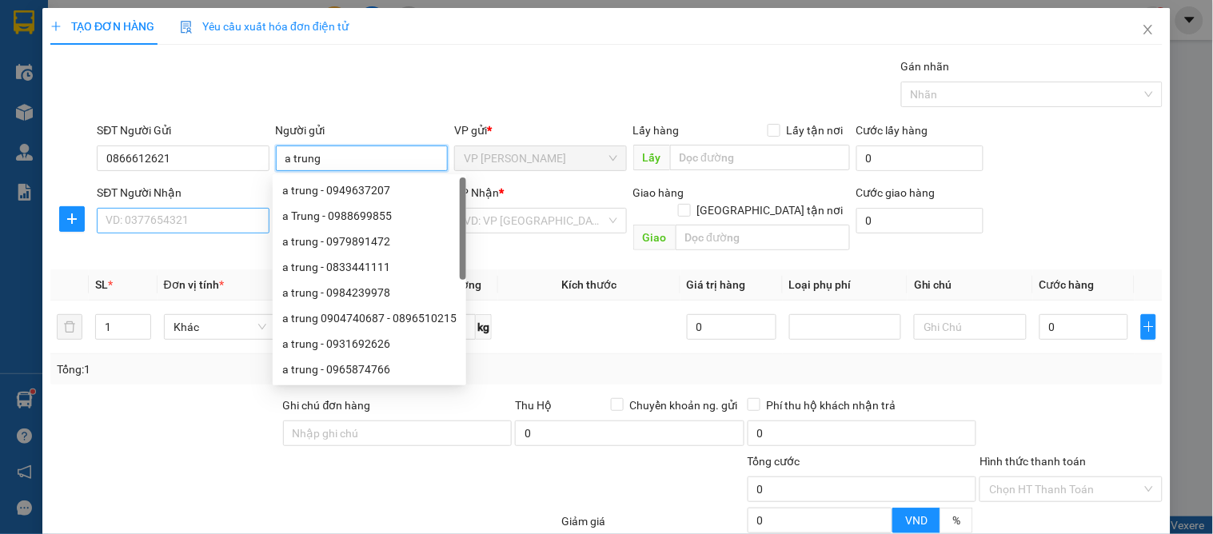
type input "a trung"
click at [180, 212] on input "SĐT Người Nhận" at bounding box center [183, 221] width 172 height 26
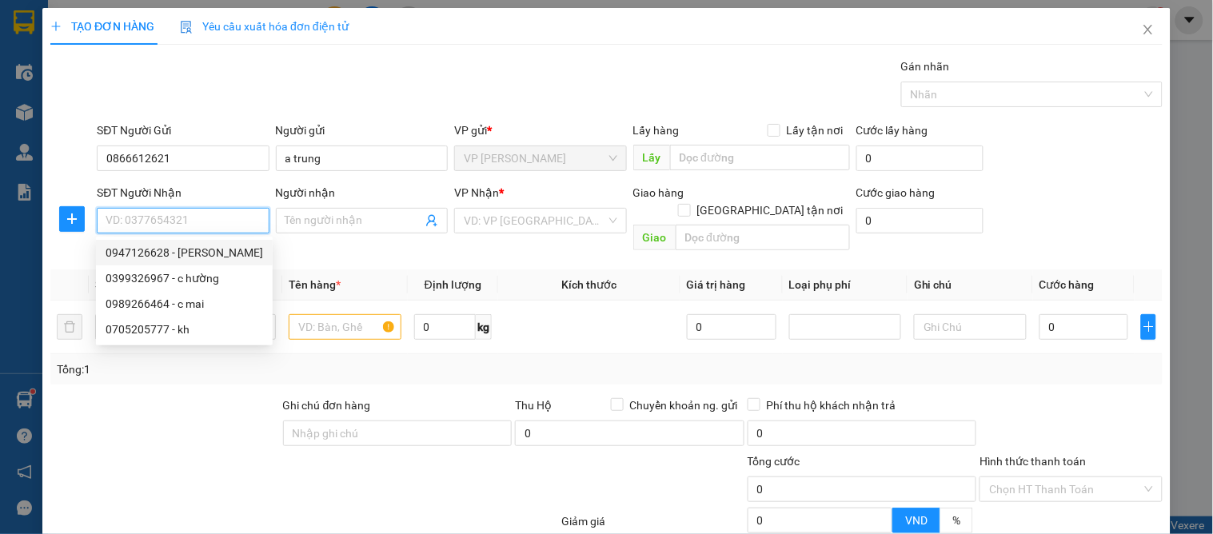
click at [226, 252] on div "0947126628 - cao lan" at bounding box center [185, 253] width 158 height 18
type input "0947126628"
type input "[PERSON_NAME]"
checkbox input "true"
type input "18G an dương vương"
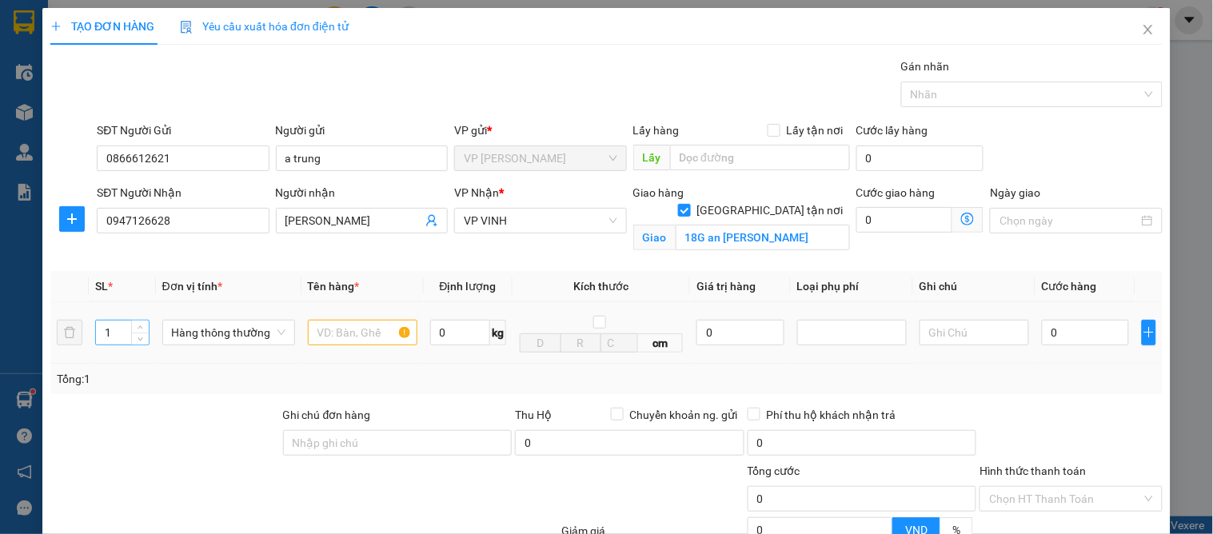
click at [115, 329] on input "1" at bounding box center [122, 333] width 52 height 24
type input "8"
click at [347, 336] on input "text" at bounding box center [363, 333] width 110 height 26
click at [1077, 334] on input "0" at bounding box center [1085, 333] width 87 height 26
drag, startPoint x: 361, startPoint y: 332, endPoint x: 294, endPoint y: 332, distance: 67.2
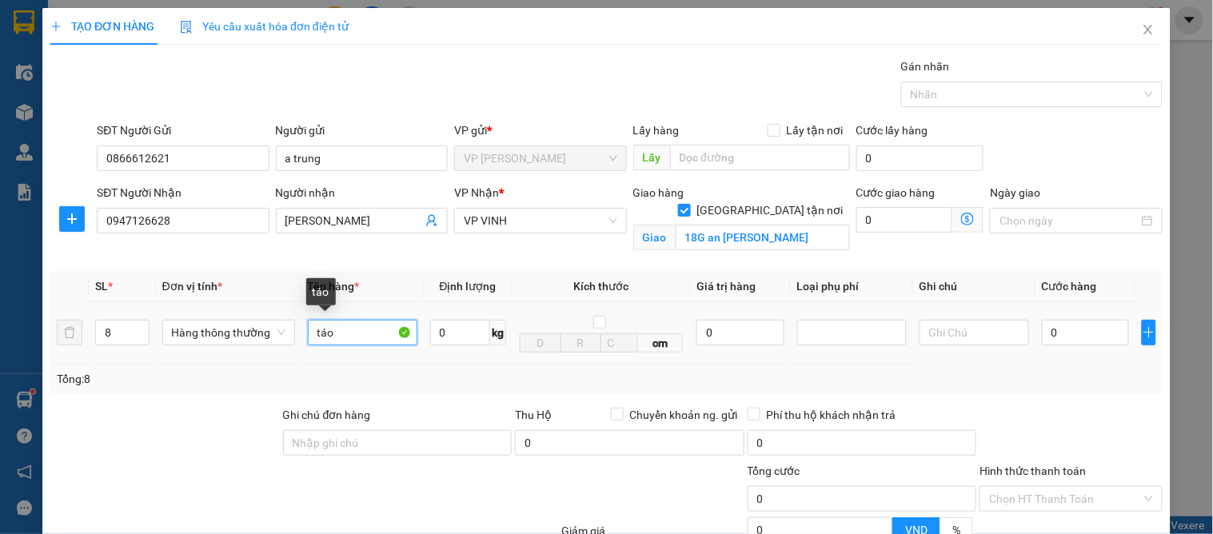
click at [294, 332] on tr "8 Hàng thông thường táo 0 kg cm 0 0" at bounding box center [606, 333] width 1113 height 62
type input "hoa quả"
click at [1061, 338] on input "0" at bounding box center [1085, 333] width 87 height 26
click at [1184, 417] on div "TẠO ĐƠN HÀNG Yêu cầu xuất hóa đơn điện tử Transit Pickup Surcharge Ids Transit …" at bounding box center [606, 267] width 1213 height 534
click at [1072, 339] on input "0" at bounding box center [1085, 333] width 87 height 26
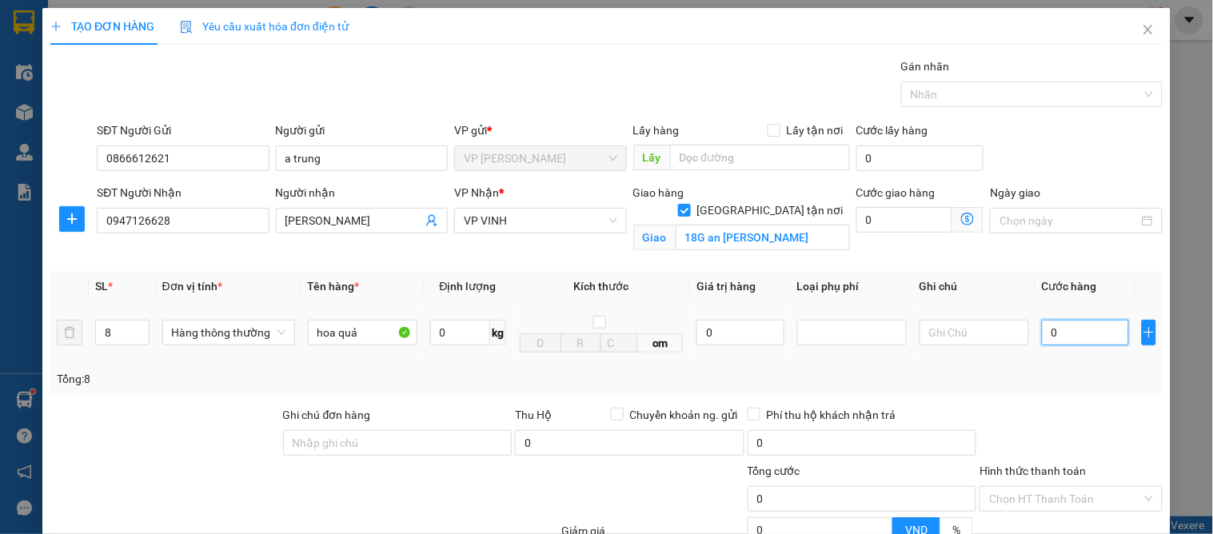
type input "3"
type input "35"
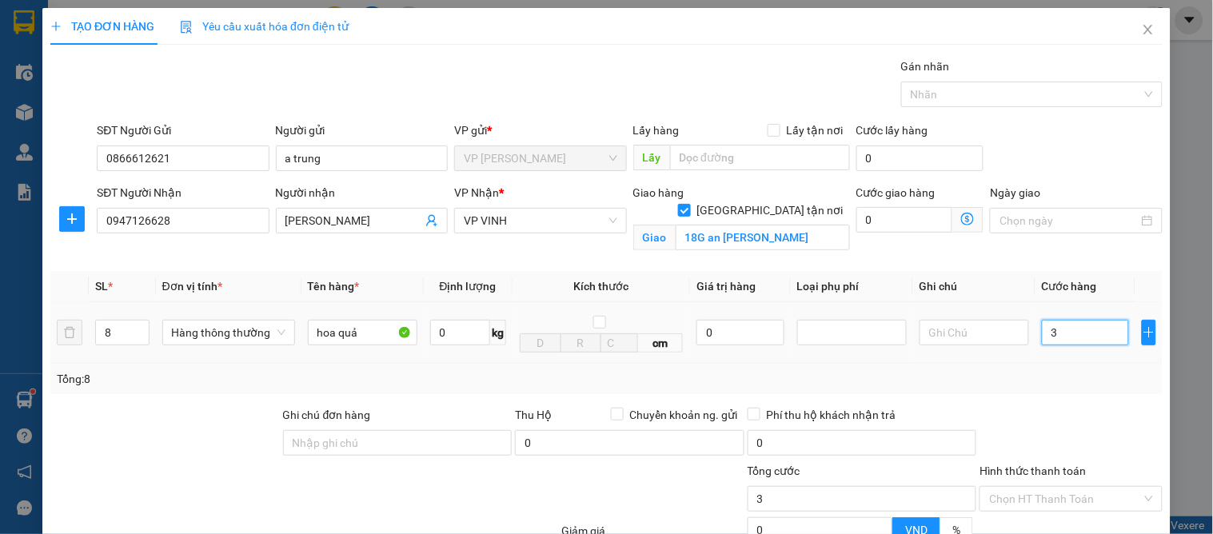
type input "35"
type input "350"
type input "350.000"
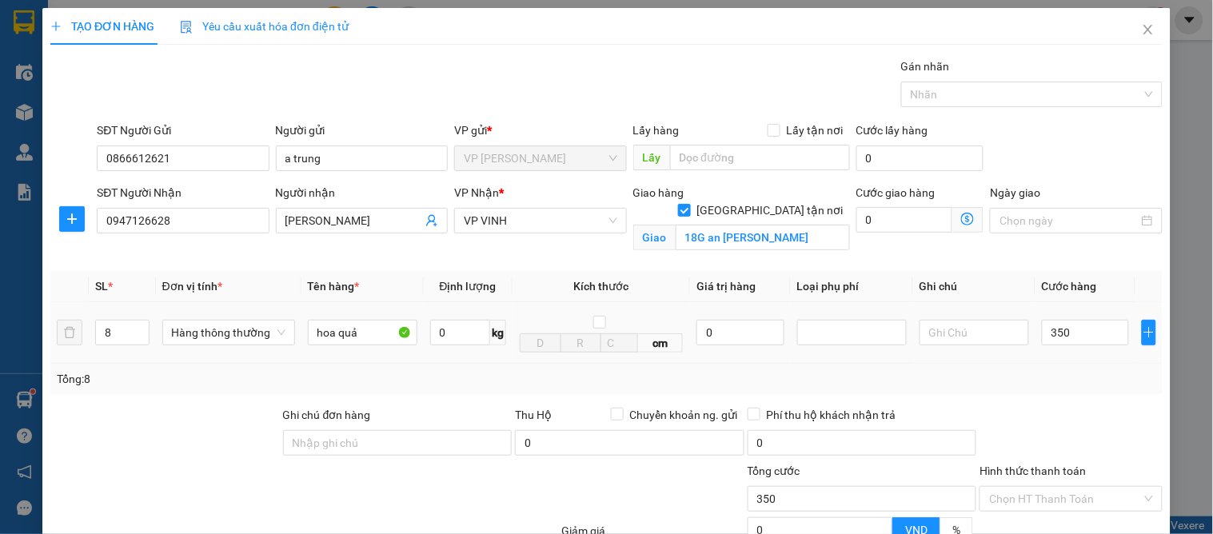
type input "350.000"
click at [1045, 360] on td "350.000" at bounding box center [1086, 333] width 100 height 62
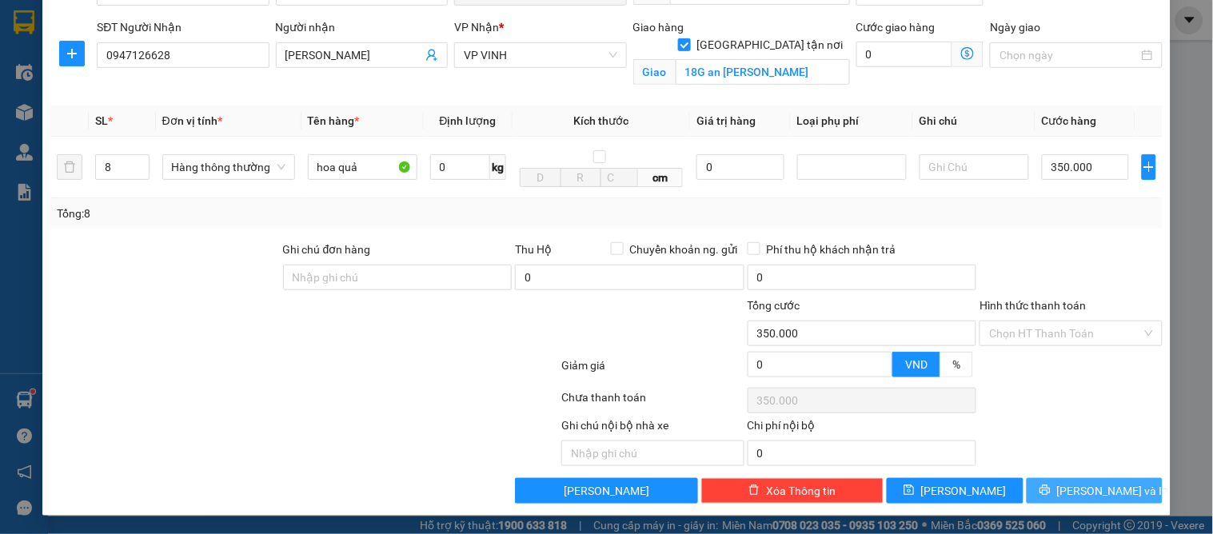
click at [1104, 496] on span "[PERSON_NAME] và In" at bounding box center [1113, 491] width 112 height 18
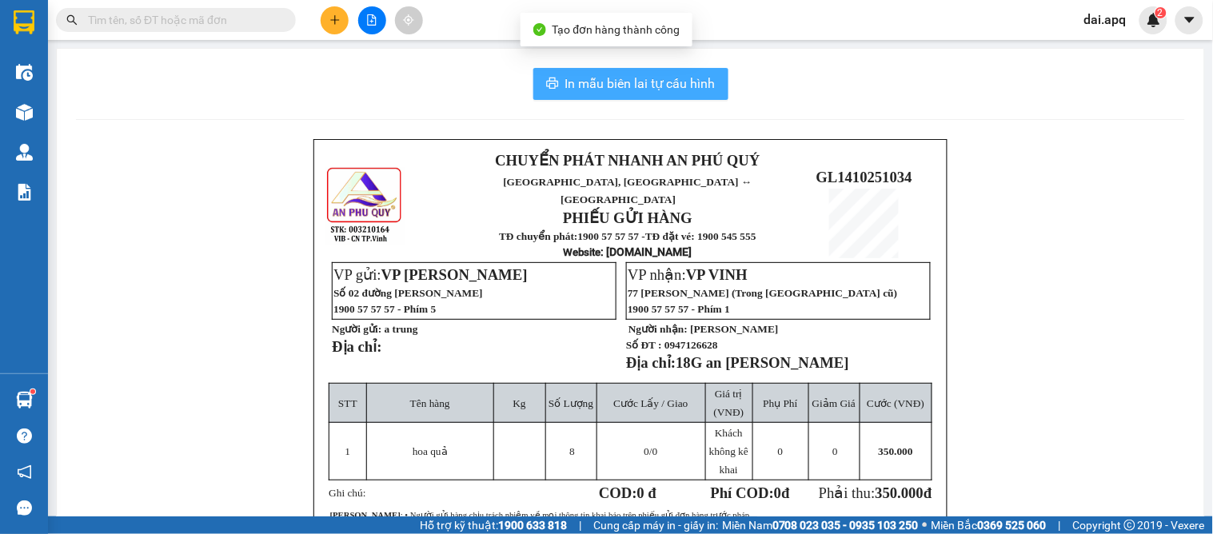
click at [630, 90] on span "In mẫu biên lai tự cấu hình" at bounding box center [640, 84] width 150 height 20
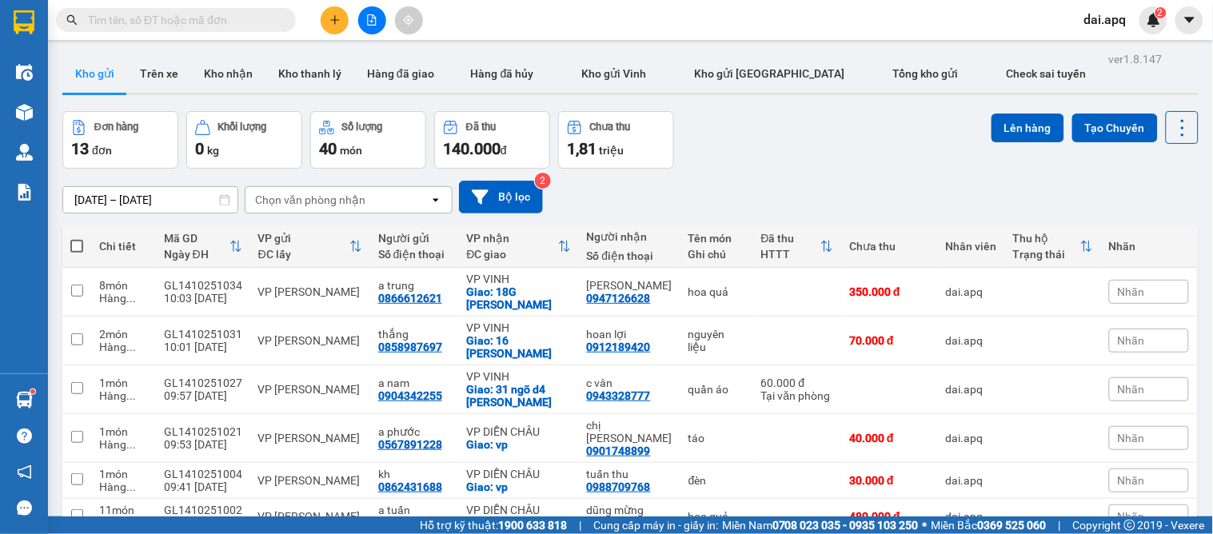
click at [725, 162] on div "Đơn hàng 13 đơn Khối lượng 0 kg Số lượng 40 món Đã thu 140.000 đ Chưa thu 1,81 …" at bounding box center [630, 140] width 1136 height 58
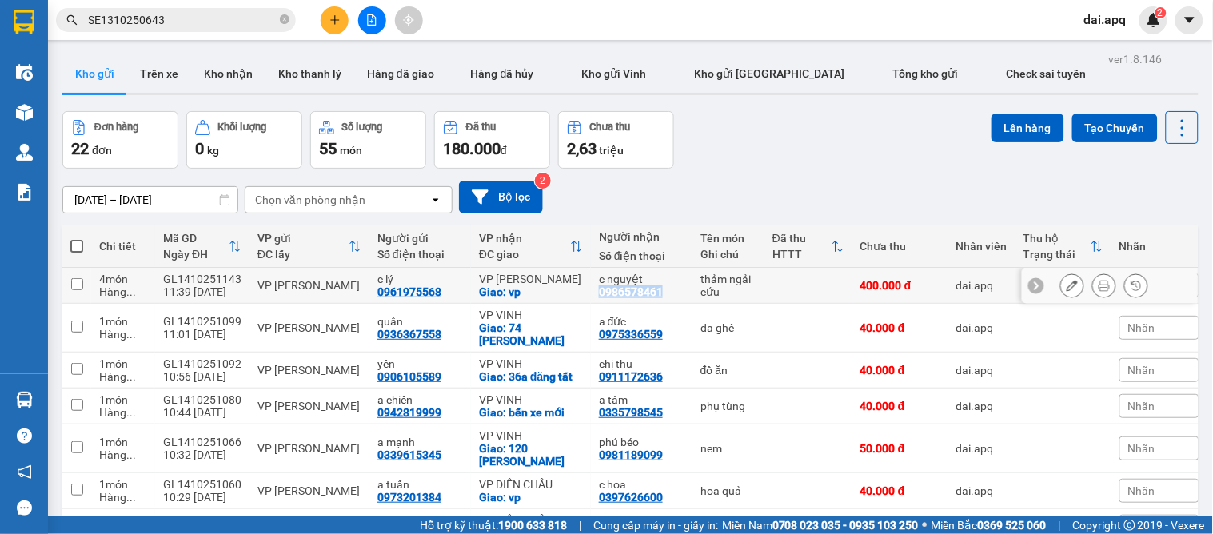
drag, startPoint x: 645, startPoint y: 294, endPoint x: 579, endPoint y: 296, distance: 66.4
click at [591, 296] on td "c nguyệt 0986578461" at bounding box center [642, 286] width 102 height 36
checkbox input "true"
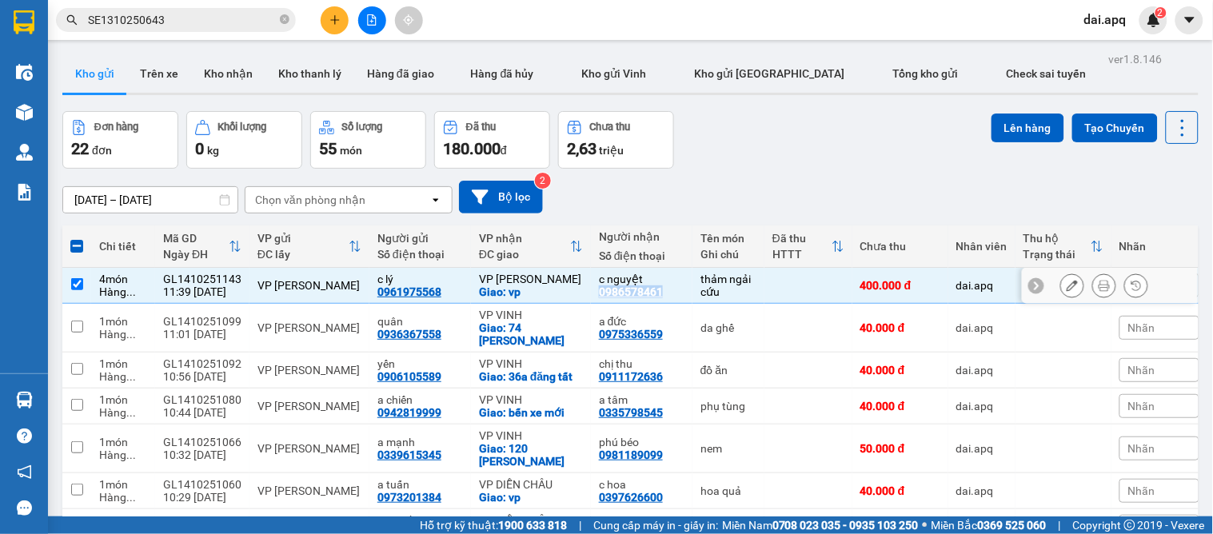
copy div "0986578461"
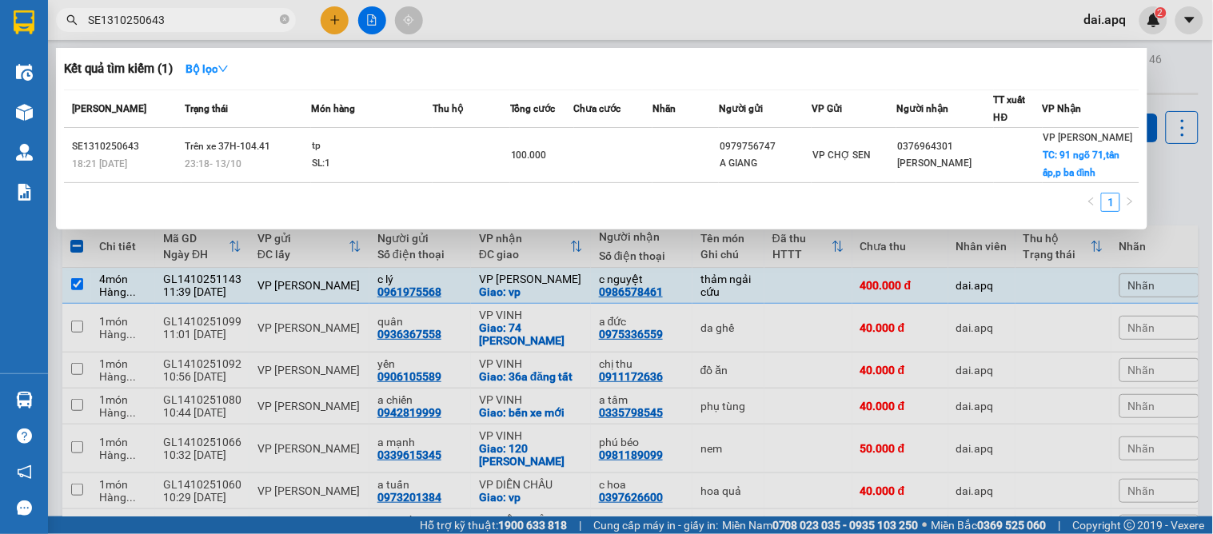
drag, startPoint x: 281, startPoint y: 16, endPoint x: 262, endPoint y: 24, distance: 20.8
click at [281, 17] on icon "close-circle" at bounding box center [285, 19] width 10 height 10
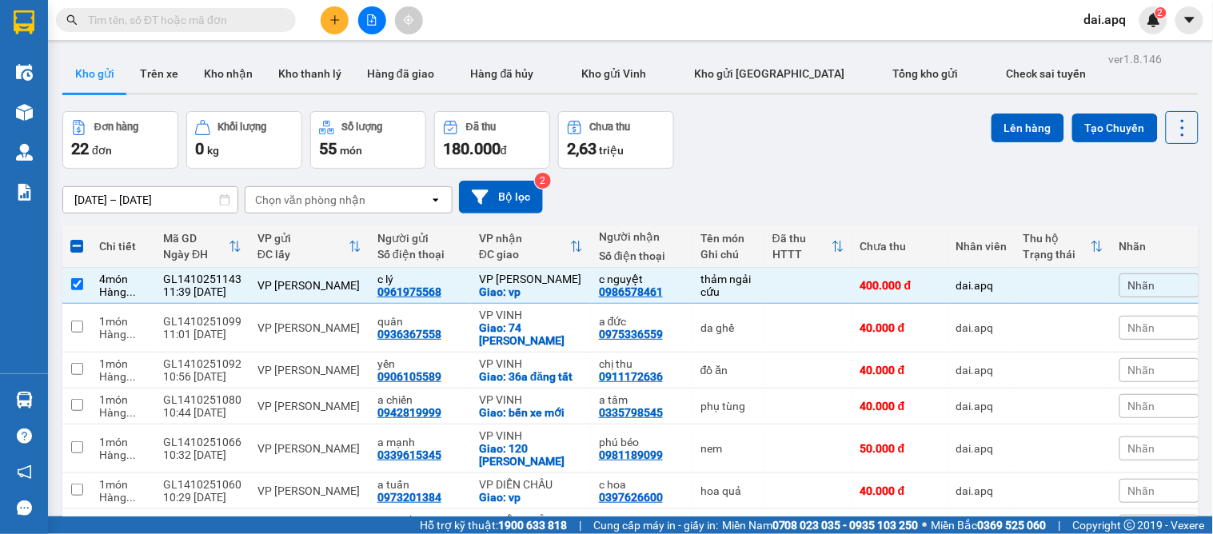
paste input "0986578461"
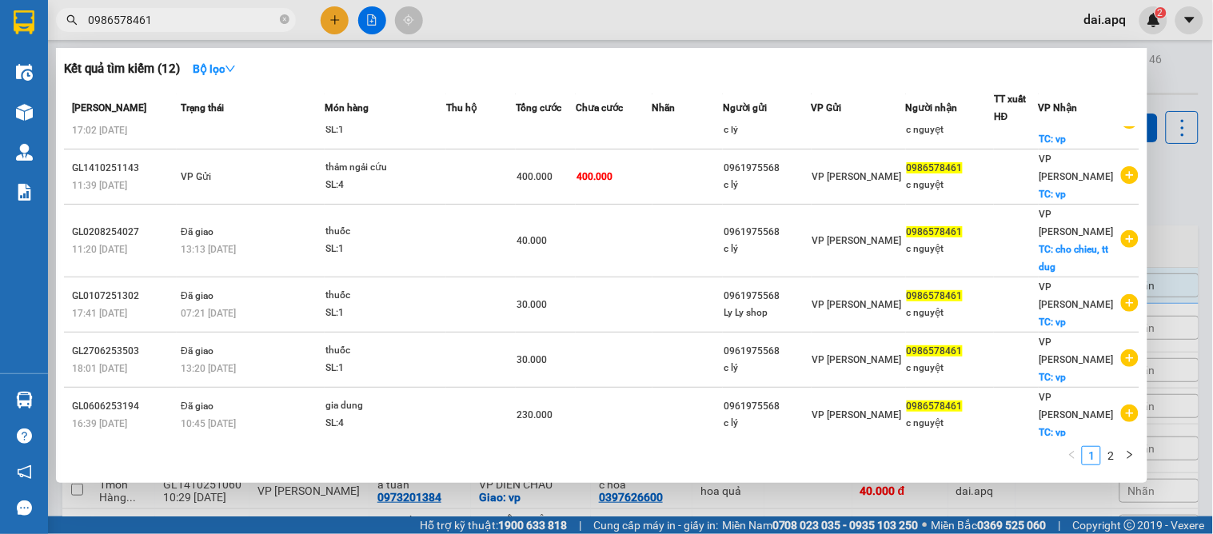
scroll to position [264, 0]
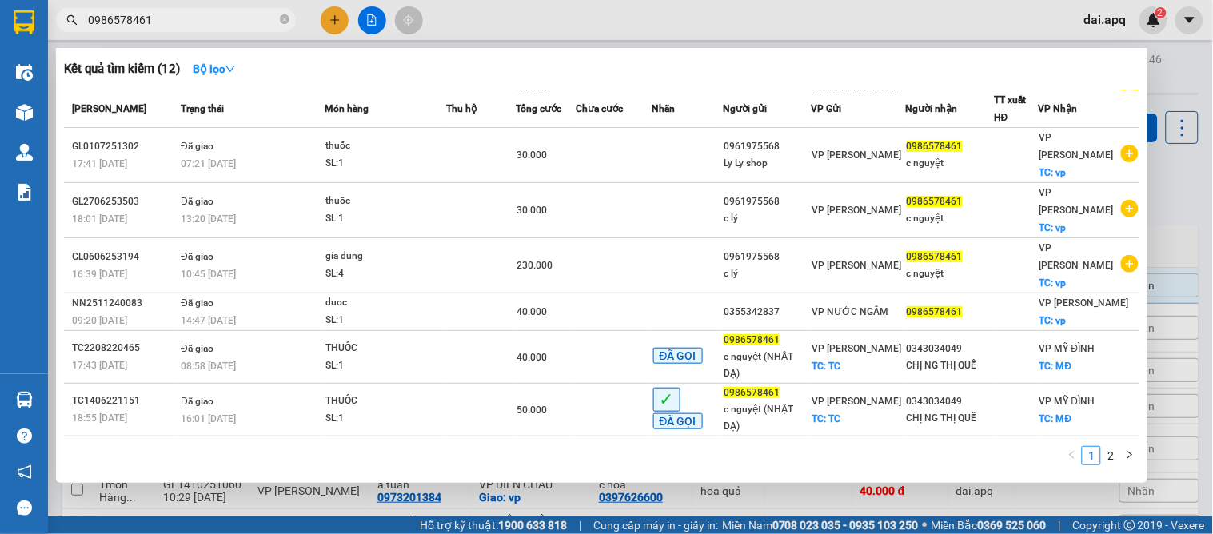
type input "0986578461"
click at [757, 508] on div at bounding box center [606, 267] width 1213 height 534
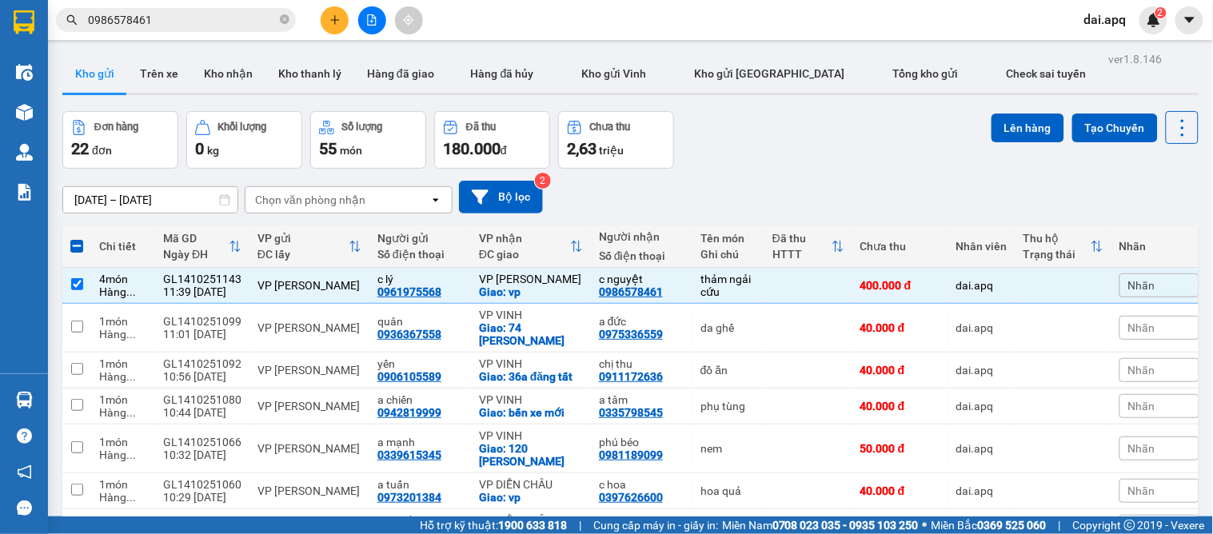
click at [830, 165] on div "Đơn hàng 22 đơn Khối lượng 0 kg Số lượng 55 món Đã thu 180.000 đ Chưa thu 2,63 …" at bounding box center [630, 140] width 1136 height 58
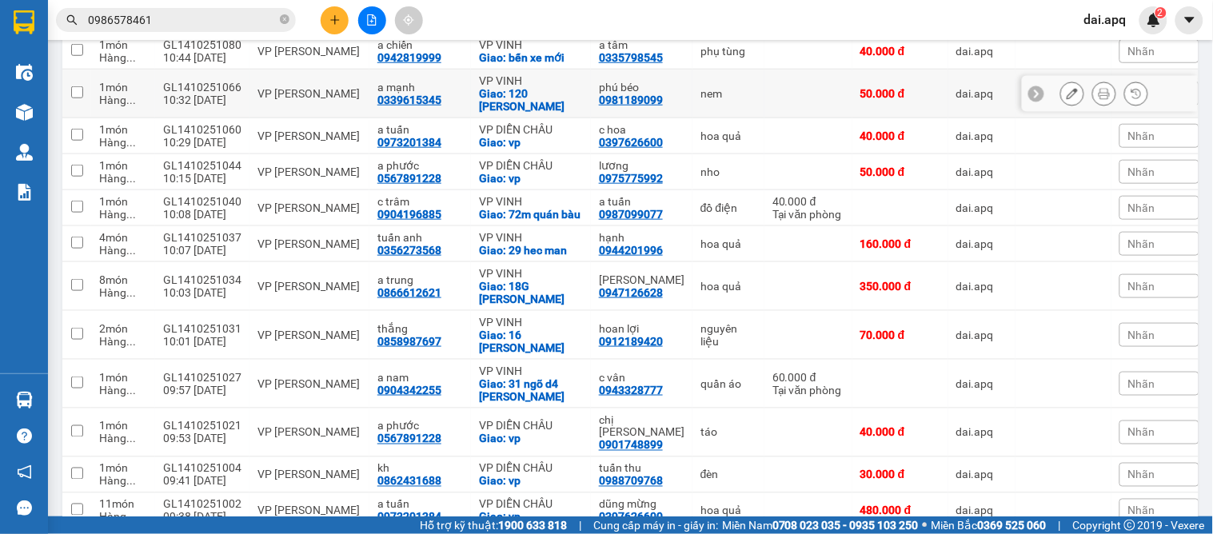
scroll to position [89, 0]
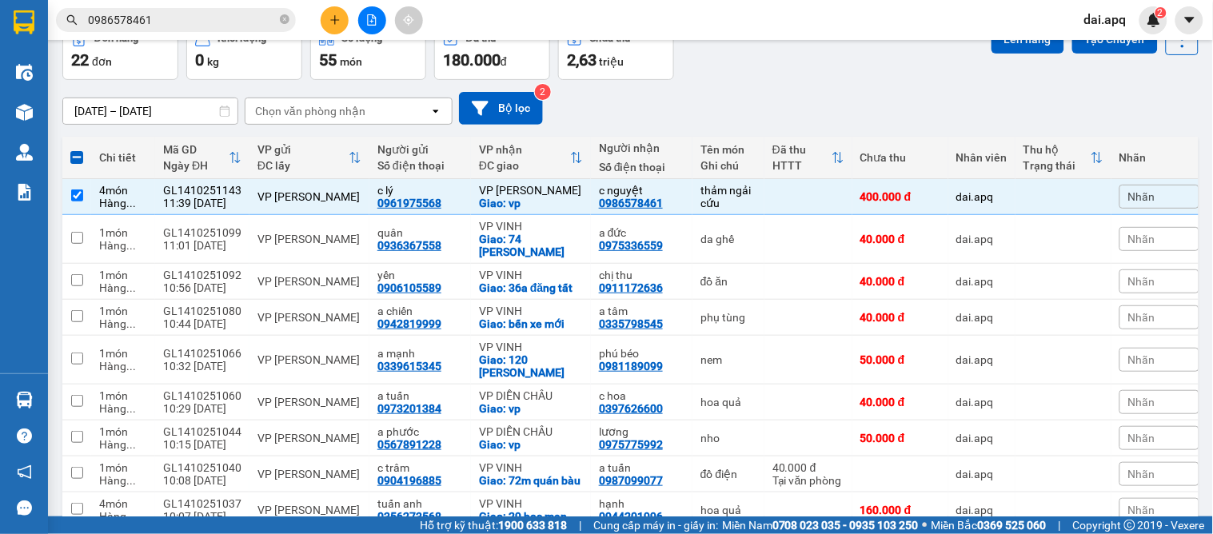
click at [178, 21] on input "0986578461" at bounding box center [182, 20] width 189 height 18
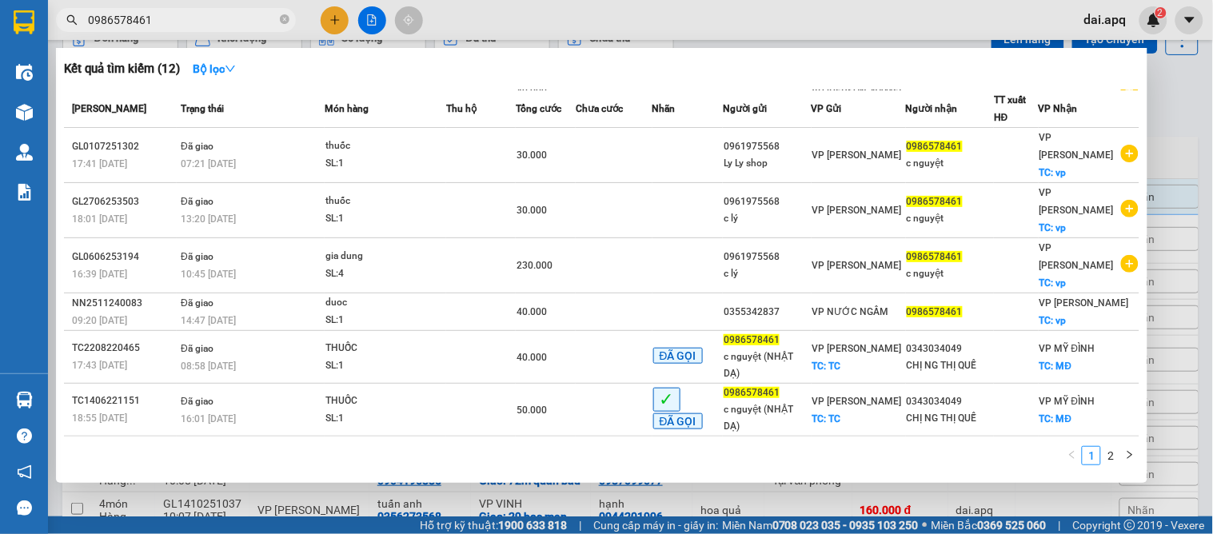
click at [816, 531] on div at bounding box center [606, 267] width 1213 height 534
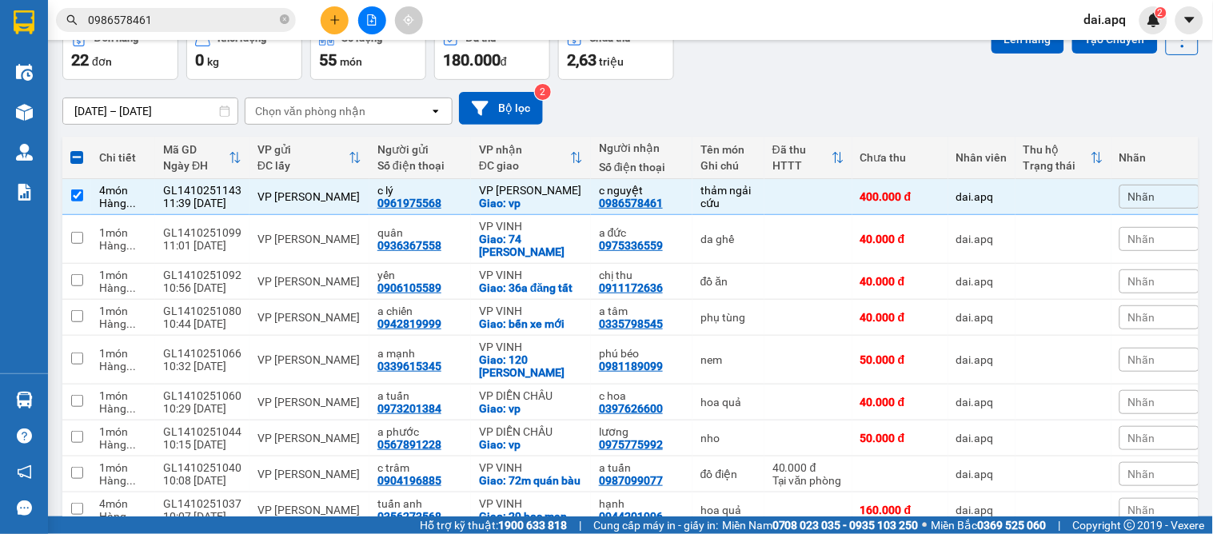
drag, startPoint x: 849, startPoint y: 99, endPoint x: 859, endPoint y: 113, distance: 16.6
click at [850, 98] on div "[DATE] – [DATE] Press the down arrow key to interact with the calendar and sele…" at bounding box center [630, 108] width 1136 height 33
click at [220, 19] on input "0986578461" at bounding box center [182, 20] width 189 height 18
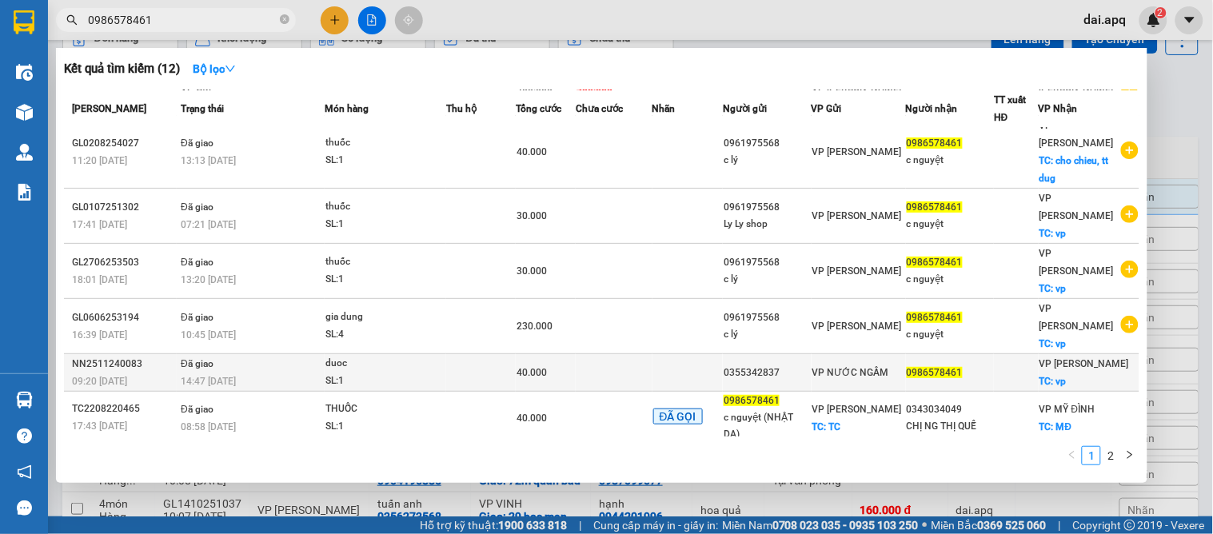
scroll to position [264, 0]
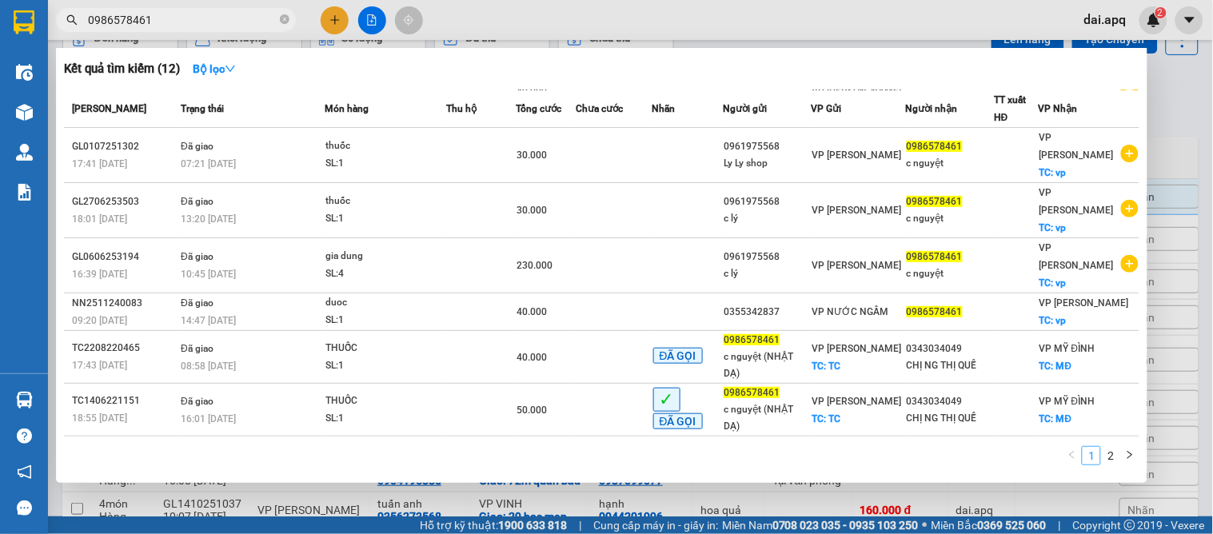
click at [1101, 458] on link "1" at bounding box center [1092, 456] width 18 height 18
click at [1112, 458] on link "2" at bounding box center [1111, 456] width 18 height 18
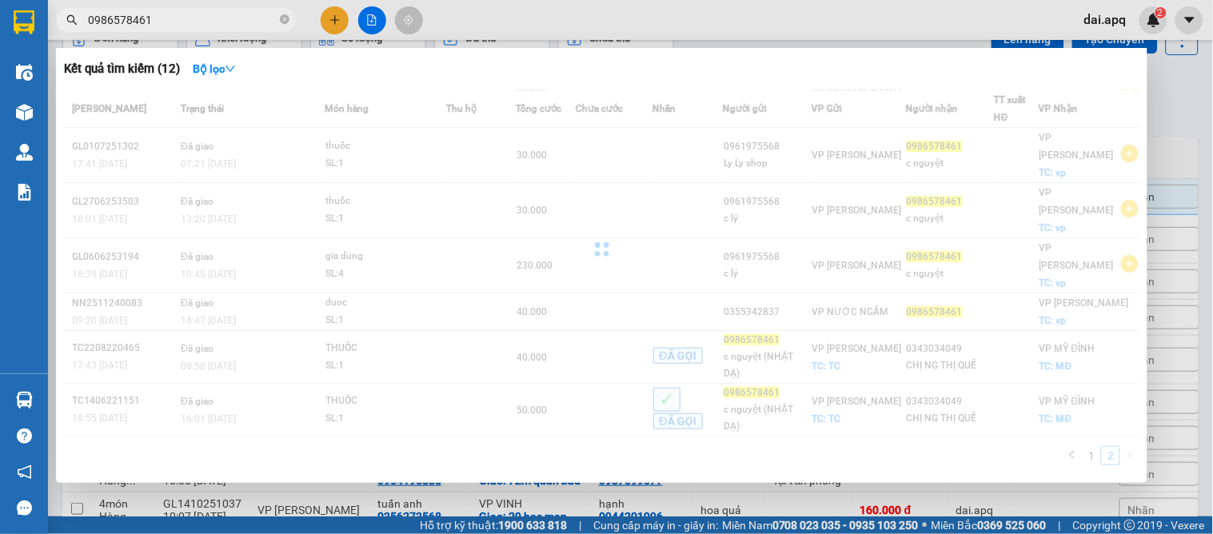
scroll to position [0, 0]
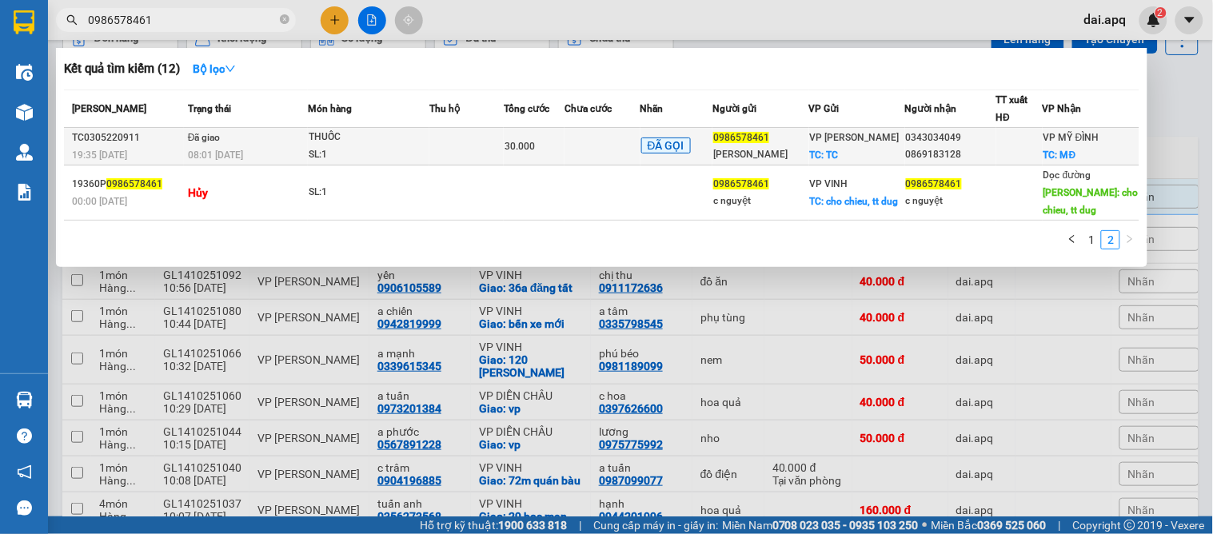
click at [761, 143] on span "0986578461" at bounding box center [741, 137] width 56 height 11
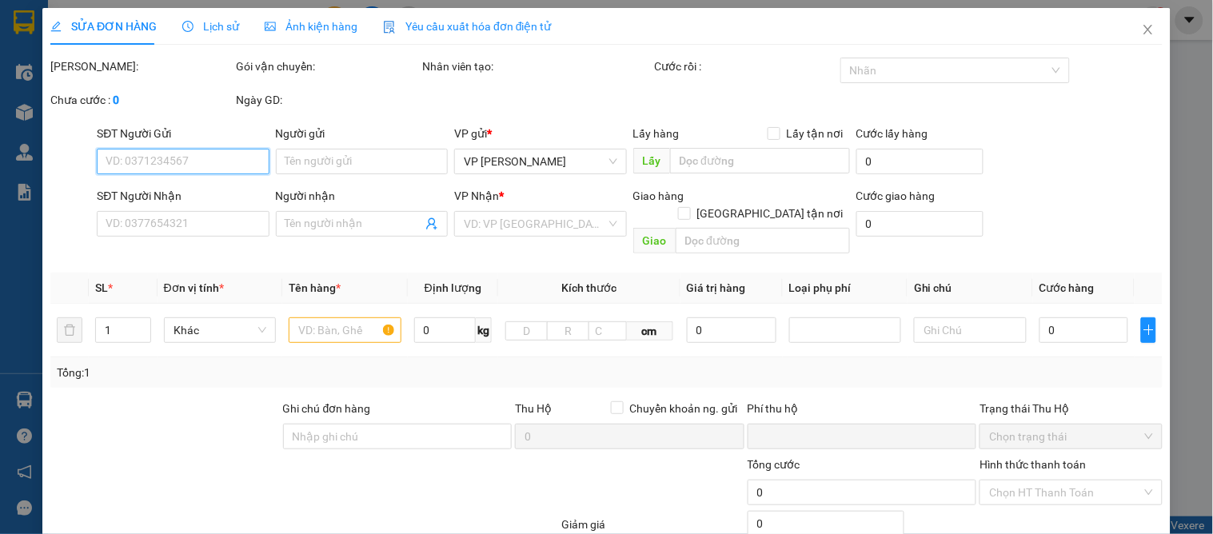
type input "0986578461"
type input "[PERSON_NAME]"
checkbox input "true"
type input "TC"
type input "0343034049"
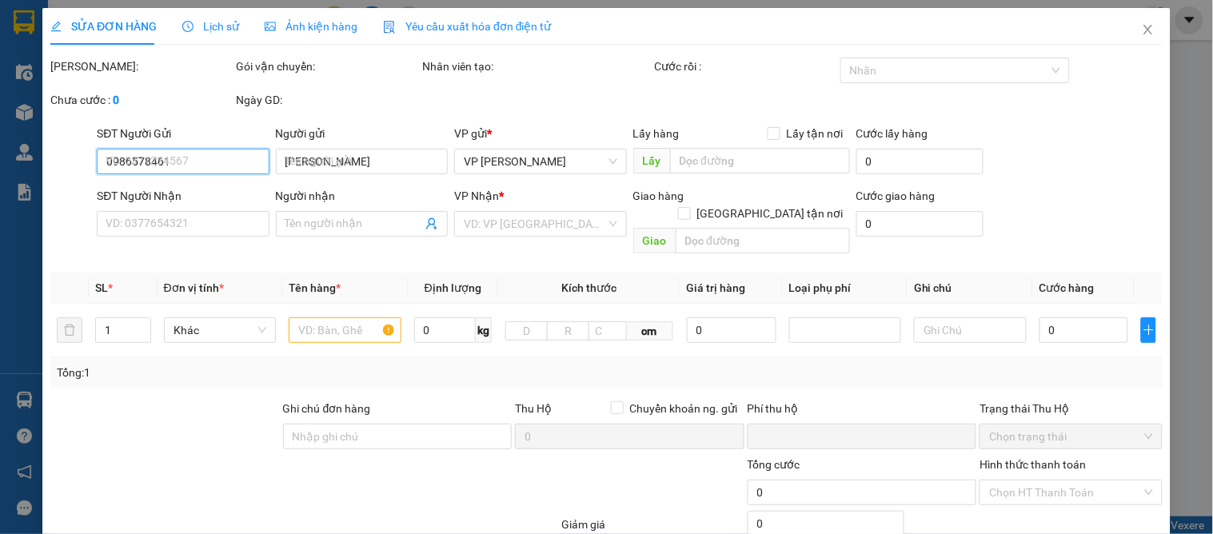
type input "0869183128"
checkbox input "true"
type input "MĐ"
type input "0"
type input "30.000"
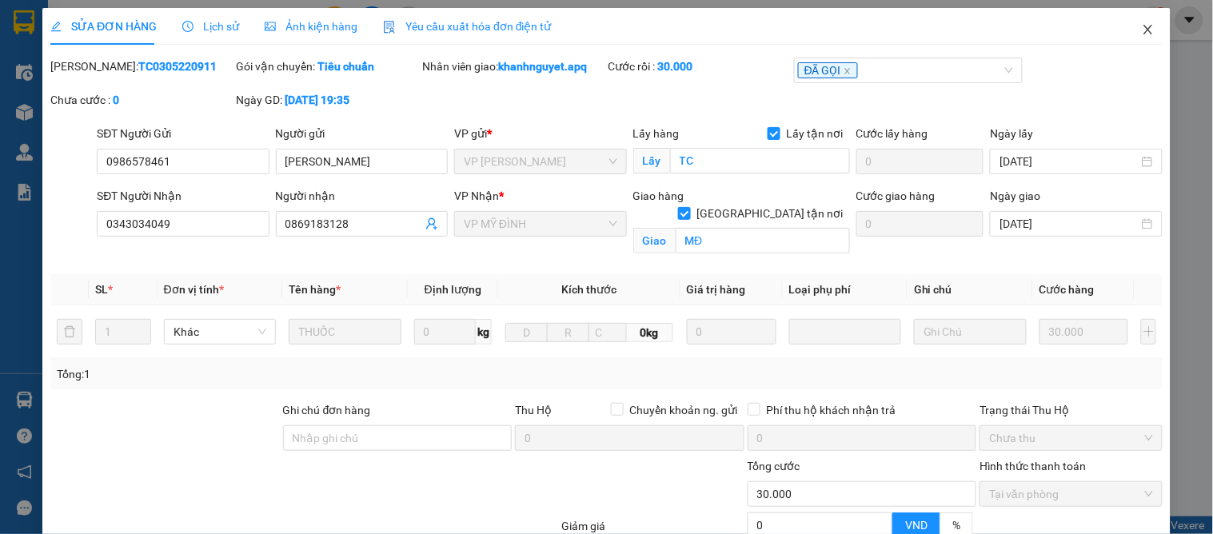
click at [1130, 22] on span "Close" at bounding box center [1148, 30] width 45 height 45
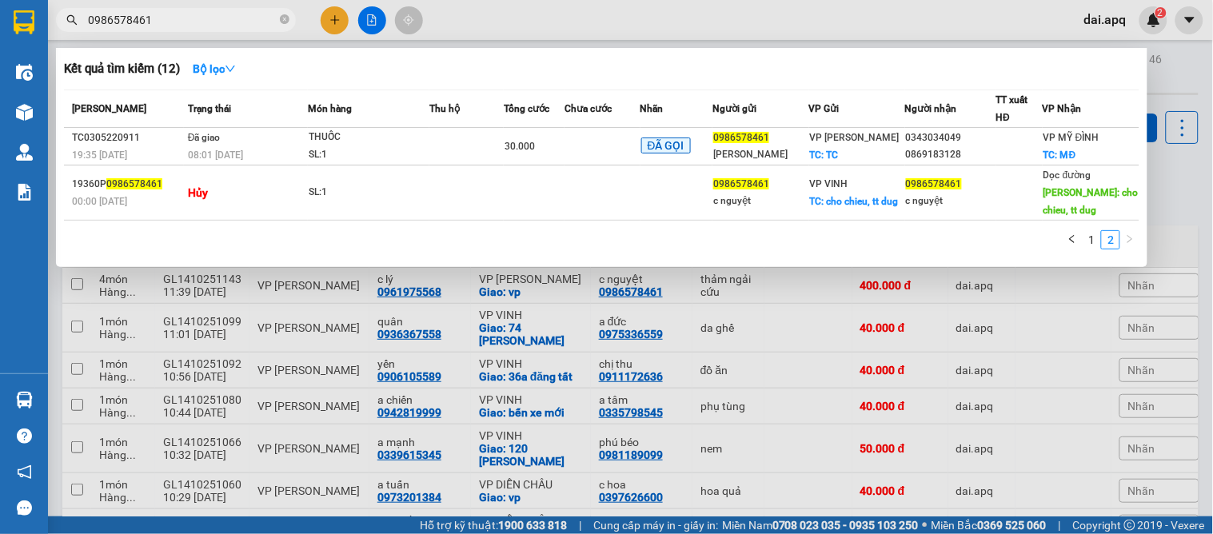
click at [190, 28] on input "0986578461" at bounding box center [182, 20] width 189 height 18
drag, startPoint x: 178, startPoint y: 25, endPoint x: 84, endPoint y: 36, distance: 95.0
click at [84, 34] on div "Kết quả tìm kiếm ( 12 ) Bộ lọc Mã ĐH Trạng thái Món hàng Thu hộ Tổng cước Chưa …" at bounding box center [156, 20] width 312 height 28
click at [1160, 206] on div at bounding box center [606, 267] width 1213 height 534
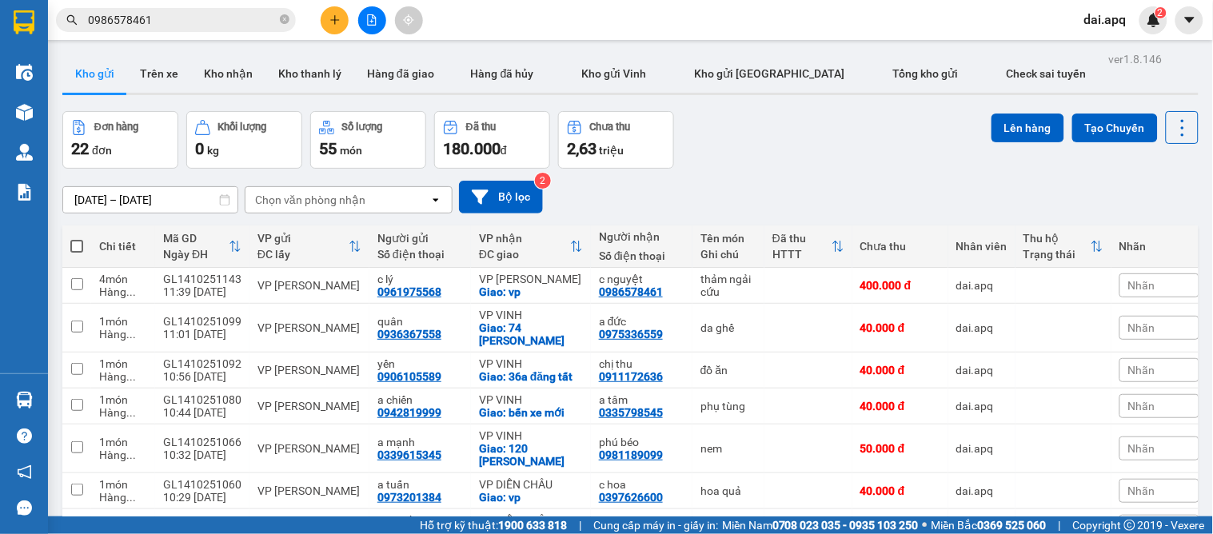
click at [776, 170] on div "[DATE] – [DATE] Press the down arrow key to interact with the calendar and sele…" at bounding box center [630, 197] width 1136 height 57
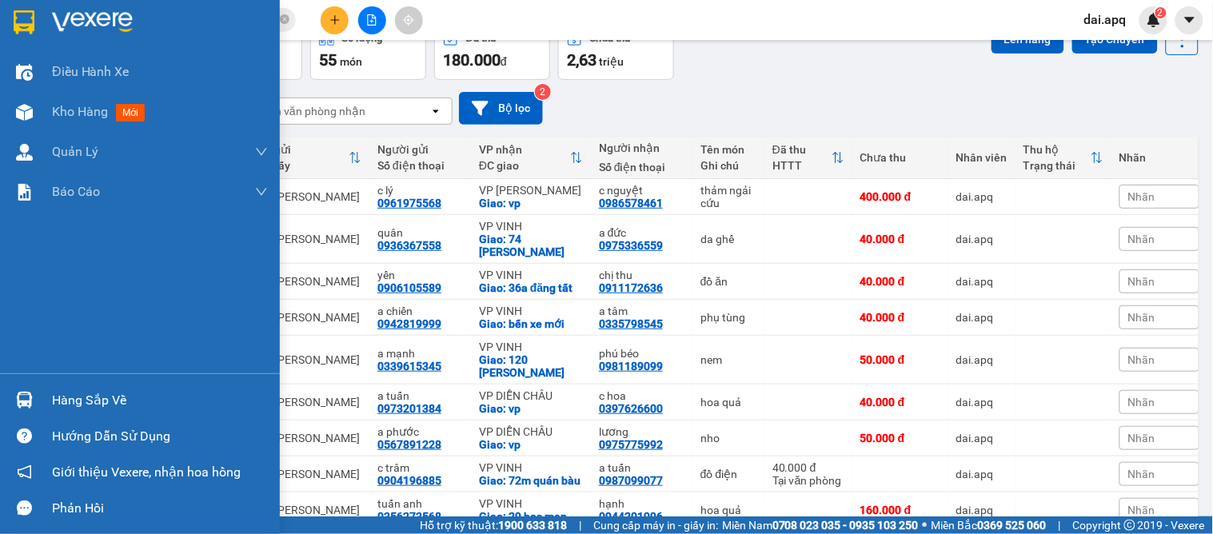
click at [40, 393] on div "Hàng sắp về" at bounding box center [140, 400] width 280 height 36
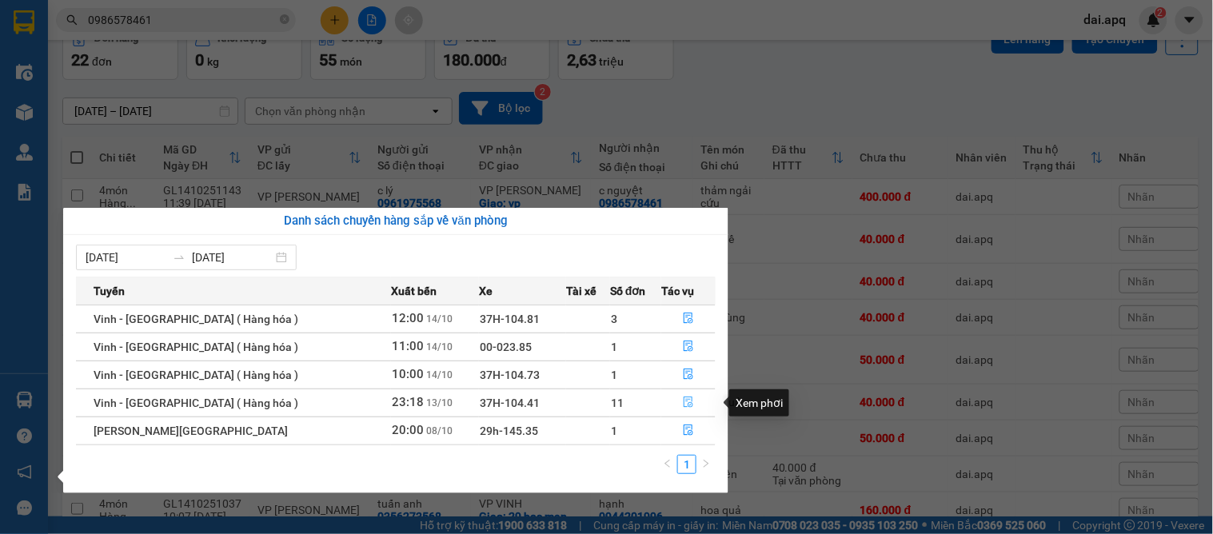
click at [680, 394] on button "button" at bounding box center [688, 403] width 53 height 26
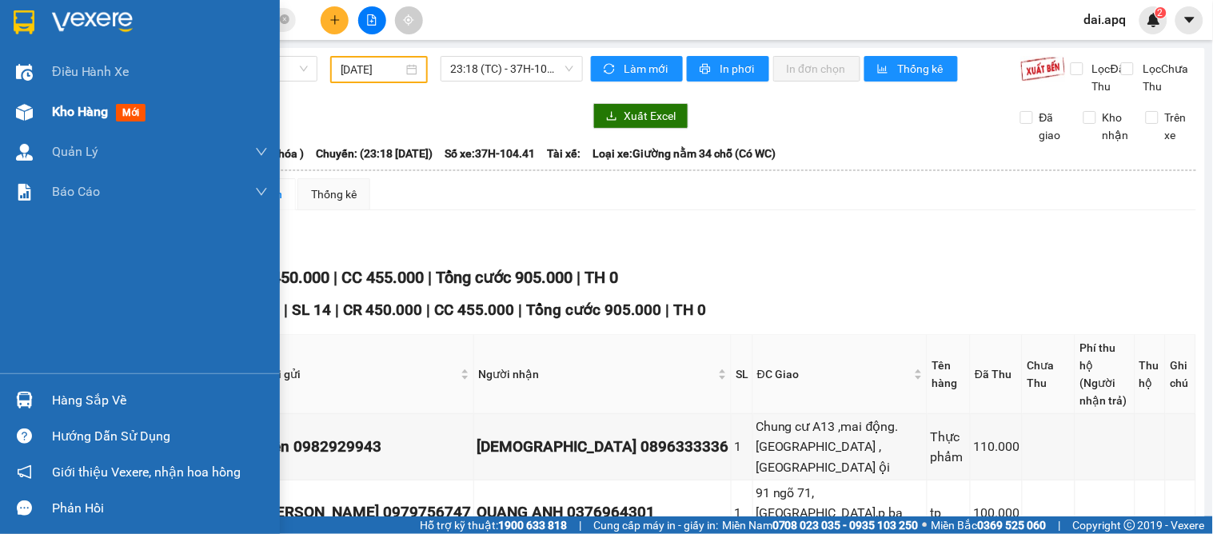
click at [77, 121] on div "Kho hàng mới" at bounding box center [102, 112] width 100 height 20
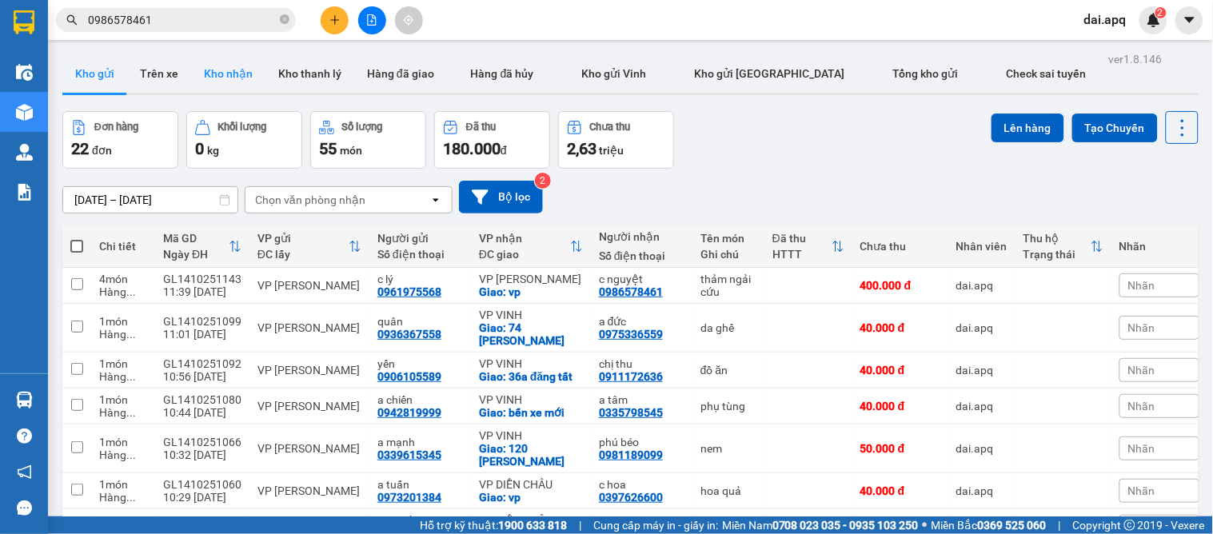
click at [230, 75] on button "Kho nhận" at bounding box center [228, 73] width 74 height 38
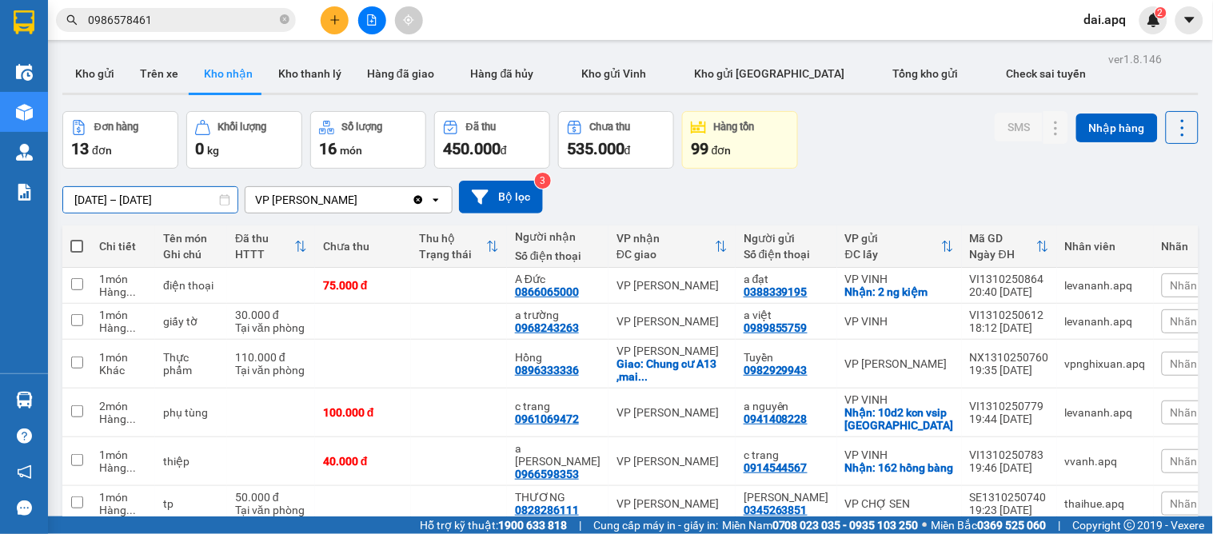
click at [98, 205] on input "01/10/2025 – 14/10/2025" at bounding box center [150, 200] width 174 height 26
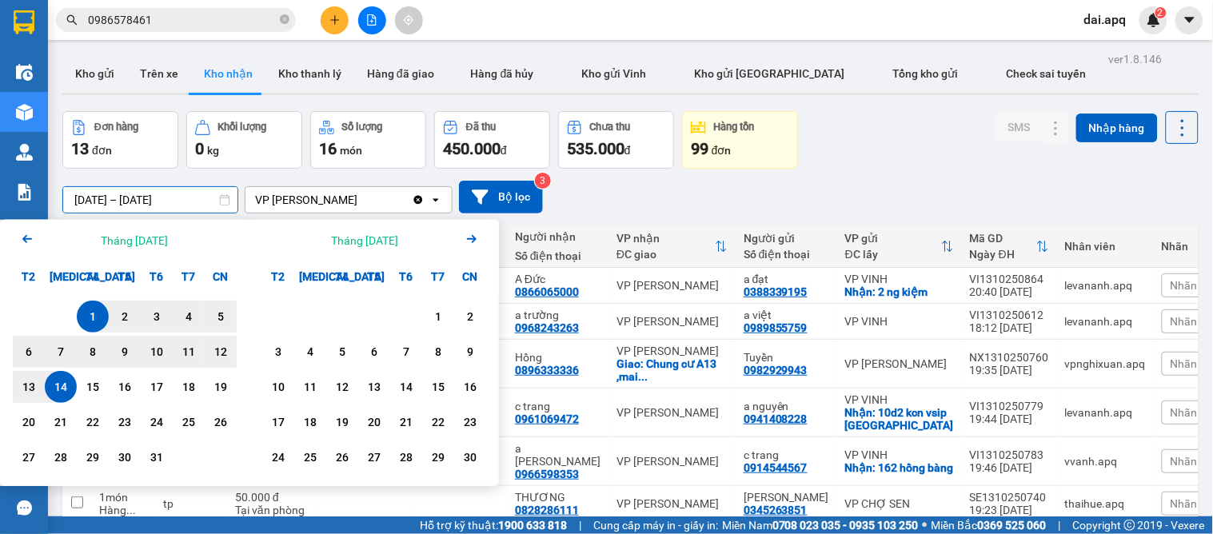
click at [60, 387] on div "14" at bounding box center [61, 387] width 22 height 19
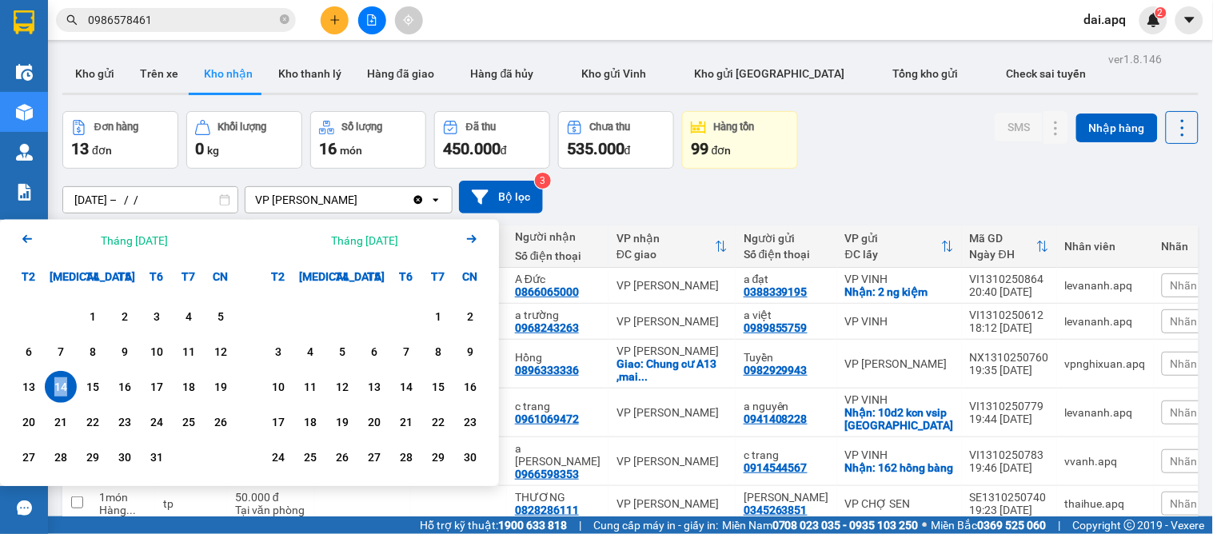
click at [60, 387] on div "14" at bounding box center [61, 387] width 22 height 19
type input "[DATE] – [DATE]"
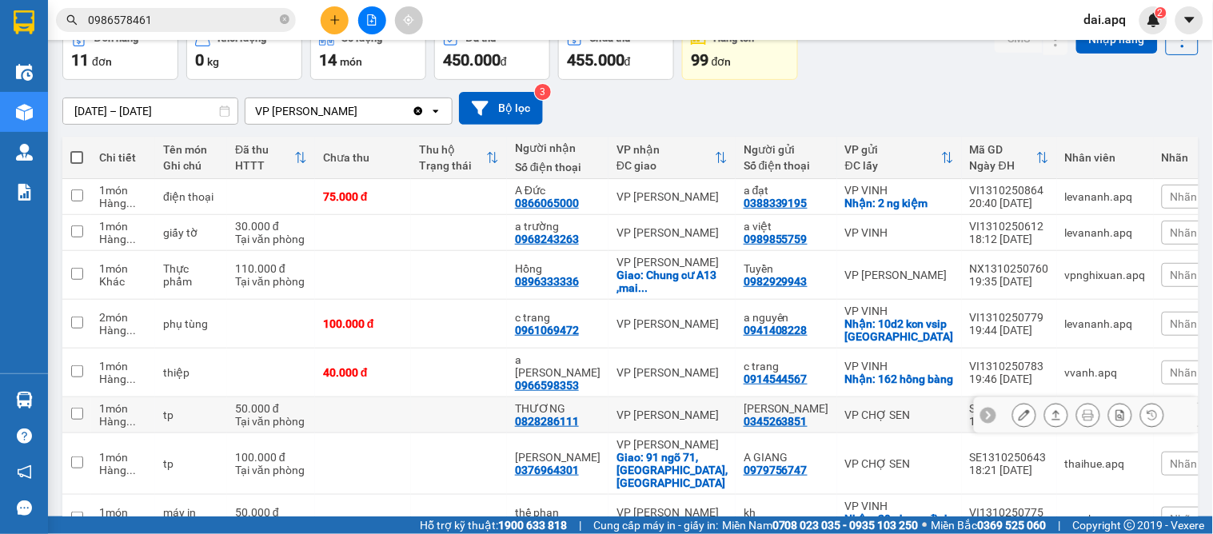
scroll to position [260, 0]
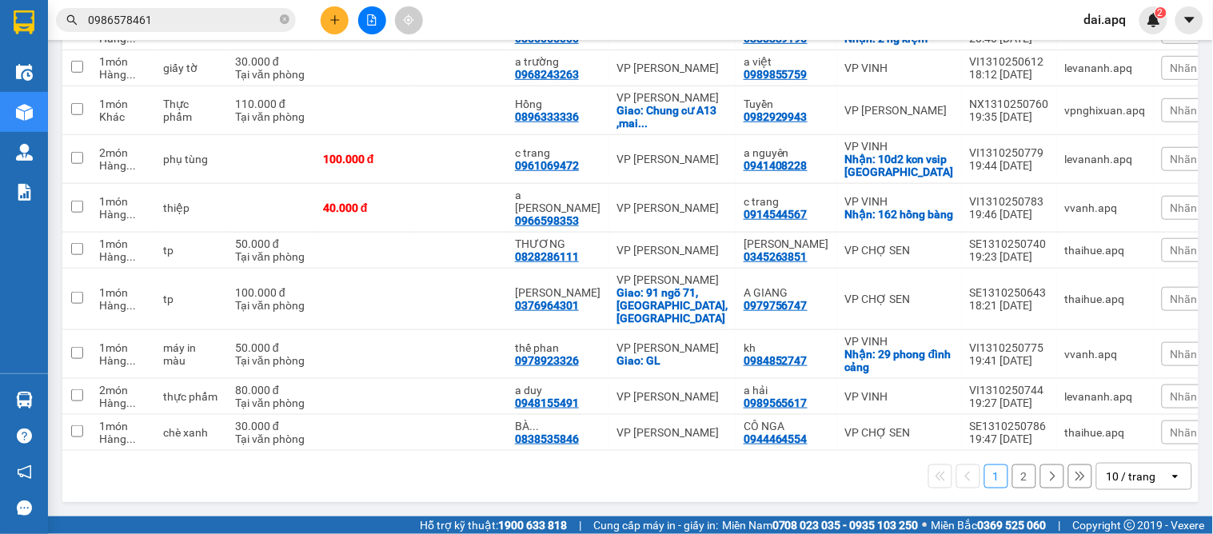
click at [1117, 477] on div "10 / trang" at bounding box center [1132, 477] width 50 height 16
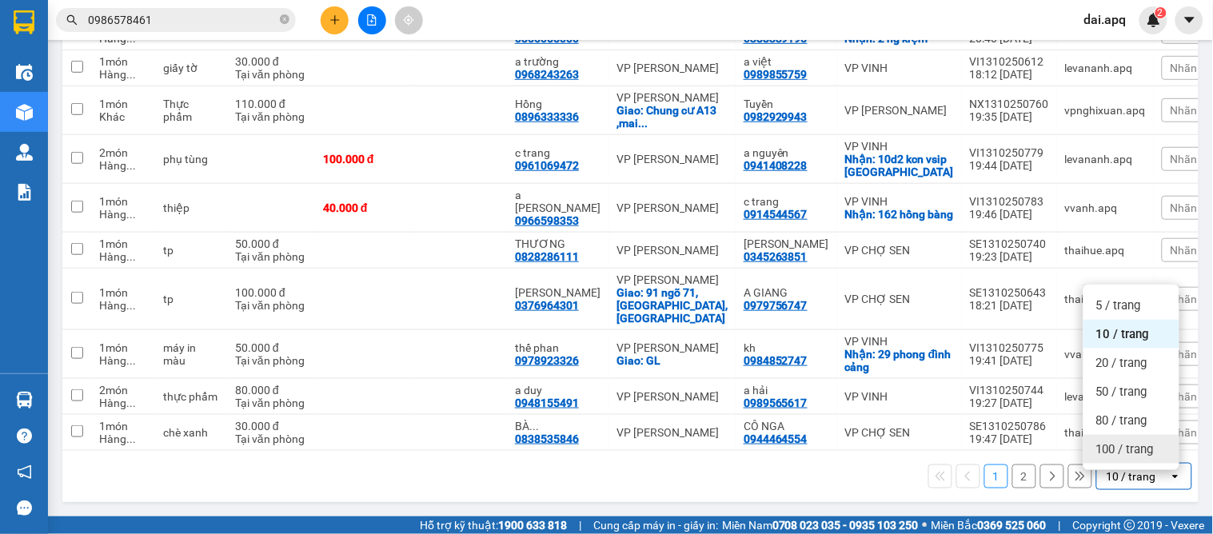
click at [1097, 441] on span "100 / trang" at bounding box center [1126, 449] width 58 height 16
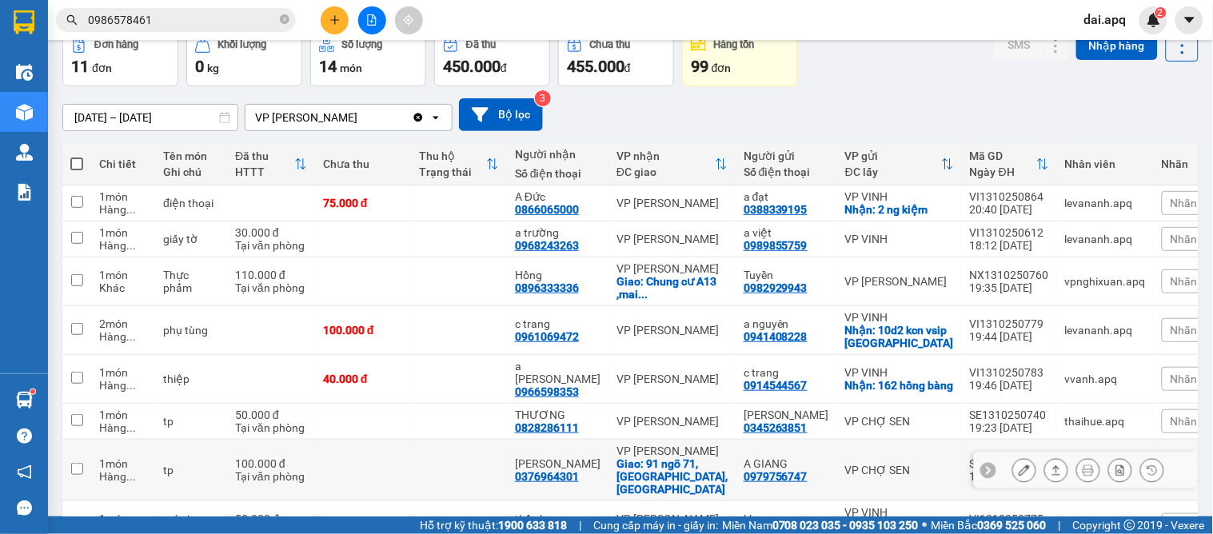
scroll to position [171, 0]
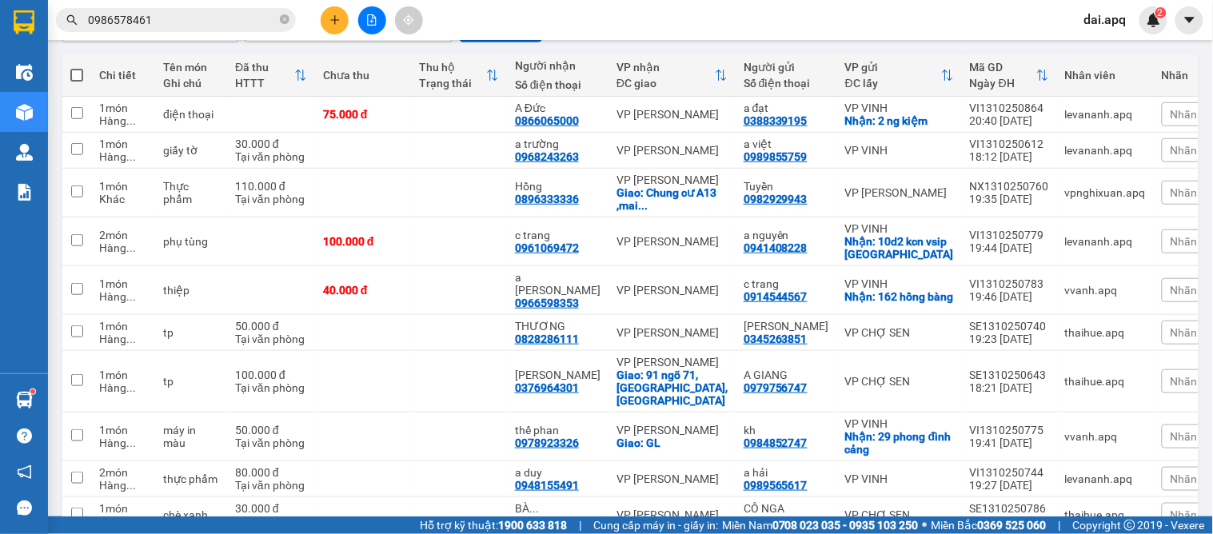
click at [1162, 344] on div "Nhãn" at bounding box center [1202, 333] width 80 height 24
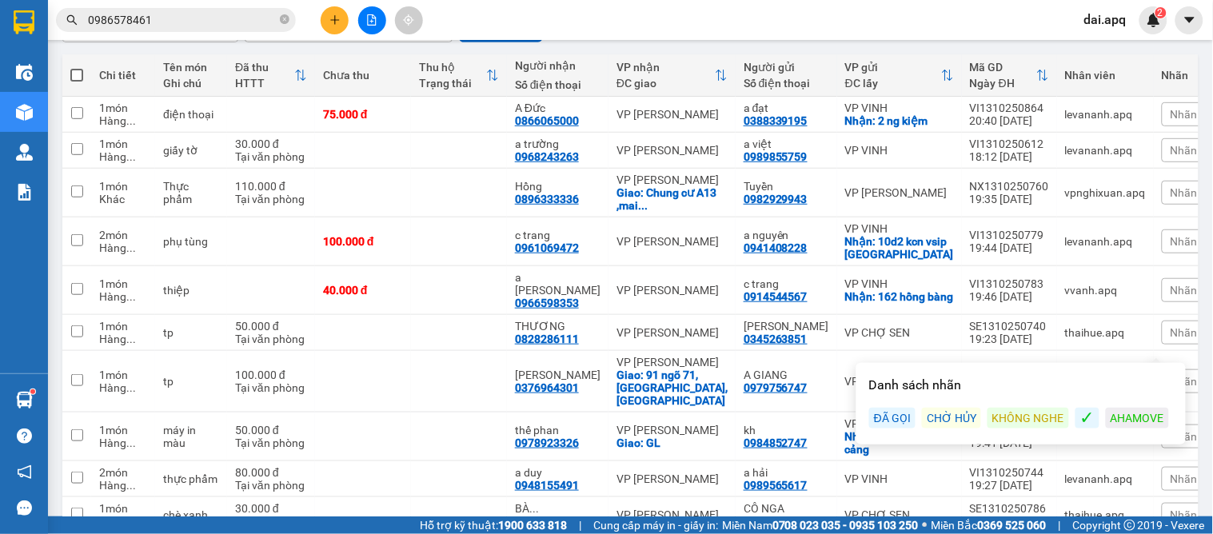
click at [897, 418] on div "ĐÃ GỌI" at bounding box center [892, 418] width 46 height 21
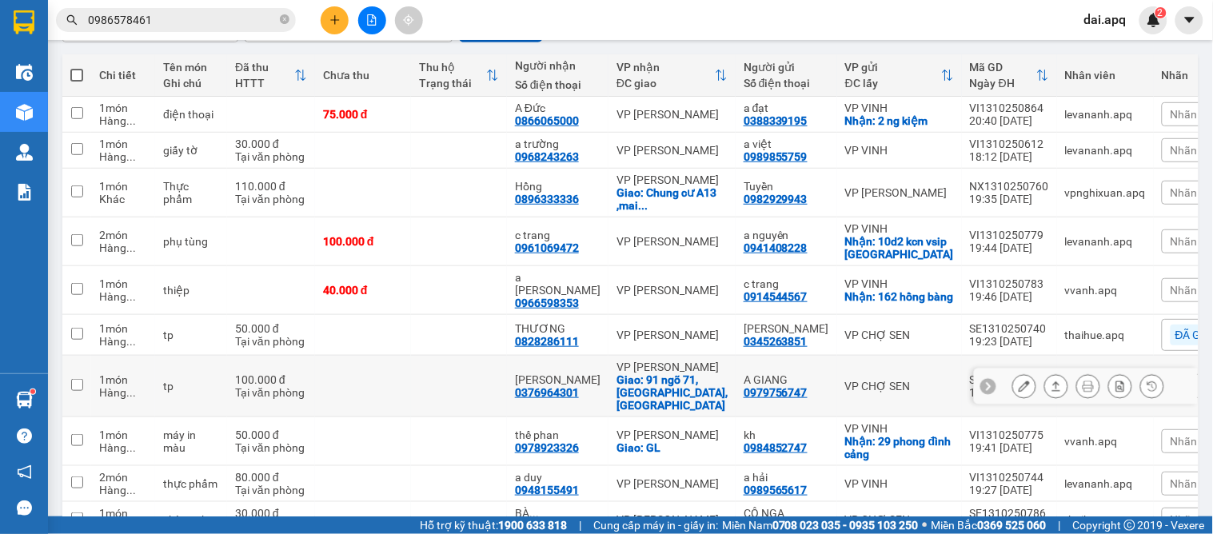
click at [837, 393] on td "VP CHỢ SEN" at bounding box center [899, 387] width 125 height 62
checkbox input "true"
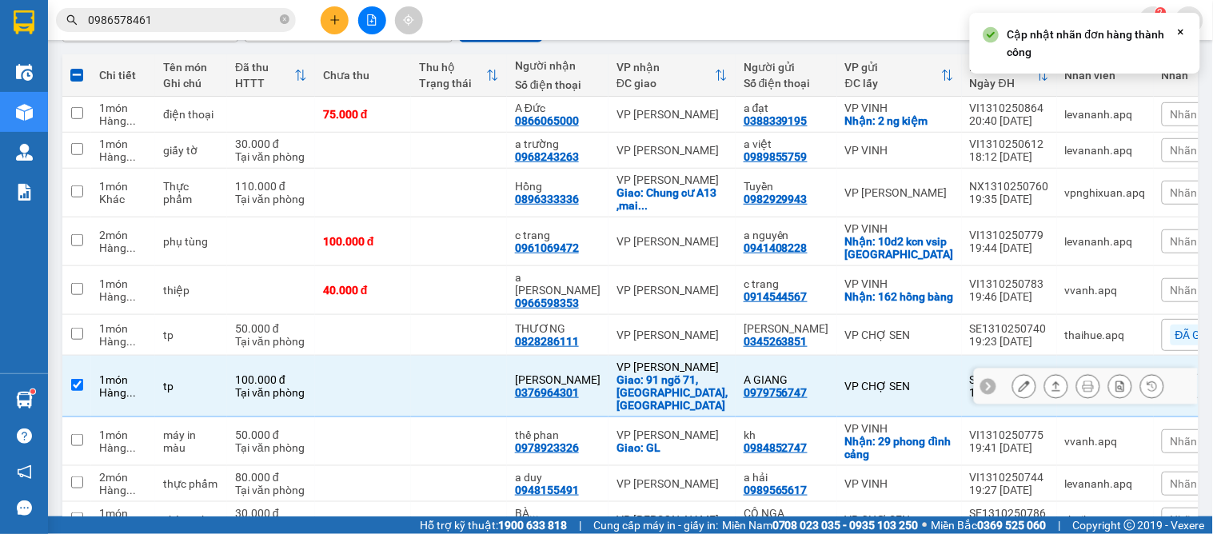
click at [983, 386] on icon at bounding box center [988, 386] width 11 height 11
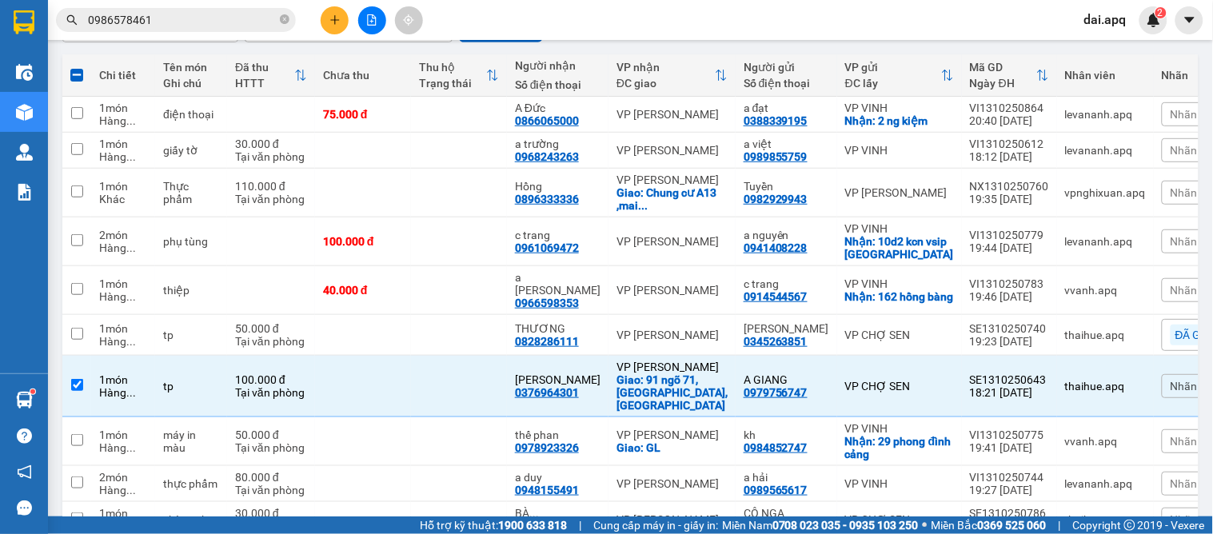
click at [1171, 389] on span "Nhãn" at bounding box center [1184, 386] width 27 height 13
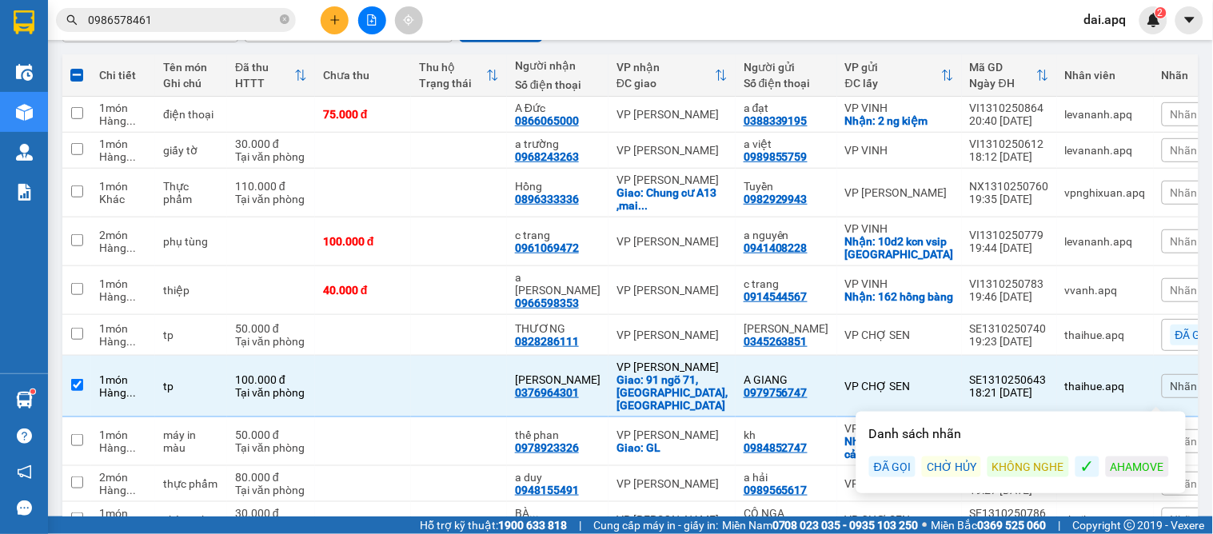
click at [878, 467] on div "ĐÃ GỌI" at bounding box center [892, 467] width 46 height 21
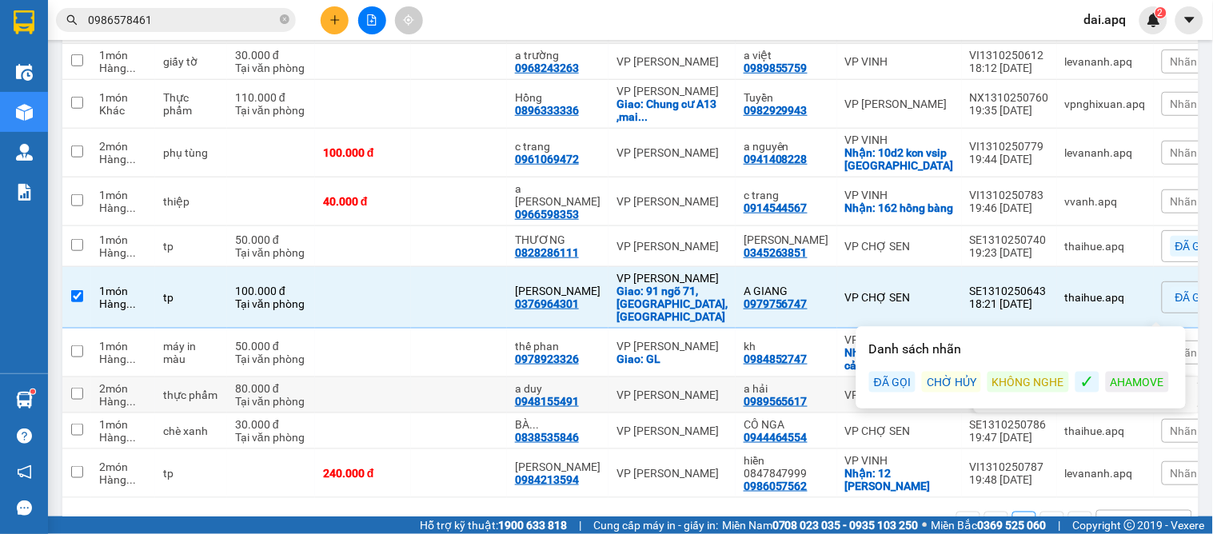
click at [744, 386] on div "a hải" at bounding box center [787, 388] width 86 height 13
checkbox input "true"
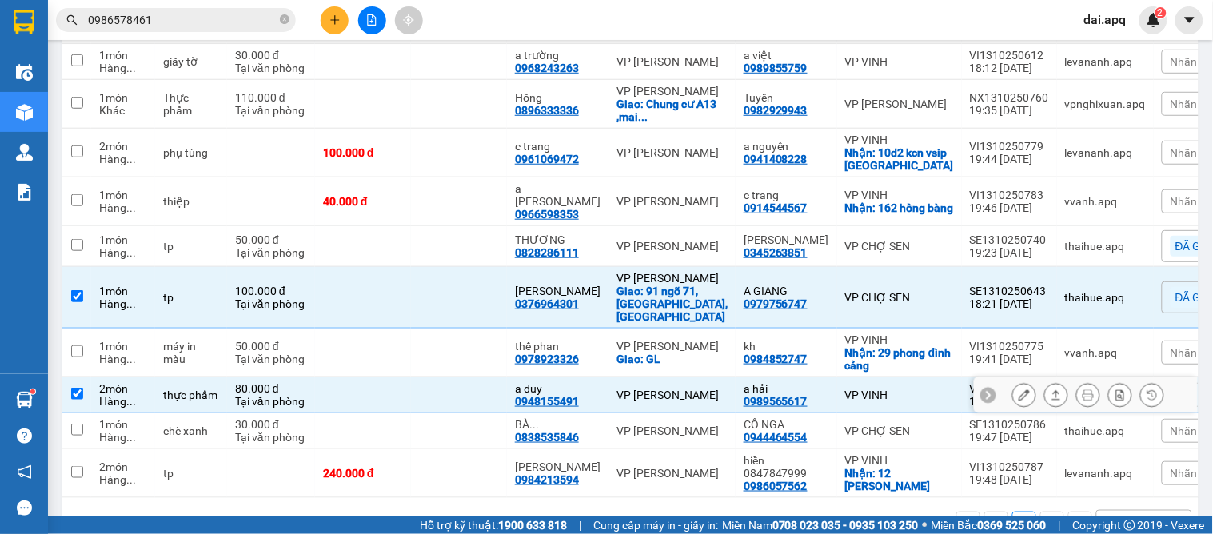
click at [981, 388] on div at bounding box center [989, 395] width 16 height 16
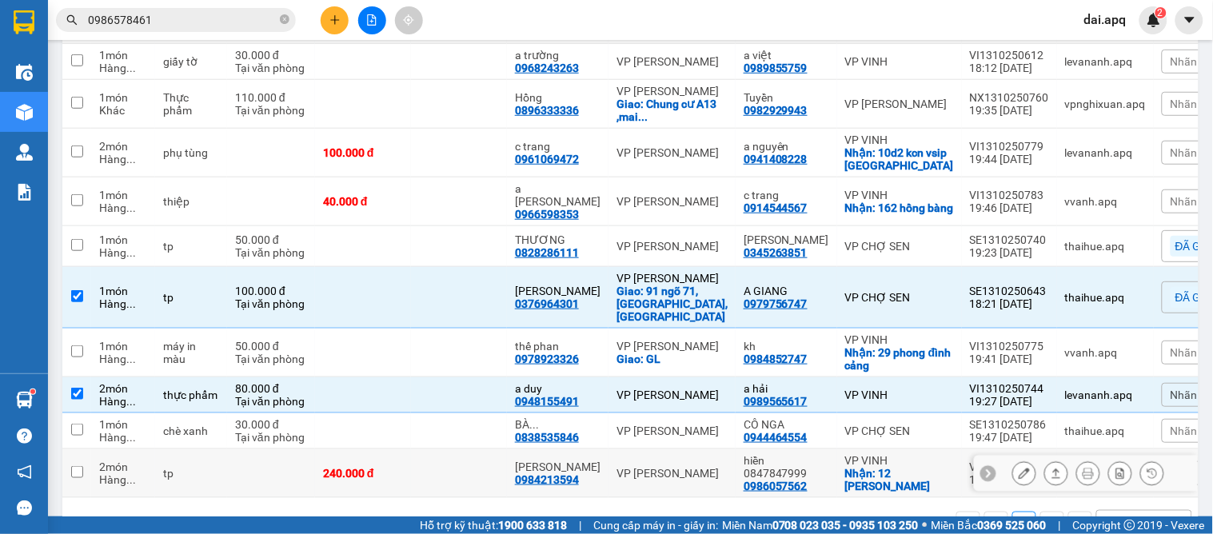
click at [983, 469] on icon at bounding box center [988, 473] width 11 height 11
click at [1171, 474] on span "Nhãn" at bounding box center [1184, 473] width 27 height 13
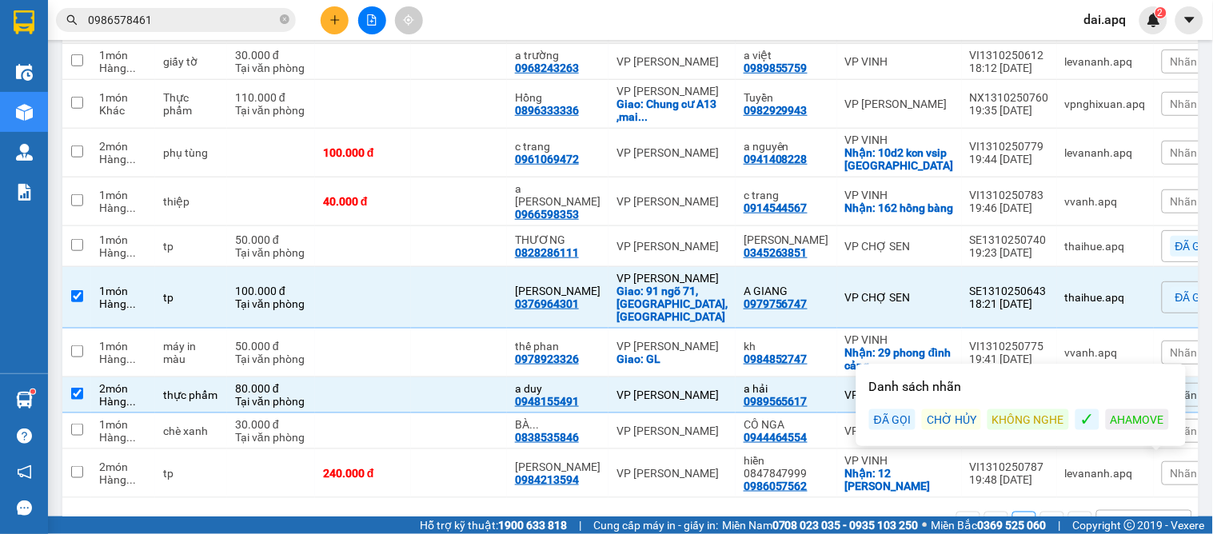
click at [885, 418] on div "ĐÃ GỌI" at bounding box center [892, 419] width 46 height 21
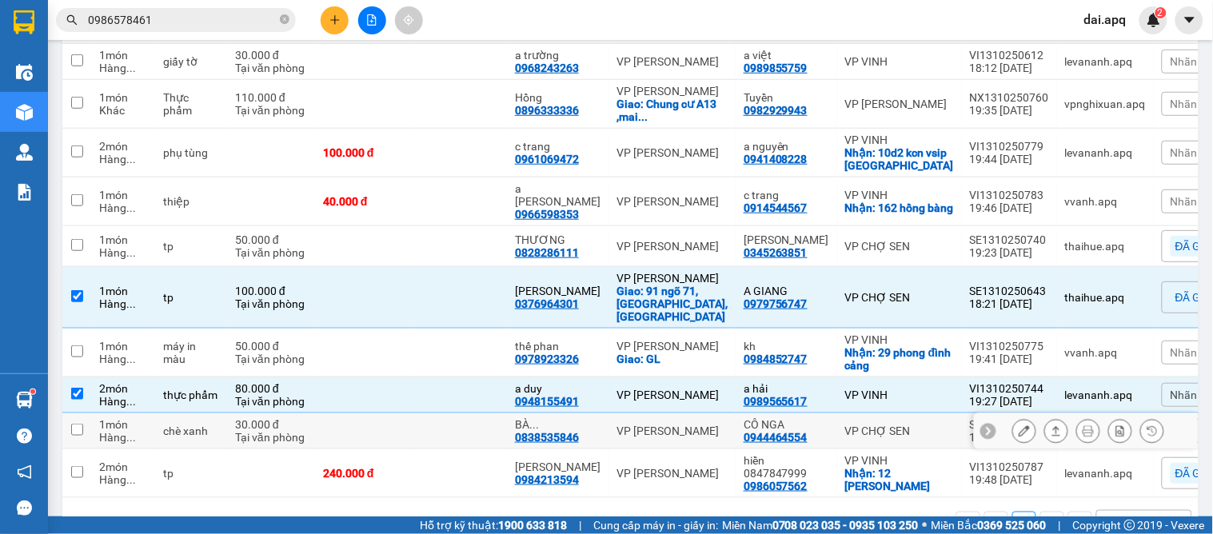
click at [800, 417] on td "CÔ NGA 0944464554" at bounding box center [787, 431] width 102 height 36
checkbox input "true"
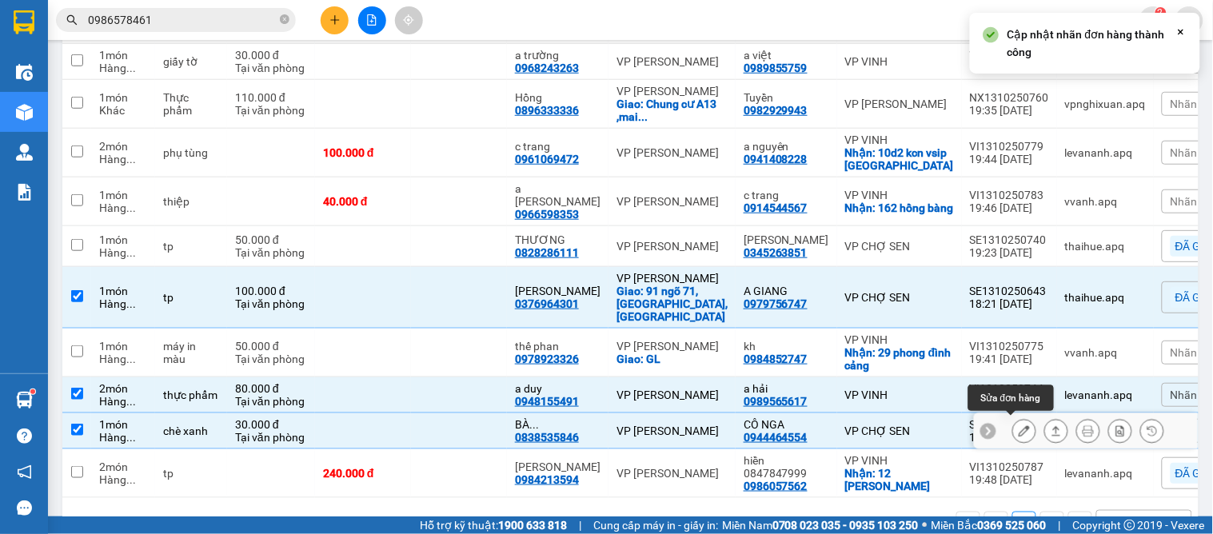
click at [1019, 428] on icon at bounding box center [1024, 430] width 11 height 11
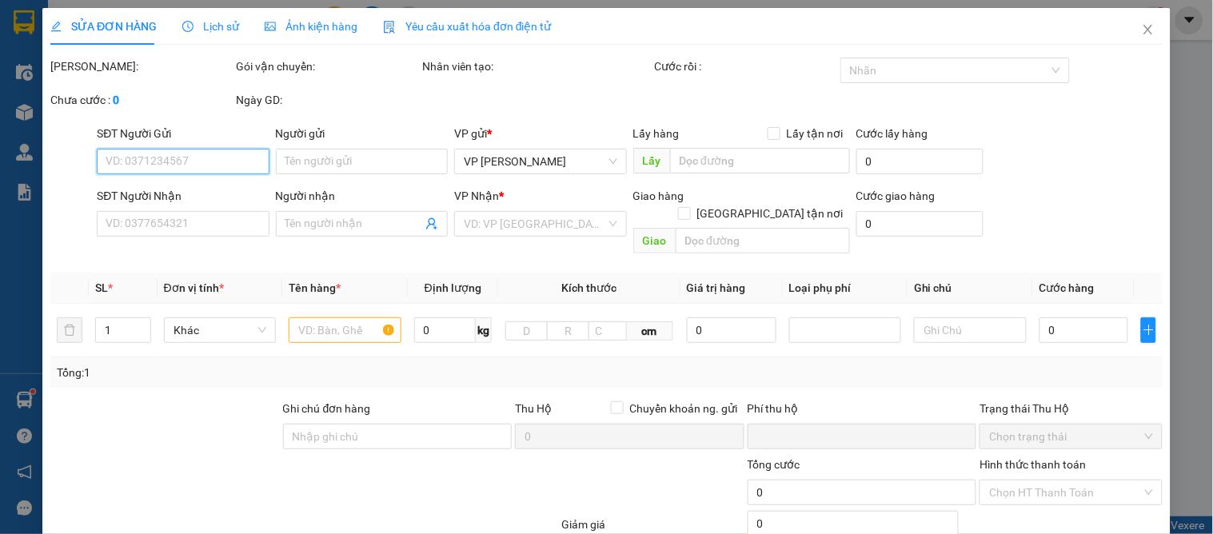
type input "0944464554"
type input "CÔ NGA"
type input "0838535846"
type input "BÀ LÝ(0838535846)"
type input "0"
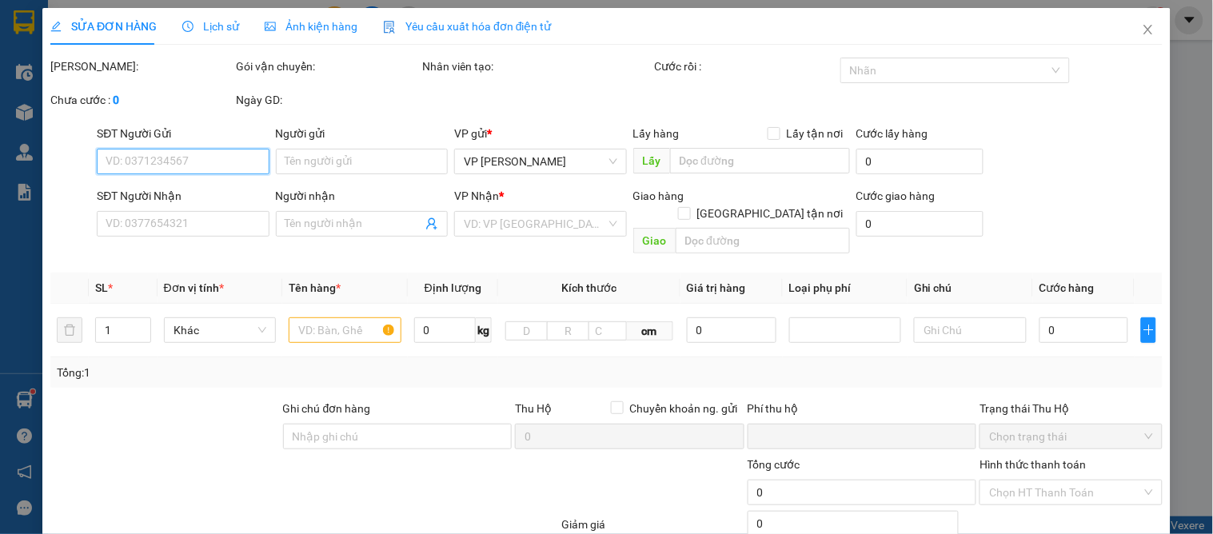
type input "30.000"
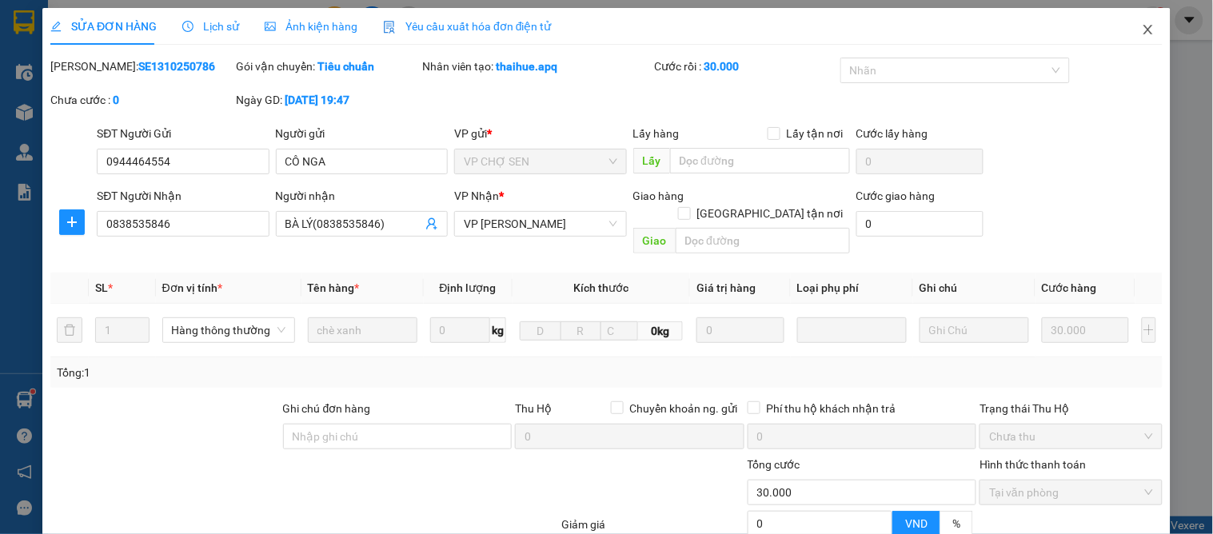
click at [1142, 26] on icon "close" at bounding box center [1148, 29] width 13 height 13
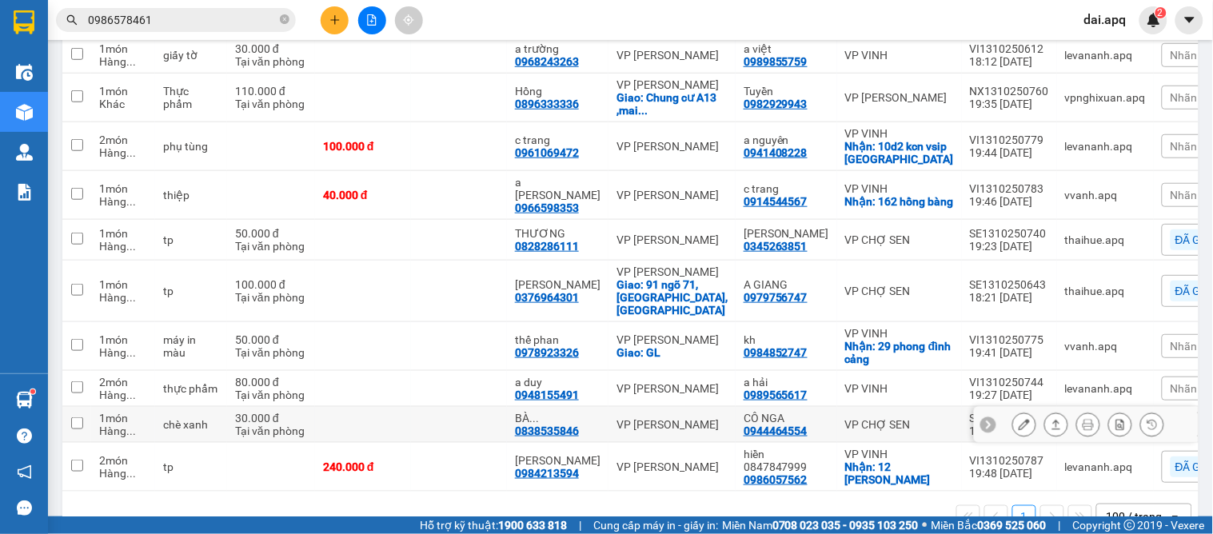
scroll to position [309, 0]
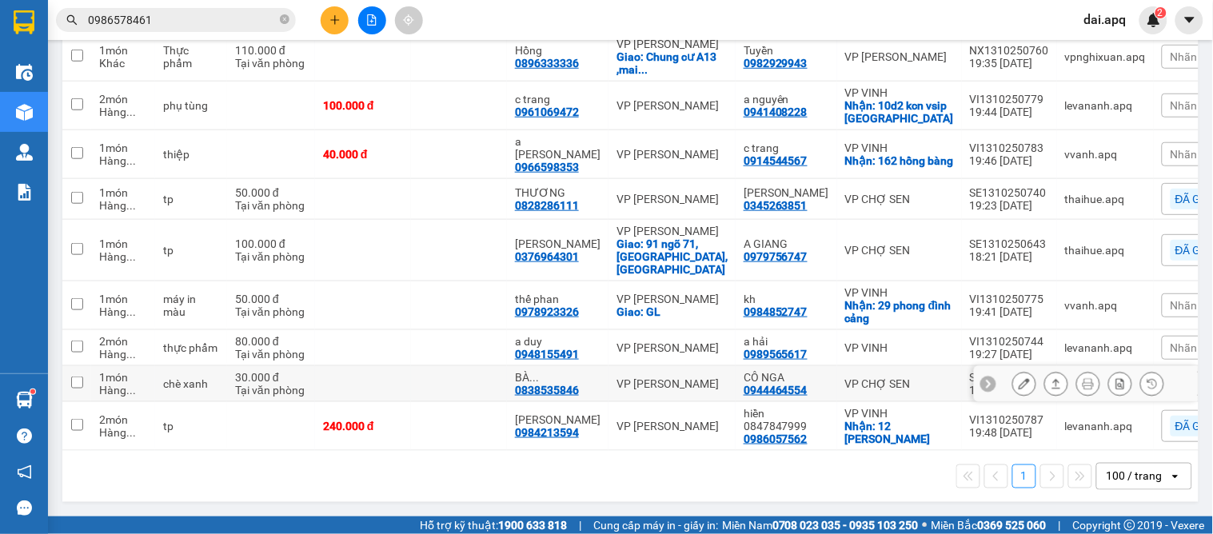
click at [983, 379] on icon at bounding box center [988, 383] width 11 height 11
click at [1171, 378] on span "Nhãn" at bounding box center [1184, 384] width 27 height 13
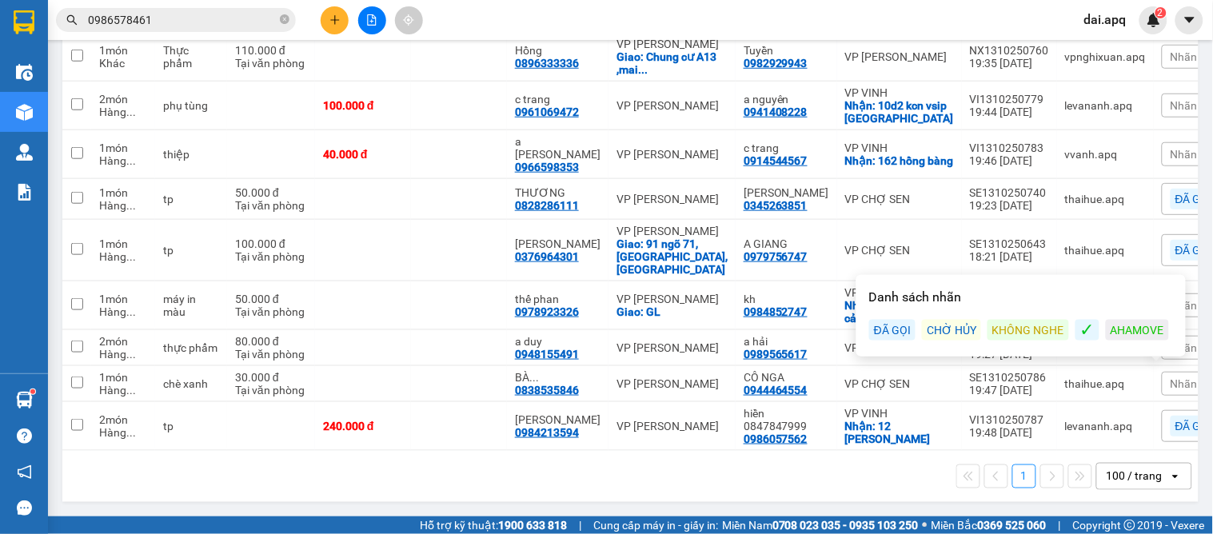
click at [1026, 325] on div "KHÔNG NGHE" at bounding box center [1029, 330] width 82 height 21
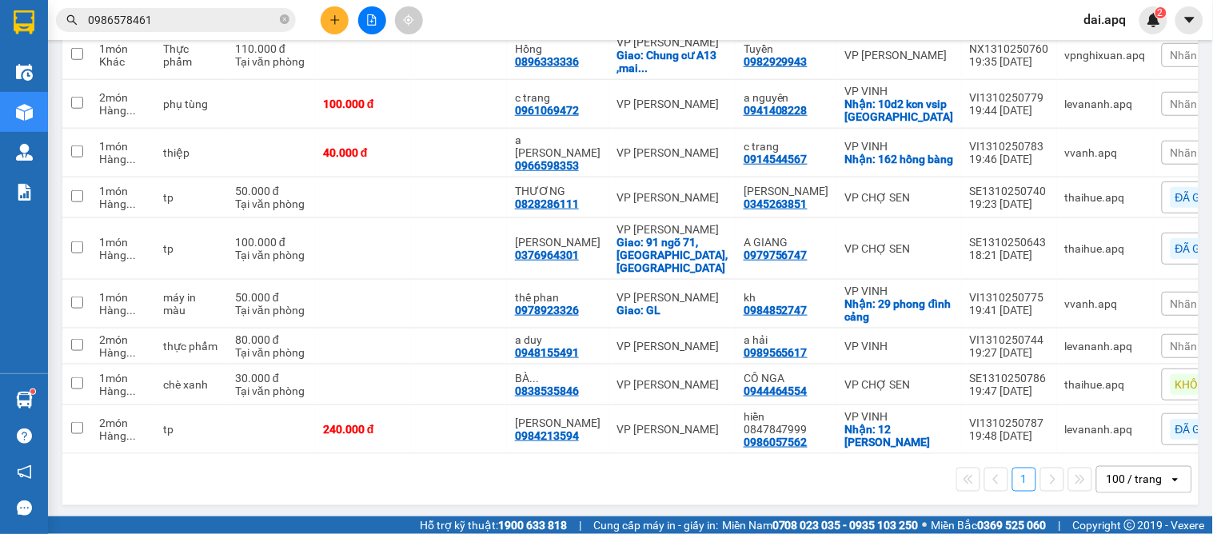
click at [969, 515] on main "ver 1.8.146 Kho gửi Trên xe Kho nhận Kho thanh lý Hàng đã giao Hàng đã hủy Kho …" at bounding box center [606, 258] width 1213 height 517
click at [1162, 341] on div "Nhãn" at bounding box center [1215, 346] width 107 height 24
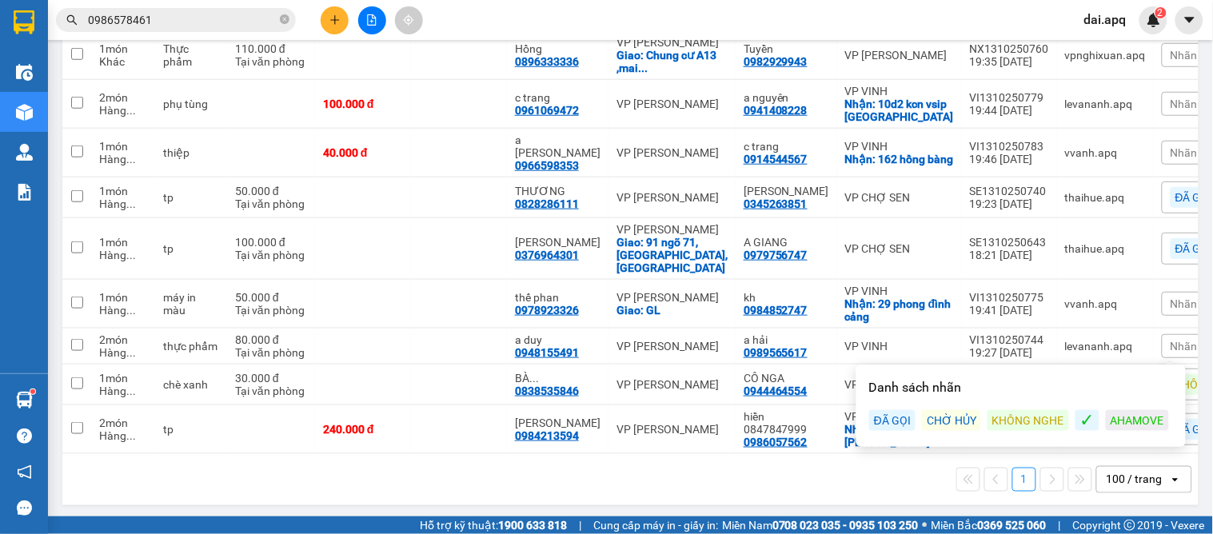
click at [1033, 412] on div "KHÔNG NGHE" at bounding box center [1029, 420] width 82 height 21
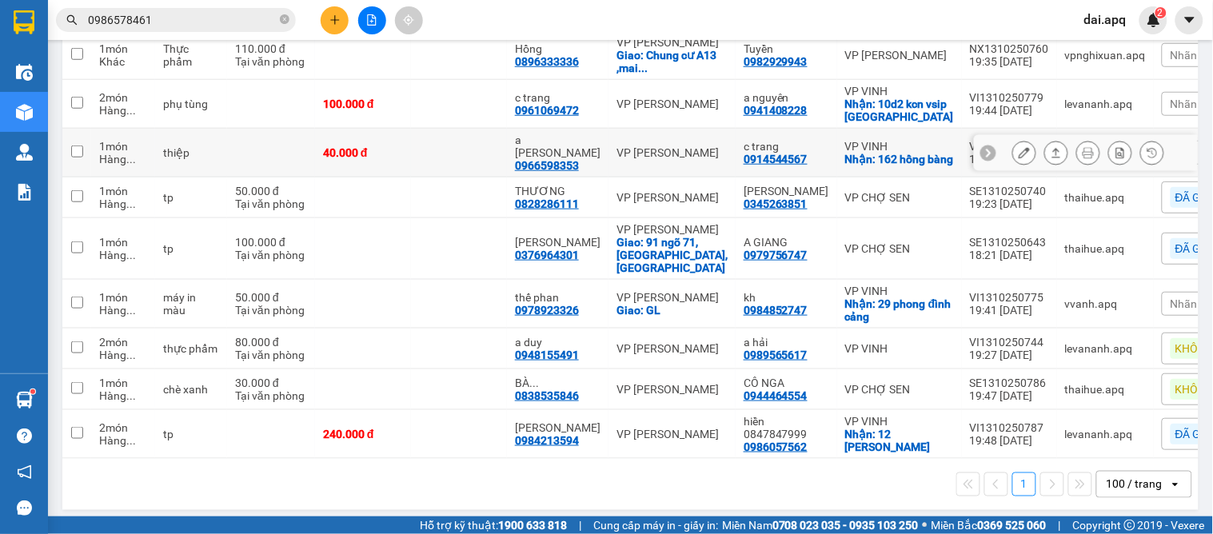
click at [986, 153] on icon at bounding box center [988, 153] width 5 height 9
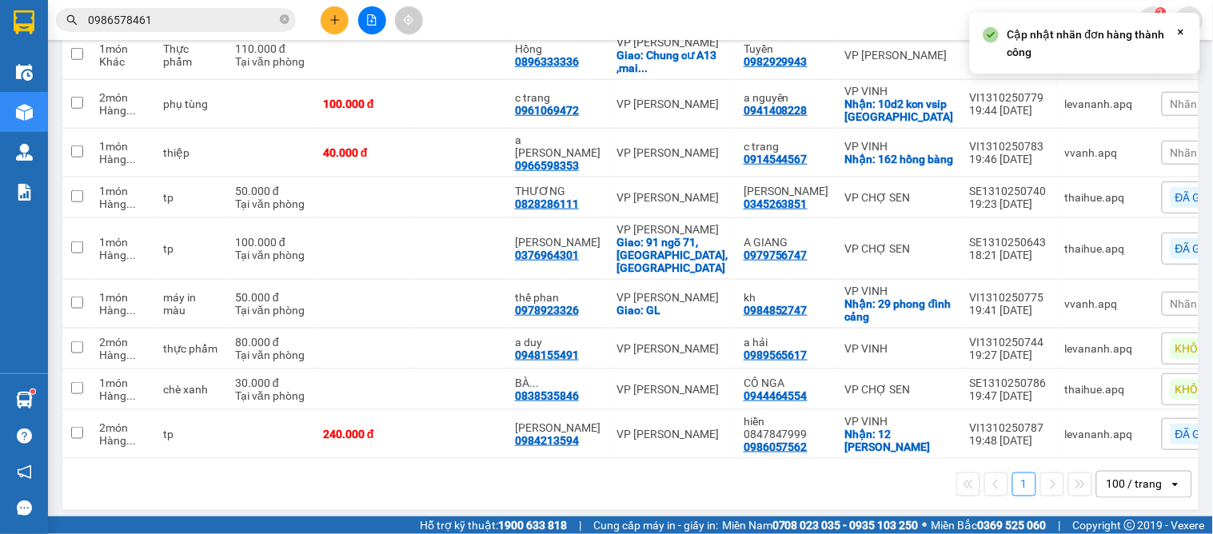
click at [1171, 146] on span "Nhãn" at bounding box center [1184, 152] width 27 height 13
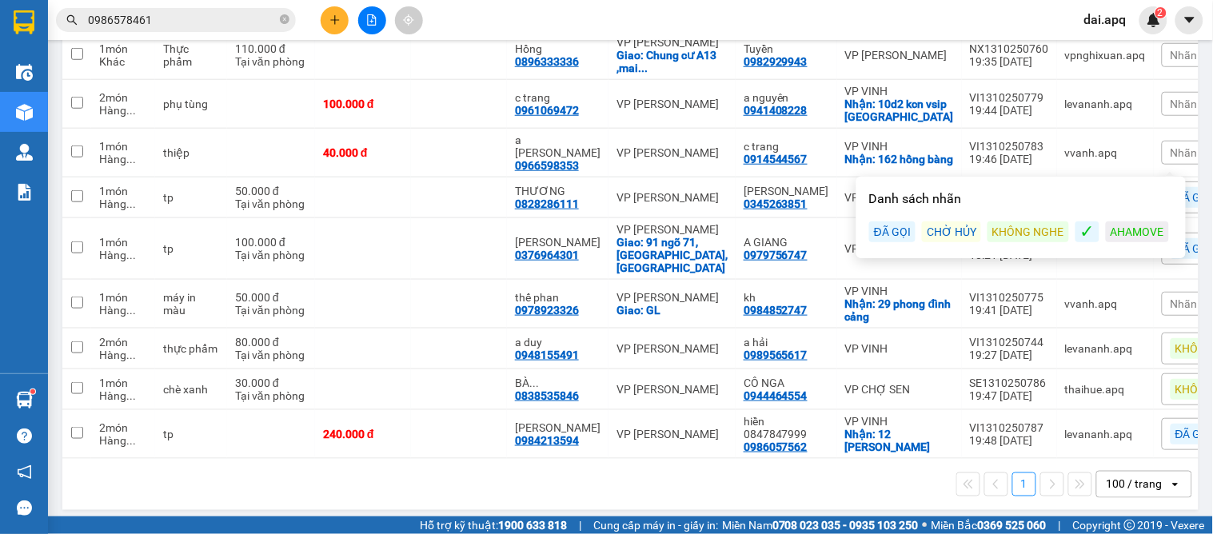
click at [897, 222] on div "ĐÃ GỌI" at bounding box center [892, 232] width 46 height 21
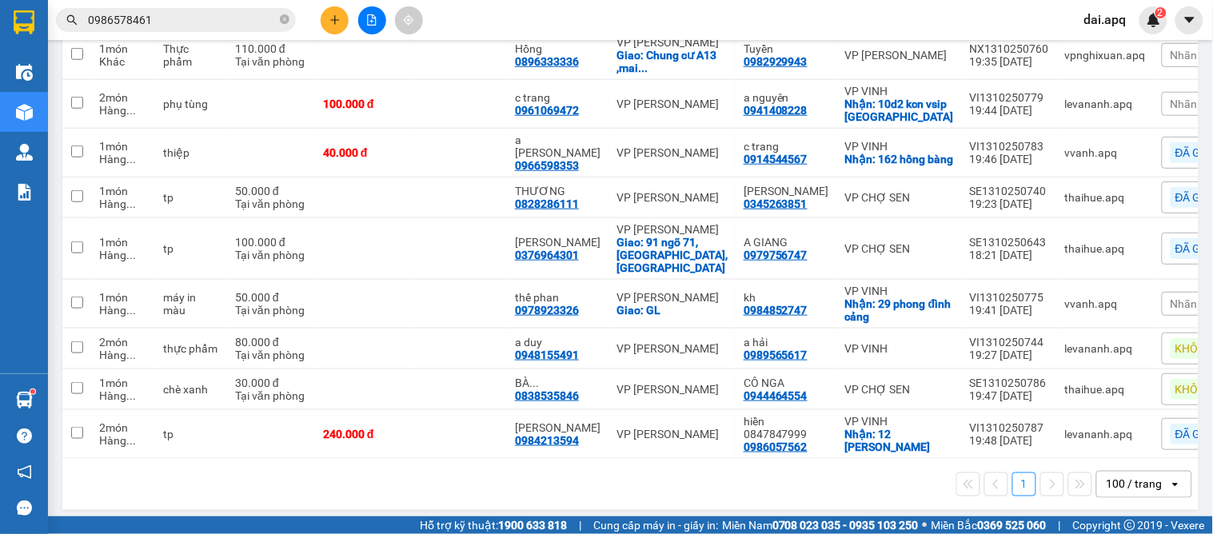
click at [661, 486] on div "1 100 / trang open" at bounding box center [631, 484] width 1124 height 27
click at [986, 302] on icon at bounding box center [988, 304] width 5 height 9
click at [1162, 298] on div "Nhãn" at bounding box center [1215, 304] width 107 height 24
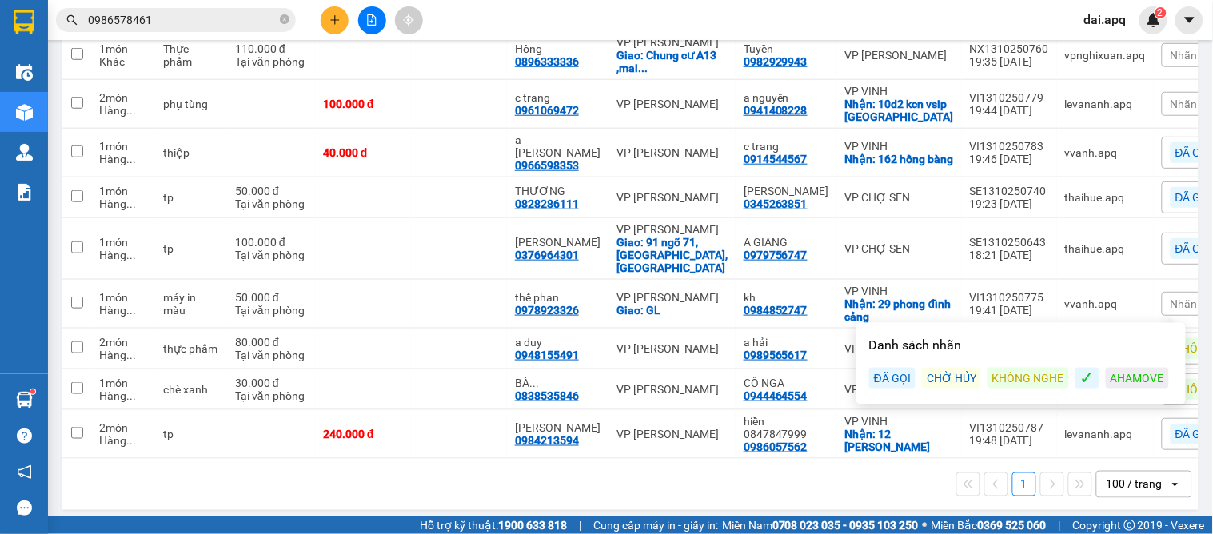
click at [993, 379] on div "KHÔNG NGHE" at bounding box center [1029, 378] width 82 height 21
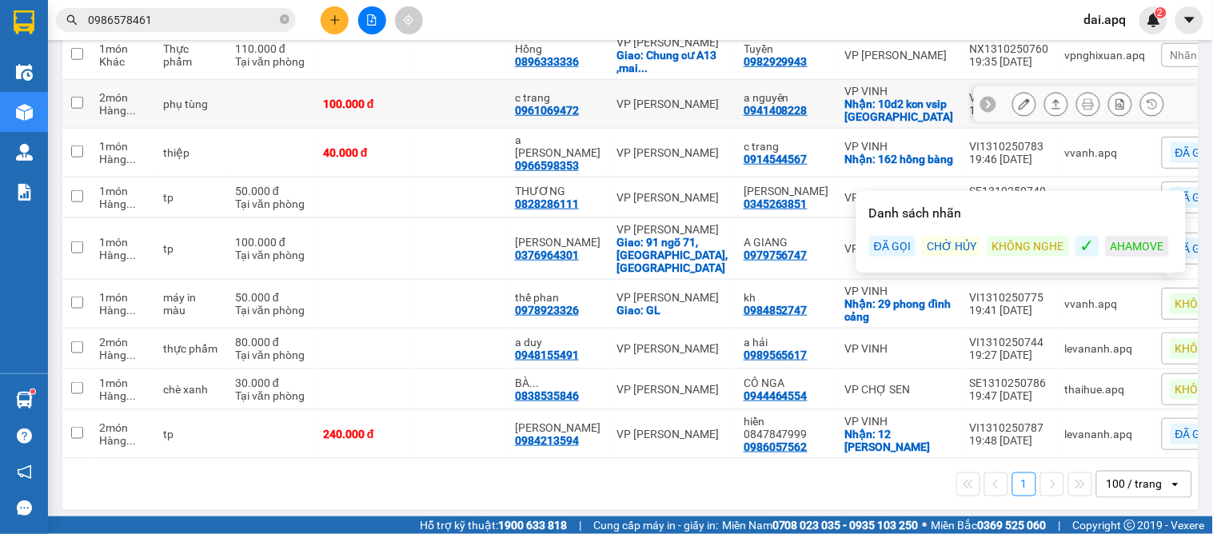
scroll to position [131, 0]
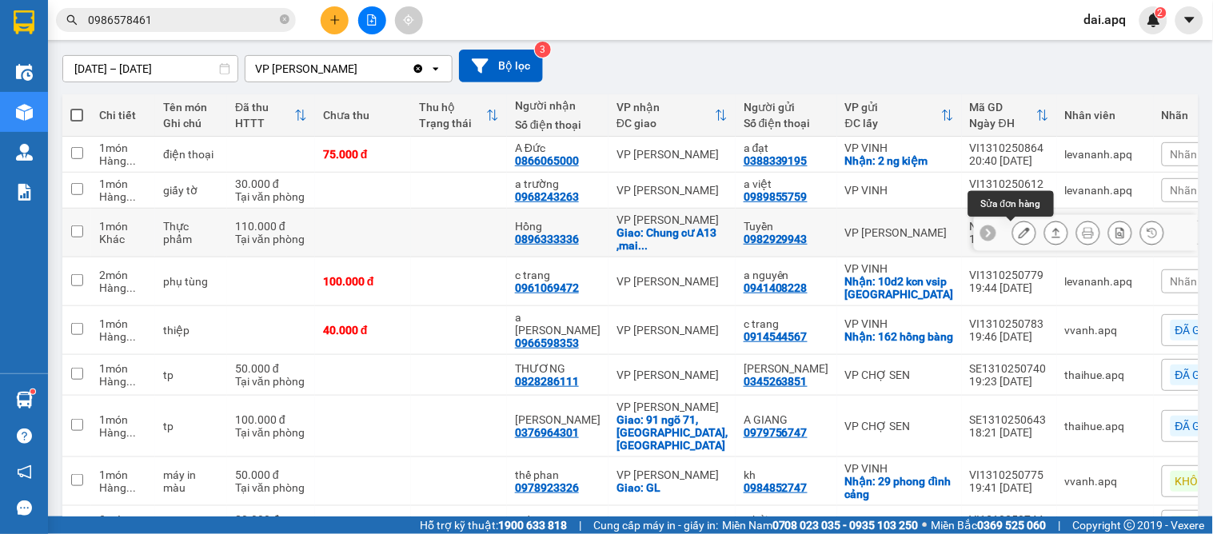
click at [1016, 226] on button at bounding box center [1024, 233] width 22 height 28
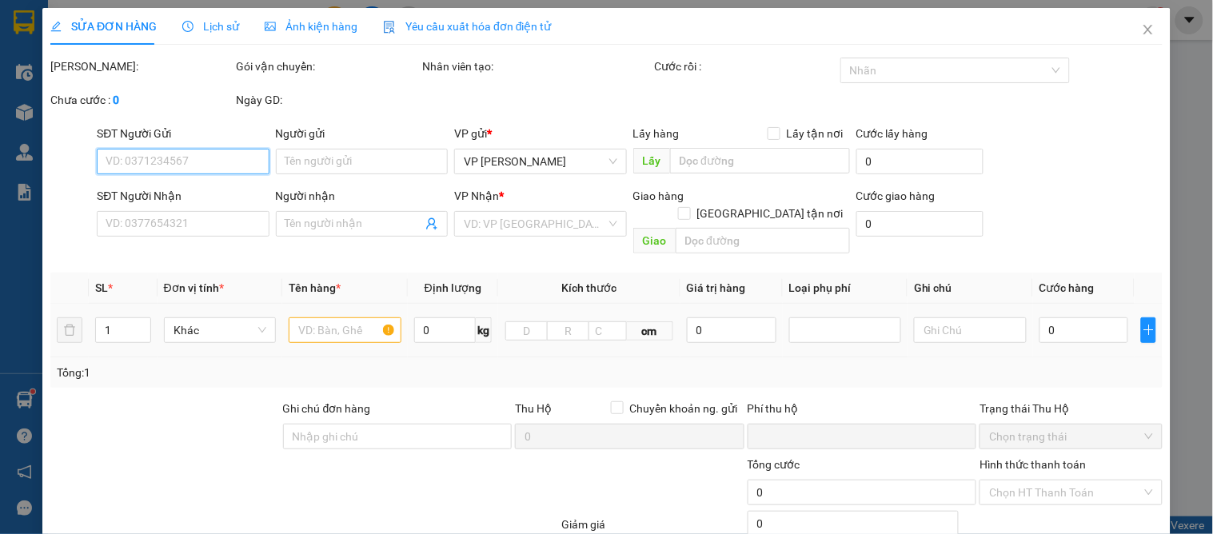
type input "0982929943"
type input "Tuyền"
type input "0896333336"
type input "Hồng"
checkbox input "true"
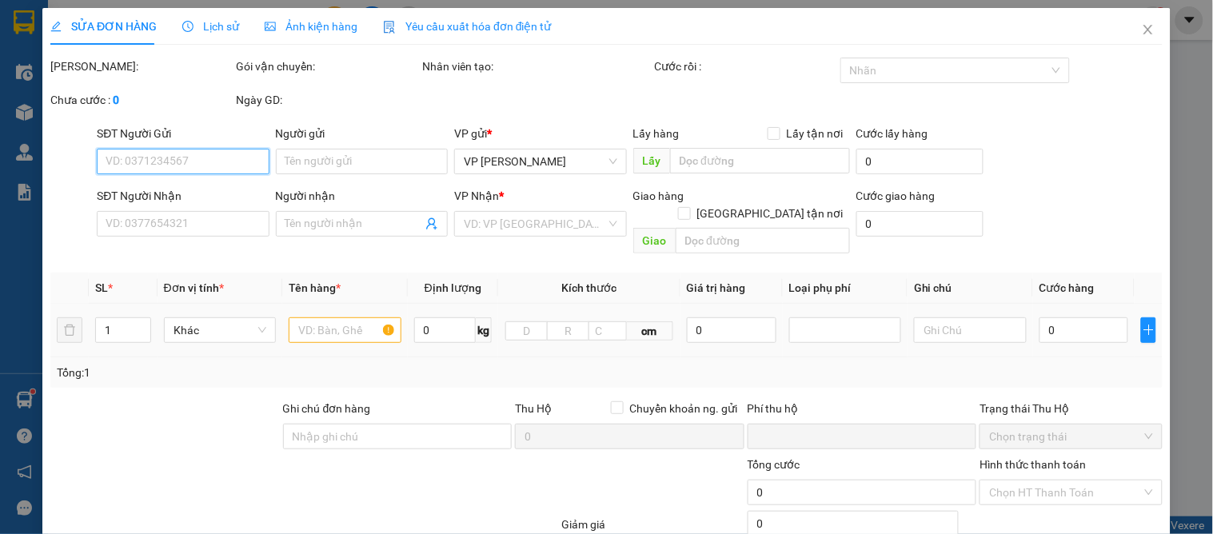
type input "Chung cư A13 ,mai động.[GEOGRAPHIC_DATA] ,[GEOGRAPHIC_DATA] ội"
type input "khách cần ship sớm .nhờ vp nhắc hộ"
type input "0"
type input "110.000"
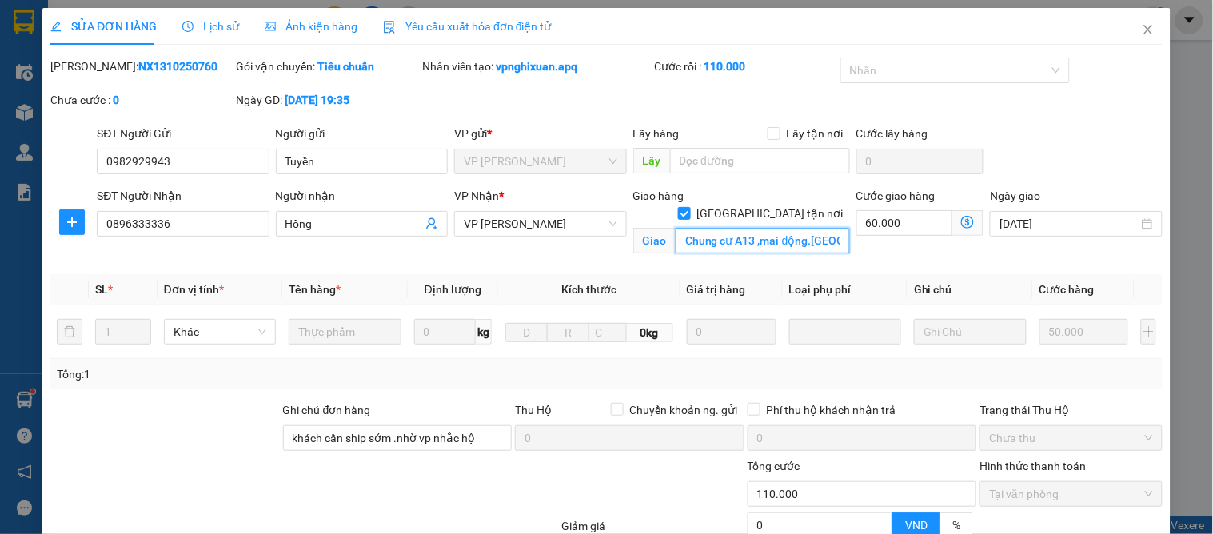
click at [817, 228] on input "Chung cư A13 ,mai động.[GEOGRAPHIC_DATA] ,[GEOGRAPHIC_DATA] ội" at bounding box center [763, 241] width 174 height 26
click at [804, 228] on input "Chung cư A13 ,mai động.[GEOGRAPHIC_DATA] ,[GEOGRAPHIC_DATA] ội" at bounding box center [763, 241] width 174 height 26
click at [811, 228] on input "Chung cư A13 ,mai động.[GEOGRAPHIC_DATA] ,[GEOGRAPHIC_DATA] ội" at bounding box center [763, 241] width 174 height 26
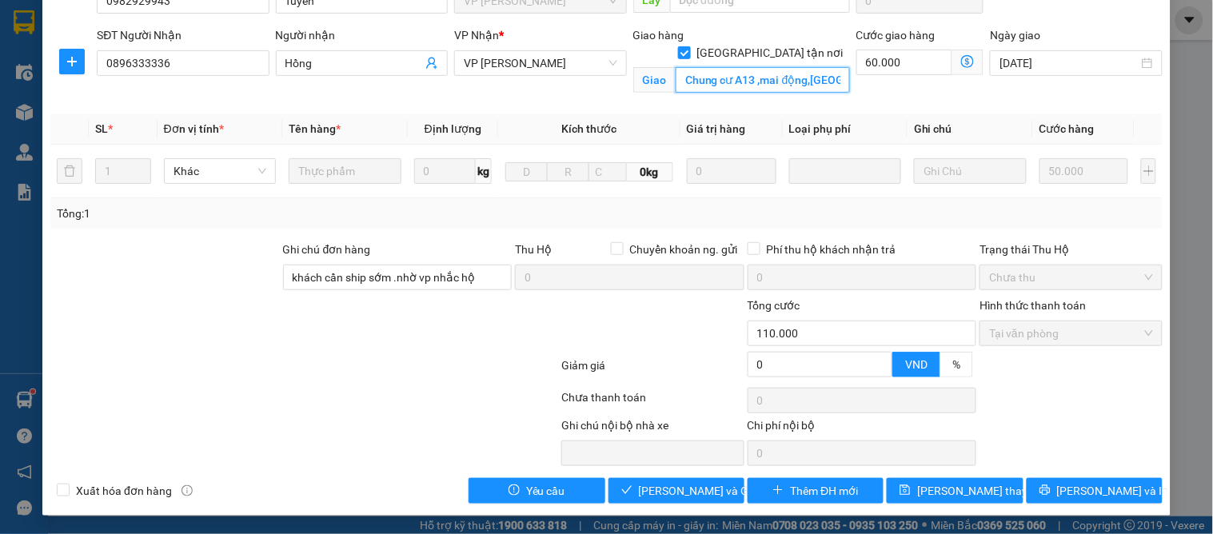
type input "Chung cư A13 ,mai động,Tương Mai ,Hà Nội"
click at [948, 475] on div "Total Paid Fee 110.000 Total UnPaid Fee 0 Cash Collection Total Fee Mã ĐH: NX13…" at bounding box center [606, 200] width 1113 height 607
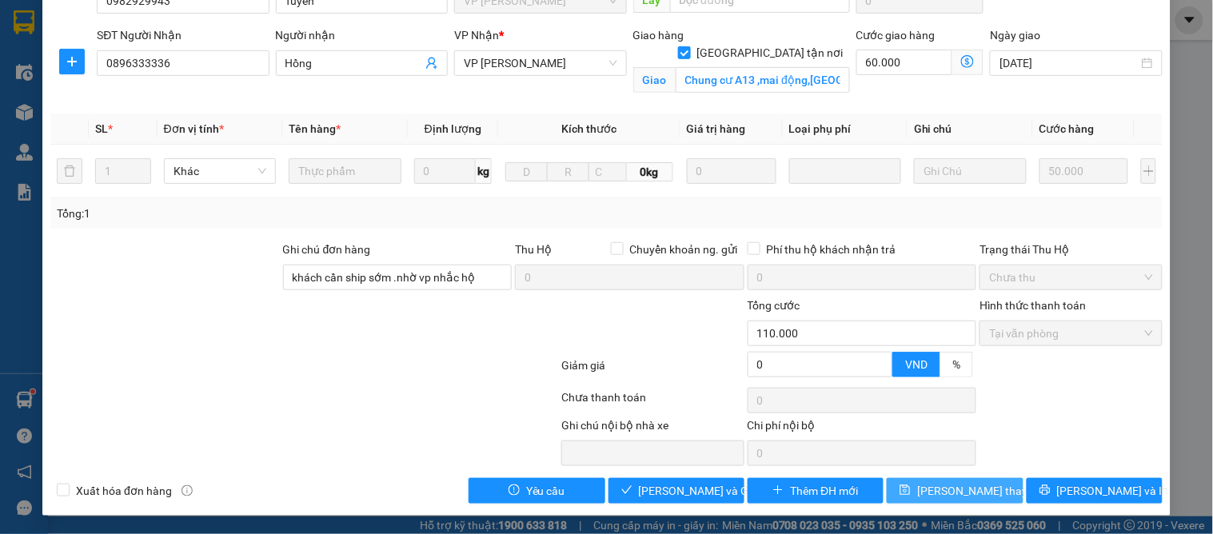
click at [956, 486] on span "[PERSON_NAME] thay đổi" at bounding box center [981, 491] width 128 height 18
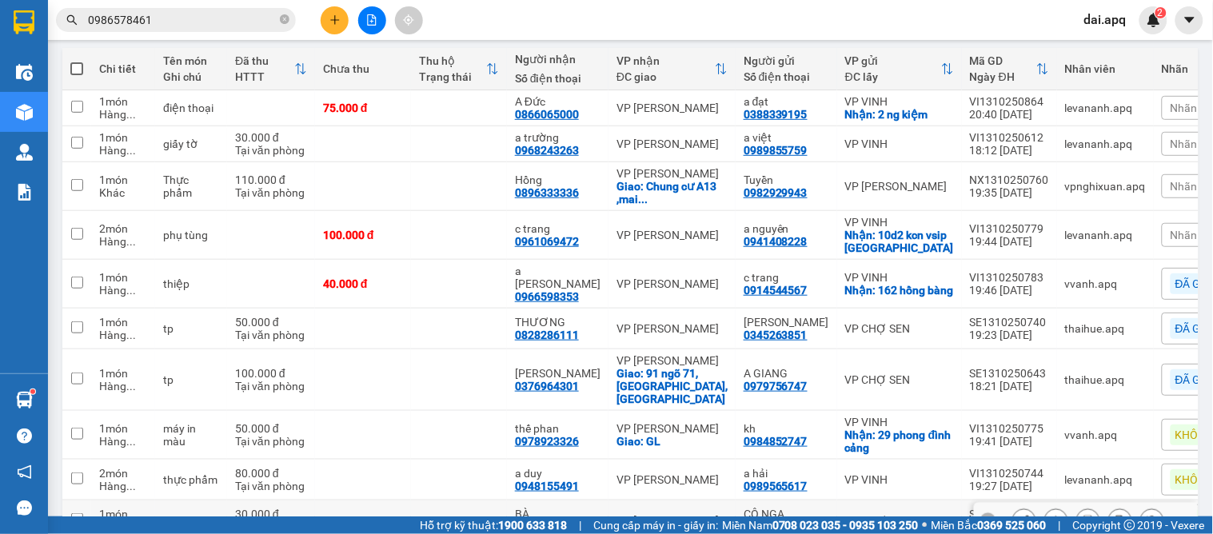
scroll to position [320, 0]
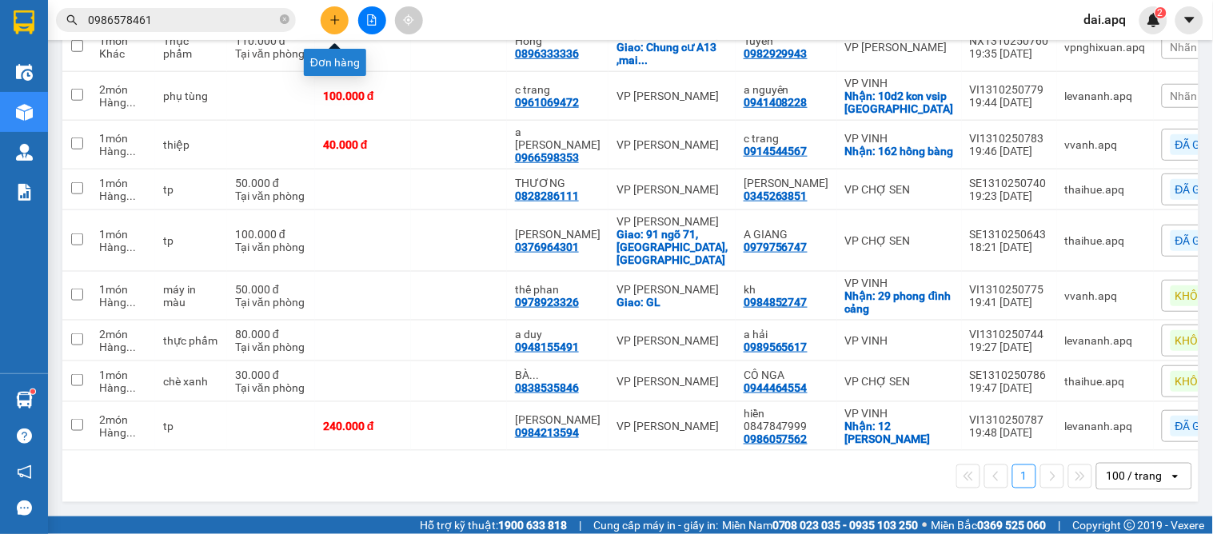
click at [322, 14] on button at bounding box center [335, 20] width 28 height 28
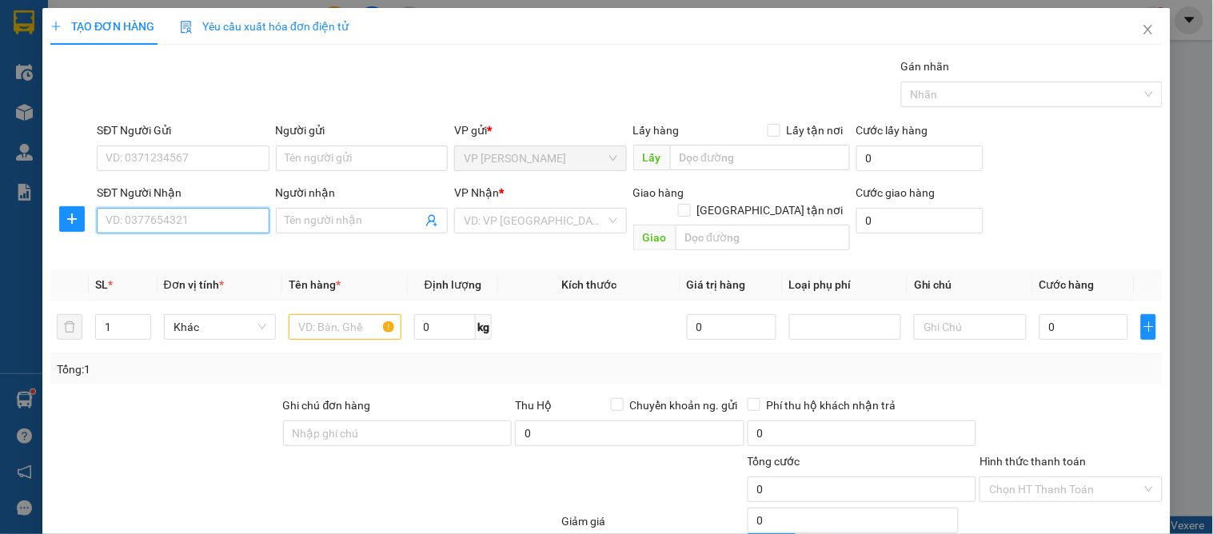
click at [202, 219] on input "SĐT Người Nhận" at bounding box center [183, 221] width 172 height 26
type input "0961209206"
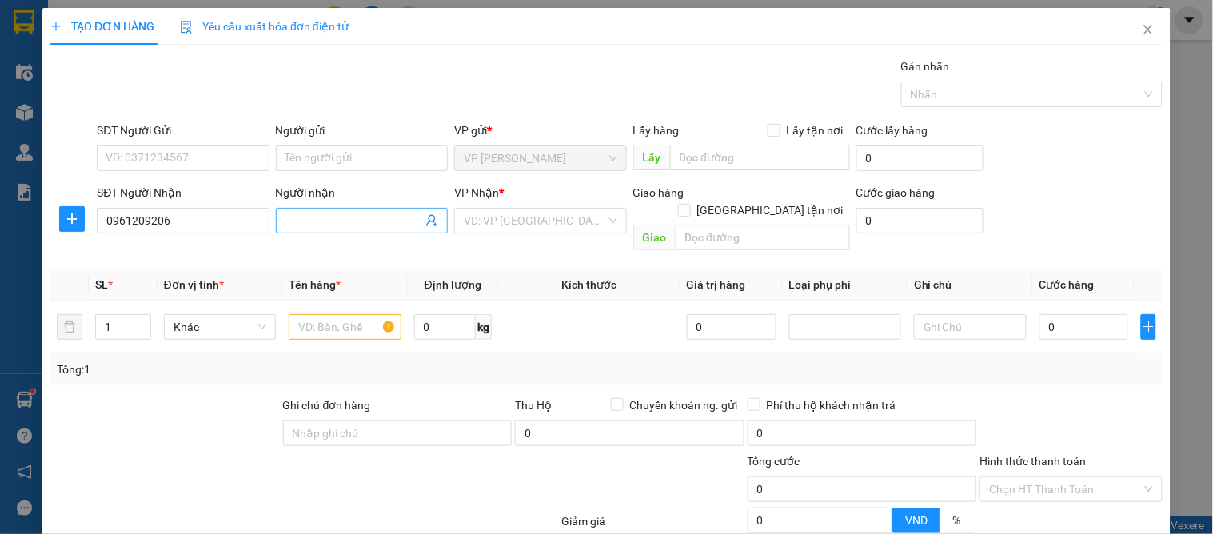
click at [301, 222] on input "Người nhận" at bounding box center [354, 221] width 137 height 18
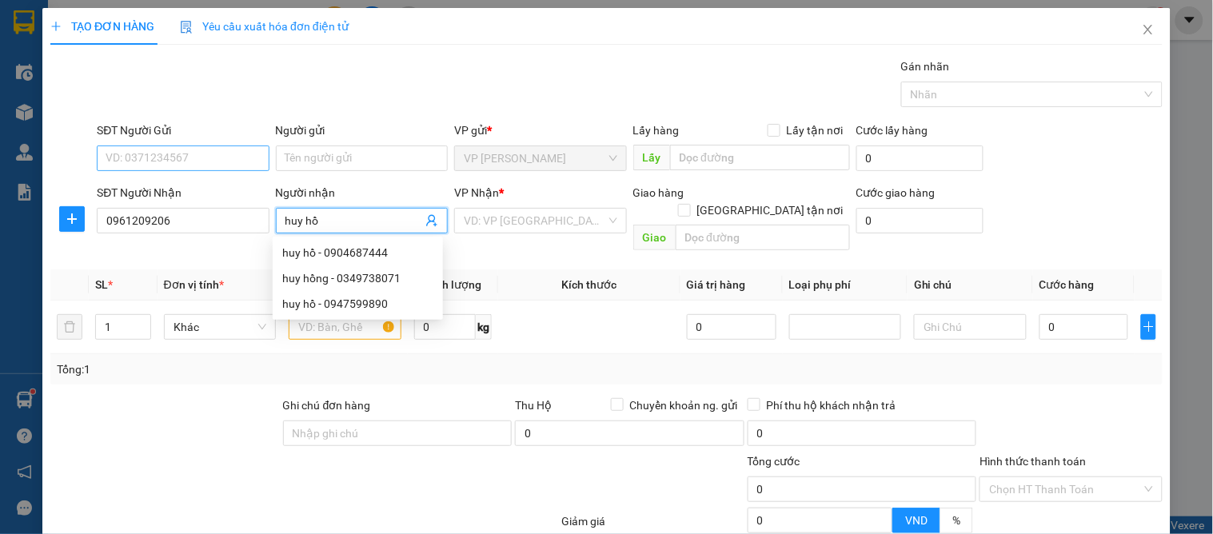
type input "huy hồ"
click at [218, 146] on input "SĐT Người Gửi" at bounding box center [183, 159] width 172 height 26
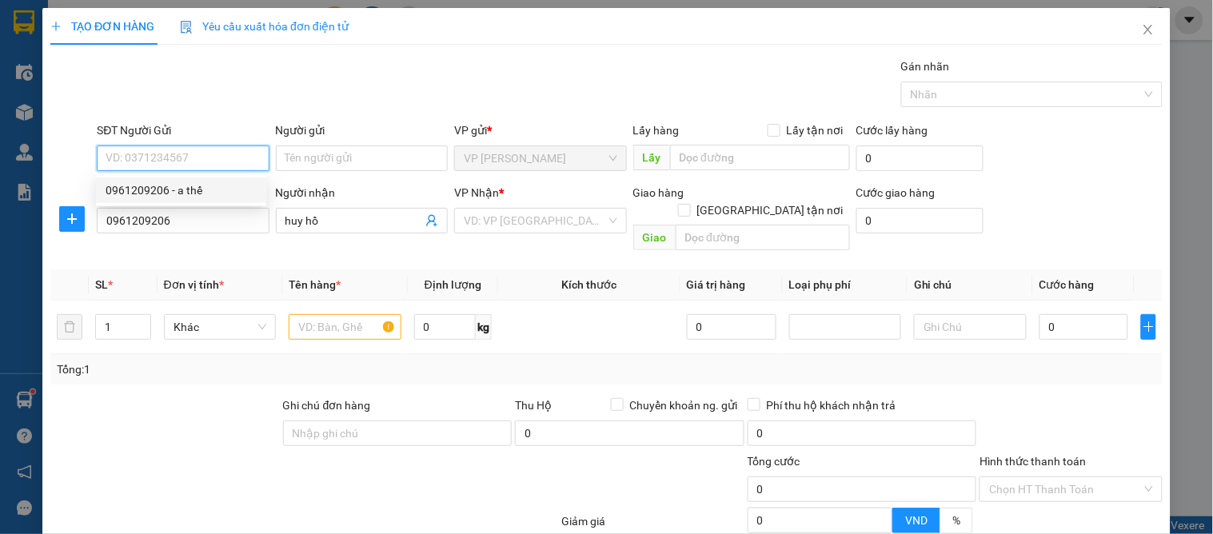
click at [226, 186] on div "0961209206 - a thế" at bounding box center [181, 191] width 151 height 18
type input "0961209206"
type input "a thế"
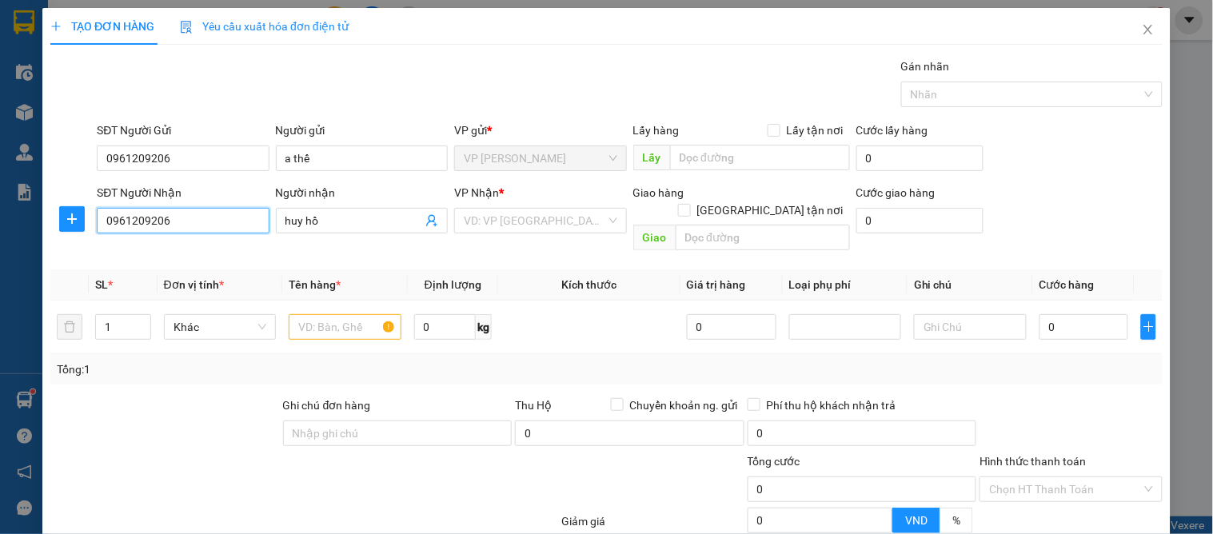
click at [214, 219] on input "0961209206" at bounding box center [183, 221] width 172 height 26
drag, startPoint x: 214, startPoint y: 224, endPoint x: 81, endPoint y: 188, distance: 138.3
click at [78, 193] on div "SĐT Người Nhận 0961209206 0961209206 Người nhận huy hồ VP Nhận * VD: VP Sài Gòn…" at bounding box center [607, 221] width 1116 height 74
click at [154, 259] on div "0947599890 - huy hồ" at bounding box center [196, 253] width 180 height 18
type input "0947599890"
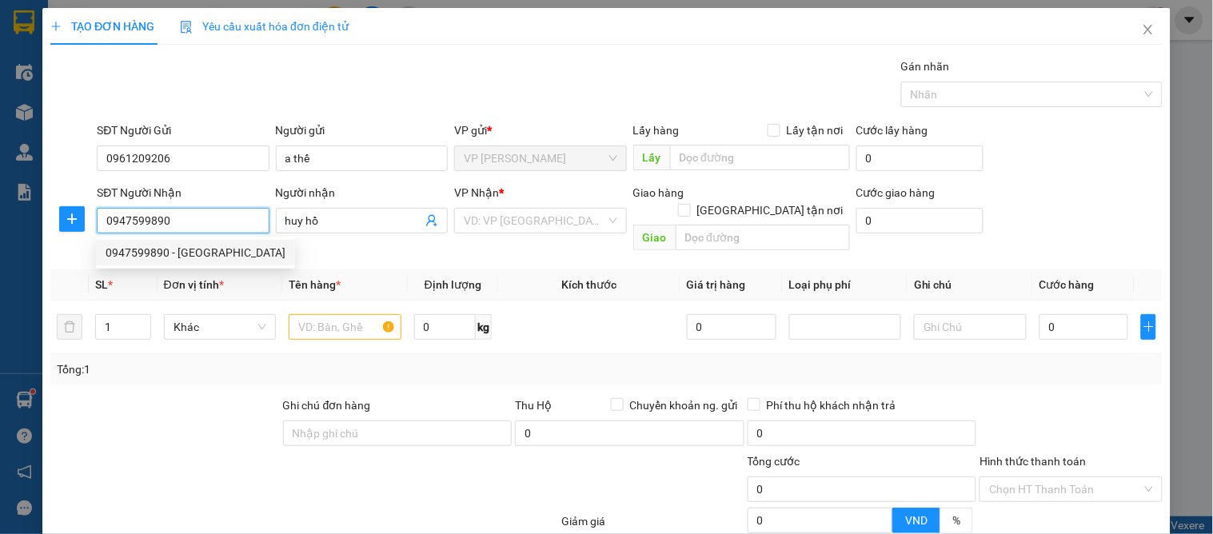
checkbox input "true"
type input "xóm 5 nghi kim cố định"
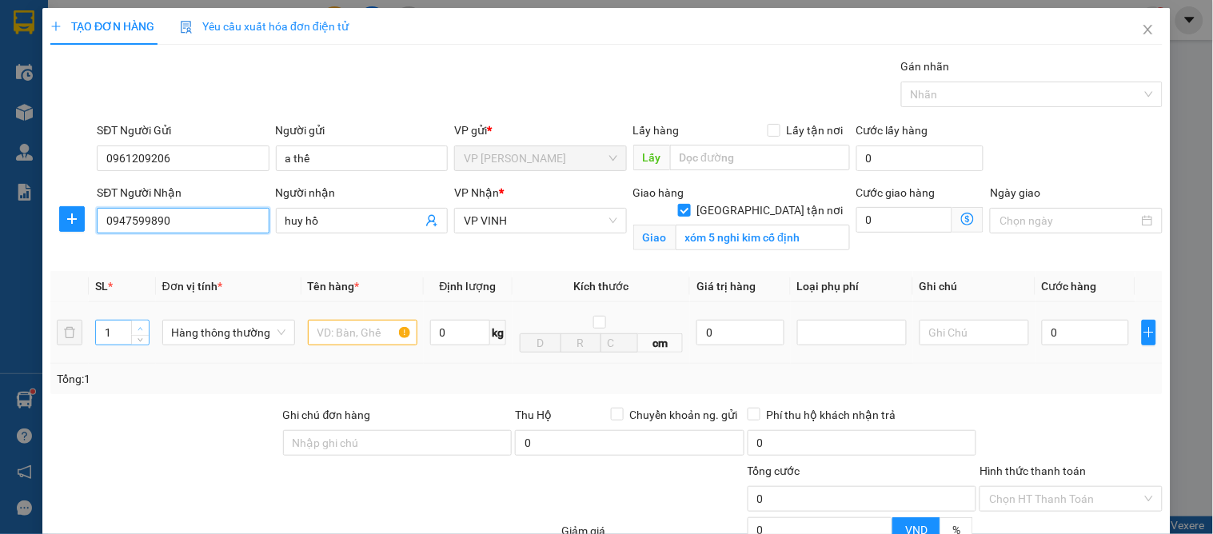
type input "0947599890"
type input "2"
click at [133, 324] on span "Increase Value" at bounding box center [140, 328] width 18 height 14
click at [329, 332] on input "text" at bounding box center [363, 333] width 110 height 26
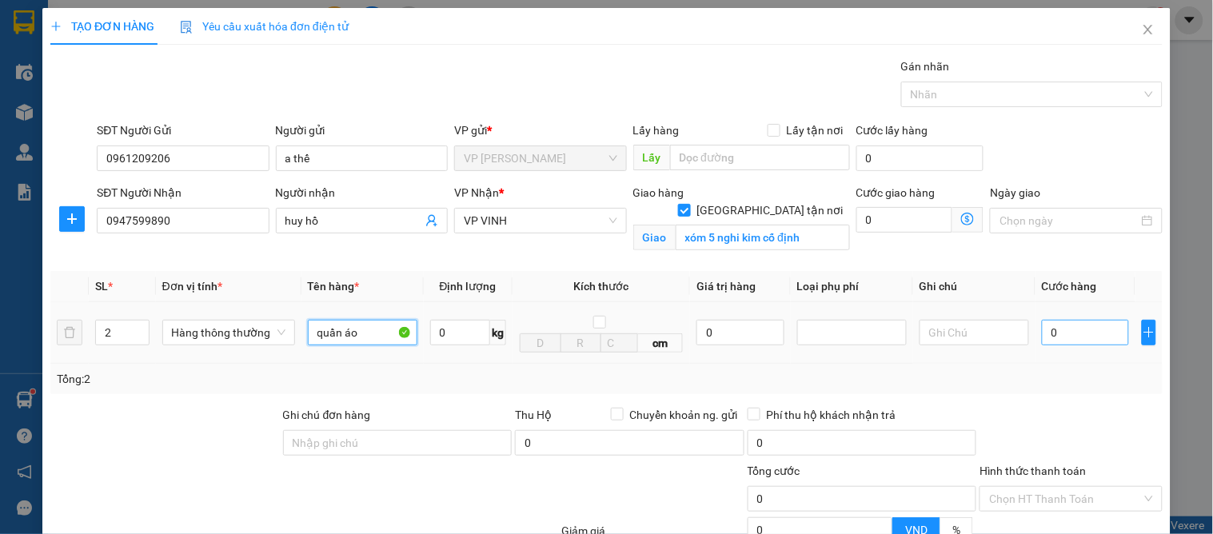
type input "quần áo"
click at [1068, 346] on input "0" at bounding box center [1085, 333] width 87 height 26
click at [1084, 340] on input "0" at bounding box center [1085, 333] width 87 height 26
type input "05"
type input "5"
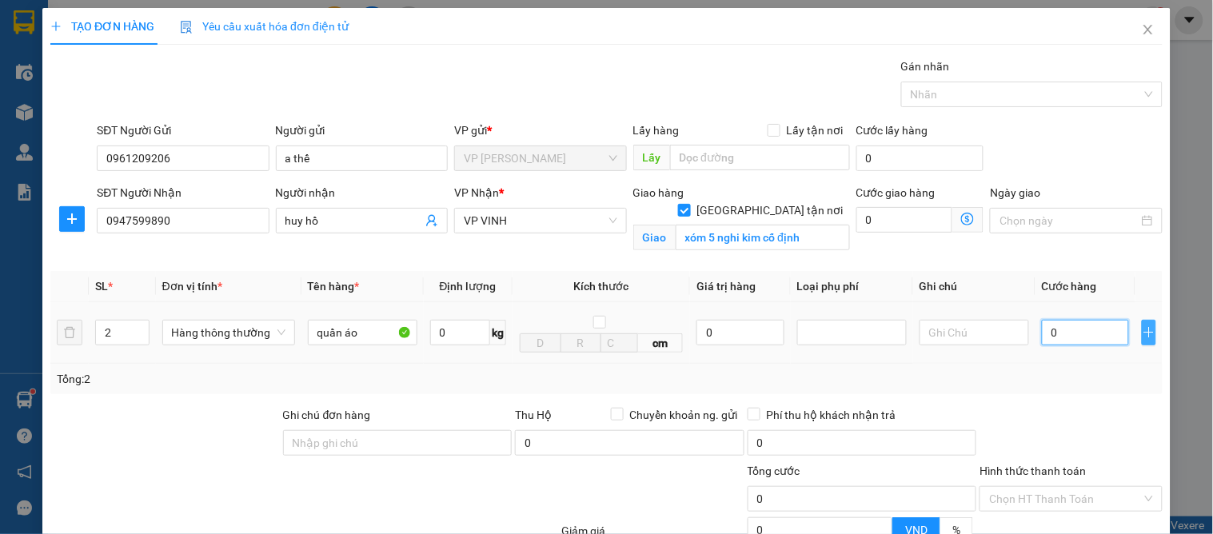
type input "5"
type input "055"
type input "55"
type input "0.550"
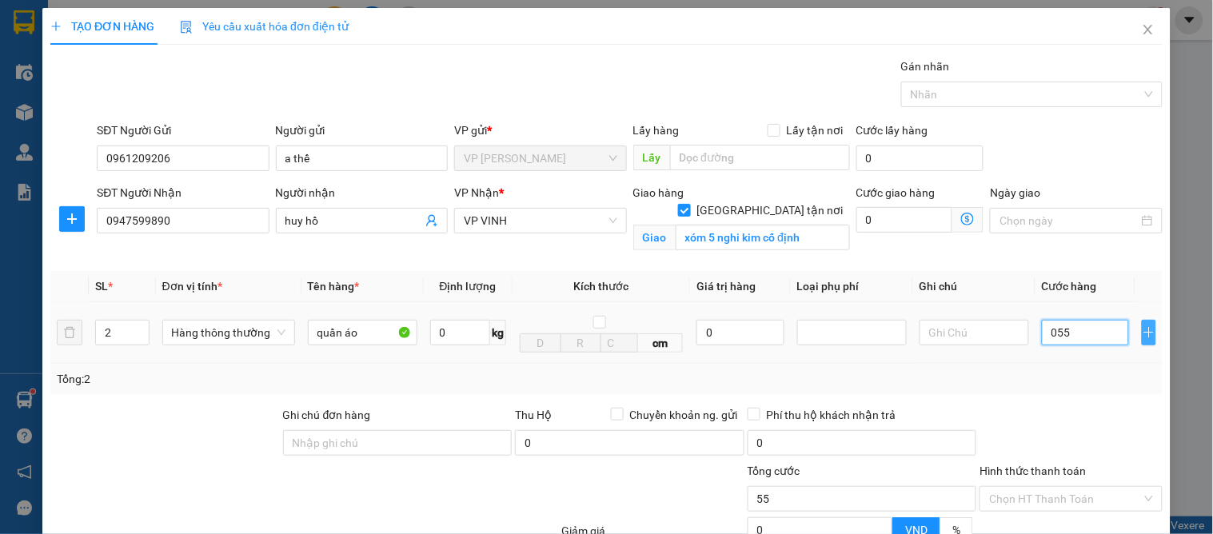
type input "550"
type input "055"
type input "55"
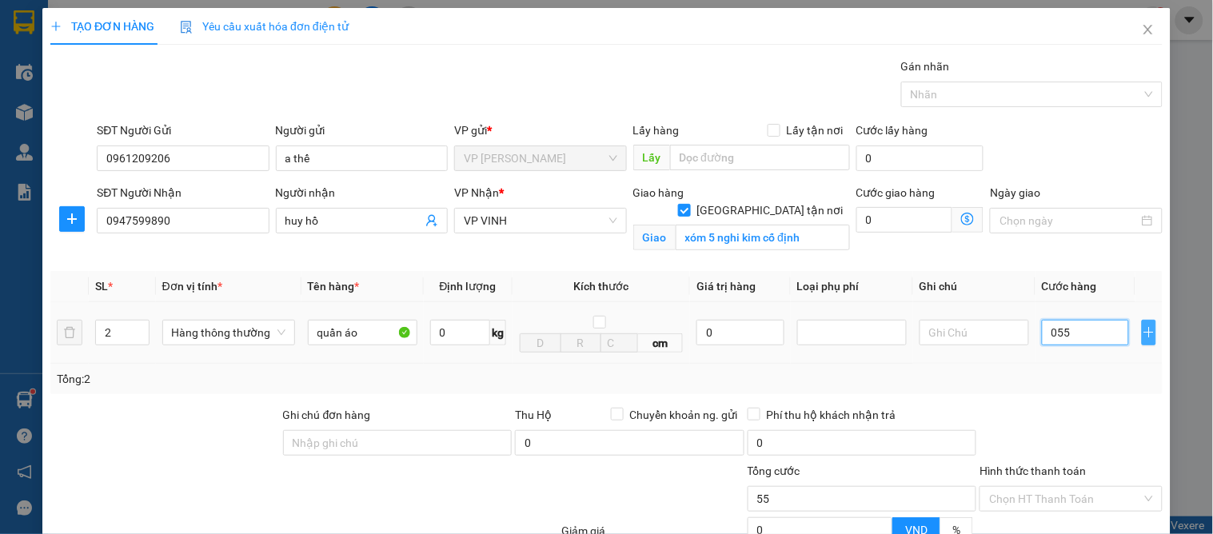
type input "05"
type input "5"
type input "0"
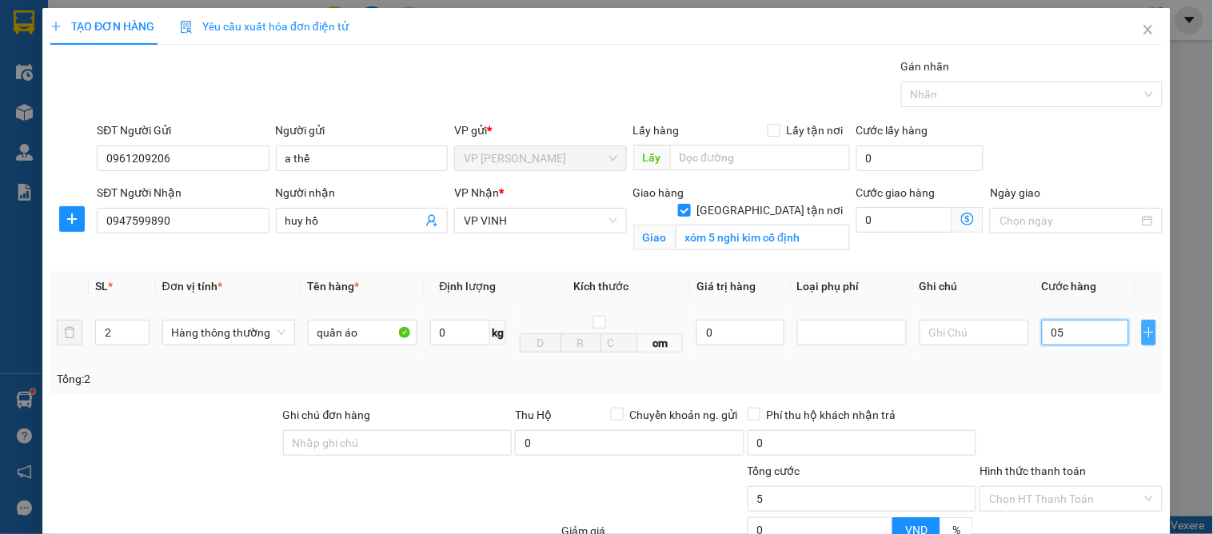
type input "0"
type input "02"
type input "2"
type input "022"
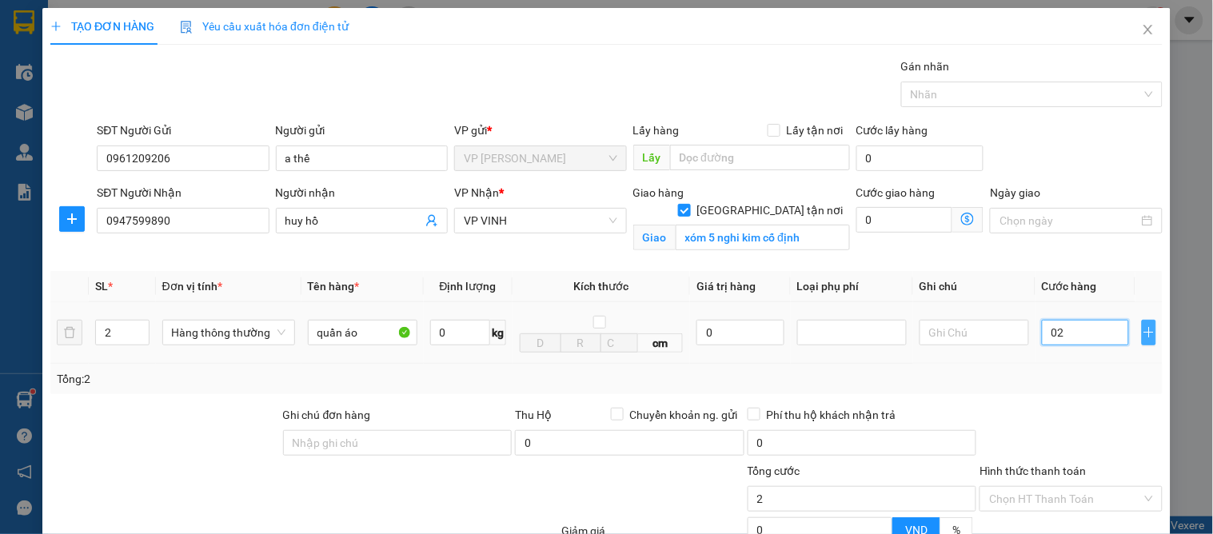
type input "22"
type input "0.220"
type input "220"
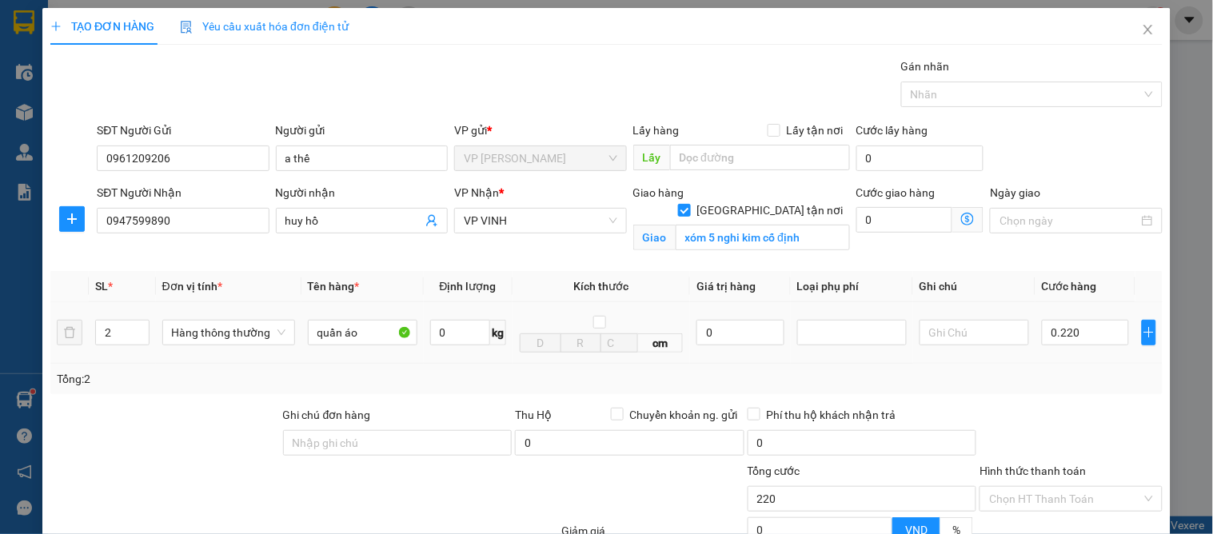
type input "220.000"
click at [1136, 341] on td at bounding box center [1149, 333] width 27 height 62
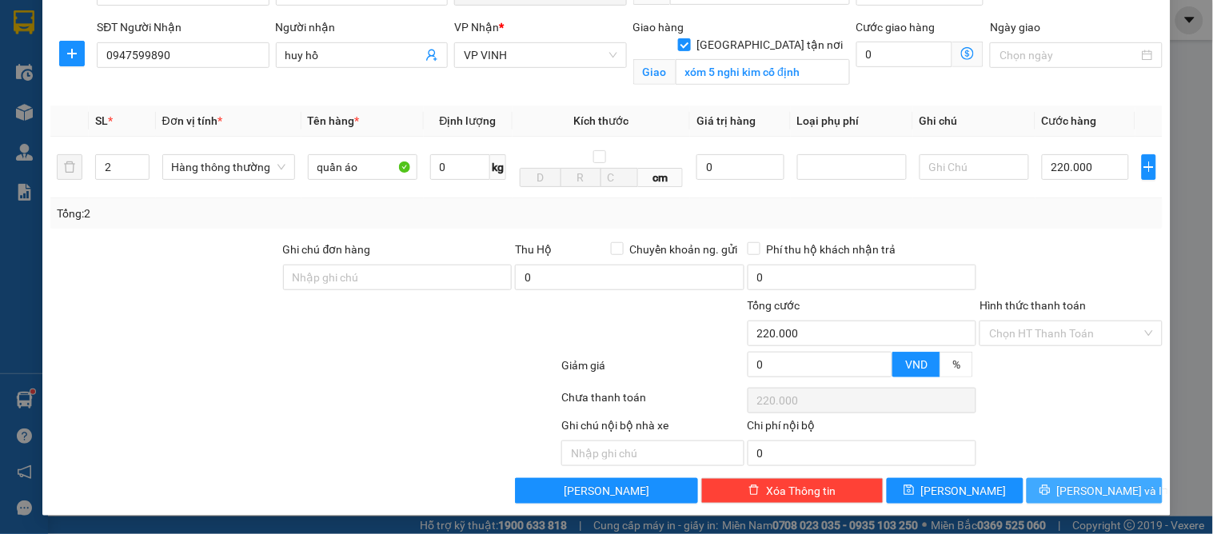
click at [1054, 484] on button "[PERSON_NAME] và In" at bounding box center [1095, 491] width 136 height 26
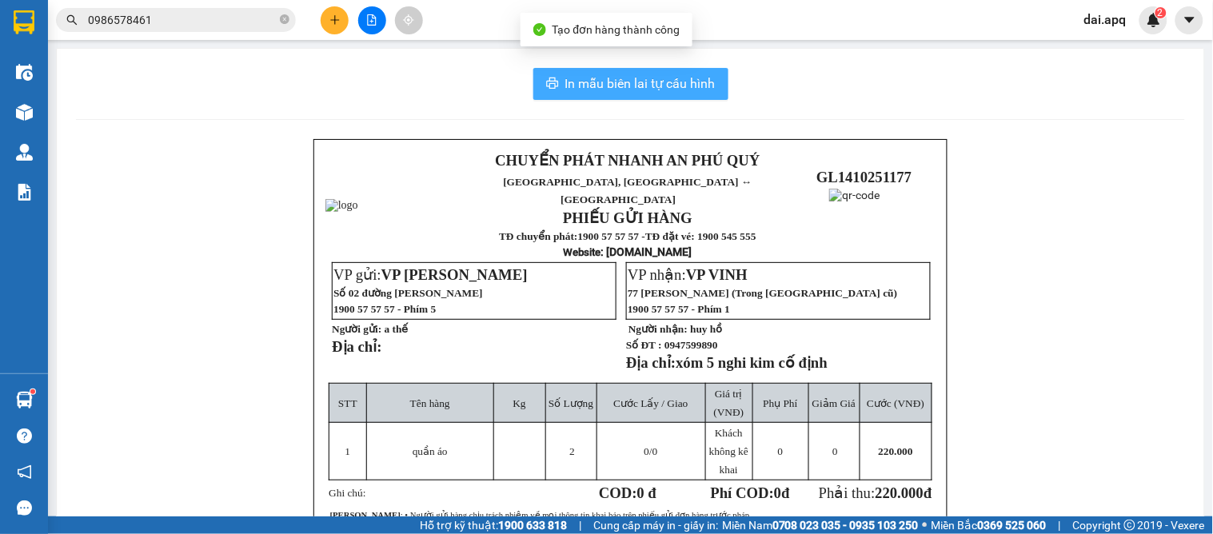
click at [621, 75] on span "In mẫu biên lai tự cấu hình" at bounding box center [640, 84] width 150 height 20
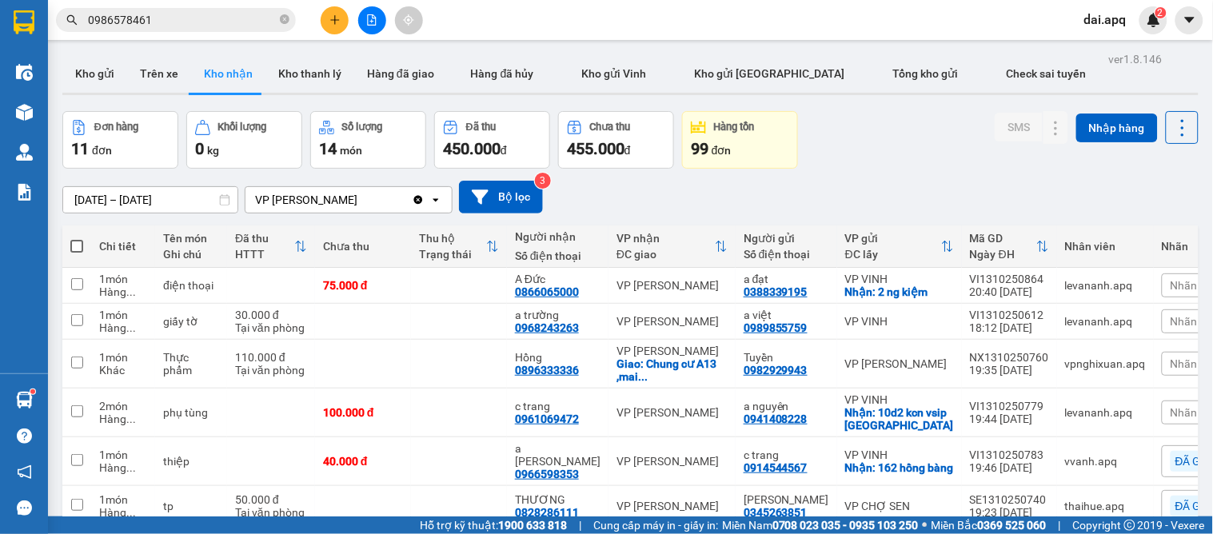
click at [725, 198] on div "[DATE] – [DATE] Press the down arrow key to interact with the calendar and sele…" at bounding box center [630, 197] width 1136 height 33
click at [106, 70] on button "Kho gửi" at bounding box center [94, 73] width 65 height 38
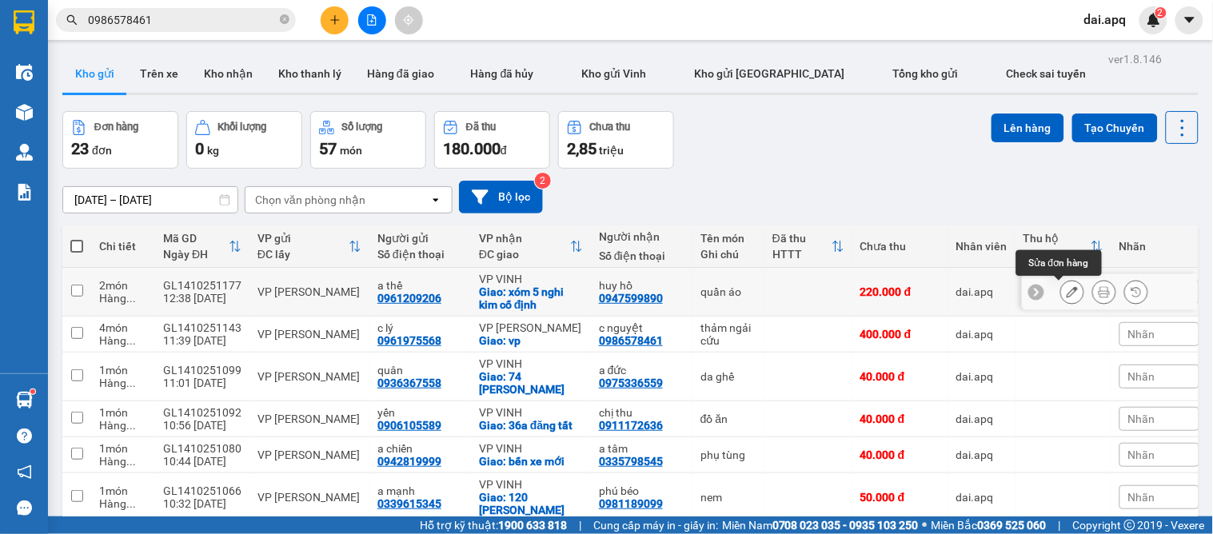
click at [1061, 286] on button at bounding box center [1072, 292] width 22 height 28
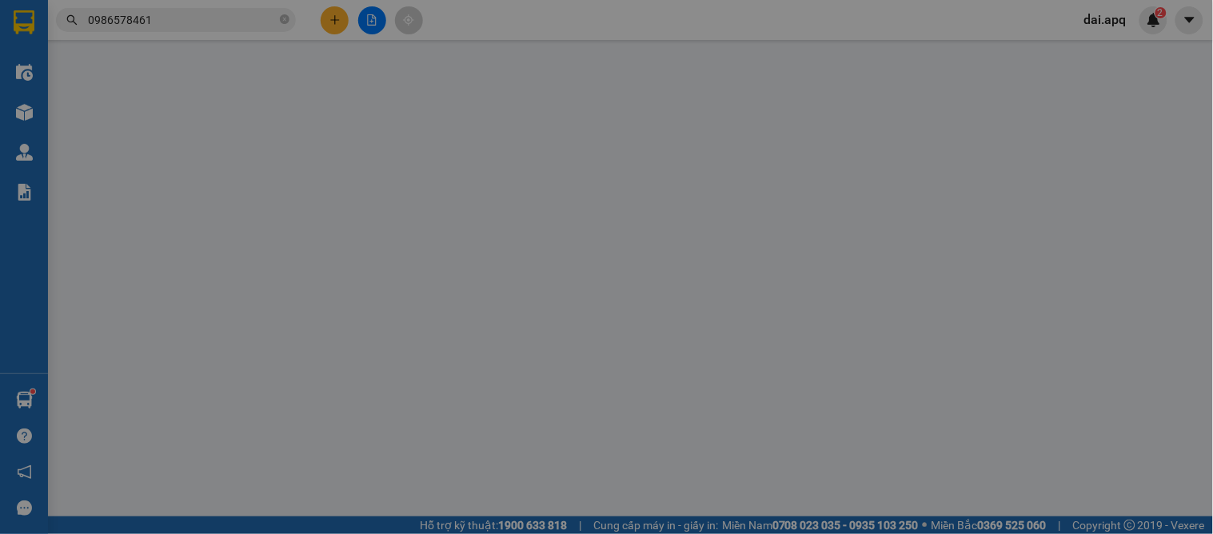
type input "0961209206"
type input "a thế"
type input "0947599890"
type input "huy hồ"
checkbox input "true"
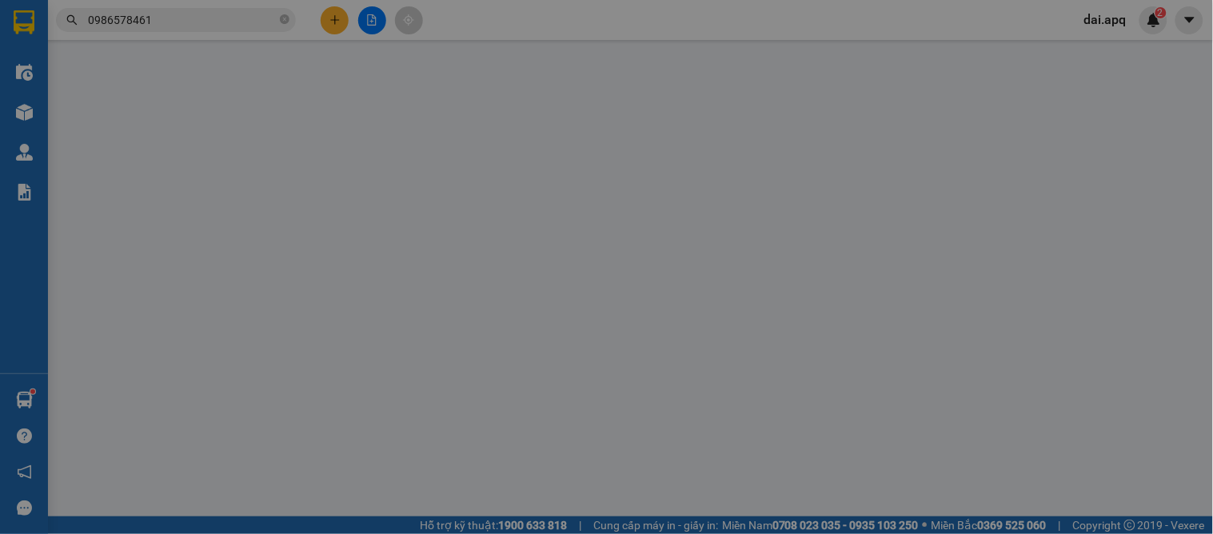
type input "xóm 5 nghi kim cố định"
type input "0"
type input "220.000"
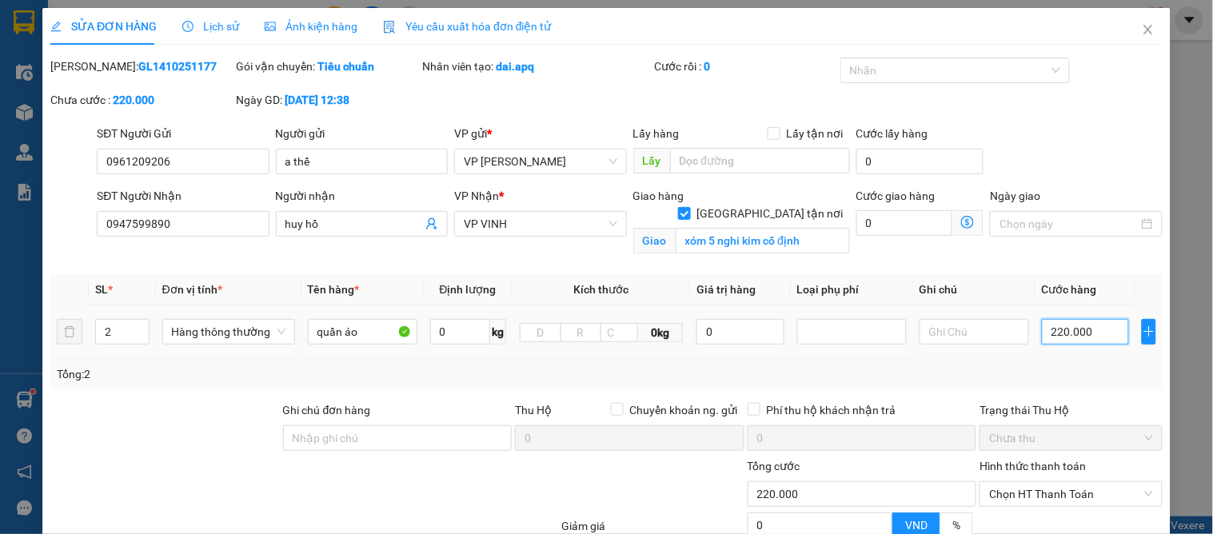
click at [1090, 334] on input "220.000" at bounding box center [1085, 332] width 87 height 26
type input "1"
type input "13"
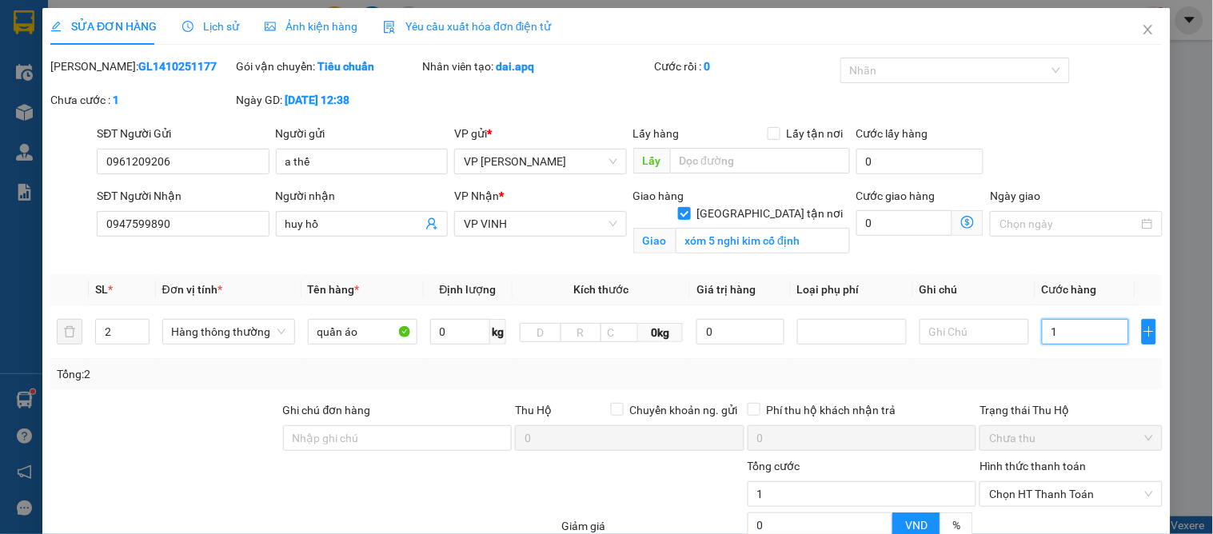
type input "13"
type input "130"
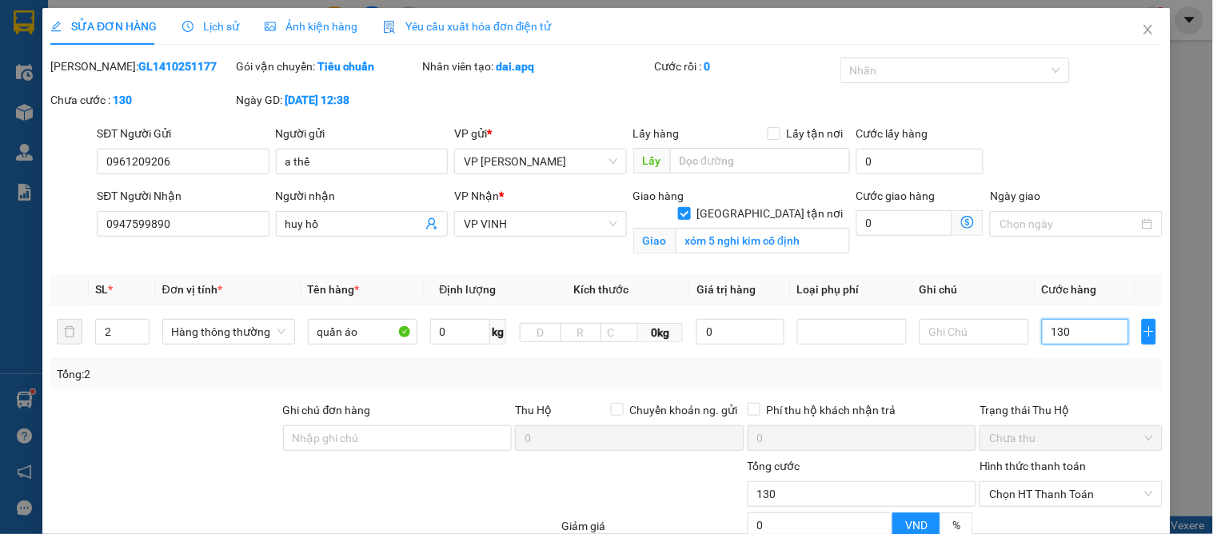
type input "13"
type input "1"
type input "0"
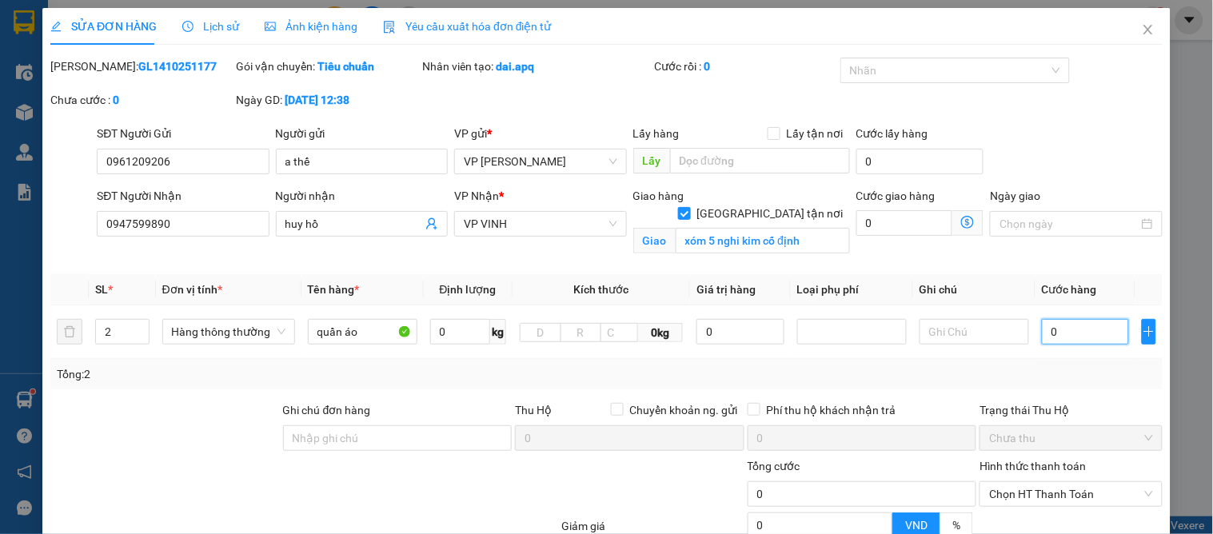
type input "0"
type input "2"
type input "023"
type input "23"
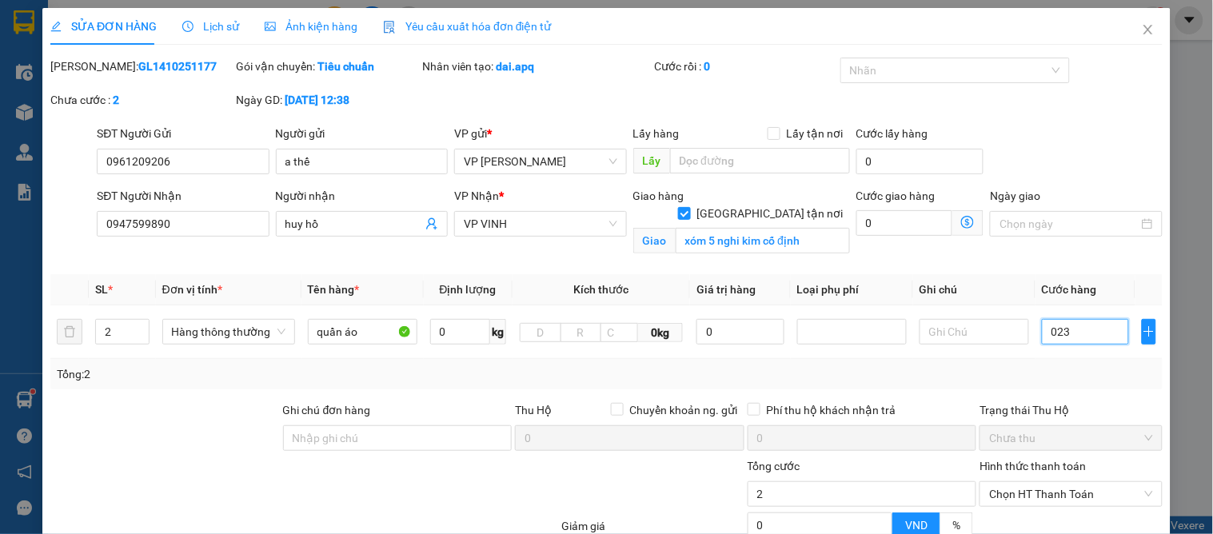
type input "23"
type input "230"
drag, startPoint x: 1041, startPoint y: 339, endPoint x: 1076, endPoint y: 428, distance: 95.5
click at [1042, 340] on input "0.230" at bounding box center [1085, 332] width 87 height 26
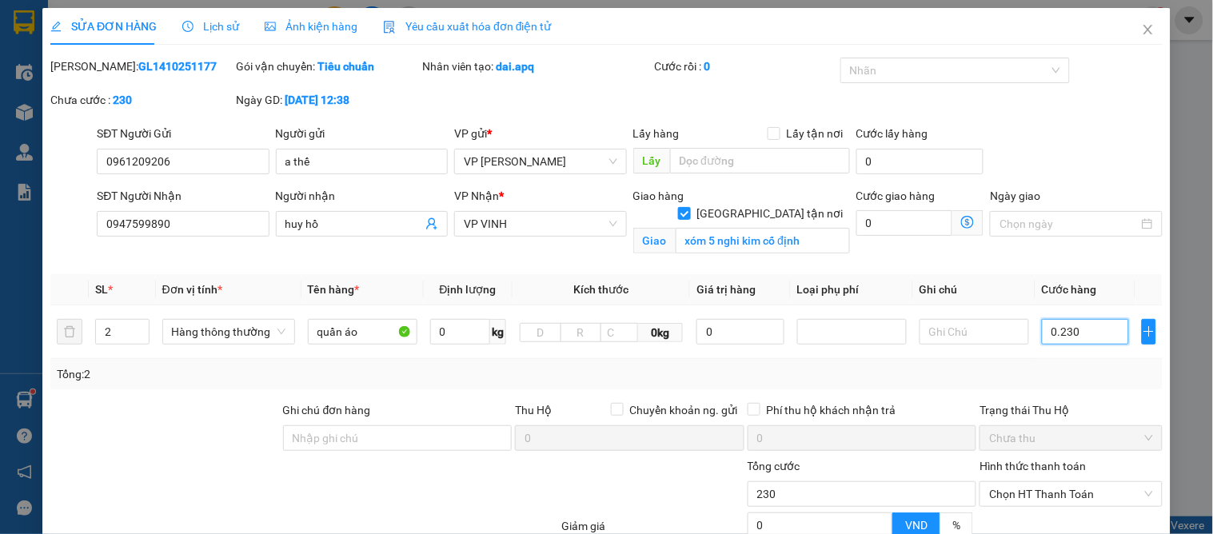
scroll to position [161, 0]
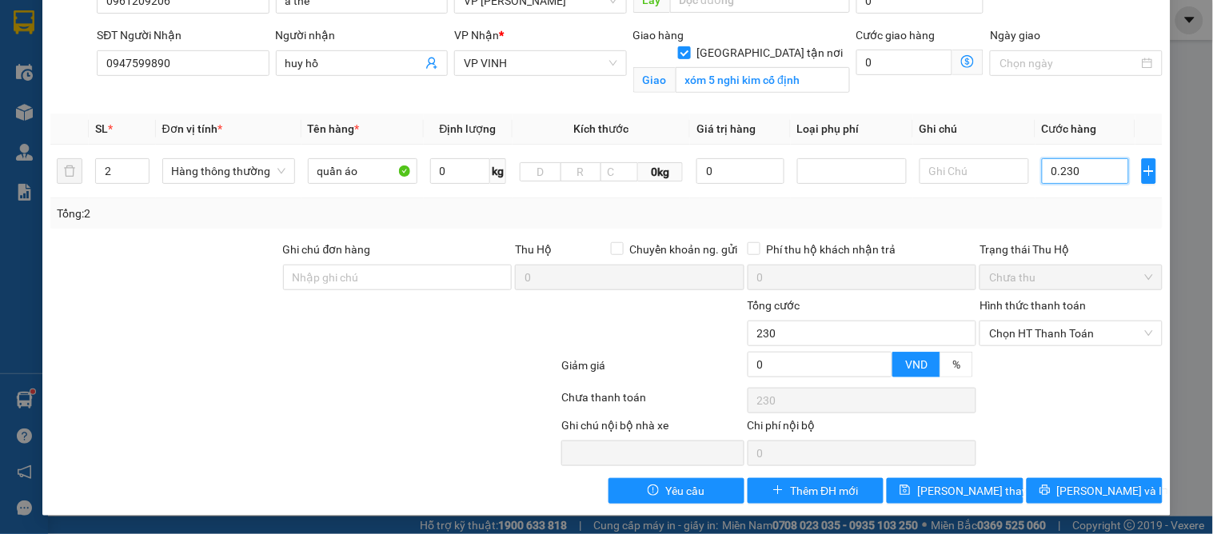
type input "0.230"
type input "230.000"
click at [1081, 254] on div "Trạng thái Thu Hộ" at bounding box center [1071, 250] width 182 height 18
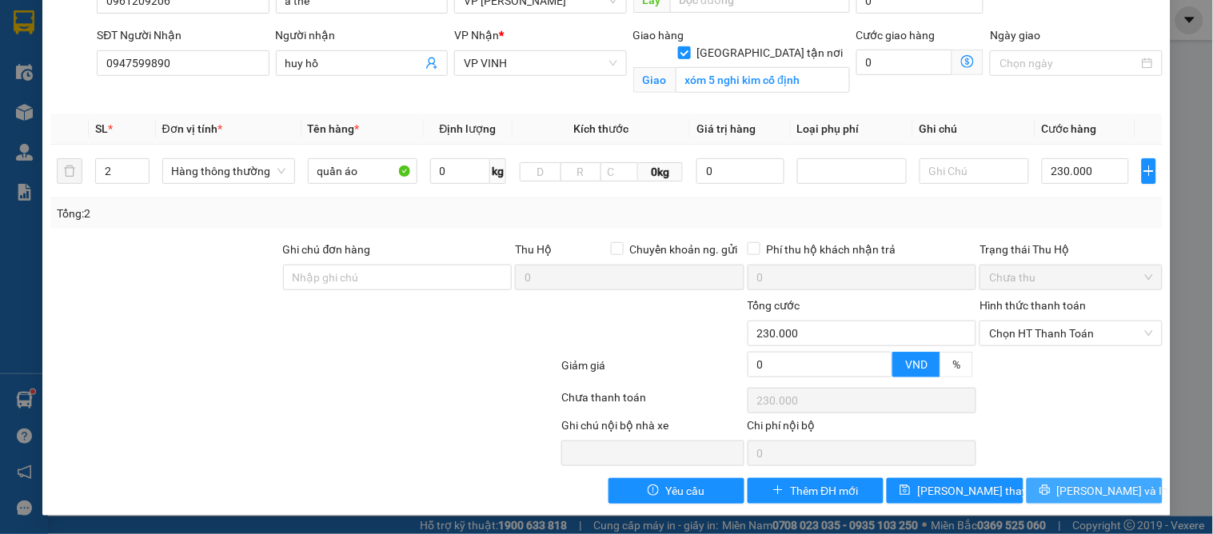
click at [1080, 491] on span "[PERSON_NAME] và In" at bounding box center [1113, 491] width 112 height 18
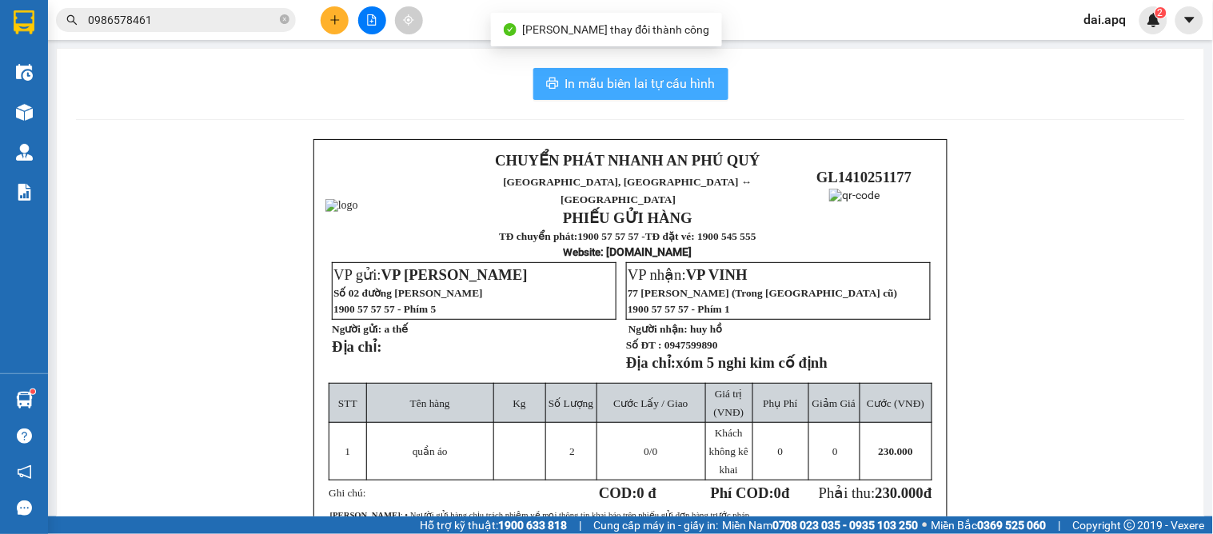
click at [633, 88] on span "In mẫu biên lai tự cấu hình" at bounding box center [640, 84] width 150 height 20
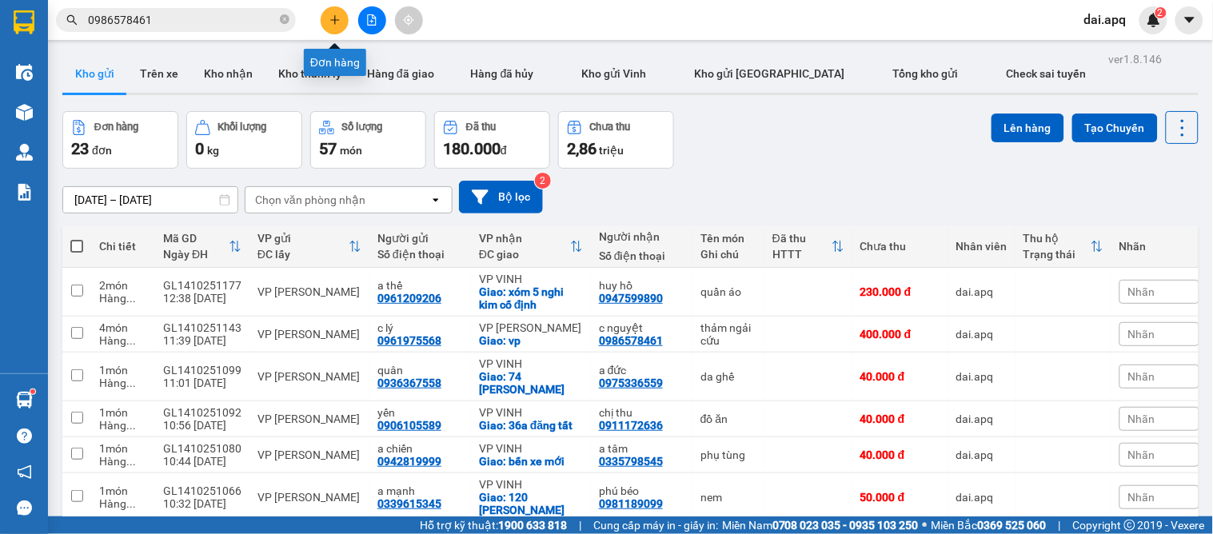
click at [331, 20] on icon "plus" at bounding box center [334, 19] width 9 height 1
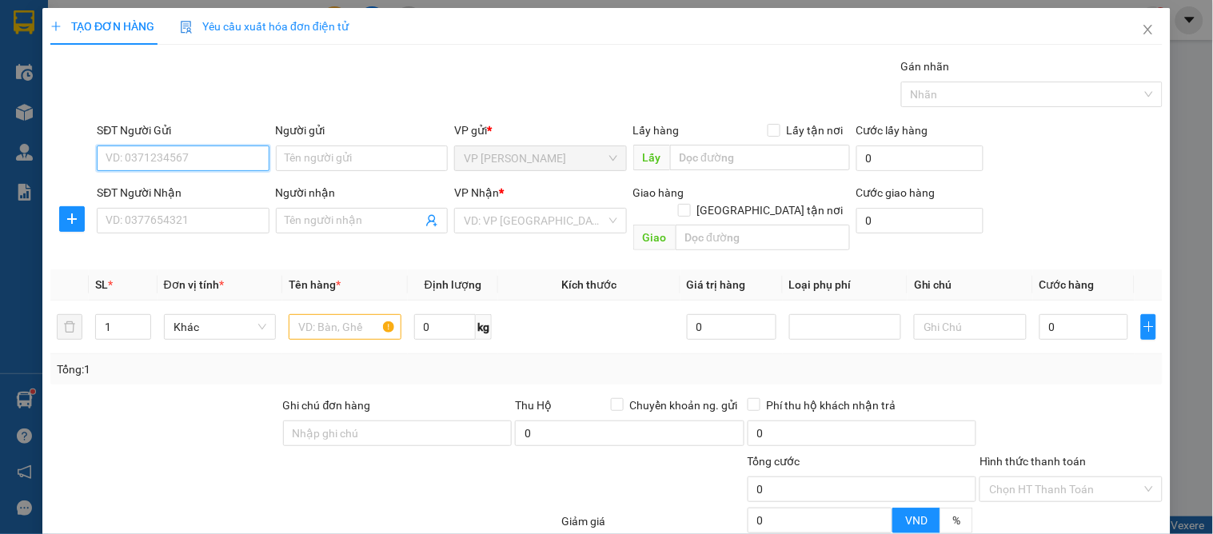
click at [209, 147] on input "SĐT Người Gửi" at bounding box center [183, 159] width 172 height 26
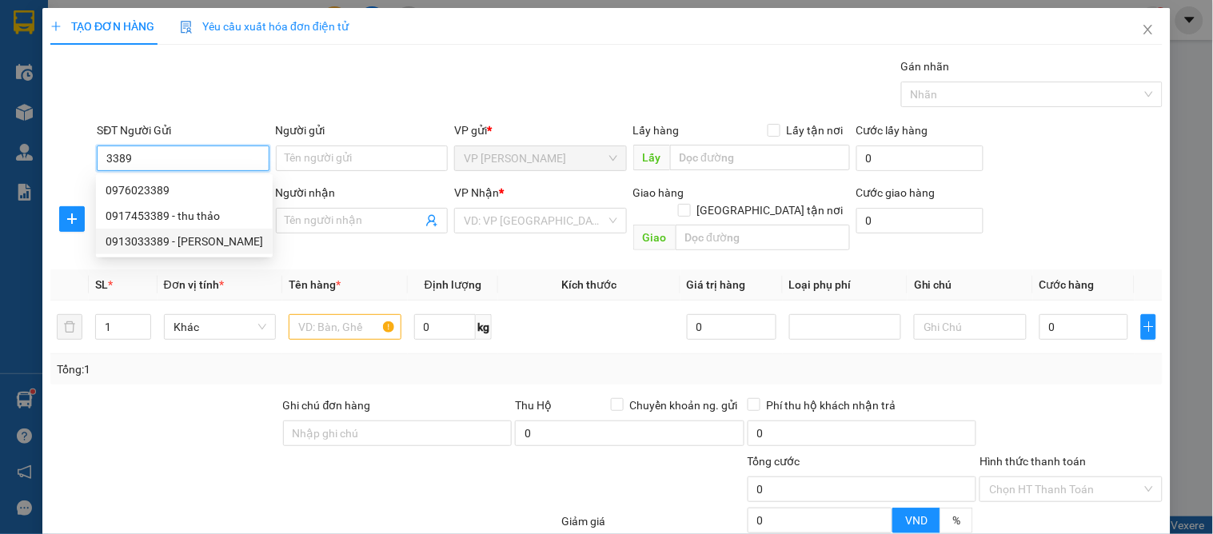
click at [196, 238] on div "0913033389 - ngọc ánh" at bounding box center [185, 242] width 158 height 18
type input "0913033389"
type input "[PERSON_NAME]"
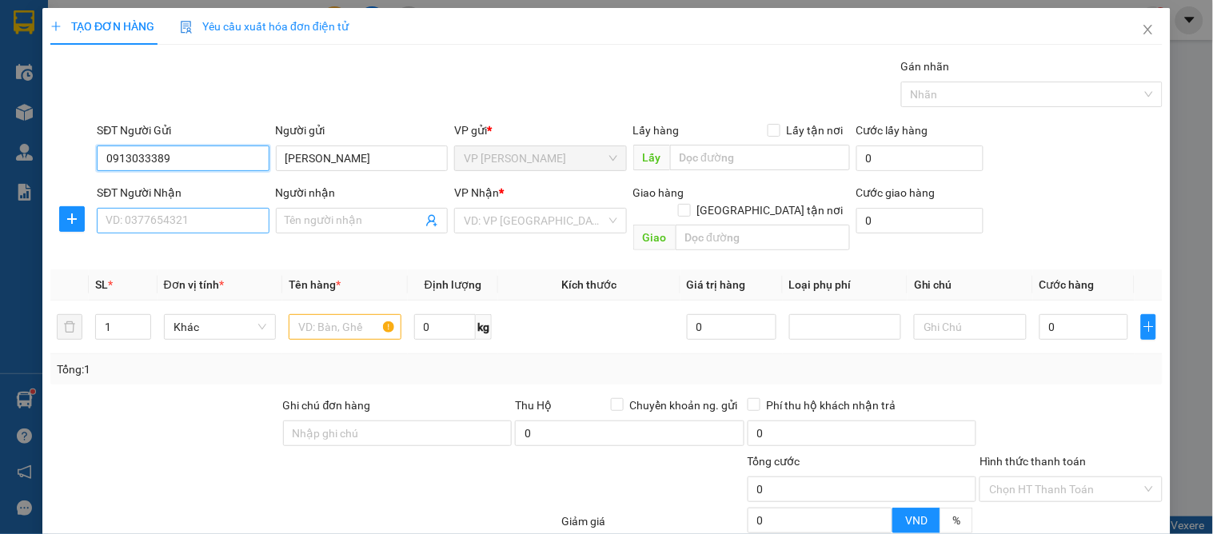
type input "0913033389"
click at [154, 216] on input "SĐT Người Nhận" at bounding box center [183, 221] width 172 height 26
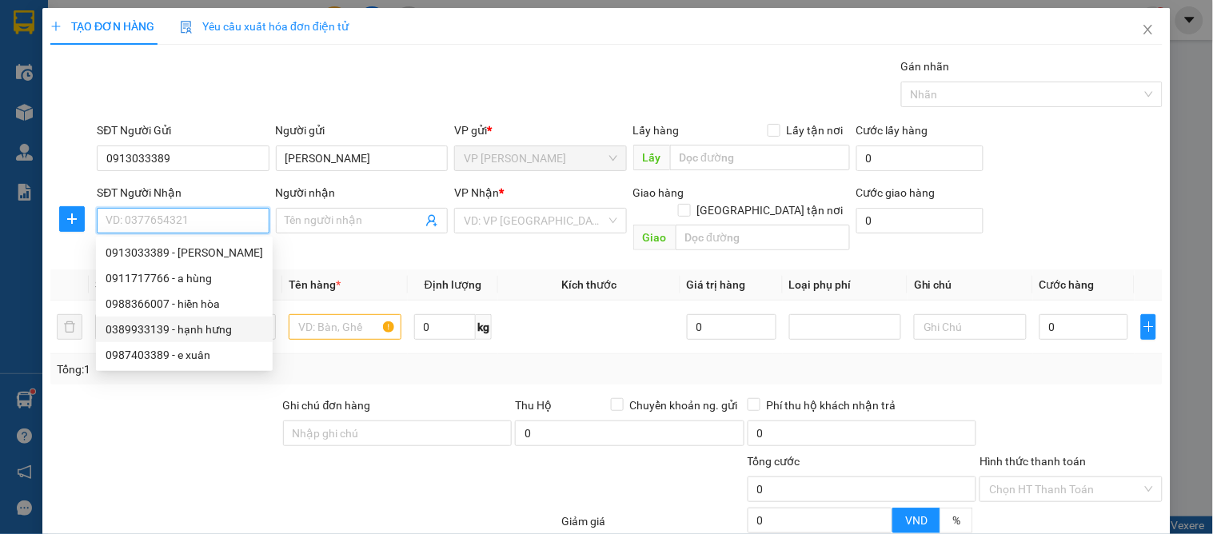
click at [201, 325] on div "0389933139 - hạnh hưng" at bounding box center [185, 330] width 158 height 18
type input "0389933139"
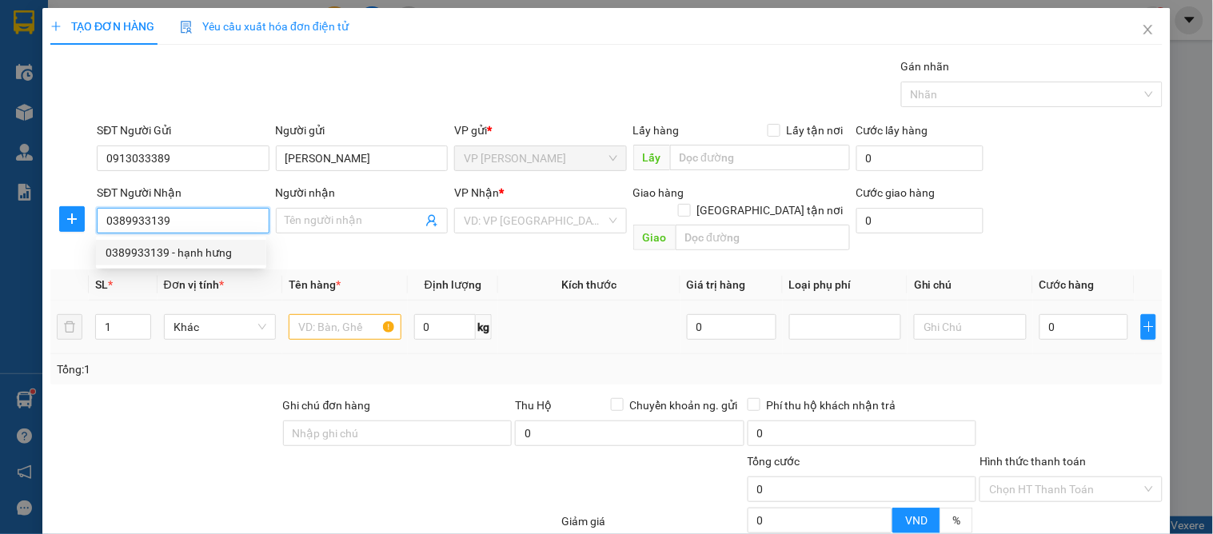
type input "hạnh hưng"
checkbox input "true"
type input "2 nguyễn viết phú"
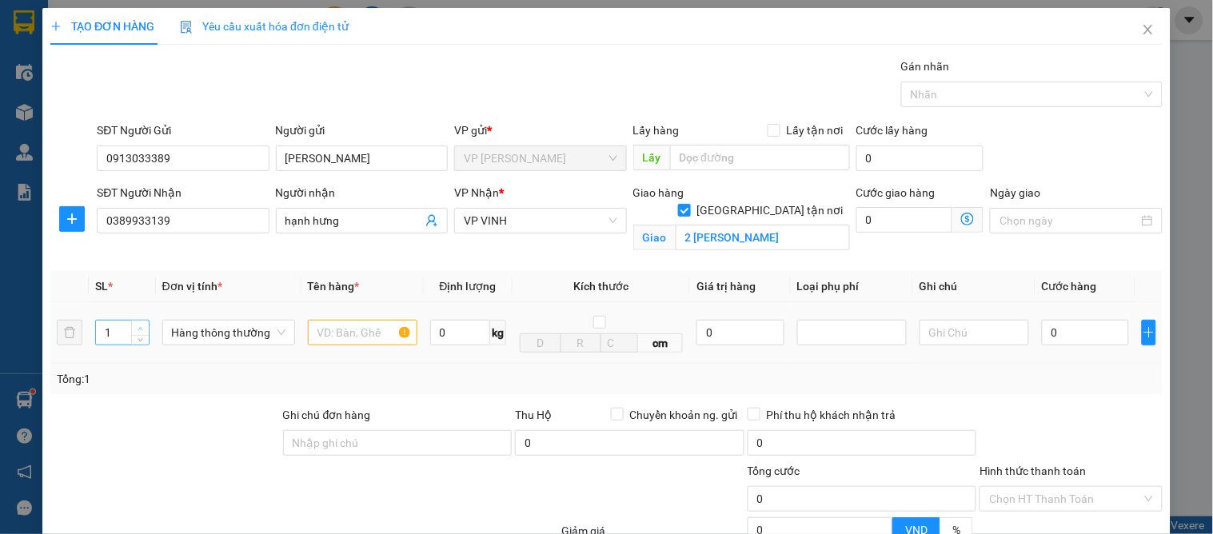
type input "2"
click at [142, 329] on span "up" at bounding box center [141, 329] width 10 height 10
click at [361, 334] on input "text" at bounding box center [363, 333] width 110 height 26
type input "1"
type input "thực phẩm"
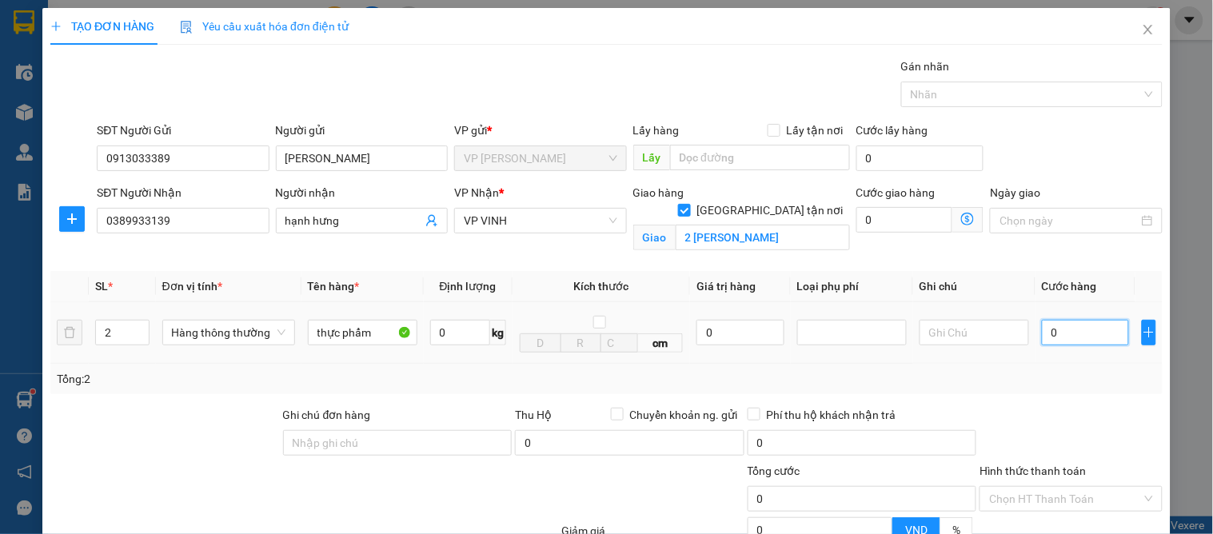
click at [1065, 332] on input "0" at bounding box center [1085, 333] width 87 height 26
type input "1"
type input "10"
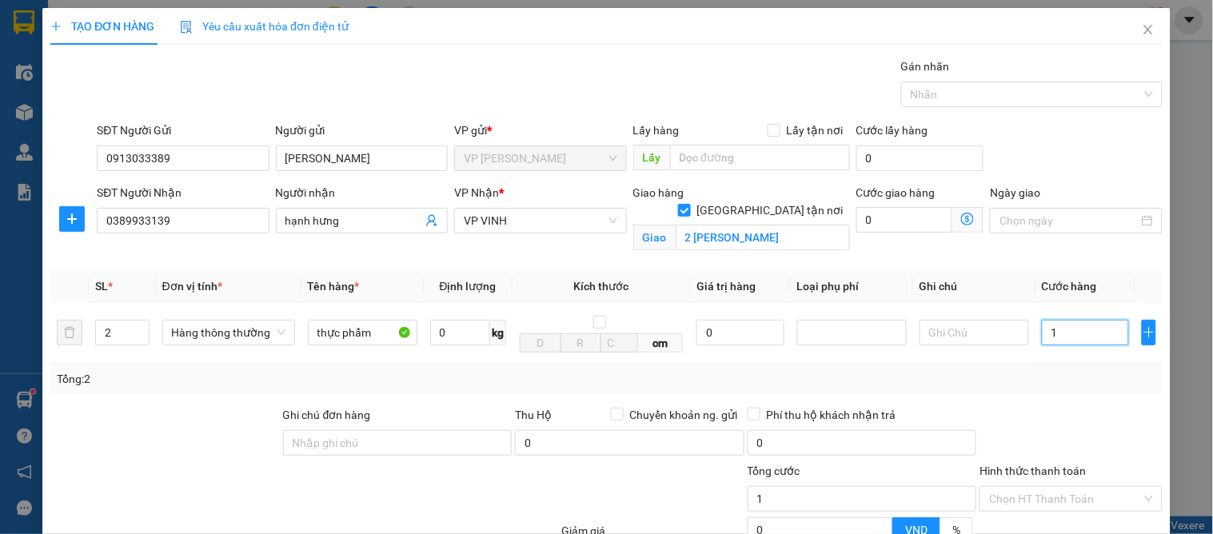
type input "10"
type input "100"
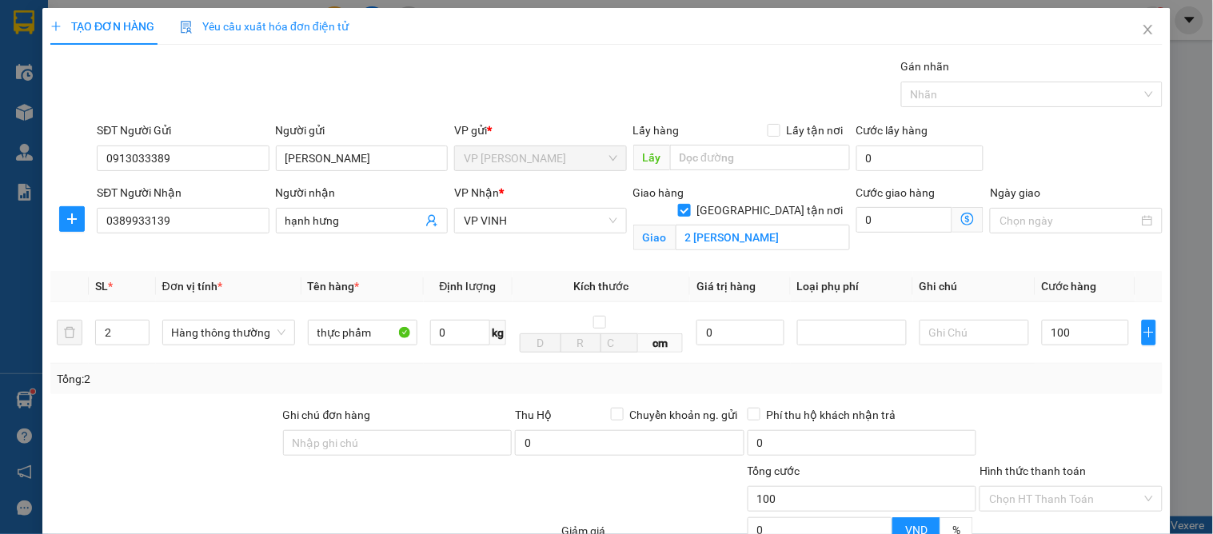
type input "100.000"
click at [1109, 382] on div "Tổng: 2" at bounding box center [607, 379] width 1100 height 18
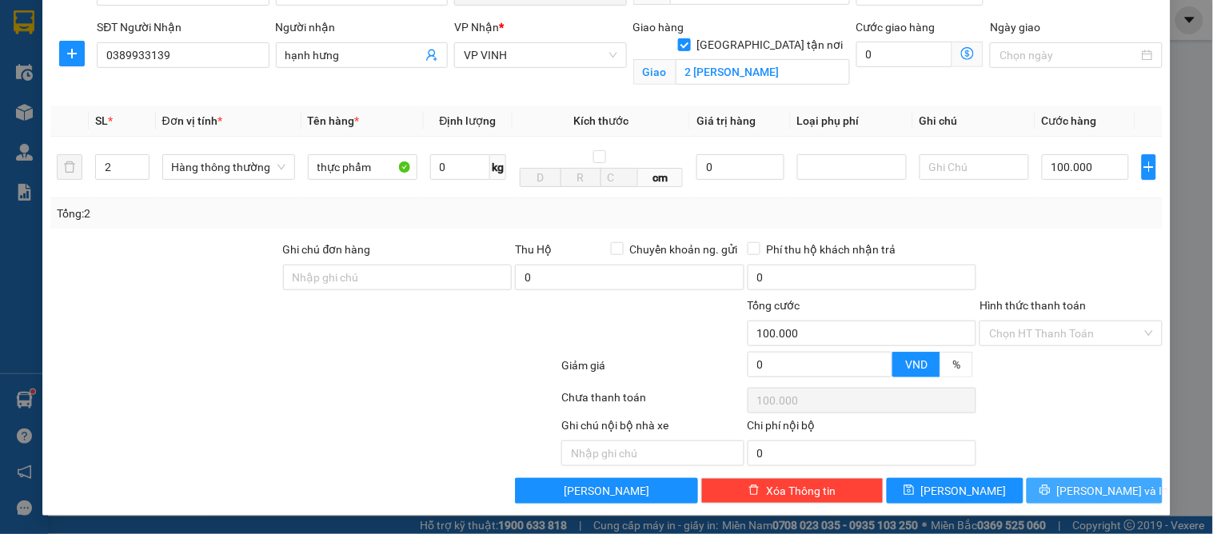
click at [1096, 483] on span "[PERSON_NAME] và In" at bounding box center [1113, 491] width 112 height 18
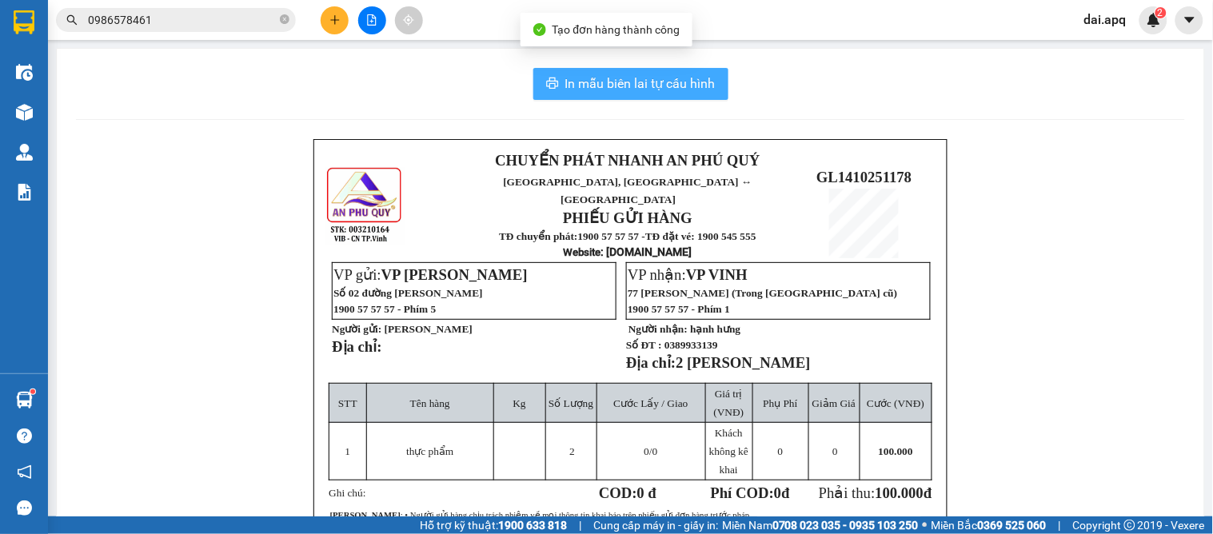
click at [601, 81] on span "In mẫu biên lai tự cấu hình" at bounding box center [640, 84] width 150 height 20
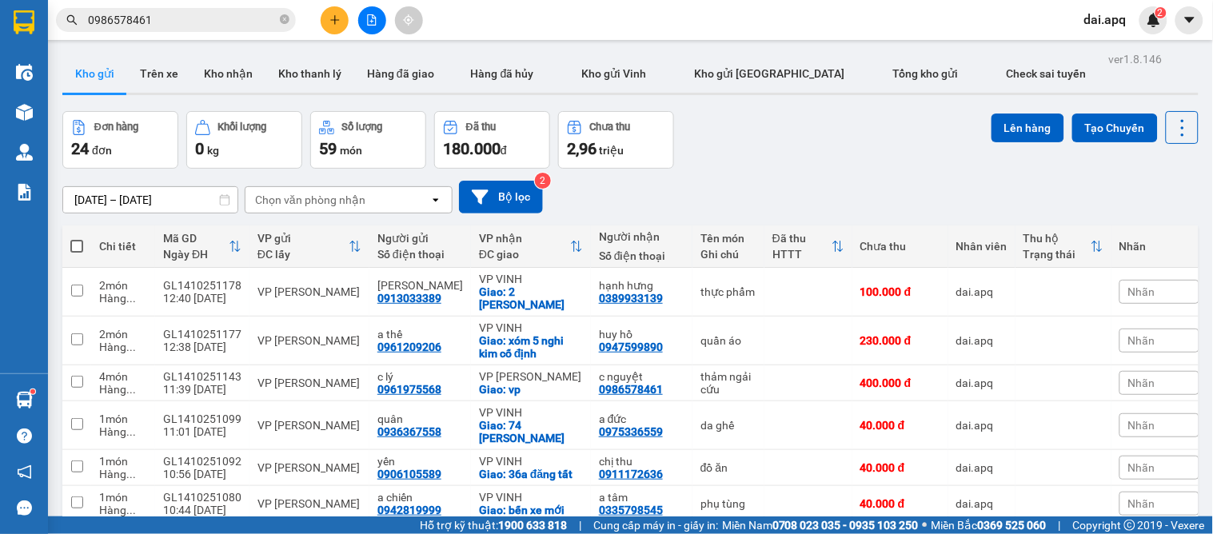
drag, startPoint x: 645, startPoint y: 179, endPoint x: 660, endPoint y: 179, distance: 14.4
click at [645, 179] on div "[DATE] – [DATE] Press the down arrow key to interact with the calendar and sele…" at bounding box center [630, 197] width 1136 height 57
click at [334, 22] on icon "plus" at bounding box center [334, 19] width 1 height 9
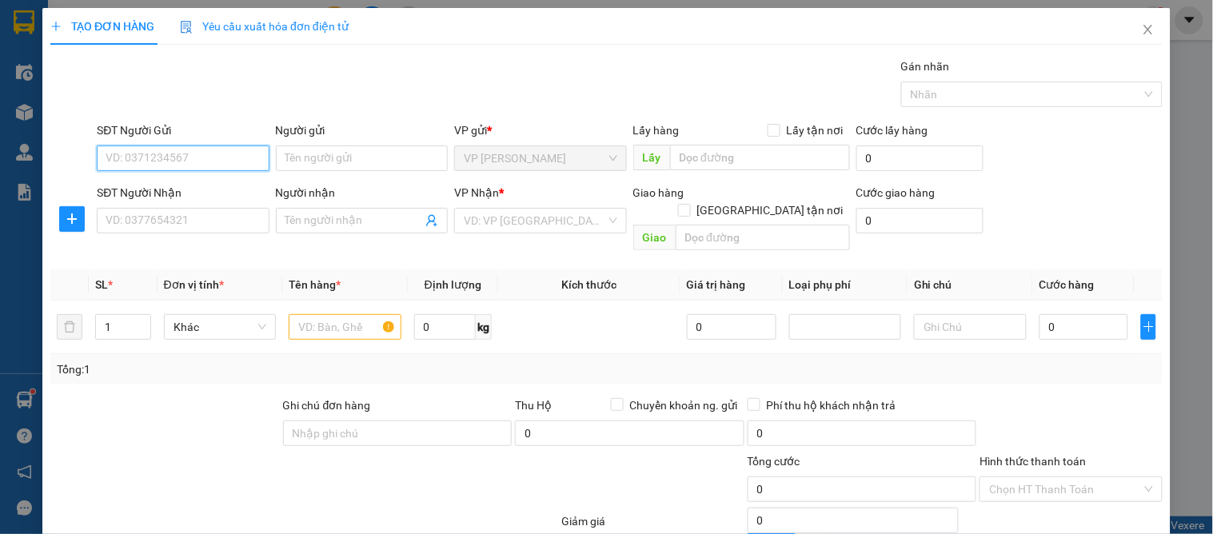
click at [158, 158] on input "SĐT Người Gửi" at bounding box center [183, 159] width 172 height 26
type input "0943019507"
click at [140, 190] on div "0943019507 - a trung" at bounding box center [181, 191] width 151 height 18
type input "a trung"
type input "0943019507"
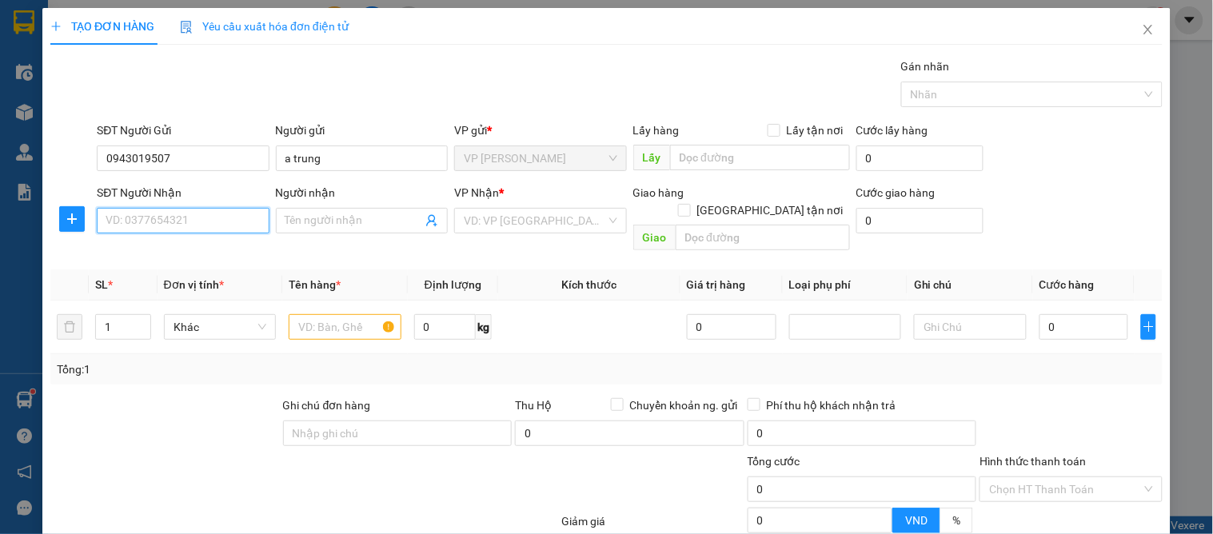
click at [156, 216] on input "SĐT Người Nhận" at bounding box center [183, 221] width 172 height 26
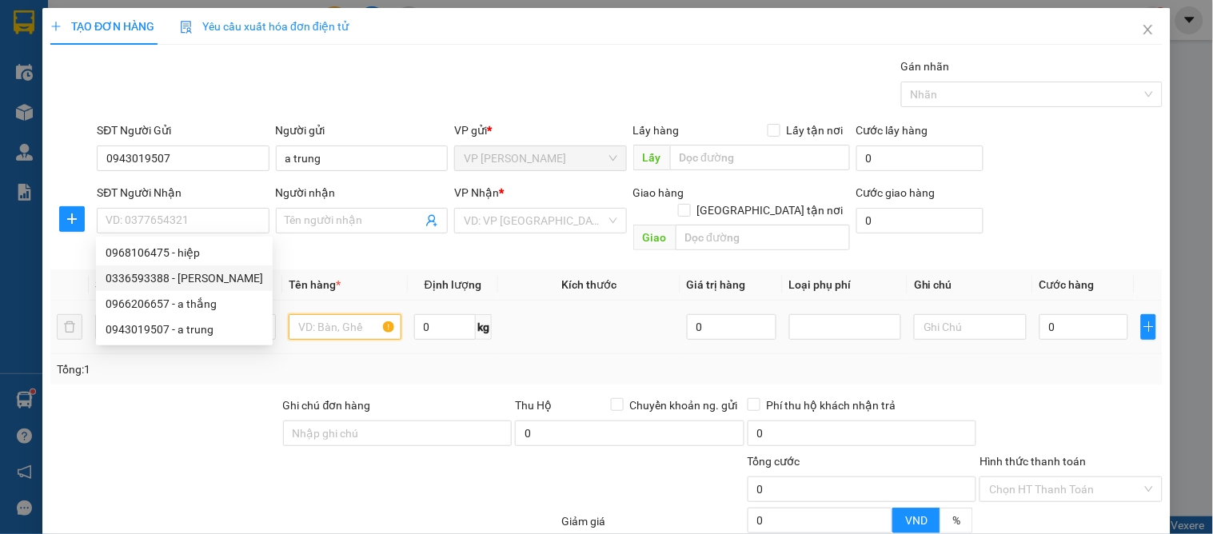
click at [323, 314] on input "text" at bounding box center [345, 327] width 112 height 26
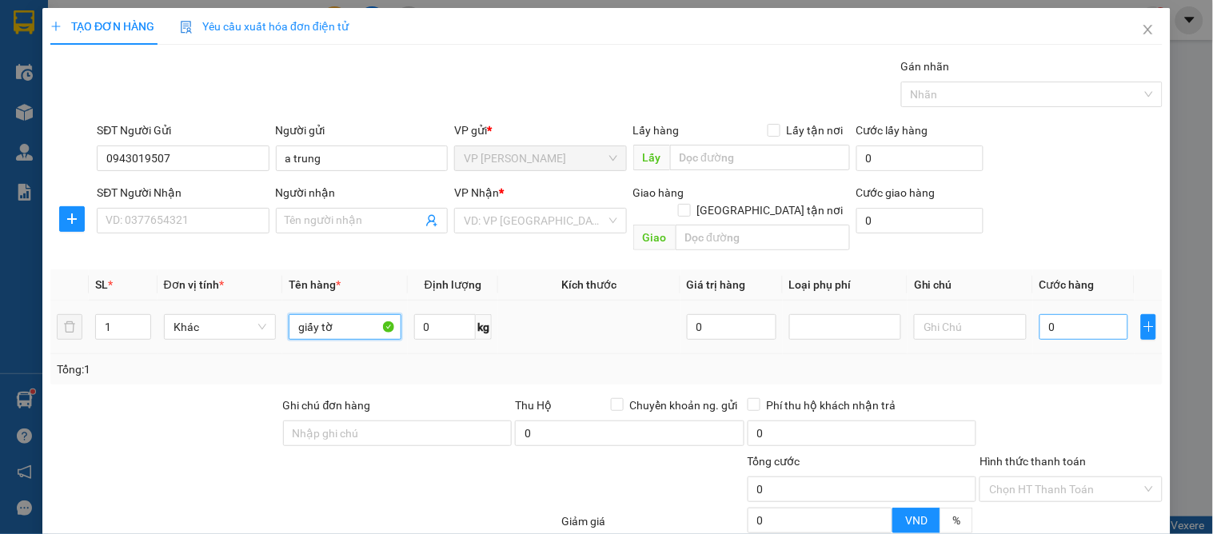
type input "giấy tờ"
click at [1045, 314] on input "0" at bounding box center [1085, 327] width 90 height 26
type input "3"
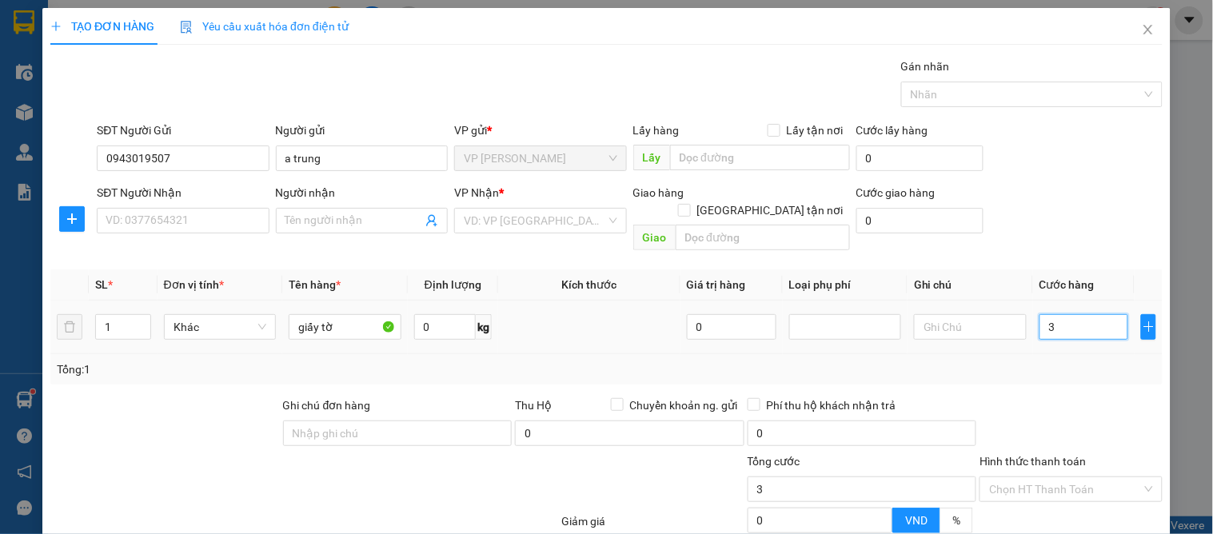
type input "30"
type input "30.000"
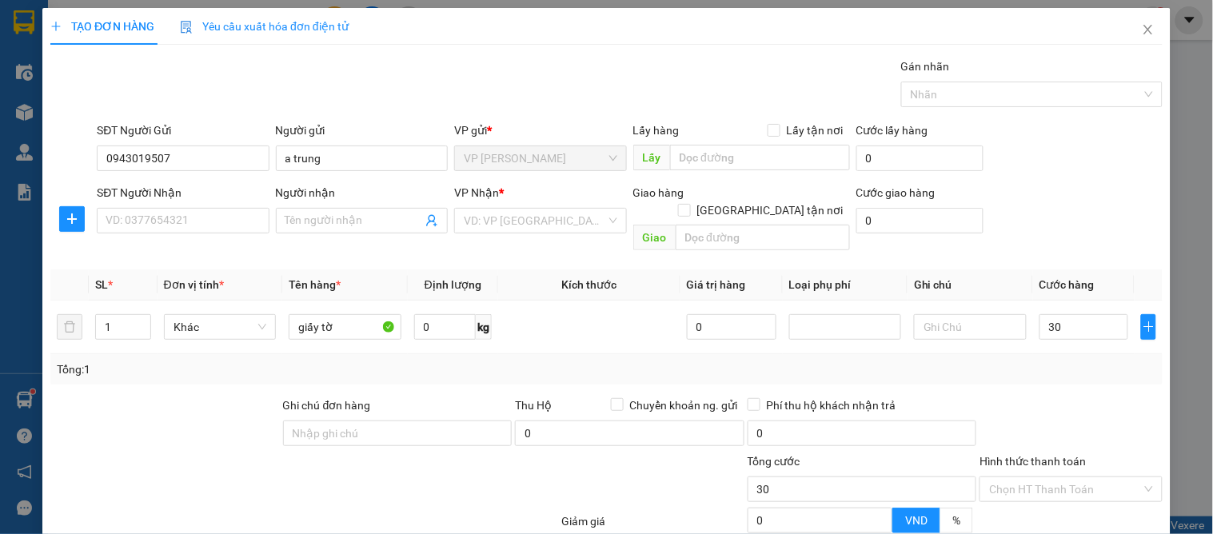
type input "30.000"
click at [977, 370] on div "Transit Pickup Surcharge Ids Transit Deliver Surcharge Ids Transit Deliver Surc…" at bounding box center [606, 359] width 1113 height 602
click at [170, 218] on input "SĐT Người Nhận" at bounding box center [183, 221] width 172 height 26
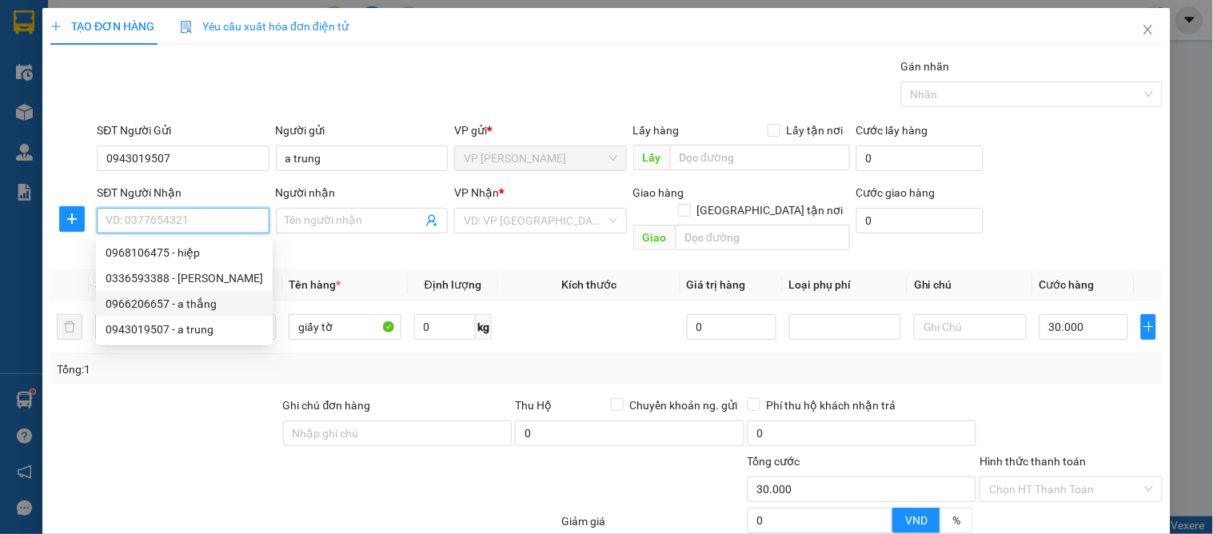
click at [203, 301] on div "0966206657 - a thắng" at bounding box center [185, 304] width 158 height 18
type input "0966206657"
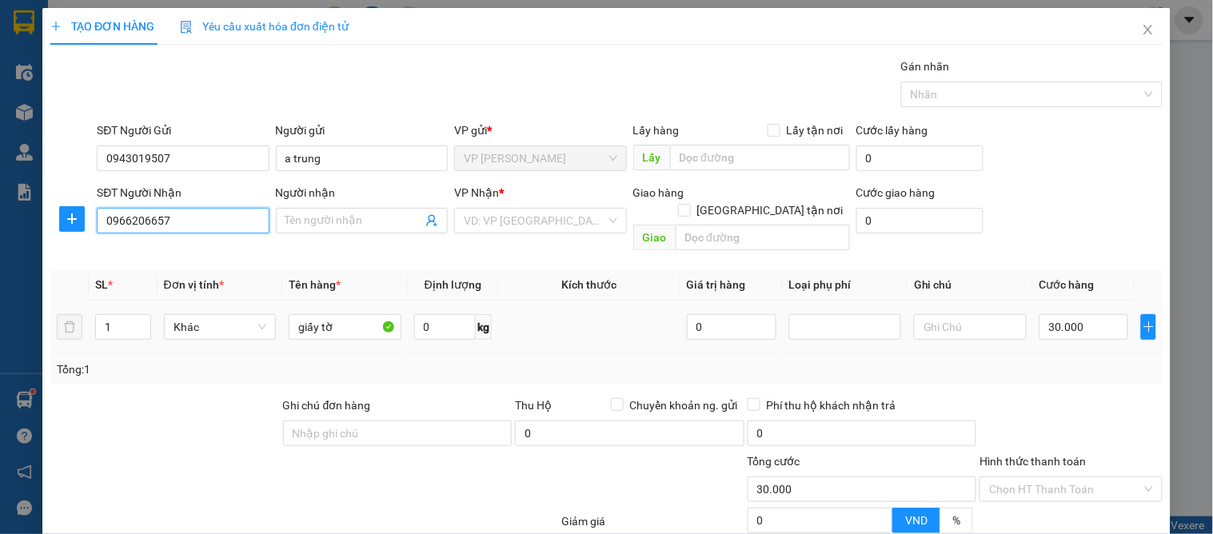
type input "a thắng"
checkbox input "true"
type input "vp"
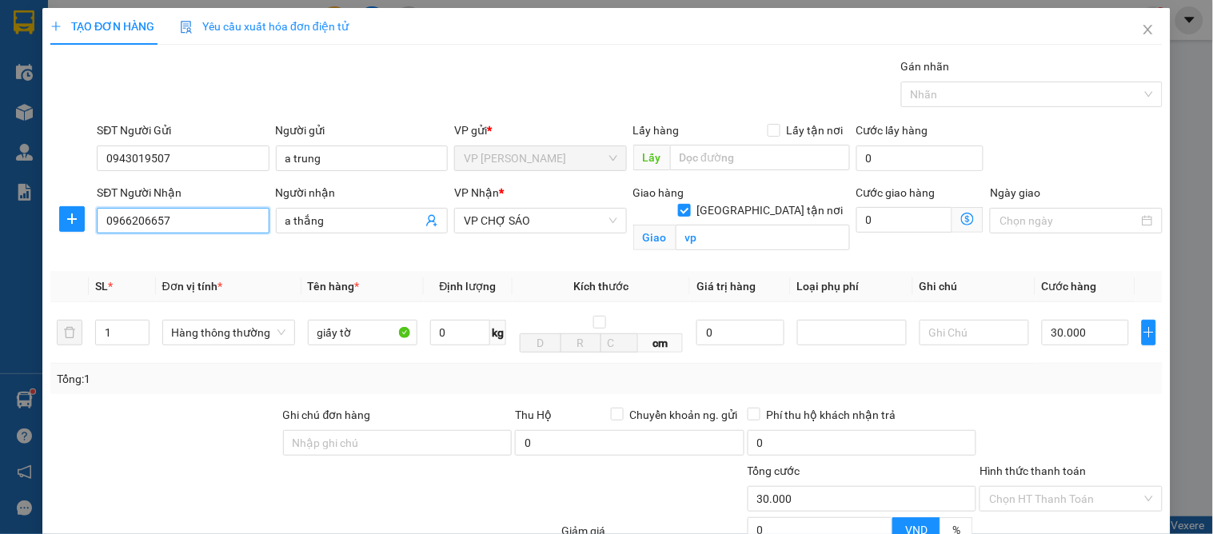
click at [198, 225] on input "0966206657" at bounding box center [183, 221] width 172 height 26
click at [313, 254] on div "Người nhận a thắng" at bounding box center [362, 221] width 178 height 75
click at [153, 224] on input "0966206657" at bounding box center [183, 221] width 172 height 26
click at [194, 224] on input "0966206057" at bounding box center [183, 221] width 172 height 26
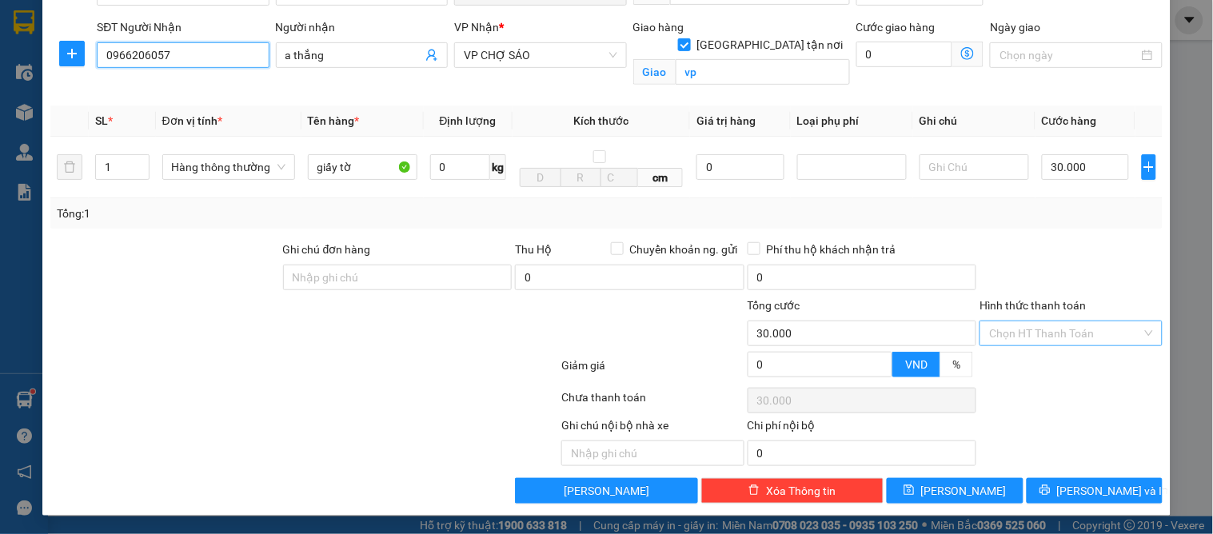
type input "0966206057"
click at [1037, 331] on input "Hình thức thanh toán" at bounding box center [1065, 334] width 152 height 24
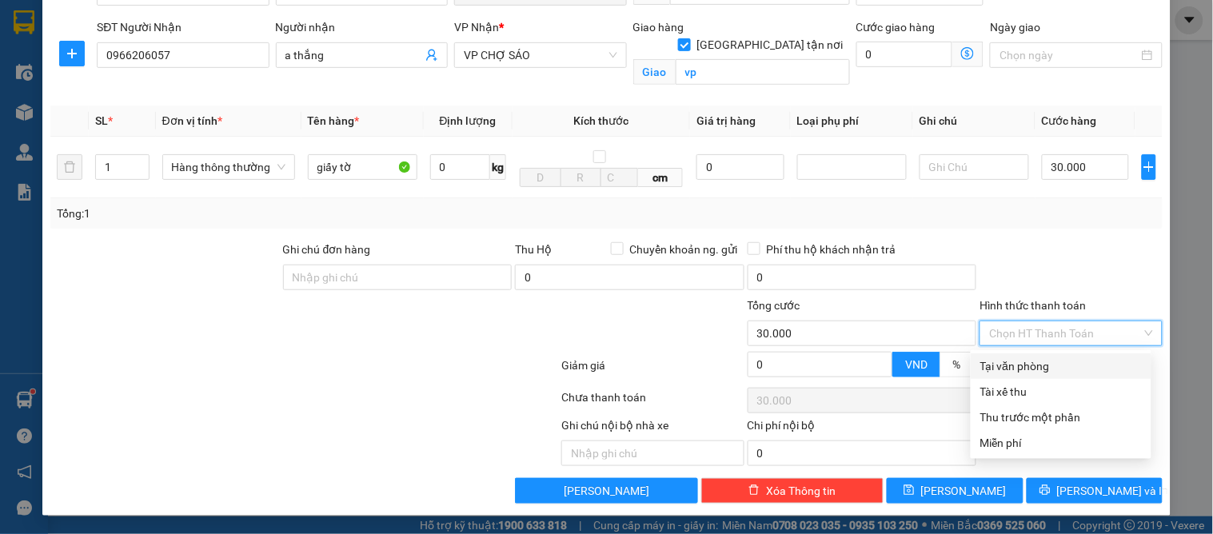
click at [1035, 363] on div "Tại văn phòng" at bounding box center [1062, 367] width 162 height 18
type input "0"
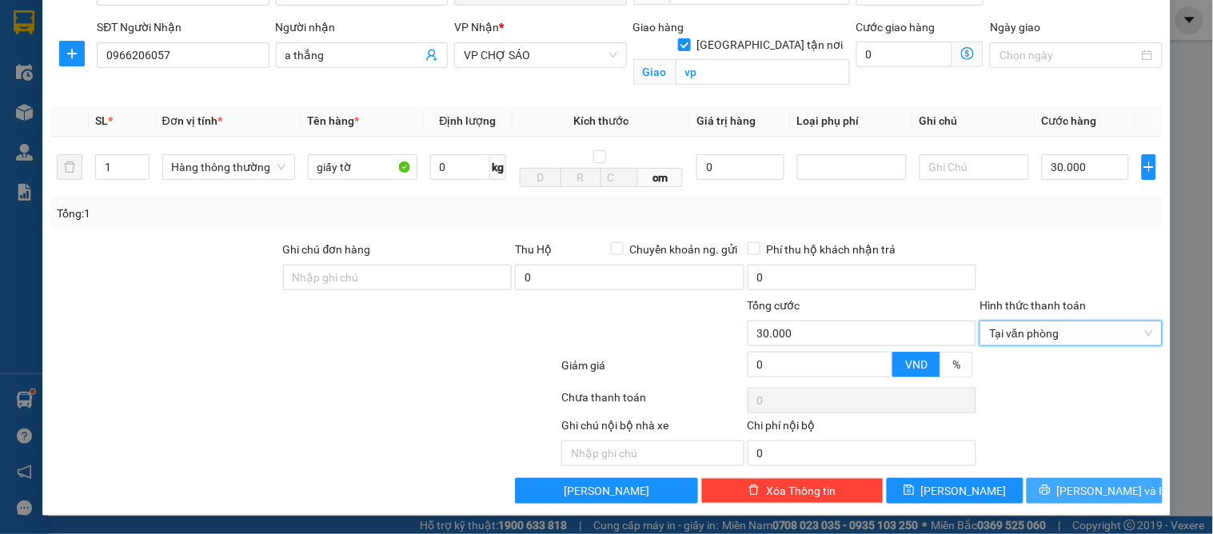
click at [1069, 488] on span "[PERSON_NAME] và In" at bounding box center [1113, 491] width 112 height 18
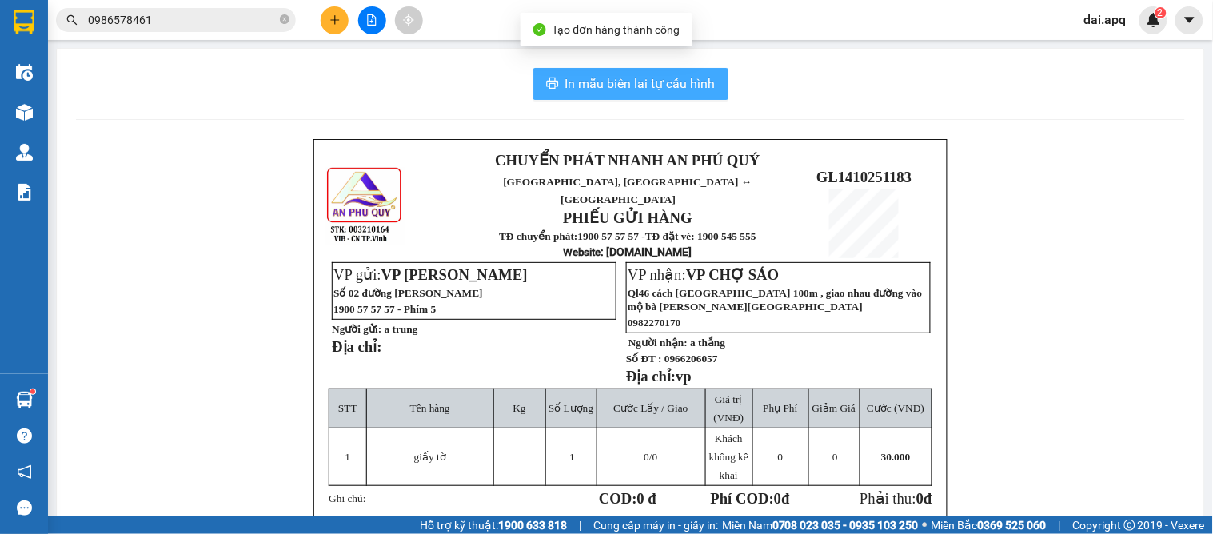
click at [577, 86] on span "In mẫu biên lai tự cấu hình" at bounding box center [640, 84] width 150 height 20
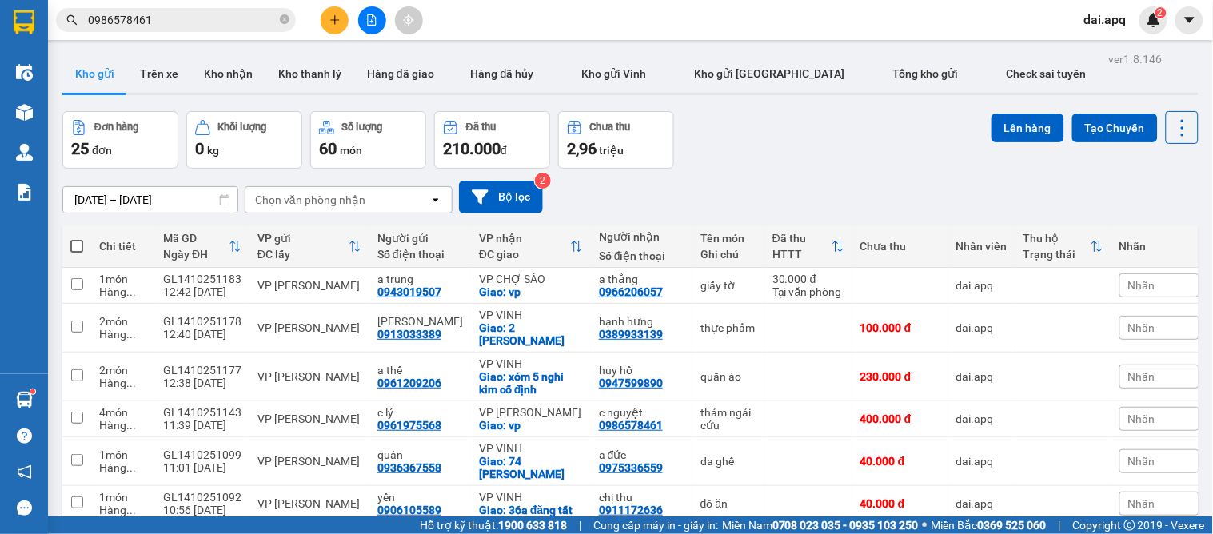
click at [734, 174] on div "[DATE] – [DATE] Press the down arrow key to interact with the calendar and sele…" at bounding box center [630, 197] width 1136 height 57
click at [417, 280] on div "a trung" at bounding box center [421, 279] width 86 height 13
checkbox input "true"
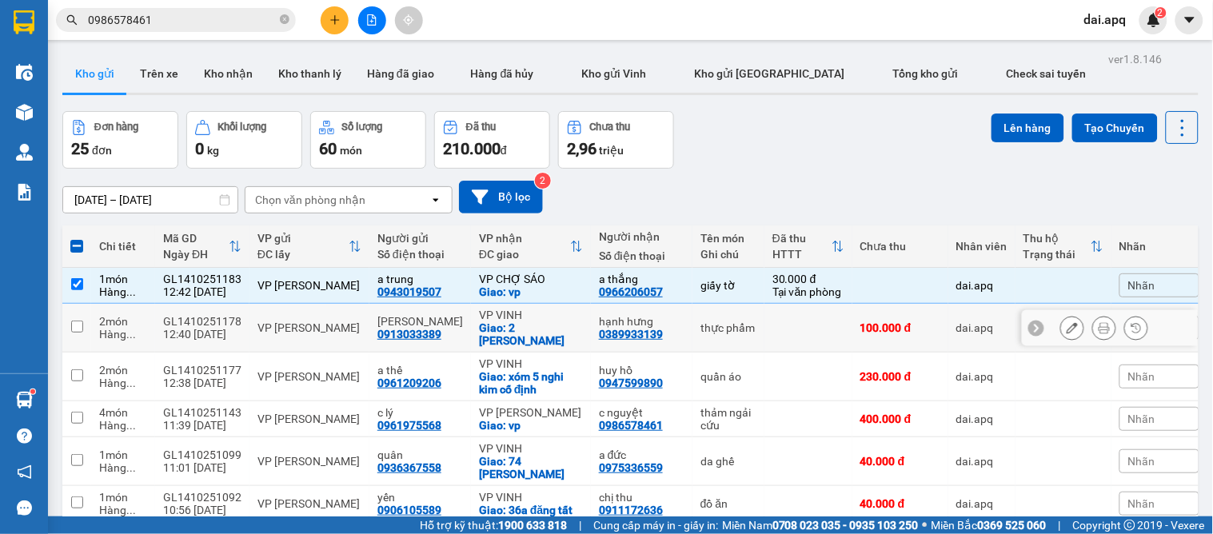
click at [397, 333] on div "0913033389" at bounding box center [410, 334] width 64 height 13
click at [370, 378] on td "a thế 0961209206" at bounding box center [421, 377] width 102 height 49
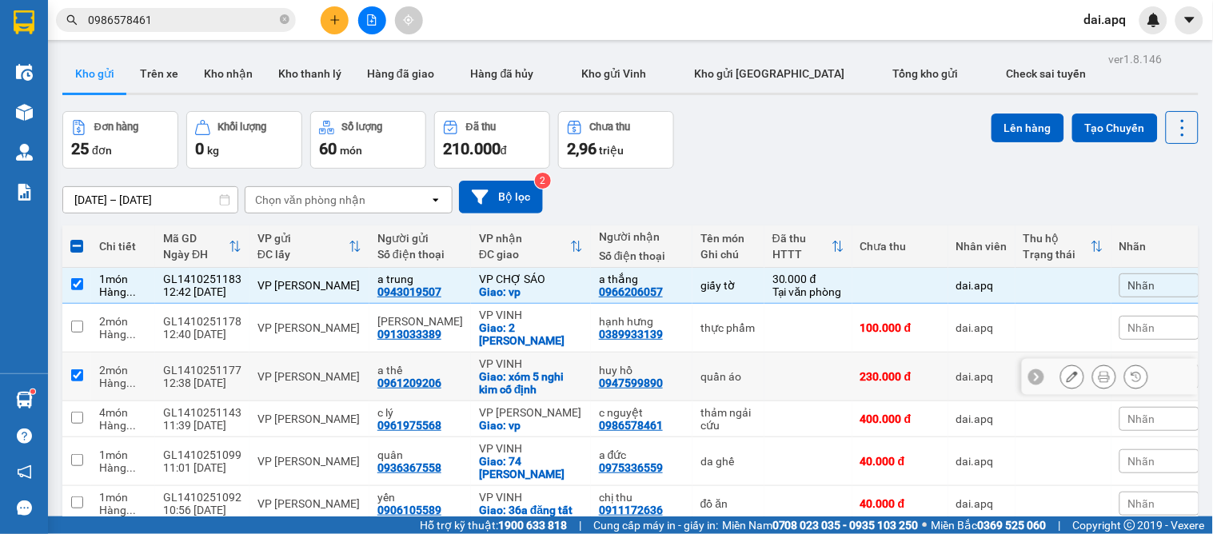
checkbox input "true"
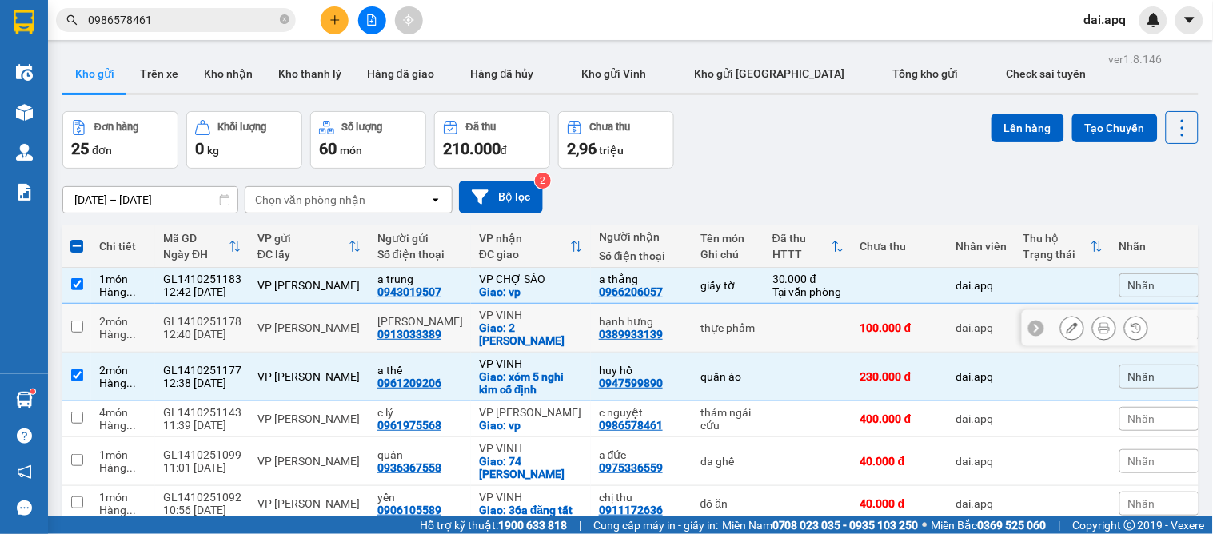
click at [354, 334] on div "VP [PERSON_NAME]" at bounding box center [310, 328] width 104 height 13
checkbox input "true"
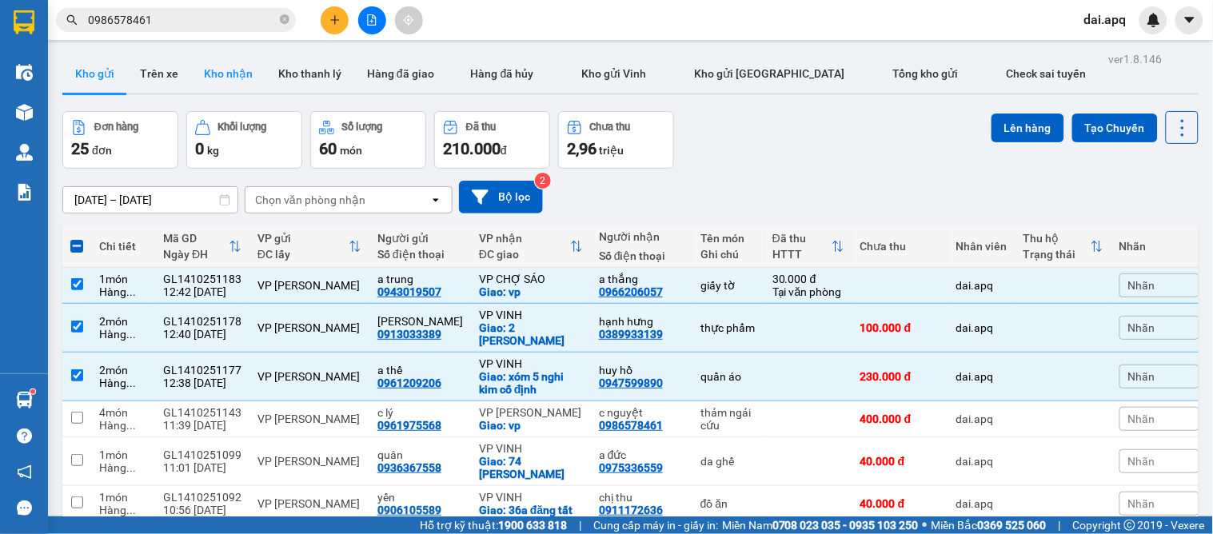
click at [220, 74] on button "Kho nhận" at bounding box center [228, 73] width 74 height 38
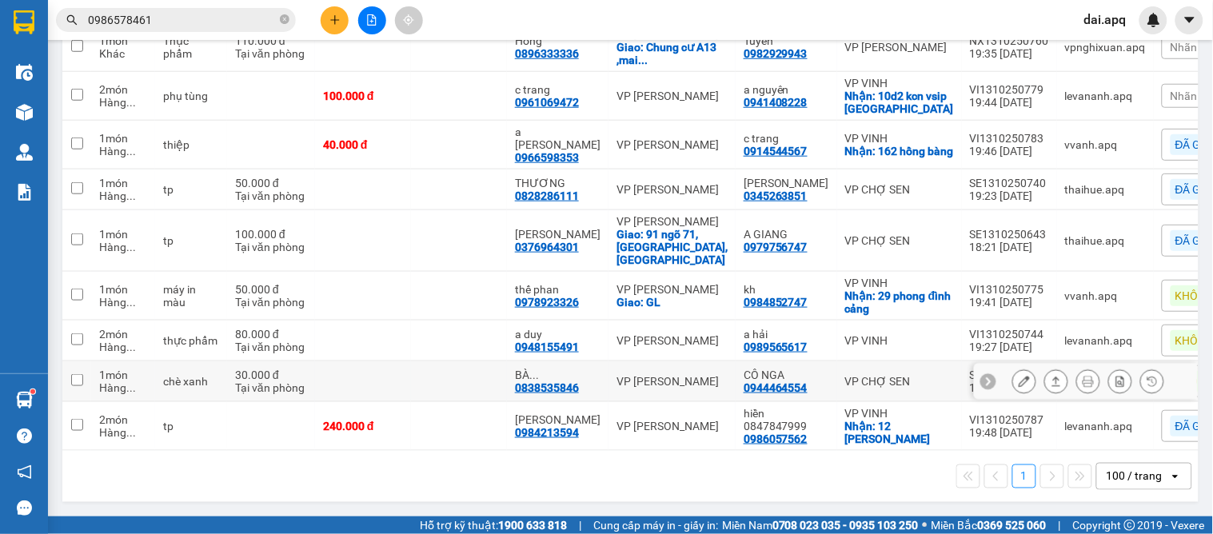
scroll to position [142, 0]
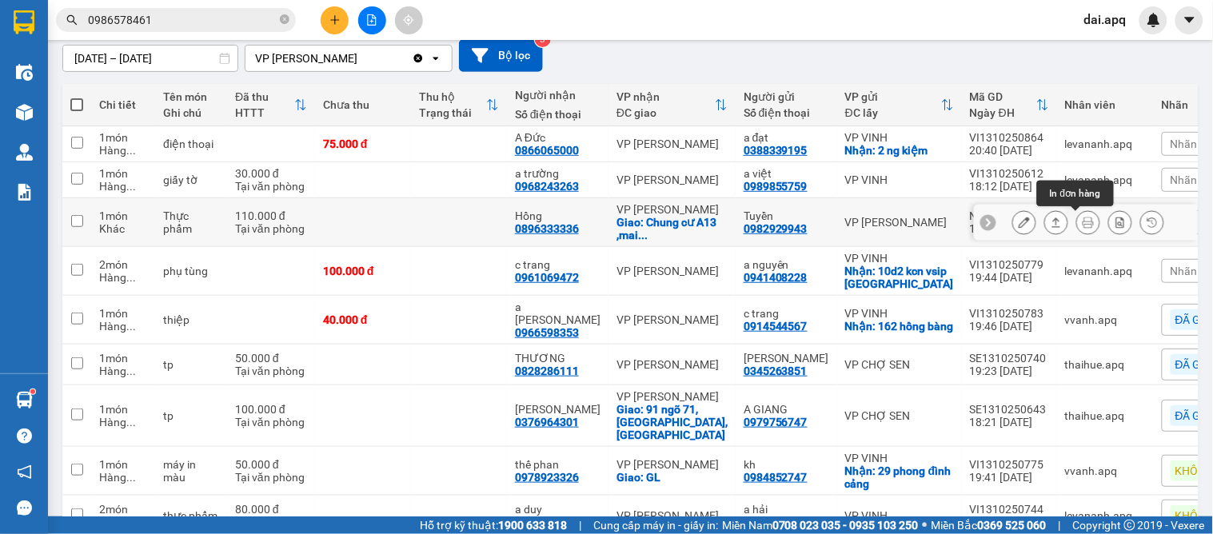
click at [1083, 218] on icon at bounding box center [1088, 222] width 11 height 11
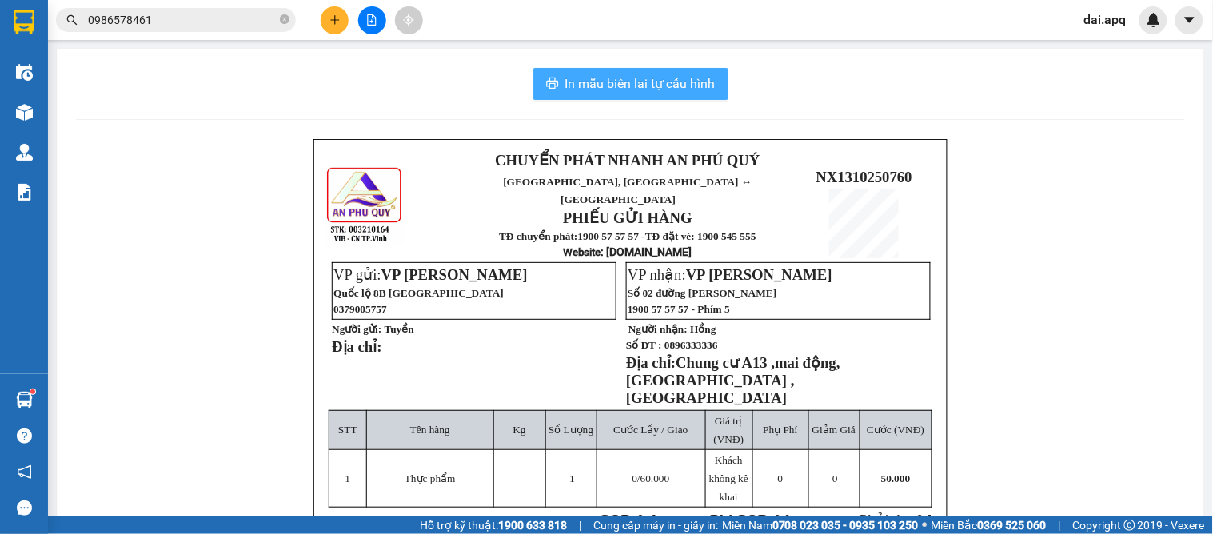
click at [620, 82] on span "In mẫu biên lai tự cấu hình" at bounding box center [640, 84] width 150 height 20
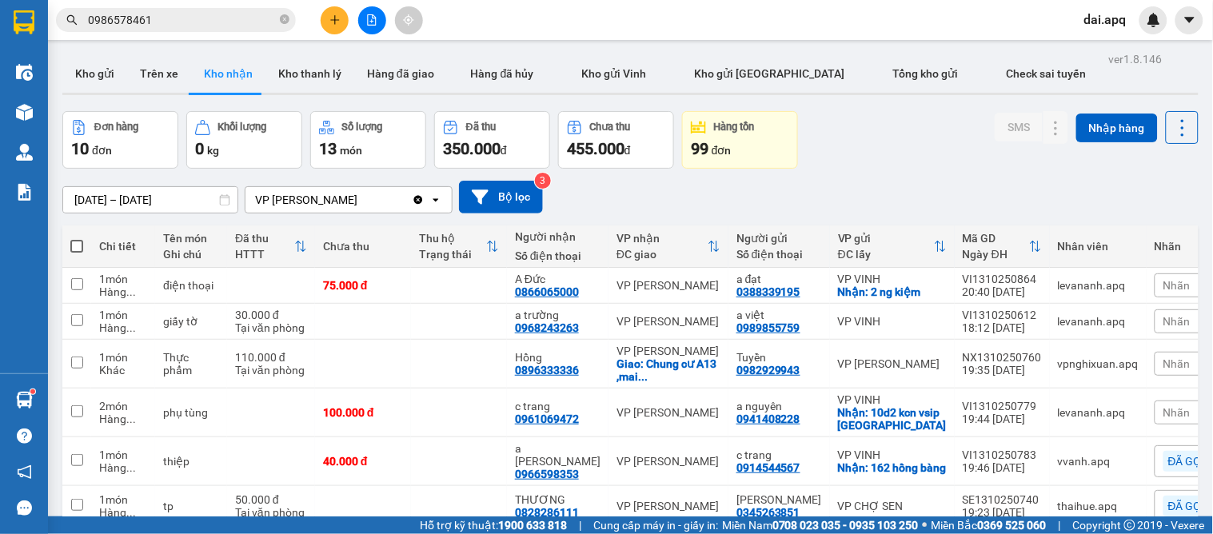
drag, startPoint x: 108, startPoint y: 76, endPoint x: 130, endPoint y: 118, distance: 46.9
click at [107, 76] on button "Kho gửi" at bounding box center [94, 73] width 65 height 38
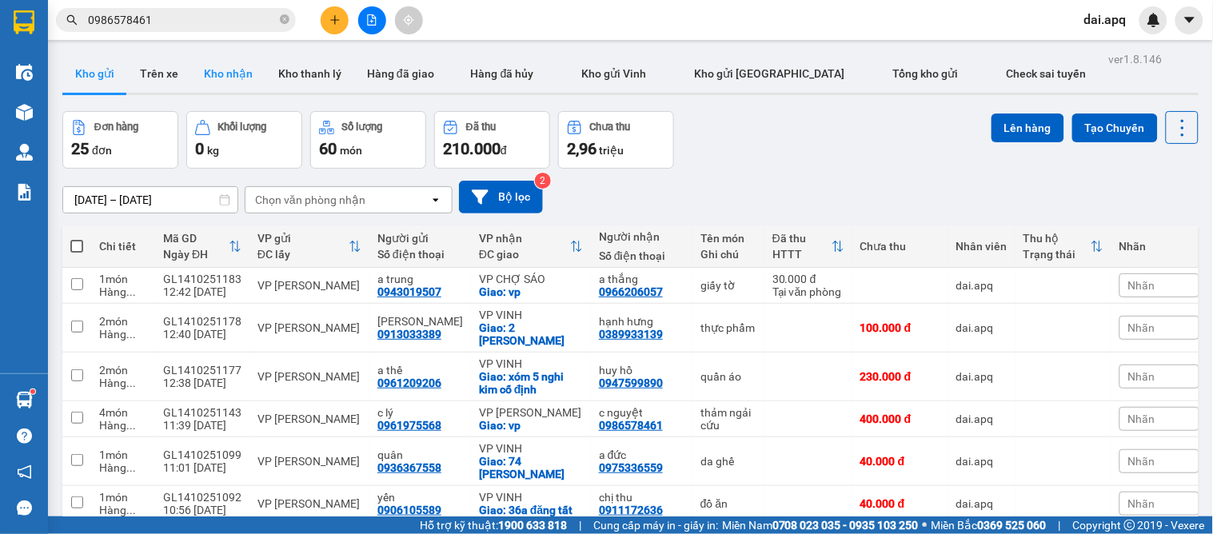
click at [229, 78] on button "Kho nhận" at bounding box center [228, 73] width 74 height 38
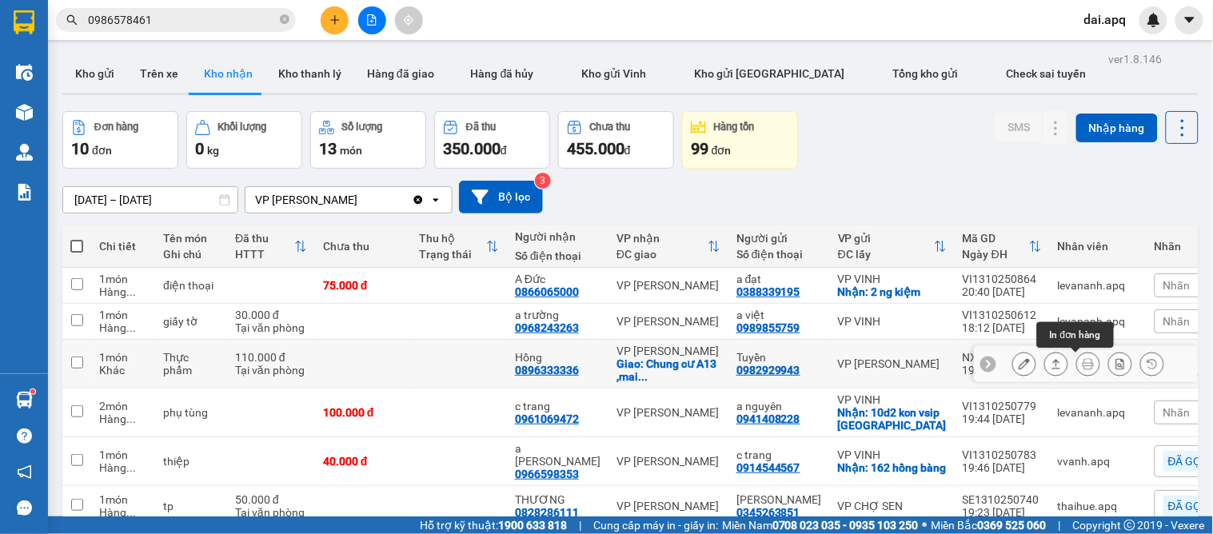
click at [1083, 362] on icon at bounding box center [1088, 363] width 11 height 11
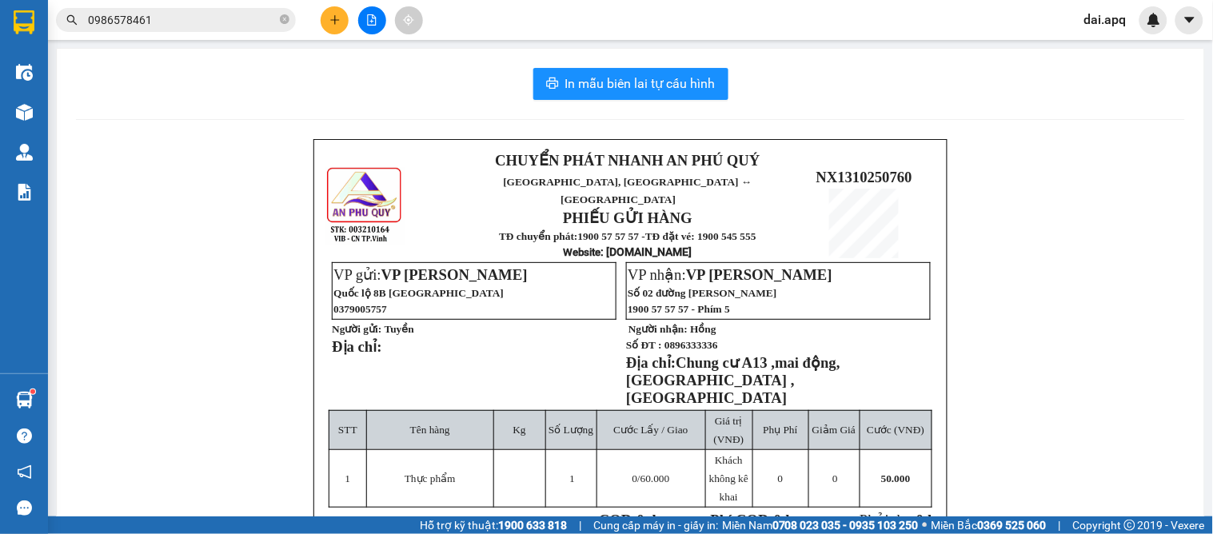
click at [613, 102] on div "In mẫu biên lai tự cấu hình CHUYỂN PHÁT NHANH AN PHÚ QUÝ NGHỆ AN, HÀ TĨNH ↔ HÀ …" at bounding box center [631, 407] width 1148 height 717
click at [609, 88] on span "In mẫu biên lai tự cấu hình" at bounding box center [640, 84] width 150 height 20
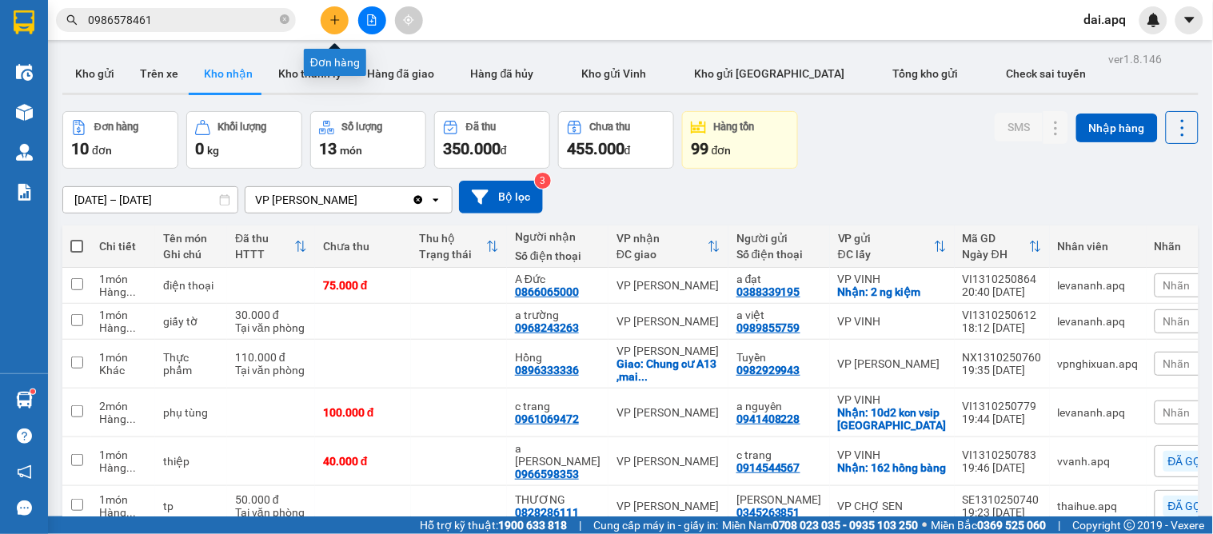
click at [334, 22] on icon "plus" at bounding box center [334, 19] width 1 height 9
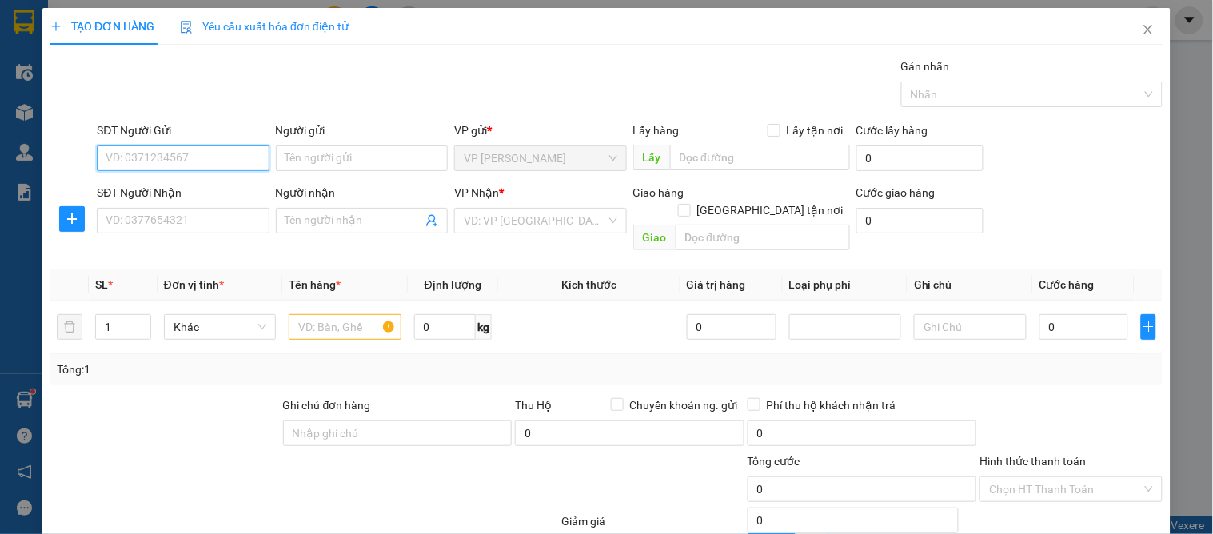
click at [230, 150] on input "SĐT Người Gửi" at bounding box center [183, 159] width 172 height 26
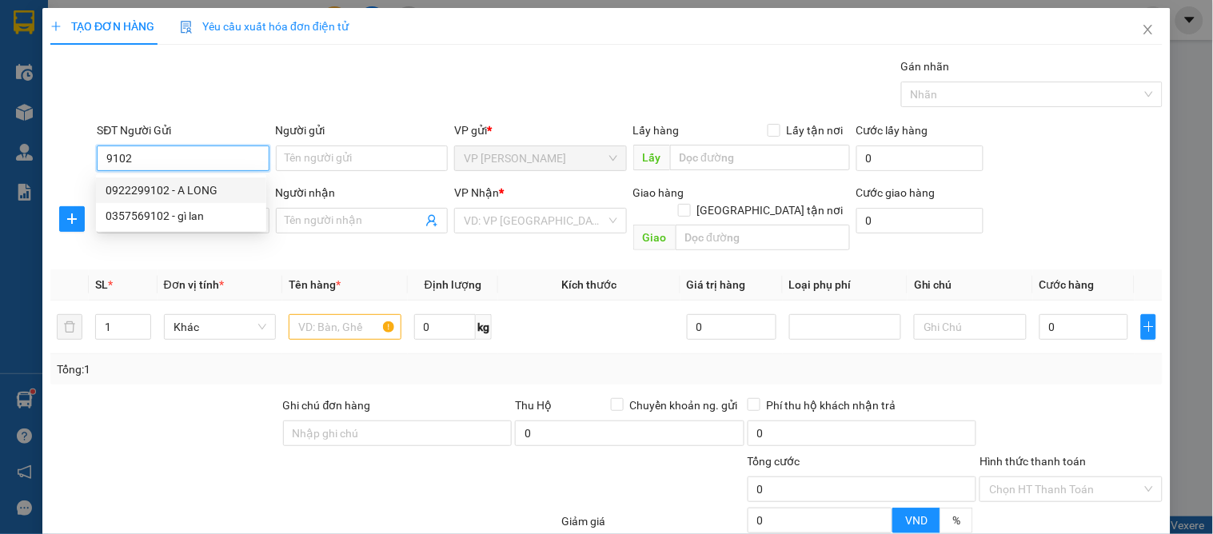
click at [220, 179] on div "0922299102 - A LONG" at bounding box center [181, 191] width 170 height 26
type input "0922299102"
type input "A LONG"
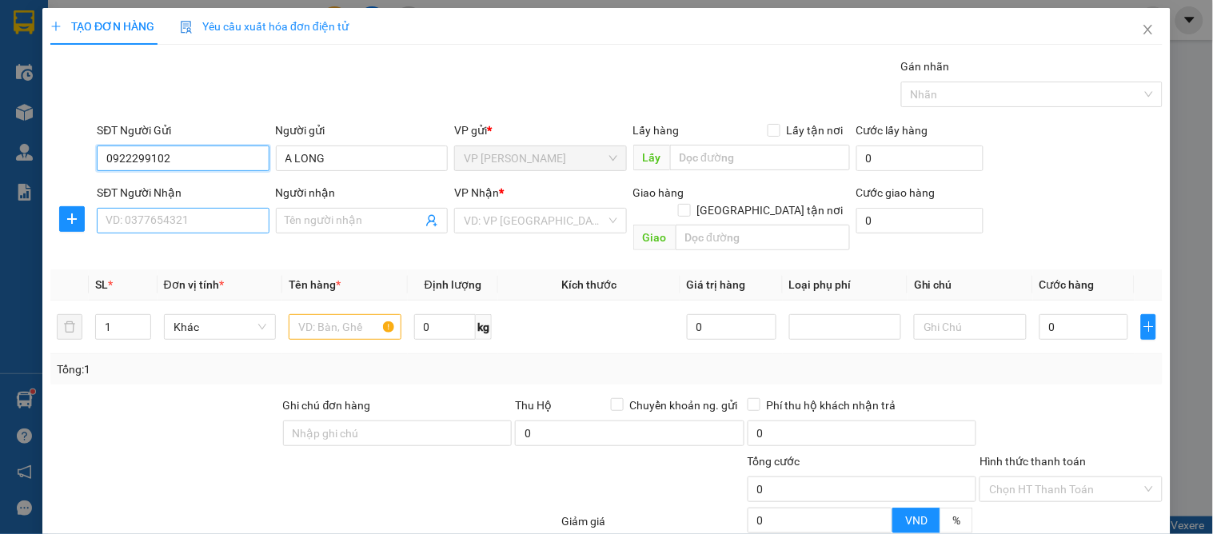
type input "0922299102"
click at [218, 218] on input "SĐT Người Nhận" at bounding box center [183, 221] width 172 height 26
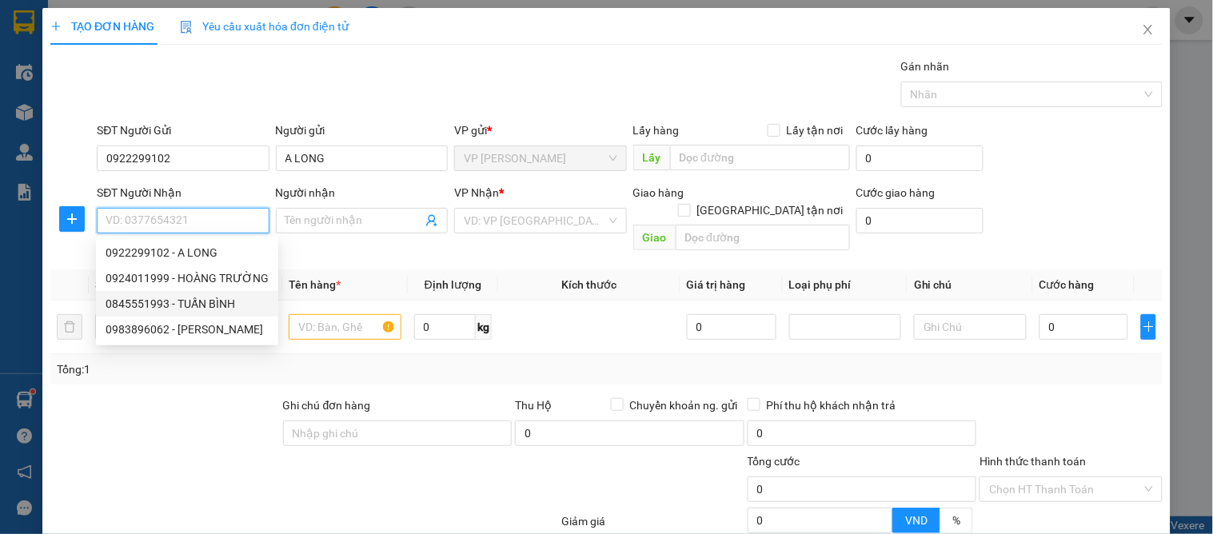
click at [186, 304] on div "0845551993 - TUẤN BÌNH" at bounding box center [187, 304] width 163 height 18
type input "0845551993"
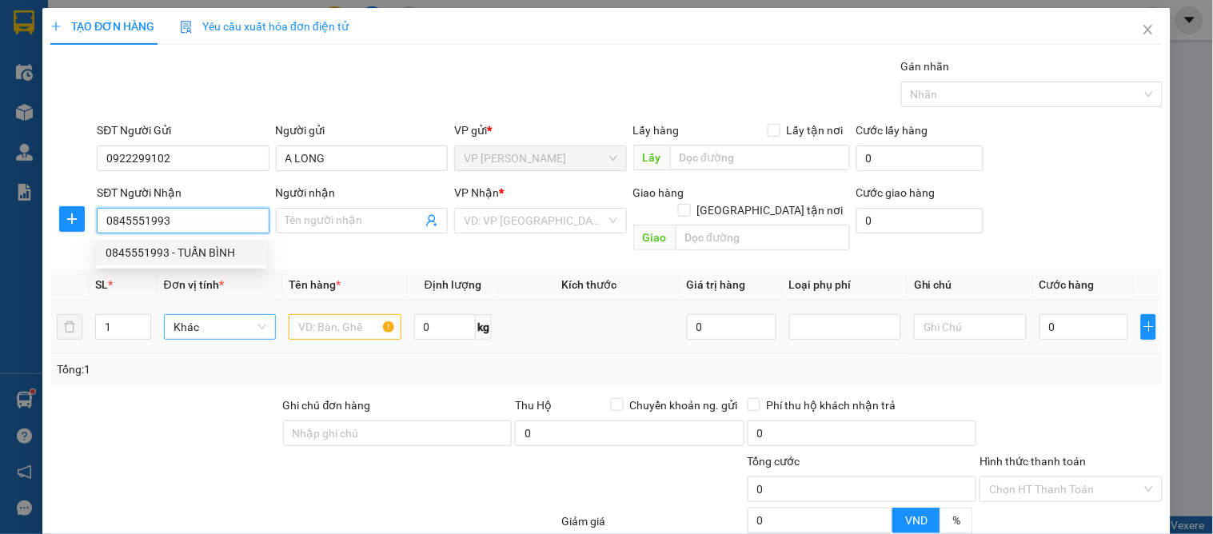
type input "TUẤN BÌNH"
checkbox input "true"
type input "vp"
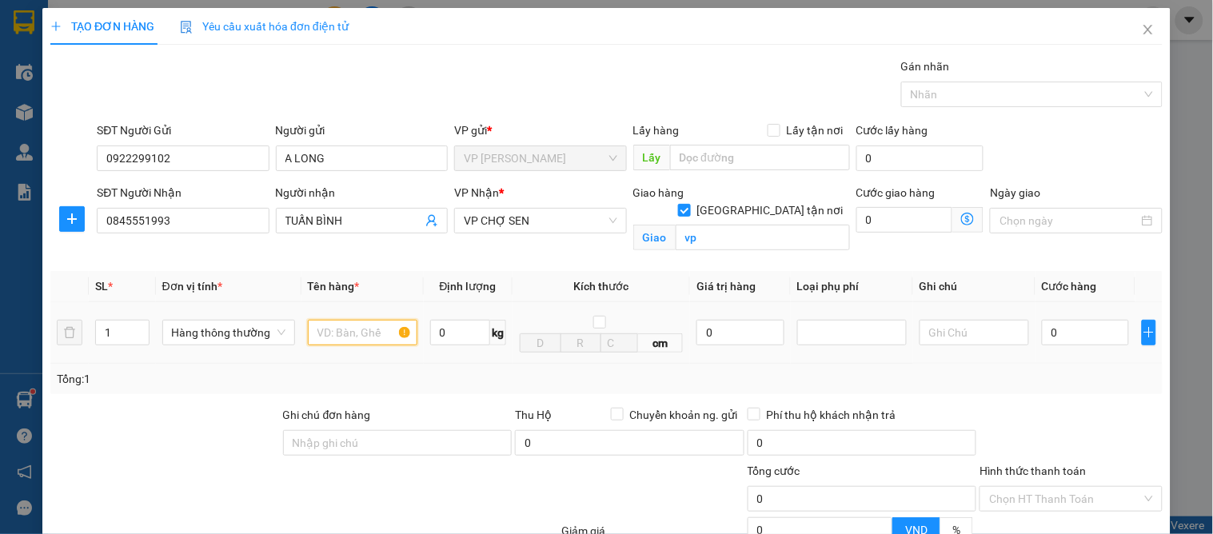
click at [337, 338] on input "text" at bounding box center [363, 333] width 110 height 26
type input "máy khoan"
click at [1061, 334] on input "0" at bounding box center [1085, 333] width 87 height 26
type input "6"
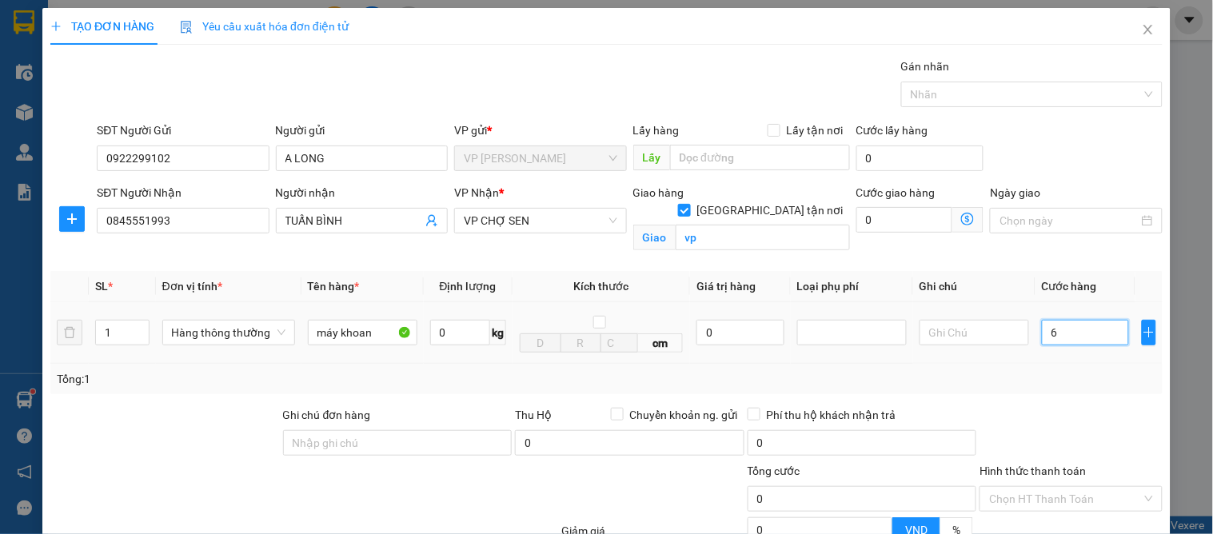
type input "6"
type input "60"
type input "60.000"
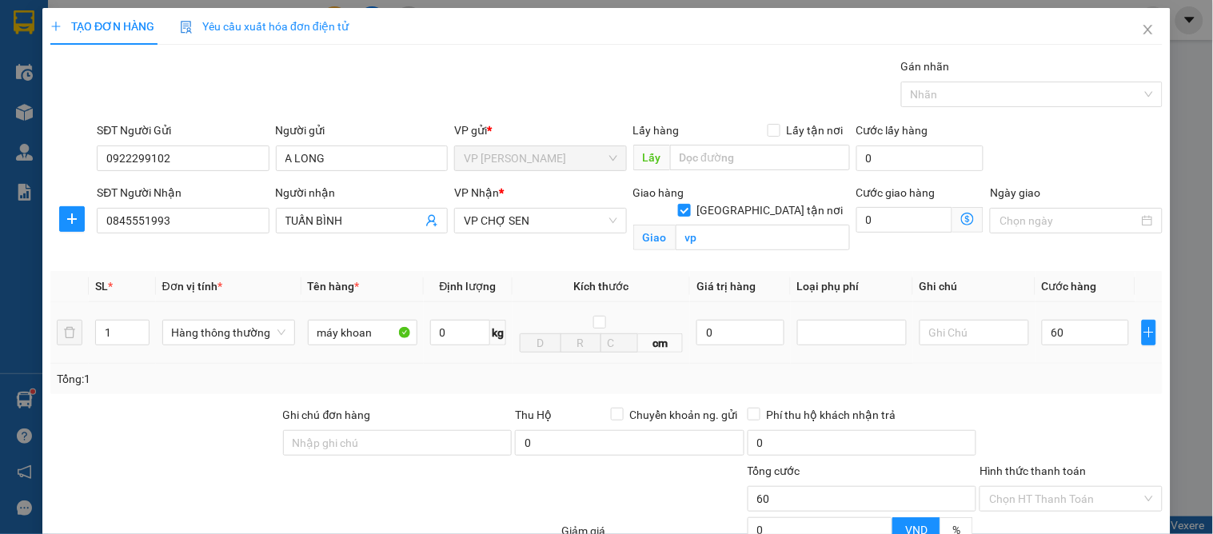
type input "60.000"
click at [1021, 344] on td at bounding box center [974, 333] width 122 height 62
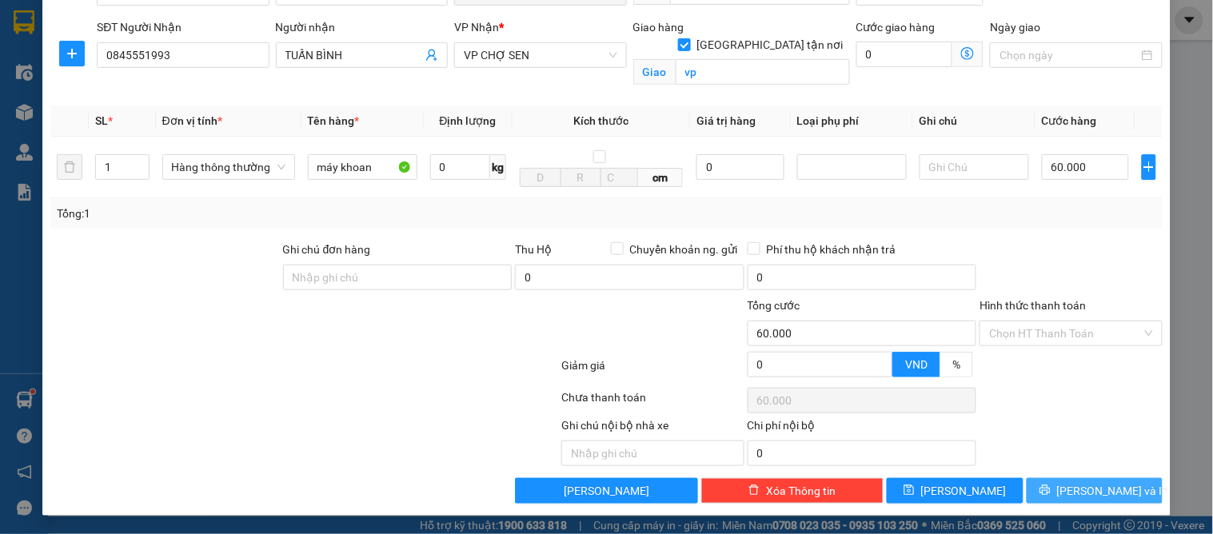
click at [1091, 485] on span "[PERSON_NAME] và In" at bounding box center [1113, 491] width 112 height 18
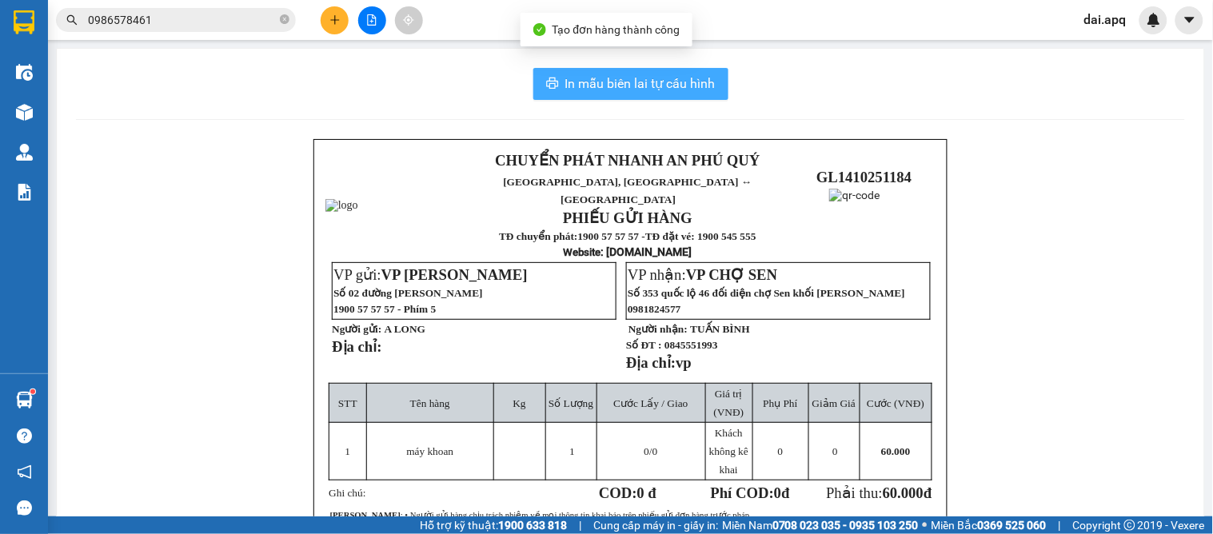
click at [593, 78] on span "In mẫu biên lai tự cấu hình" at bounding box center [640, 84] width 150 height 20
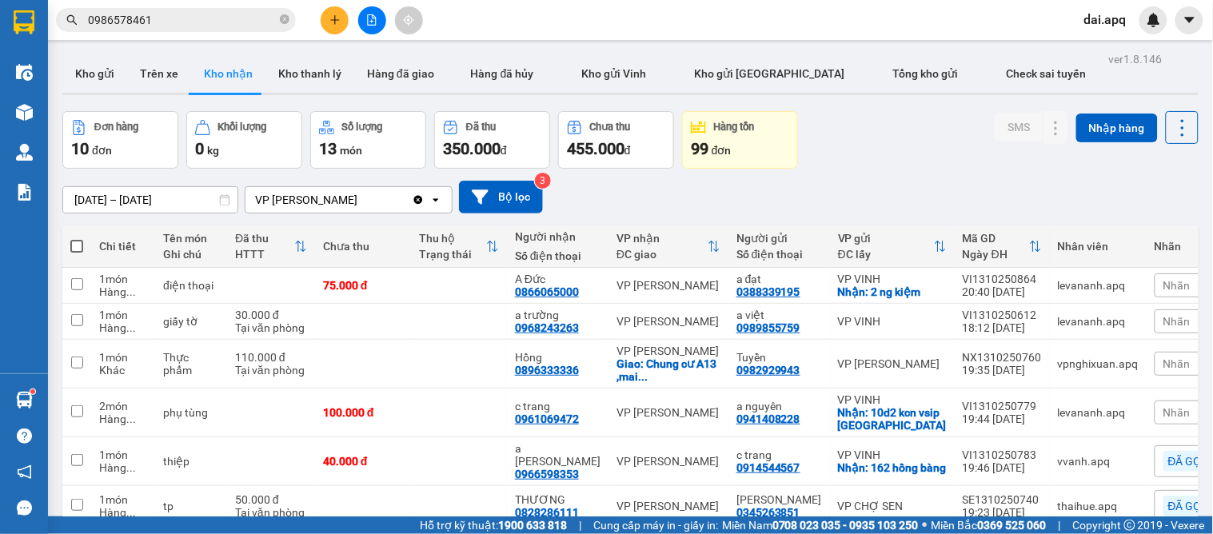
click at [707, 164] on button "Hàng tồn 99 đơn" at bounding box center [740, 140] width 116 height 58
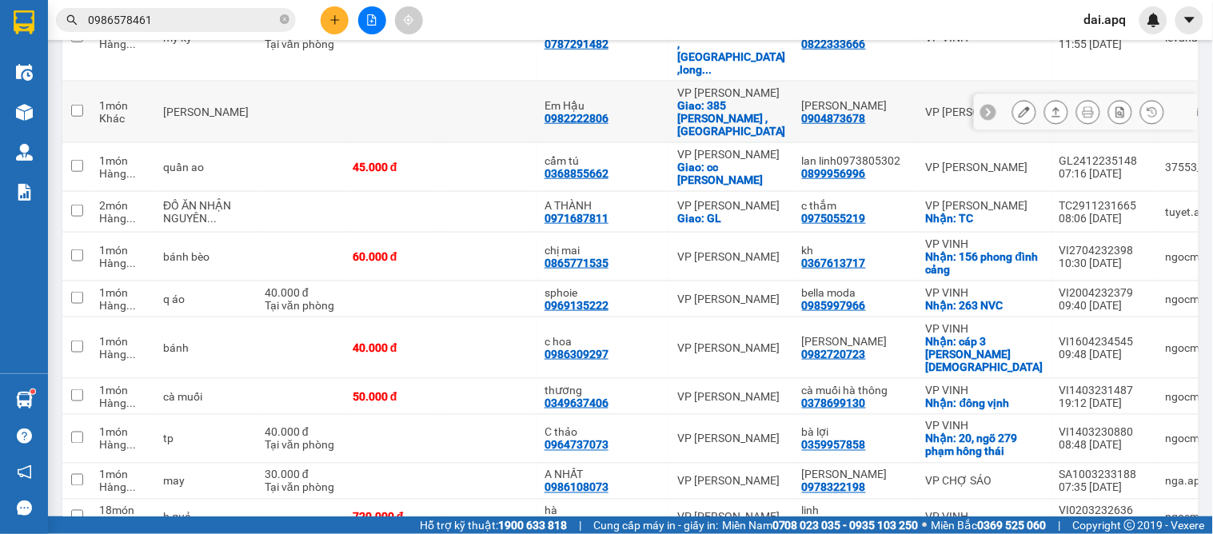
scroll to position [266, 0]
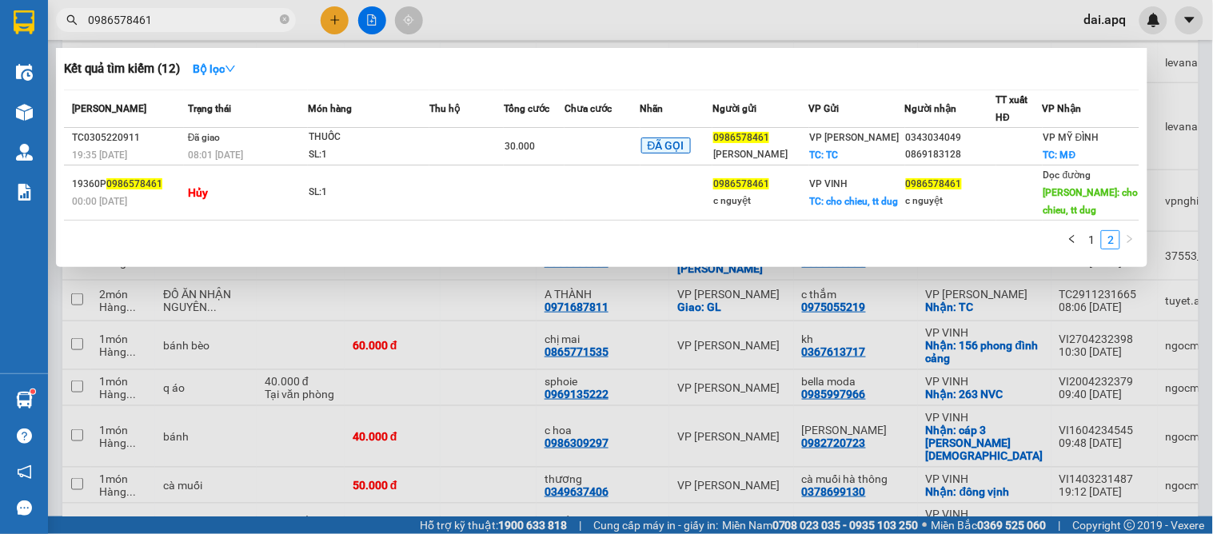
drag, startPoint x: 288, startPoint y: 18, endPoint x: 251, endPoint y: 20, distance: 36.9
click at [286, 17] on icon "close-circle" at bounding box center [285, 19] width 10 height 10
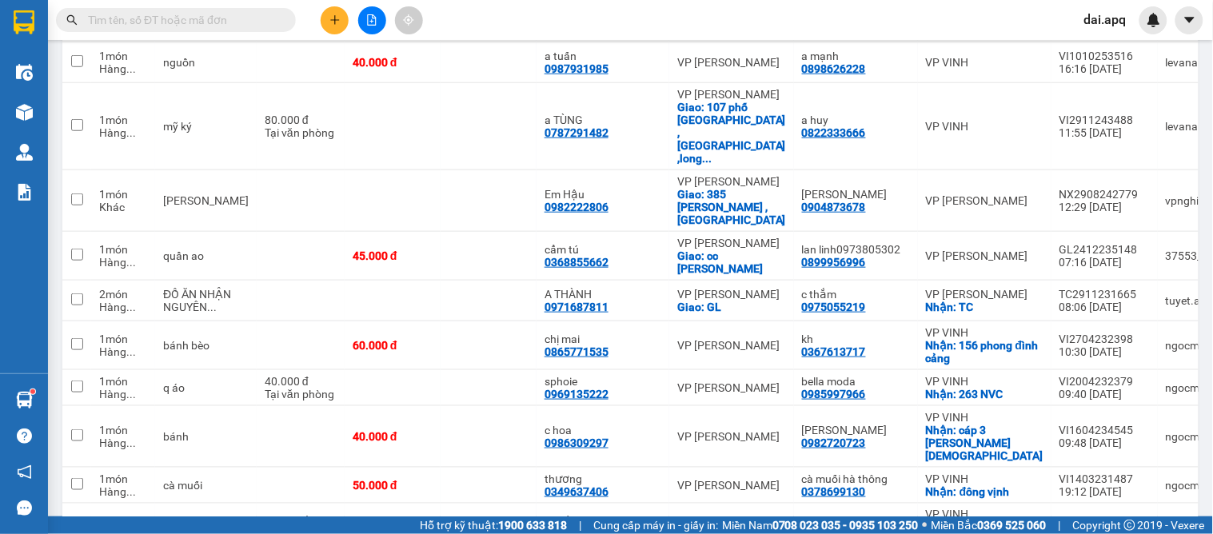
click at [219, 26] on input "text" at bounding box center [182, 20] width 189 height 18
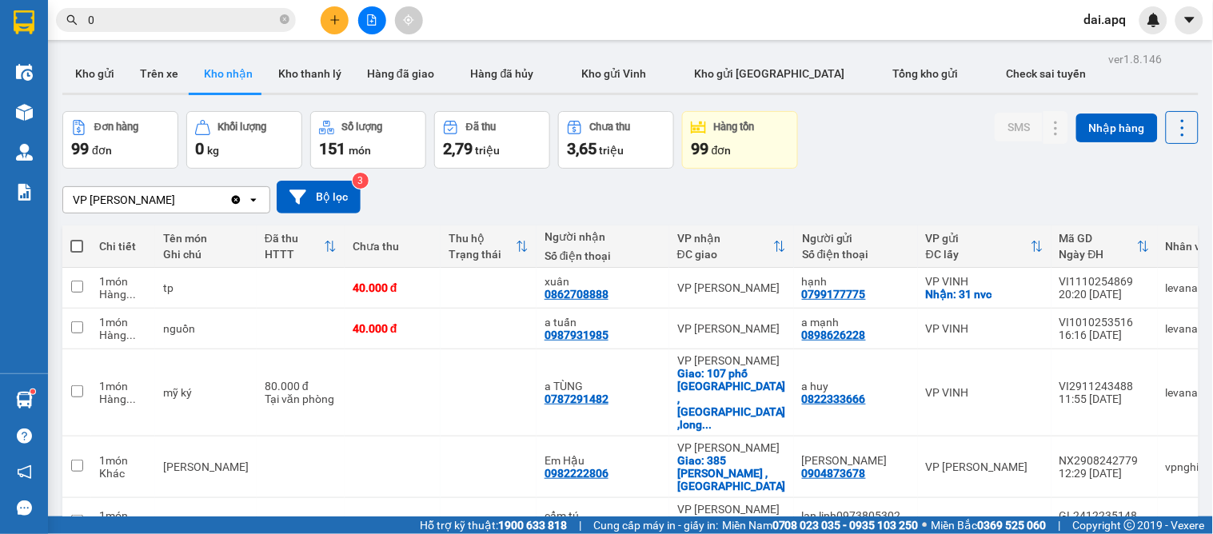
type input "0"
drag, startPoint x: 366, startPoint y: 189, endPoint x: 310, endPoint y: 189, distance: 56.8
click at [362, 189] on div "VP GIA LÂM Clear value open Bộ lọc 3" at bounding box center [630, 197] width 1136 height 33
click at [313, 197] on button "Bộ lọc" at bounding box center [319, 197] width 84 height 33
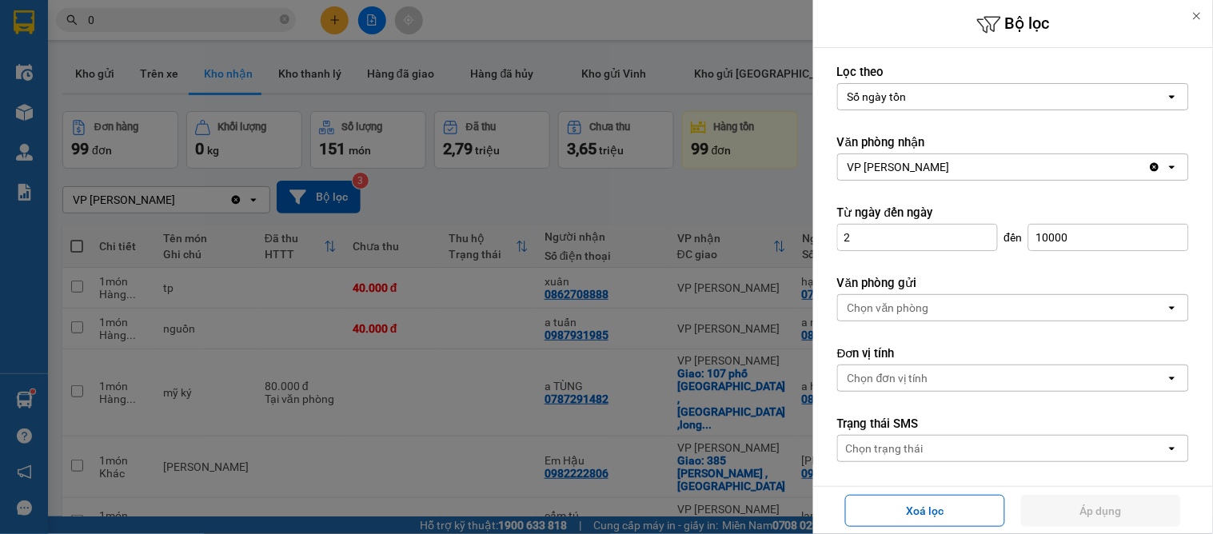
click at [963, 170] on div "VP [PERSON_NAME]" at bounding box center [993, 167] width 310 height 26
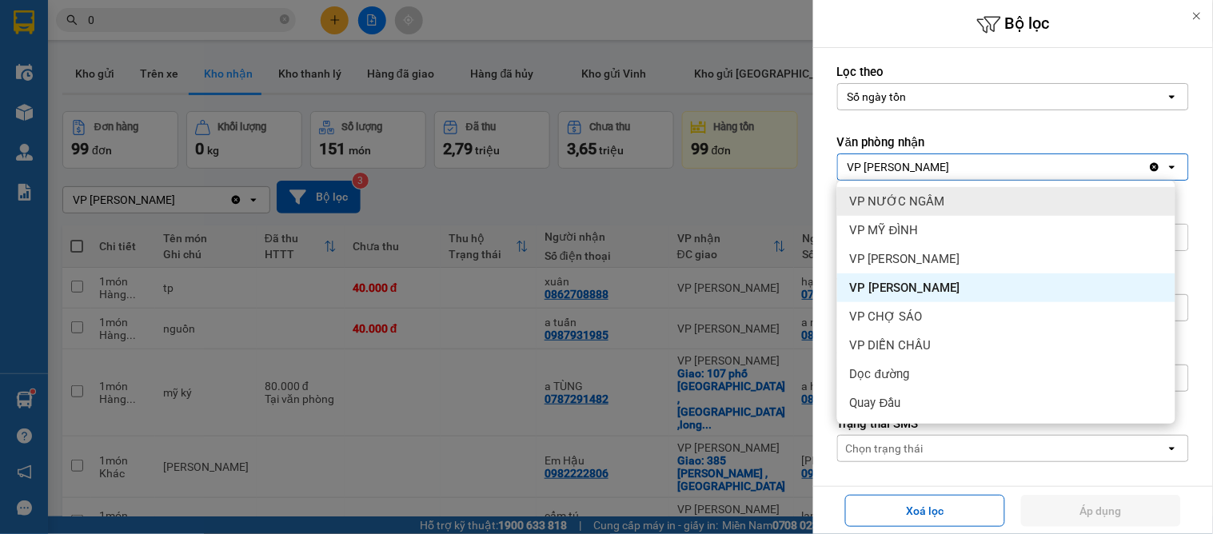
click at [896, 89] on div "Số ngày tồn" at bounding box center [877, 97] width 59 height 16
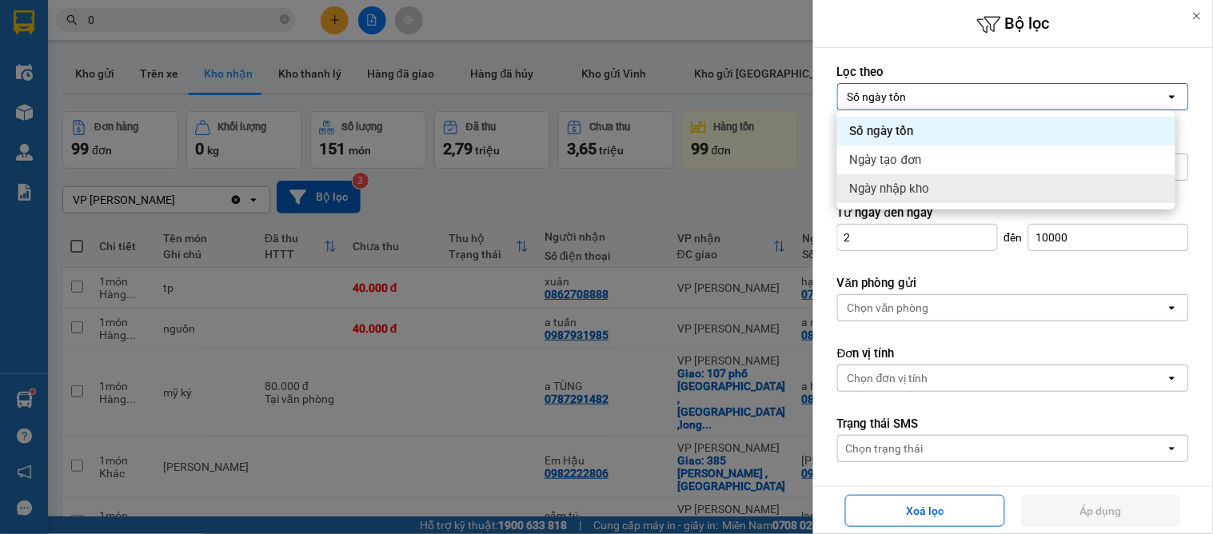
click at [890, 190] on span "Ngày nhập kho" at bounding box center [890, 189] width 80 height 16
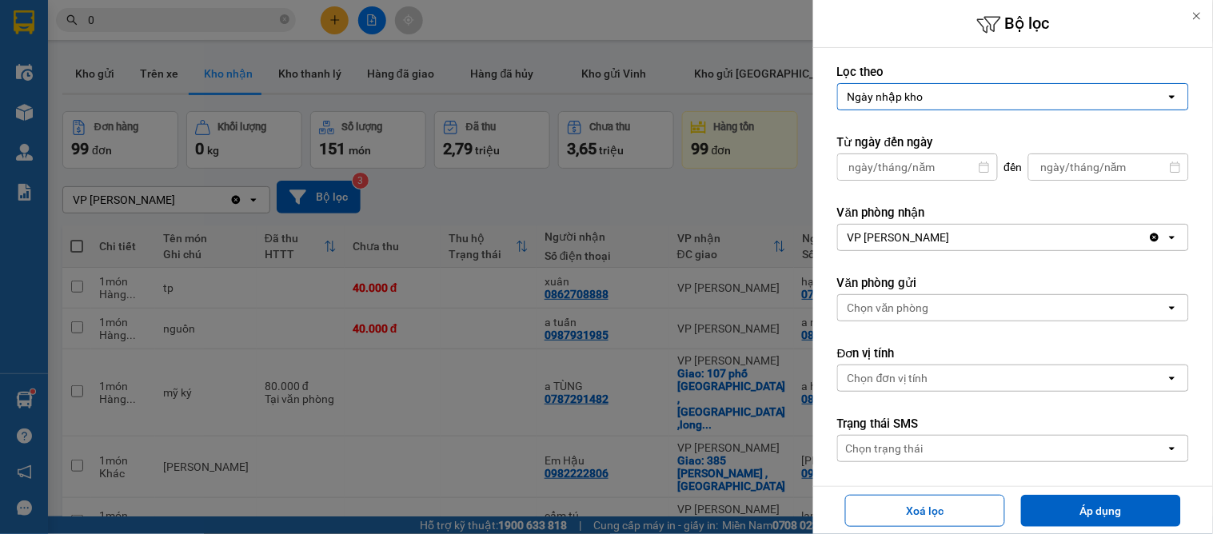
click at [921, 98] on div "Ngày nhập kho" at bounding box center [886, 97] width 76 height 16
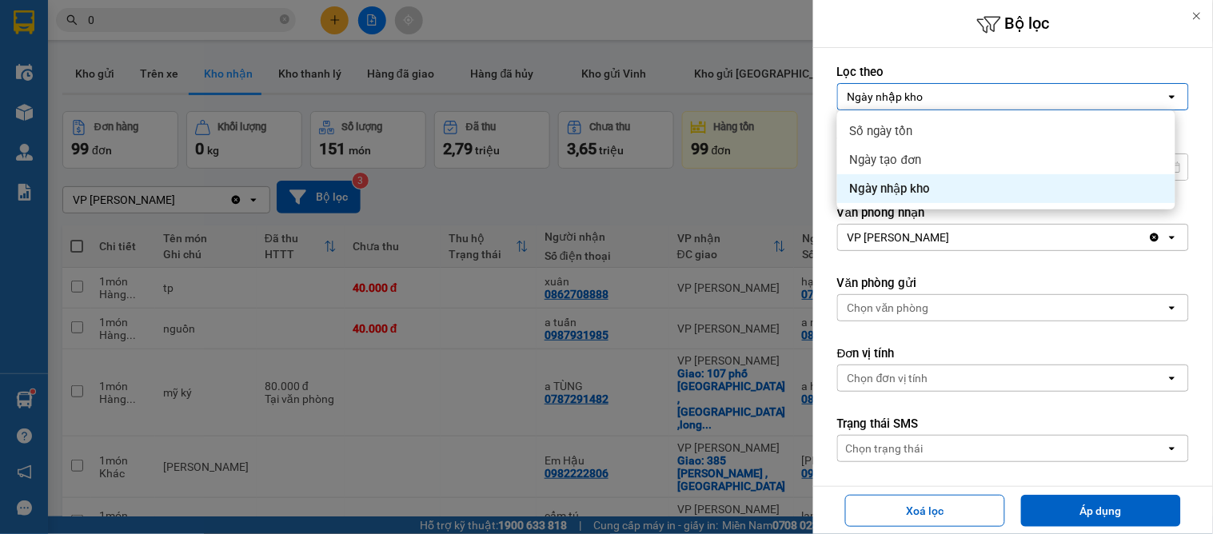
click at [902, 181] on span "Ngày nhập kho" at bounding box center [890, 189] width 81 height 16
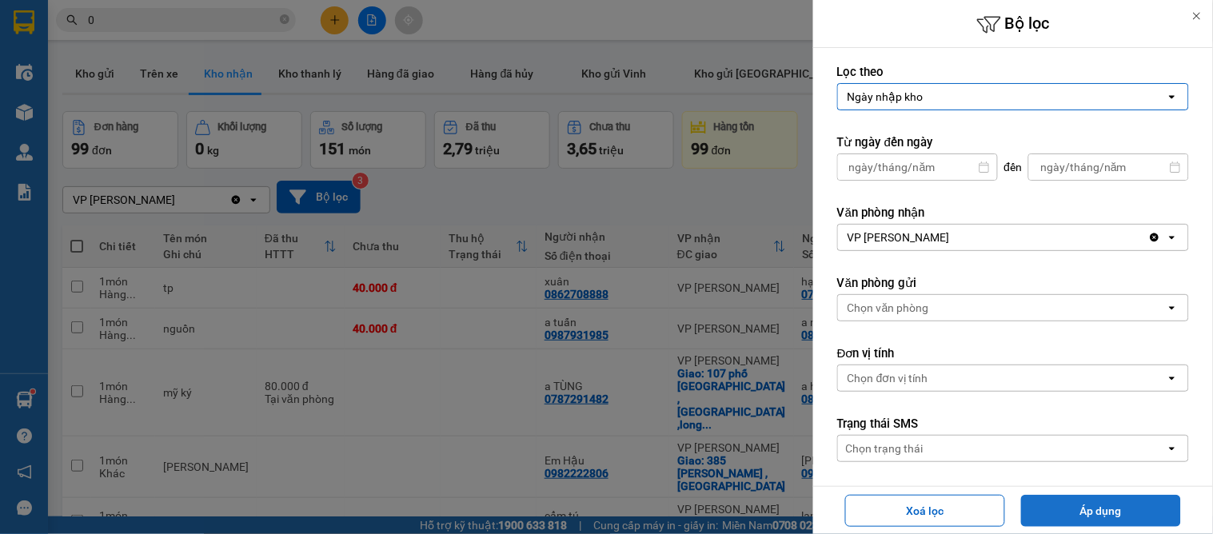
click at [1147, 515] on button "Áp dụng" at bounding box center [1101, 511] width 160 height 32
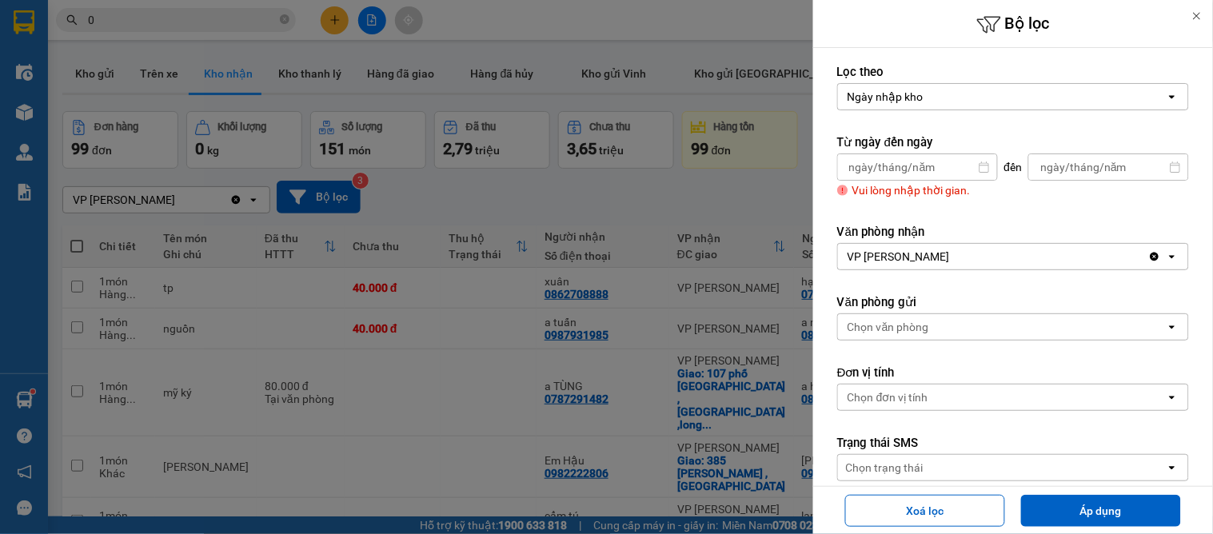
type input "/ /"
click at [913, 170] on input "/ /" at bounding box center [917, 167] width 159 height 26
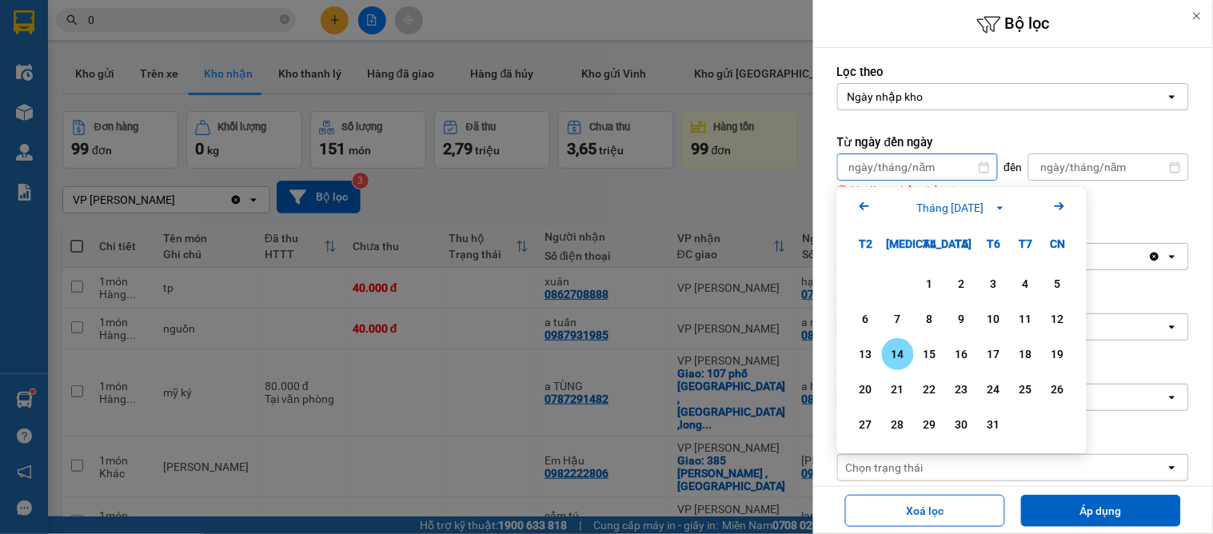
click at [906, 353] on div "14" at bounding box center [898, 354] width 22 height 19
type input "[DATE]"
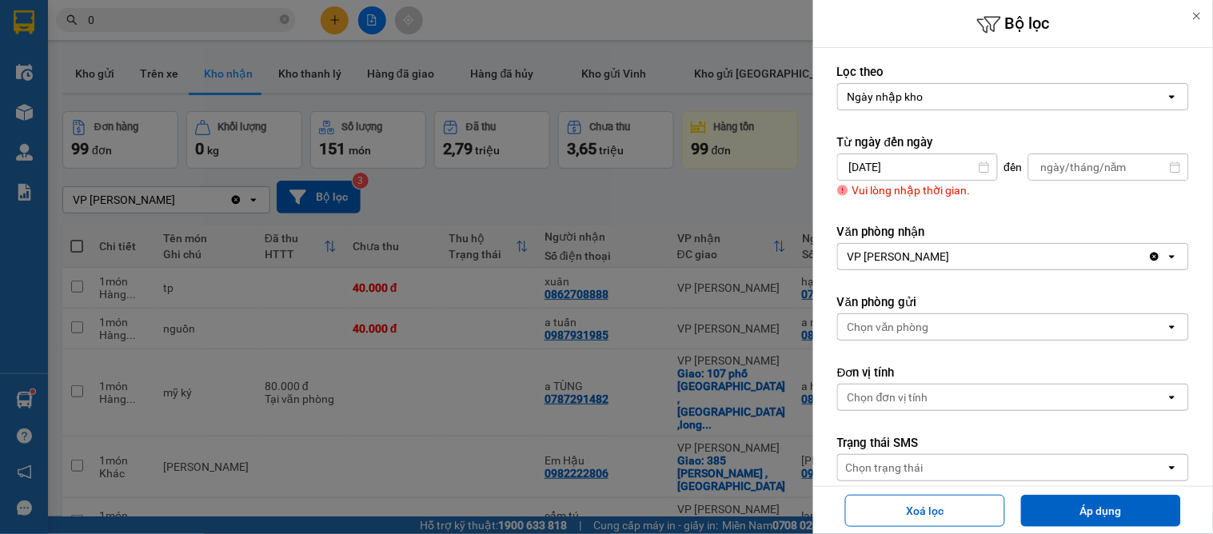
type input "/ /"
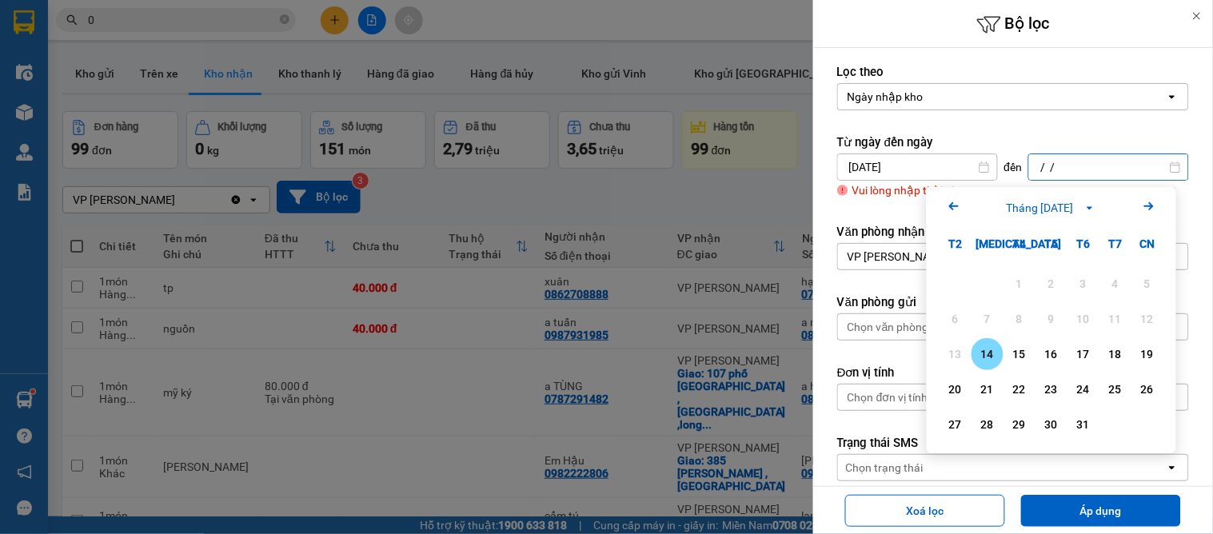
click at [1093, 169] on input "/ /" at bounding box center [1108, 167] width 159 height 26
click at [988, 346] on div "14" at bounding box center [988, 354] width 22 height 19
type input "[DATE]"
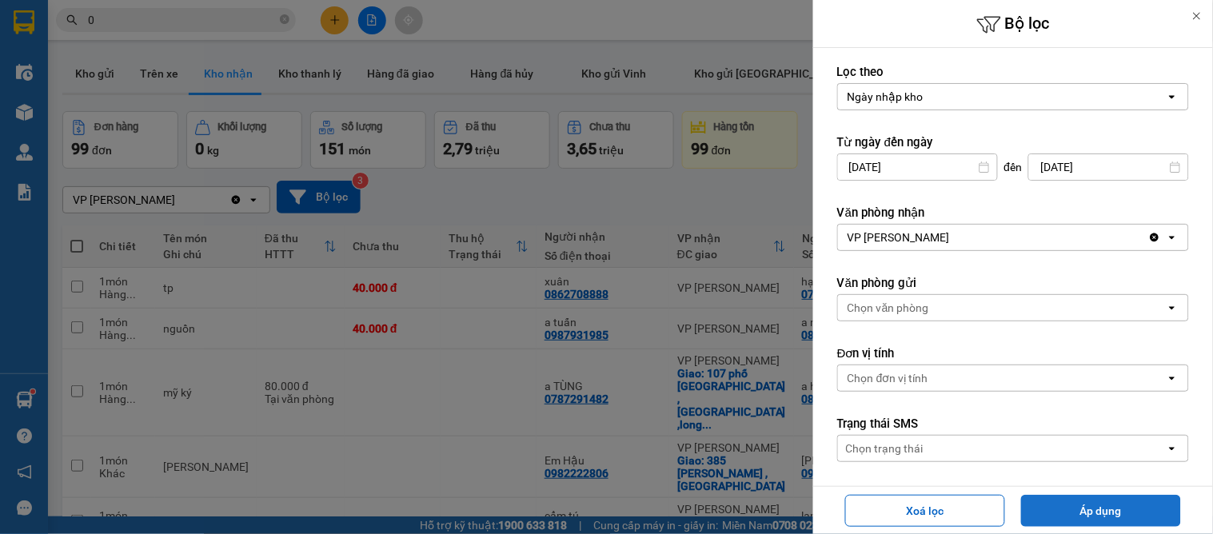
click at [1098, 506] on button "Áp dụng" at bounding box center [1101, 511] width 160 height 32
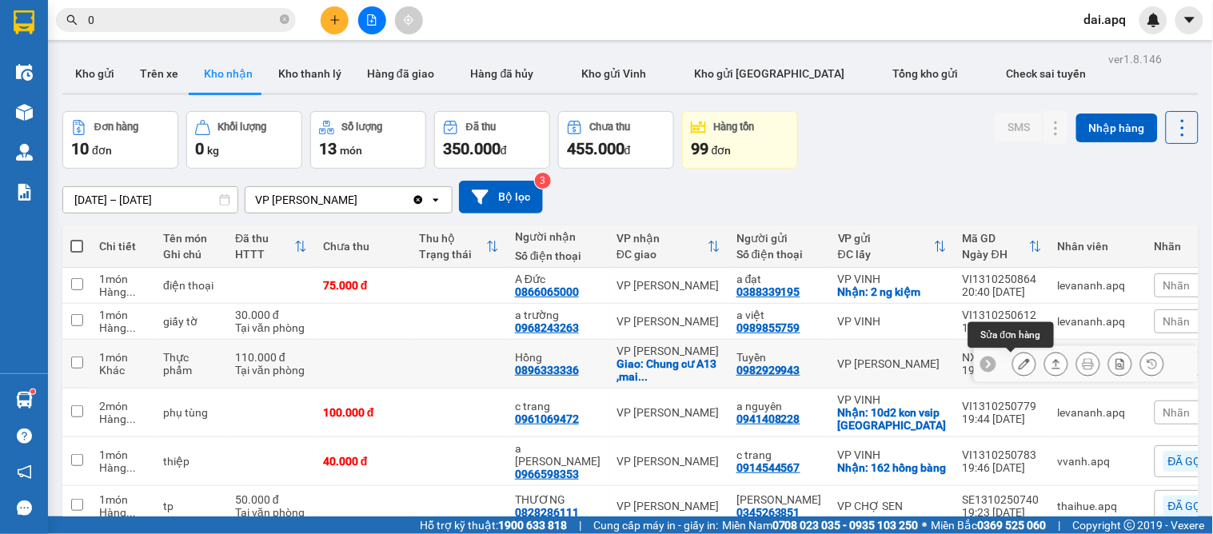
click at [1019, 368] on icon at bounding box center [1024, 363] width 11 height 11
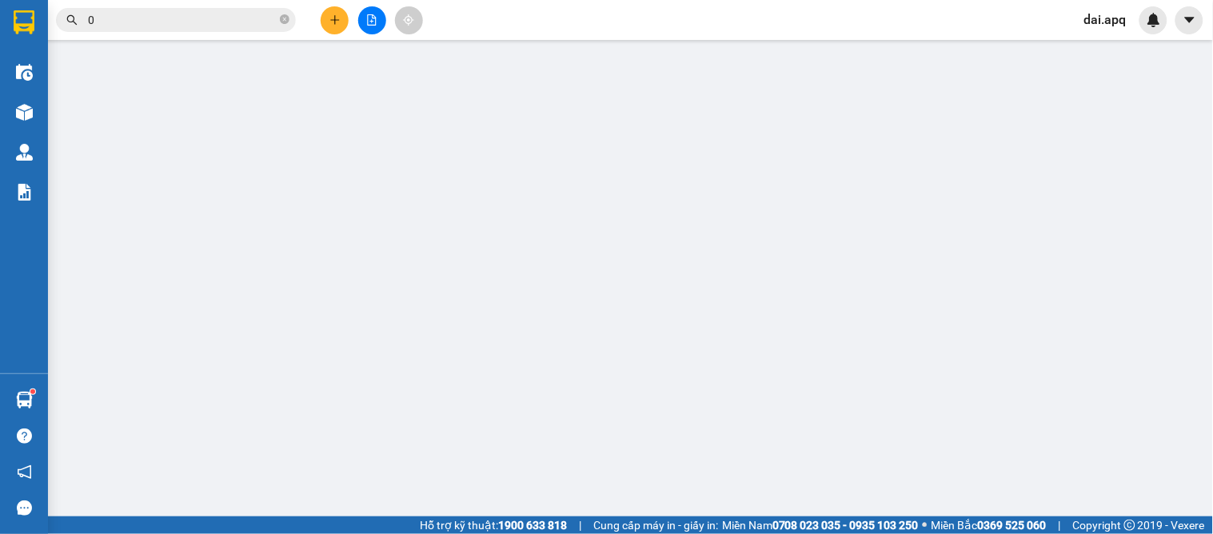
type input "0982929943"
type input "Tuyền"
type input "0896333336"
type input "Hồng"
checkbox input "true"
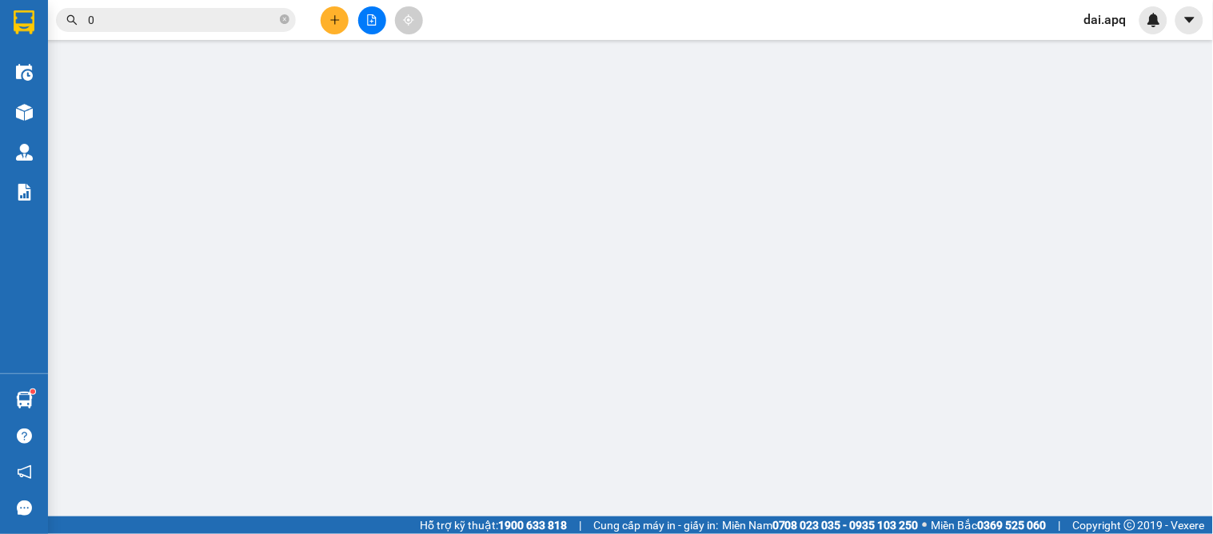
type input "Chung cư A13 ,mai động,Tương Mai ,Hà Nội"
type input "khách cần ship sớm .nhờ vp nhắc hộ"
type input "0"
type input "110.000"
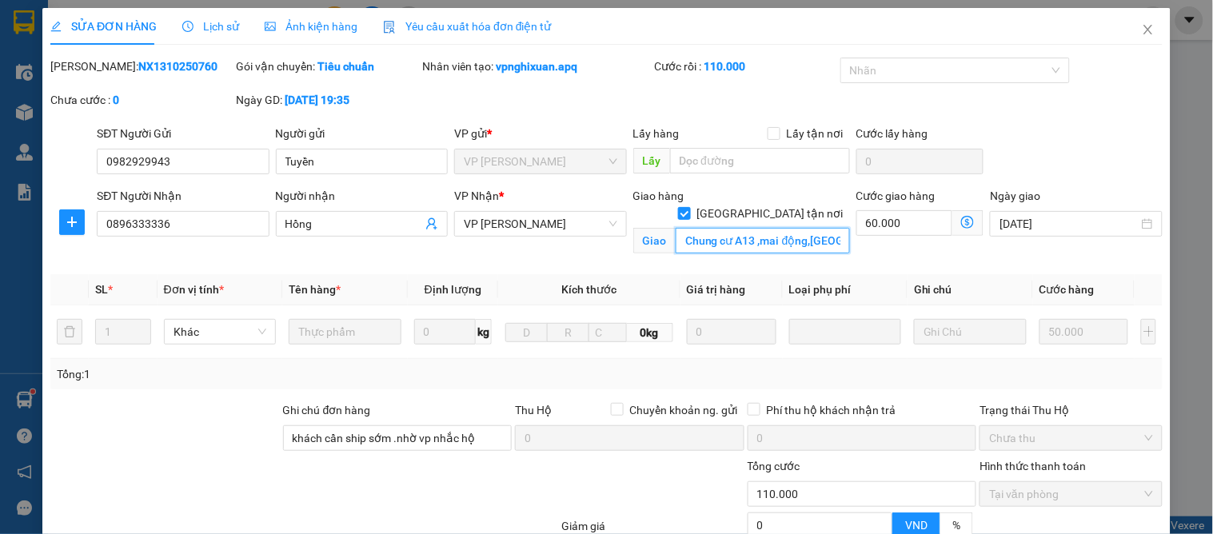
click at [676, 228] on input "Chung cư A13 ,mai động,Tương Mai ,Hà Nội" at bounding box center [763, 241] width 174 height 26
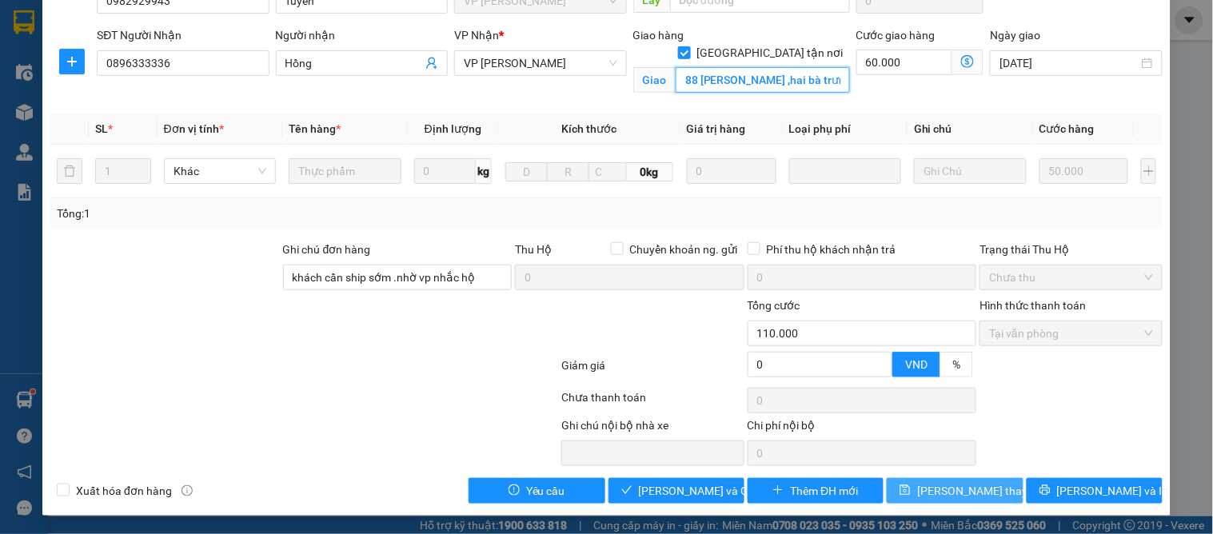
type input "88 võ thị sáu ,hai bà trưng"
click at [985, 494] on button "[PERSON_NAME] thay đổi" at bounding box center [955, 491] width 136 height 26
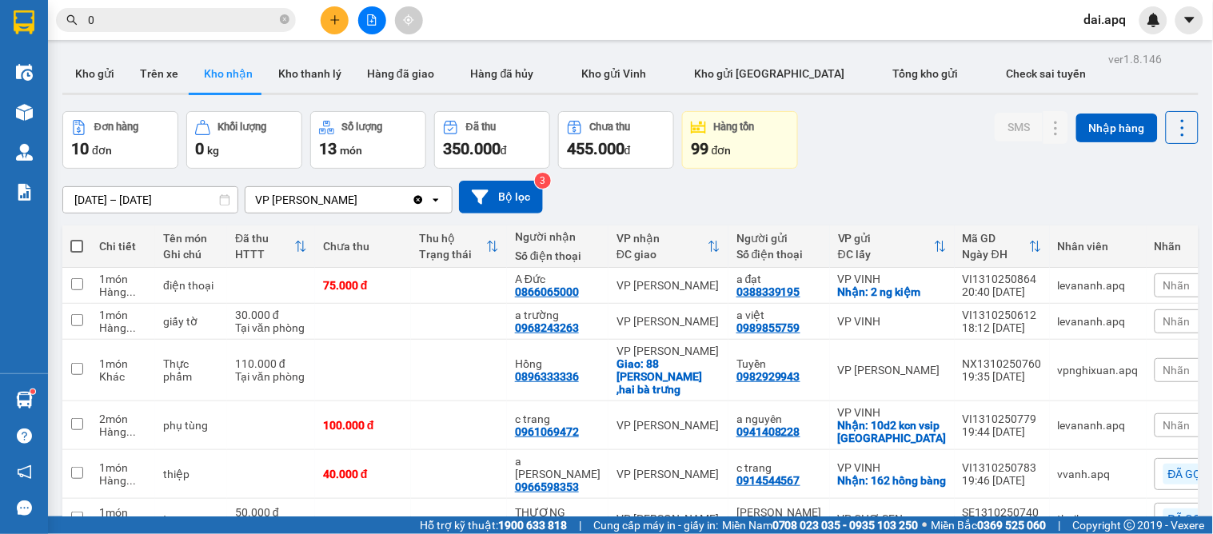
click at [184, 19] on input "0" at bounding box center [182, 20] width 189 height 18
drag, startPoint x: 214, startPoint y: 20, endPoint x: 691, endPoint y: 202, distance: 510.4
click at [691, 204] on div "[DATE] – [DATE] Press the down arrow key to interact with the calendar and sele…" at bounding box center [630, 197] width 1136 height 33
drag, startPoint x: 581, startPoint y: 374, endPoint x: 533, endPoint y: 378, distance: 49.0
click at [533, 378] on td "[DEMOGRAPHIC_DATA] 0896333336" at bounding box center [558, 371] width 102 height 62
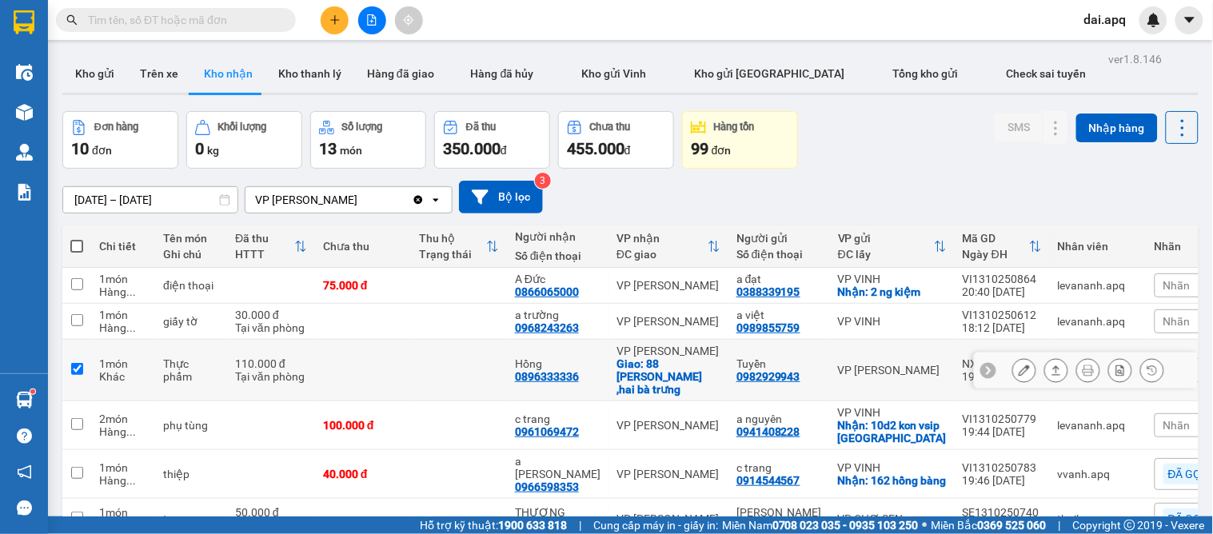
checkbox input "true"
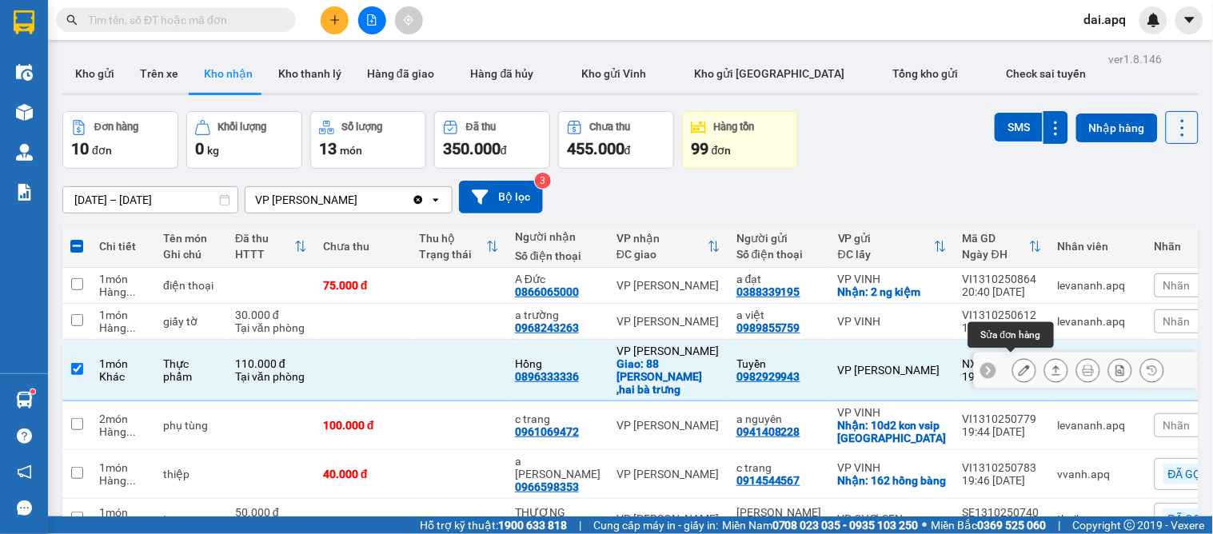
click at [1019, 365] on icon at bounding box center [1024, 370] width 11 height 11
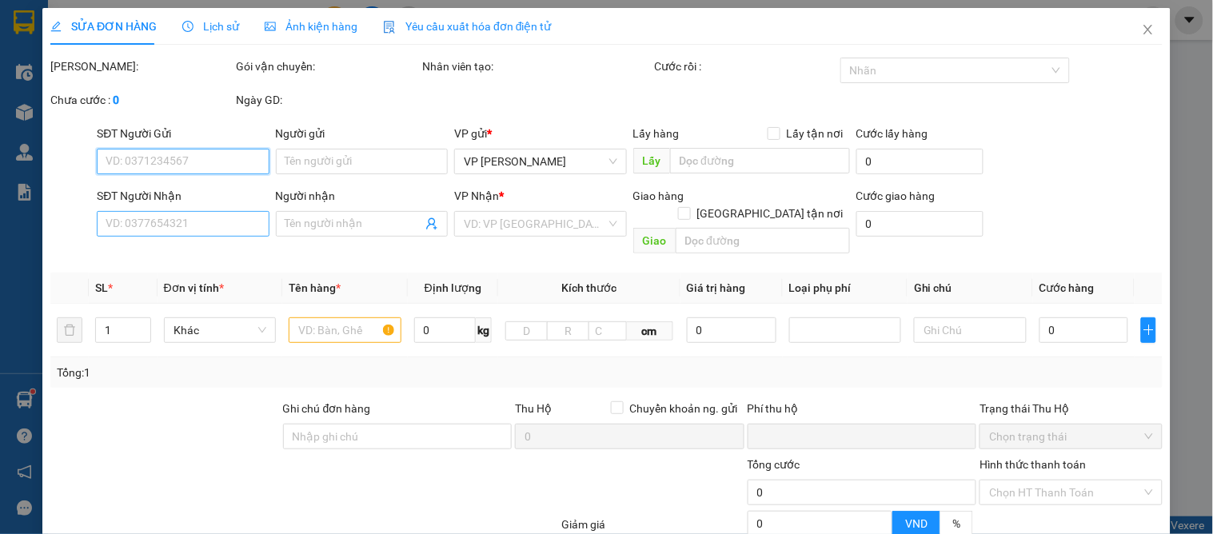
type input "0982929943"
type input "Tuyền"
type input "0896333336"
type input "Hồng"
checkbox input "true"
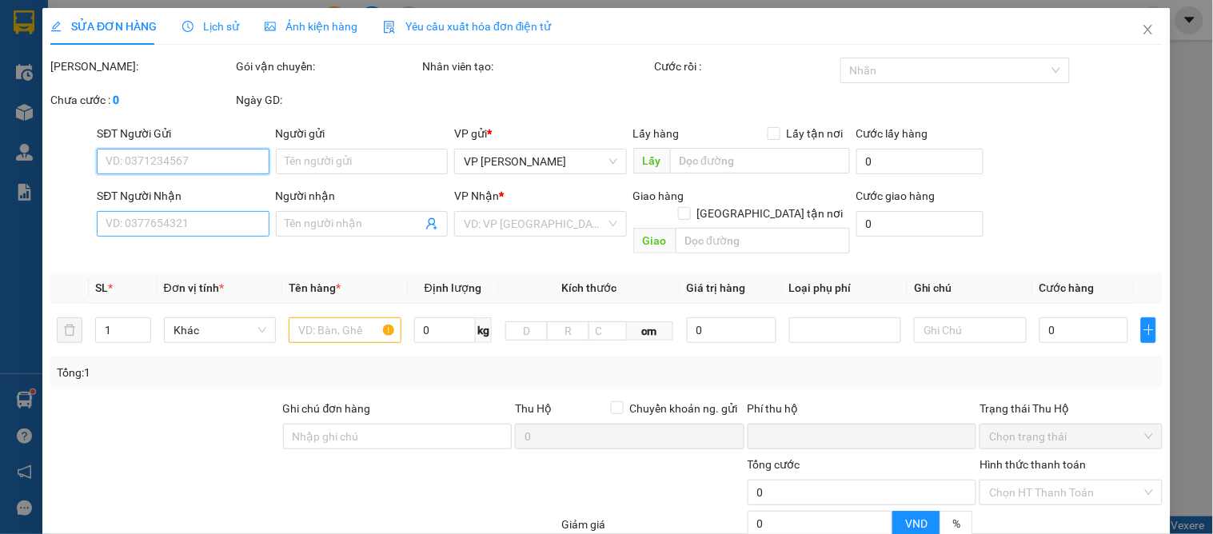
type input "88 võ thị sáu ,hai bà trưng"
type input "khách cần ship sớm .nhờ vp nhắc hộ"
type input "0"
type input "110.000"
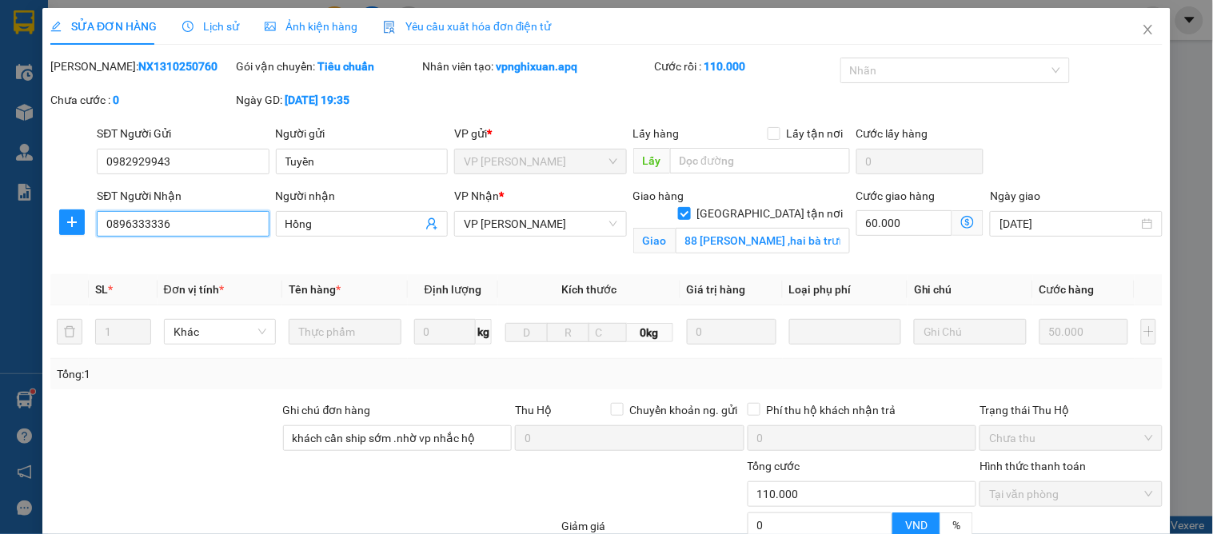
drag, startPoint x: 196, startPoint y: 226, endPoint x: 84, endPoint y: 210, distance: 113.1
click at [49, 206] on div "SĐT Người Nhận 0896333336 0896333336 Người nhận Hồng VP Nhận * VP GIA LÂM Giao …" at bounding box center [607, 224] width 1116 height 75
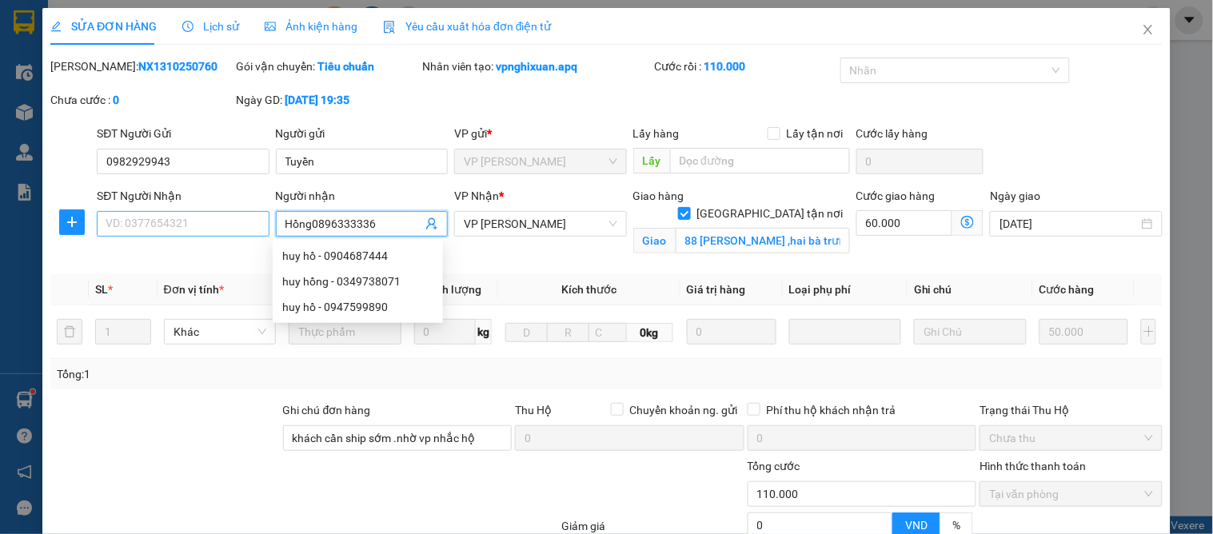
type input "Hồng0896333336"
drag, startPoint x: 168, startPoint y: 218, endPoint x: 194, endPoint y: 228, distance: 28.1
click at [168, 219] on input "SĐT Người Nhận" at bounding box center [183, 224] width 172 height 26
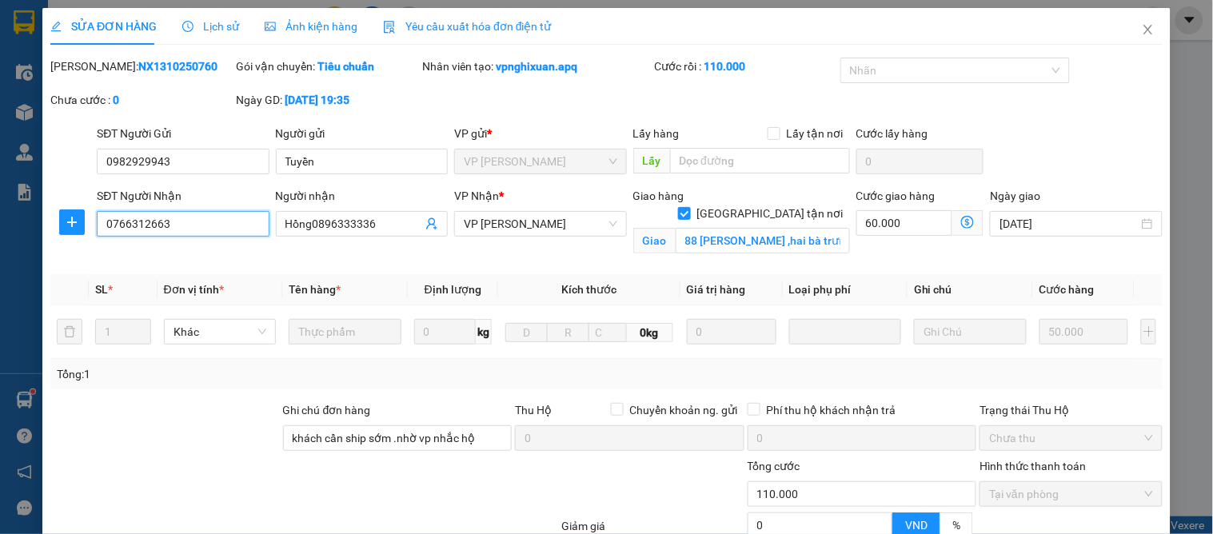
scroll to position [161, 0]
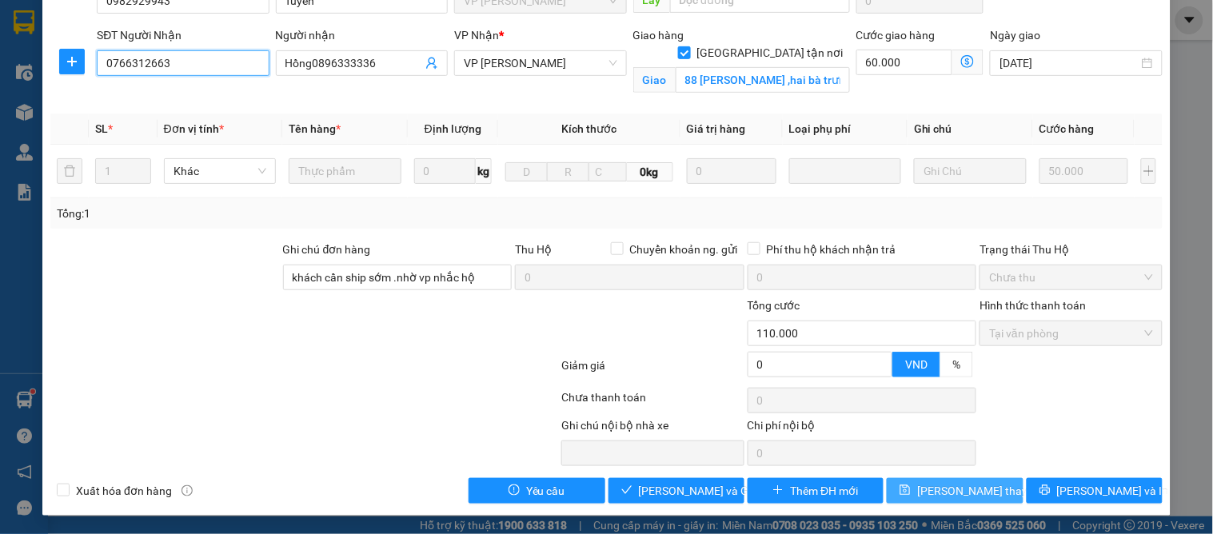
type input "0766312663"
click at [968, 485] on span "[PERSON_NAME] thay đổi" at bounding box center [981, 491] width 128 height 18
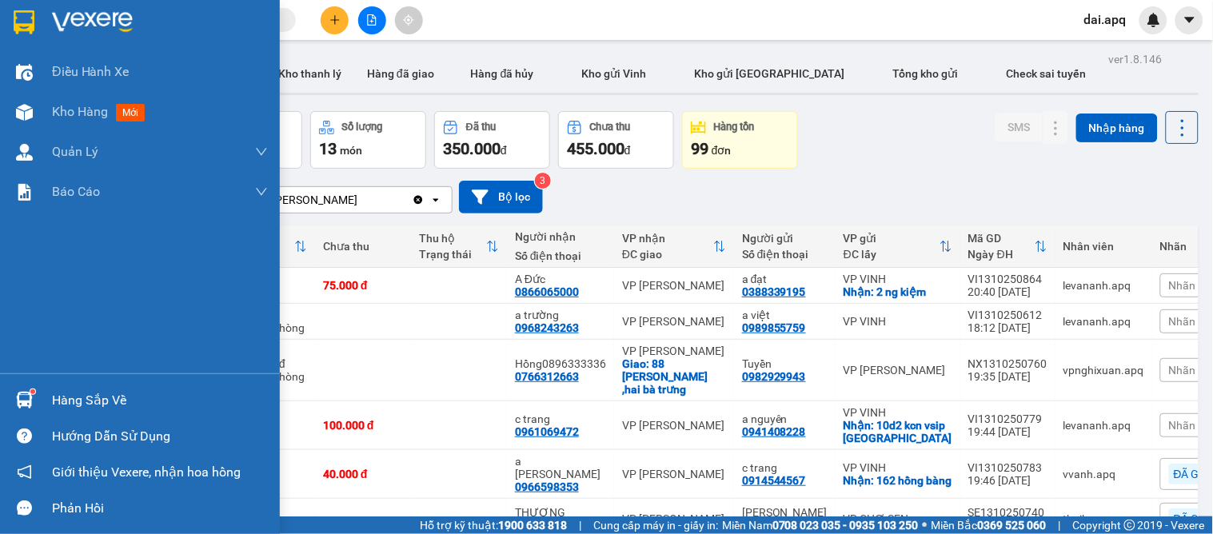
click at [17, 397] on img at bounding box center [24, 400] width 17 height 17
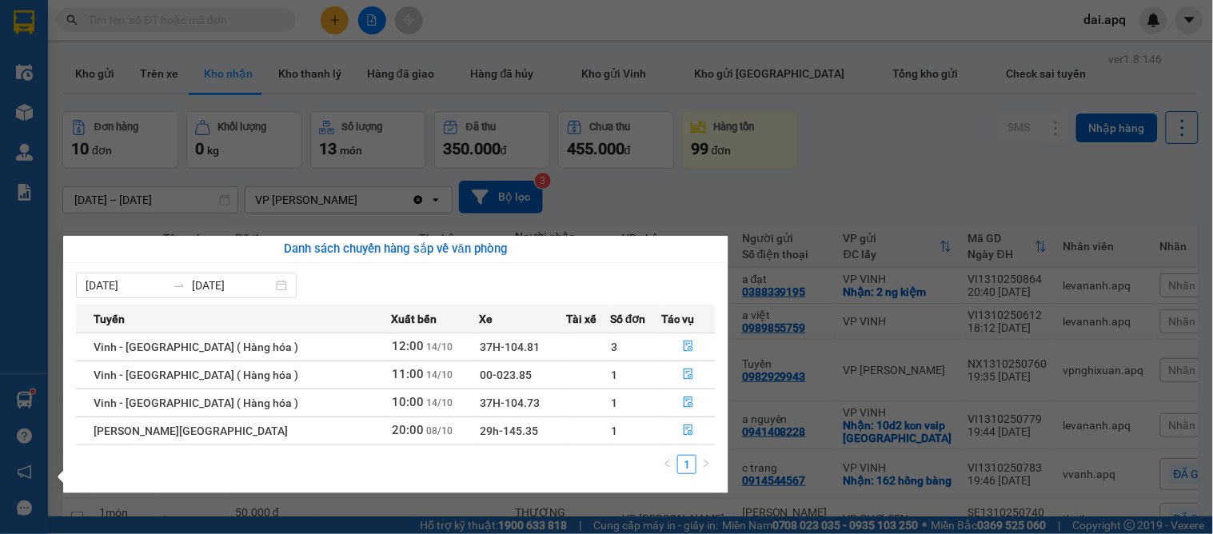
click at [618, 513] on section "Kết quả tìm kiếm ( 12 ) Bộ lọc Mã ĐH Trạng thái Món hàng Thu hộ Tổng cước Chưa …" at bounding box center [606, 267] width 1213 height 534
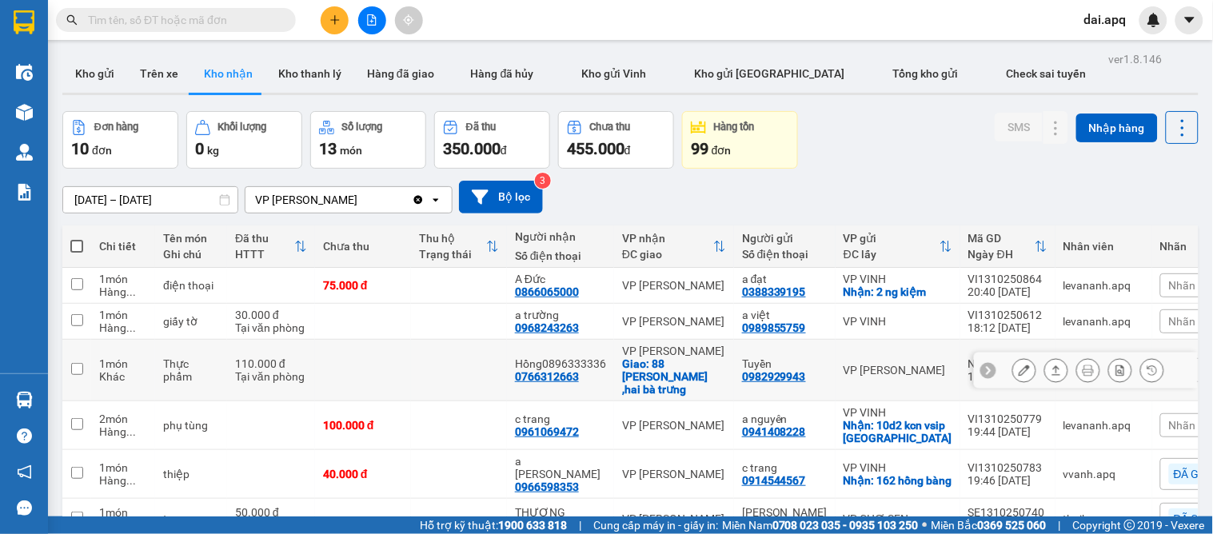
click at [983, 365] on icon at bounding box center [988, 370] width 11 height 11
click at [1169, 366] on span "Nhãn" at bounding box center [1182, 370] width 27 height 13
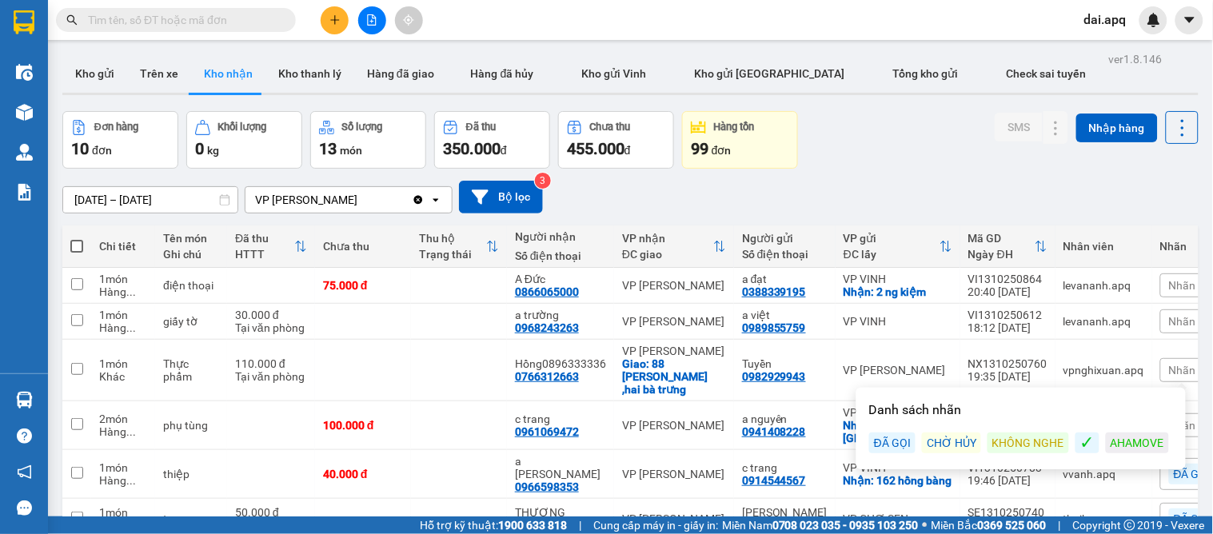
click at [884, 436] on div "ĐÃ GỌI" at bounding box center [892, 443] width 46 height 21
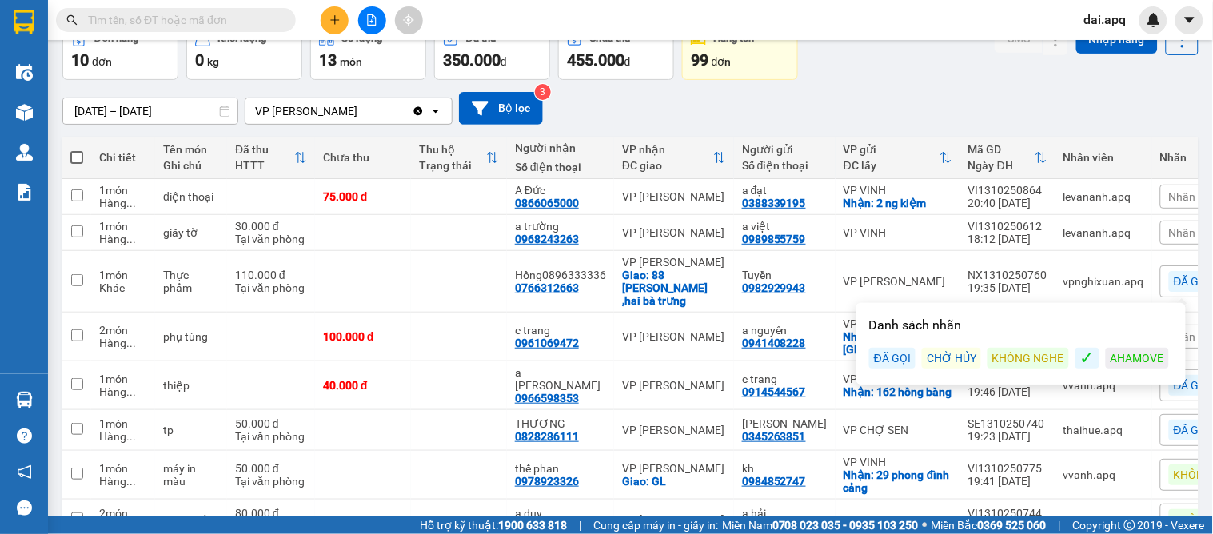
scroll to position [266, 0]
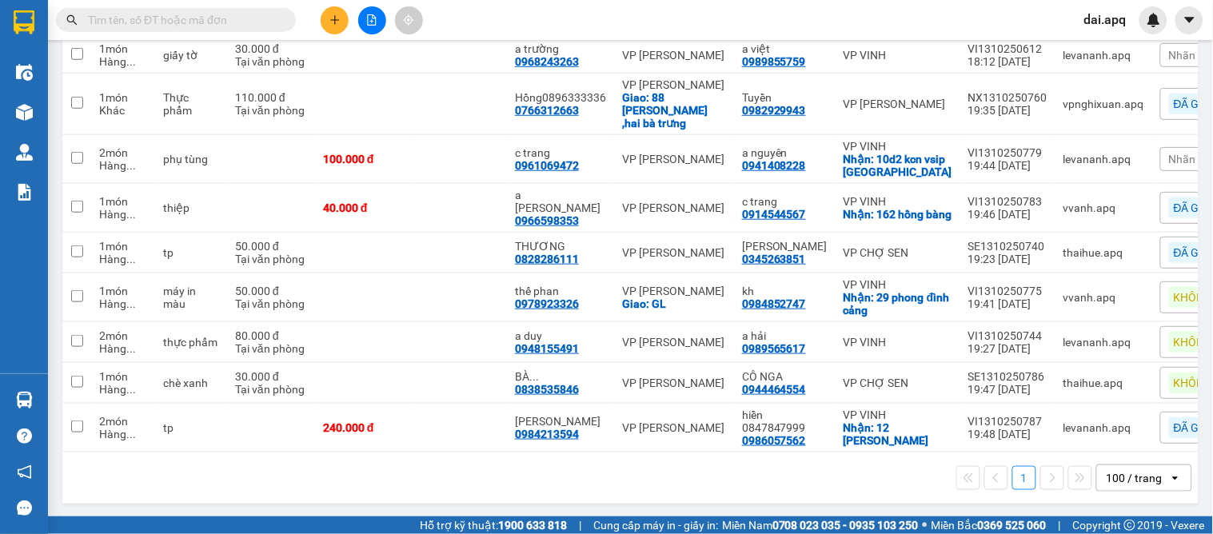
click at [680, 497] on div "1 100 / trang open" at bounding box center [630, 478] width 1136 height 51
click at [986, 155] on icon at bounding box center [988, 159] width 5 height 9
click at [1160, 147] on div "Nhãn" at bounding box center [1213, 159] width 107 height 24
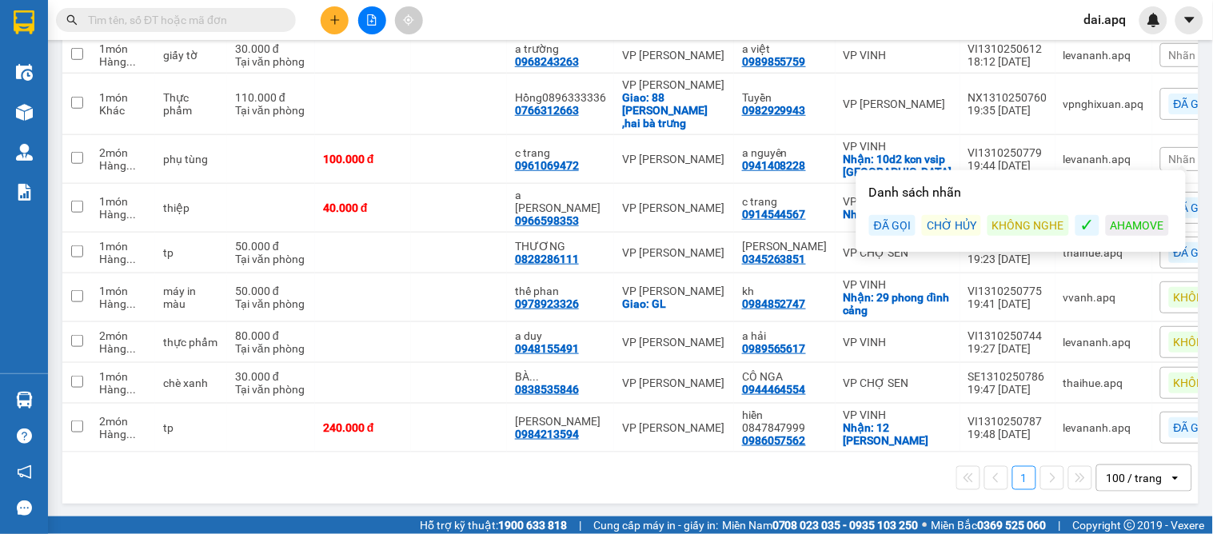
click at [885, 227] on div "ĐÃ GỌI" at bounding box center [892, 225] width 46 height 21
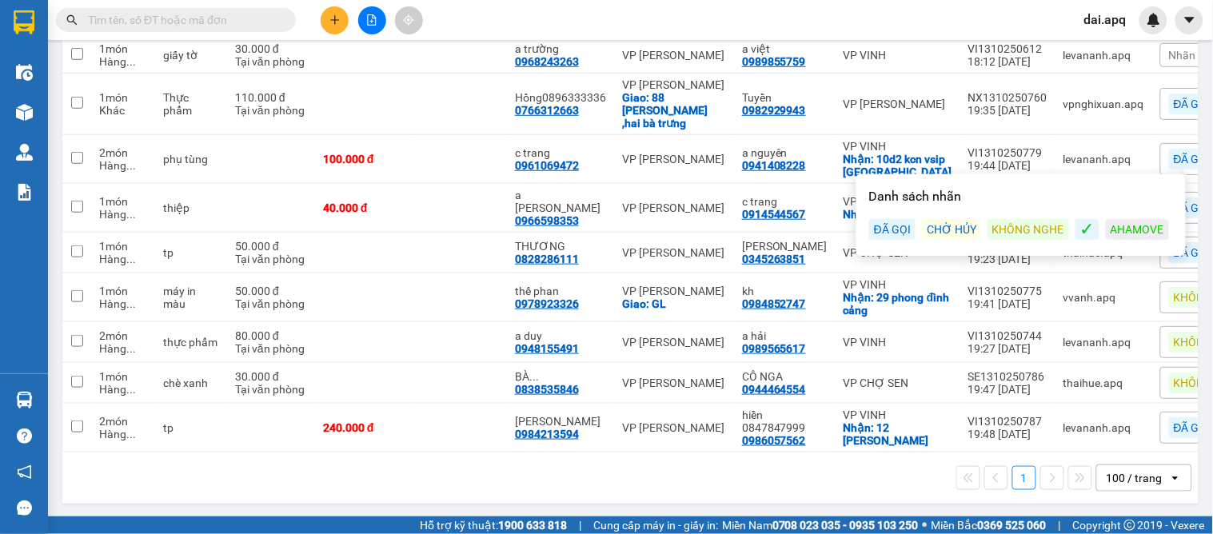
click at [539, 500] on div "1 100 / trang open" at bounding box center [630, 478] width 1136 height 51
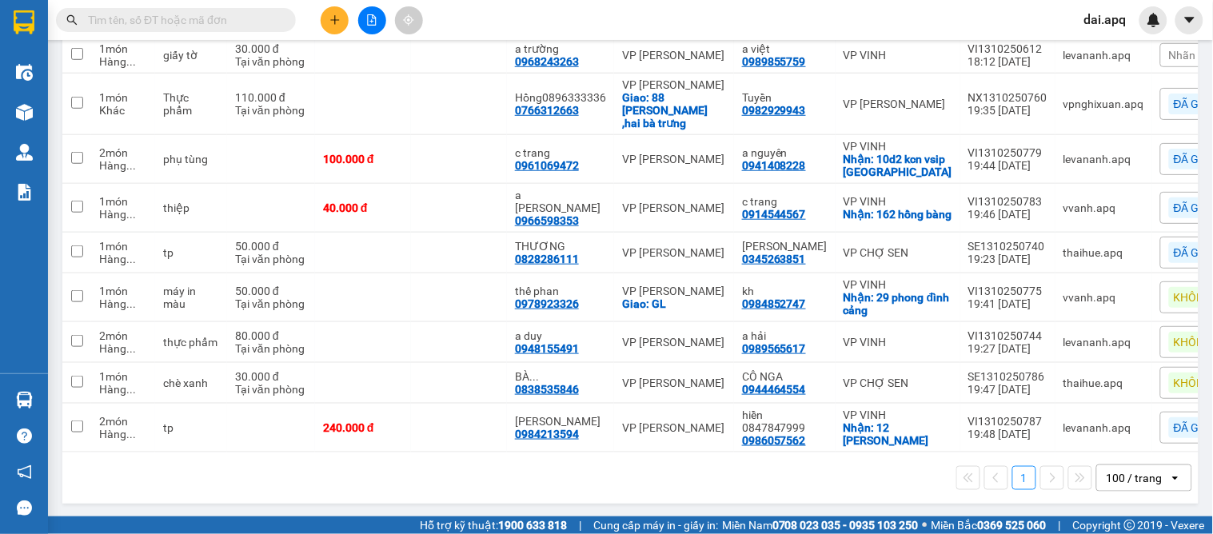
scroll to position [0, 0]
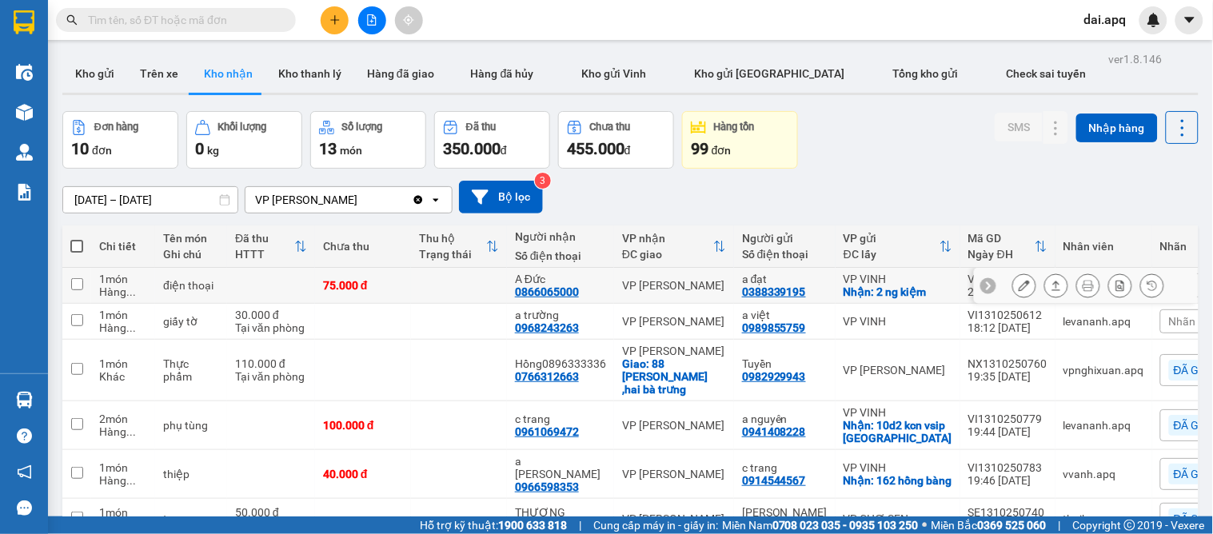
click at [983, 286] on icon at bounding box center [988, 285] width 11 height 11
click at [1169, 281] on span "Nhãn" at bounding box center [1182, 285] width 27 height 13
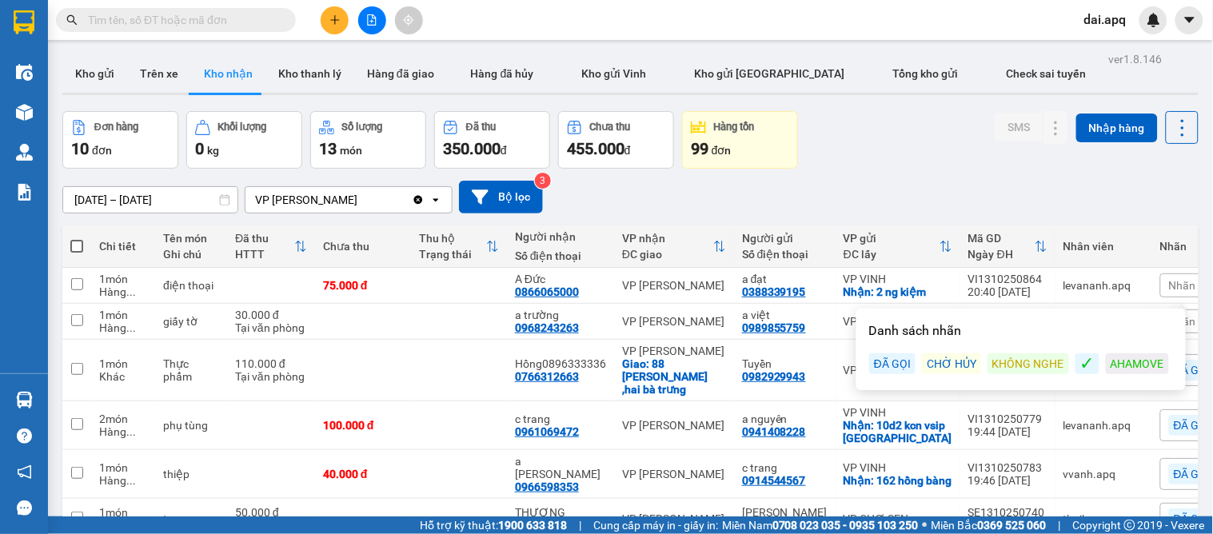
click at [884, 362] on div "ĐÃ GỌI" at bounding box center [892, 364] width 46 height 21
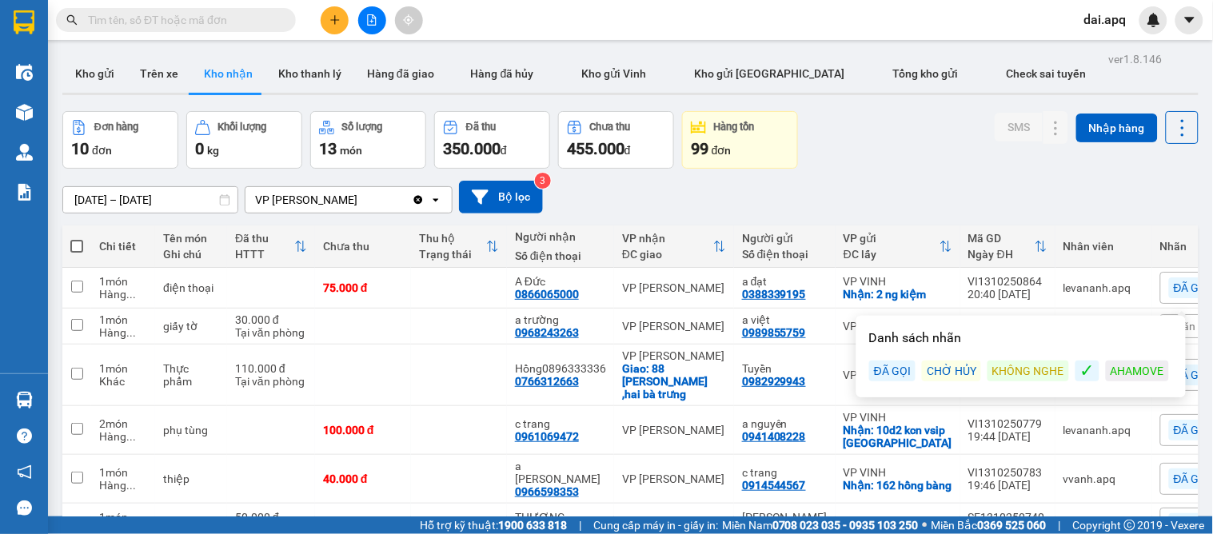
click at [922, 130] on div "Đơn hàng 10 đơn Khối lượng 0 kg Số lượng 13 món Đã thu 350.000 đ Chưa thu 455.0…" at bounding box center [630, 140] width 1136 height 58
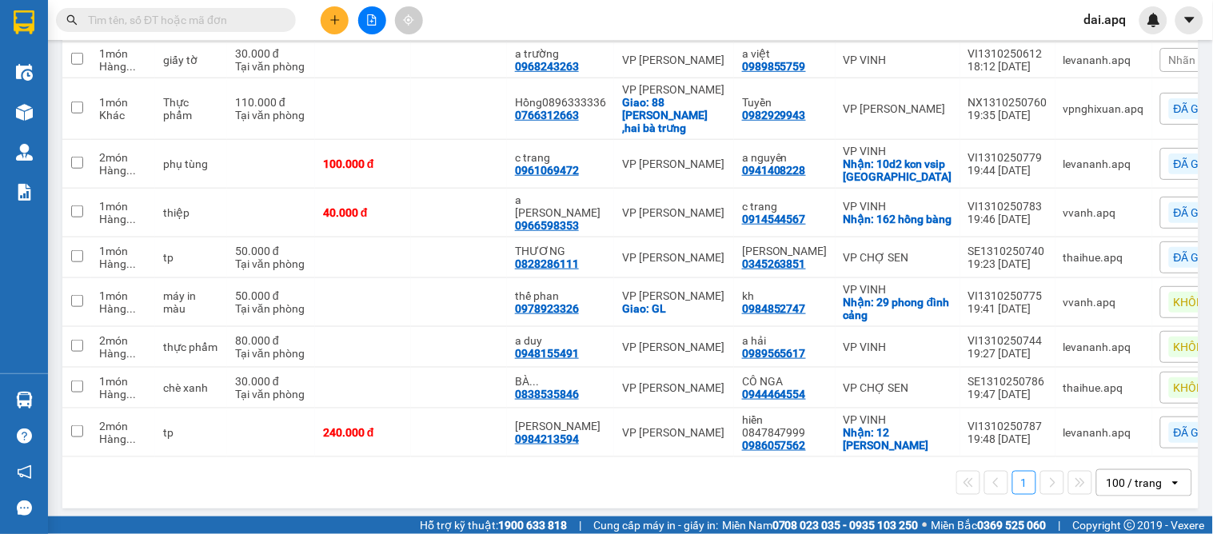
scroll to position [275, 0]
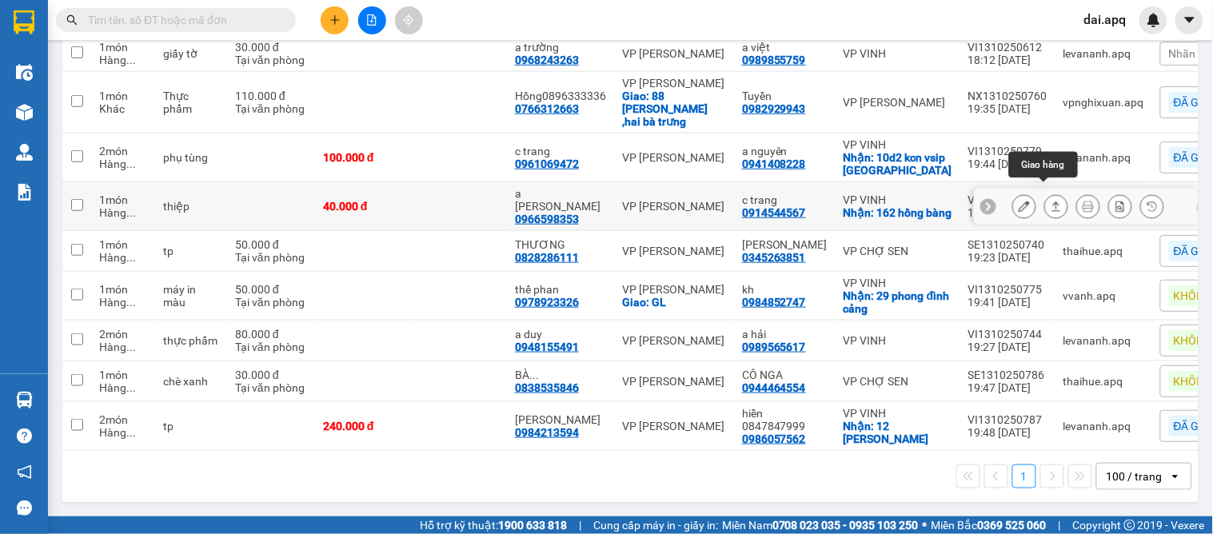
click at [1051, 201] on icon at bounding box center [1056, 206] width 11 height 11
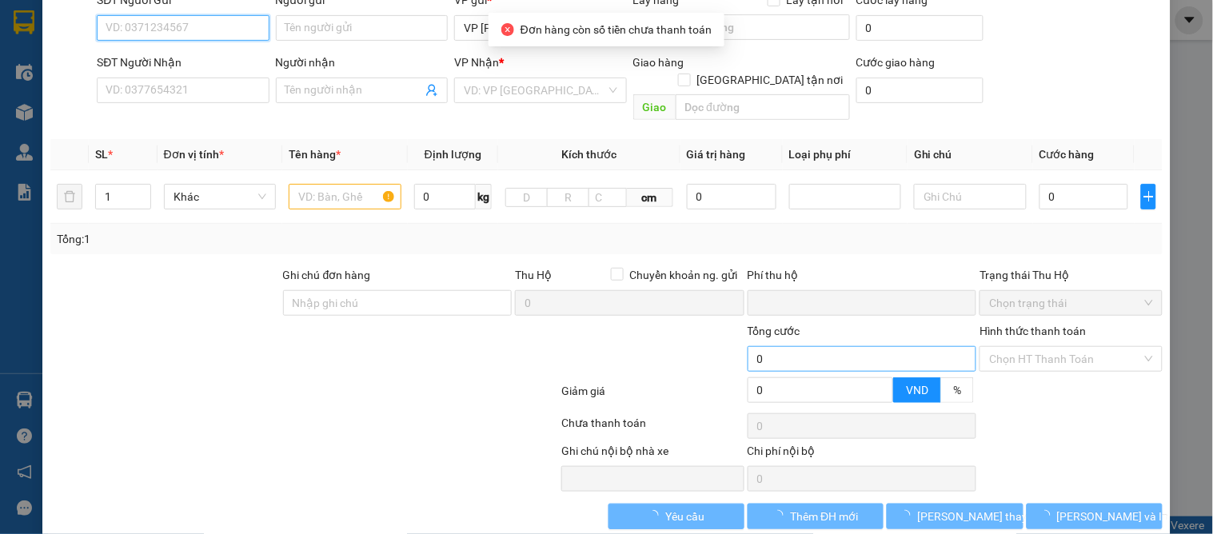
type input "0914544567"
type input "c trang"
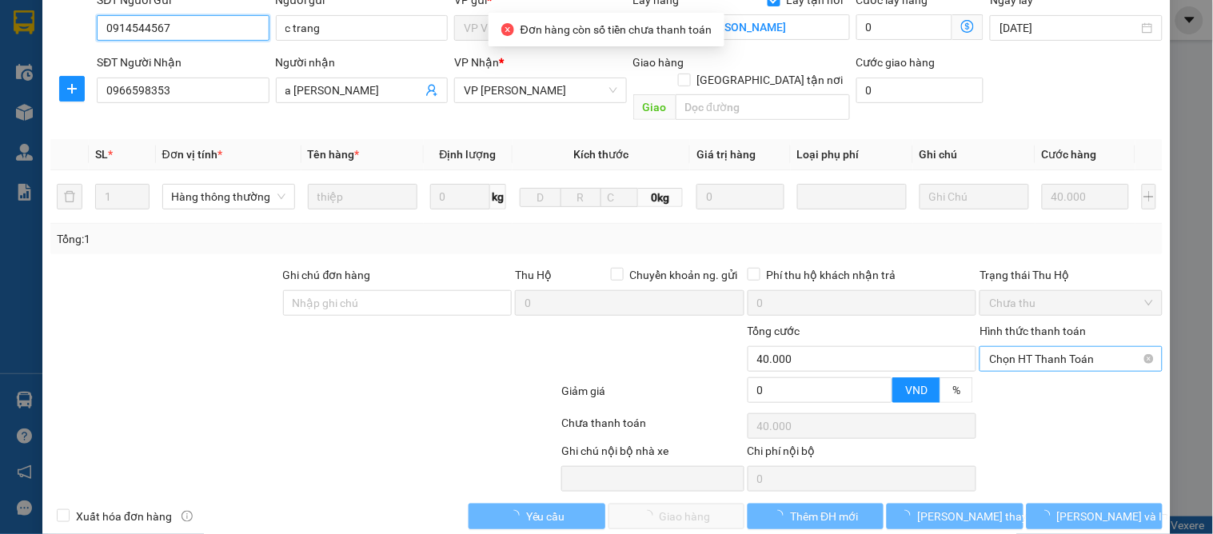
scroll to position [142, 0]
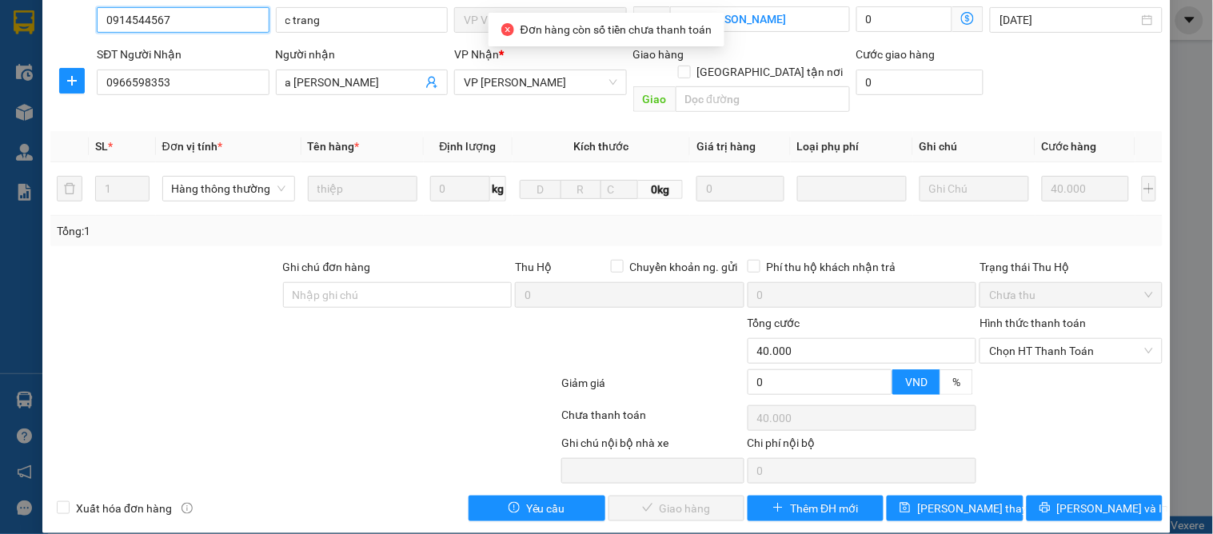
click at [1009, 346] on div "Hình thức thanh toán Chọn HT Thanh Toán" at bounding box center [1071, 342] width 182 height 56
click at [1009, 374] on div at bounding box center [1071, 388] width 186 height 28
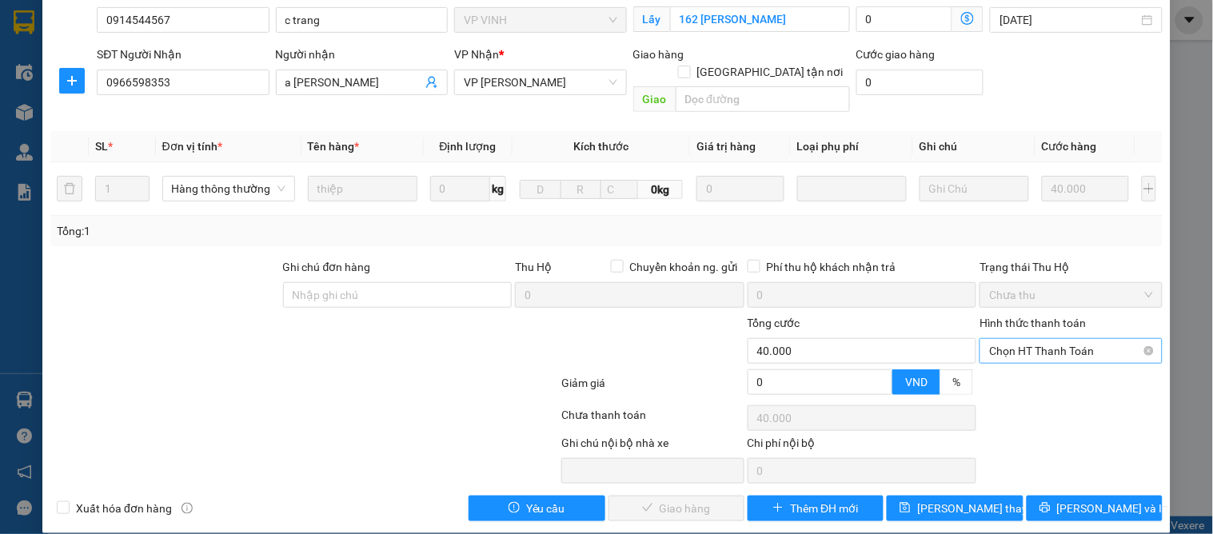
click at [1009, 339] on span "Chọn HT Thanh Toán" at bounding box center [1070, 351] width 163 height 24
click at [1009, 362] on div "Tại văn phòng" at bounding box center [1062, 366] width 162 height 18
click at [713, 500] on span "[PERSON_NAME] và Giao hàng" at bounding box center [716, 509] width 154 height 18
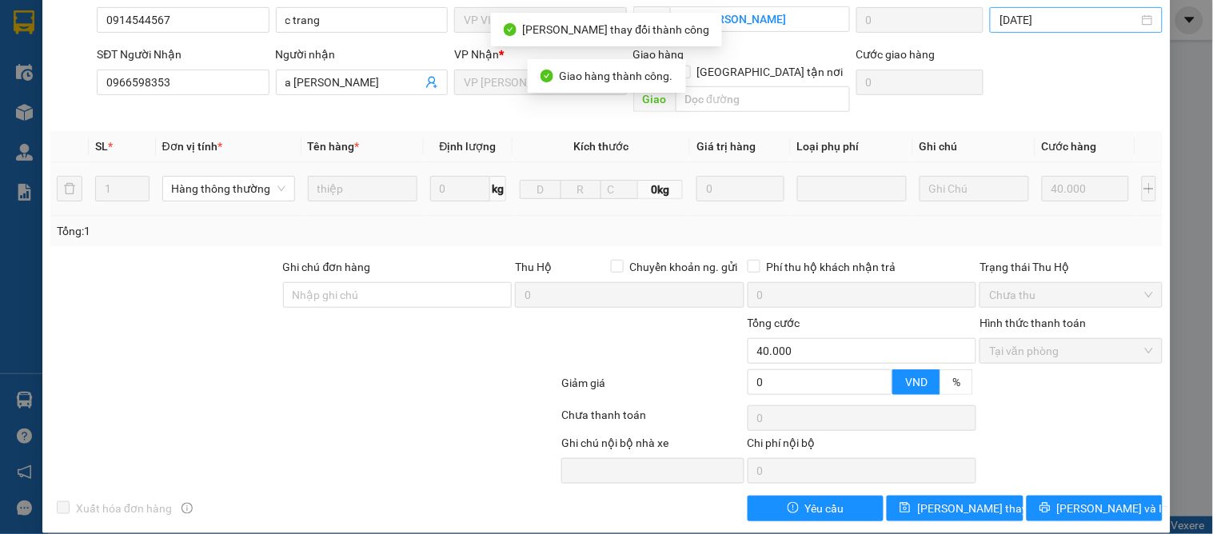
scroll to position [0, 0]
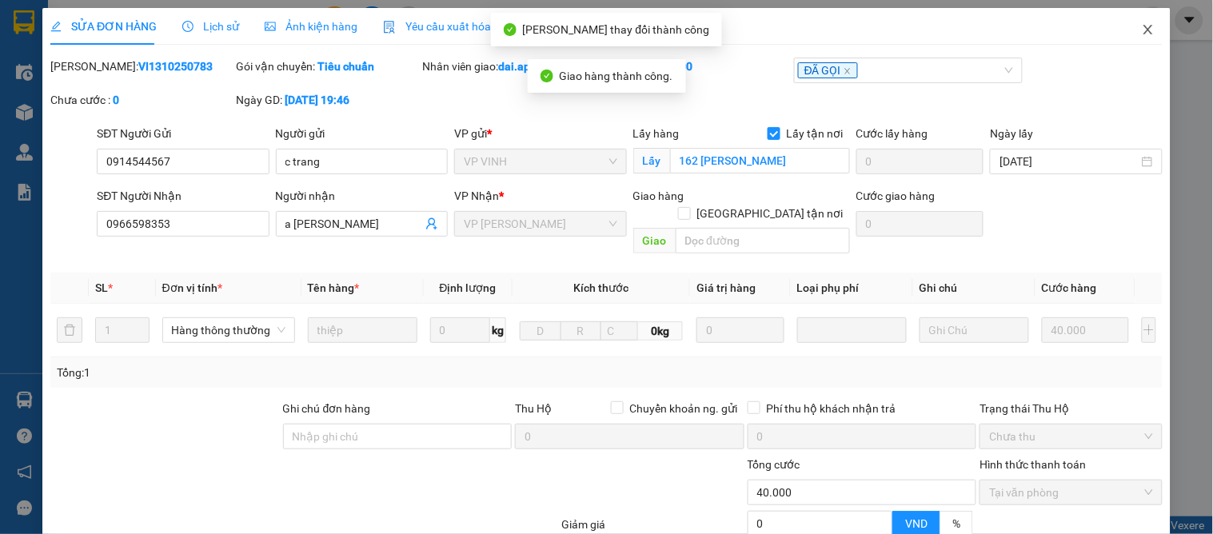
click at [1142, 32] on icon "close" at bounding box center [1148, 29] width 13 height 13
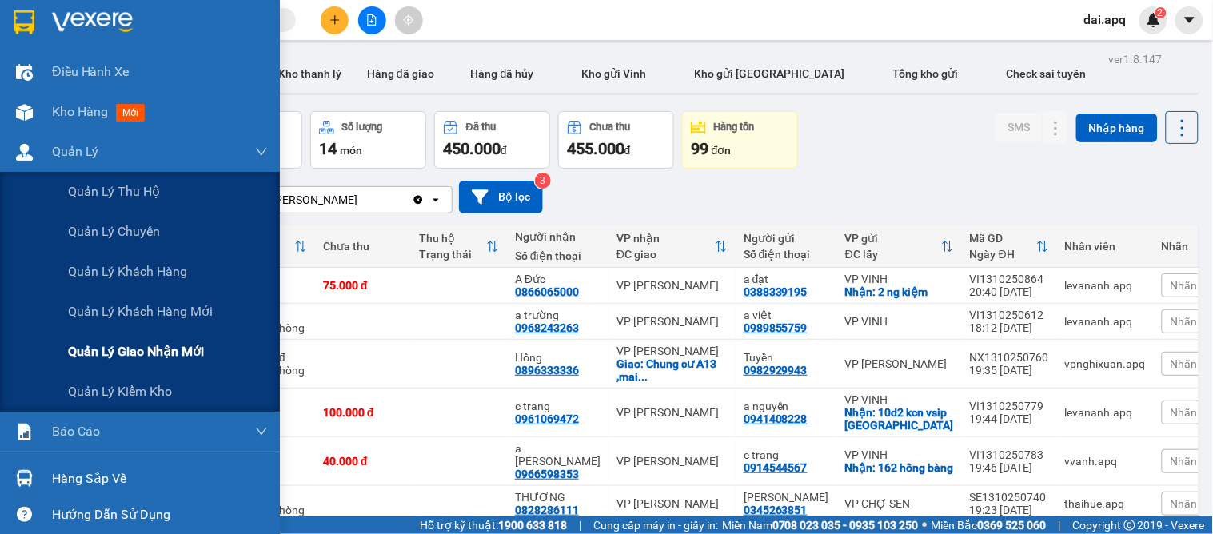
click at [156, 338] on div "Quản lý giao nhận mới" at bounding box center [168, 352] width 200 height 40
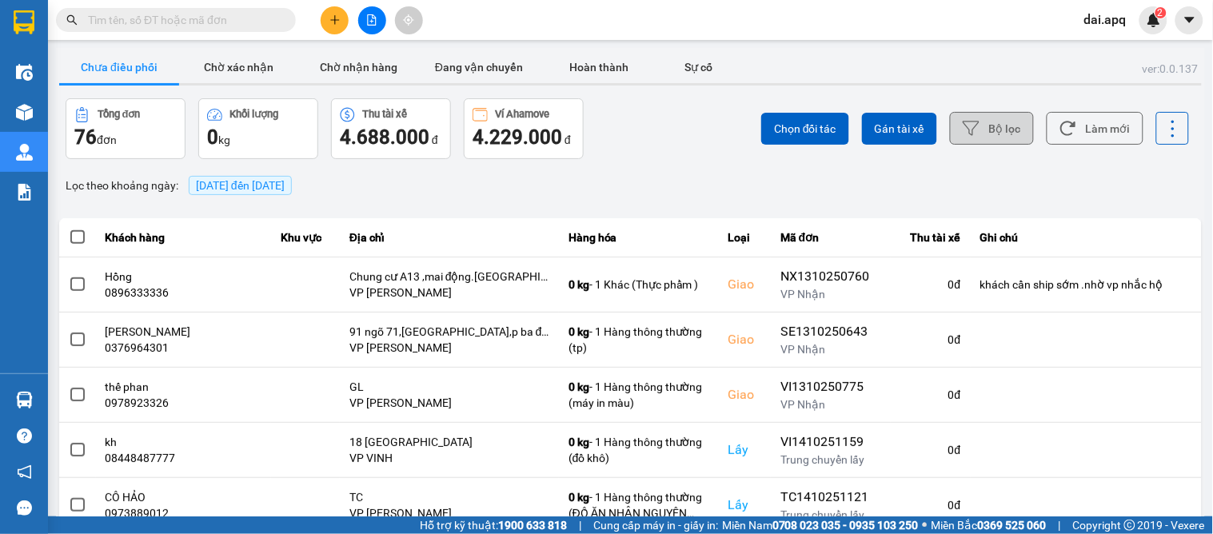
click at [972, 142] on button "Bộ lọc" at bounding box center [992, 128] width 84 height 33
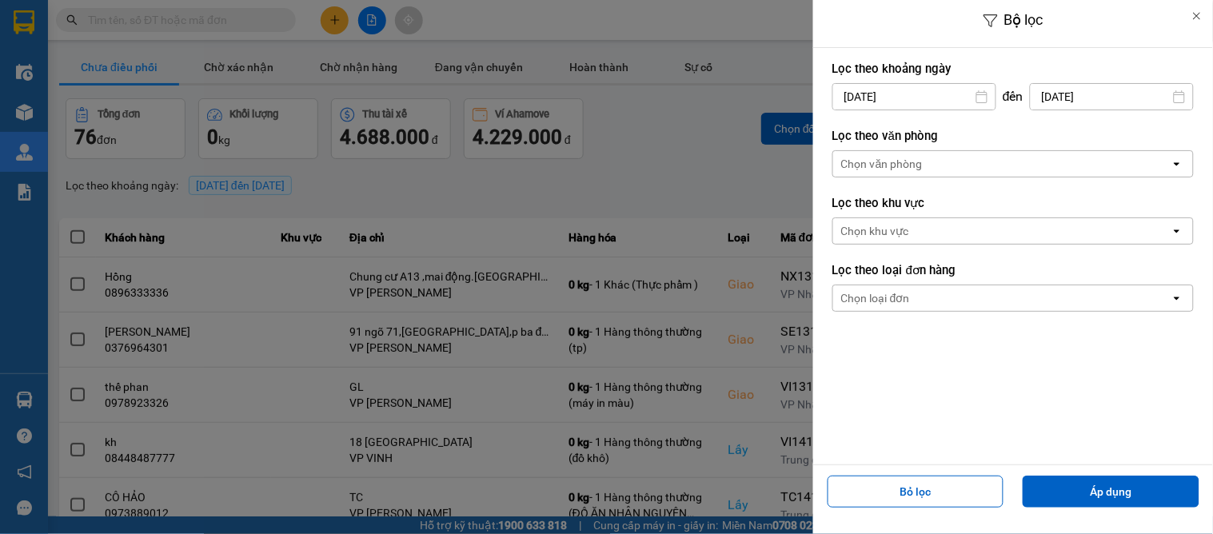
click at [938, 166] on div "Chọn văn phòng" at bounding box center [1002, 164] width 338 height 26
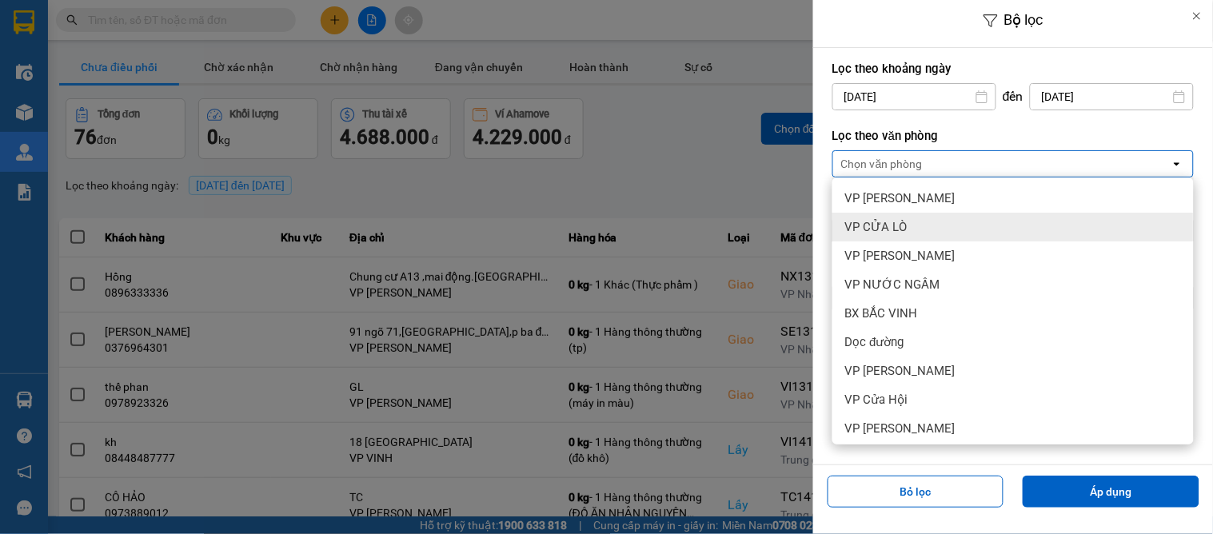
click at [897, 224] on span "VP CỬA LÒ" at bounding box center [876, 227] width 62 height 16
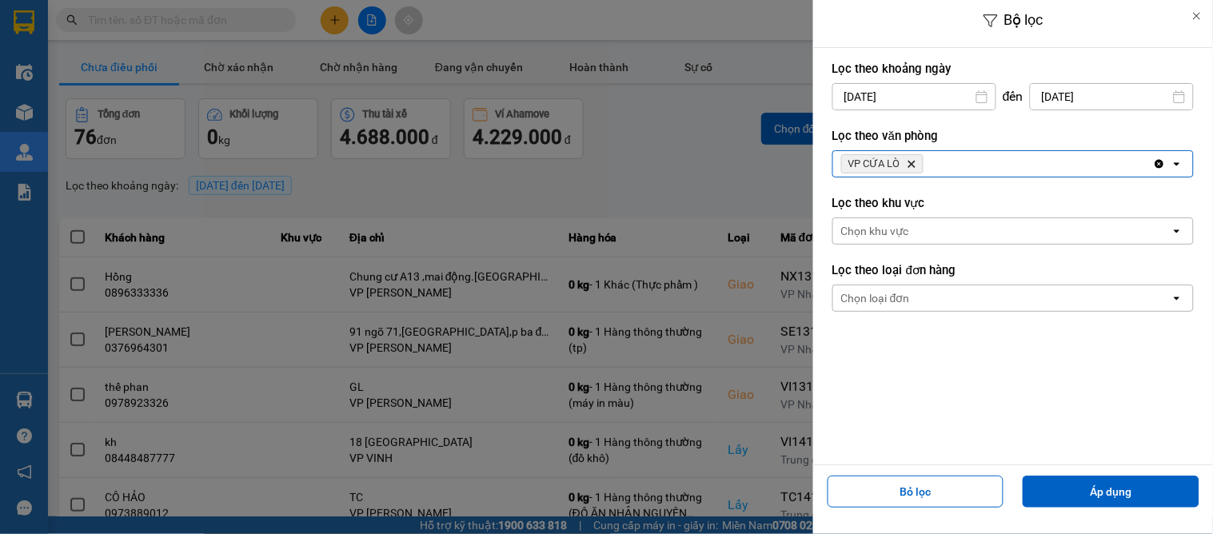
click at [907, 162] on icon "Delete" at bounding box center [912, 164] width 10 height 10
click at [907, 162] on div "Chọn văn phòng" at bounding box center [882, 164] width 82 height 16
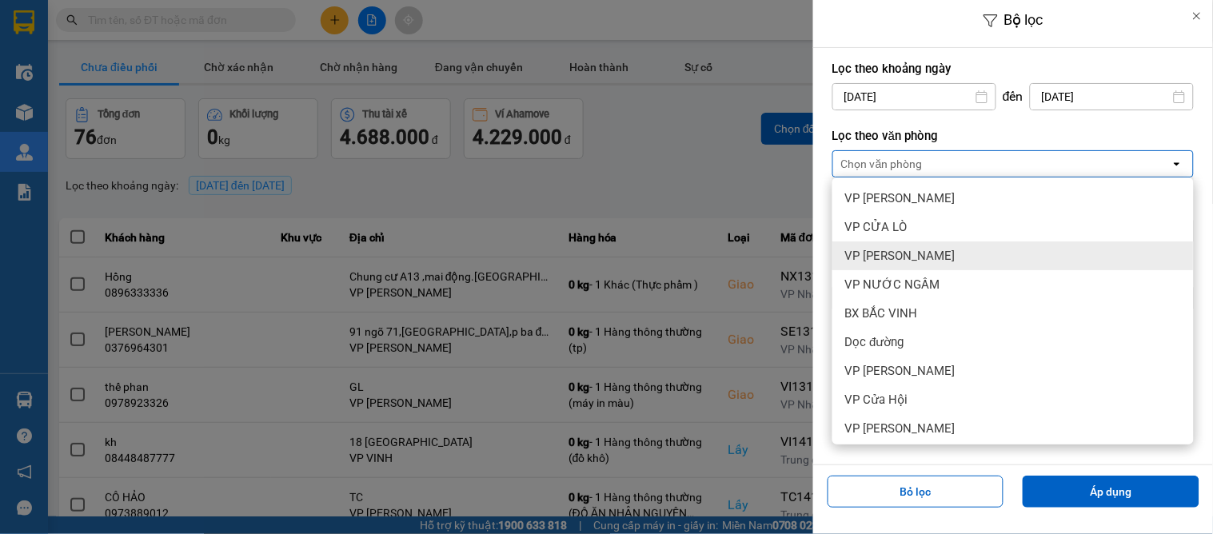
click at [886, 256] on span "VP [PERSON_NAME]" at bounding box center [900, 256] width 110 height 16
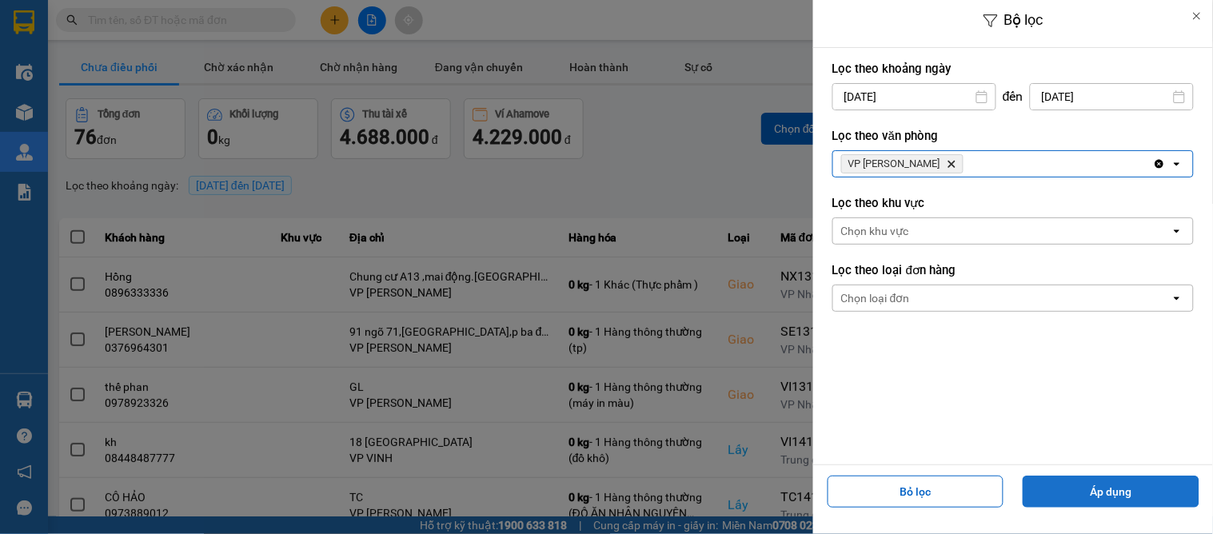
click at [1102, 486] on button "Áp dụng" at bounding box center [1111, 492] width 177 height 32
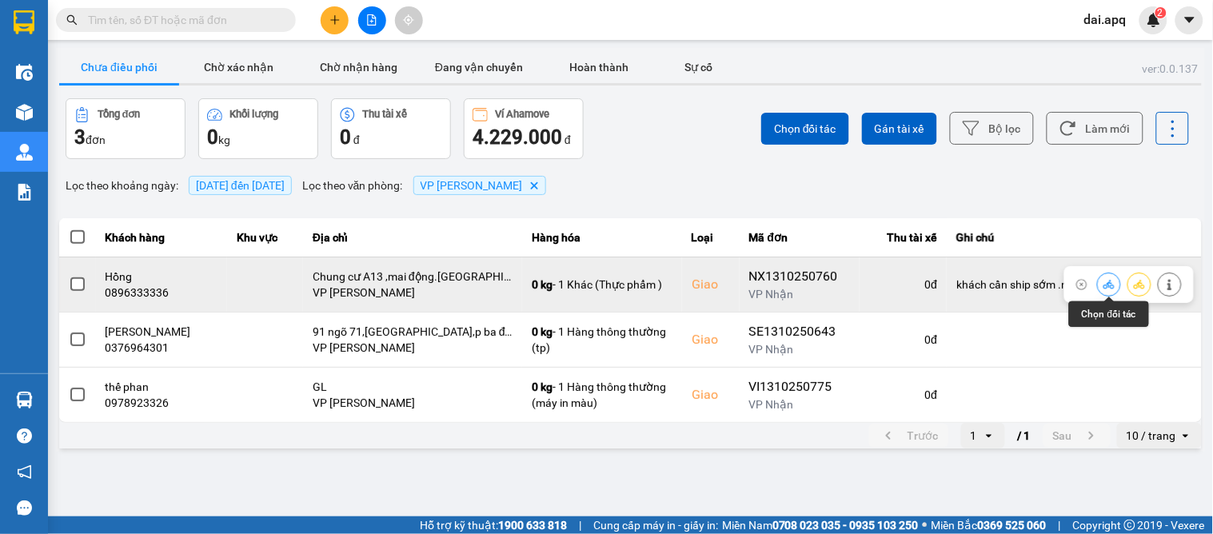
click at [1115, 281] on icon at bounding box center [1109, 284] width 11 height 11
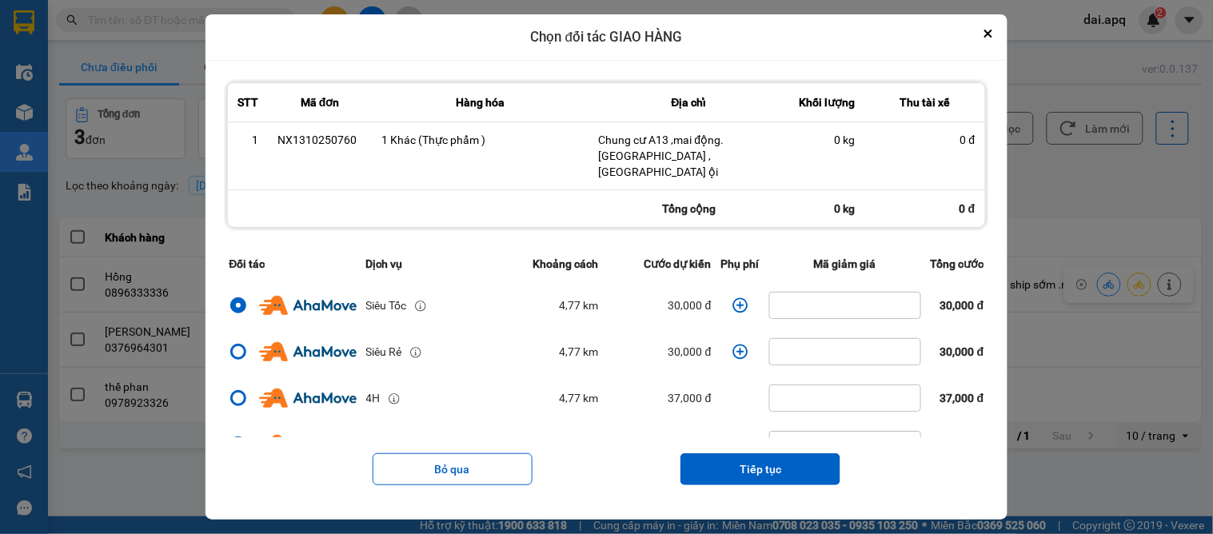
click at [736, 298] on icon "dialog" at bounding box center [741, 306] width 16 height 16
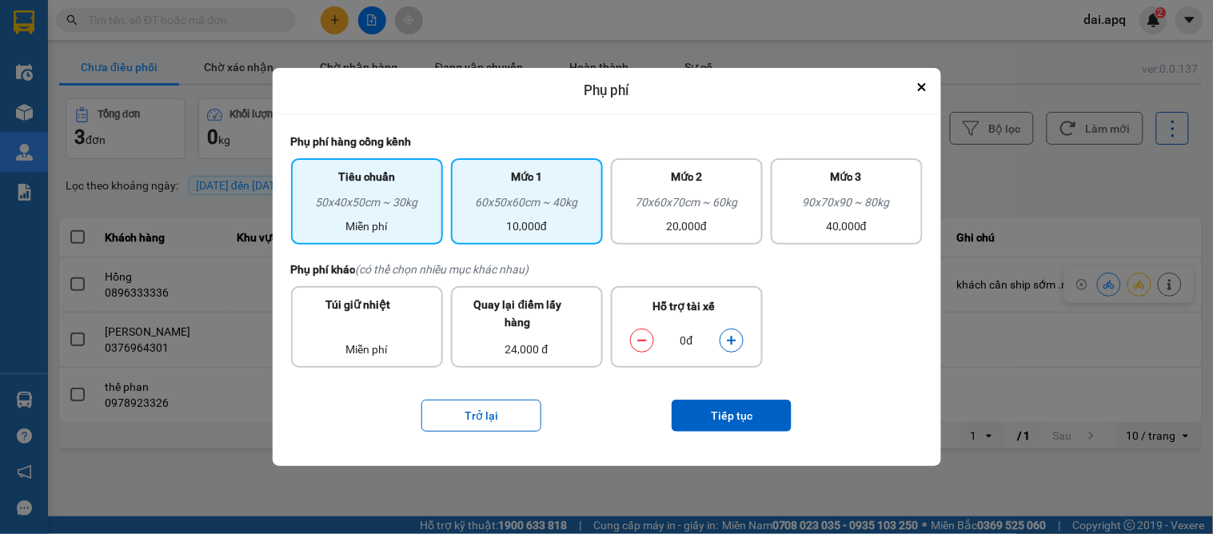
click at [578, 218] on div "10,000đ" at bounding box center [527, 227] width 133 height 18
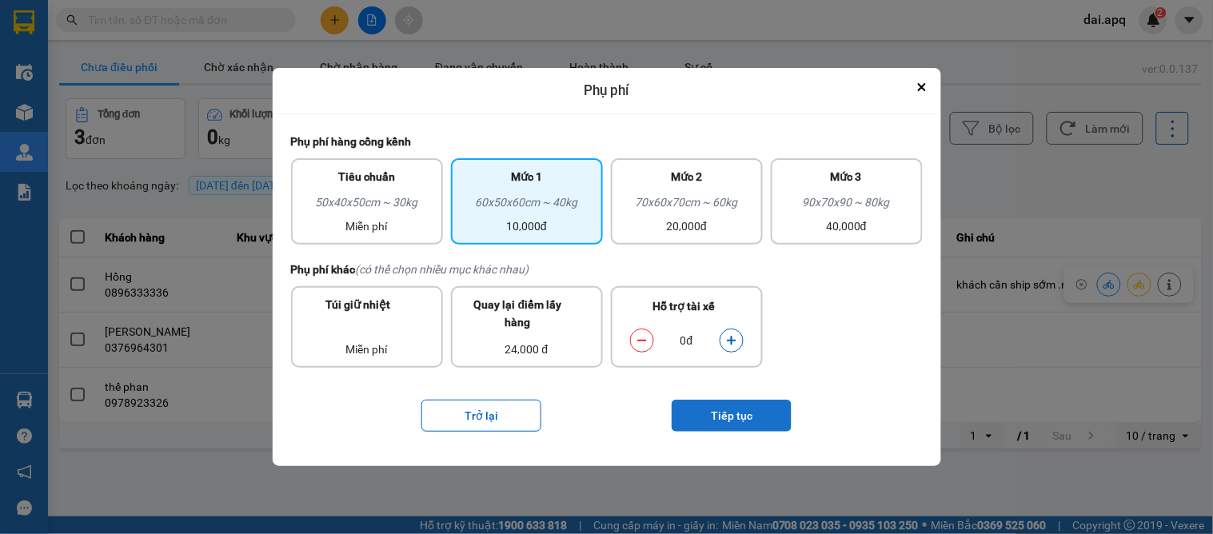
click at [758, 411] on button "Tiếp tục" at bounding box center [732, 416] width 120 height 32
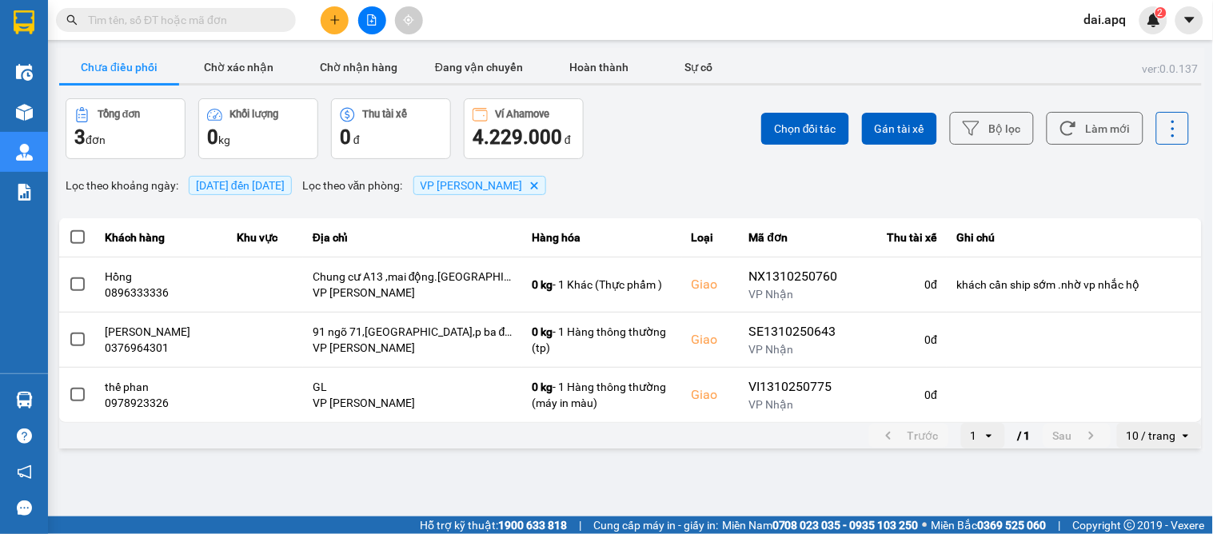
click at [1061, 164] on div "ver: 0.0.137 Chưa điều phối Chờ xác nhận Chờ nhận hàng Đang vận chuyển Hoàn thà…" at bounding box center [630, 250] width 1149 height 404
click at [613, 178] on div "Lọc theo khoảng ngày : 14/10/2025 đến 14/10/2025 Lọc theo văn phòng : VP GIA LÂ…" at bounding box center [630, 185] width 1143 height 27
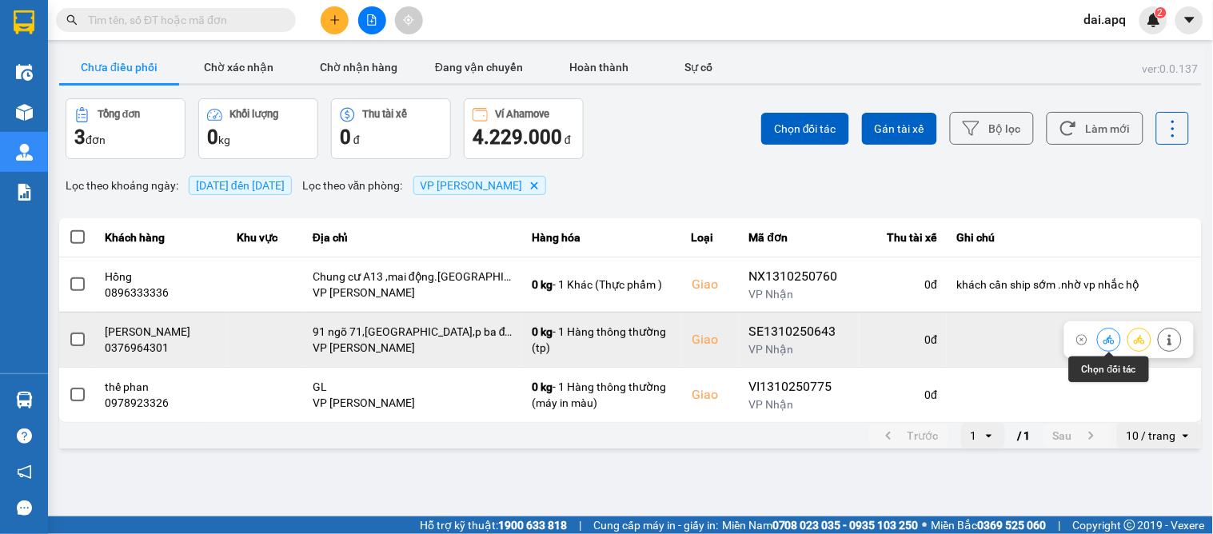
click at [1109, 338] on icon at bounding box center [1109, 339] width 11 height 11
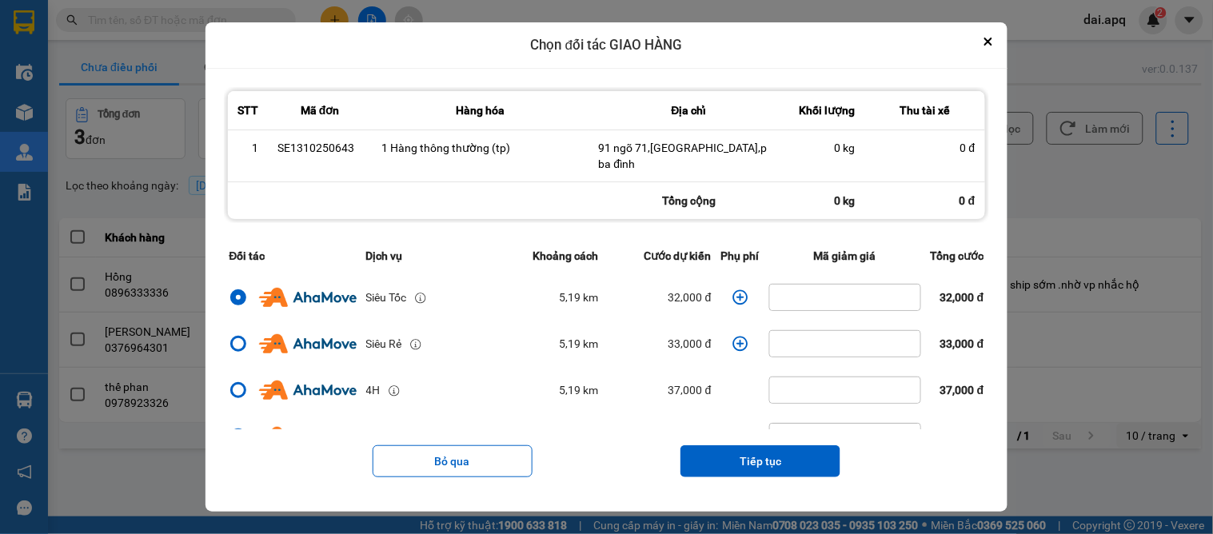
click at [733, 290] on icon "dialog" at bounding box center [741, 298] width 16 height 16
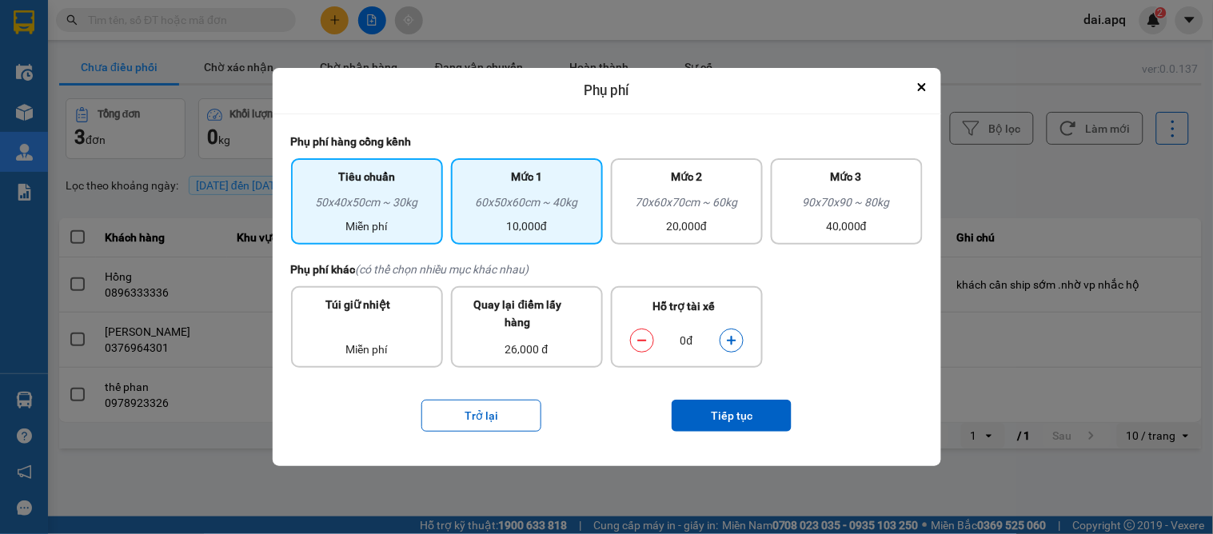
click at [564, 227] on div "10,000đ" at bounding box center [527, 227] width 133 height 18
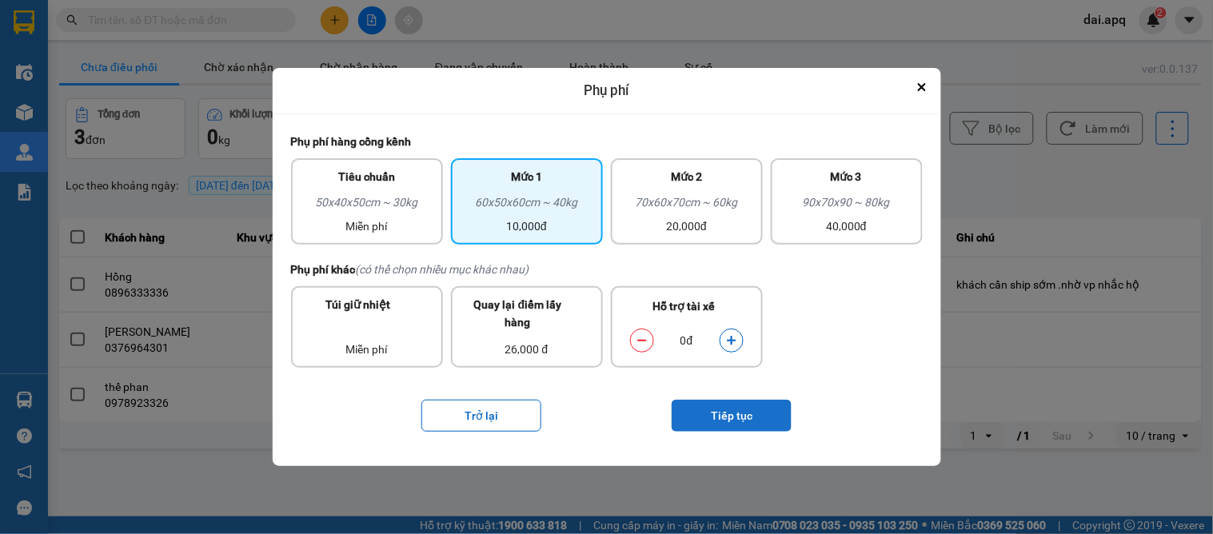
click at [753, 410] on button "Tiếp tục" at bounding box center [732, 416] width 120 height 32
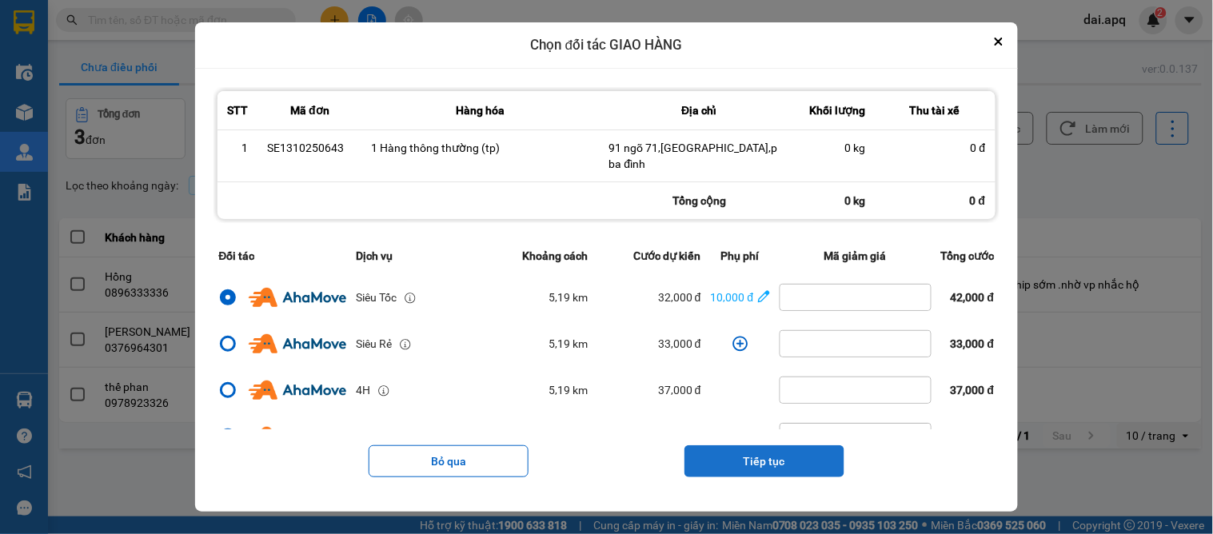
click at [763, 452] on button "Tiếp tục" at bounding box center [765, 461] width 160 height 32
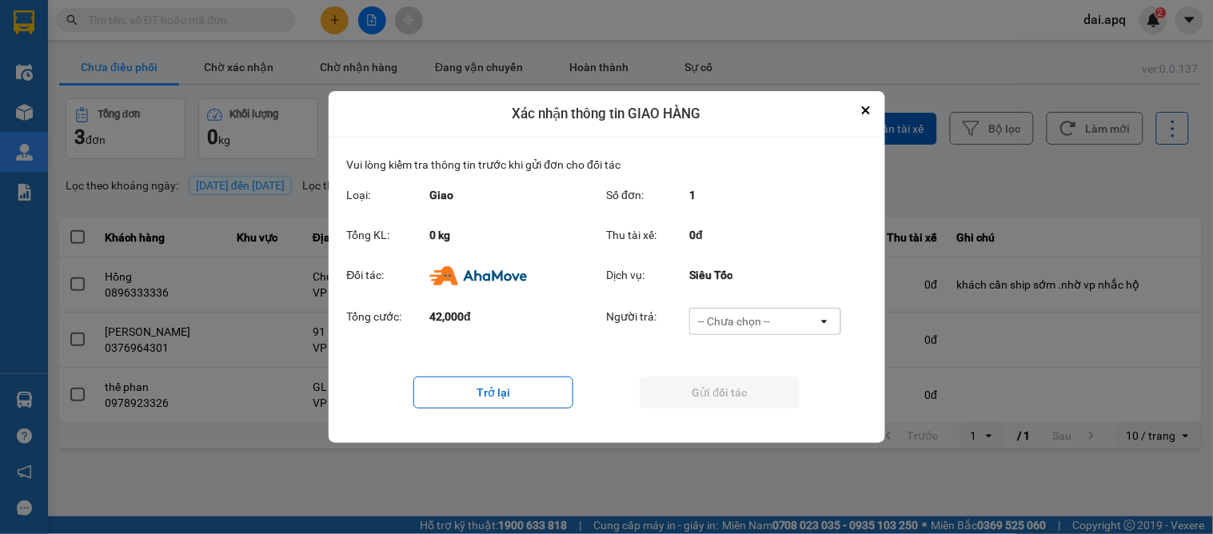
click at [723, 324] on div "-- Chưa chọn --" at bounding box center [734, 322] width 72 height 16
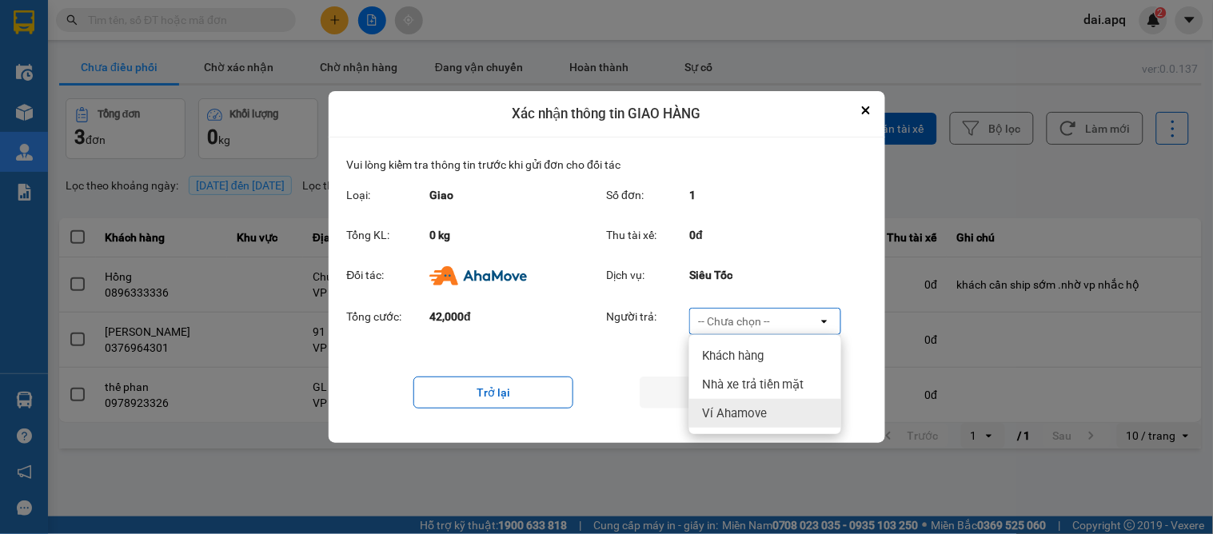
click at [744, 401] on div "Ví Ahamove" at bounding box center [765, 413] width 152 height 29
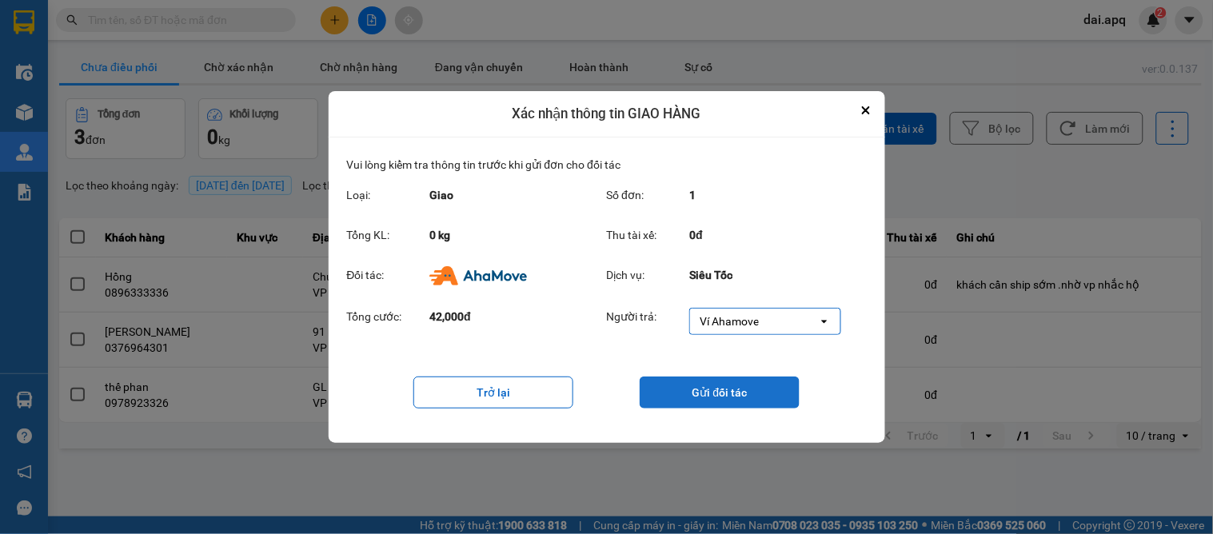
click at [722, 390] on button "Gửi đối tác" at bounding box center [720, 393] width 160 height 32
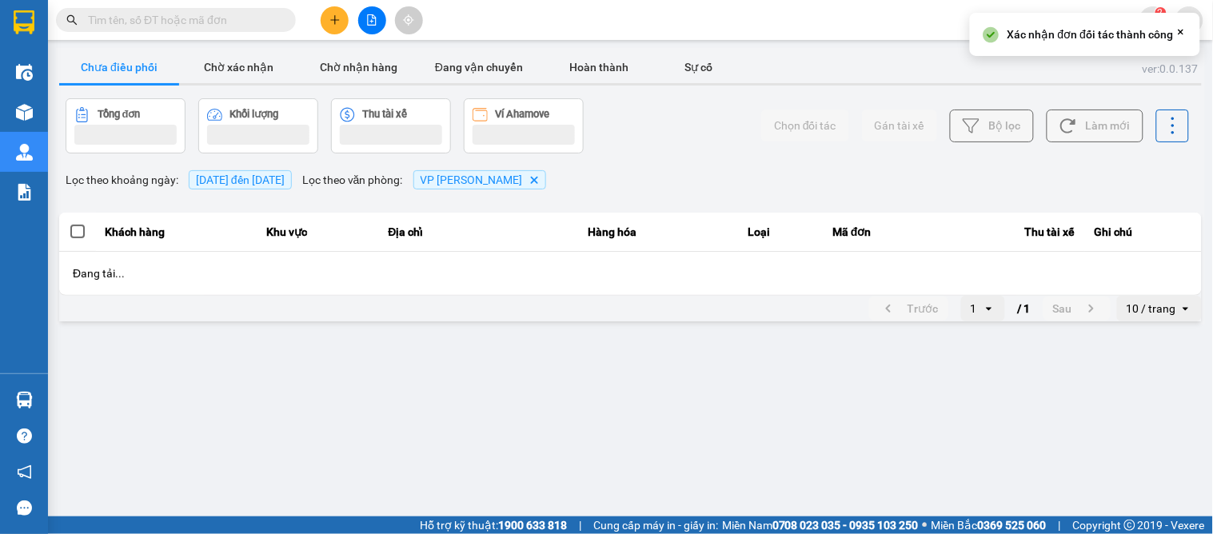
click at [741, 494] on main "ver: 0.0.137 Chưa điều phối Chờ xác nhận Chờ nhận hàng Đang vận chuyển Hoàn thà…" at bounding box center [606, 258] width 1213 height 517
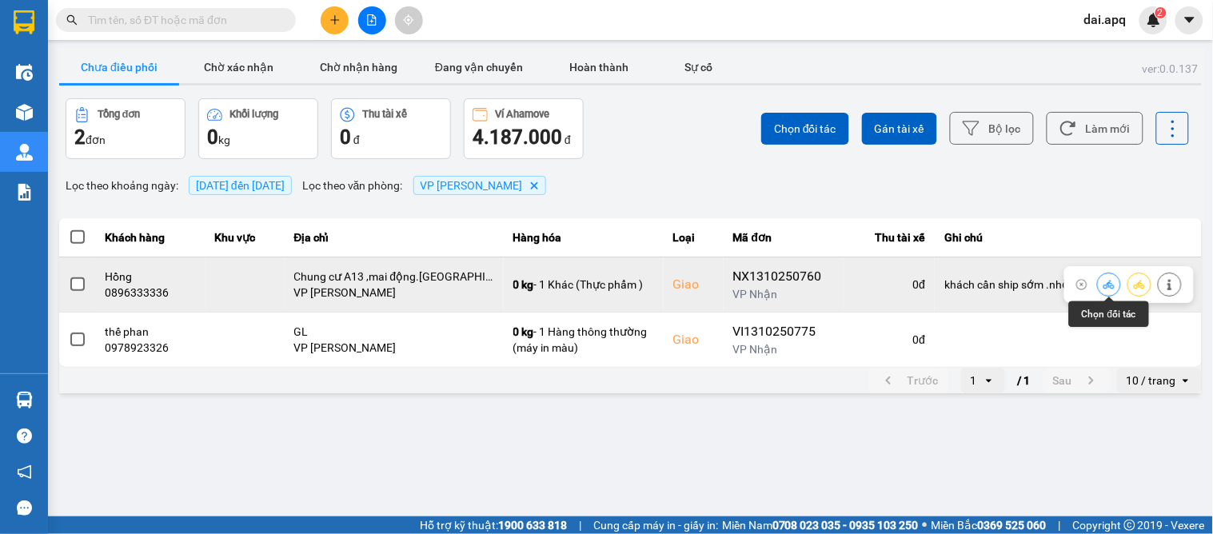
click at [1106, 282] on icon at bounding box center [1109, 284] width 11 height 11
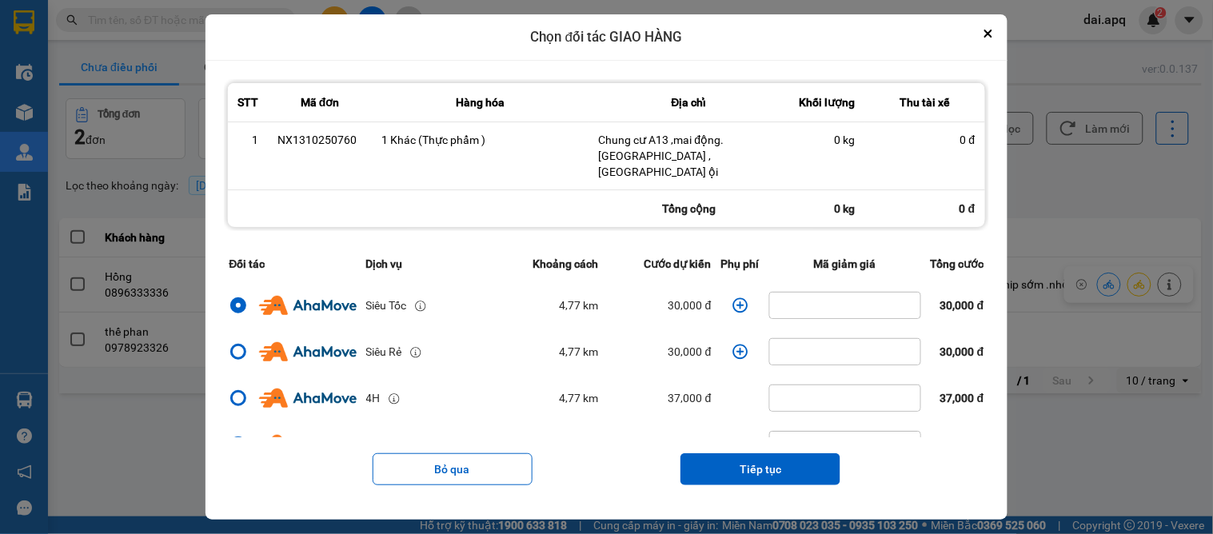
click at [733, 298] on icon "dialog" at bounding box center [740, 305] width 15 height 15
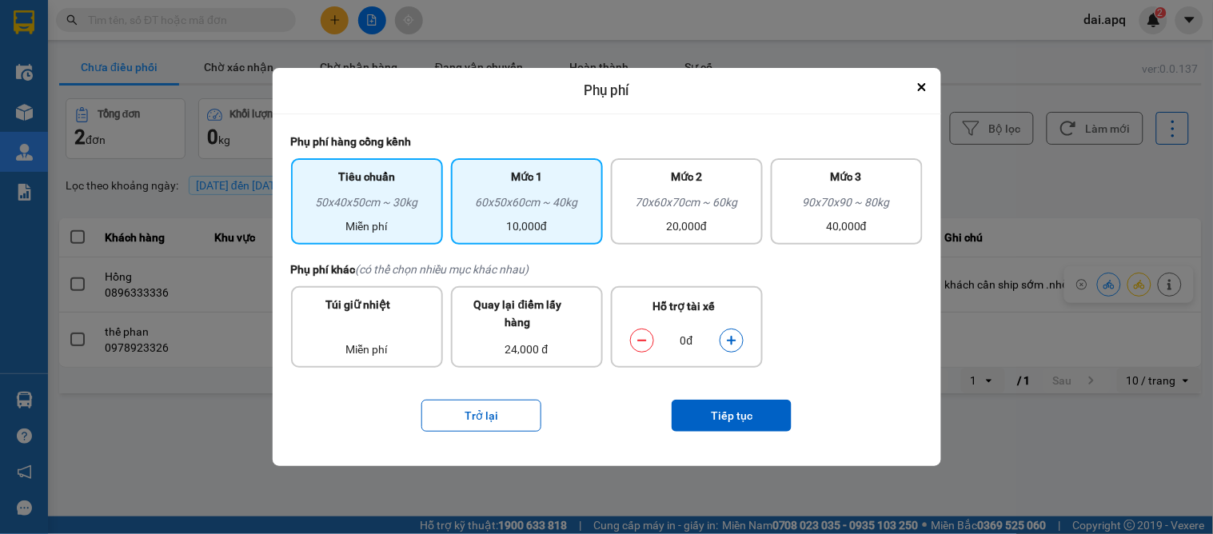
click at [536, 222] on div "10,000đ" at bounding box center [527, 227] width 133 height 18
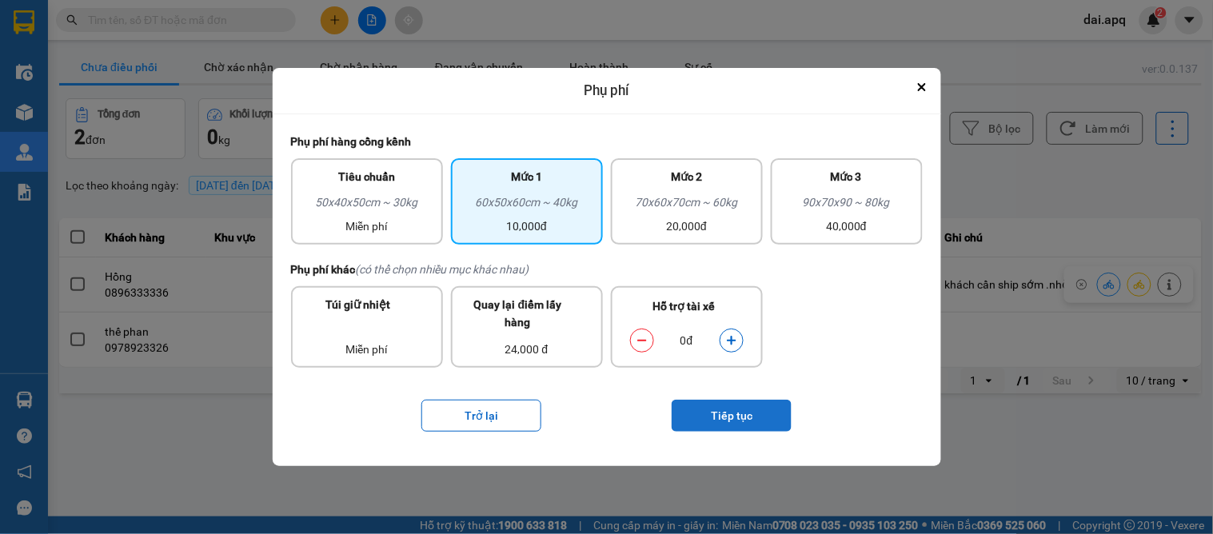
click at [733, 409] on button "Tiếp tục" at bounding box center [732, 416] width 120 height 32
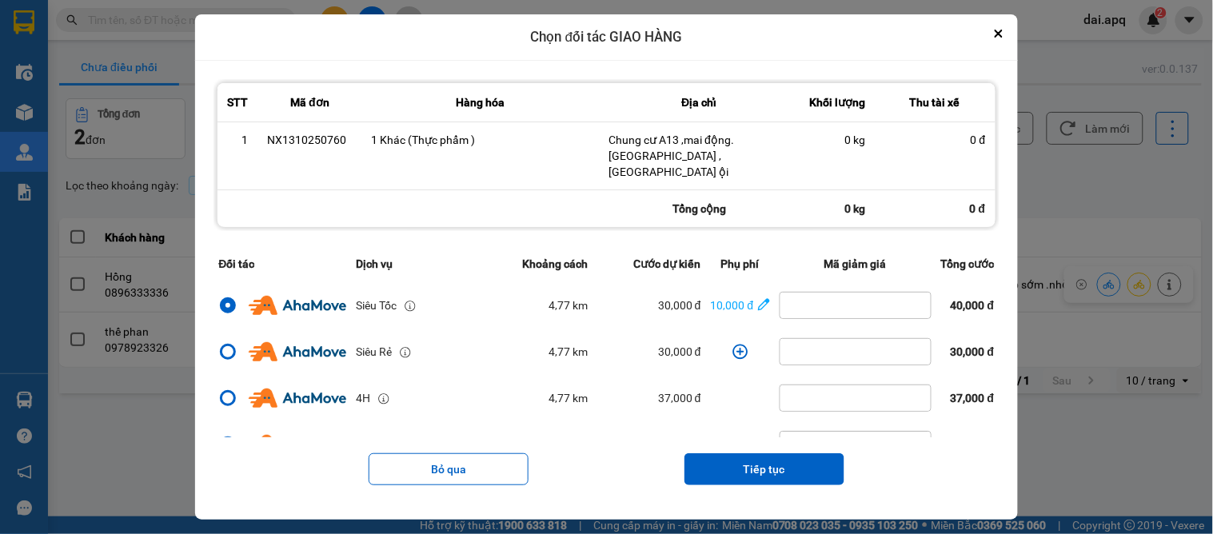
click at [765, 460] on button "Tiếp tục" at bounding box center [765, 469] width 160 height 32
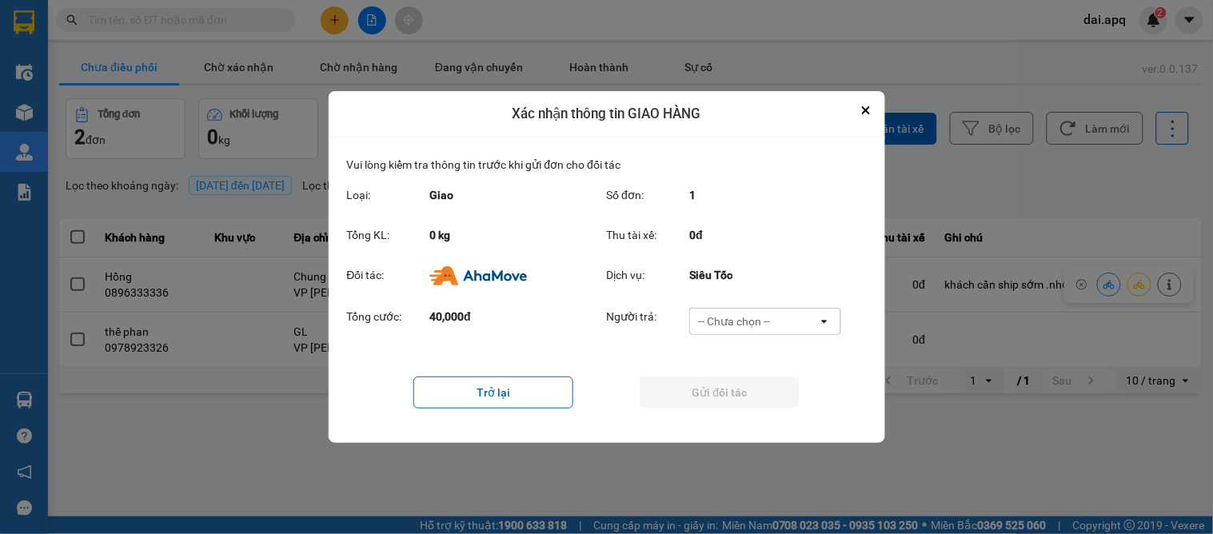
click at [756, 326] on div "-- Chưa chọn --" at bounding box center [734, 322] width 72 height 16
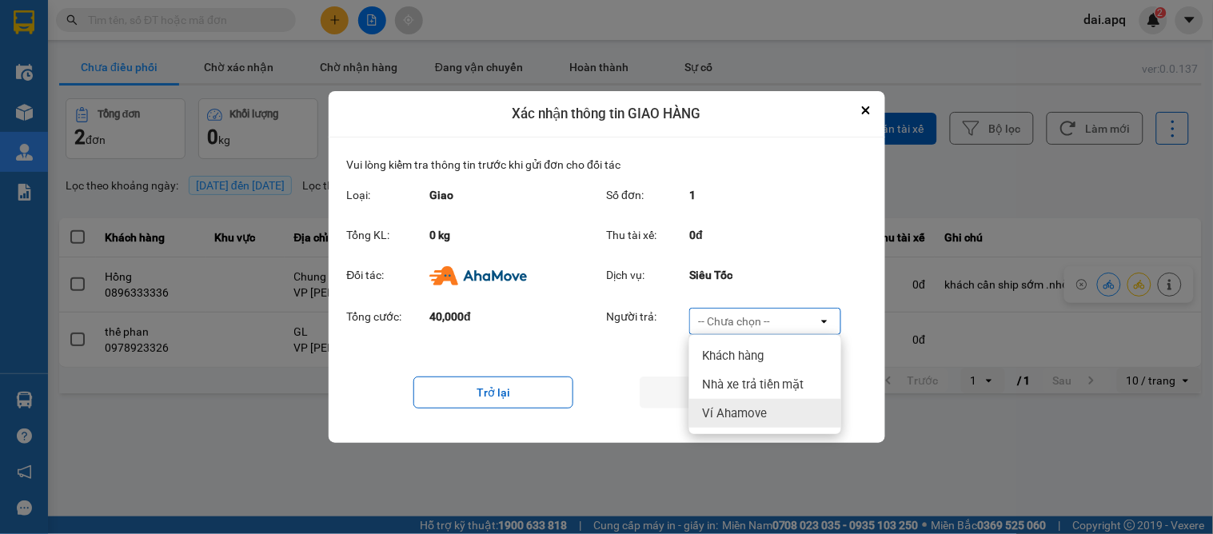
click at [766, 418] on div "Ví Ahamove" at bounding box center [765, 413] width 152 height 29
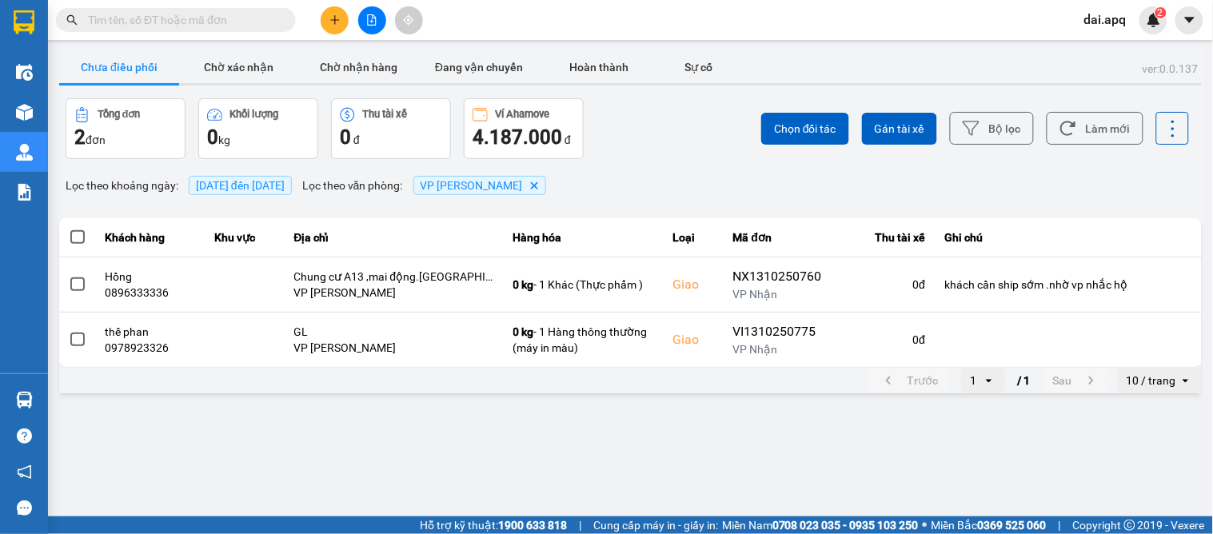
drag, startPoint x: 738, startPoint y: 477, endPoint x: 740, endPoint y: 465, distance: 12.1
click at [738, 476] on main "ver: 0.0.137 Chưa điều phối Chờ xác nhận Chờ nhận hàng Đang vận chuyển Hoàn thà…" at bounding box center [606, 258] width 1213 height 517
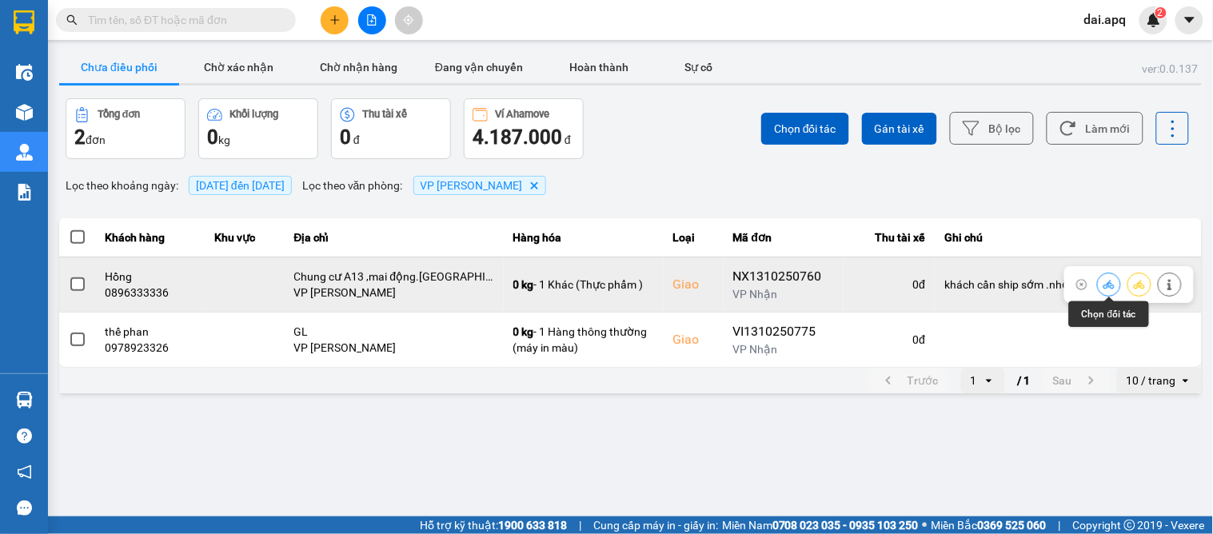
click at [1105, 286] on icon at bounding box center [1109, 284] width 11 height 11
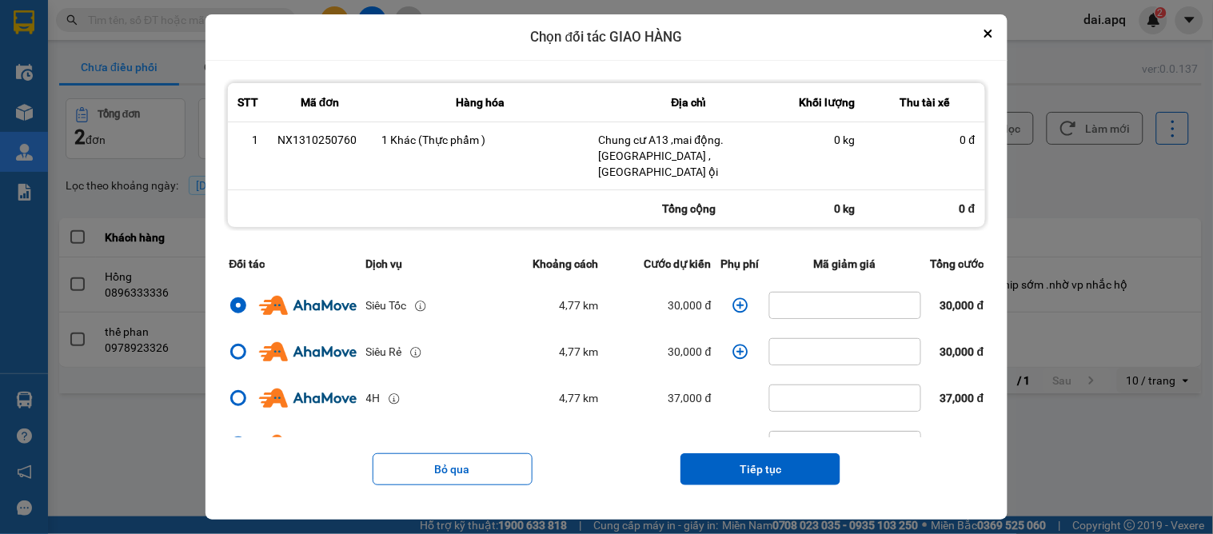
click at [733, 298] on icon "dialog" at bounding box center [741, 306] width 16 height 16
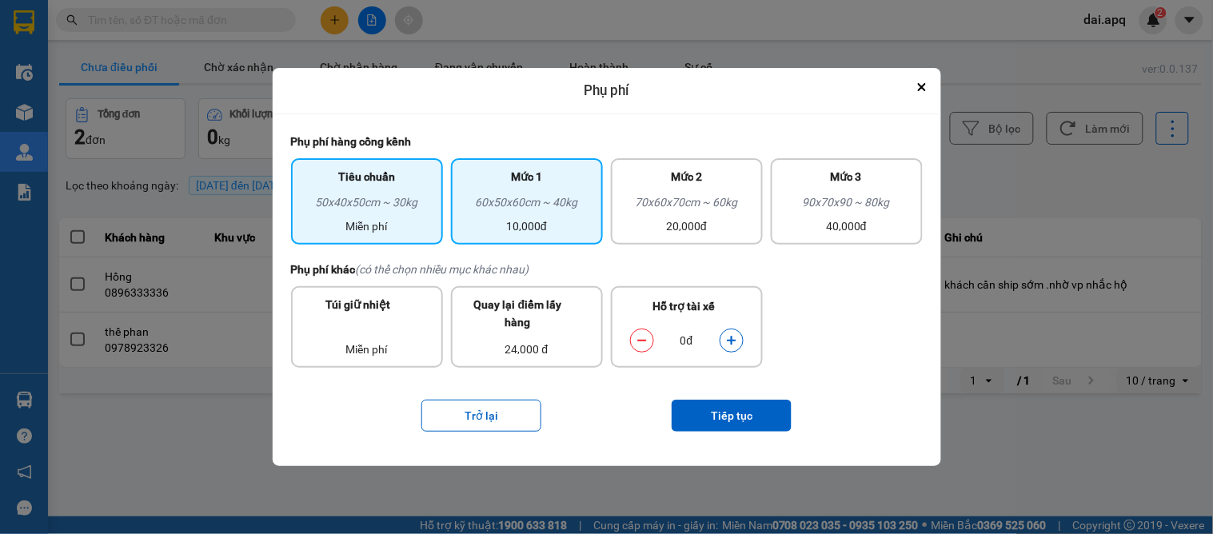
click at [557, 221] on div "10,000đ" at bounding box center [527, 227] width 133 height 18
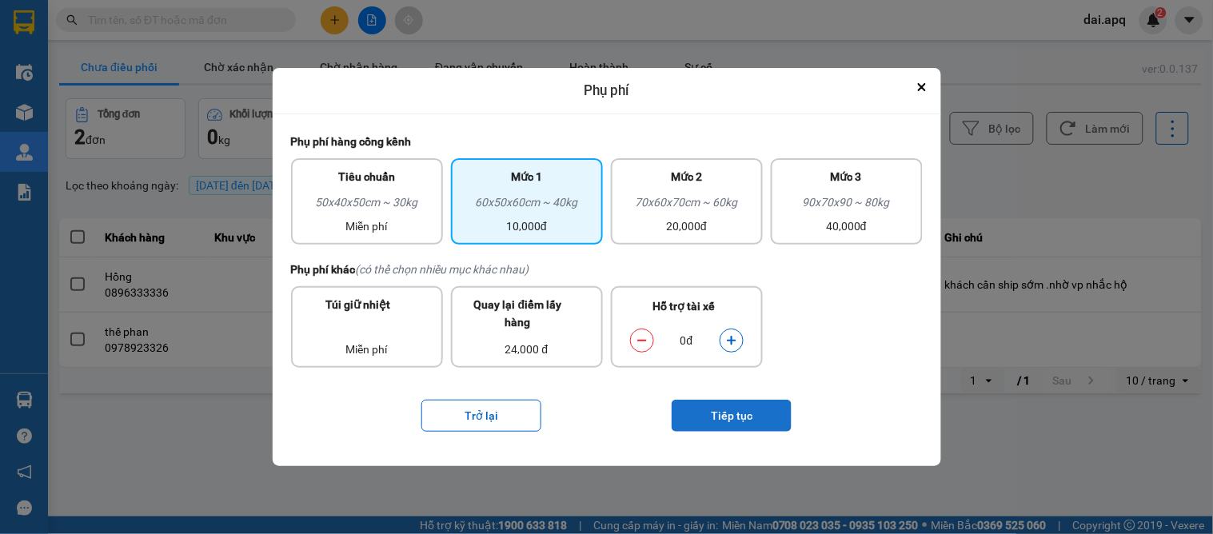
click at [738, 409] on button "Tiếp tục" at bounding box center [732, 416] width 120 height 32
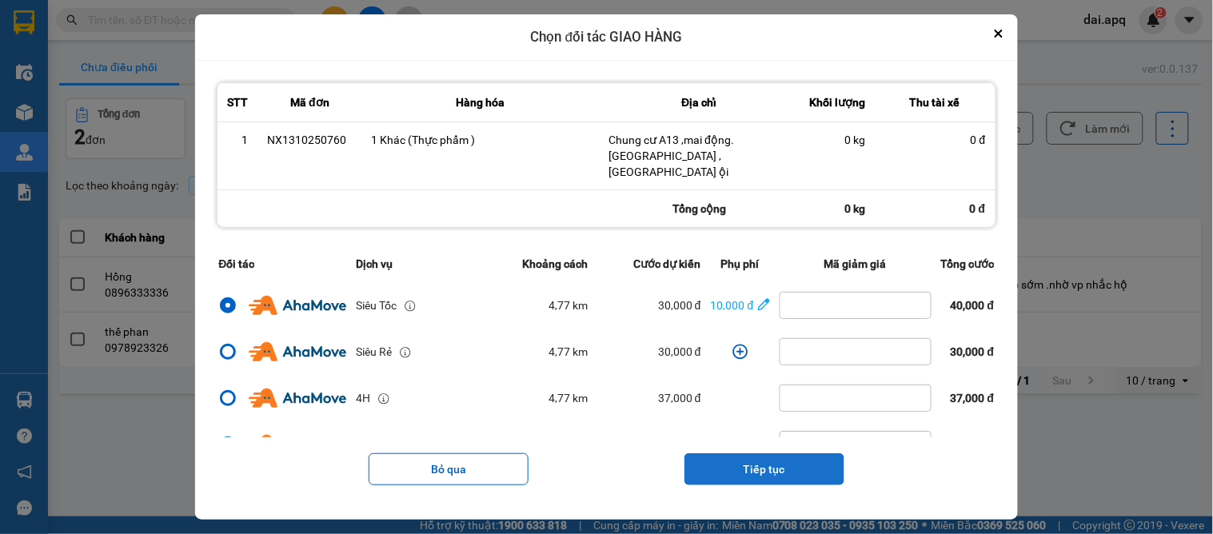
click at [746, 453] on button "Tiếp tục" at bounding box center [765, 469] width 160 height 32
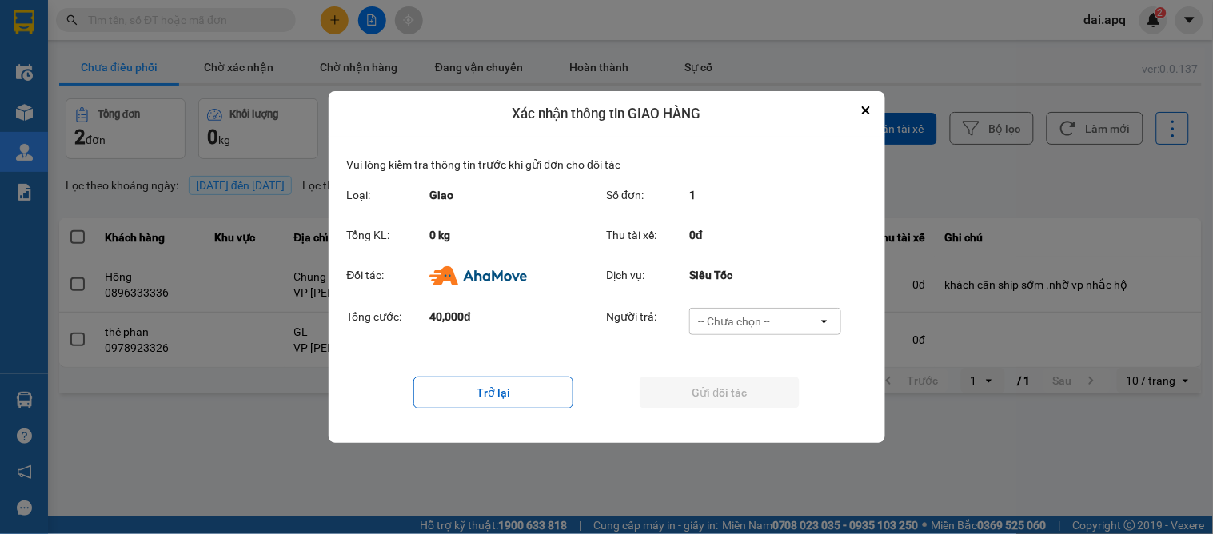
click at [749, 323] on div "-- Chưa chọn --" at bounding box center [734, 322] width 72 height 16
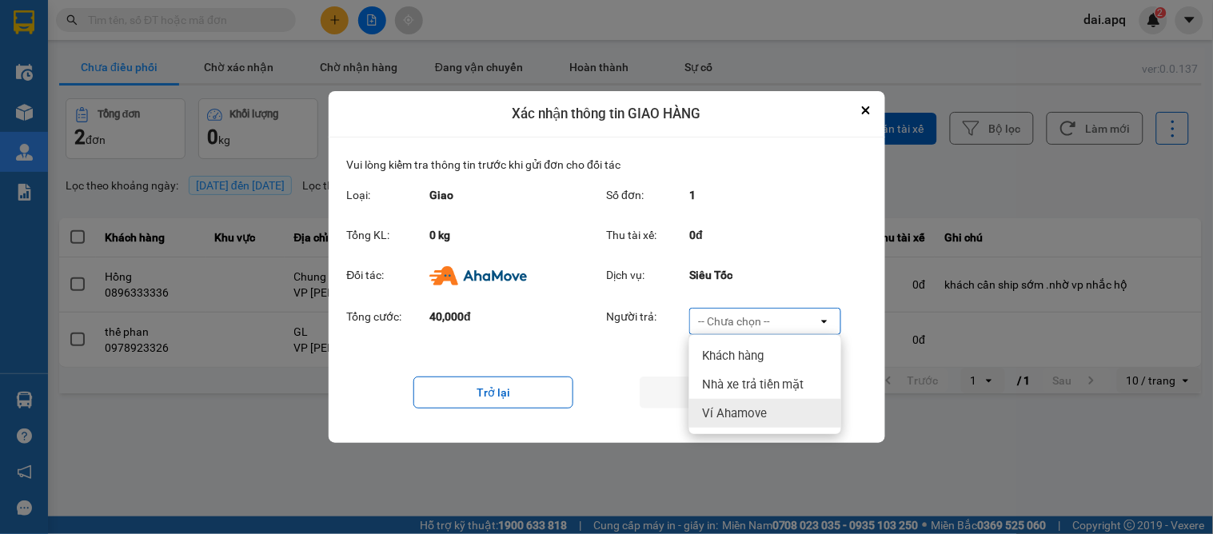
click at [749, 411] on span "Ví Ahamove" at bounding box center [734, 413] width 65 height 16
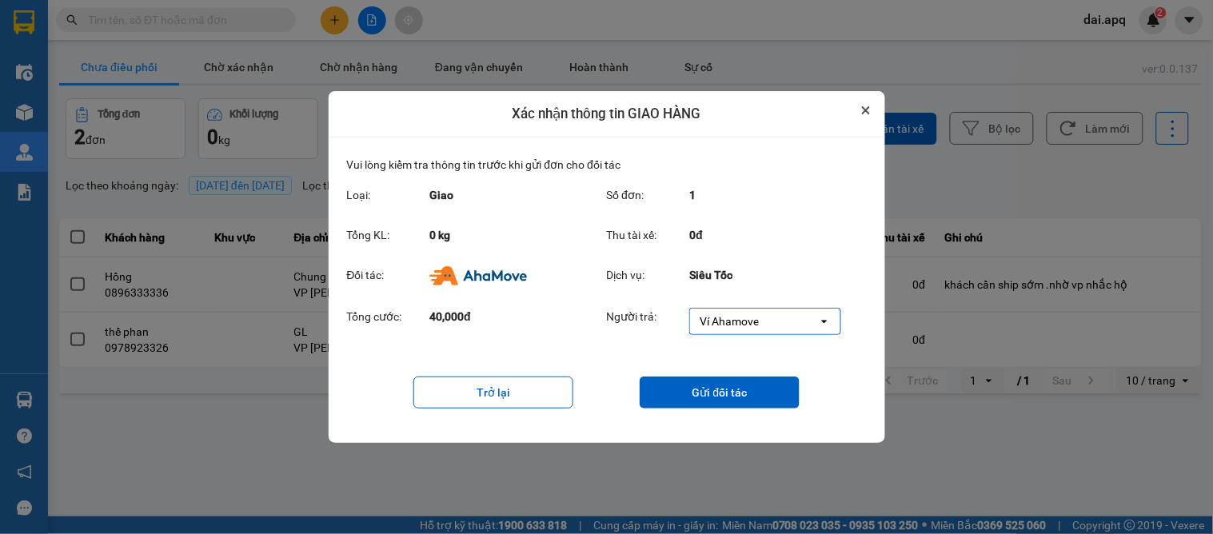
click at [860, 108] on button "Close" at bounding box center [866, 110] width 19 height 19
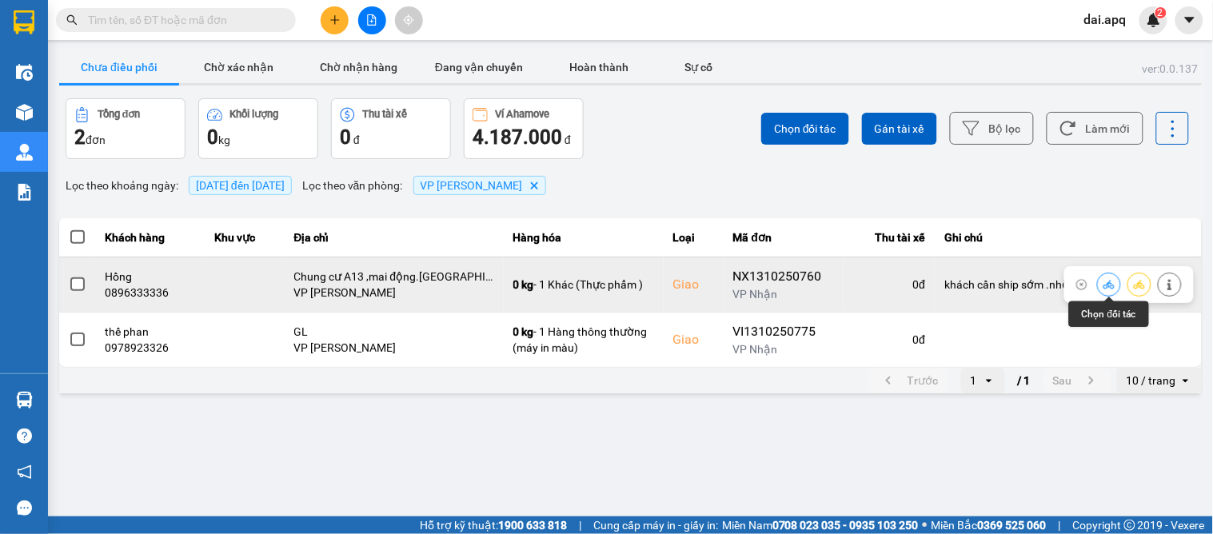
click at [1109, 289] on icon at bounding box center [1109, 284] width 11 height 11
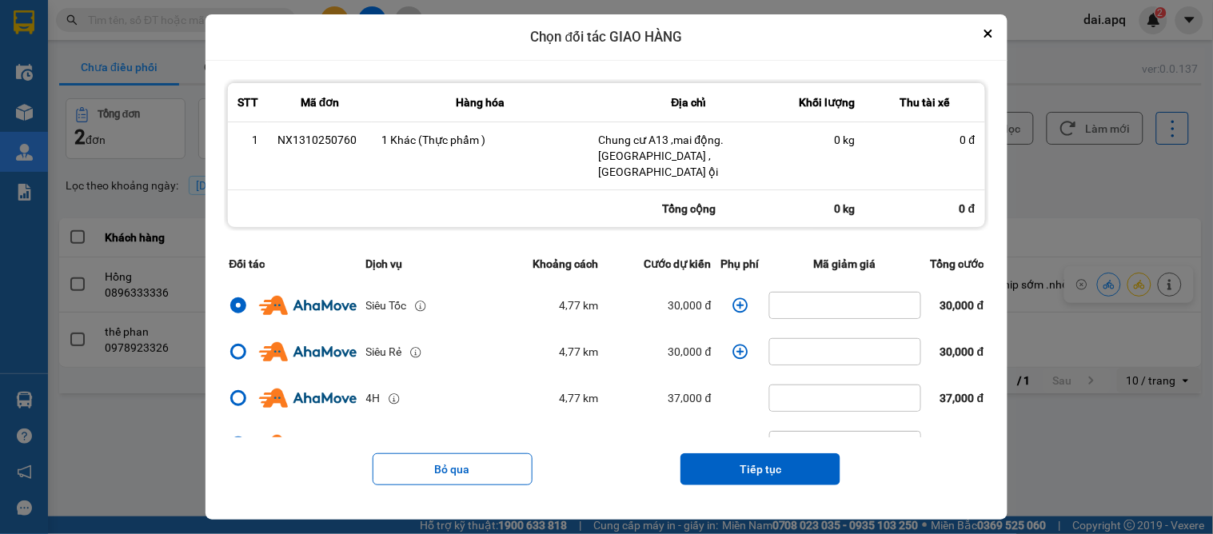
click at [729, 306] on td "dialog" at bounding box center [741, 305] width 48 height 46
click at [724, 300] on td "dialog" at bounding box center [741, 305] width 48 height 46
click at [733, 299] on icon "dialog" at bounding box center [741, 306] width 16 height 16
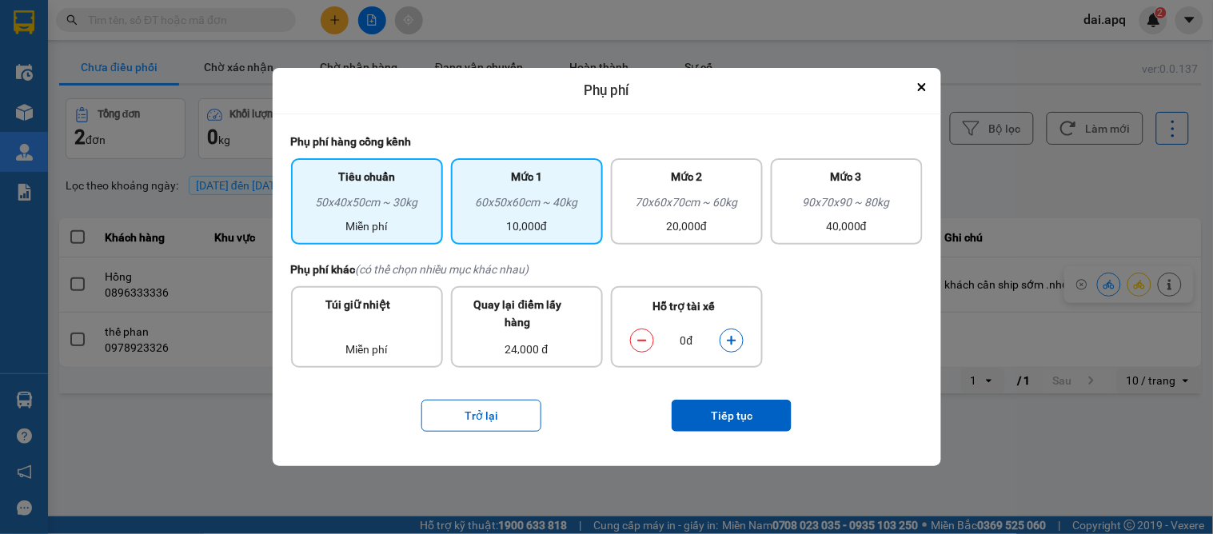
click at [549, 234] on div "10,000đ" at bounding box center [527, 227] width 133 height 18
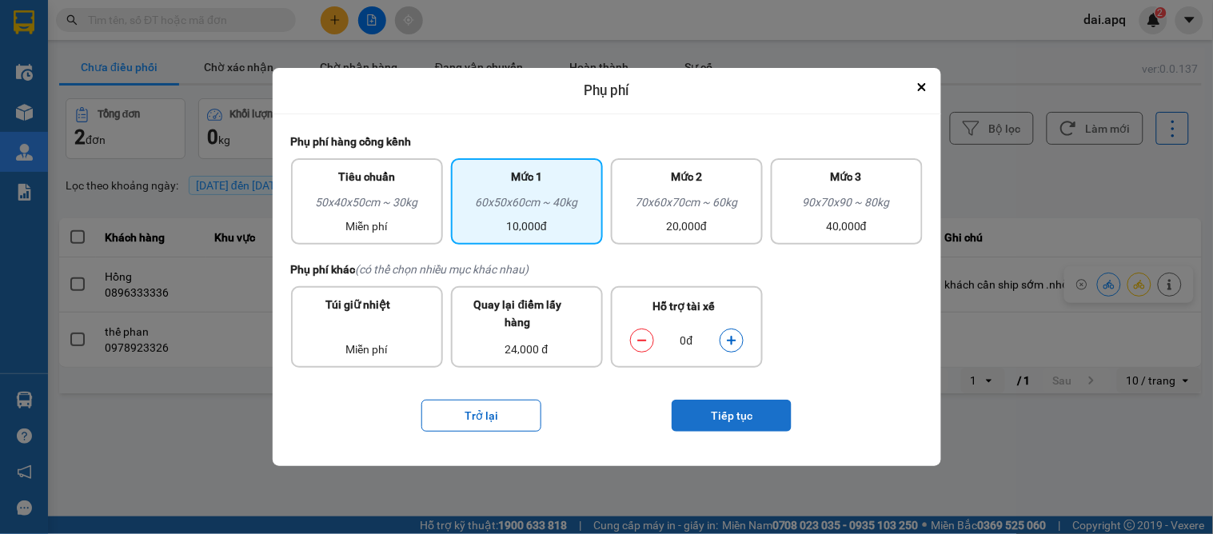
click at [720, 420] on button "Tiếp tục" at bounding box center [732, 416] width 120 height 32
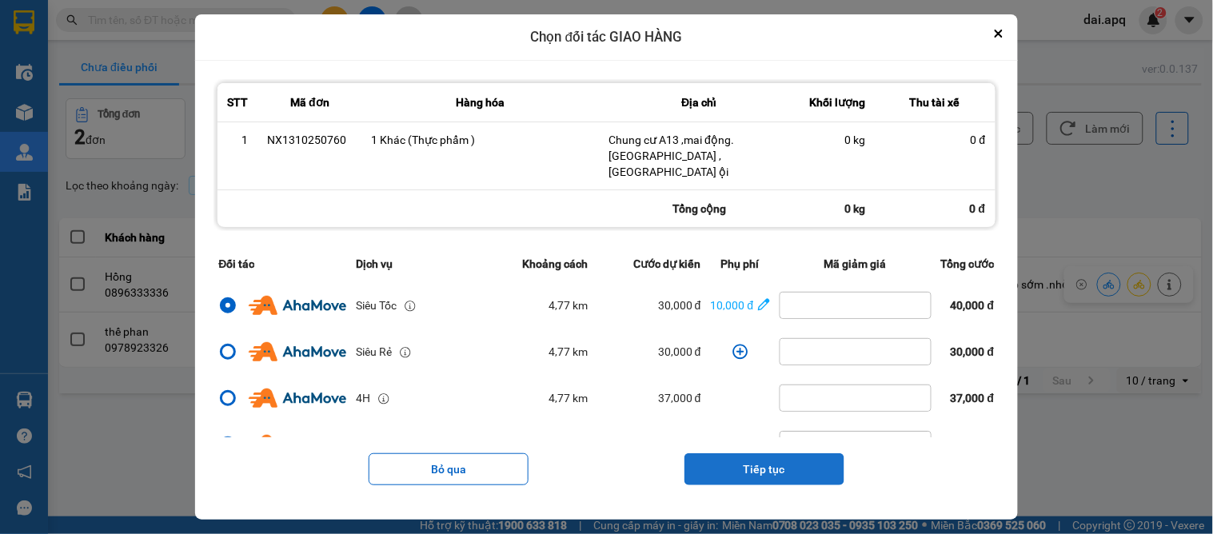
click at [757, 466] on button "Tiếp tục" at bounding box center [765, 469] width 160 height 32
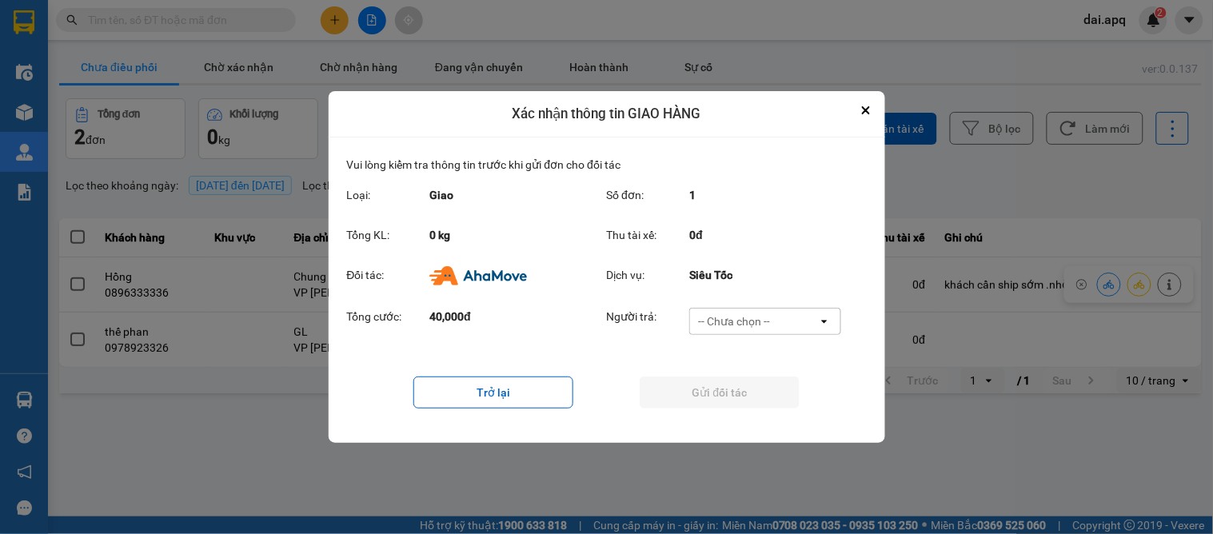
click at [717, 324] on div "-- Chưa chọn --" at bounding box center [734, 322] width 72 height 16
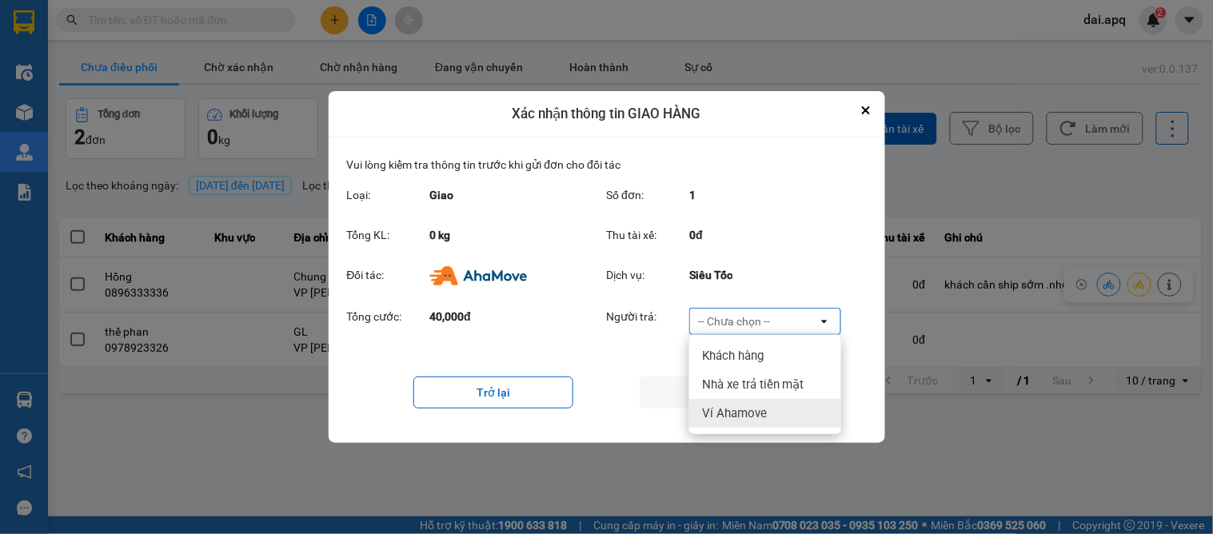
click at [710, 417] on span "Ví Ahamove" at bounding box center [734, 413] width 65 height 16
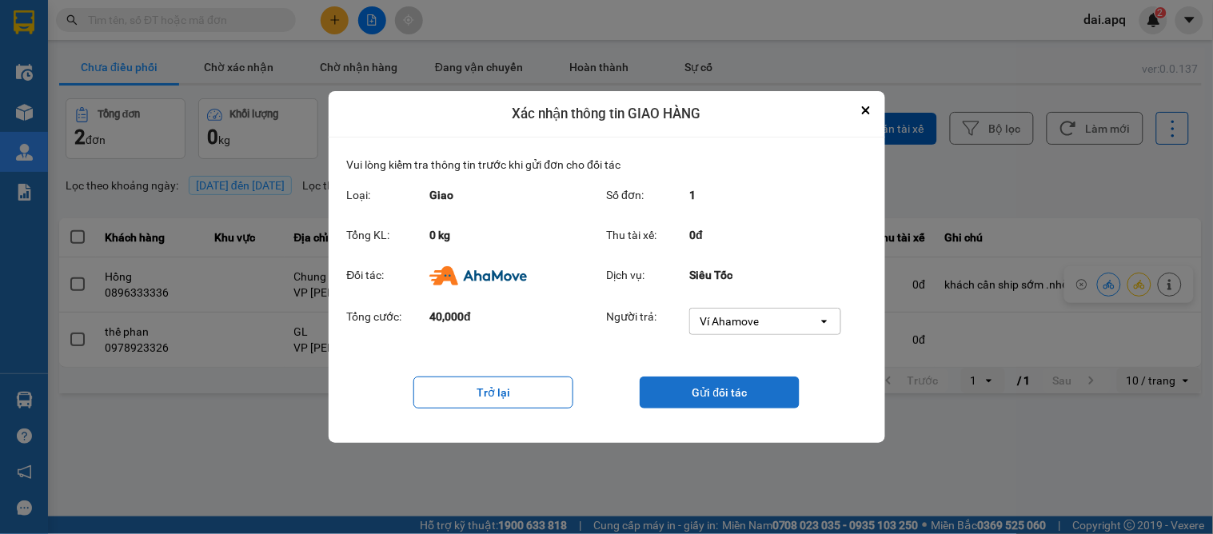
click at [710, 400] on button "Gửi đối tác" at bounding box center [720, 393] width 160 height 32
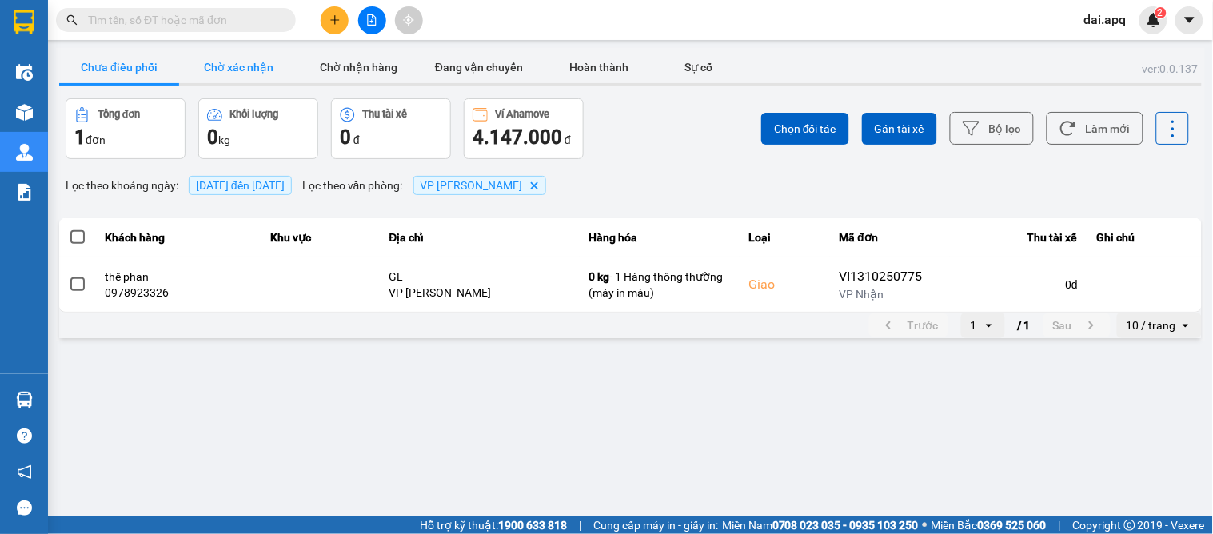
click at [234, 76] on button "Chờ xác nhận" at bounding box center [239, 67] width 120 height 32
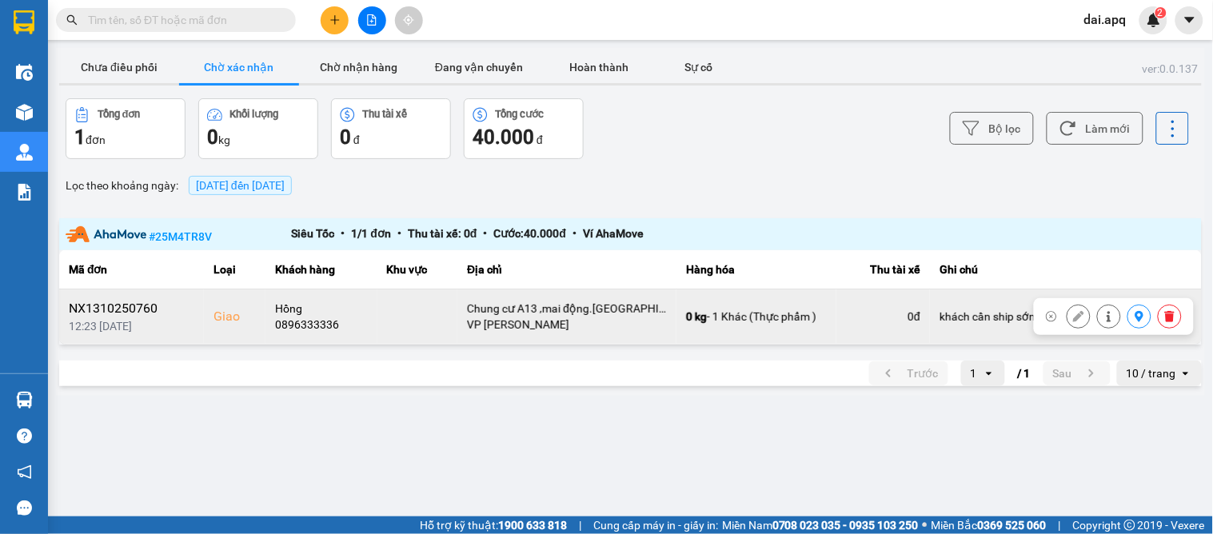
click at [1176, 314] on button at bounding box center [1170, 317] width 22 height 28
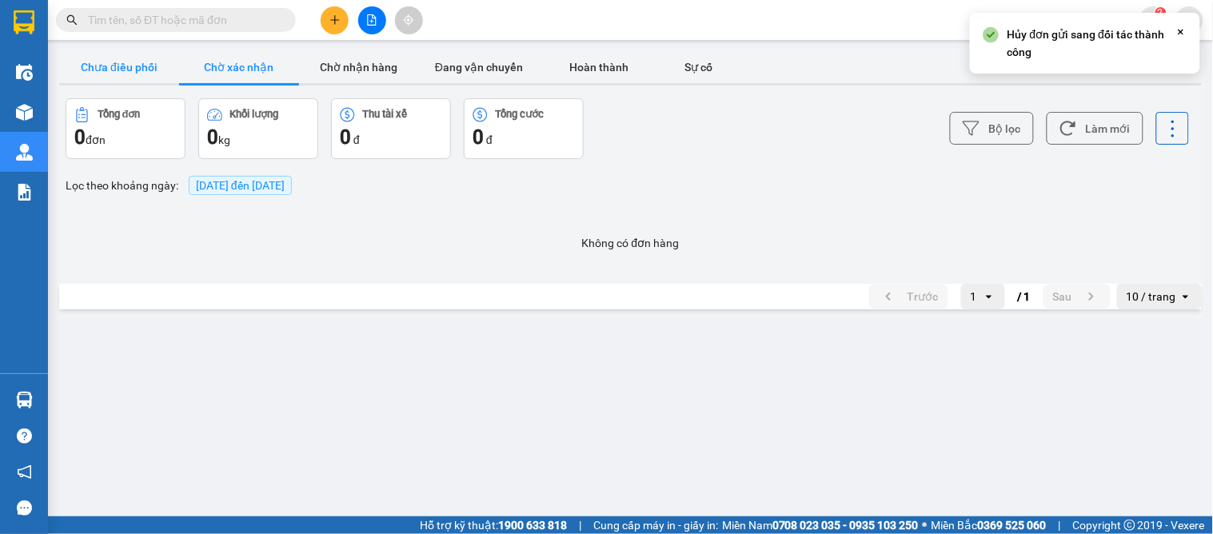
click at [90, 56] on button "Chưa điều phối" at bounding box center [119, 67] width 120 height 32
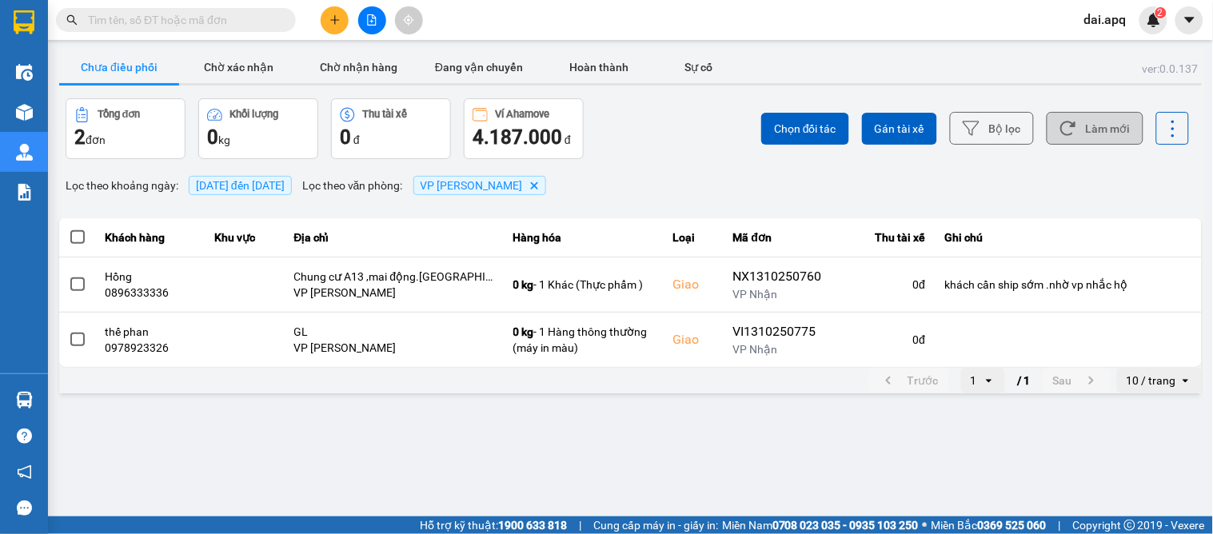
click at [1097, 126] on button "Làm mới" at bounding box center [1095, 128] width 97 height 33
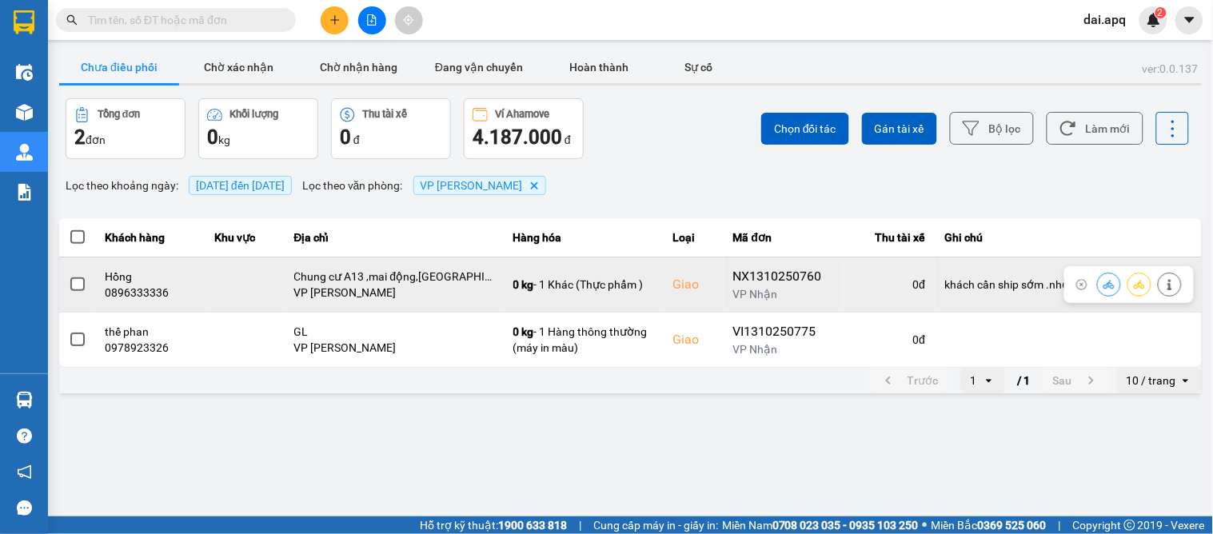
click at [1105, 280] on icon at bounding box center [1109, 284] width 11 height 11
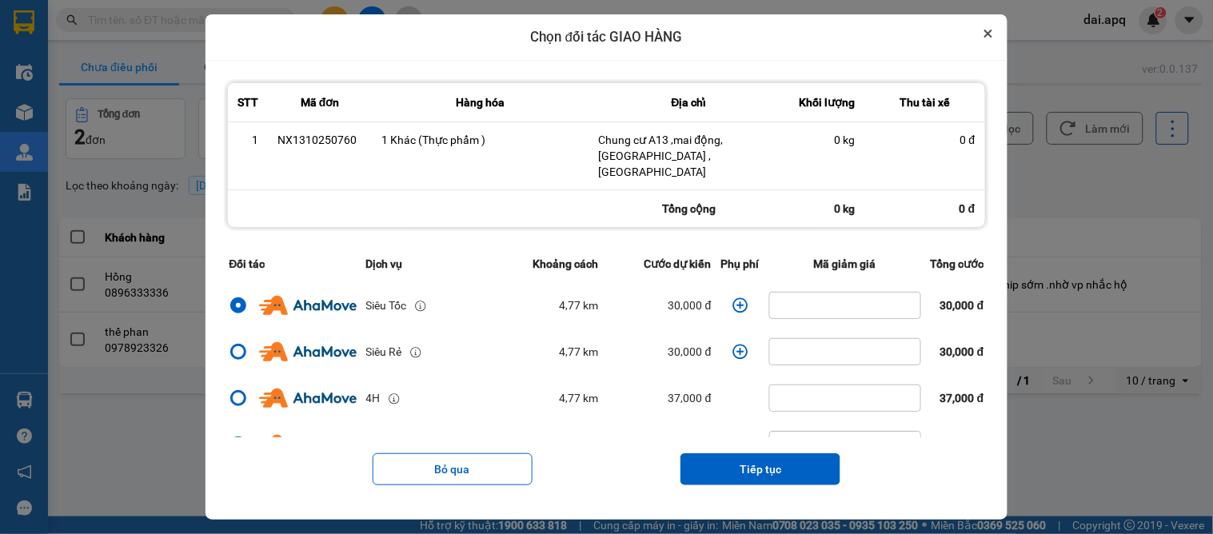
click at [998, 40] on button "Close" at bounding box center [988, 33] width 19 height 19
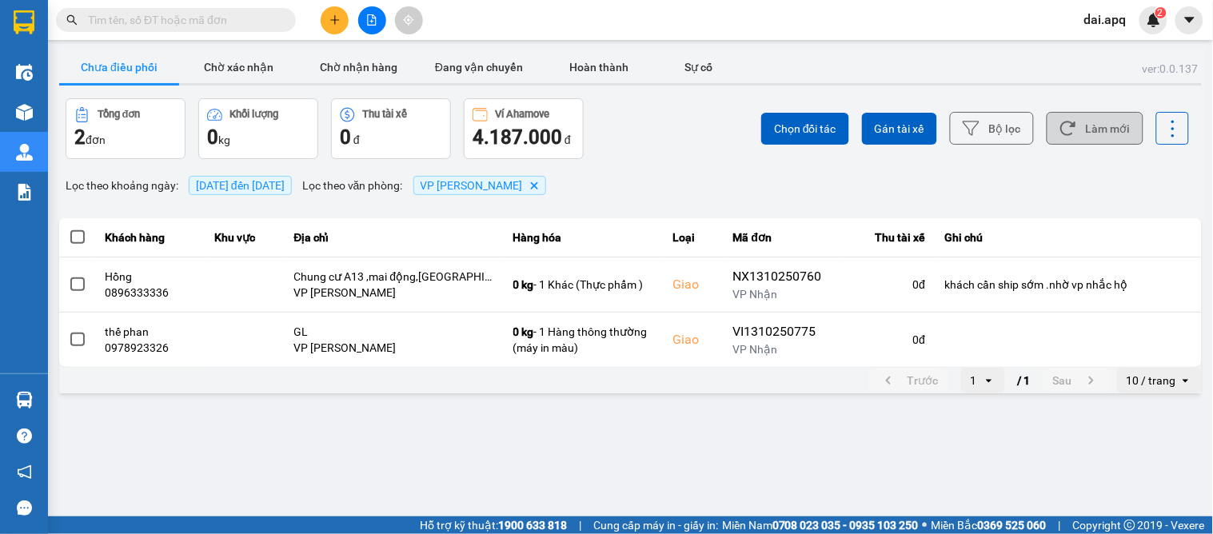
click at [1081, 129] on button "Làm mới" at bounding box center [1095, 128] width 97 height 33
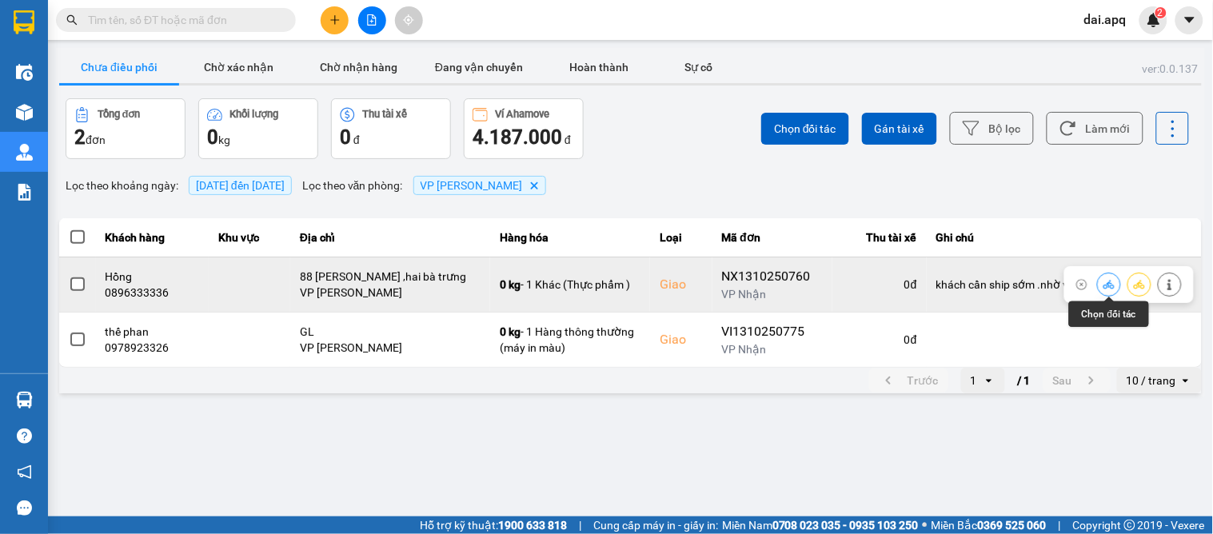
click at [1104, 280] on icon at bounding box center [1109, 284] width 11 height 11
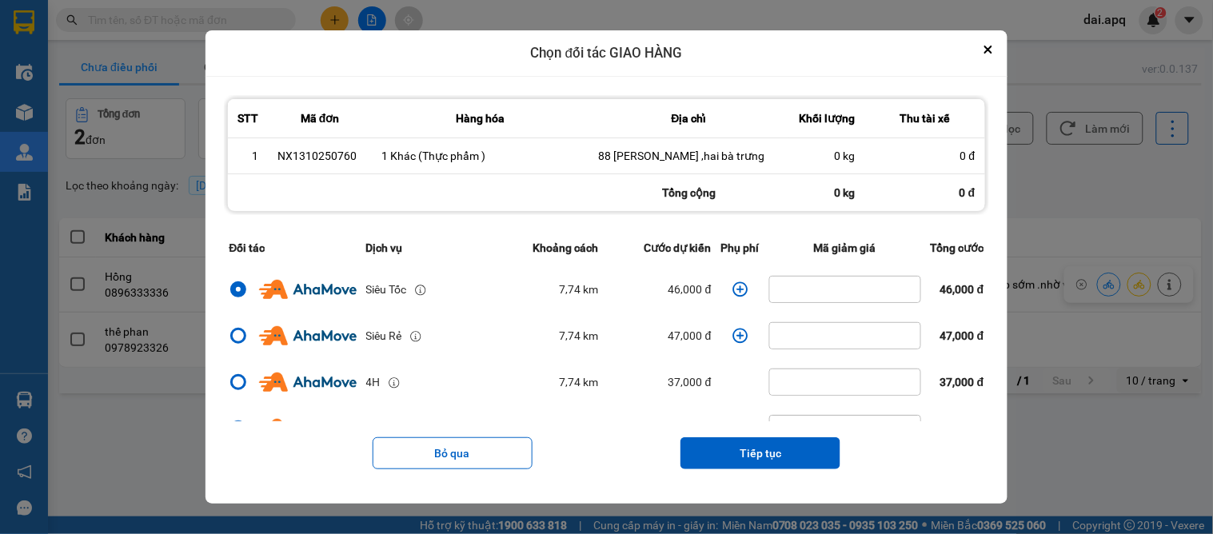
click at [737, 288] on icon "dialog" at bounding box center [741, 290] width 16 height 16
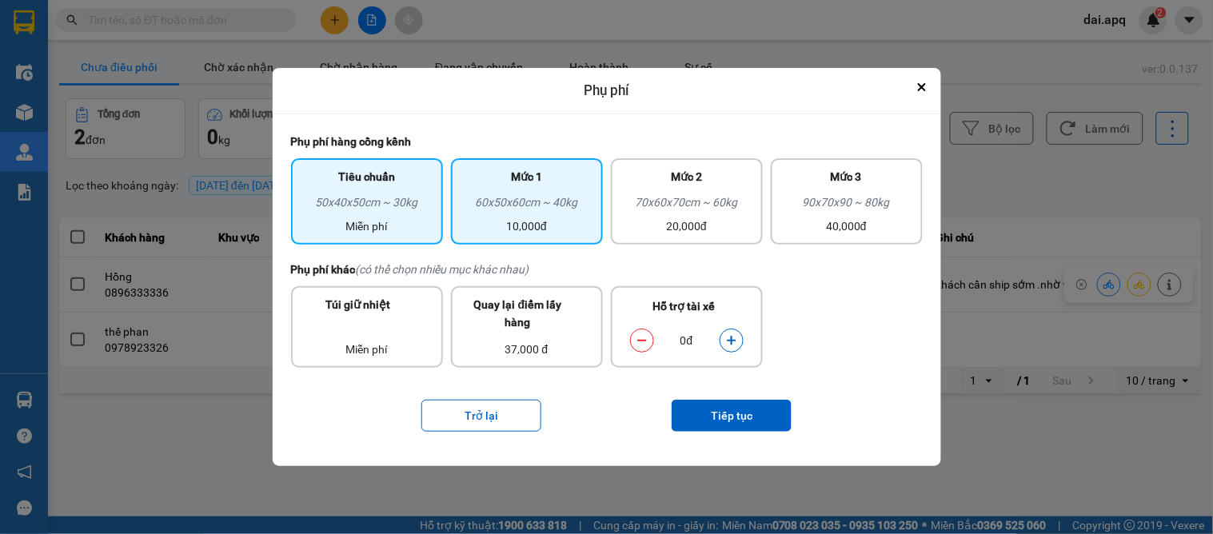
click at [524, 206] on div "60x50x60cm ~ 40kg" at bounding box center [527, 206] width 133 height 24
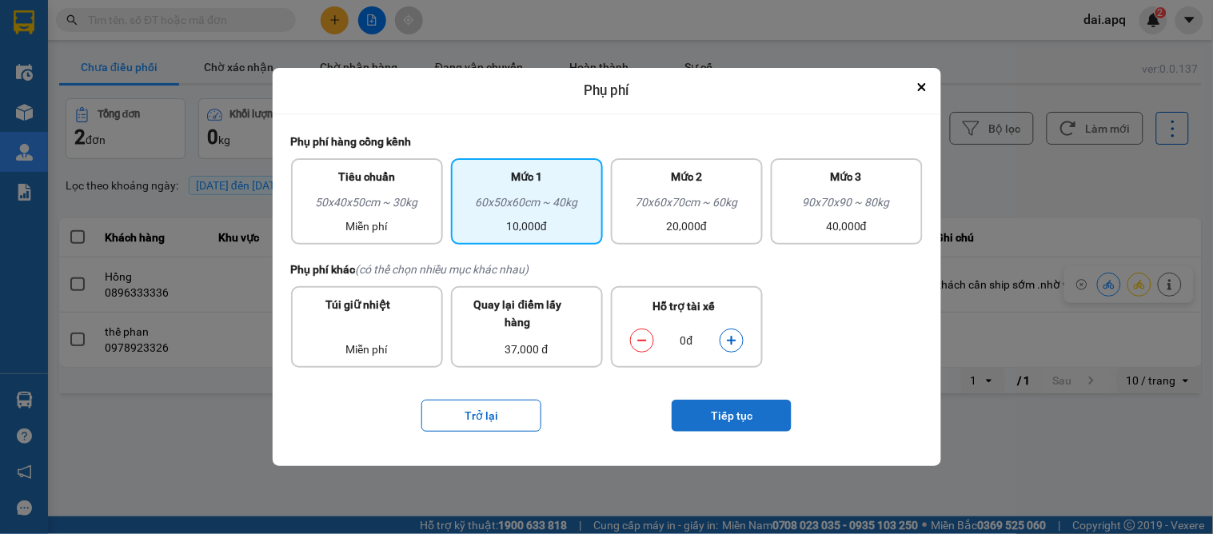
click at [741, 409] on button "Tiếp tục" at bounding box center [732, 416] width 120 height 32
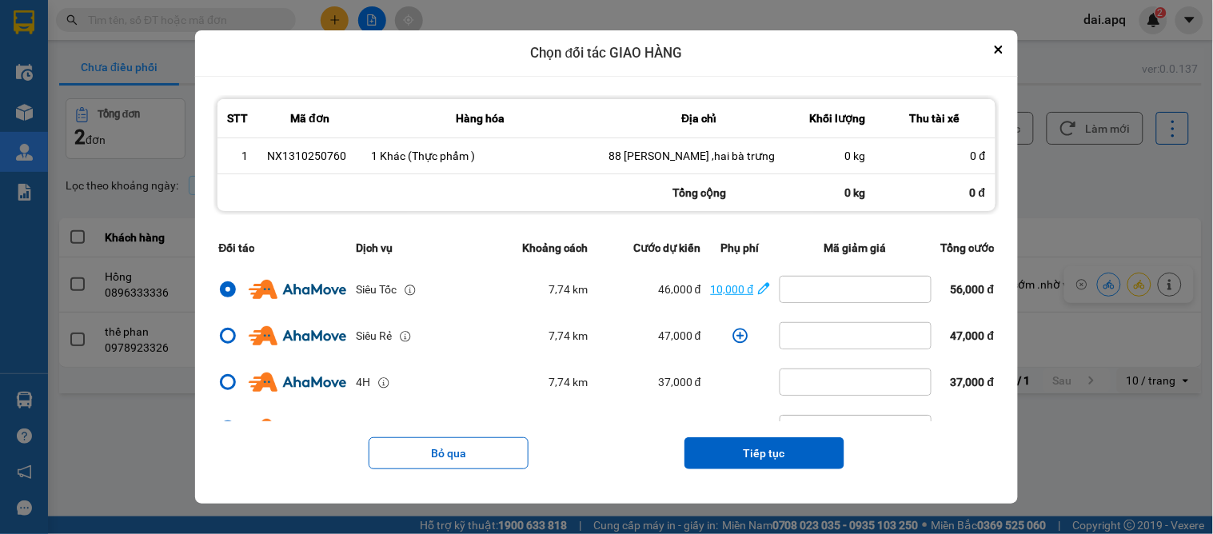
click at [730, 288] on div "10,000 đ" at bounding box center [732, 290] width 43 height 18
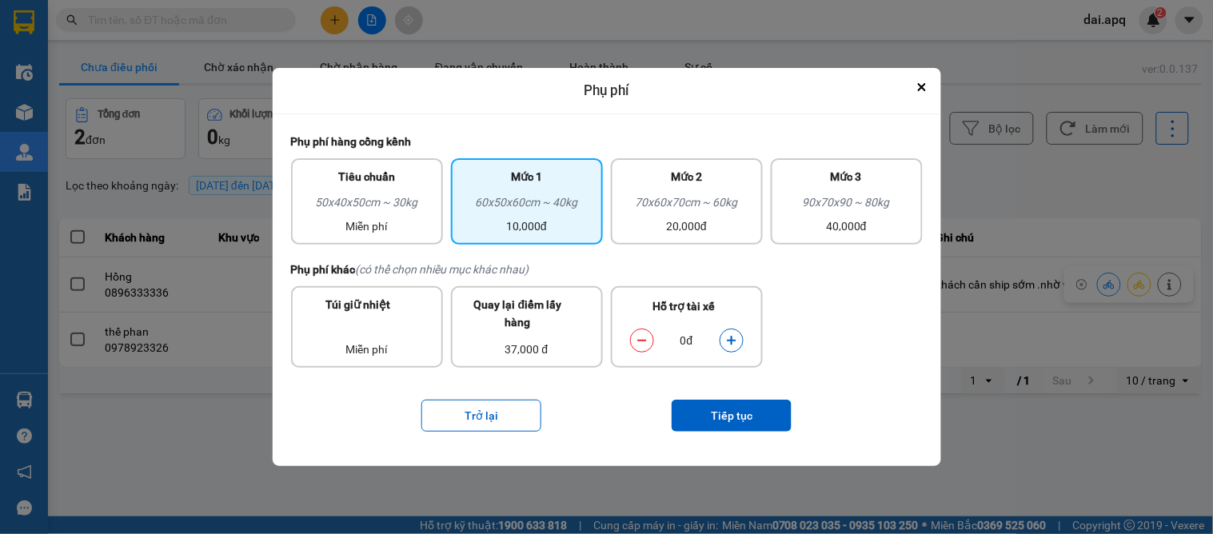
click at [728, 333] on button "dialog" at bounding box center [732, 340] width 22 height 28
click at [729, 402] on button "Tiếp tục" at bounding box center [732, 416] width 120 height 32
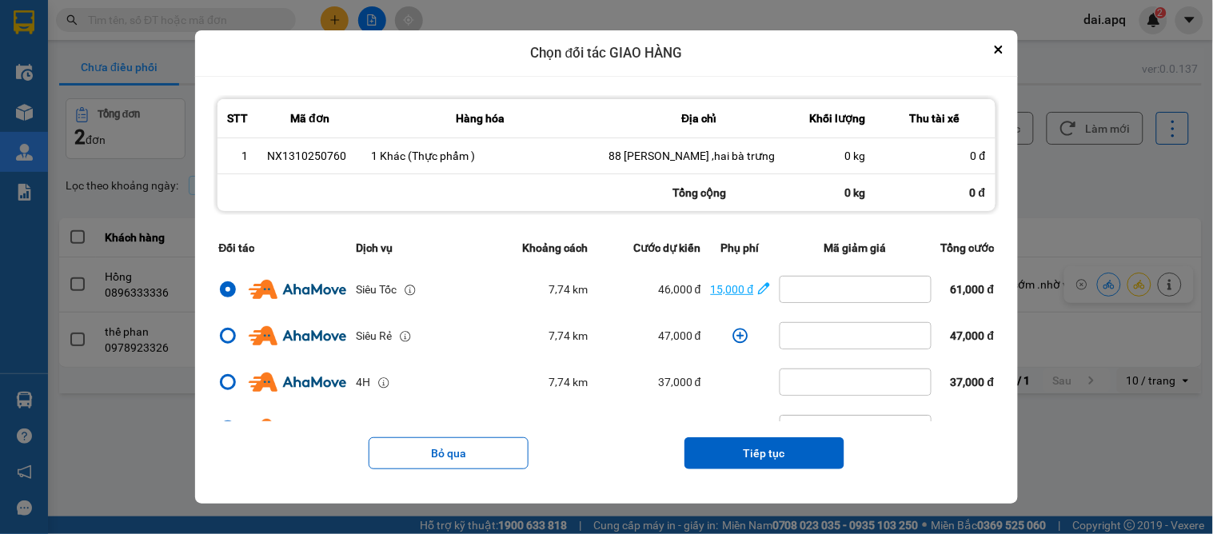
click at [713, 289] on div "15,000 đ" at bounding box center [732, 290] width 43 height 18
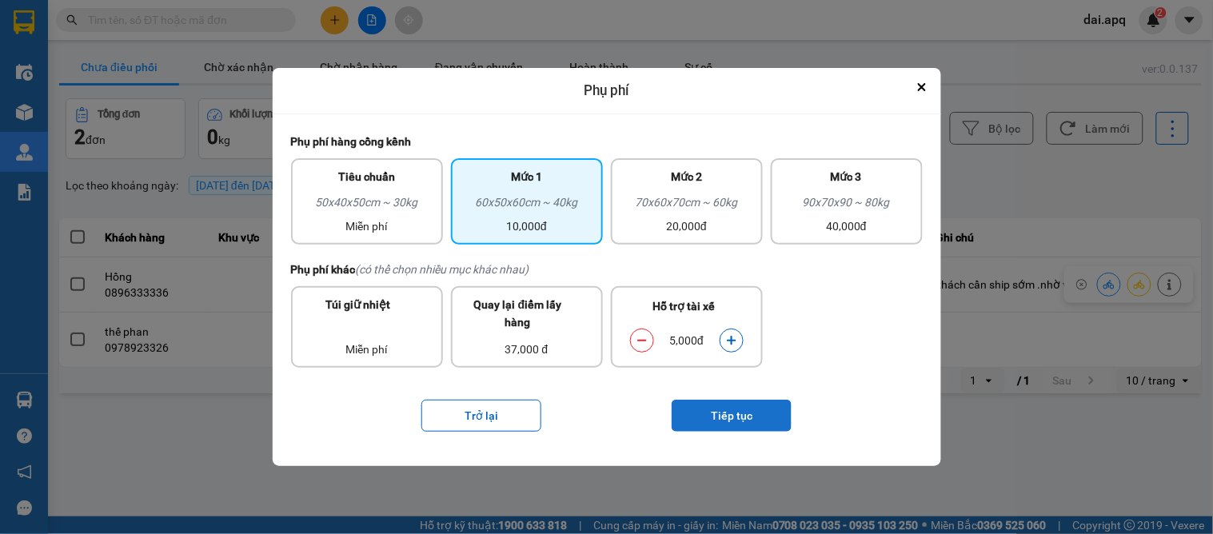
click at [722, 420] on button "Tiếp tục" at bounding box center [732, 416] width 120 height 32
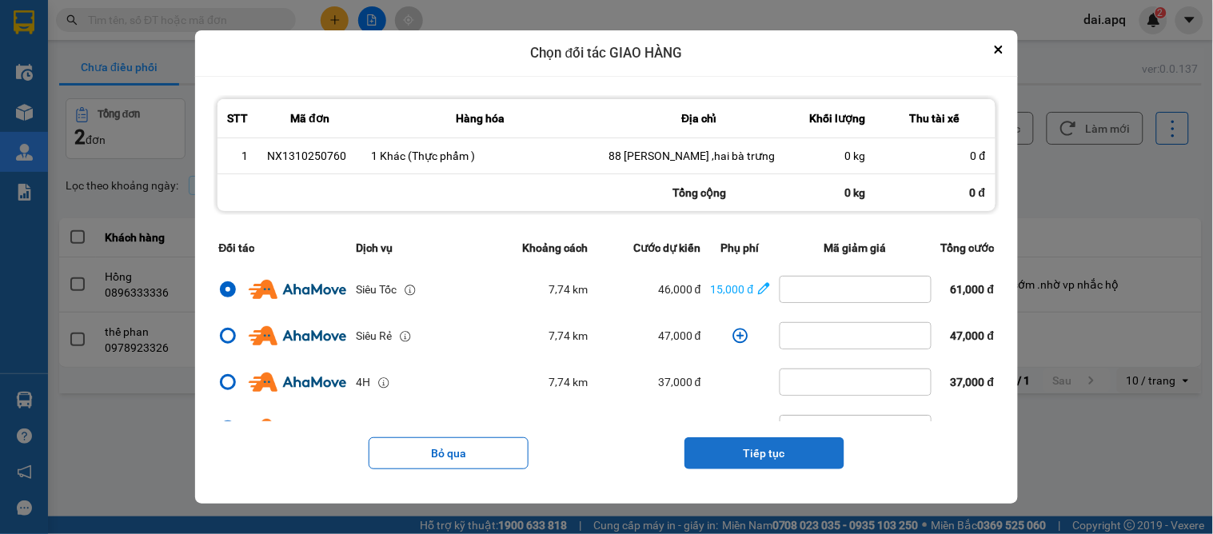
click at [769, 449] on button "Tiếp tục" at bounding box center [765, 453] width 160 height 32
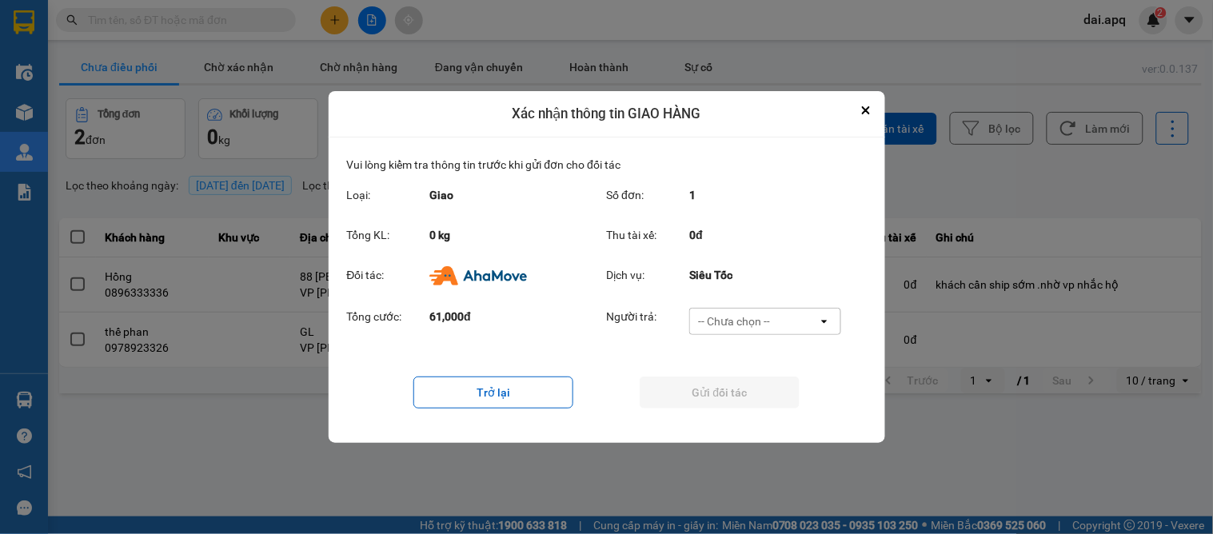
click at [721, 310] on div "-- Chưa chọn --" at bounding box center [754, 322] width 128 height 26
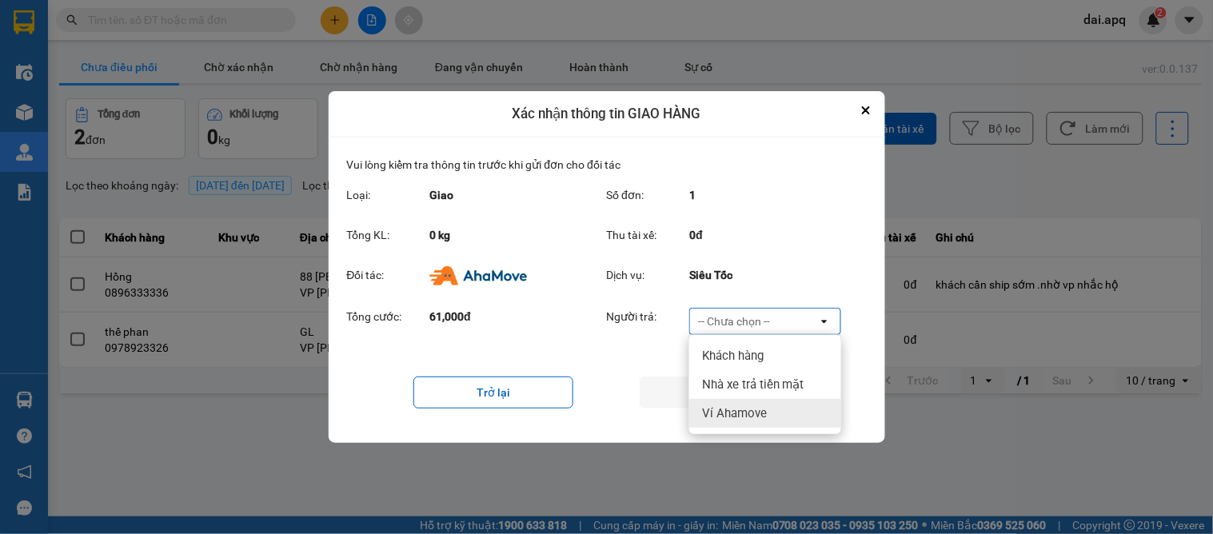
click at [709, 411] on span "Ví Ahamove" at bounding box center [734, 413] width 65 height 16
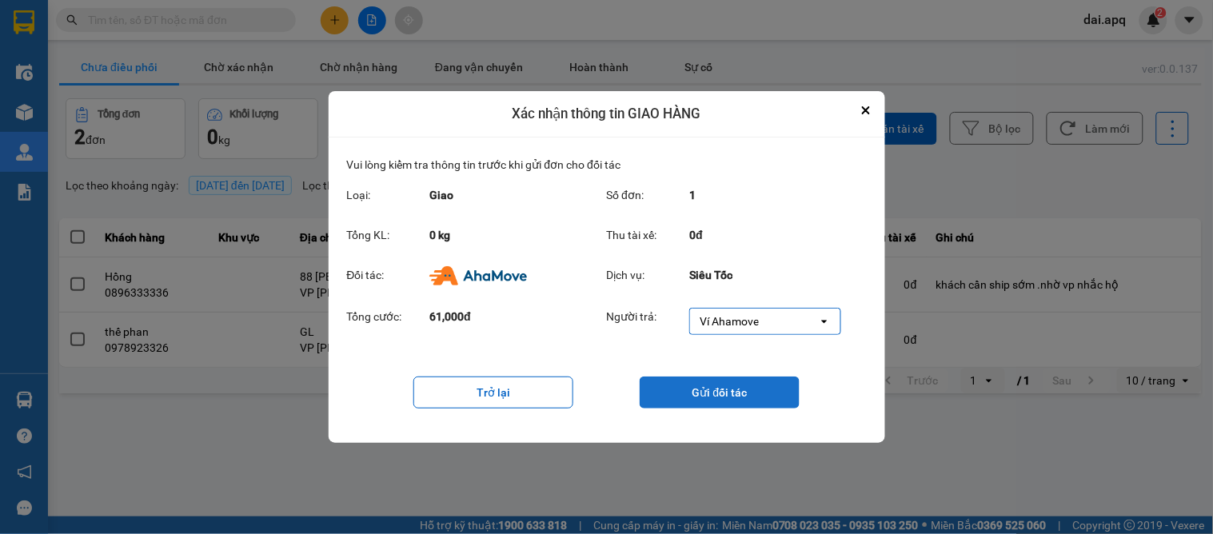
click at [680, 386] on button "Gửi đối tác" at bounding box center [720, 393] width 160 height 32
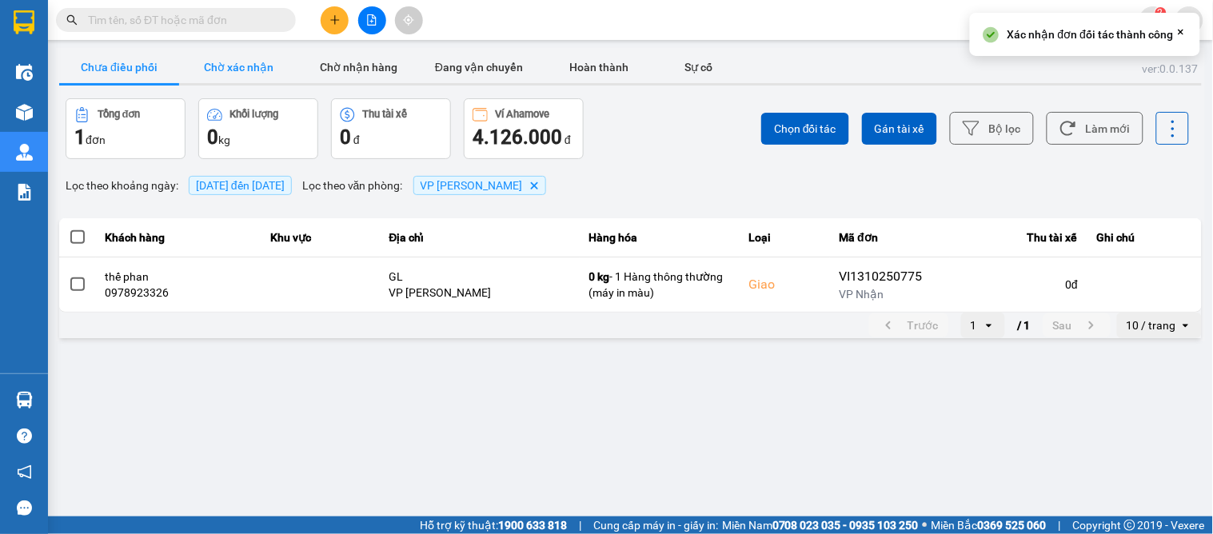
click at [221, 64] on button "Chờ xác nhận" at bounding box center [239, 67] width 120 height 32
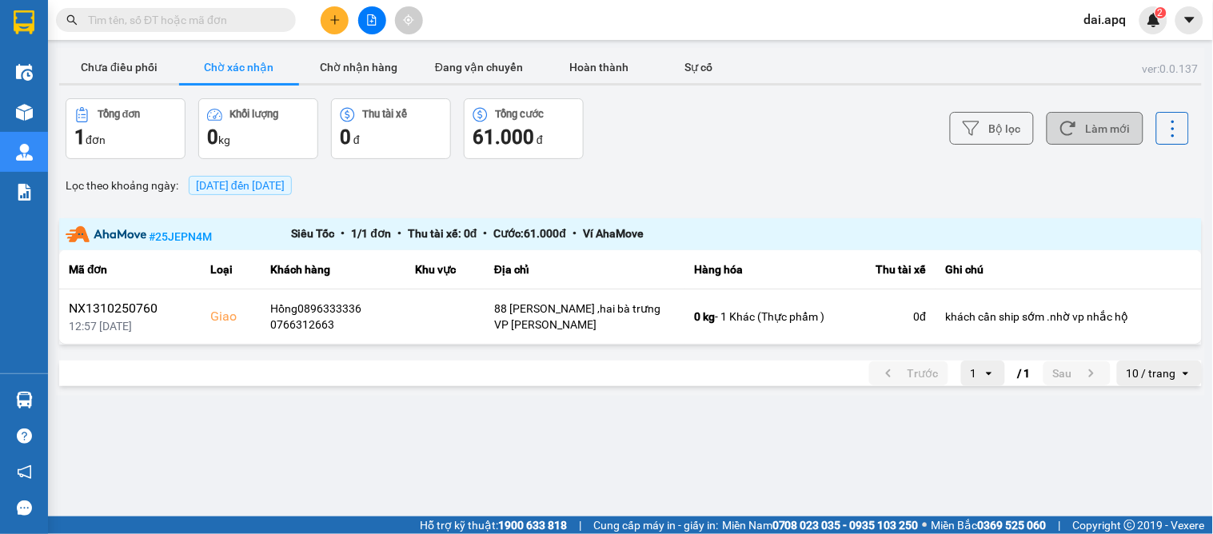
click at [1093, 134] on button "Làm mới" at bounding box center [1095, 128] width 97 height 33
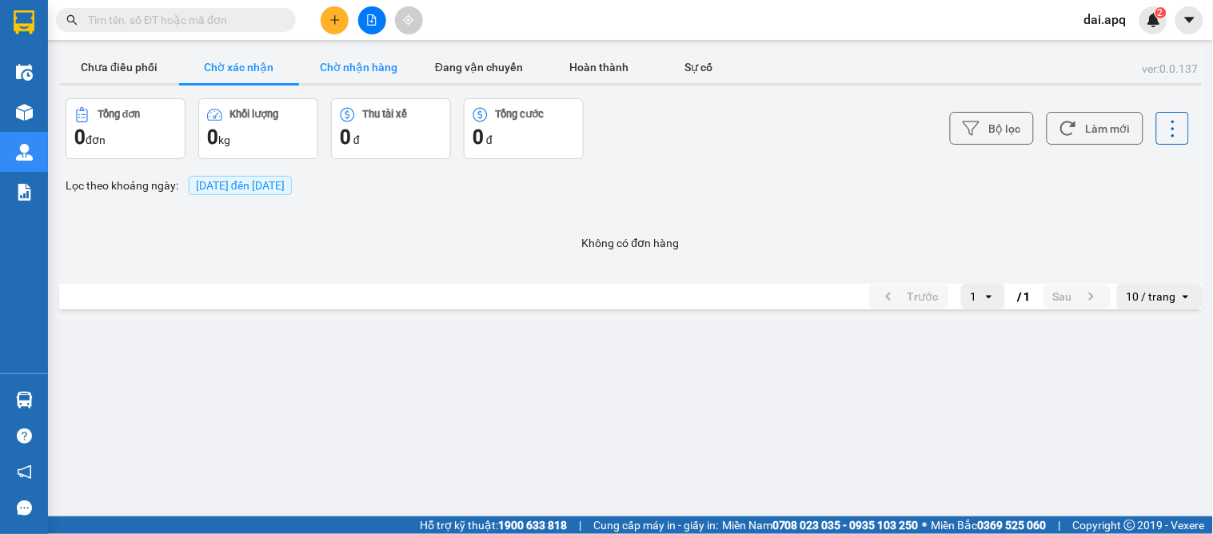
click at [357, 70] on button "Chờ nhận hàng" at bounding box center [359, 67] width 120 height 32
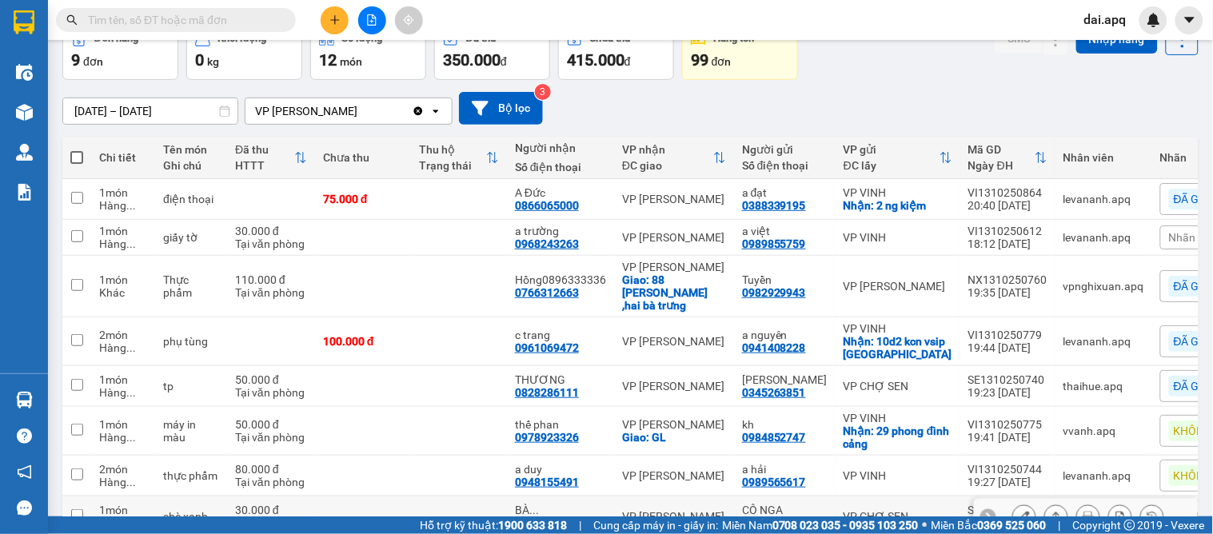
scroll to position [178, 0]
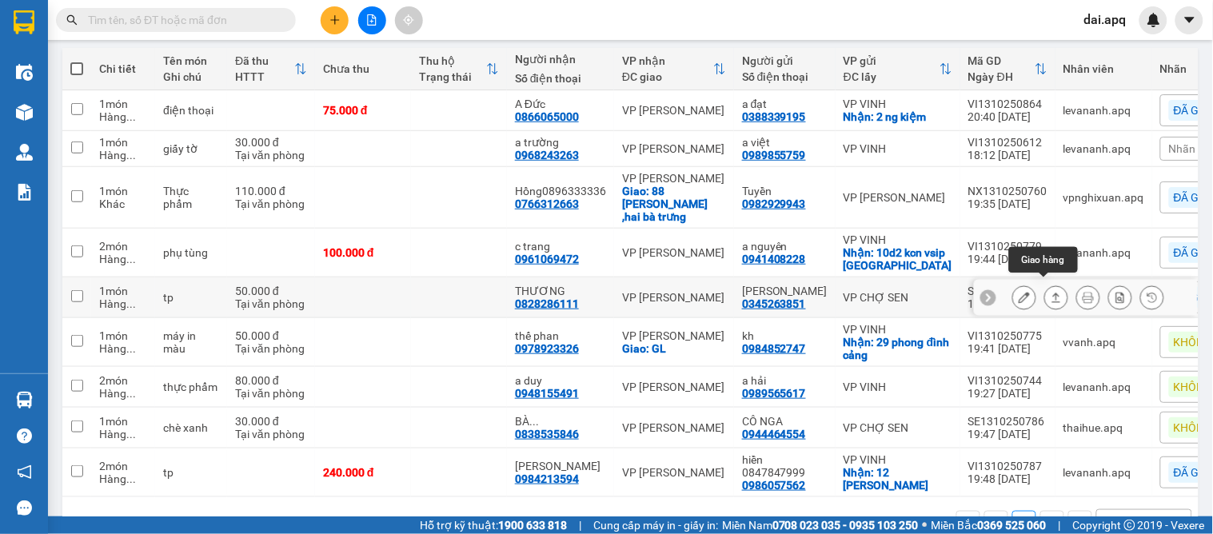
click at [1051, 292] on icon at bounding box center [1056, 297] width 11 height 11
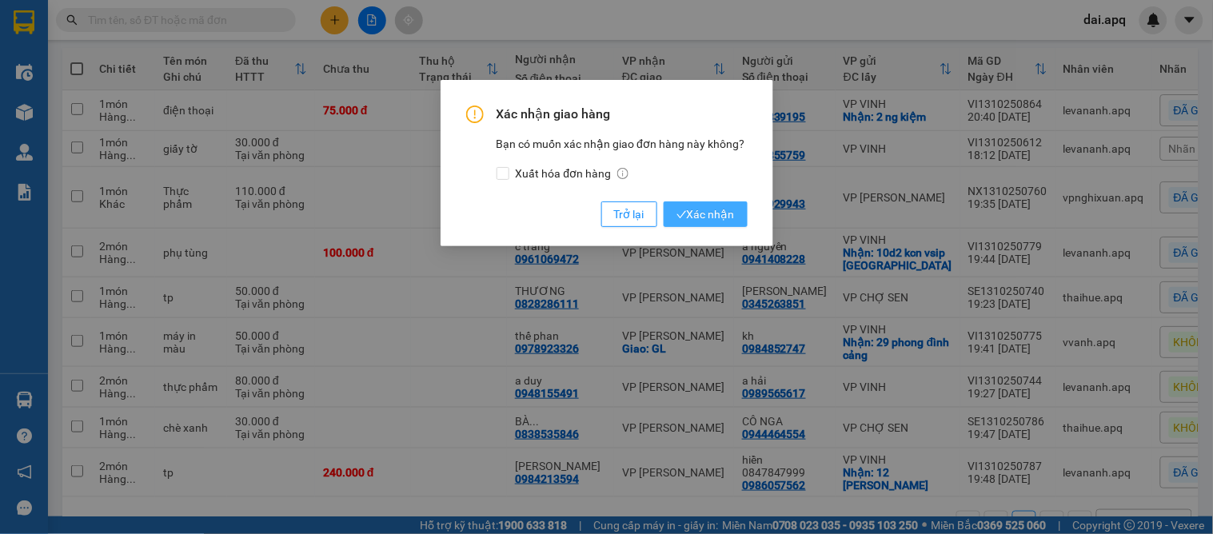
click at [709, 206] on span "Xác nhận" at bounding box center [706, 215] width 58 height 18
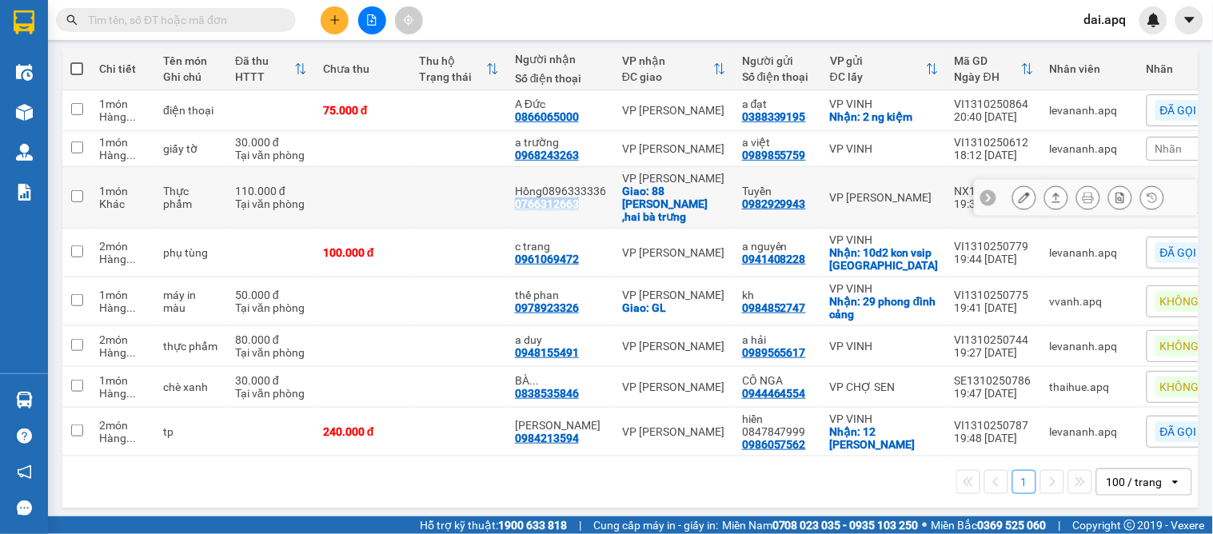
drag, startPoint x: 579, startPoint y: 196, endPoint x: 507, endPoint y: 198, distance: 72.0
click at [507, 198] on td "Hồng0896333336 0766312663" at bounding box center [560, 198] width 107 height 62
checkbox input "true"
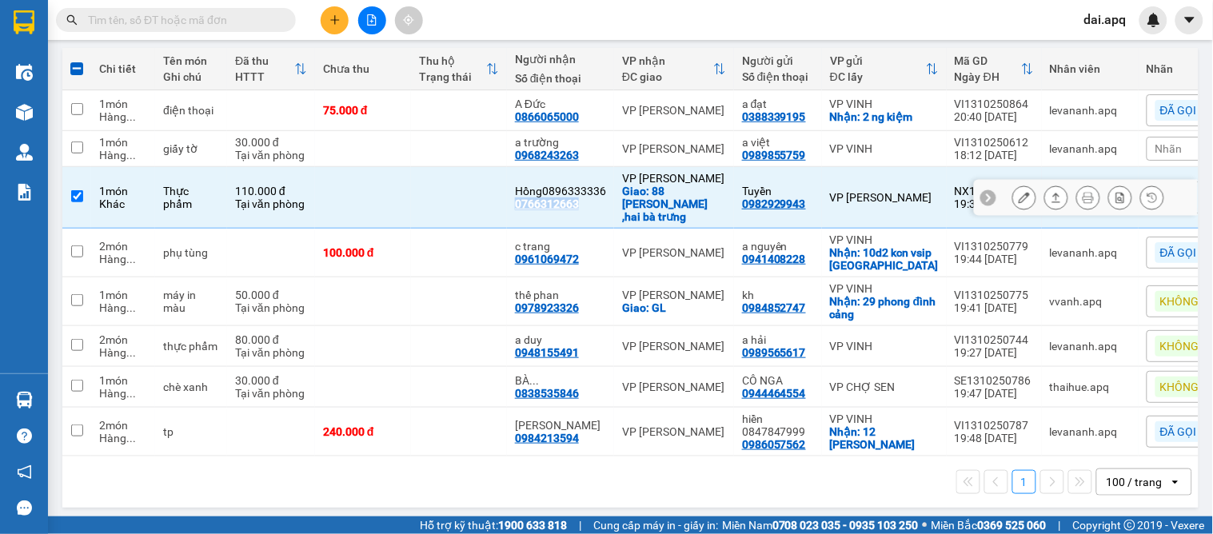
copy div "0766312663"
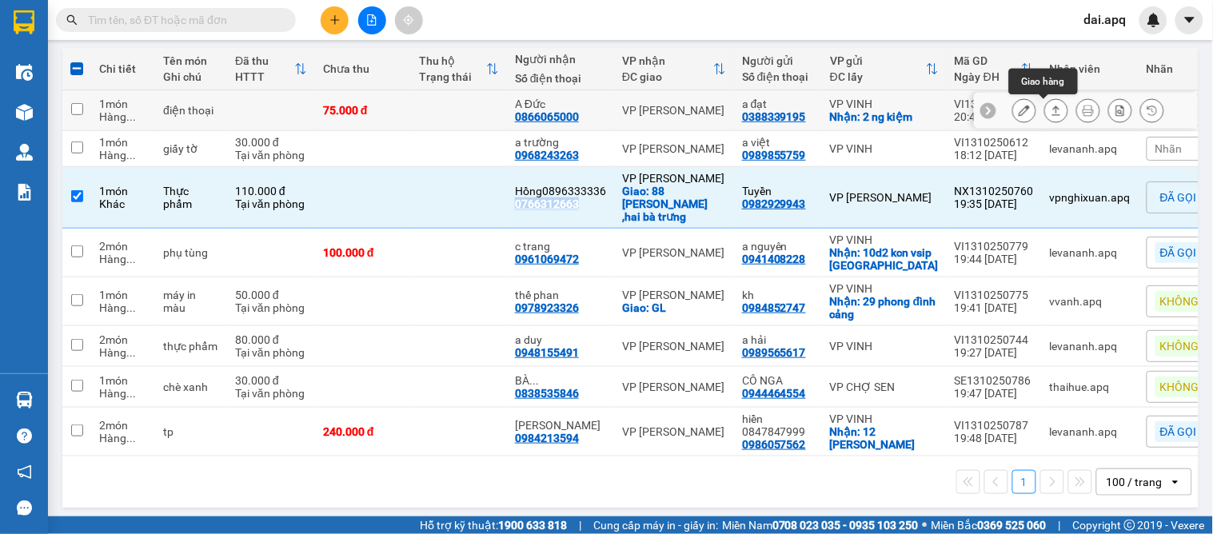
click at [1051, 110] on icon at bounding box center [1056, 110] width 11 height 11
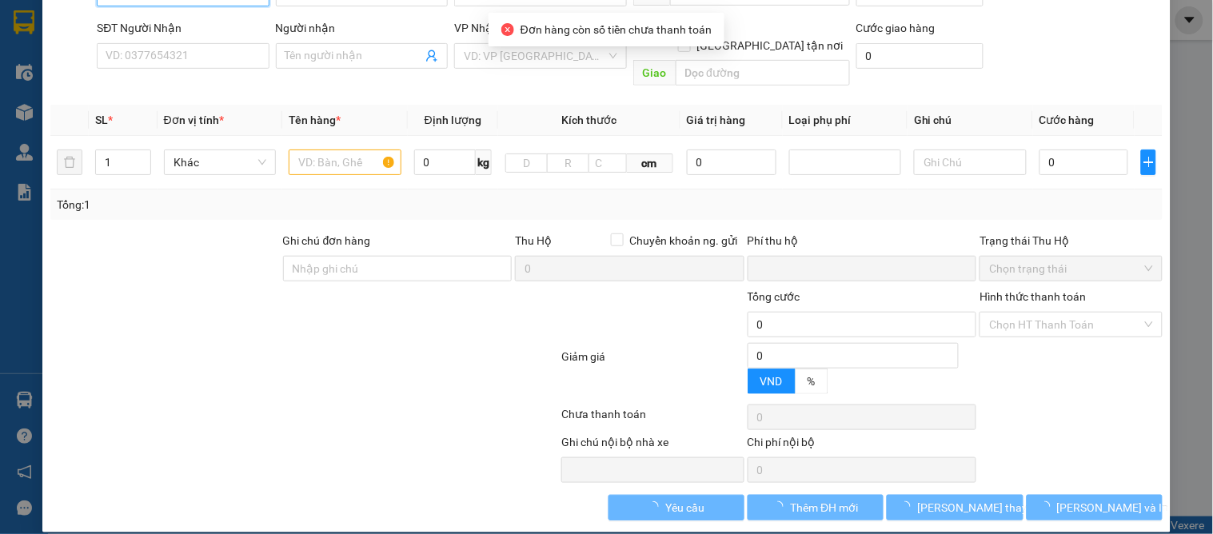
type input "0388339195"
type input "a đạt"
checkbox input "true"
type input "2 ng kiệm"
type input "0866065000"
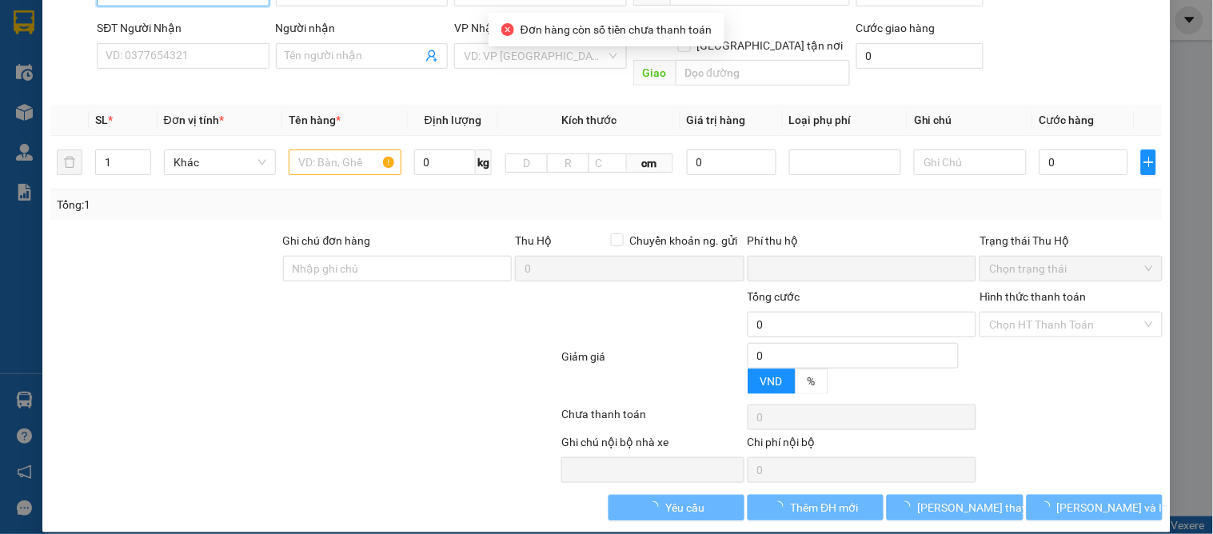
type input "A Đức"
type input "0"
type input "75.000"
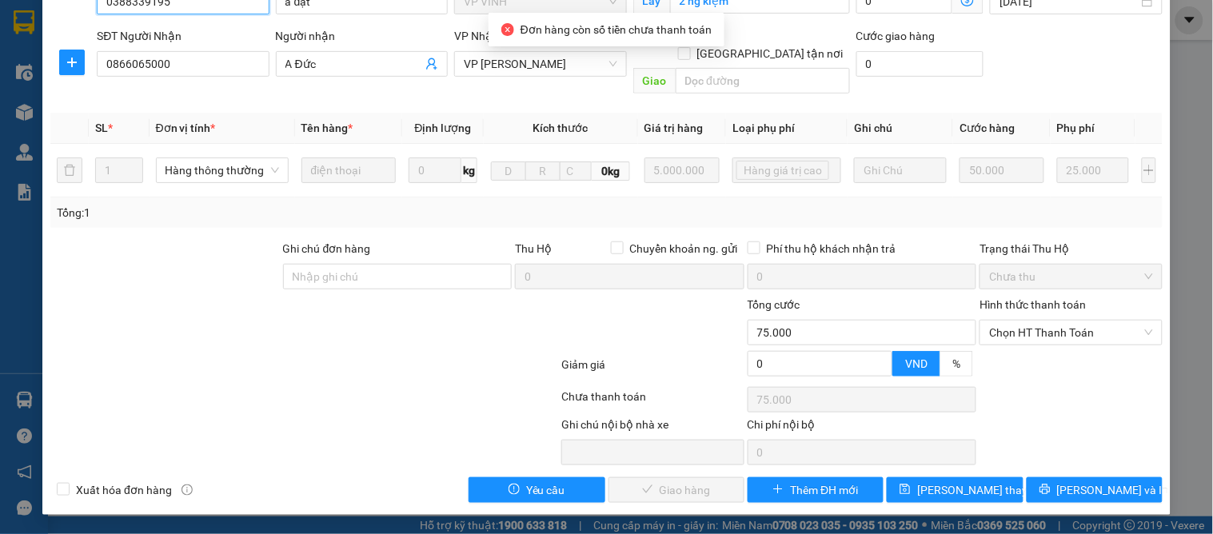
scroll to position [158, 0]
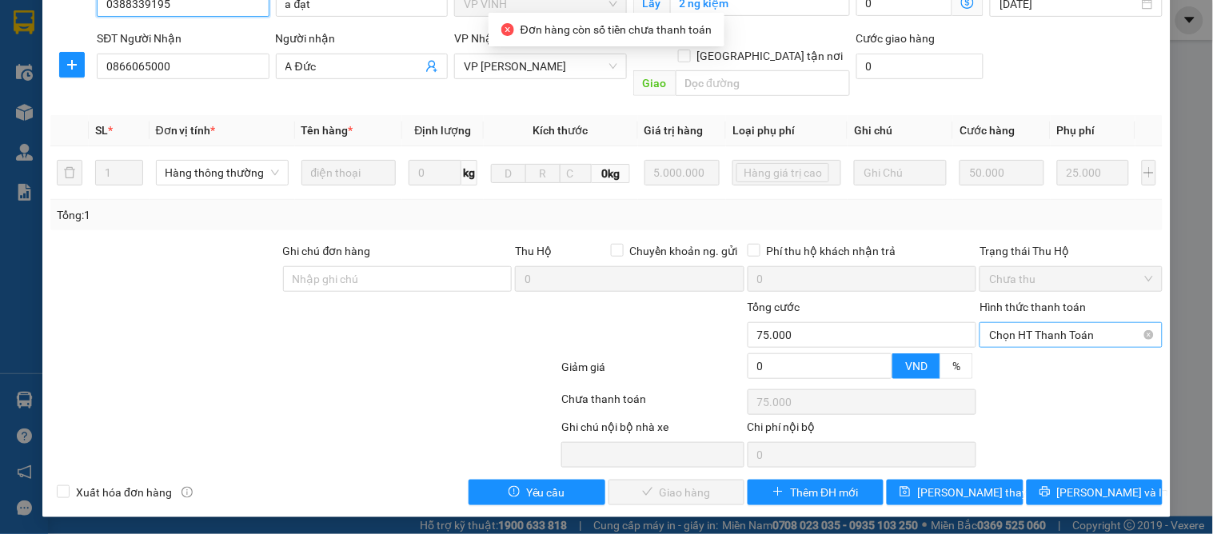
click at [1013, 326] on span "Chọn HT Thanh Toán" at bounding box center [1070, 335] width 163 height 24
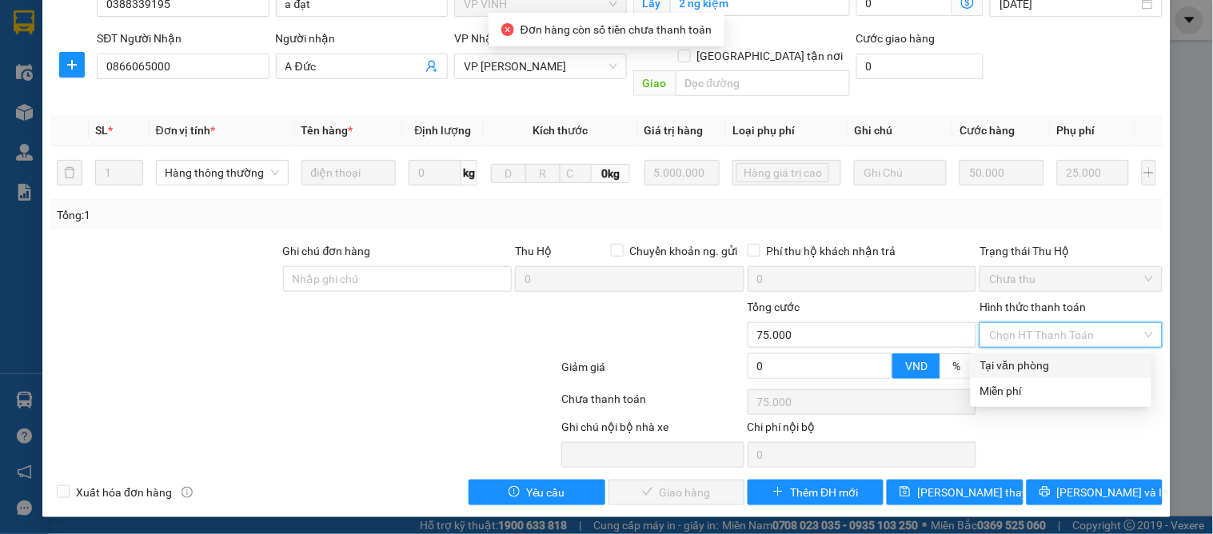
click at [1004, 370] on div "Tại văn phòng" at bounding box center [1062, 366] width 162 height 18
type input "0"
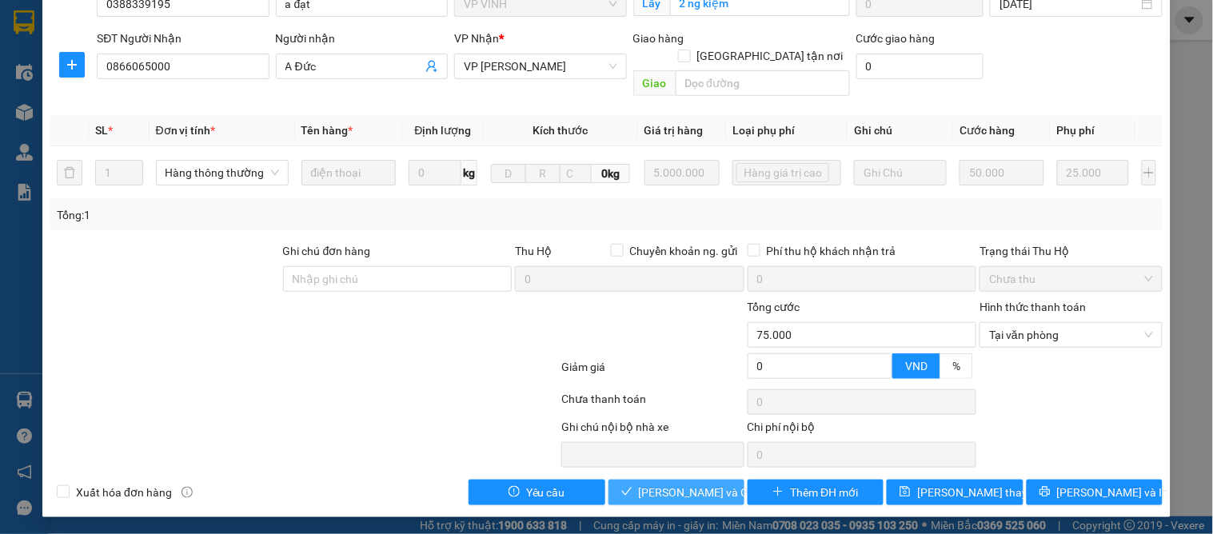
click at [622, 482] on button "[PERSON_NAME] và Giao hàng" at bounding box center [677, 493] width 136 height 26
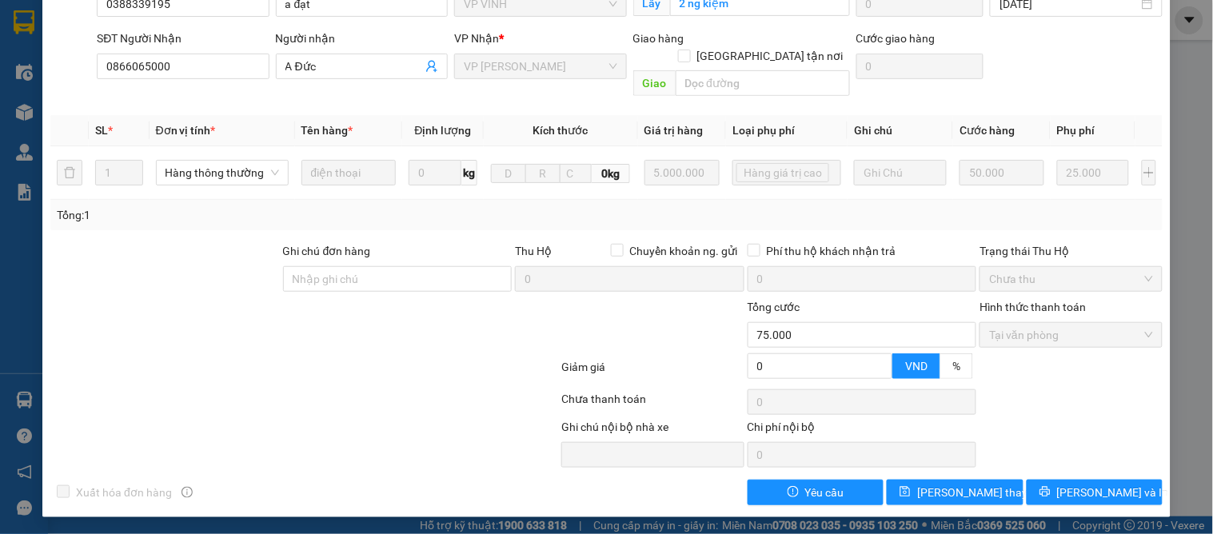
scroll to position [0, 0]
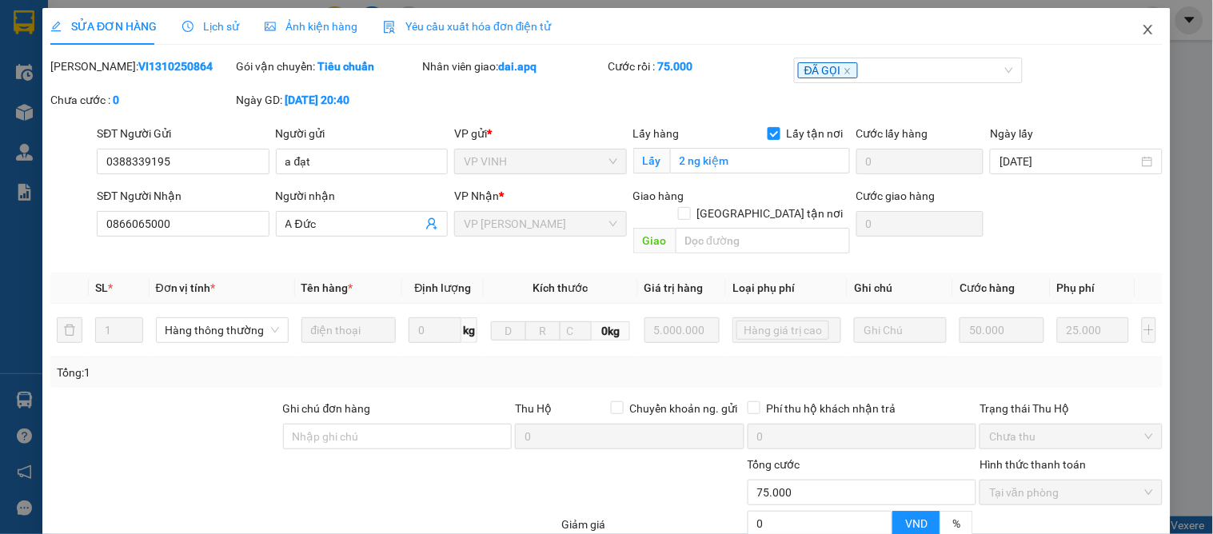
click at [1144, 30] on span "Close" at bounding box center [1148, 30] width 45 height 45
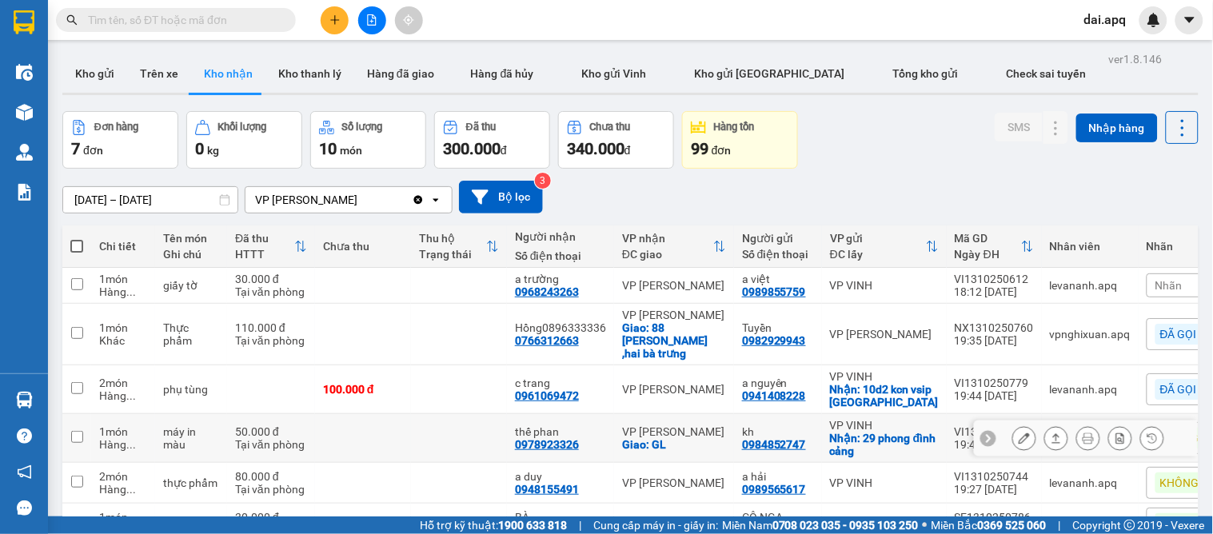
scroll to position [137, 0]
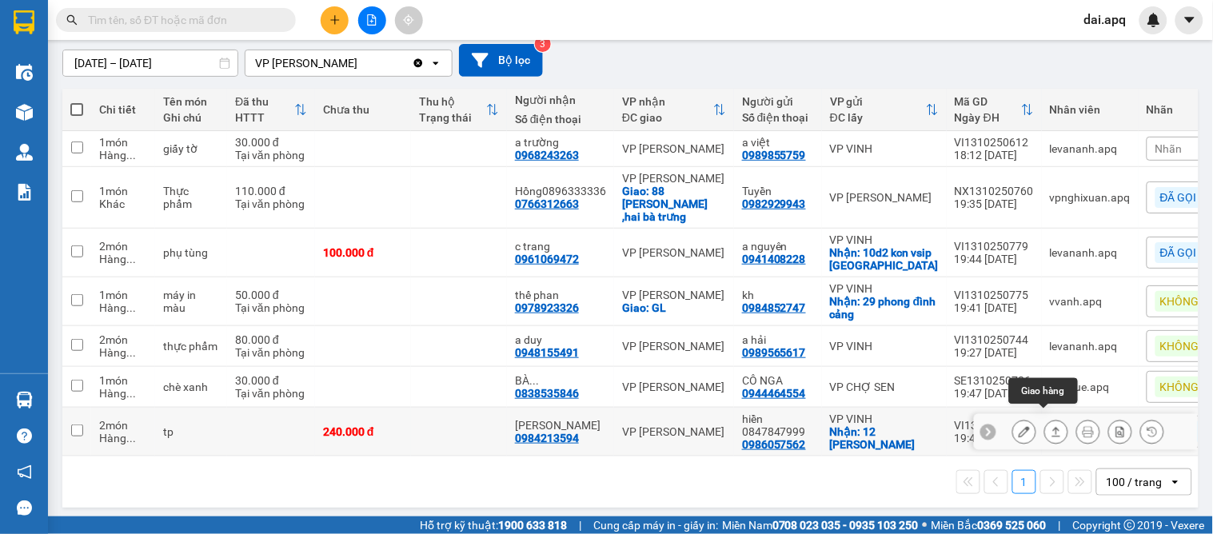
click at [1051, 426] on icon at bounding box center [1056, 431] width 11 height 11
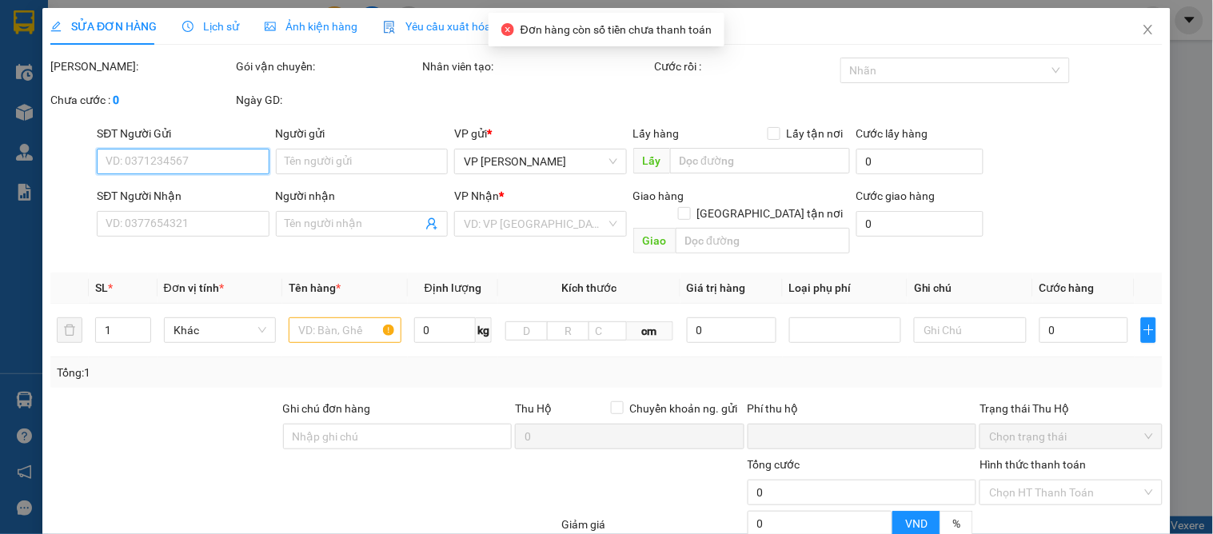
type input "0986057562"
type input "hiền 0847847999"
checkbox input "true"
type input "12 [PERSON_NAME]"
type input "0984213594"
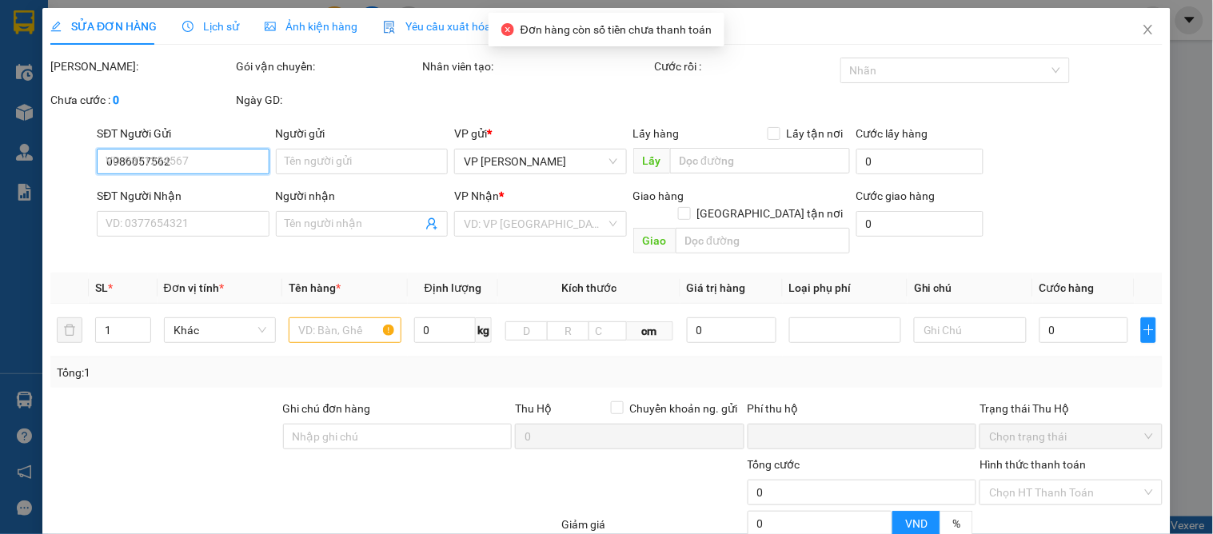
type input "[PERSON_NAME]"
type input "0"
type input "240.000"
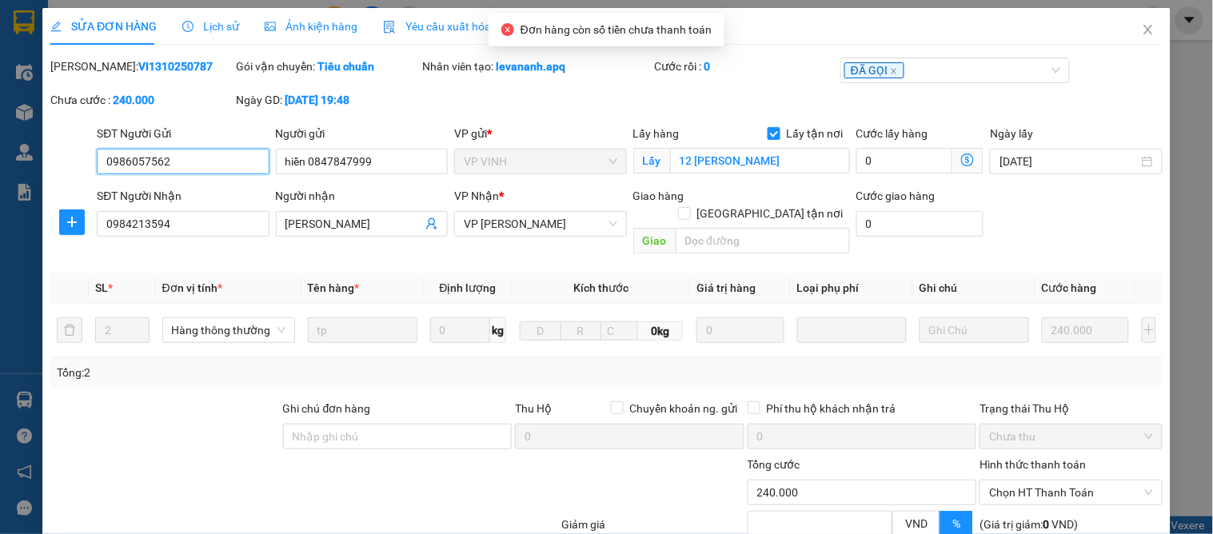
scroll to position [142, 0]
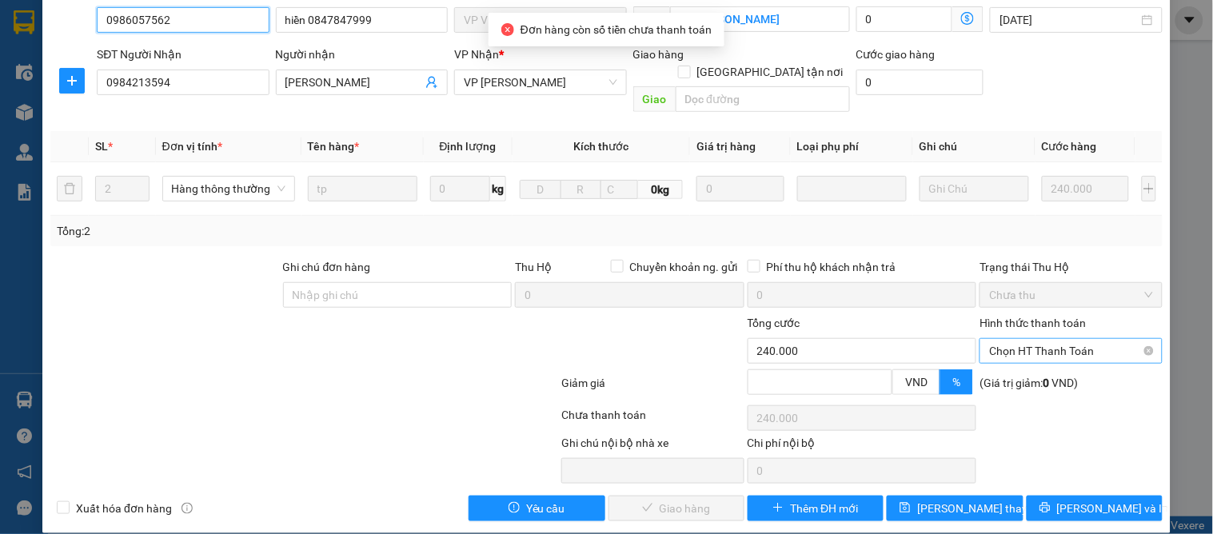
click at [1000, 339] on span "Chọn HT Thanh Toán" at bounding box center [1070, 351] width 163 height 24
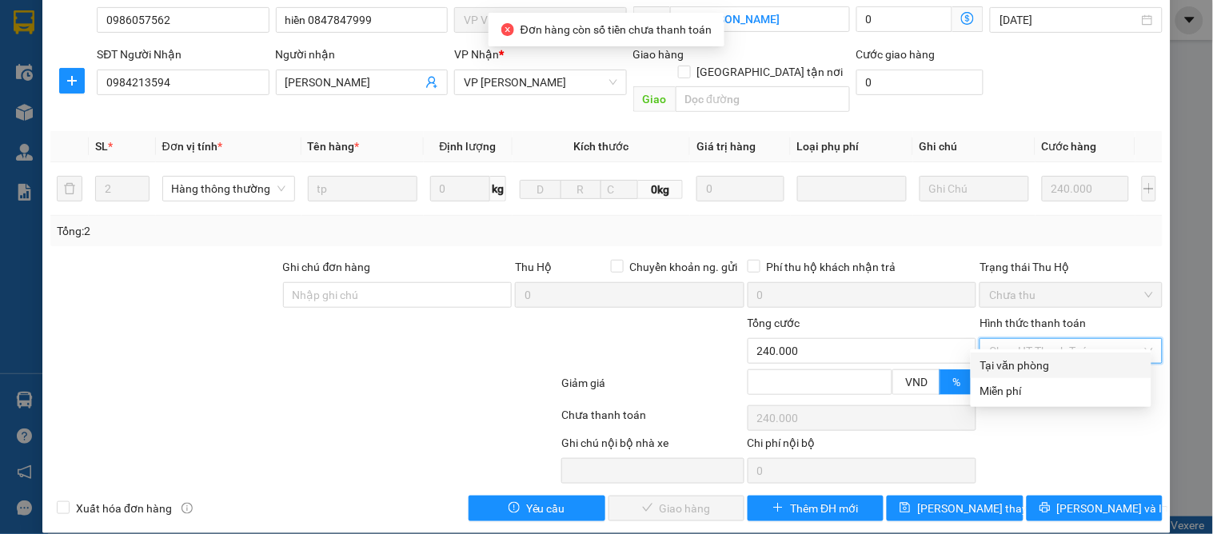
click at [1012, 365] on div "Tại văn phòng" at bounding box center [1062, 366] width 162 height 18
type input "0"
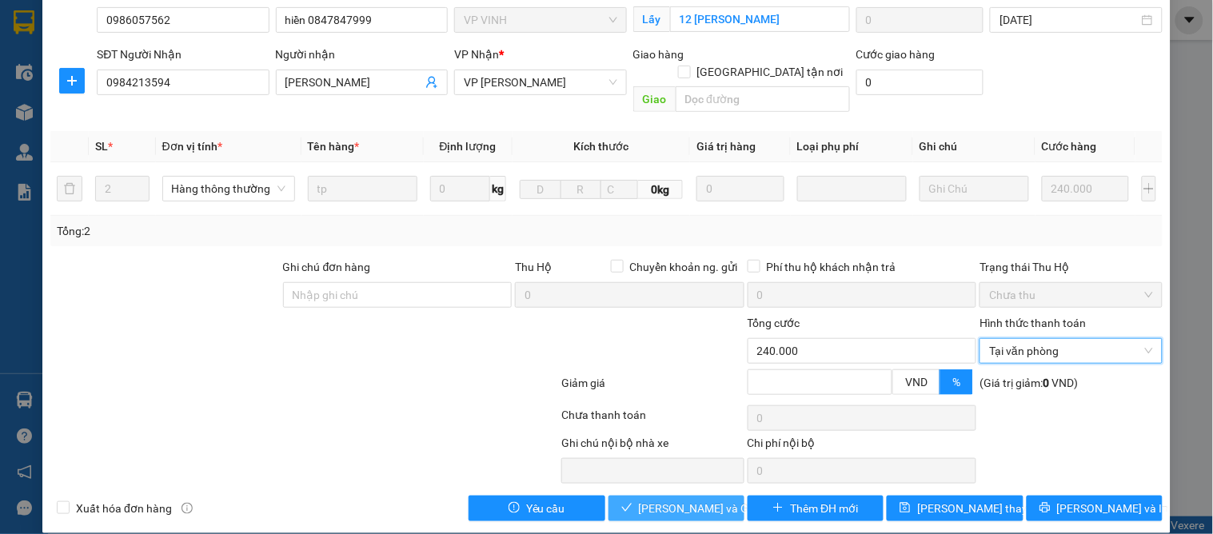
click at [639, 500] on span "[PERSON_NAME] và Giao hàng" at bounding box center [716, 509] width 154 height 18
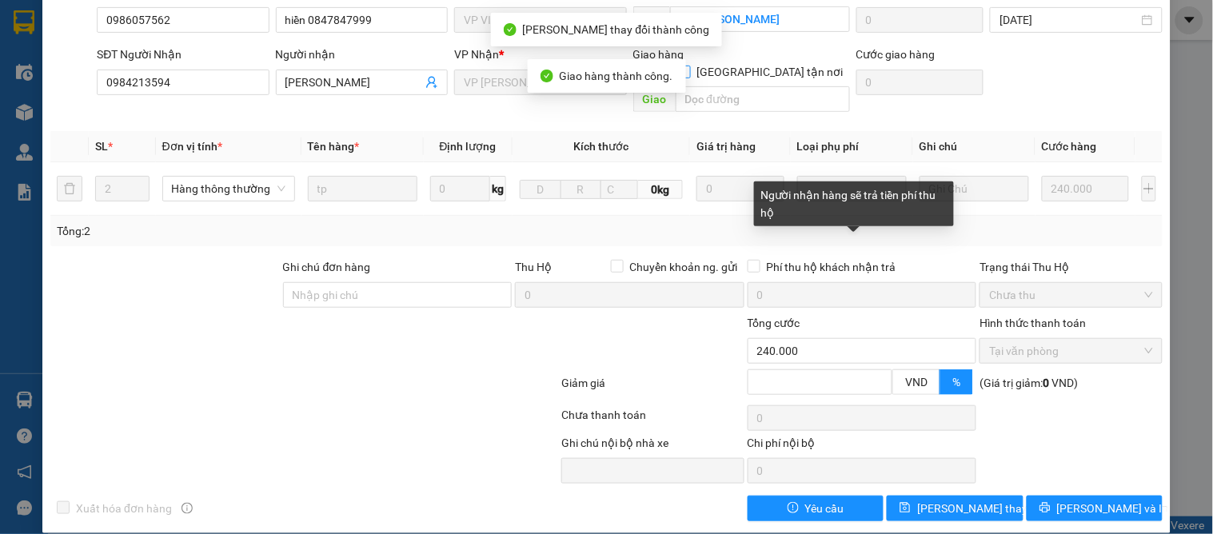
scroll to position [0, 0]
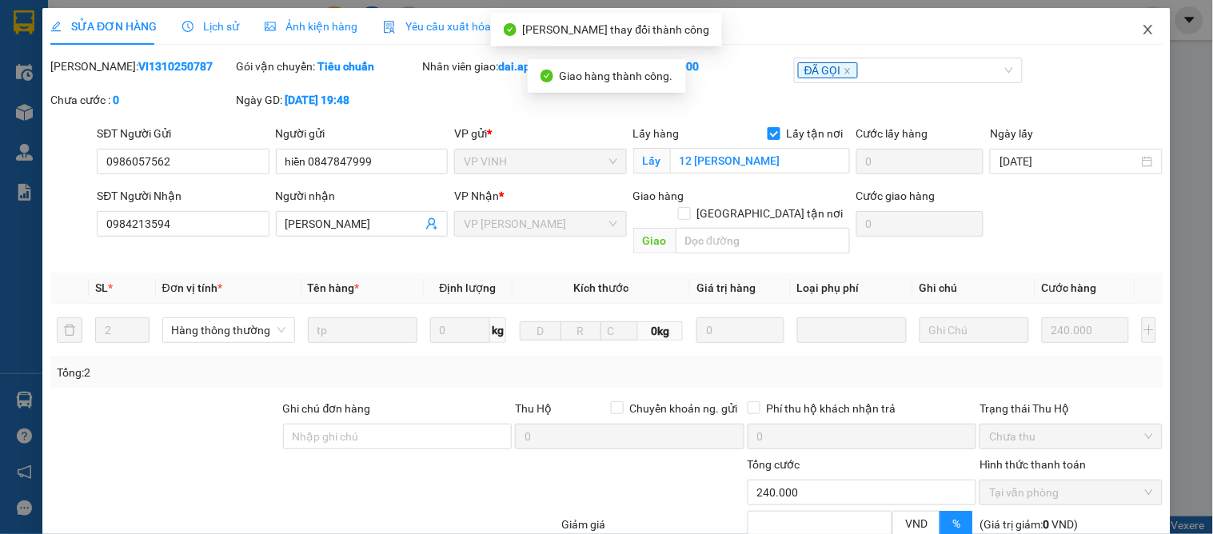
click at [1142, 32] on icon "close" at bounding box center [1148, 29] width 13 height 13
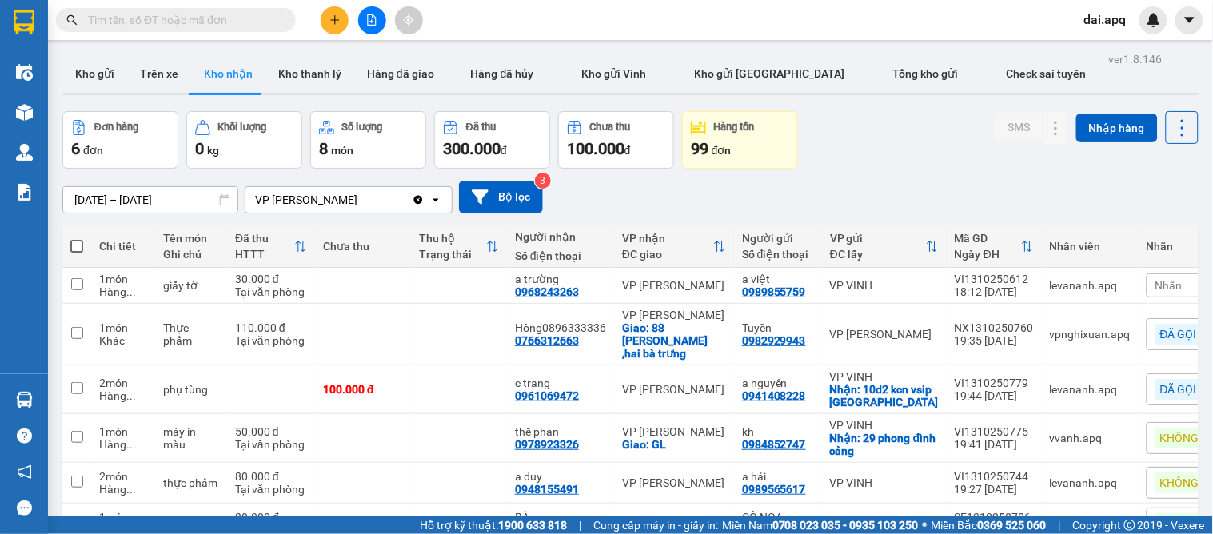
scroll to position [88, 0]
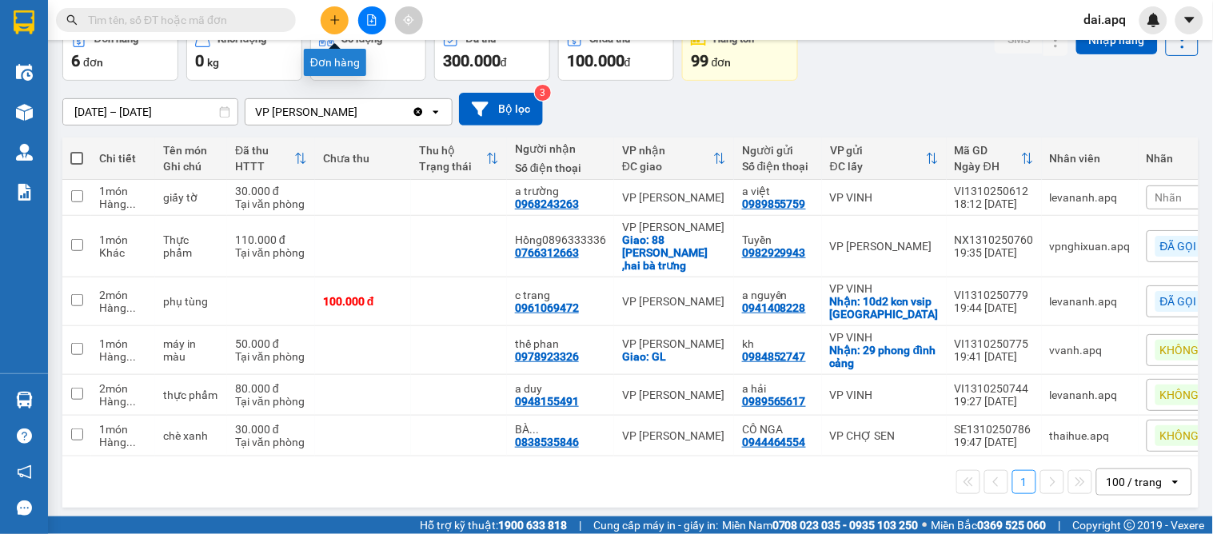
click at [334, 21] on icon "plus" at bounding box center [335, 19] width 11 height 11
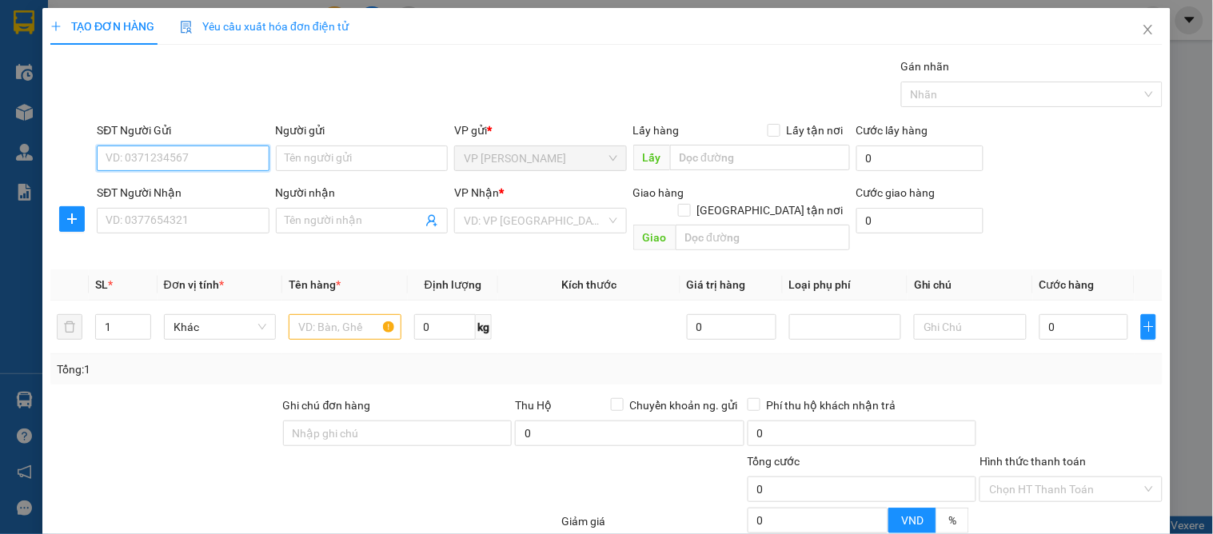
click at [169, 161] on input "SĐT Người Gửi" at bounding box center [183, 159] width 172 height 26
click at [160, 182] on div "0983333305 - dì bình" at bounding box center [181, 191] width 151 height 18
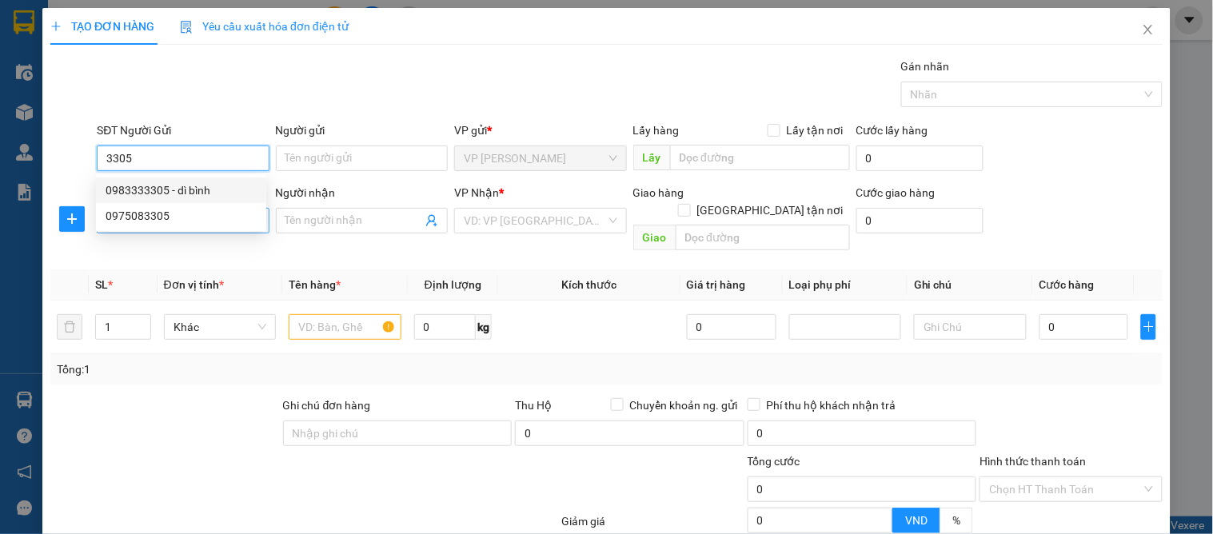
type input "0983333305"
type input "dì bình"
type input "0983333305"
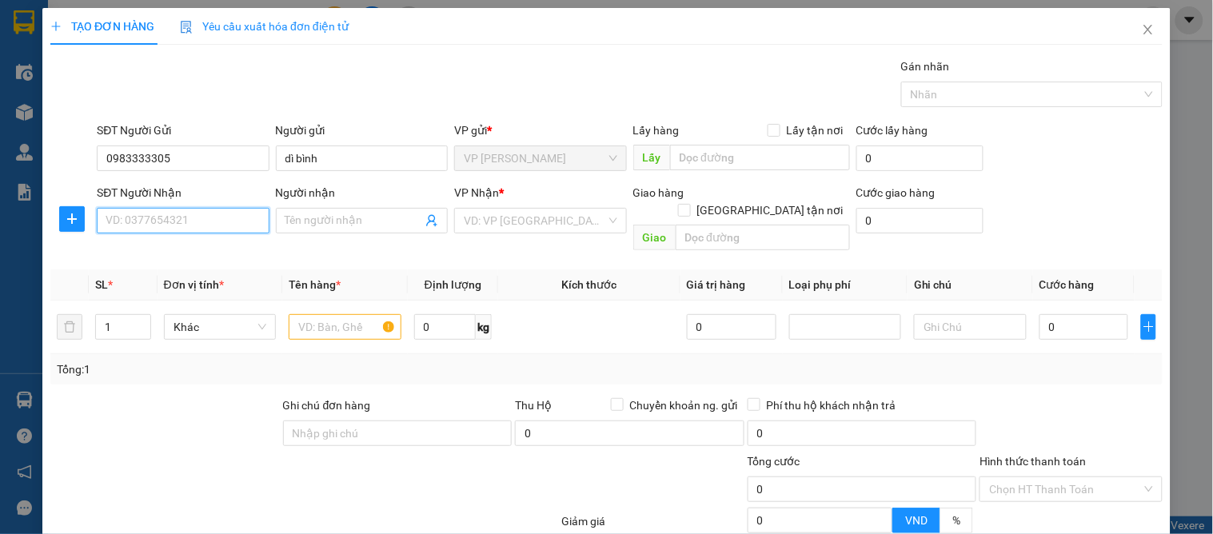
click at [171, 213] on input "SĐT Người Nhận" at bounding box center [183, 221] width 172 height 26
click at [161, 246] on div "0983333305 - dì bình" at bounding box center [181, 253] width 151 height 18
type input "0983333305"
type input "dì bình"
checkbox input "true"
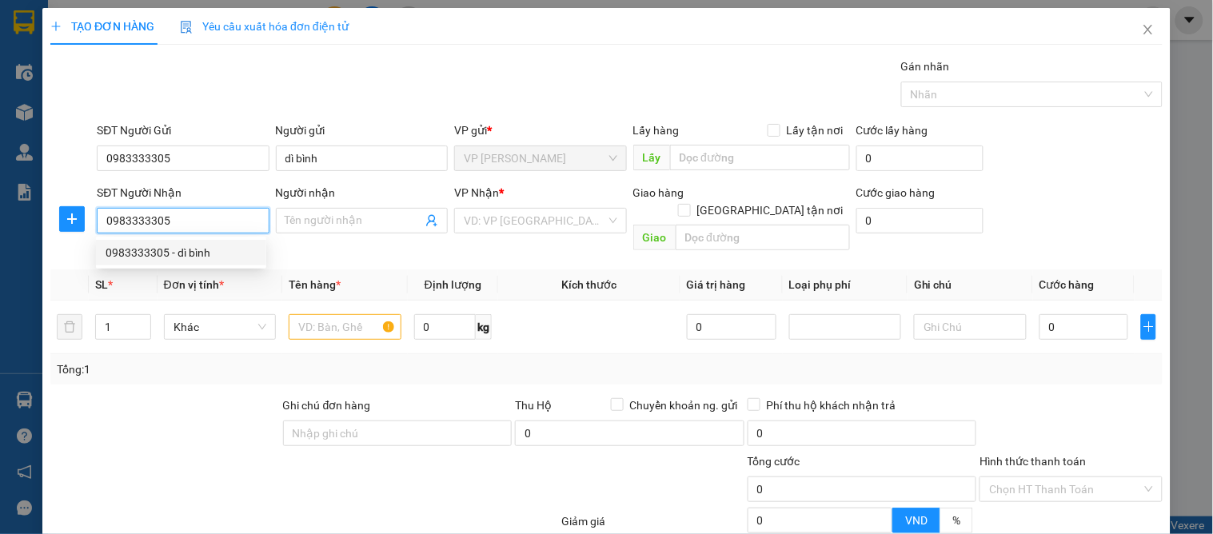
type input "114 hecman"
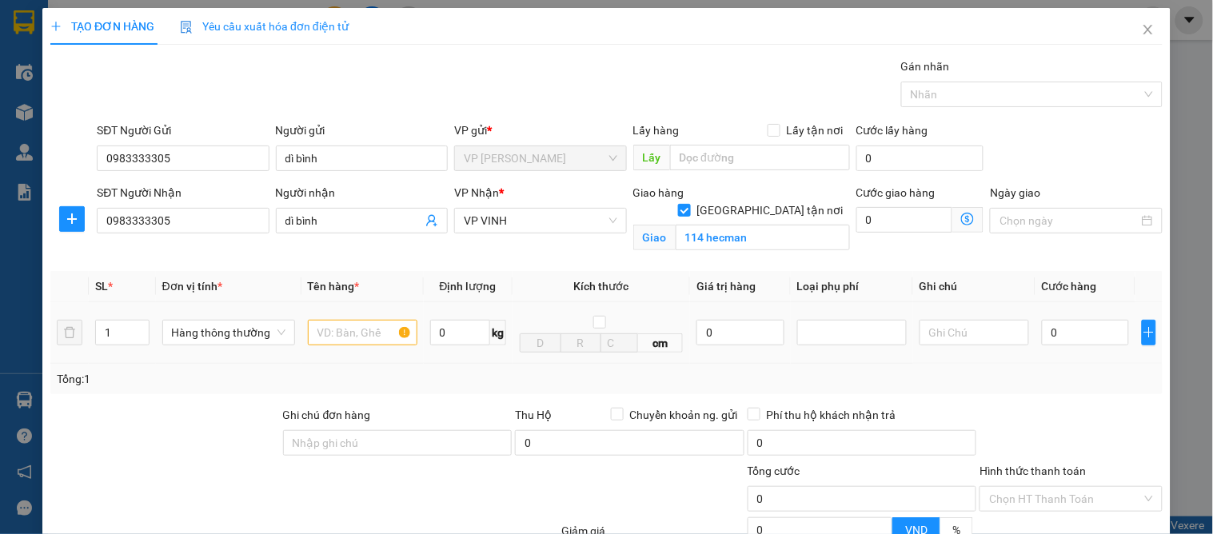
click at [318, 318] on div at bounding box center [363, 333] width 110 height 32
click at [320, 337] on input "text" at bounding box center [363, 333] width 110 height 26
type input "tạp hóa"
click at [1070, 344] on input "0" at bounding box center [1085, 333] width 87 height 26
type input "4"
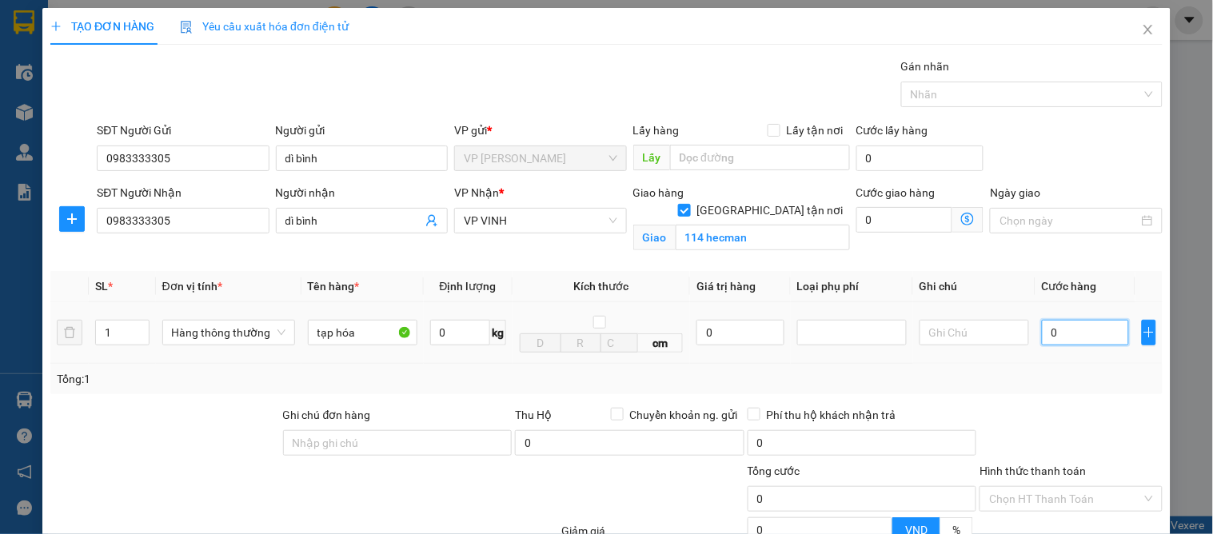
type input "4"
type input "40"
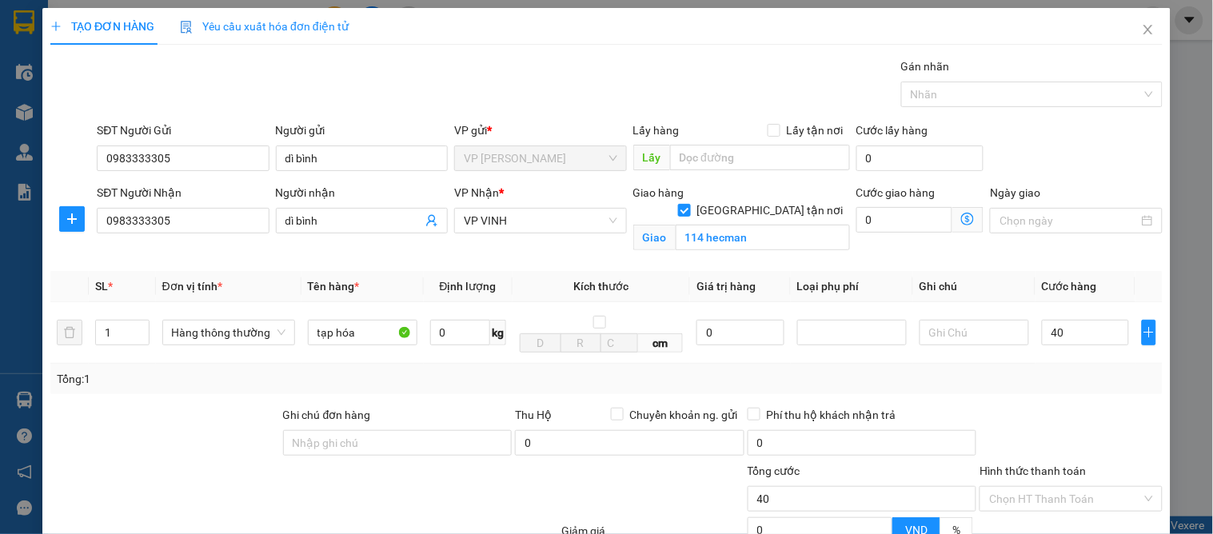
type input "40.000"
click at [1053, 419] on div at bounding box center [1071, 434] width 186 height 56
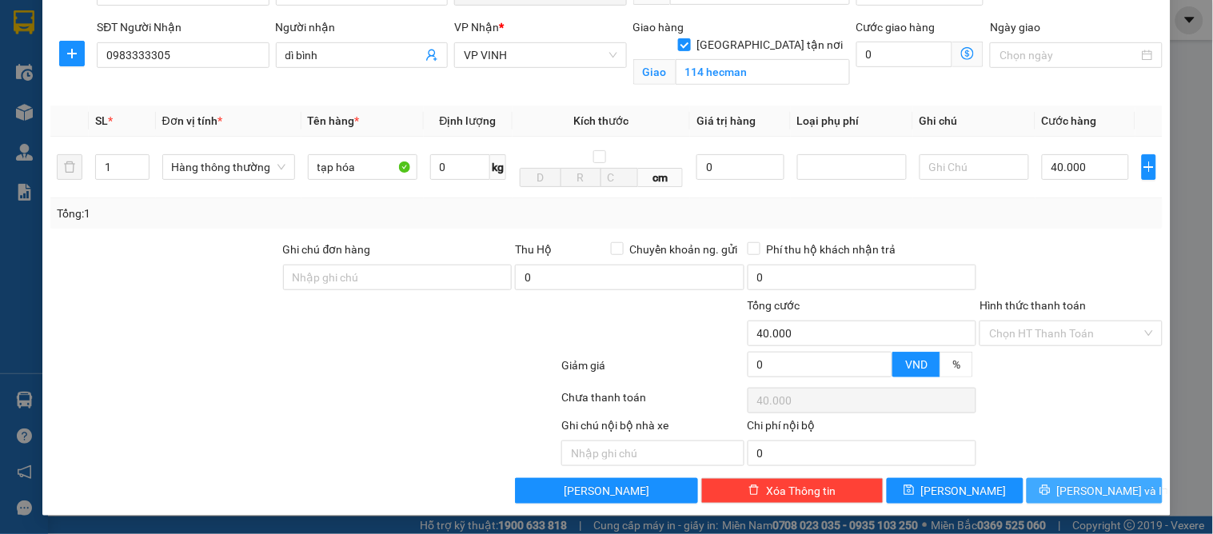
click at [1050, 491] on icon "printer" at bounding box center [1045, 490] width 10 height 10
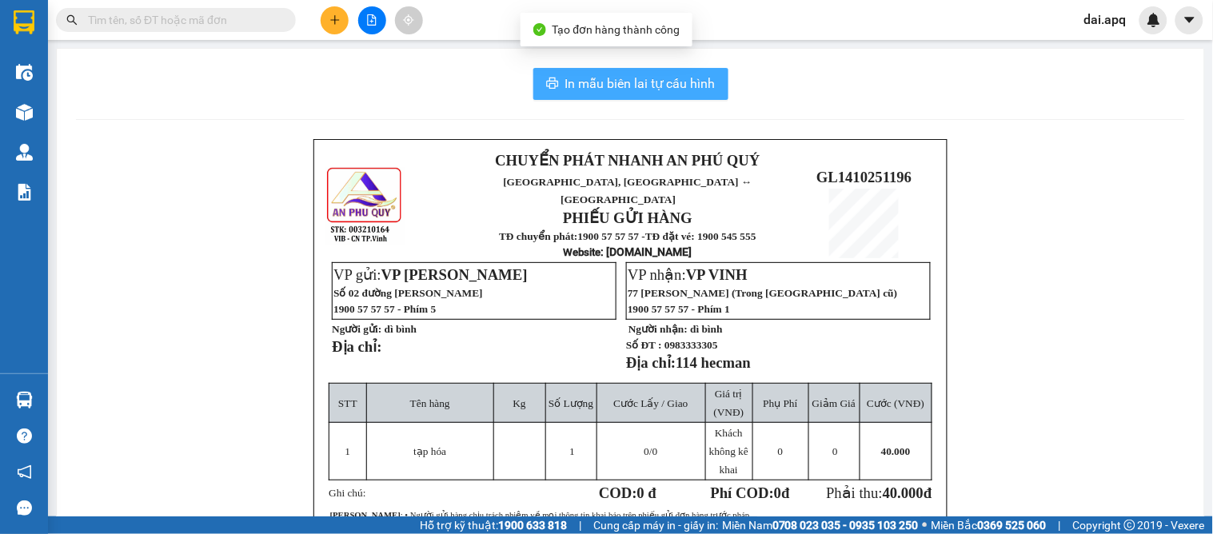
click at [612, 75] on span "In mẫu biên lai tự cấu hình" at bounding box center [640, 84] width 150 height 20
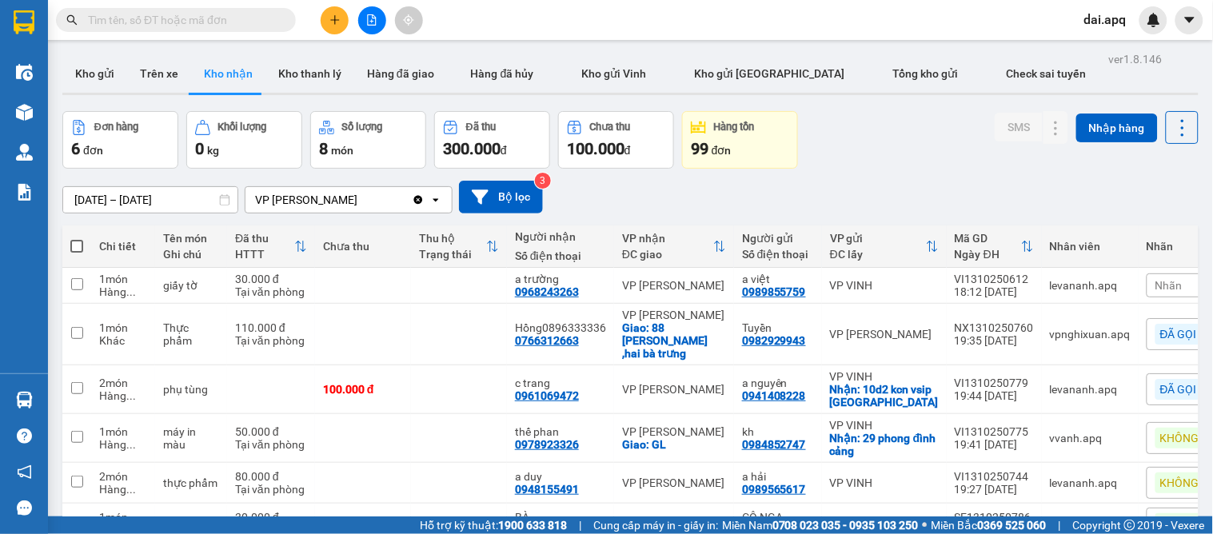
scroll to position [88, 0]
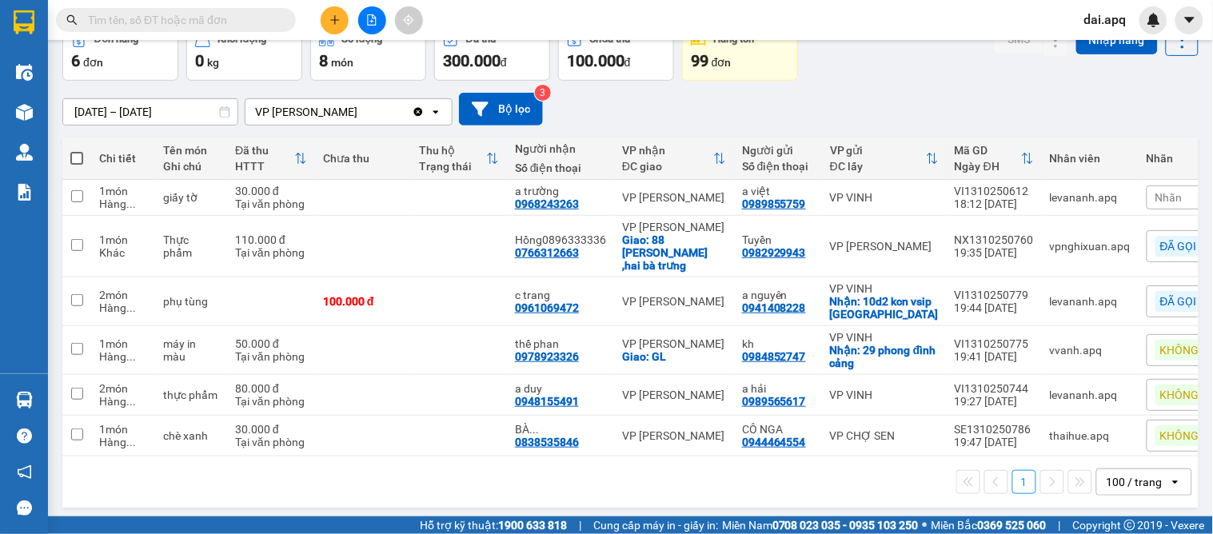
click at [1156, 425] on div "KHÔNG NGHE" at bounding box center [1205, 435] width 98 height 21
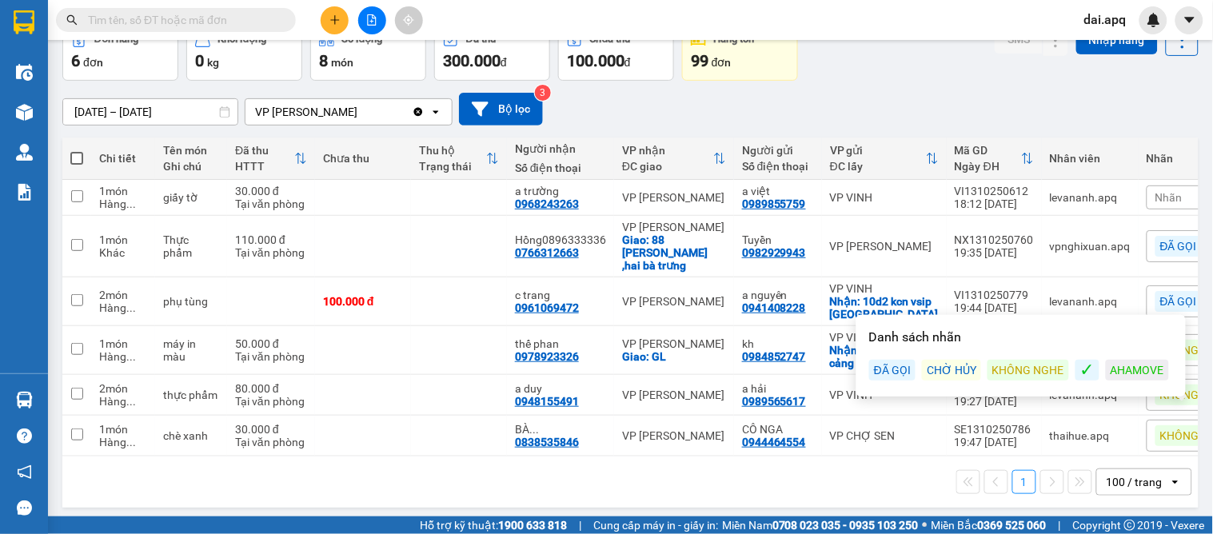
click at [873, 370] on div "ĐÃ GỌI" at bounding box center [892, 370] width 46 height 21
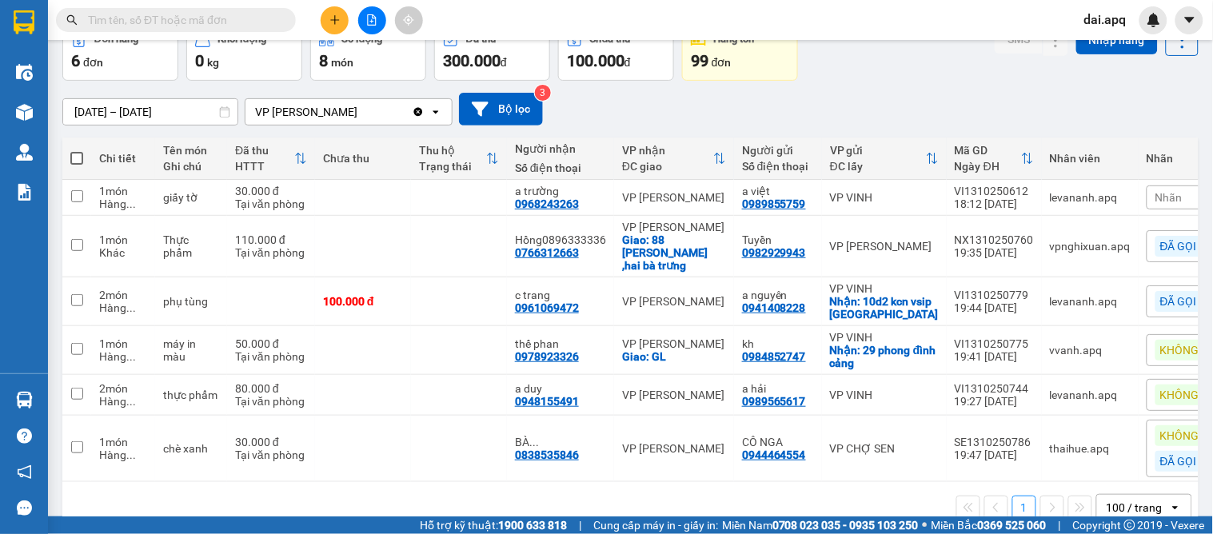
click at [570, 507] on div "1 100 / trang open" at bounding box center [631, 507] width 1124 height 27
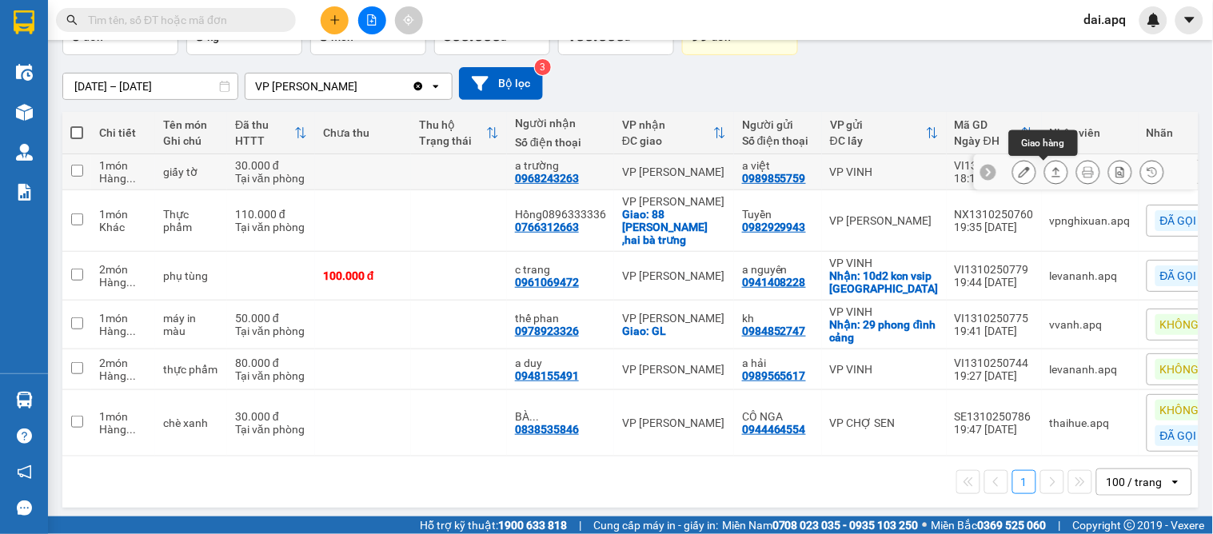
click at [1051, 170] on icon at bounding box center [1056, 171] width 11 height 11
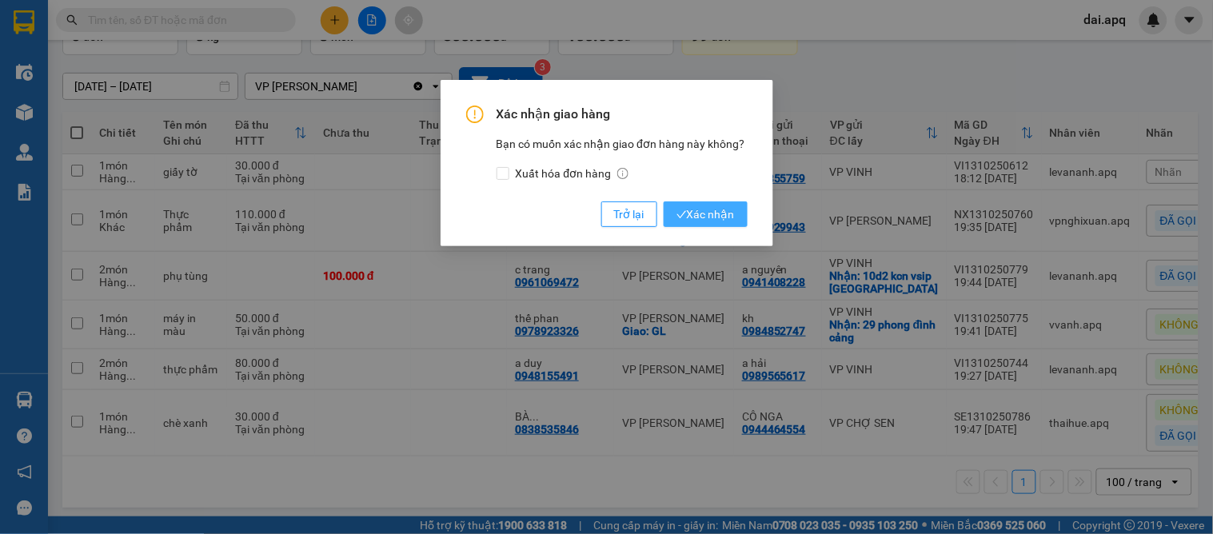
click at [739, 219] on button "Xác nhận" at bounding box center [706, 215] width 84 height 26
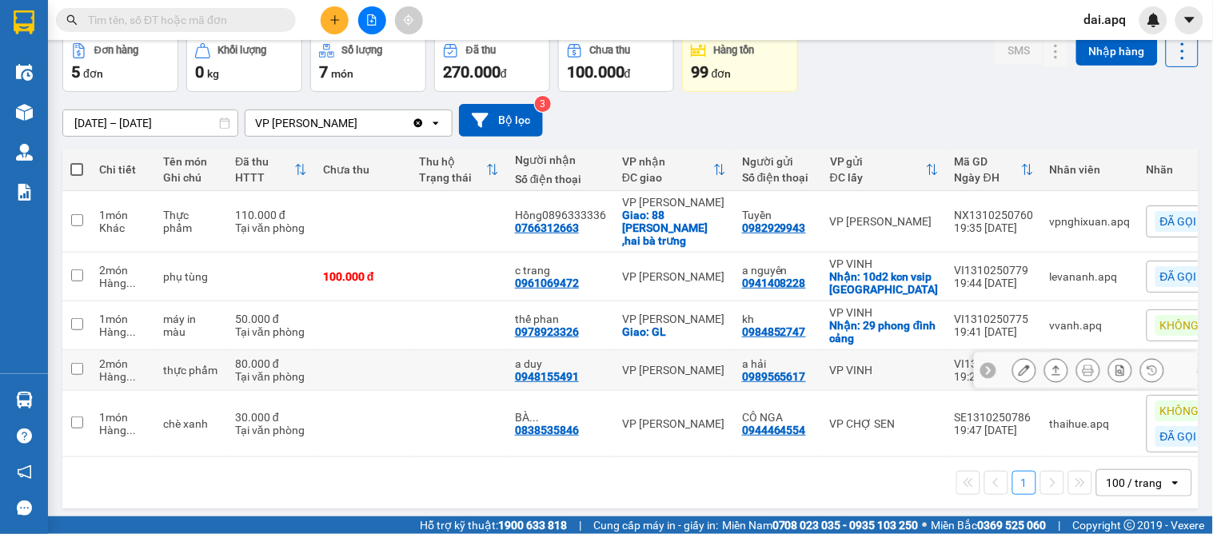
scroll to position [0, 0]
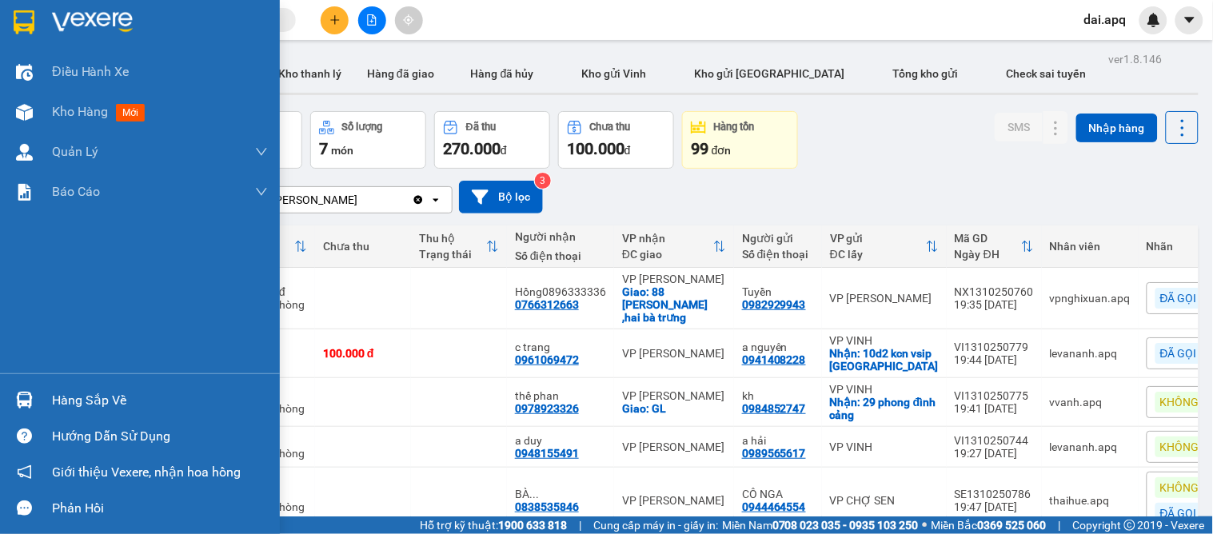
click at [34, 404] on div at bounding box center [24, 400] width 28 height 28
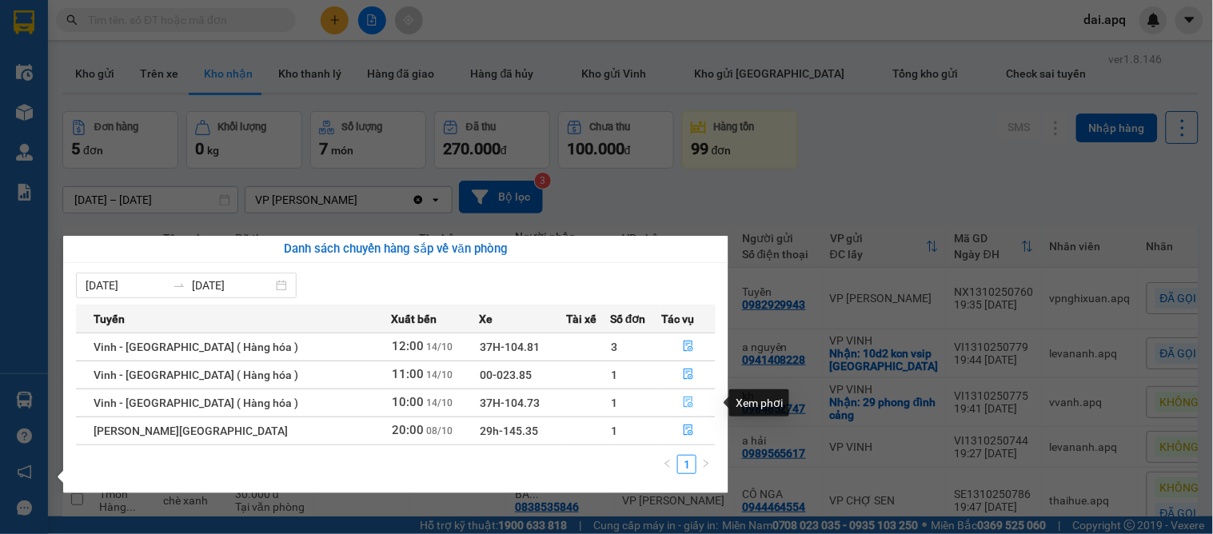
click at [683, 406] on icon "file-done" at bounding box center [688, 402] width 11 height 11
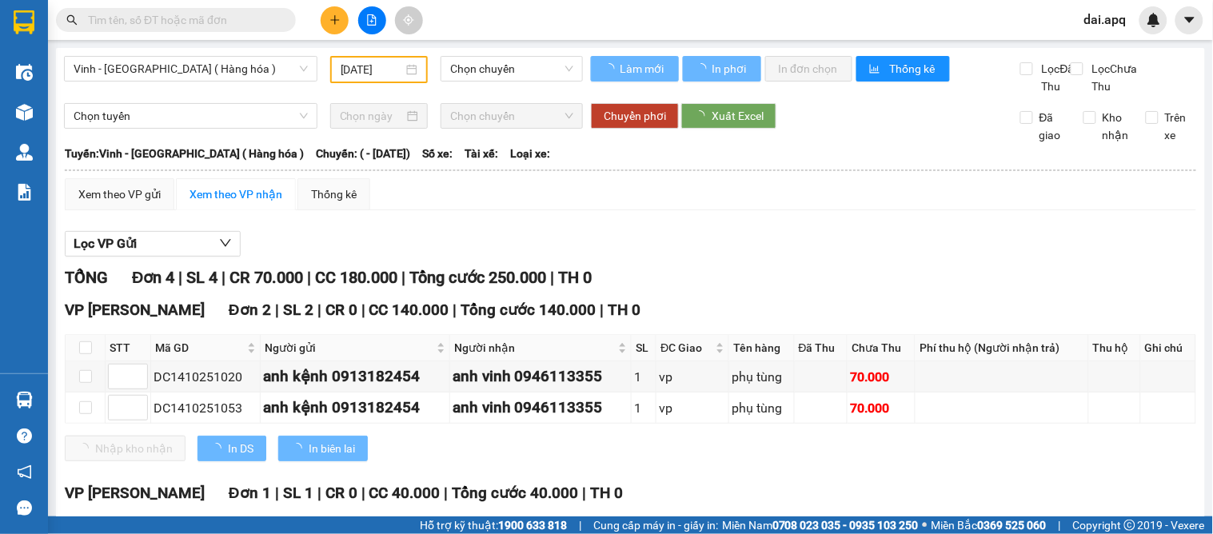
type input "[DATE]"
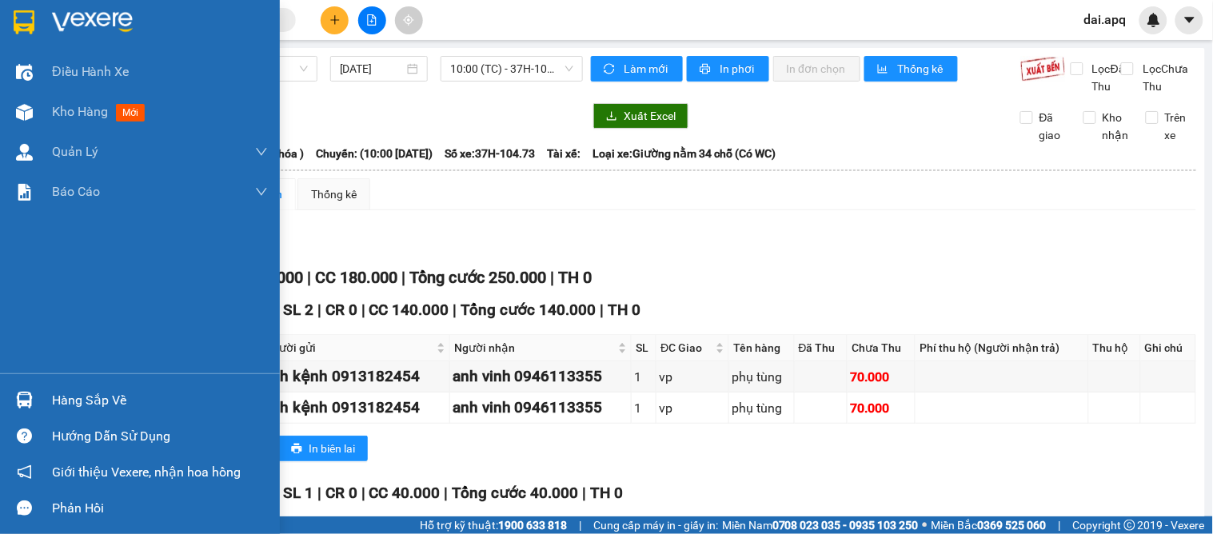
click at [52, 390] on div "Hàng sắp về" at bounding box center [160, 401] width 216 height 24
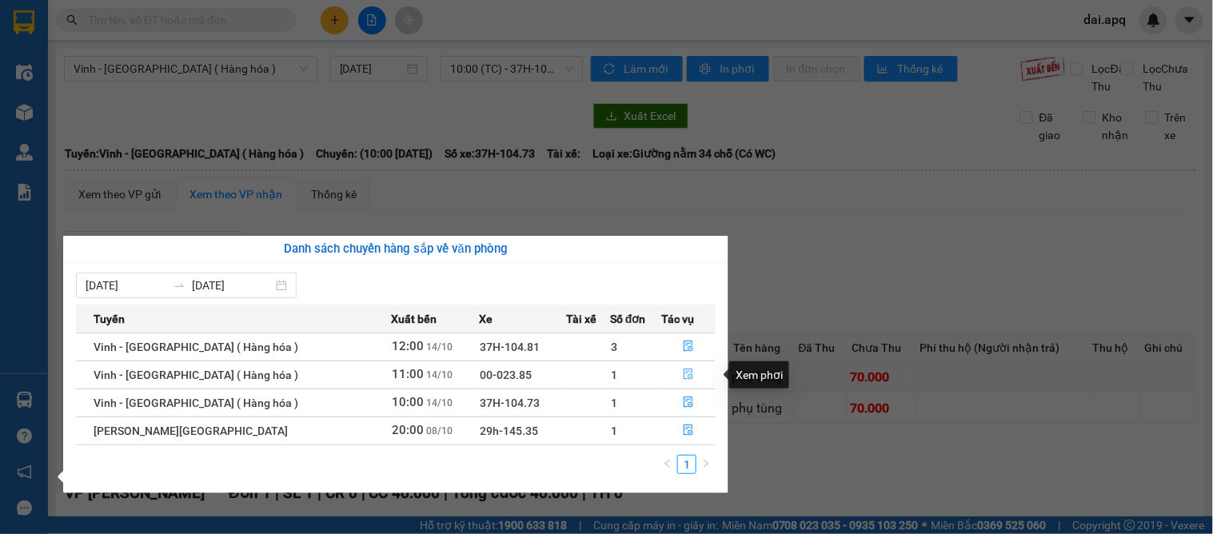
click at [673, 380] on button "button" at bounding box center [688, 375] width 53 height 26
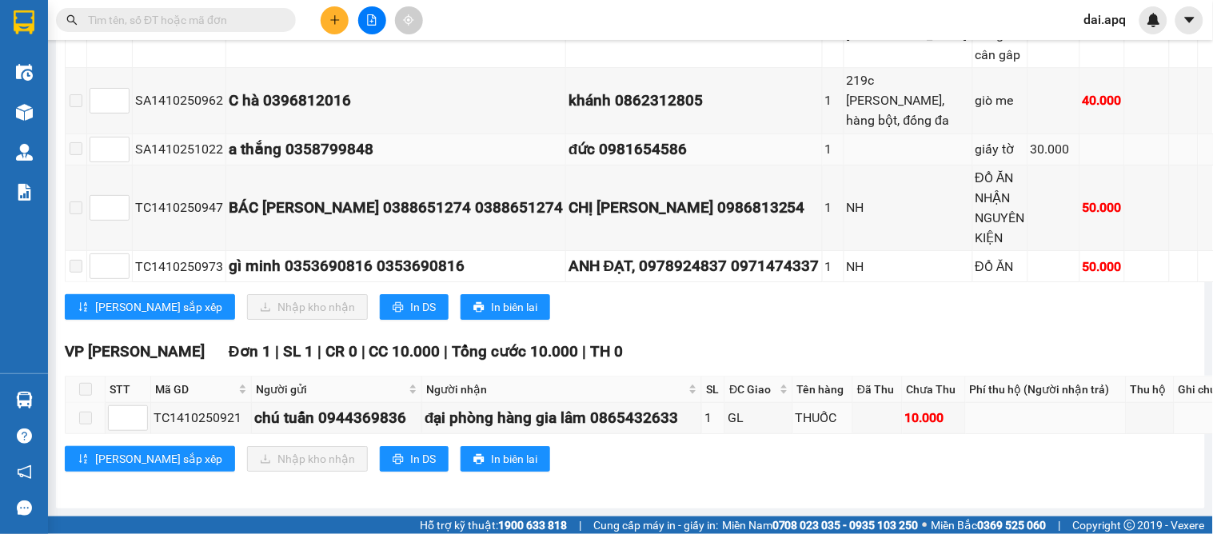
scroll to position [1123, 0]
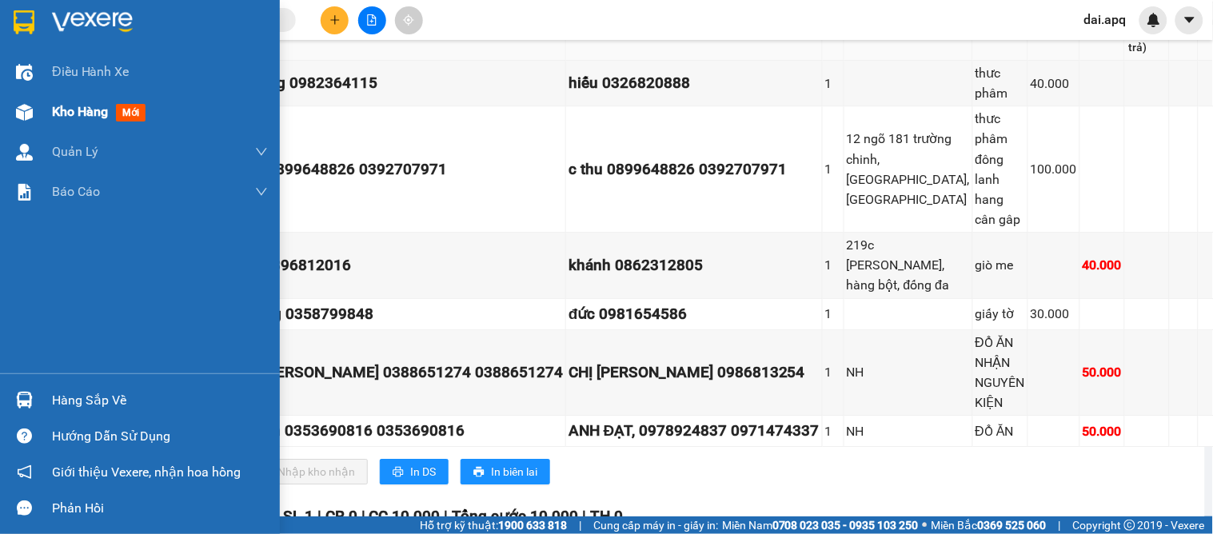
click at [66, 106] on span "Kho hàng" at bounding box center [80, 111] width 56 height 15
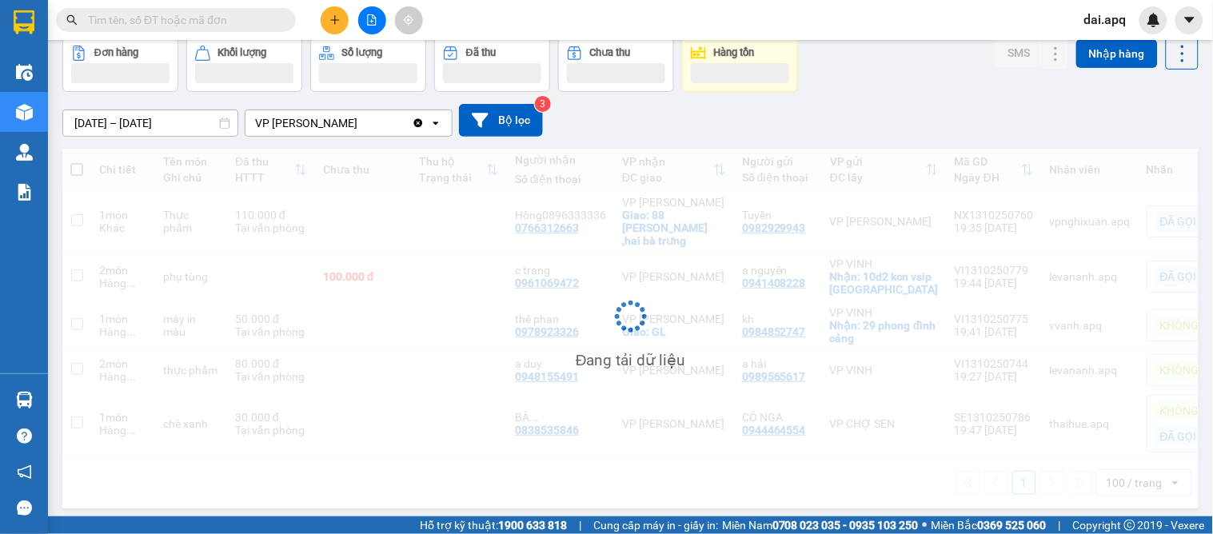
scroll to position [74, 0]
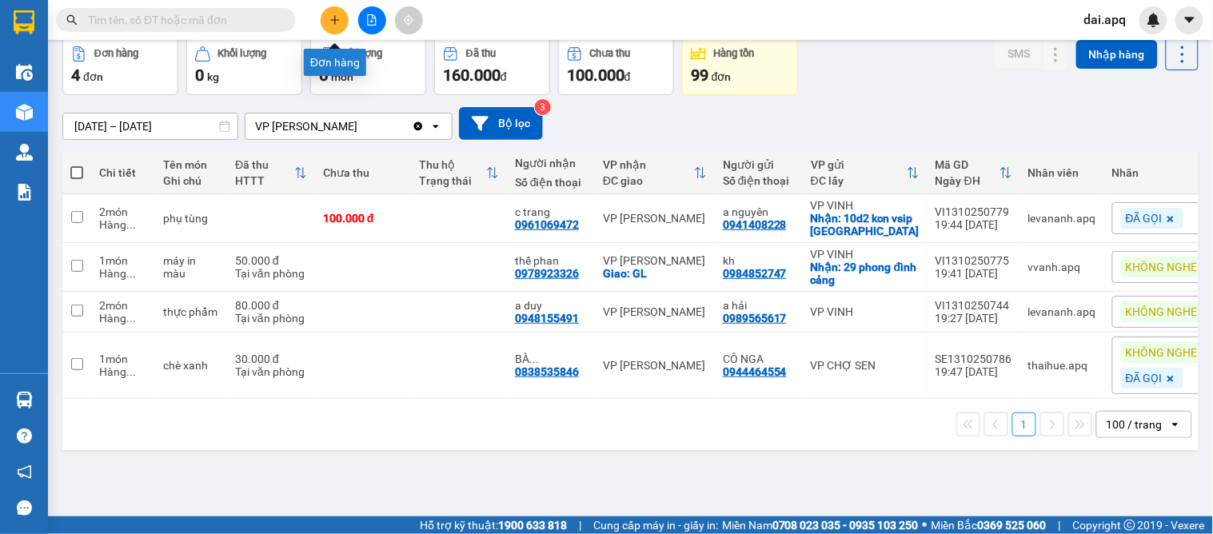
click at [344, 16] on button at bounding box center [335, 20] width 28 height 28
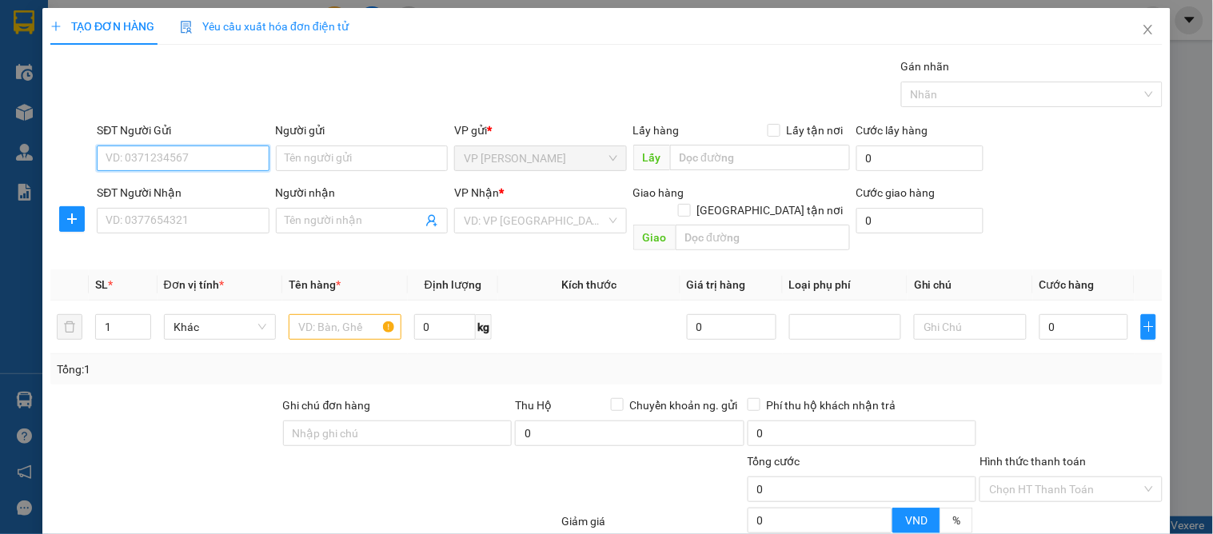
click at [153, 164] on input "SĐT Người Gửi" at bounding box center [183, 159] width 172 height 26
click at [155, 184] on div "0869753205 - a lợi" at bounding box center [181, 191] width 151 height 18
type input "0869753205"
type input "a lợi"
type input "0869753205"
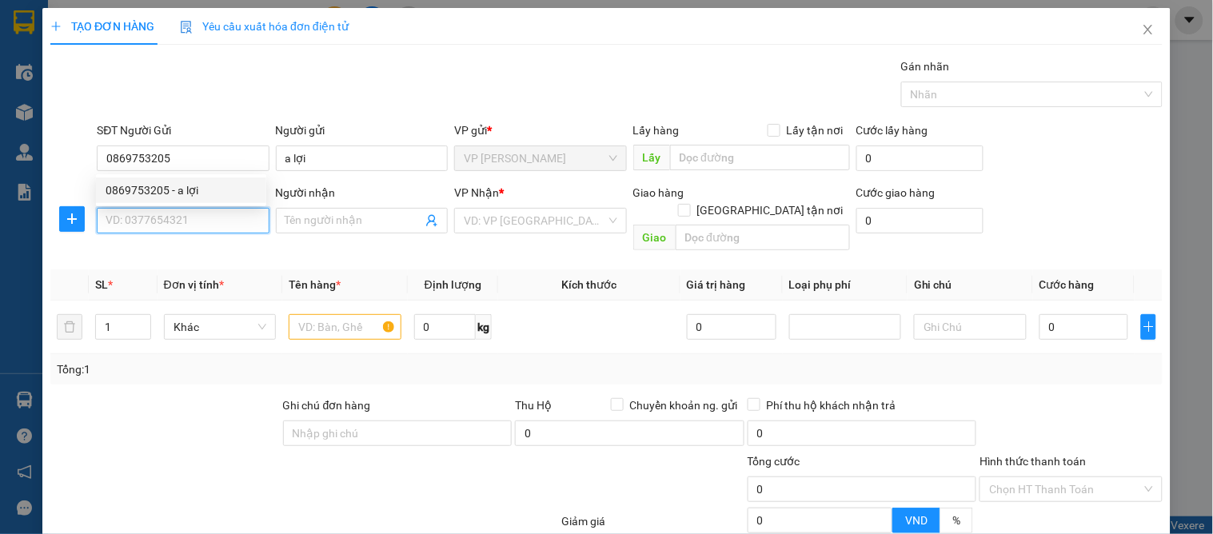
click at [195, 228] on input "SĐT Người Nhận" at bounding box center [183, 221] width 172 height 26
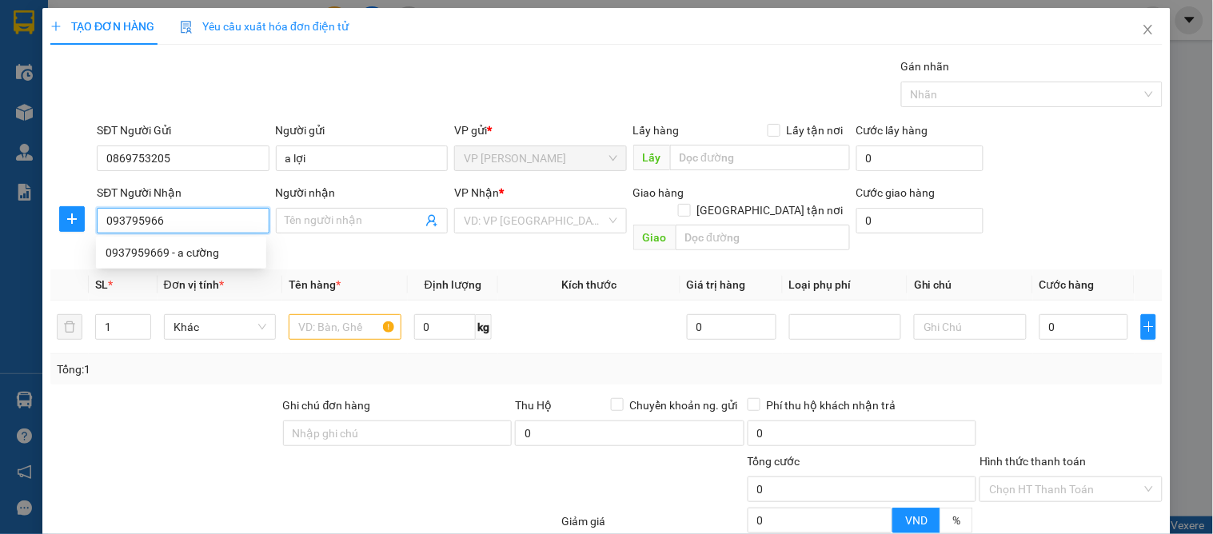
type input "0937959669"
click at [190, 258] on div "0937959669 - a cường" at bounding box center [181, 253] width 151 height 18
type input "a cường"
checkbox input "true"
type input "02 trường tiến( cố định)"
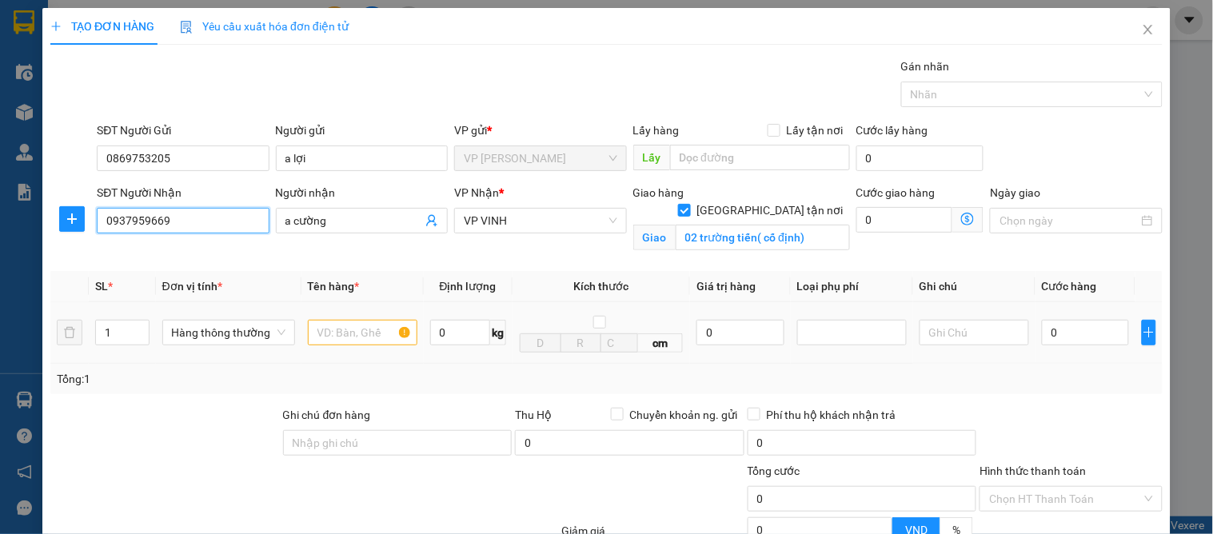
type input "0937959669"
click at [347, 337] on input "text" at bounding box center [363, 333] width 110 height 26
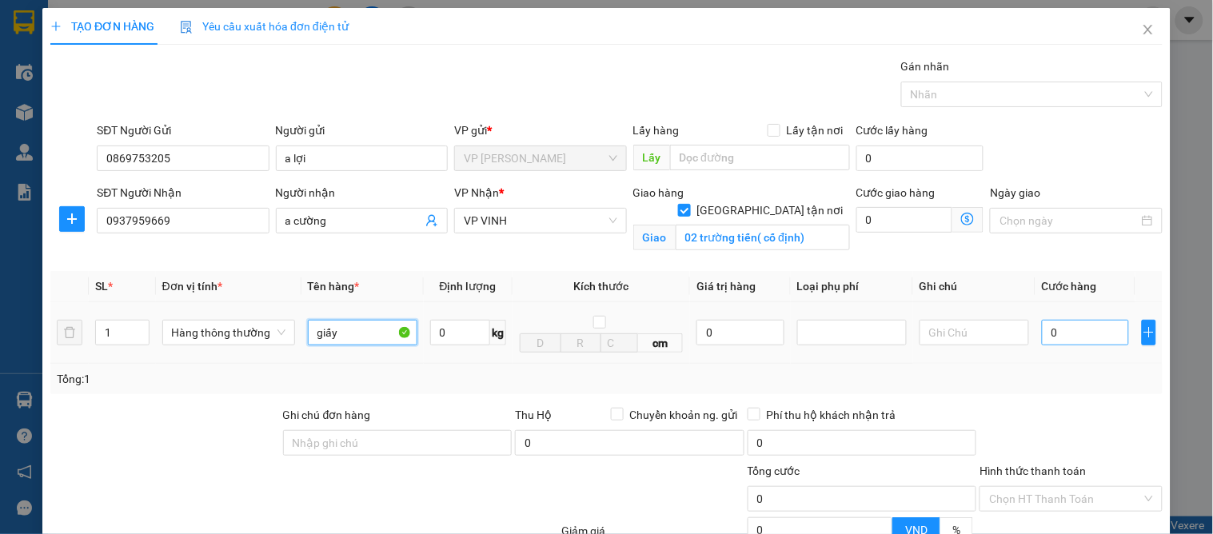
type input "giấy"
click at [1081, 331] on input "0" at bounding box center [1085, 333] width 87 height 26
type input "6"
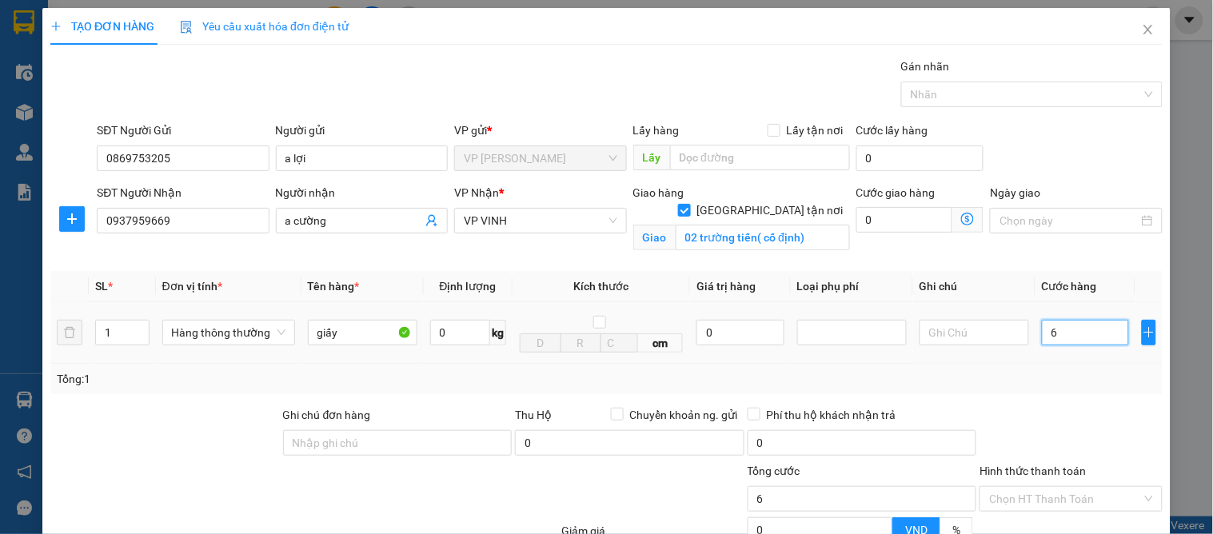
type input "60"
type input "60.000"
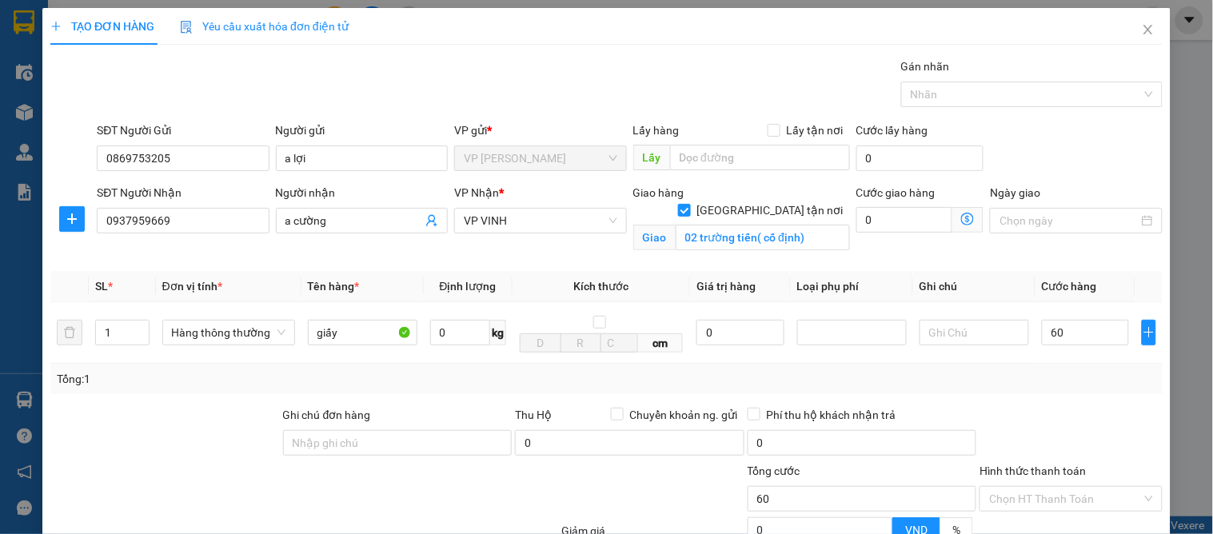
type input "60.000"
click at [1075, 413] on div at bounding box center [1071, 434] width 186 height 56
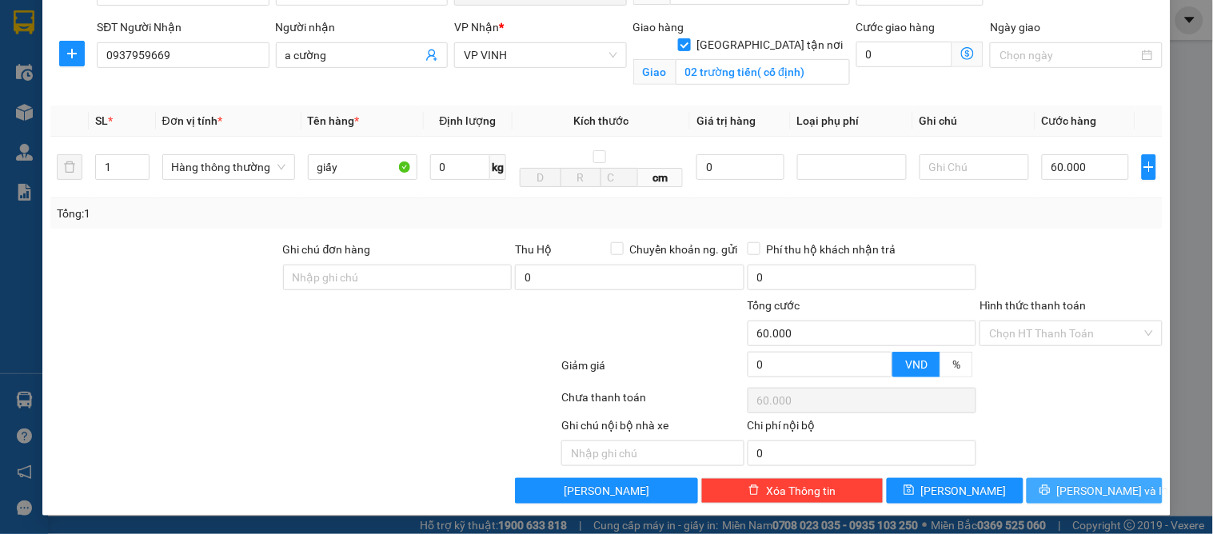
click at [1100, 483] on span "[PERSON_NAME] và In" at bounding box center [1113, 491] width 112 height 18
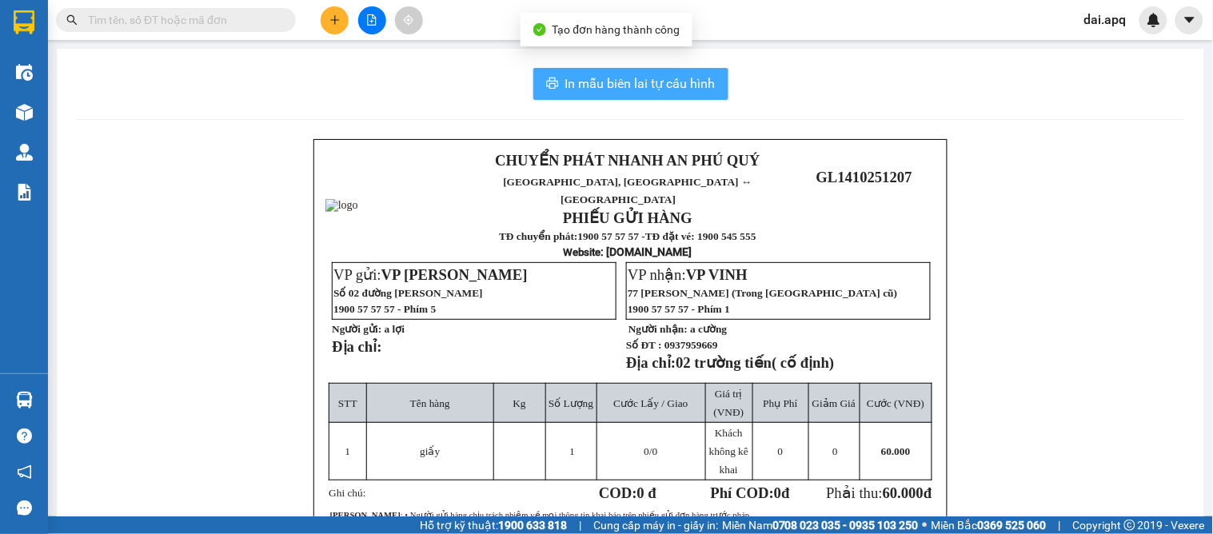
click at [633, 83] on span "In mẫu biên lai tự cấu hình" at bounding box center [640, 84] width 150 height 20
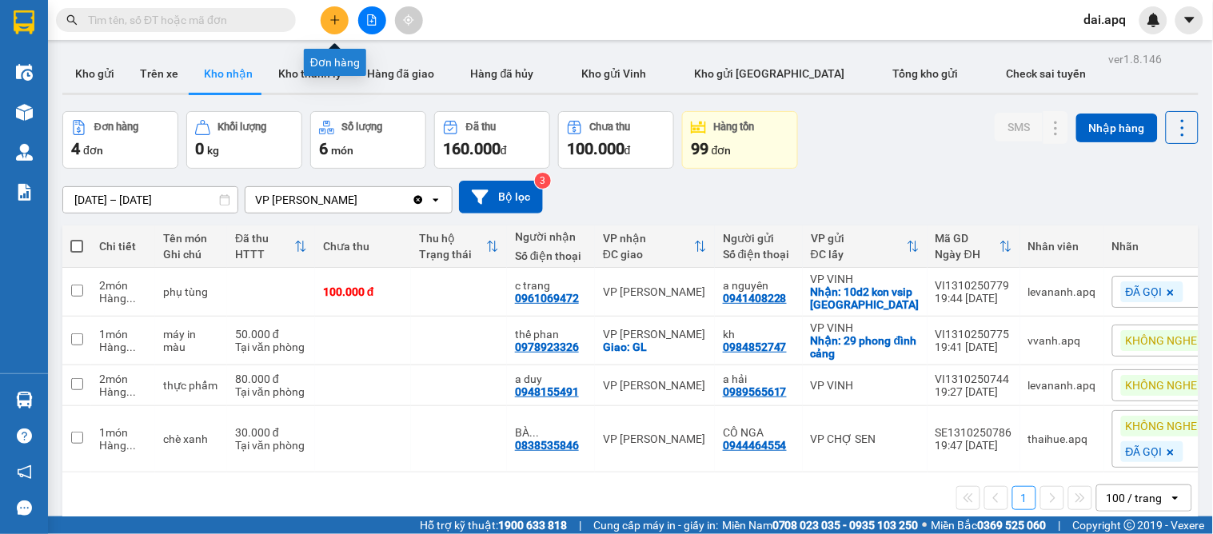
click at [333, 19] on icon "plus" at bounding box center [334, 19] width 9 height 1
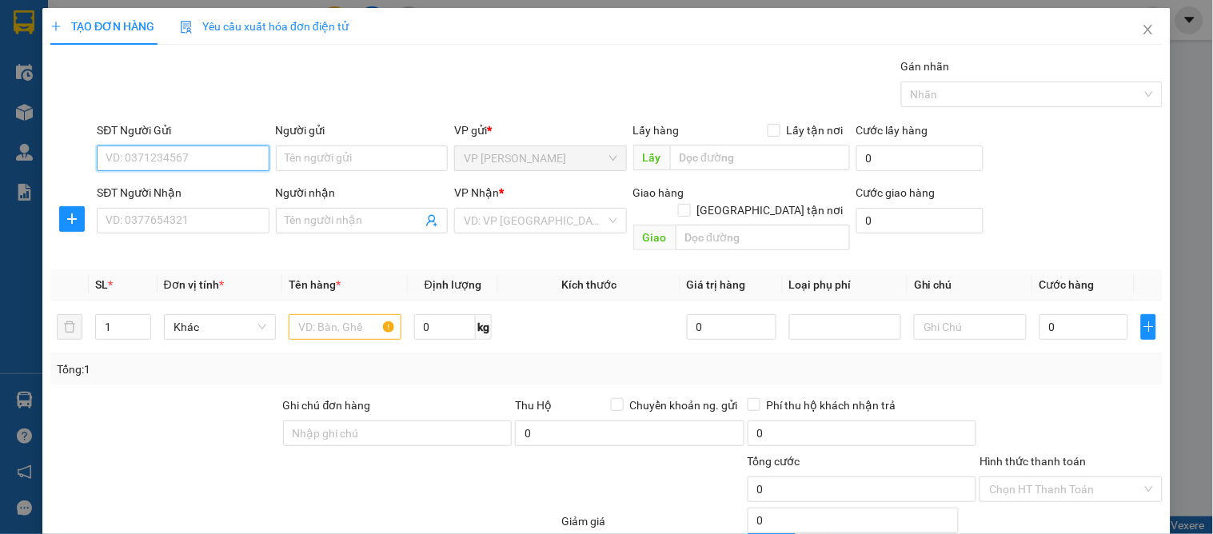
click at [178, 155] on input "SĐT Người Gửi" at bounding box center [183, 159] width 172 height 26
click at [186, 155] on input "SĐT Người Gửi" at bounding box center [183, 159] width 172 height 26
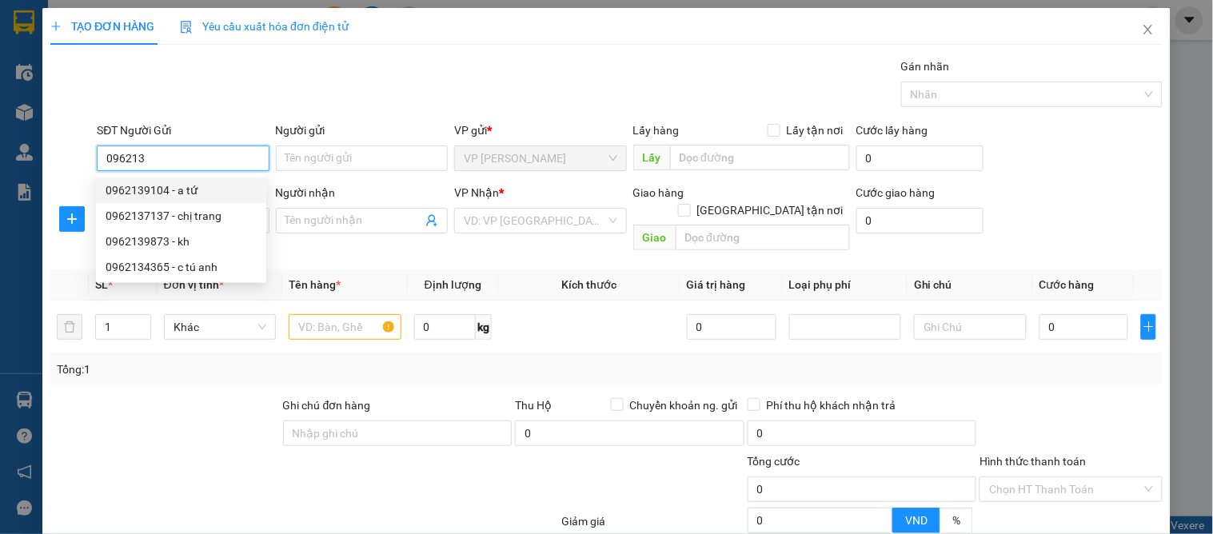
click at [210, 182] on div "0962139104 - a tứ" at bounding box center [181, 191] width 151 height 18
type input "0962139104"
type input "a tứ"
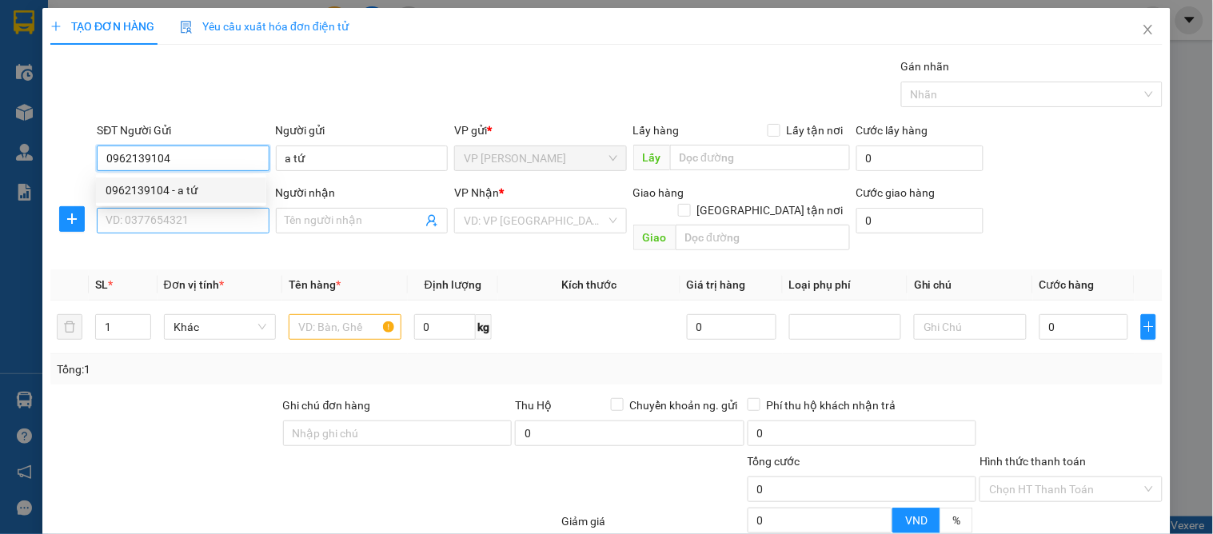
type input "0962139104"
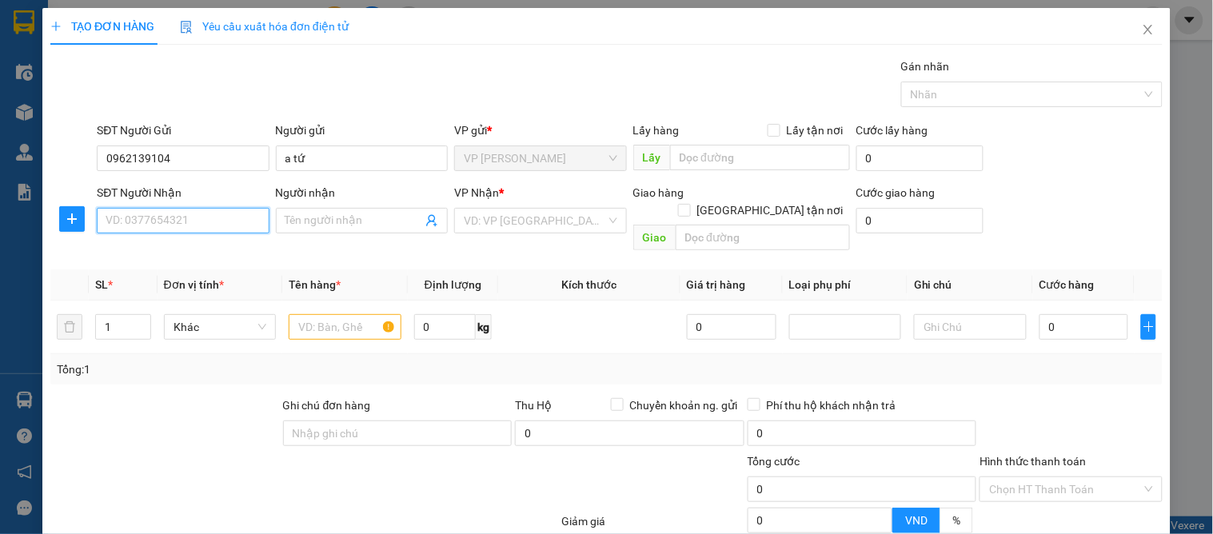
click at [200, 224] on input "SĐT Người Nhận" at bounding box center [183, 221] width 172 height 26
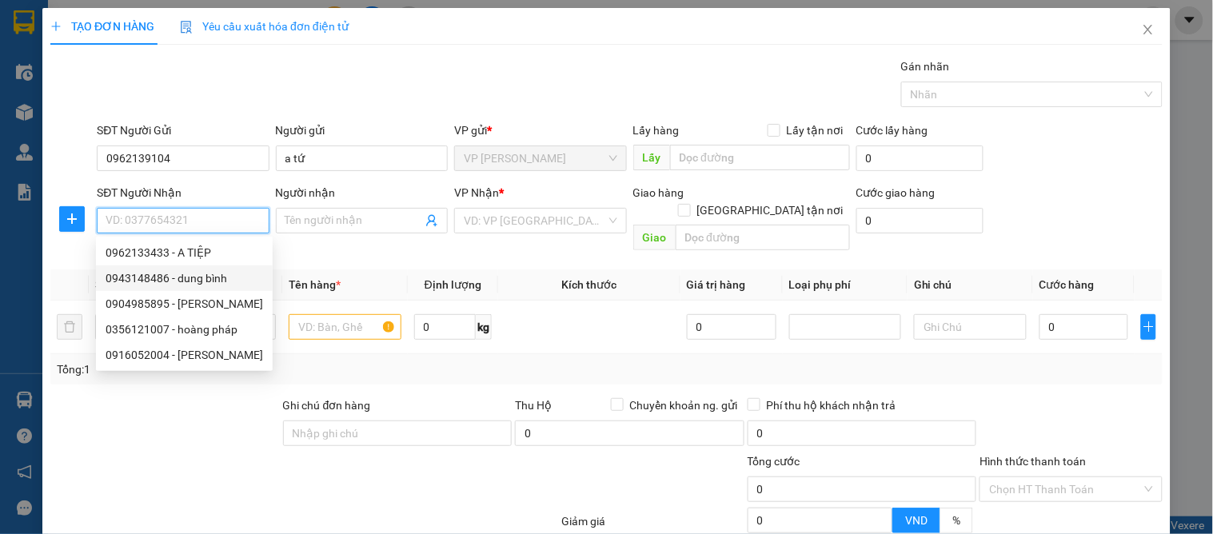
click at [229, 280] on div "0943148486 - dung bình" at bounding box center [185, 279] width 158 height 18
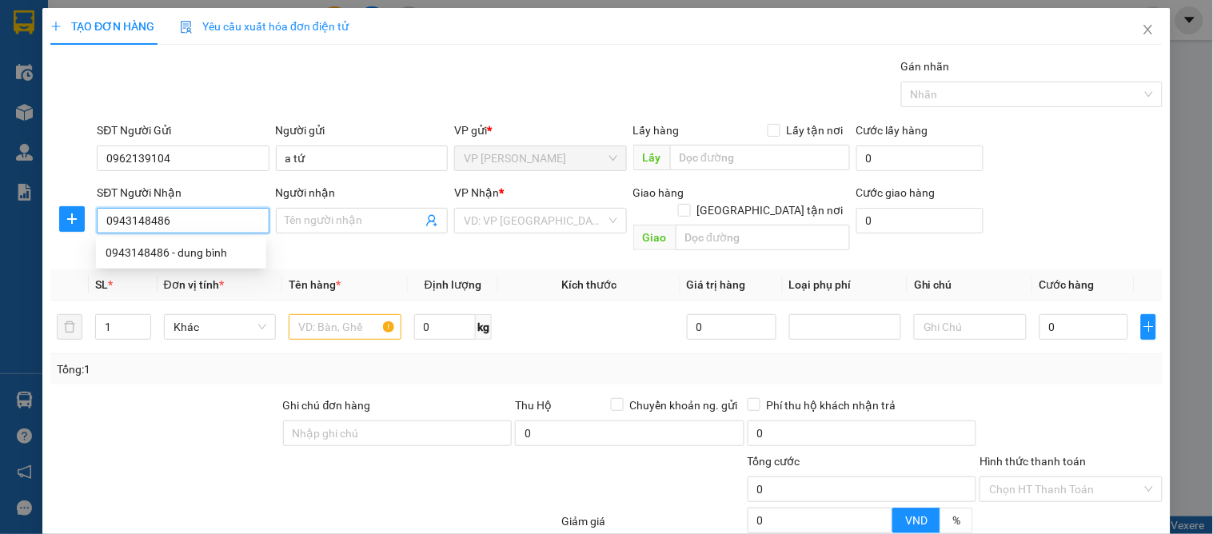
type input "0943148486"
type input "dung bình"
checkbox input "true"
type input "79 [PERSON_NAME]"
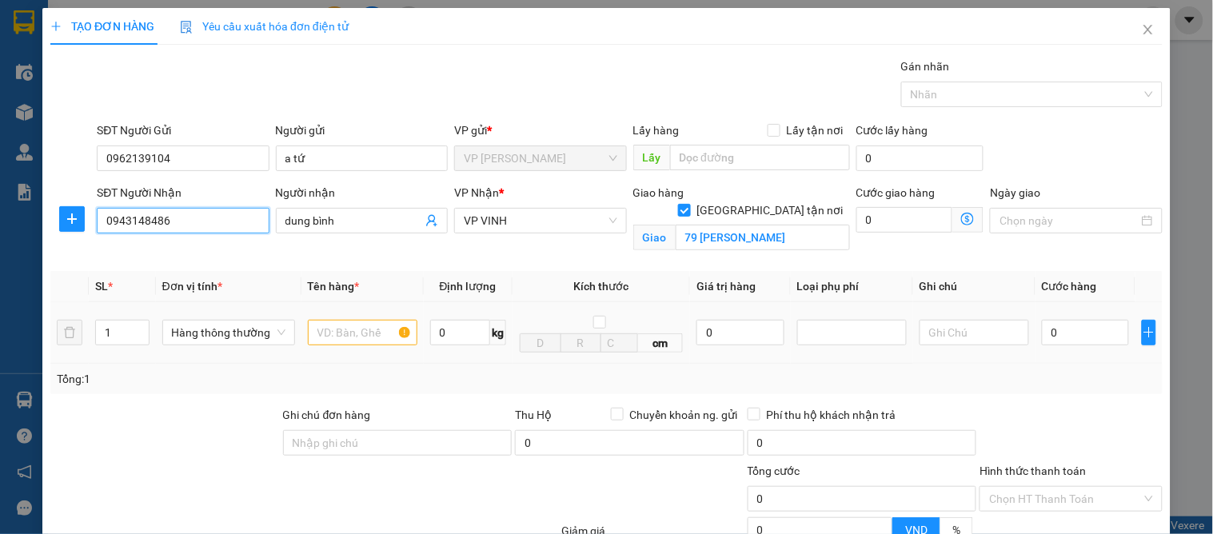
type input "15"
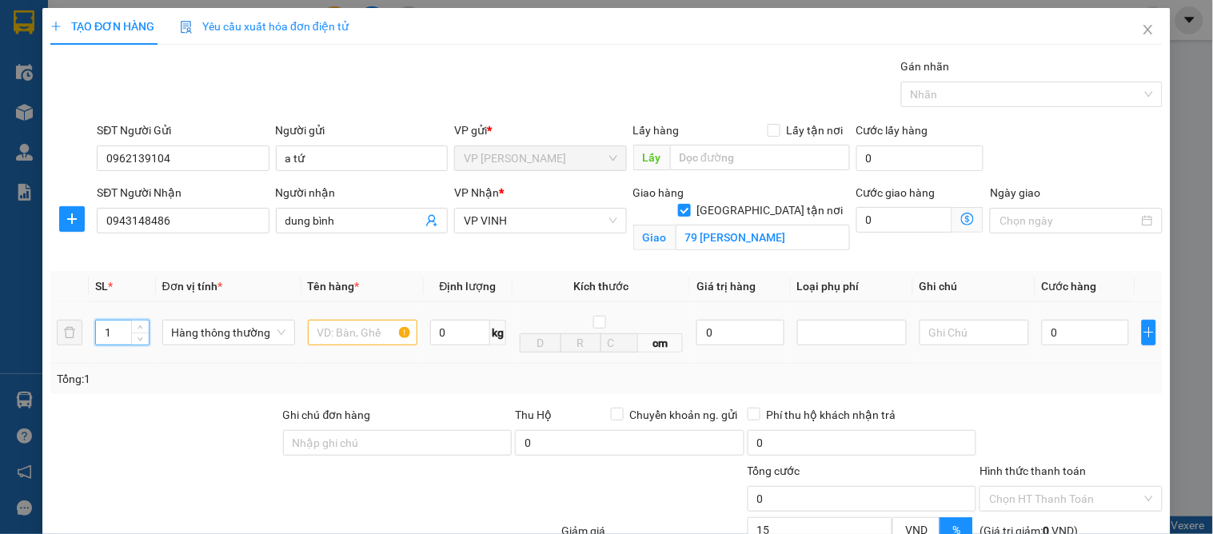
click at [123, 326] on input "1" at bounding box center [122, 333] width 52 height 24
type input "7"
click at [356, 329] on input "text" at bounding box center [363, 333] width 110 height 26
type input "hoa quả"
click at [1049, 346] on div "0" at bounding box center [1085, 333] width 87 height 32
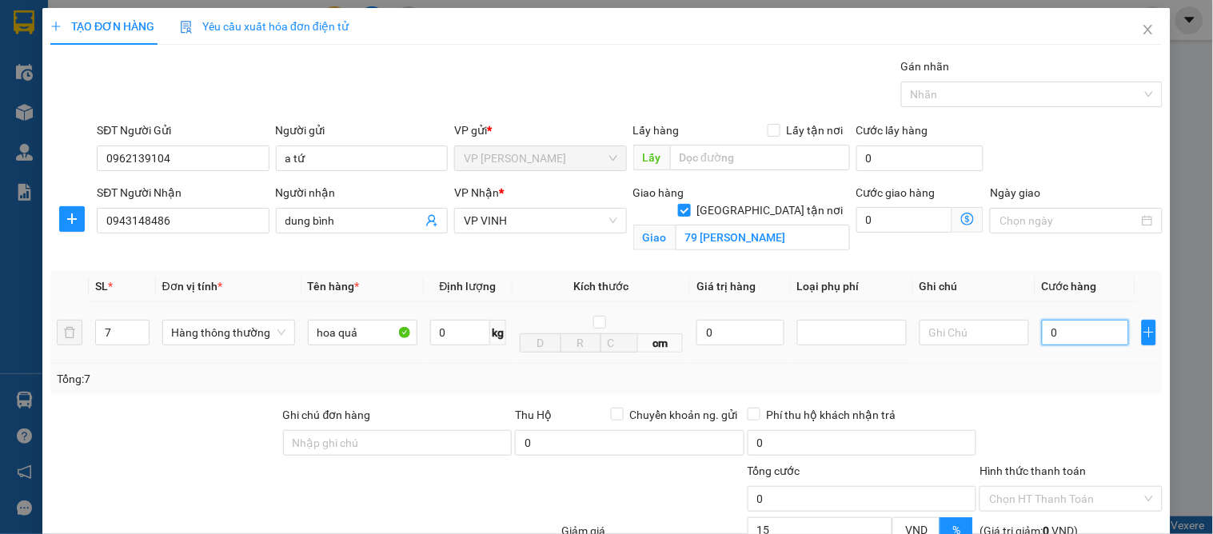
click at [1056, 338] on input "0" at bounding box center [1085, 333] width 87 height 26
type input "3"
type input "30"
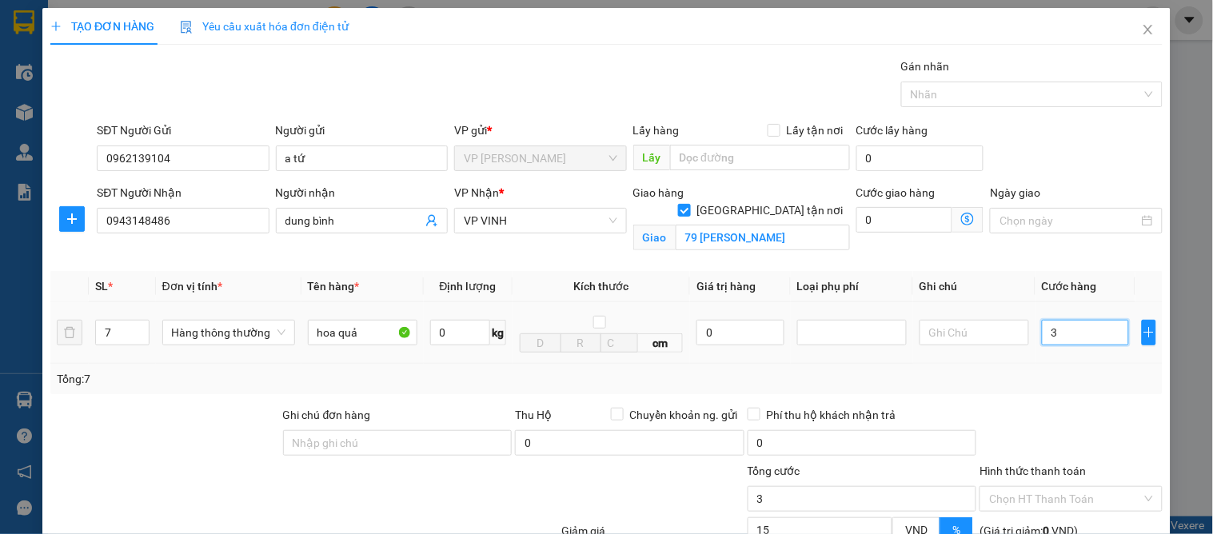
type input "30"
type input "300"
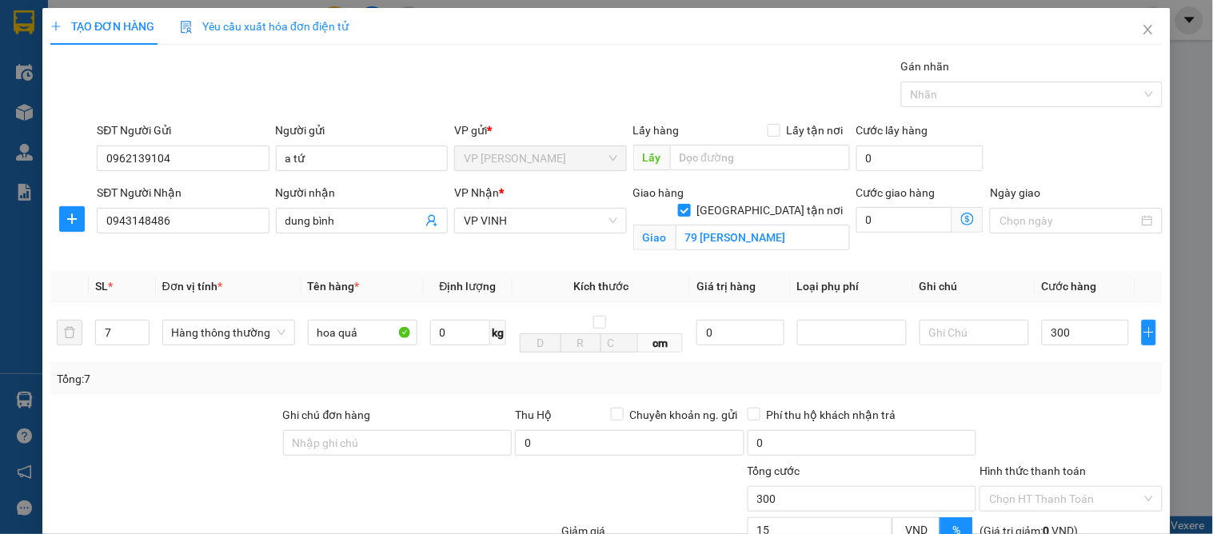
type input "300.000"
type input "255.000"
click at [1062, 473] on label "Hình thức thanh toán" at bounding box center [1033, 471] width 106 height 13
click at [1062, 487] on input "Hình thức thanh toán" at bounding box center [1065, 499] width 152 height 24
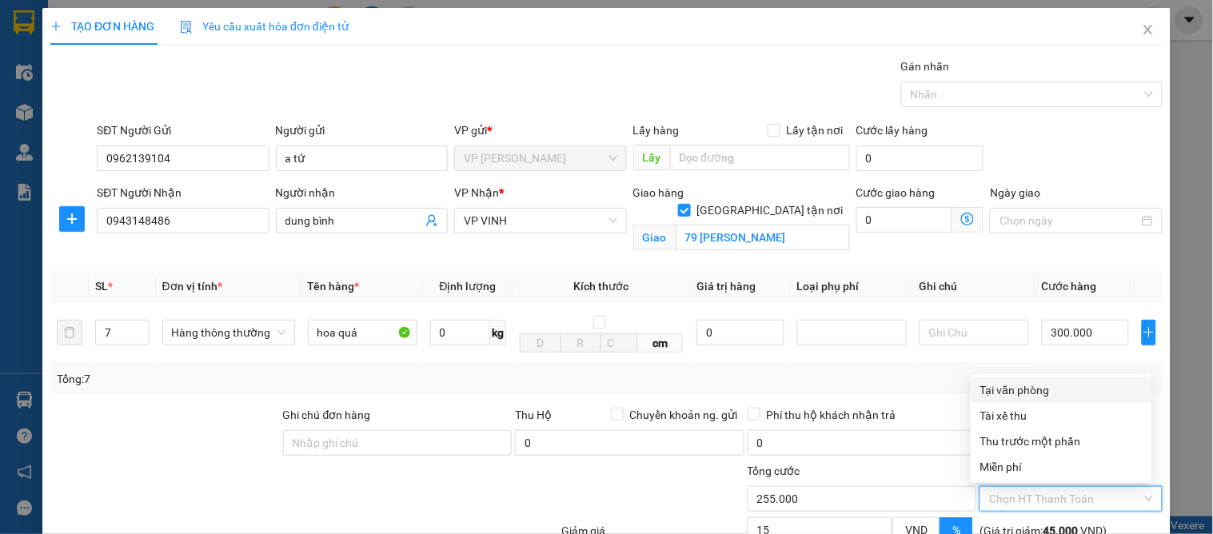
scroll to position [166, 0]
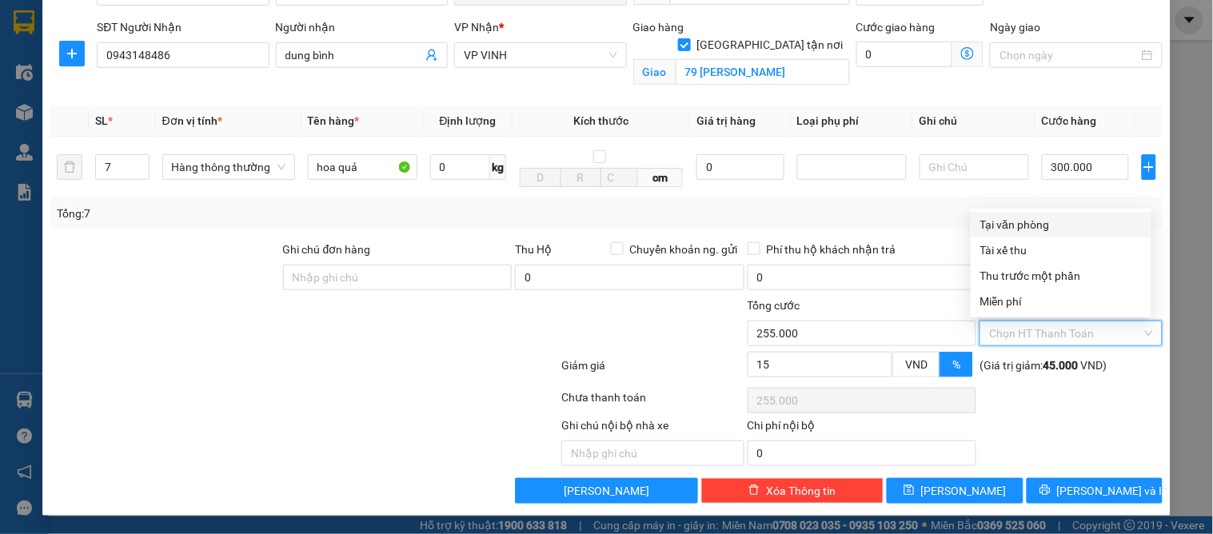
click at [525, 369] on div at bounding box center [304, 369] width 511 height 32
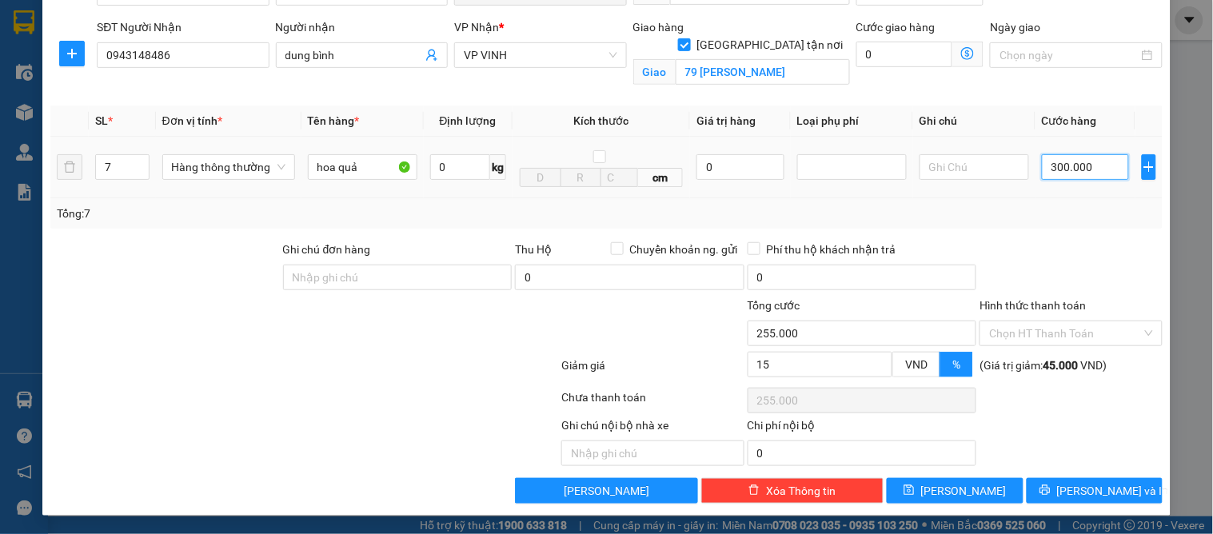
click at [1092, 173] on input "300.000" at bounding box center [1085, 167] width 87 height 26
type input "2"
type input "28"
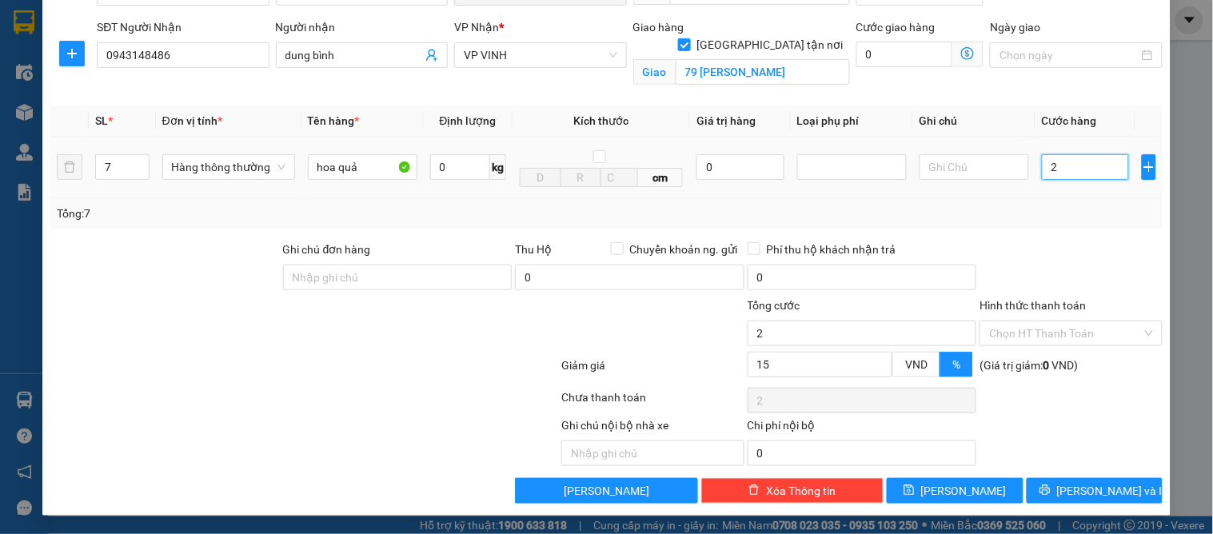
type input "28"
type input "280"
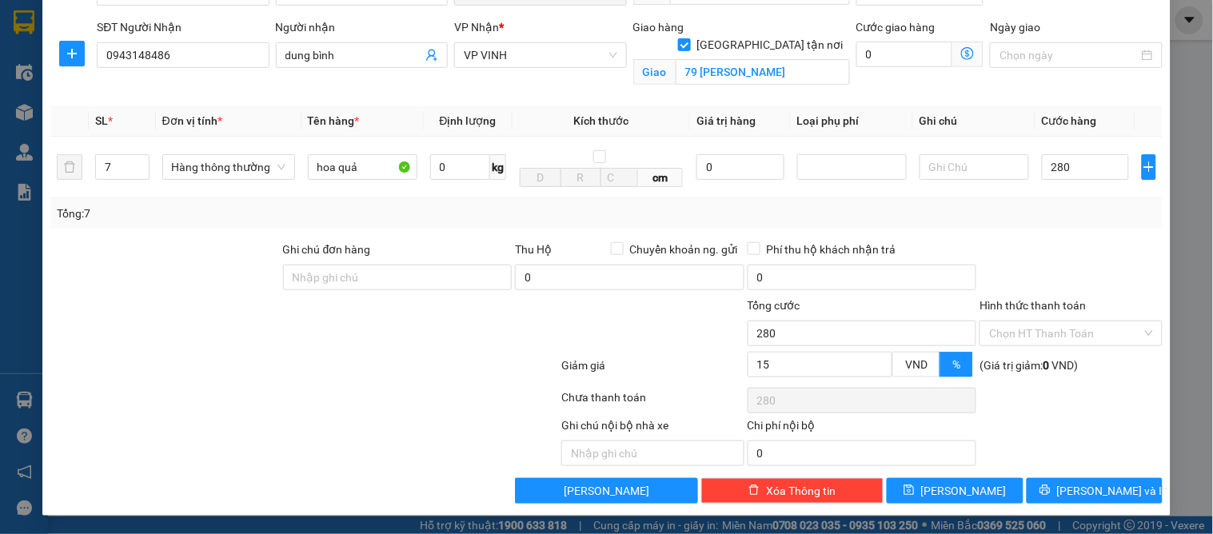
type input "280.000"
type input "238.000"
click at [1093, 244] on div at bounding box center [1071, 269] width 186 height 56
click at [1104, 481] on button "[PERSON_NAME] và In" at bounding box center [1095, 491] width 136 height 26
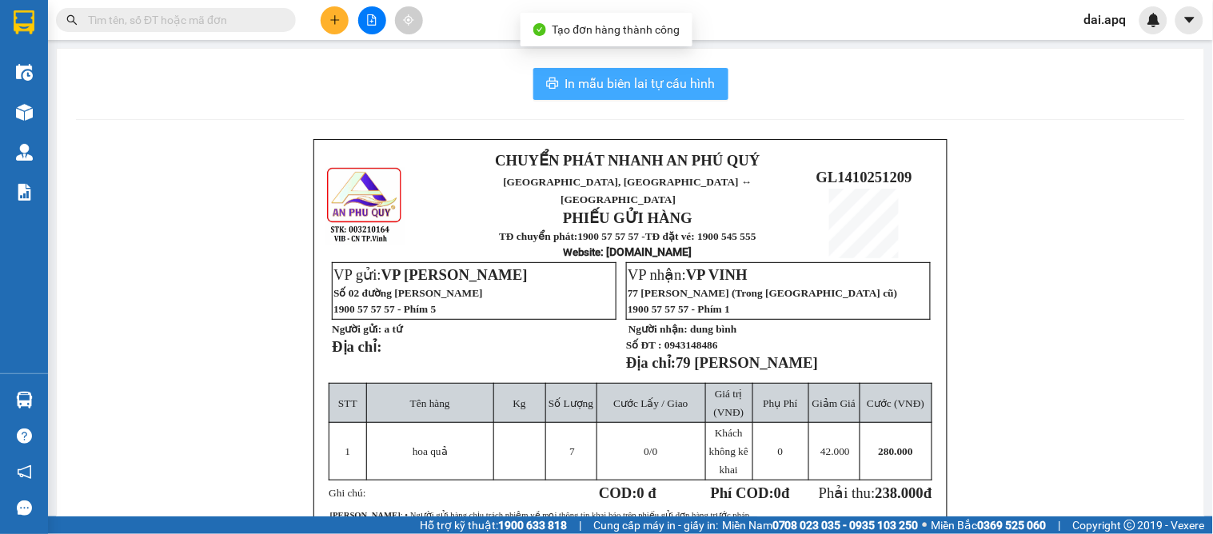
click at [640, 96] on button "In mẫu biên lai tự cấu hình" at bounding box center [630, 84] width 195 height 32
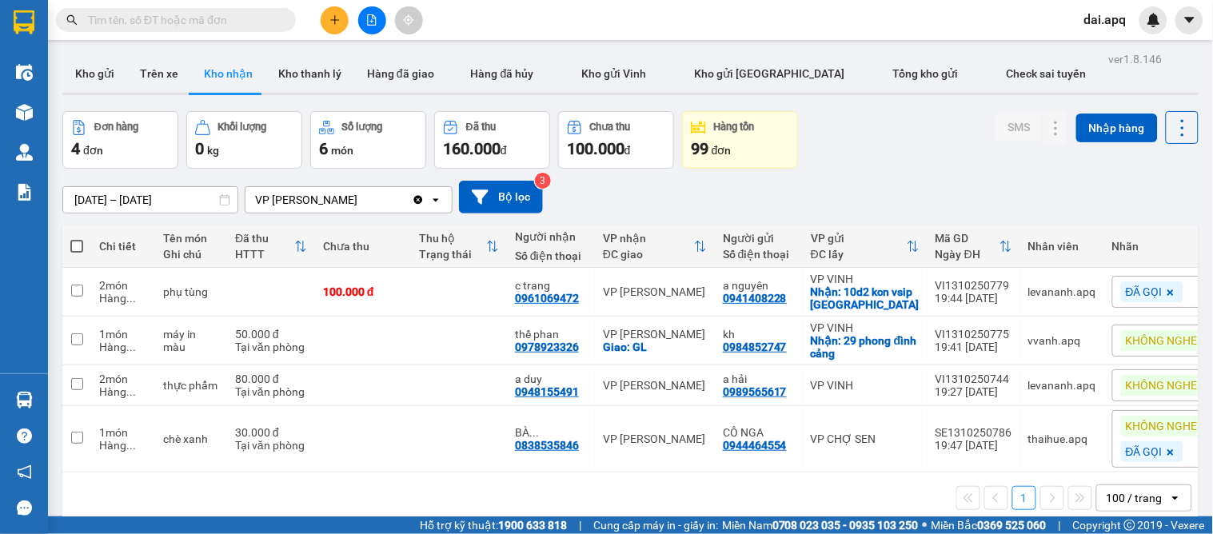
click at [637, 209] on div "[DATE] – [DATE] Press the down arrow key to interact with the calendar and sele…" at bounding box center [630, 197] width 1136 height 33
click at [98, 77] on button "Kho gửi" at bounding box center [94, 73] width 65 height 38
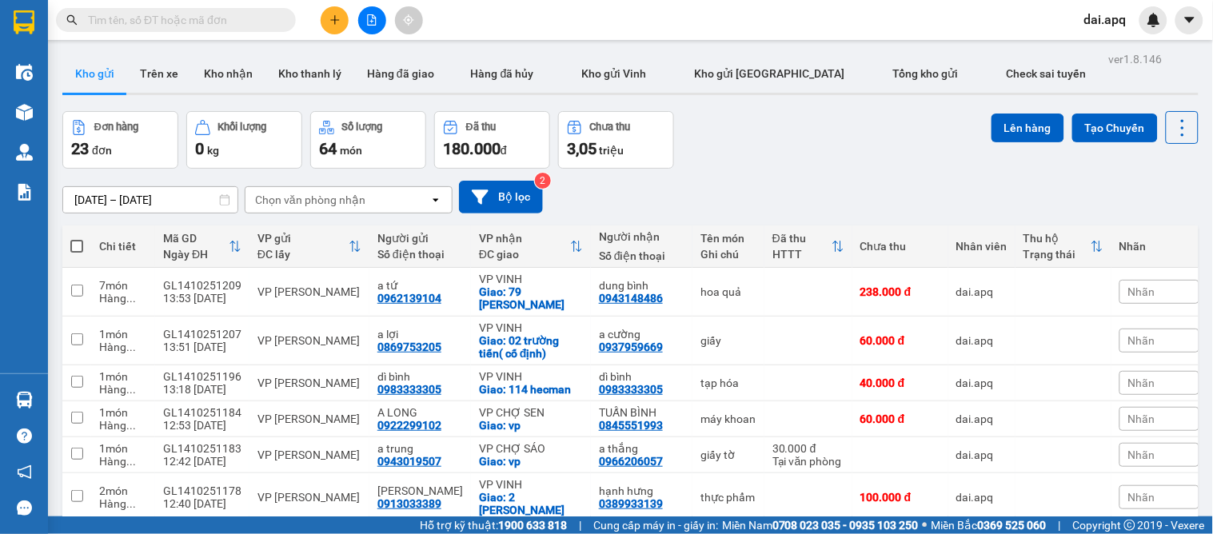
drag, startPoint x: 100, startPoint y: 82, endPoint x: 118, endPoint y: 97, distance: 22.7
drag, startPoint x: 122, startPoint y: 96, endPoint x: 131, endPoint y: 88, distance: 12.5
drag, startPoint x: 131, startPoint y: 88, endPoint x: 131, endPoint y: 155, distance: 67.2
drag, startPoint x: 131, startPoint y: 158, endPoint x: 772, endPoint y: 162, distance: 640.6
click at [772, 162] on div "Đơn hàng 23 đơn Khối lượng 0 kg Số lượng 64 món Đã thu 180.000 đ Chưa thu 3,05 …" at bounding box center [630, 140] width 1136 height 58
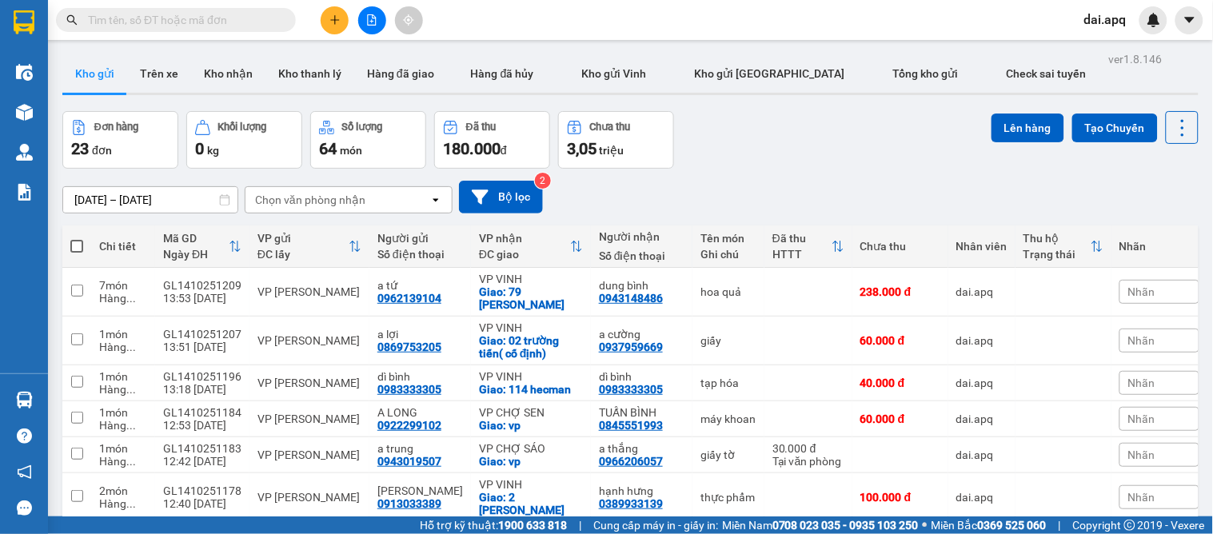
click at [328, 22] on button at bounding box center [335, 20] width 28 height 28
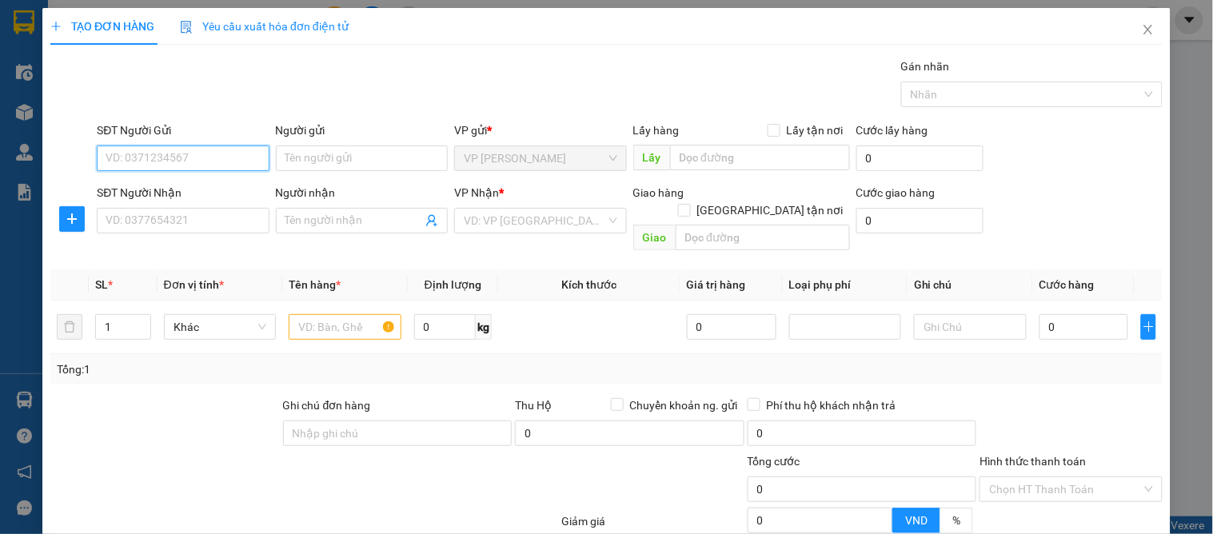
click at [209, 164] on input "SĐT Người Gửi" at bounding box center [183, 159] width 172 height 26
click at [210, 162] on input "6066" at bounding box center [183, 159] width 172 height 26
click at [213, 163] on input "6066" at bounding box center [183, 159] width 172 height 26
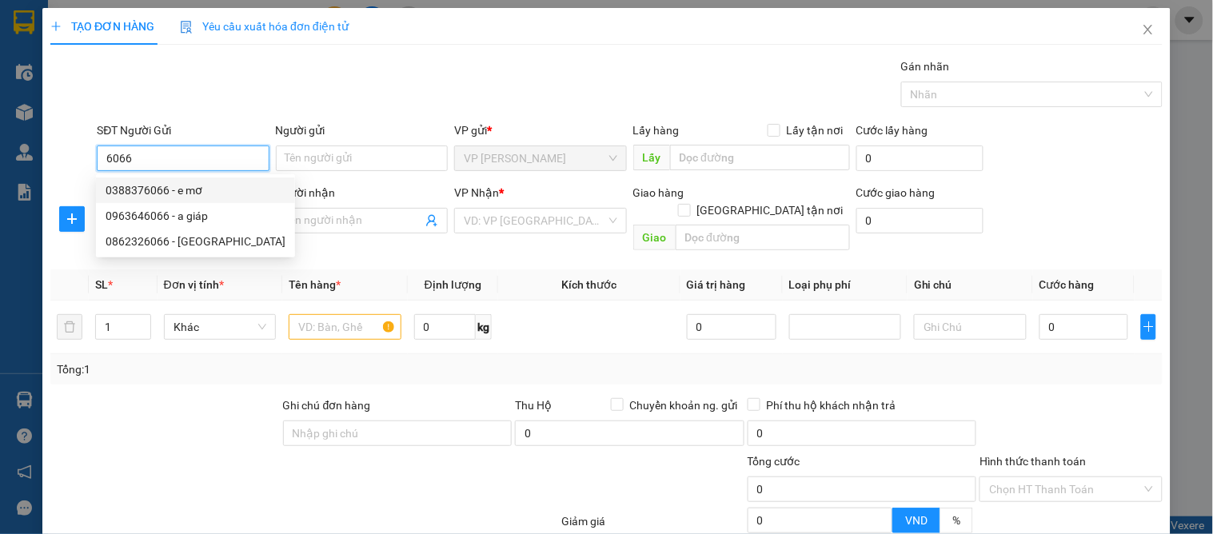
click at [166, 149] on input "6066" at bounding box center [183, 159] width 172 height 26
click at [186, 189] on div "0388376066 - e mơ" at bounding box center [196, 191] width 180 height 18
type input "0388376066"
type input "e mơ"
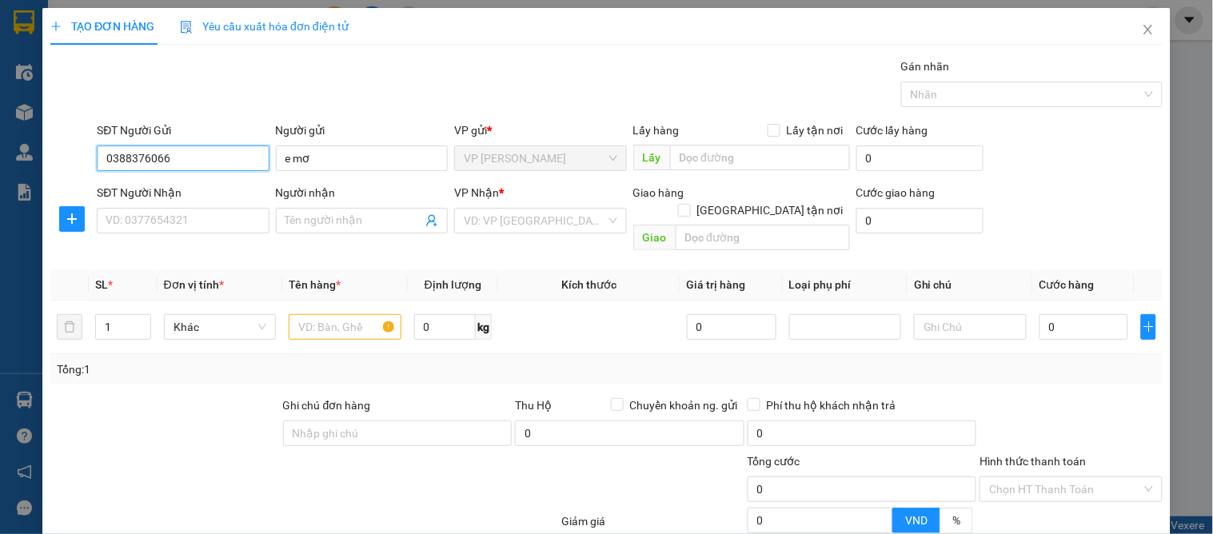
type input "0388376066"
click at [210, 237] on div "SĐT Người Nhận VD: 0377654321" at bounding box center [183, 212] width 172 height 56
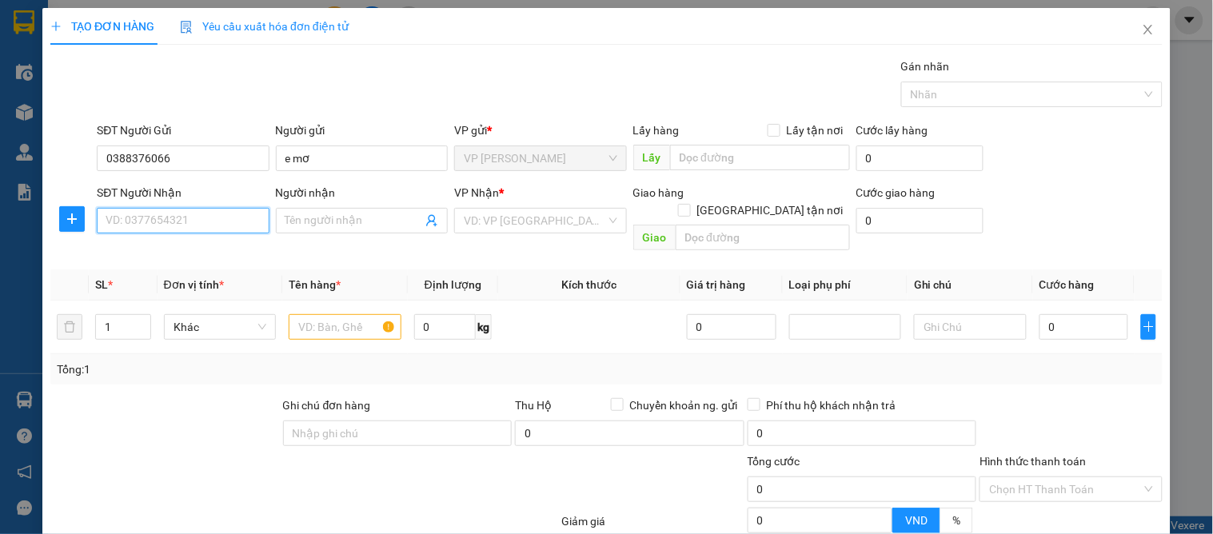
click at [165, 222] on input "SĐT Người Nhận" at bounding box center [183, 221] width 172 height 26
click at [219, 250] on div "0982856591 - anh tuấn" at bounding box center [181, 253] width 151 height 18
type input "0982856591"
type input "anh tuấn"
checkbox input "true"
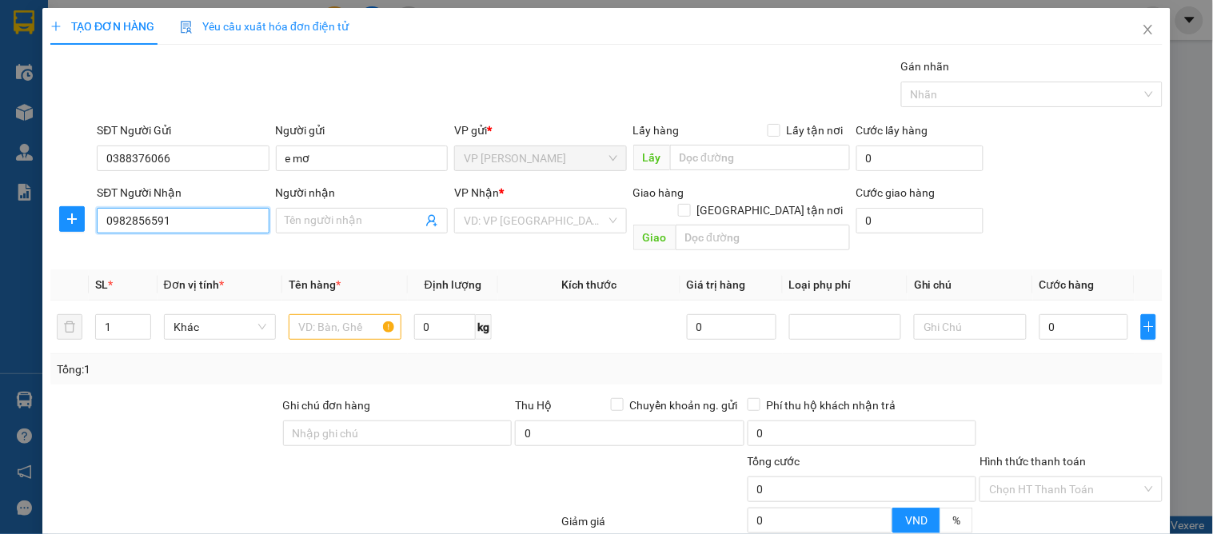
type input "23 ngõ 44 phượng hoàng"
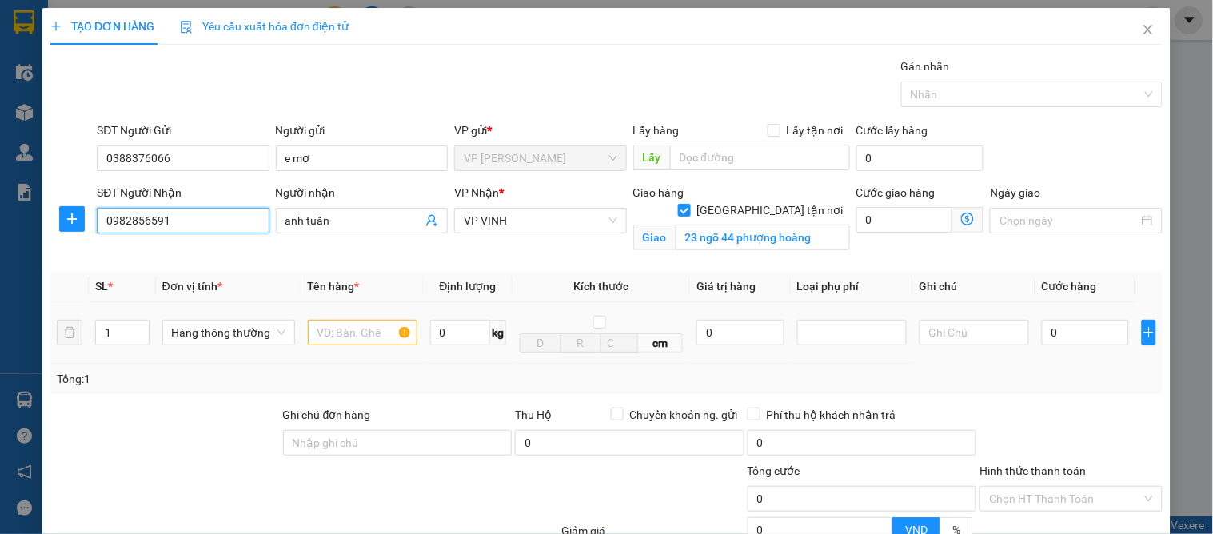
type input "0982856591"
click at [341, 336] on input "text" at bounding box center [363, 333] width 110 height 26
type input "phụ kiện xd"
click at [1057, 346] on div "0" at bounding box center [1085, 333] width 87 height 32
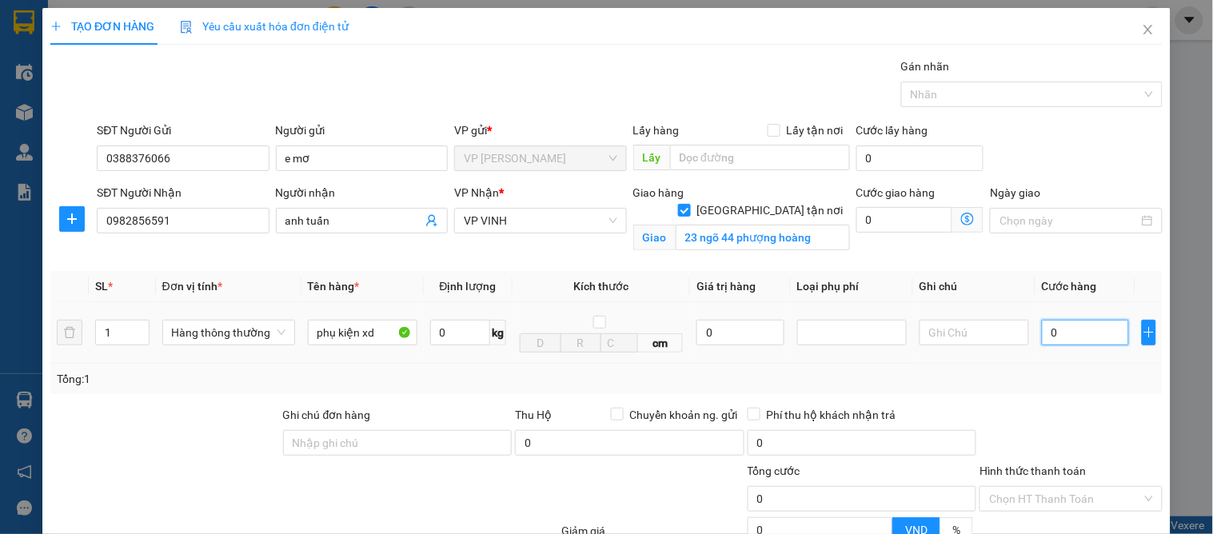
click at [1058, 344] on input "0" at bounding box center [1085, 333] width 87 height 26
click at [1067, 360] on td "40.000" at bounding box center [1086, 333] width 100 height 62
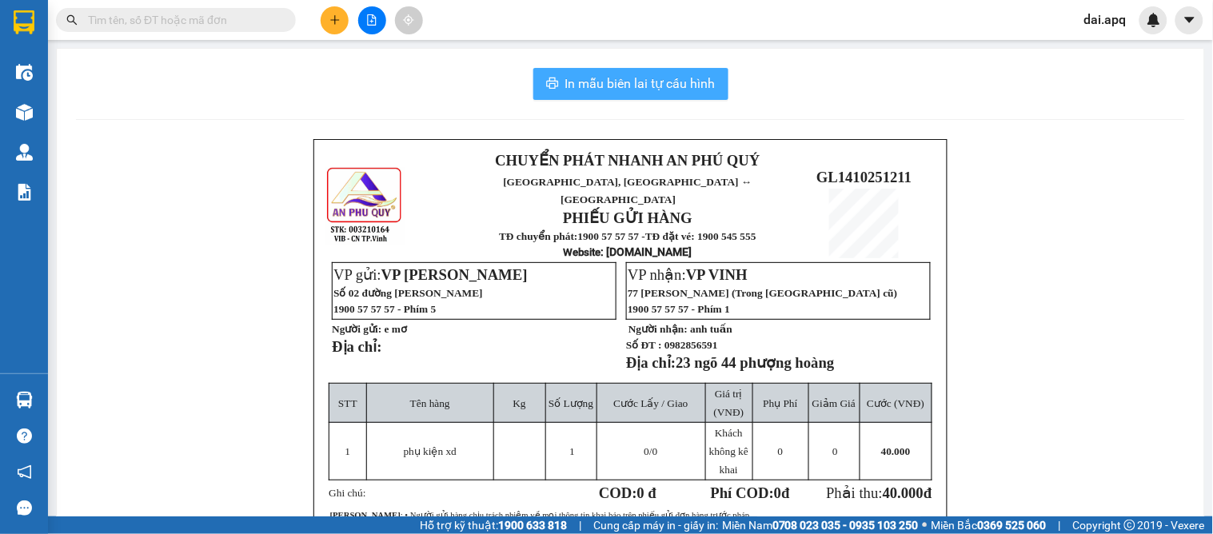
click at [654, 78] on span "In mẫu biên lai tự cấu hình" at bounding box center [640, 84] width 150 height 20
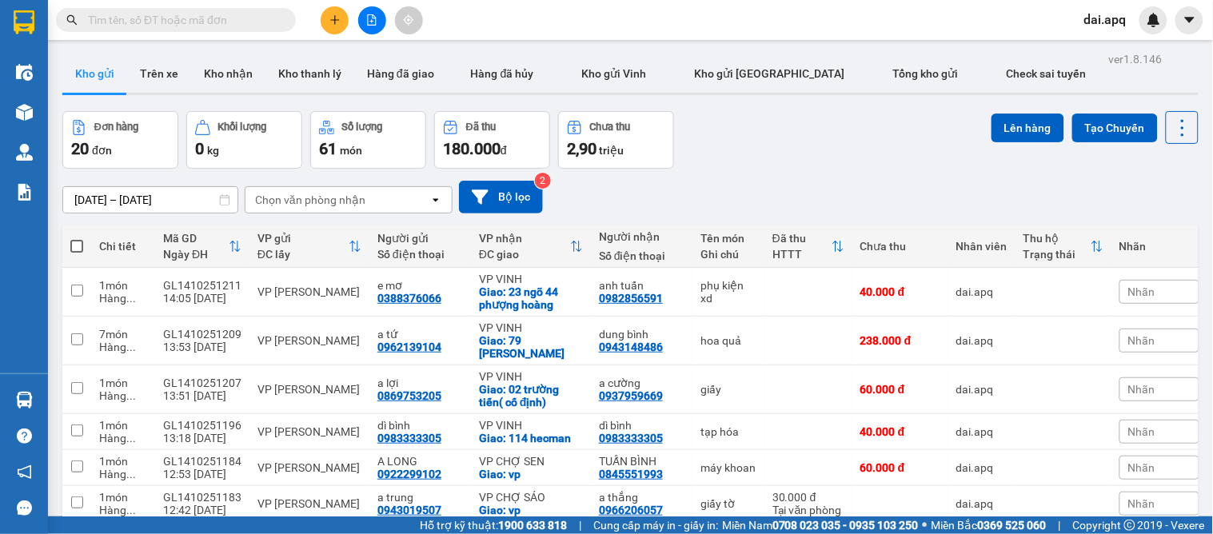
click at [678, 198] on div "[DATE] – [DATE] Press the down arrow key to interact with the calendar and sele…" at bounding box center [630, 197] width 1136 height 33
click at [850, 194] on div "[DATE] – [DATE] Press the down arrow key to interact with the calendar and sele…" at bounding box center [630, 197] width 1136 height 33
click at [337, 12] on button at bounding box center [335, 20] width 28 height 28
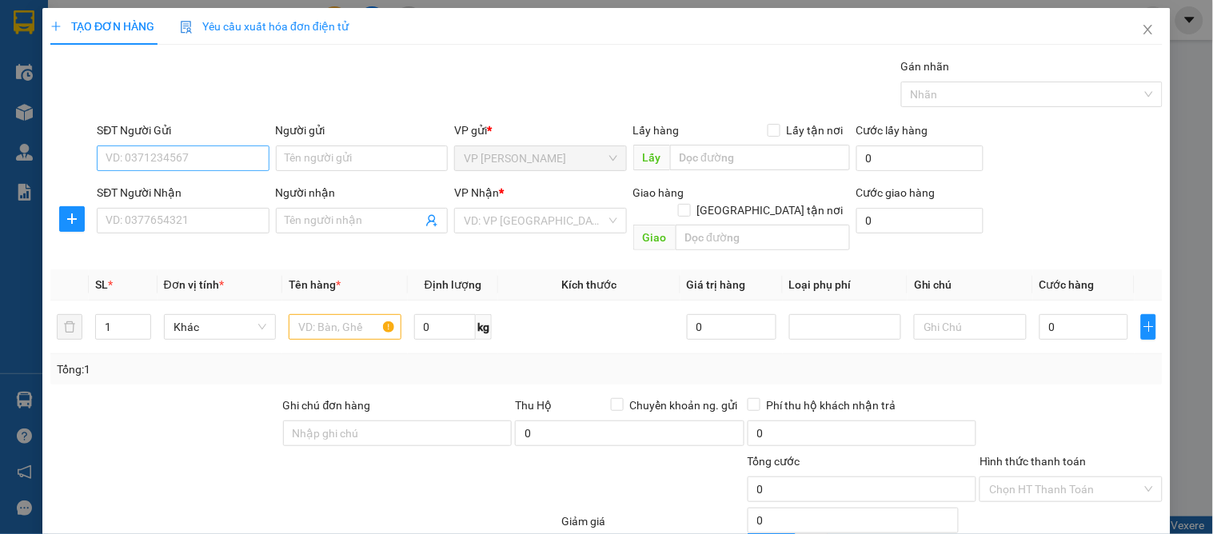
drag, startPoint x: 155, startPoint y: 138, endPoint x: 165, endPoint y: 146, distance: 13.0
click at [163, 146] on div "SĐT Người Gửi VD: 0371234567" at bounding box center [183, 150] width 172 height 56
click at [169, 146] on input "SĐT Người Gửi" at bounding box center [183, 159] width 172 height 26
click at [172, 154] on input "SĐT Người Gửi" at bounding box center [183, 159] width 172 height 26
type input "0981732867"
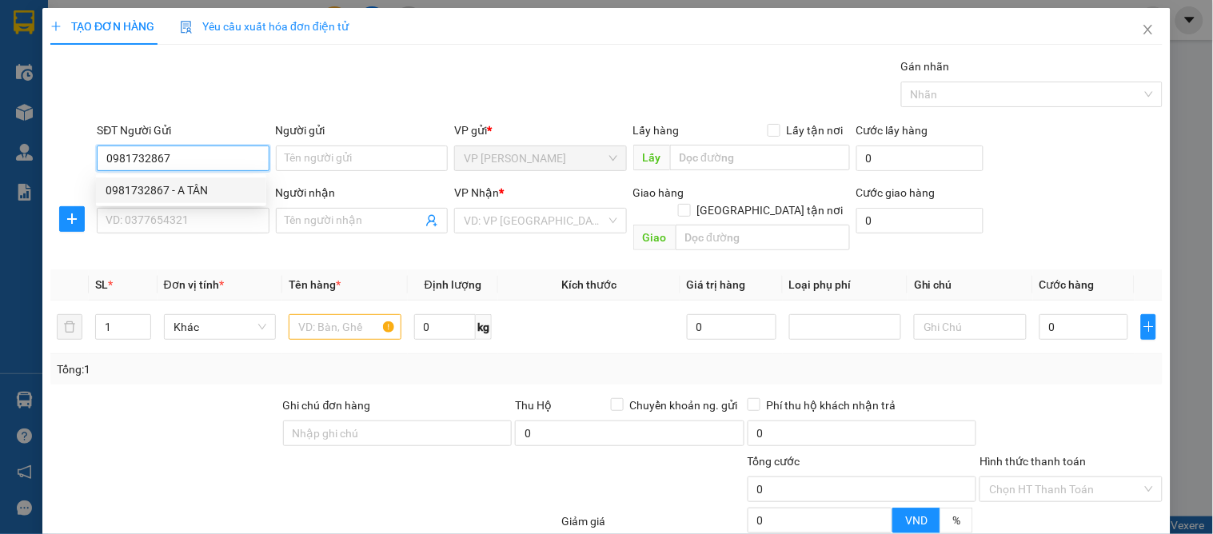
drag, startPoint x: 194, startPoint y: 193, endPoint x: 201, endPoint y: 246, distance: 53.2
click at [196, 193] on div "0981732867 - A TÂN" at bounding box center [181, 191] width 151 height 18
type input "A TÂN"
checkbox input "true"
type input "VP [PERSON_NAME]"
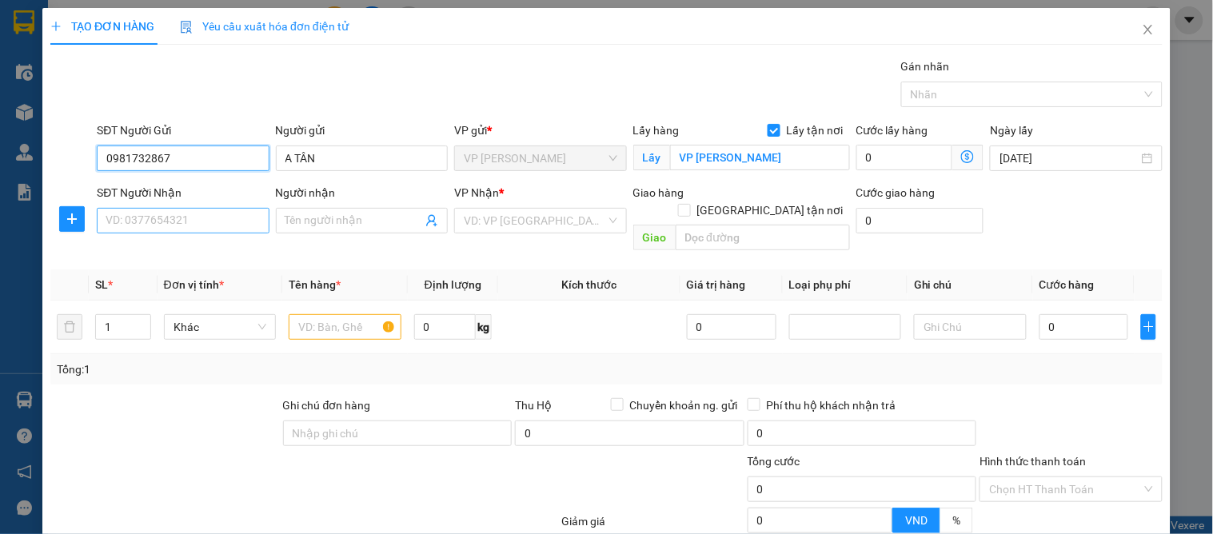
type input "0981732867"
click at [206, 230] on input "SĐT Người Nhận" at bounding box center [183, 221] width 172 height 26
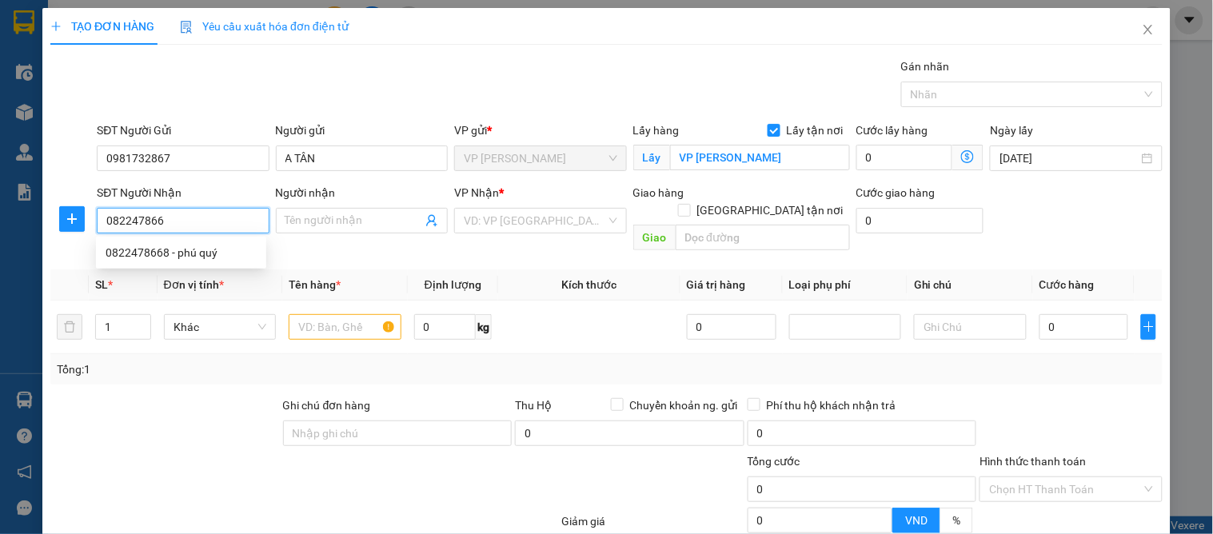
type input "0822478668"
click at [155, 249] on div "0822478668 - phú quý" at bounding box center [181, 253] width 151 height 18
type input "phú quý"
checkbox input "true"
type input "202 ng trãi"
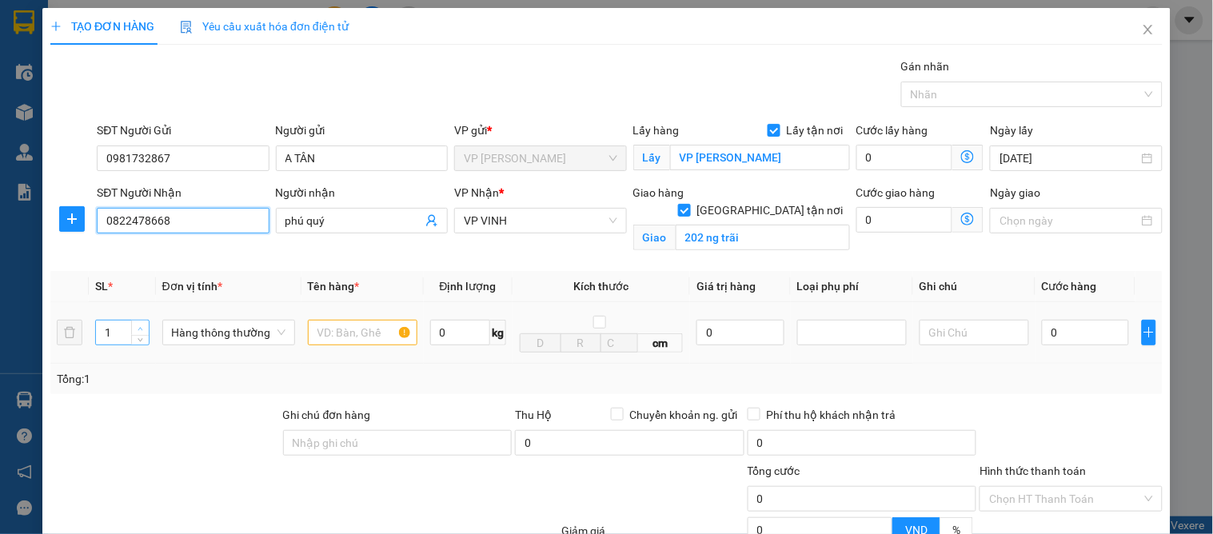
type input "0822478668"
type input "2"
click at [139, 323] on span "Increase Value" at bounding box center [140, 328] width 18 height 14
click at [347, 328] on input "text" at bounding box center [363, 333] width 110 height 26
type input "d"
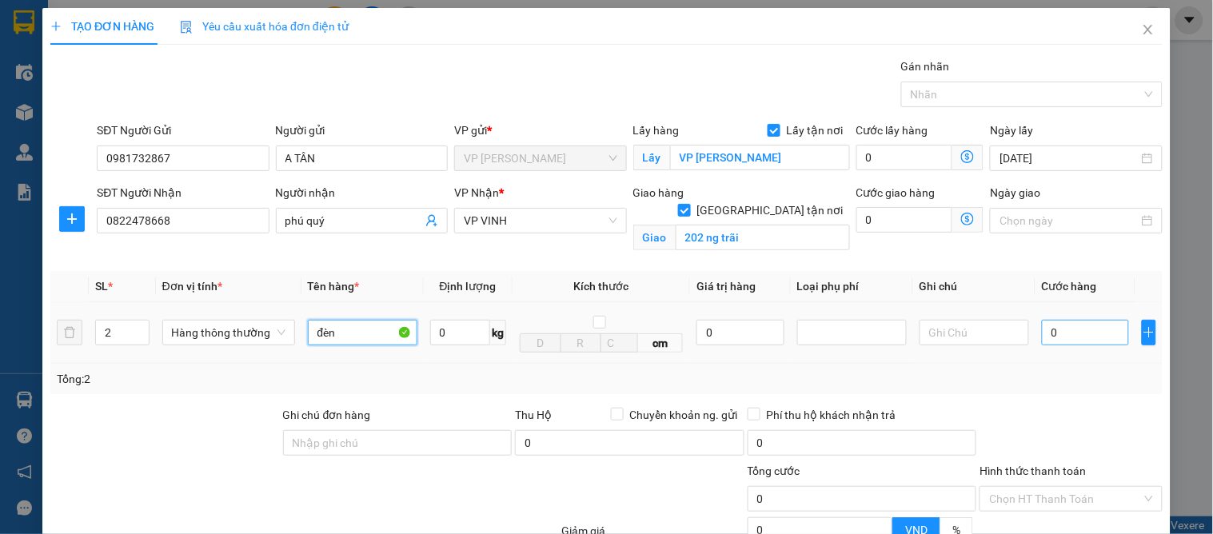
type input "đèn"
click at [1068, 334] on input "0" at bounding box center [1085, 333] width 87 height 26
type input "1"
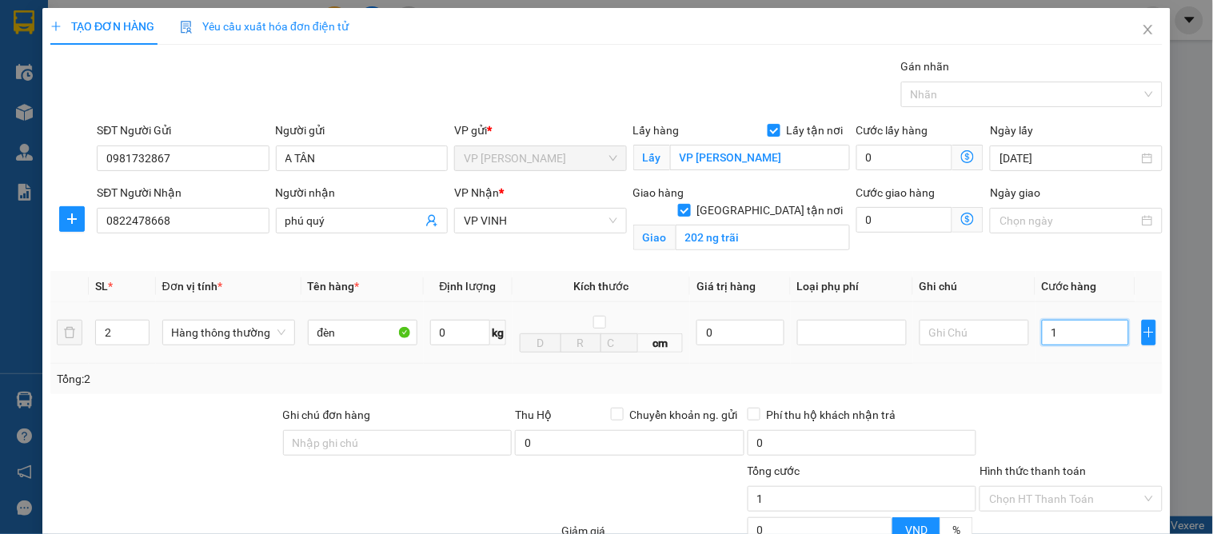
type input "13"
type input "130"
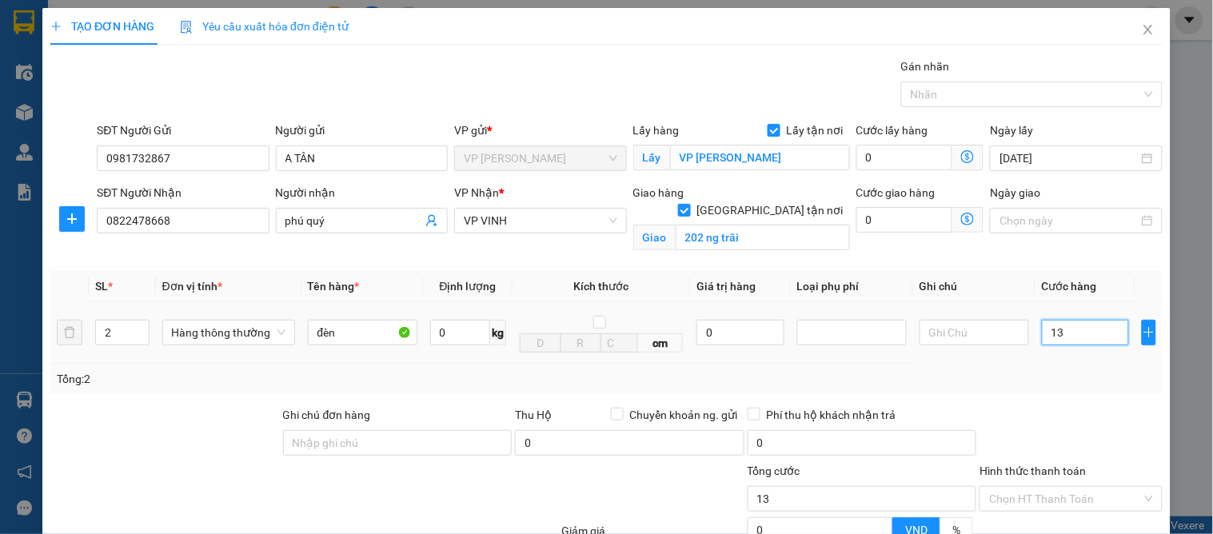
type input "130"
type input "130.000"
click at [1078, 228] on div "Transit Pickup Surcharge Ids Transit Deliver Surcharge Ids Transit Deliver Surc…" at bounding box center [606, 364] width 1113 height 612
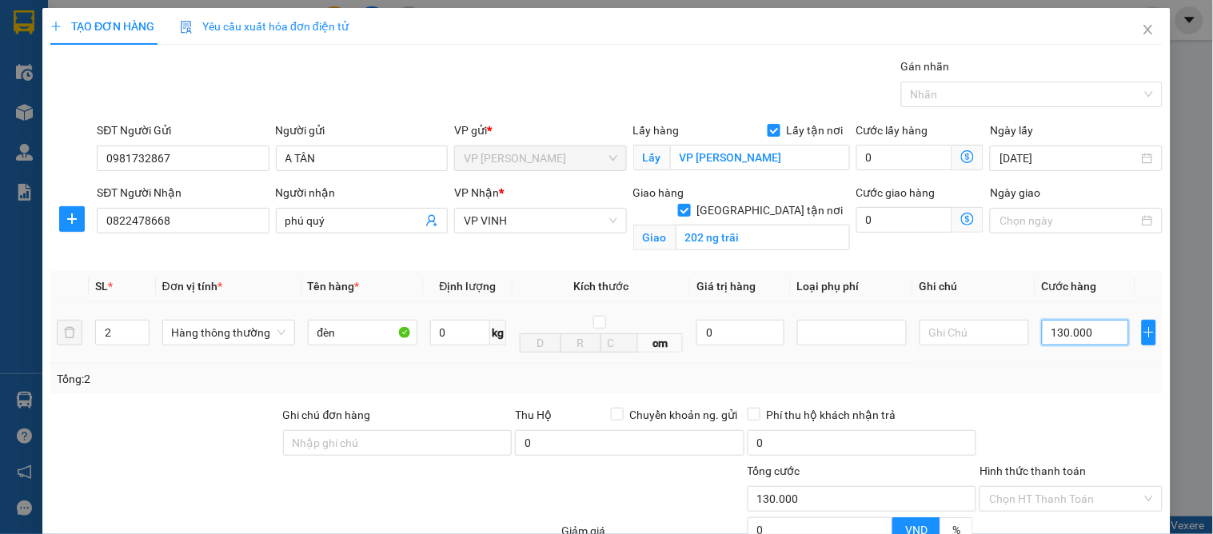
click at [1101, 320] on input "130.000" at bounding box center [1085, 333] width 87 height 26
type input "1"
type input "14"
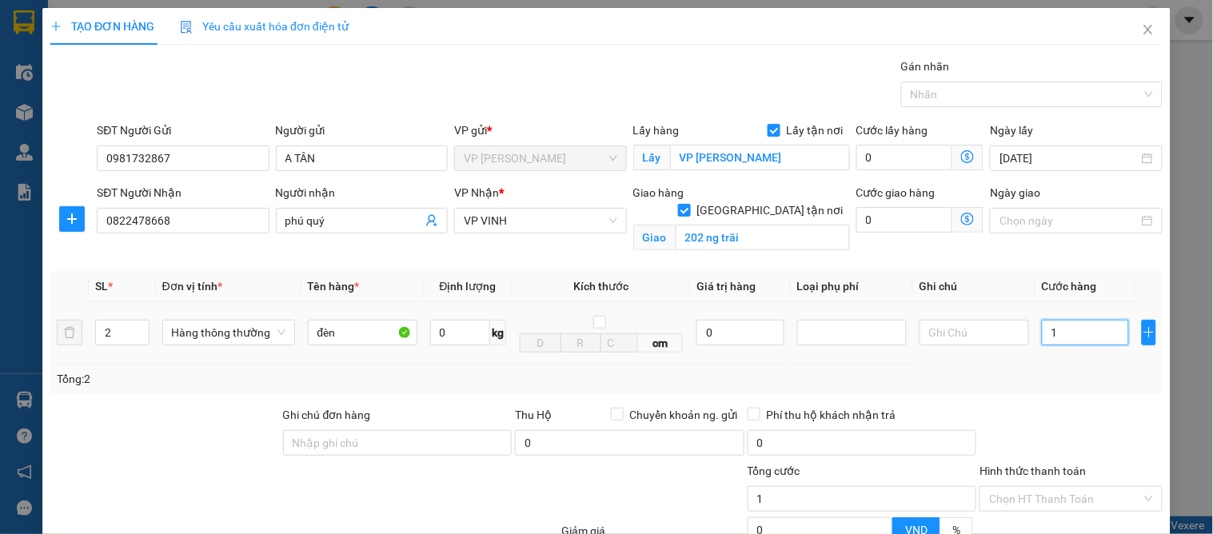
type input "14"
type input "140"
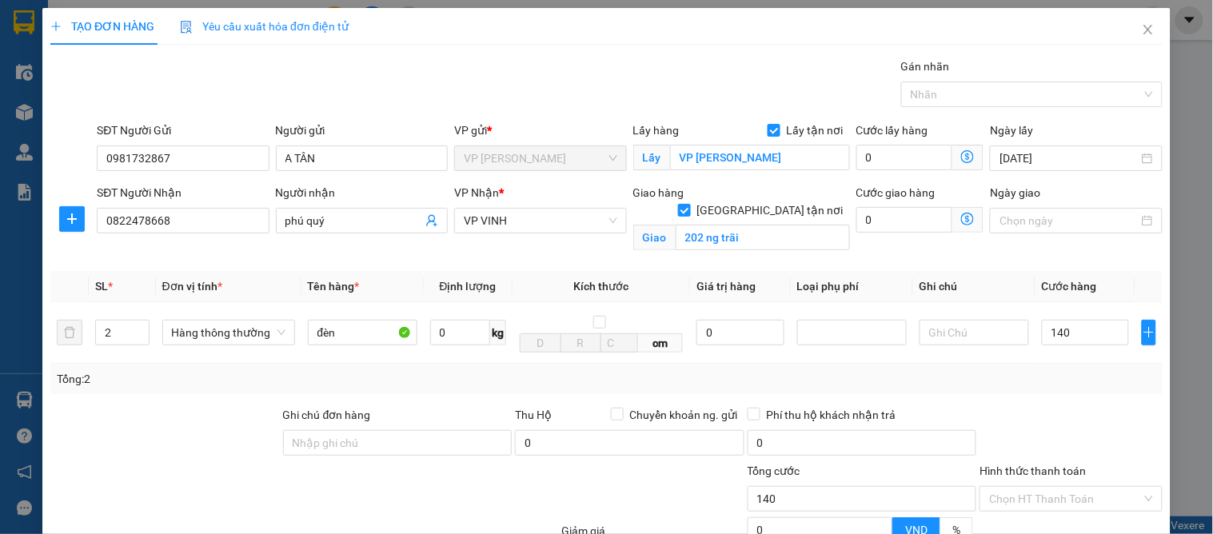
type input "140.000"
click at [1105, 406] on div at bounding box center [1071, 434] width 186 height 56
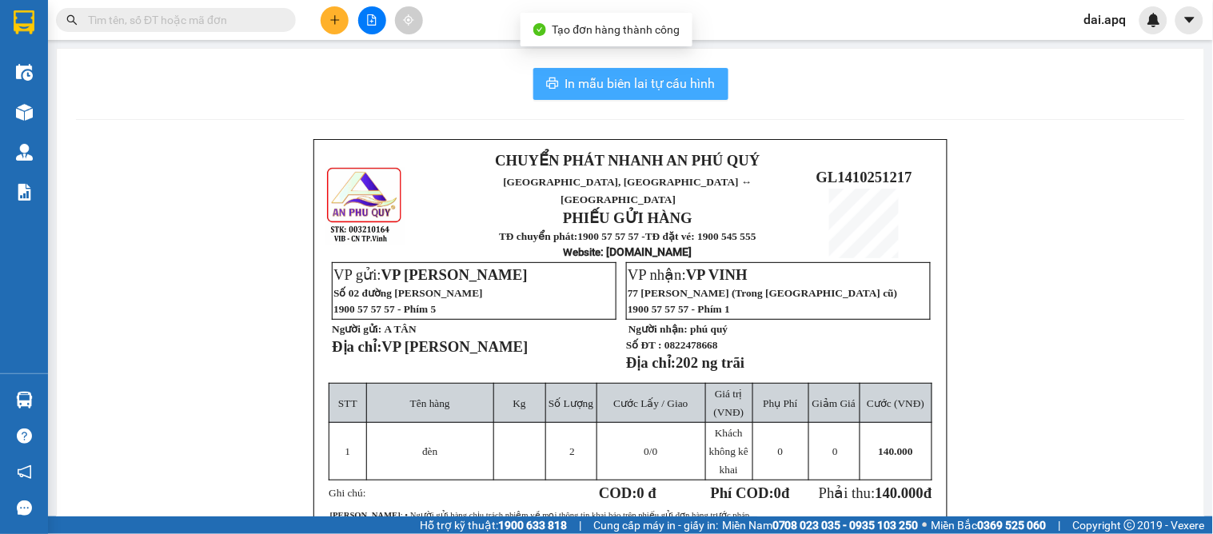
click at [667, 83] on span "In mẫu biên lai tự cấu hình" at bounding box center [640, 84] width 150 height 20
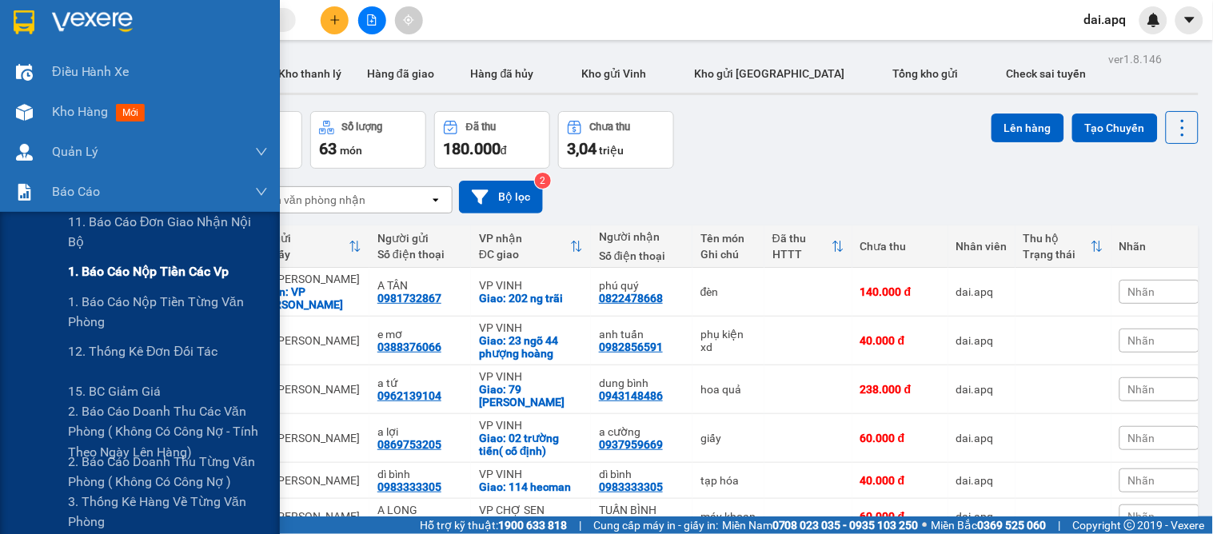
click at [142, 270] on span "1. Báo cáo nộp tiền các vp" at bounding box center [148, 272] width 161 height 20
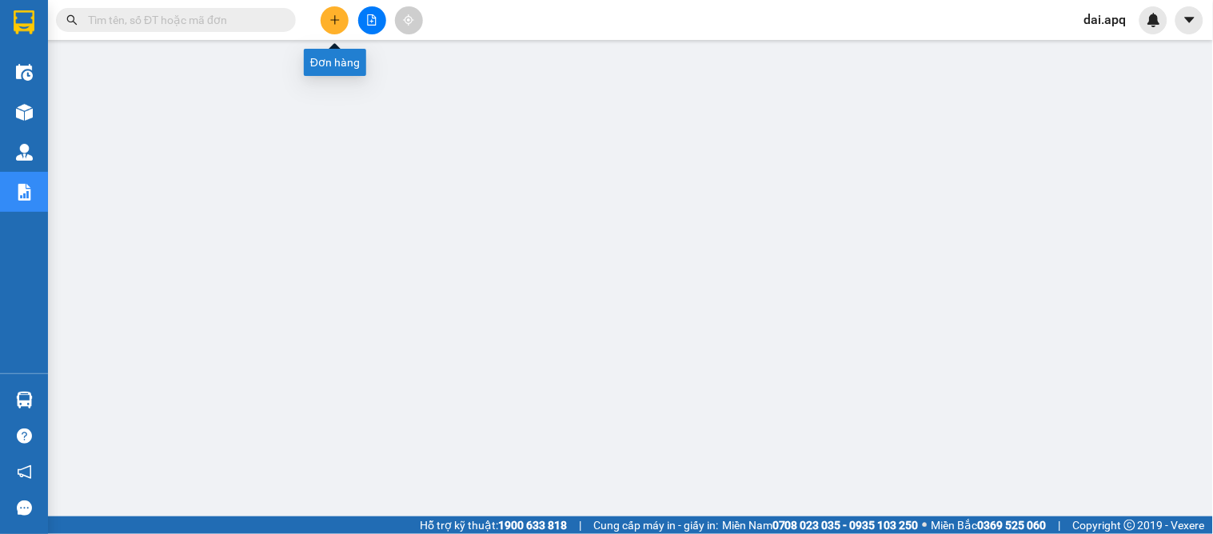
click at [330, 20] on icon "plus" at bounding box center [335, 19] width 11 height 11
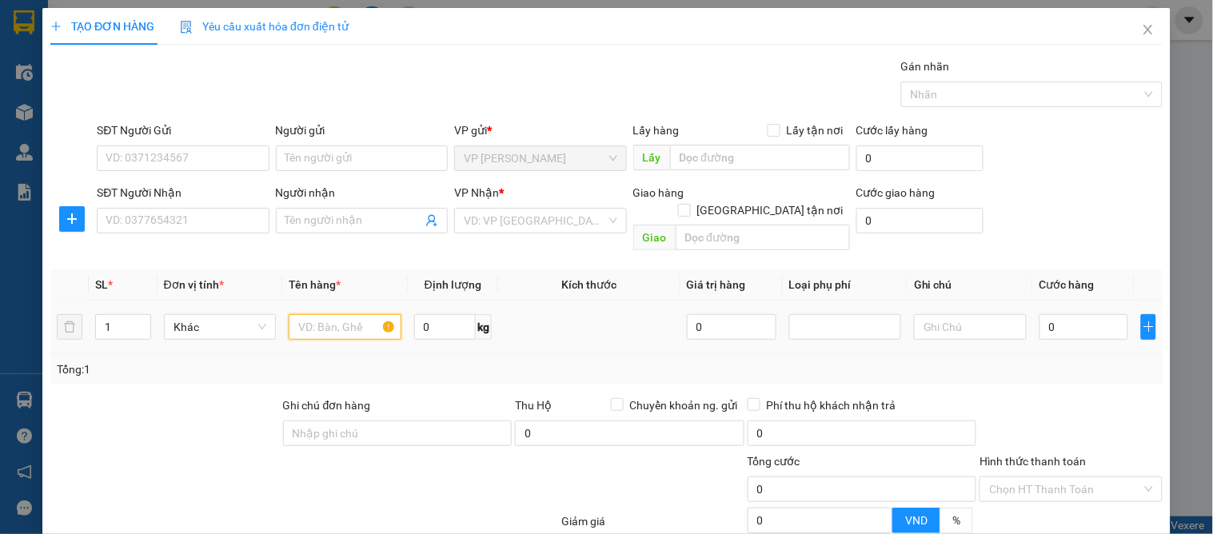
click at [341, 314] on input "text" at bounding box center [345, 327] width 112 height 26
type input "khuôn"
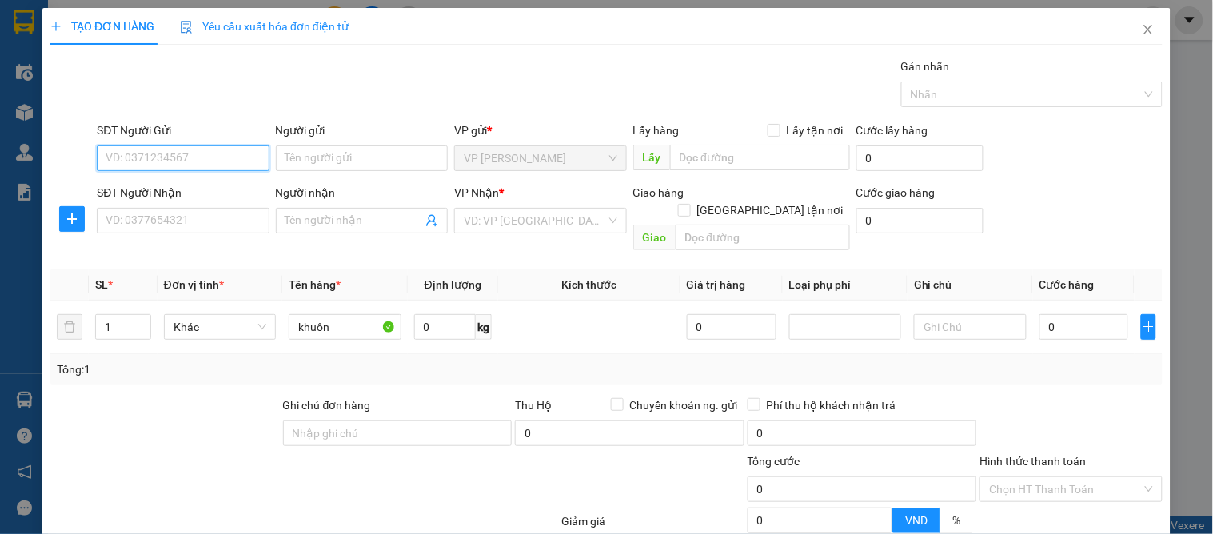
click at [198, 161] on input "SĐT Người Gửi" at bounding box center [183, 159] width 172 height 26
type input "0969977917"
click at [186, 156] on input "0969977917" at bounding box center [183, 159] width 172 height 26
click at [194, 192] on div "0969977917 - a đưc" at bounding box center [181, 191] width 151 height 18
type input "a đưc"
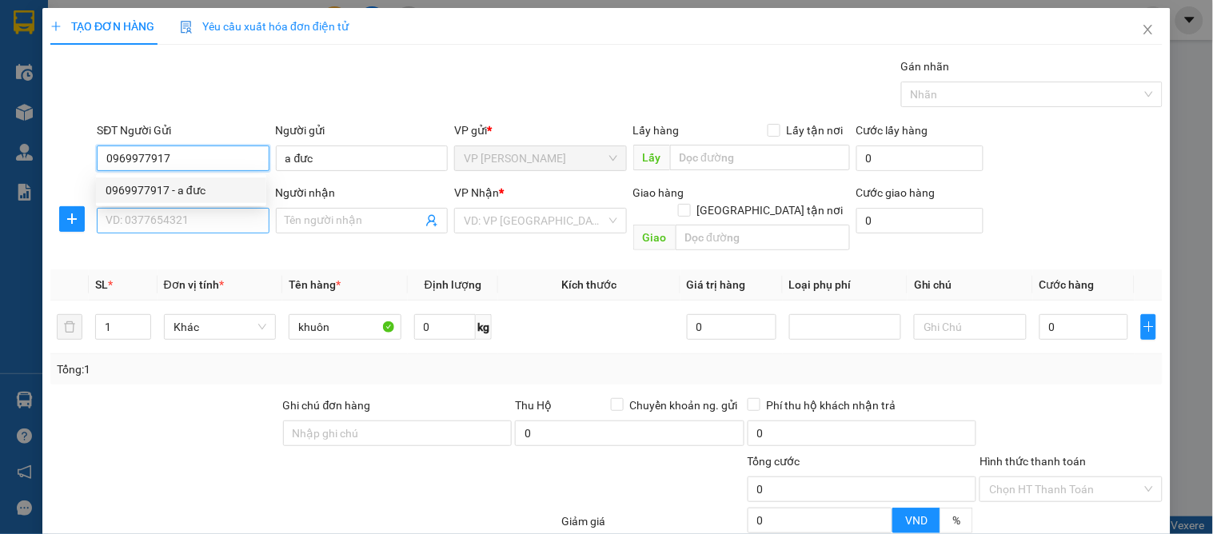
type input "0969977917"
click at [195, 226] on input "SĐT Người Nhận" at bounding box center [183, 221] width 172 height 26
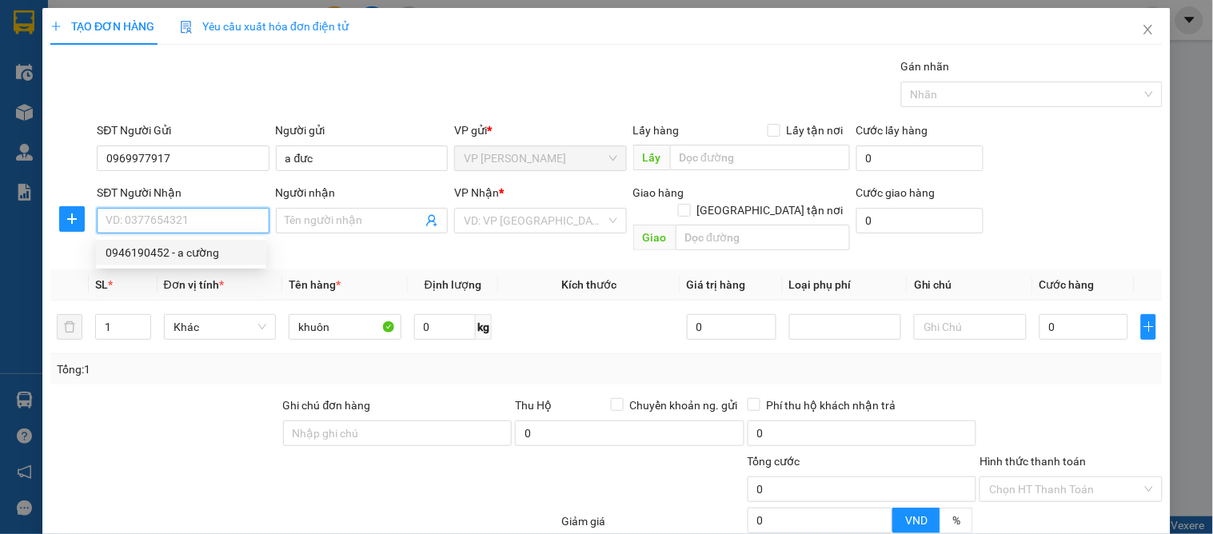
click at [211, 257] on div "0946190452 - a cường" at bounding box center [181, 253] width 151 height 18
type input "0946190452"
type input "a cường"
checkbox input "true"
type input "16 [PERSON_NAME]"
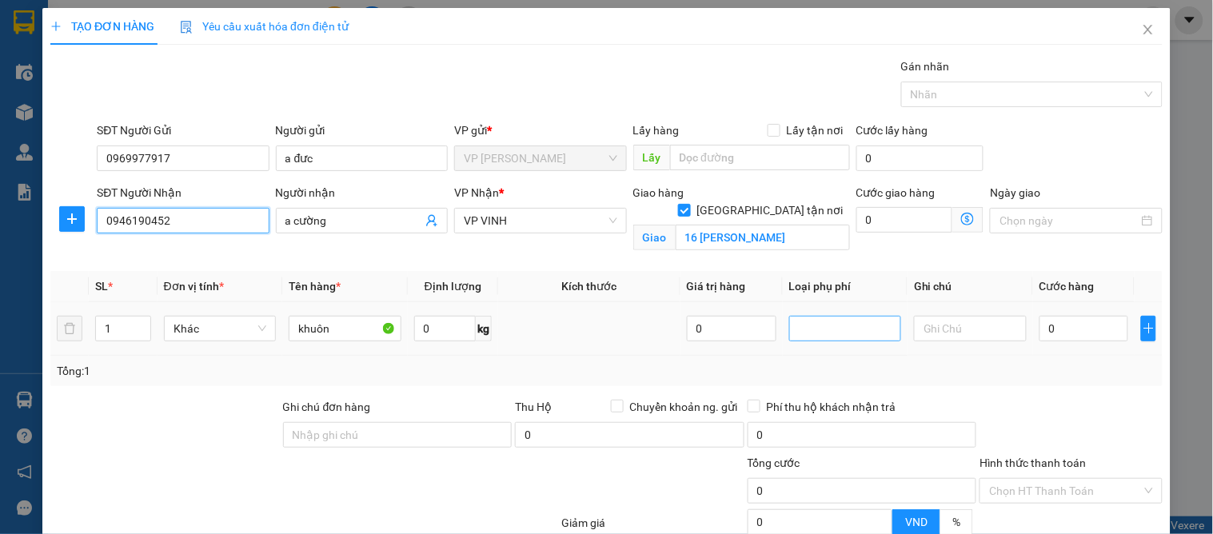
type input "10"
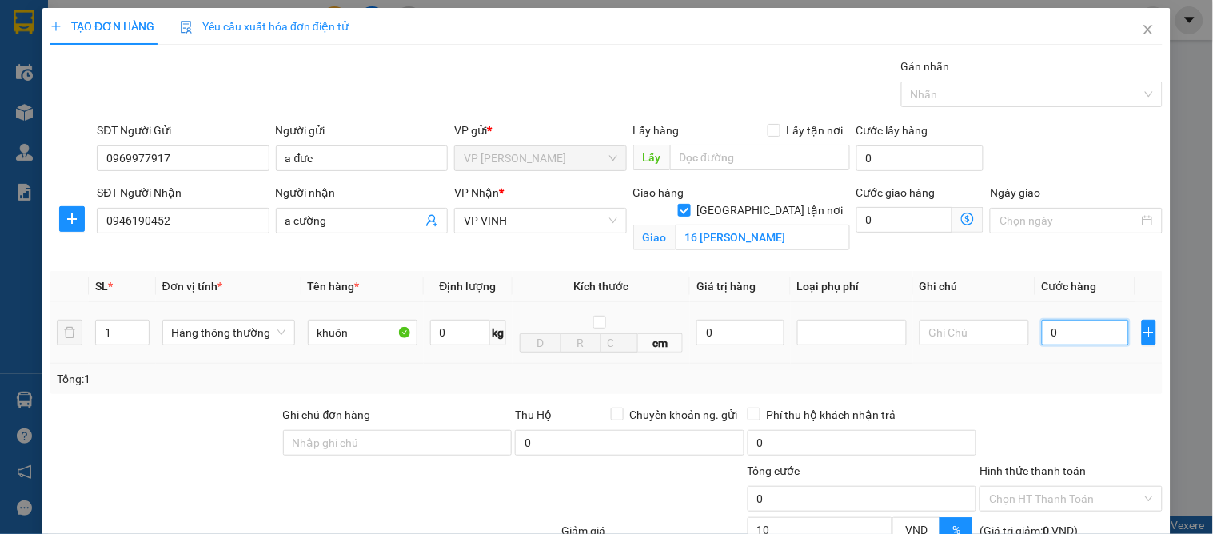
click at [1066, 337] on input "0" at bounding box center [1085, 333] width 87 height 26
type input "3"
type input "30"
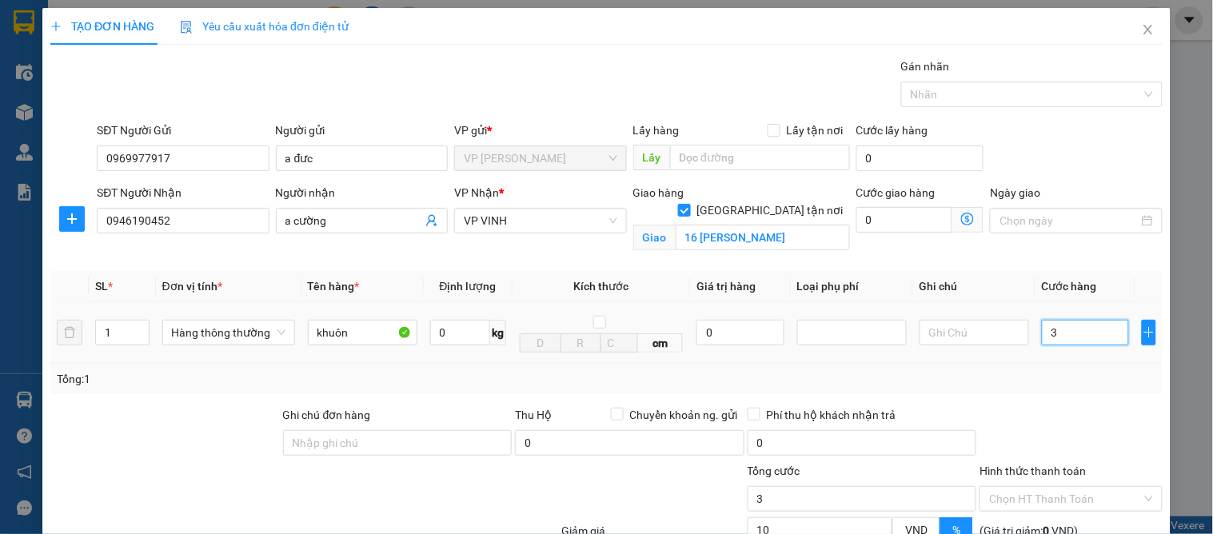
type input "30"
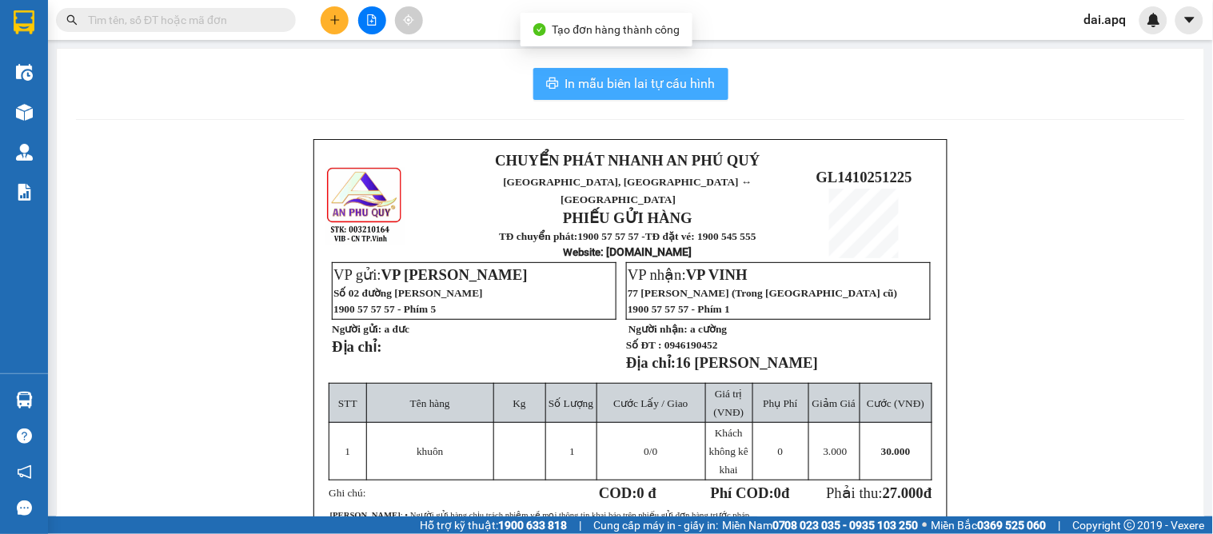
click at [645, 86] on span "In mẫu biên lai tự cấu hình" at bounding box center [640, 84] width 150 height 20
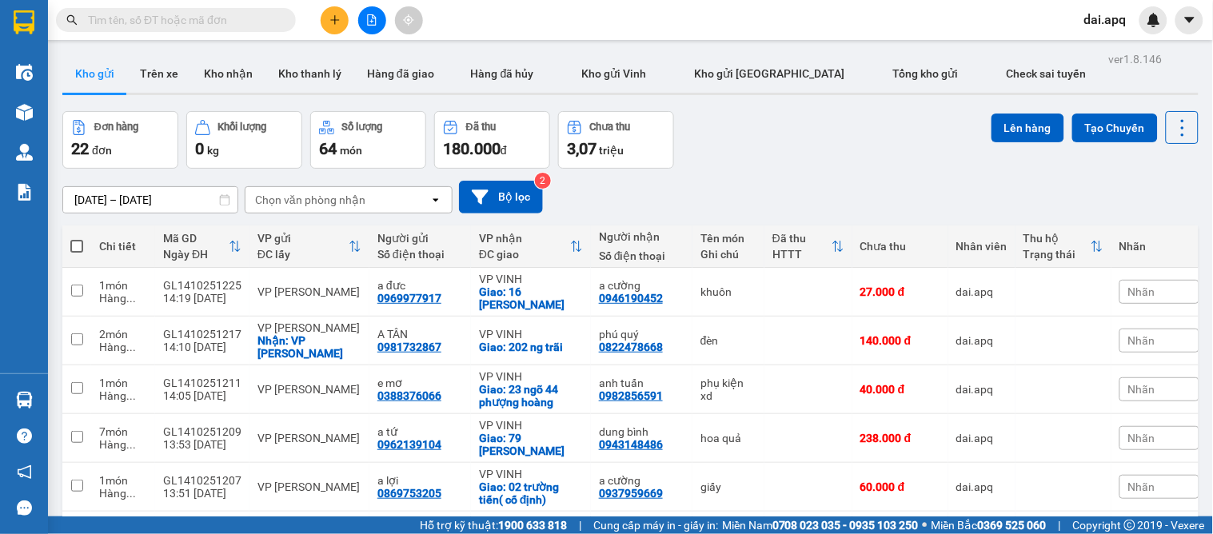
click at [336, 17] on icon "plus" at bounding box center [335, 19] width 11 height 11
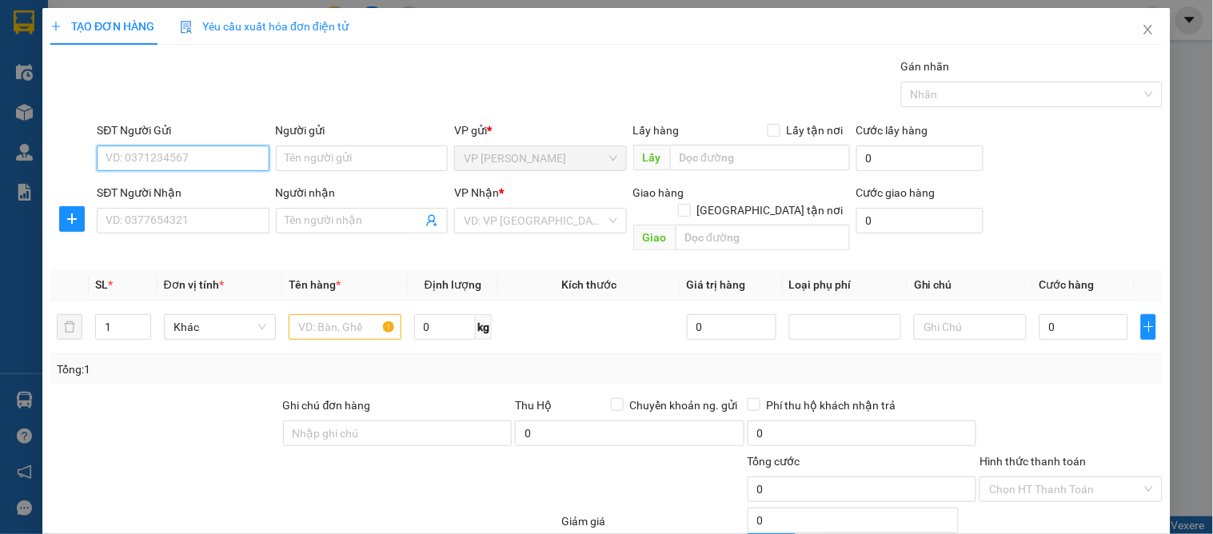
click at [174, 156] on input "SĐT Người Gửi" at bounding box center [183, 159] width 172 height 26
click at [322, 314] on input "text" at bounding box center [345, 327] width 112 height 26
type input "nước ngọt"
click at [121, 154] on input "SĐT Người Gửi" at bounding box center [183, 159] width 172 height 26
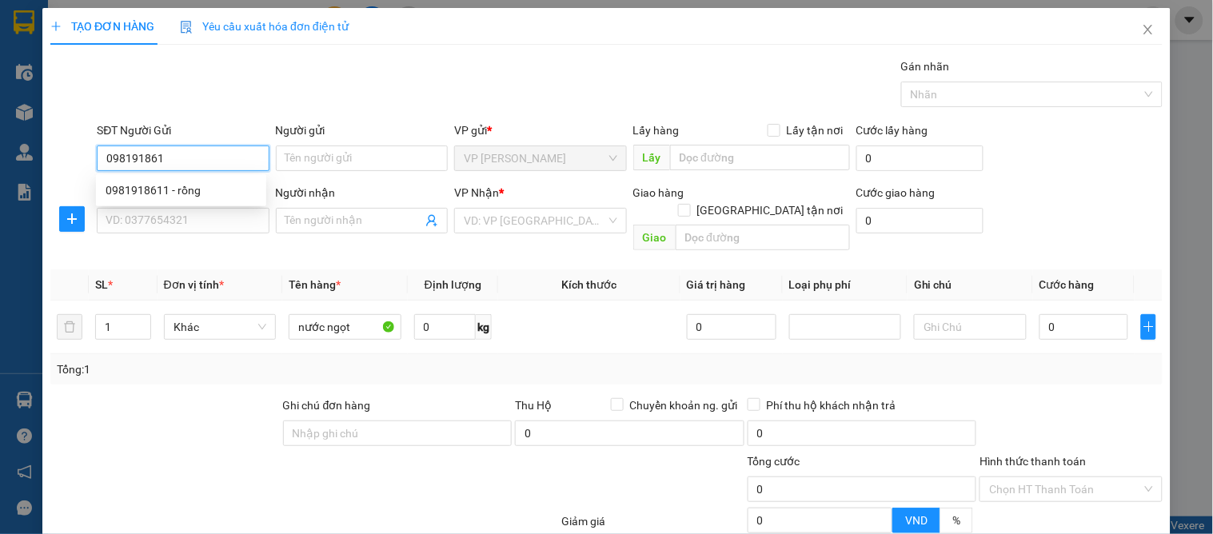
type input "0981918611"
click at [197, 196] on div "0981918611 - rồng" at bounding box center [181, 191] width 151 height 18
type input "rồng"
type input "0981918611"
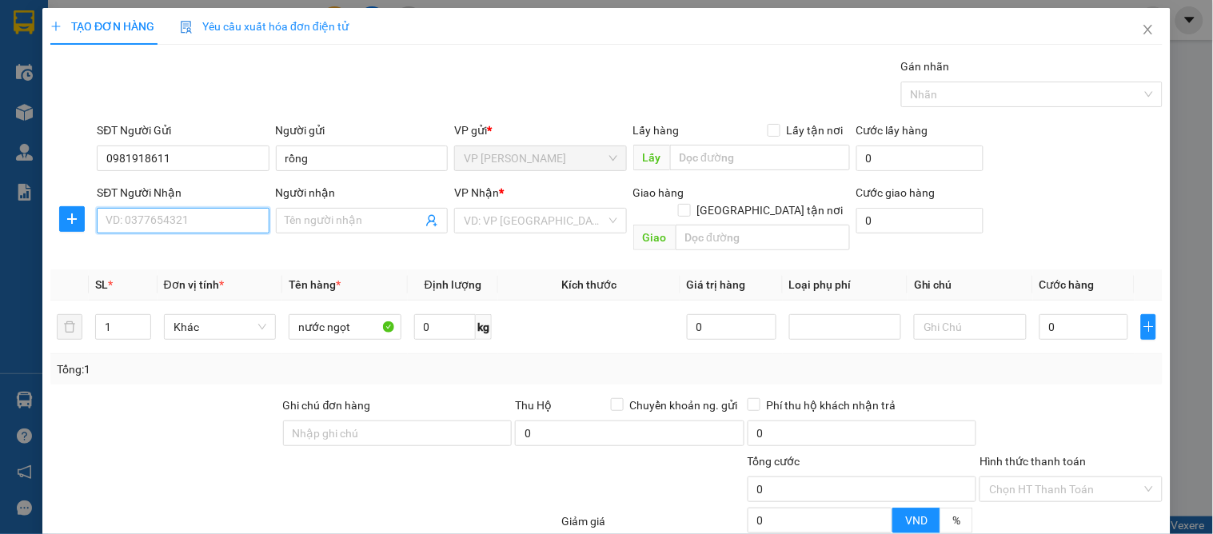
click at [193, 228] on input "SĐT Người Nhận" at bounding box center [183, 221] width 172 height 26
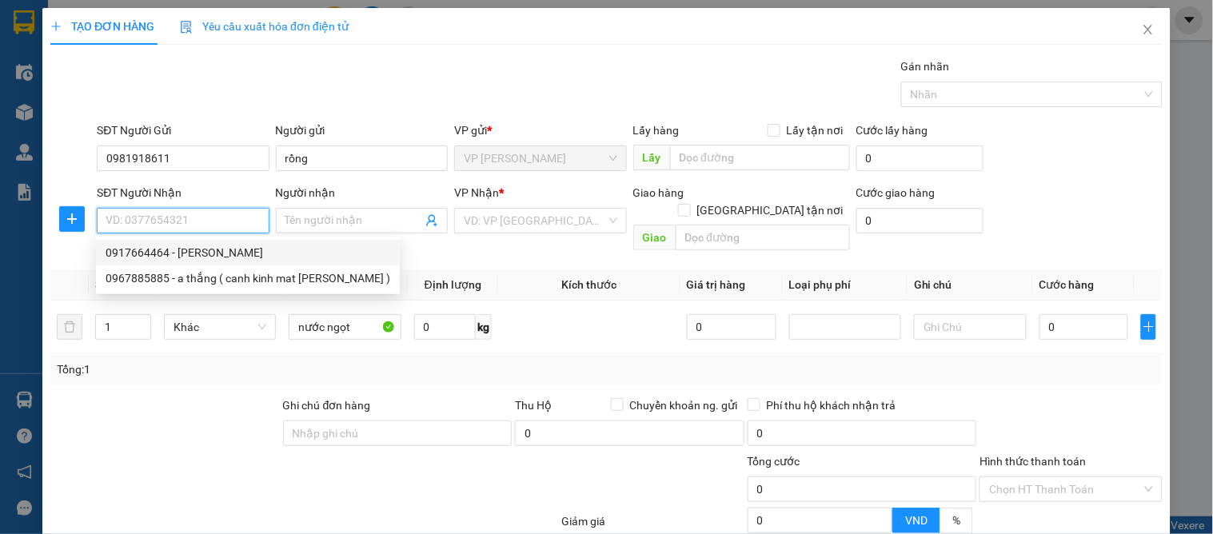
click at [171, 248] on div "0917664464 - [PERSON_NAME]" at bounding box center [248, 253] width 285 height 18
type input "0917664464"
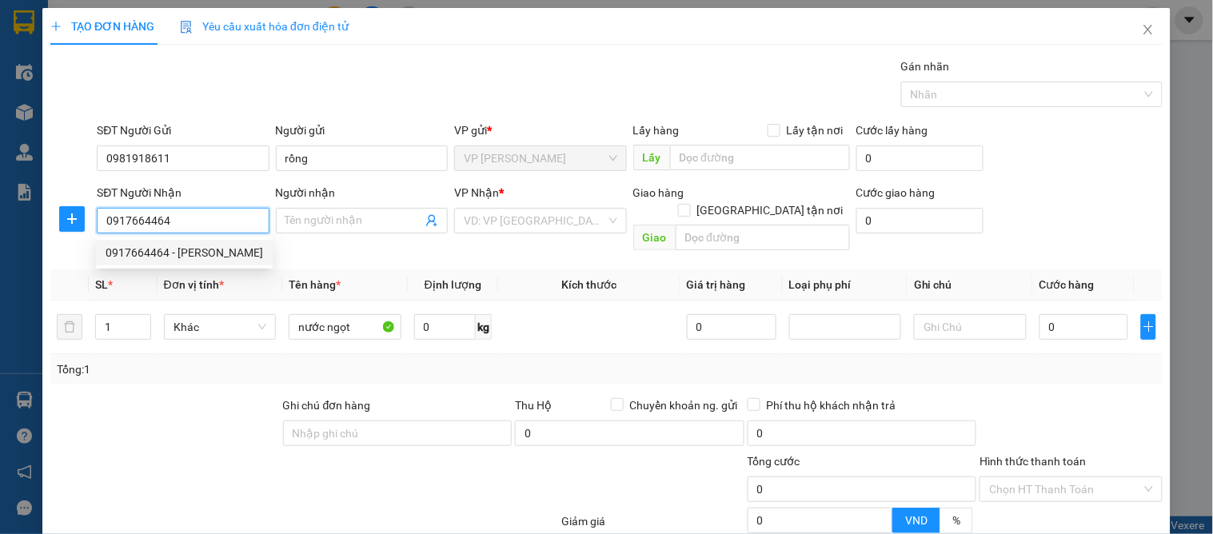
type input "c linh"
checkbox input "true"
type input "36 nvc"
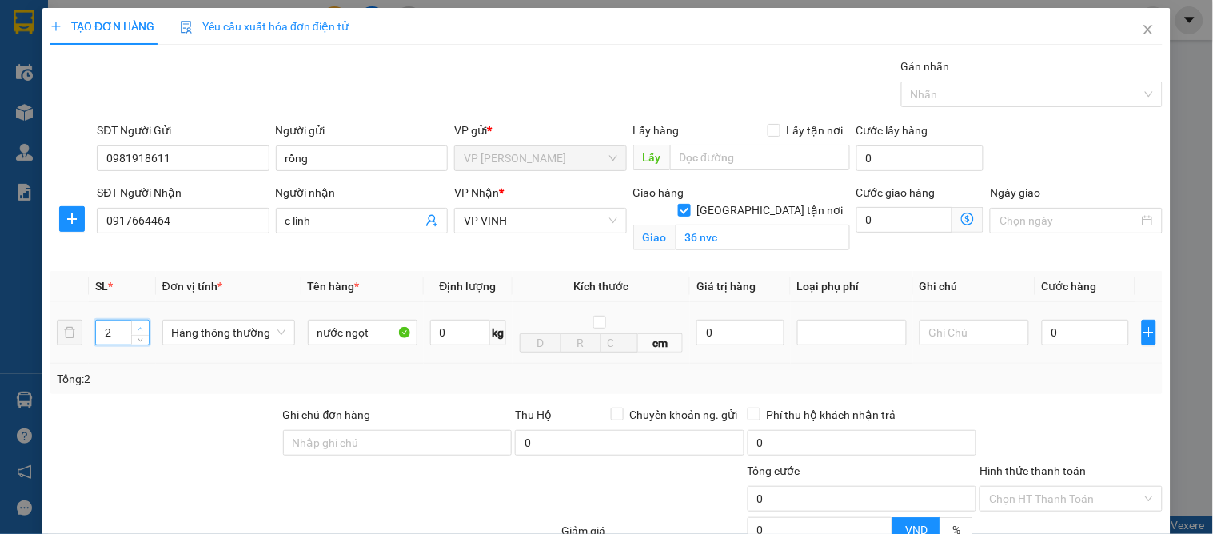
click at [140, 324] on span "up" at bounding box center [141, 329] width 10 height 10
click at [139, 322] on span "Increase Value" at bounding box center [140, 328] width 18 height 14
type input "4"
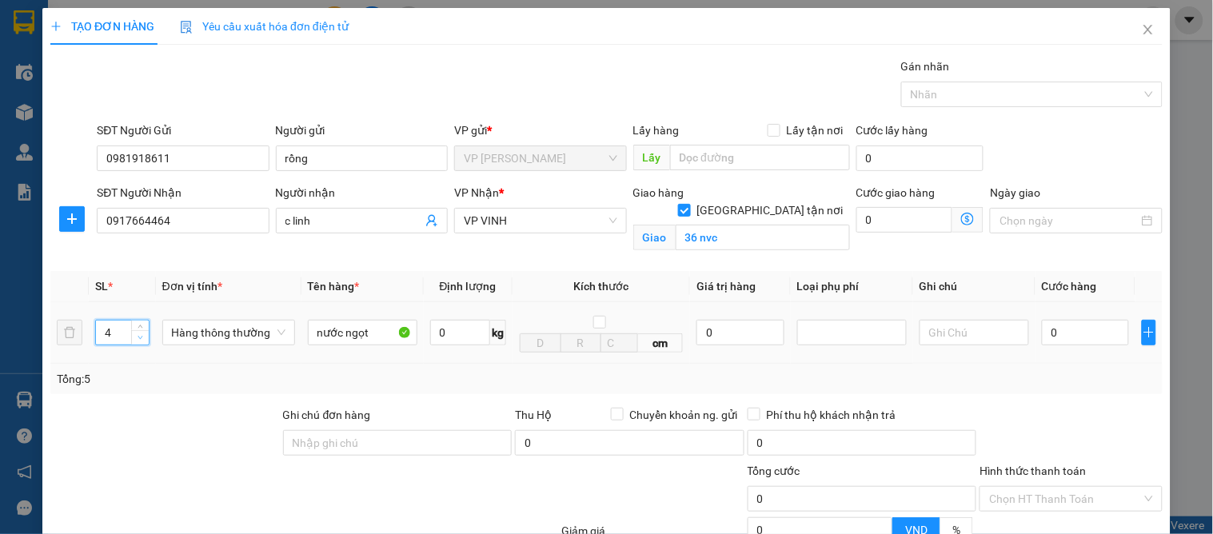
click at [140, 337] on icon "down" at bounding box center [141, 338] width 6 height 6
click at [1042, 336] on input "0" at bounding box center [1085, 333] width 87 height 26
type input "1"
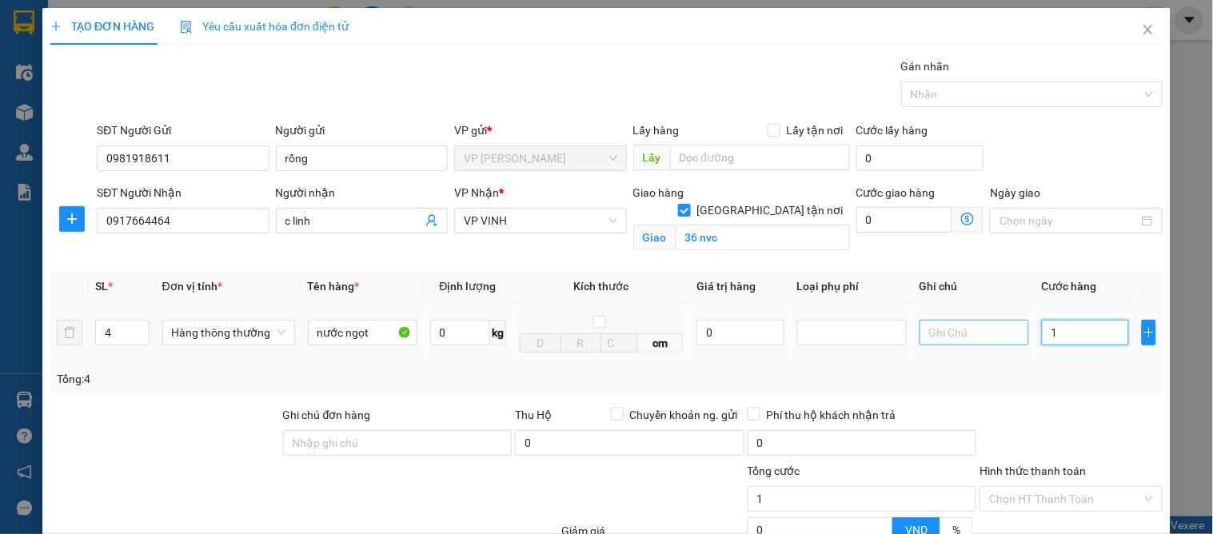
type input "16"
type input "160"
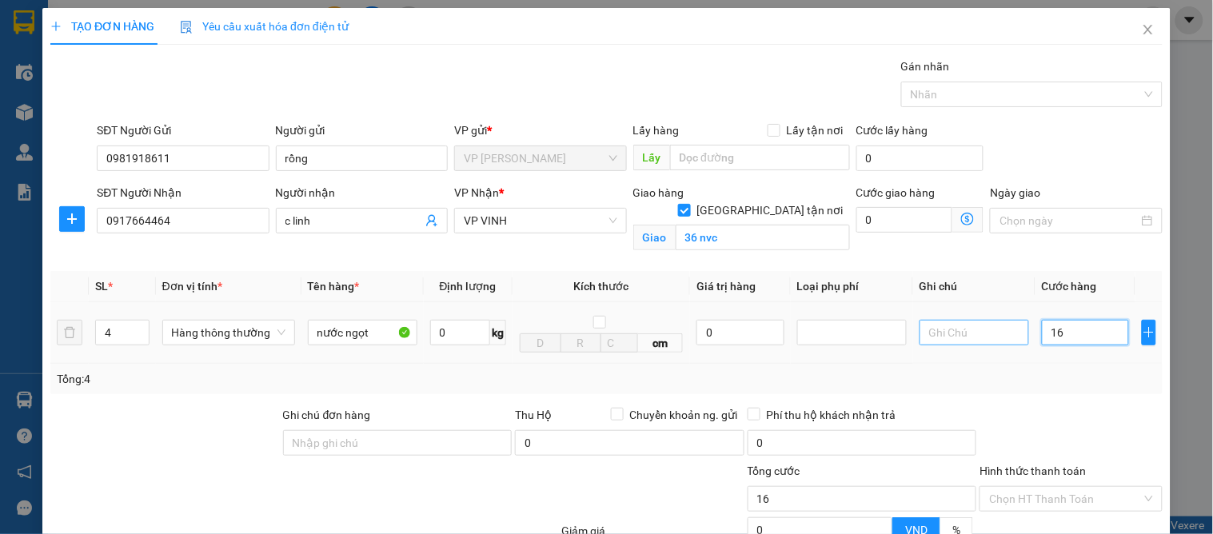
type input "160"
type input "160.000"
click at [1093, 369] on div "Tổng: 4" at bounding box center [606, 379] width 1113 height 30
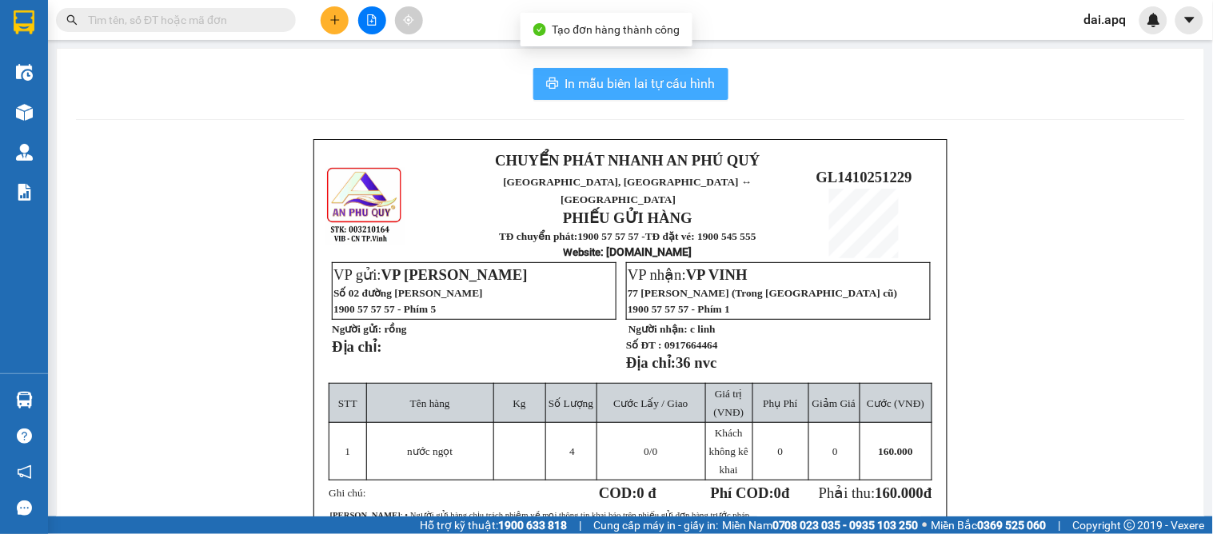
click at [581, 86] on span "In mẫu biên lai tự cấu hình" at bounding box center [640, 84] width 150 height 20
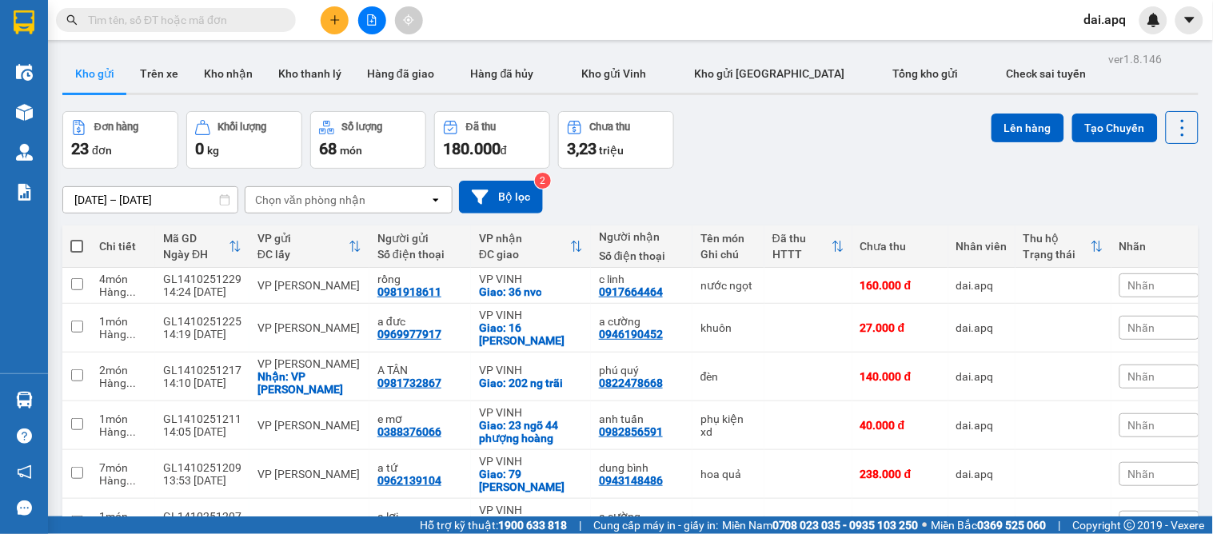
click at [674, 194] on div "[DATE] – [DATE] Press the down arrow key to interact with the calendar and sele…" at bounding box center [630, 197] width 1136 height 33
click at [226, 74] on button "Kho nhận" at bounding box center [228, 73] width 74 height 38
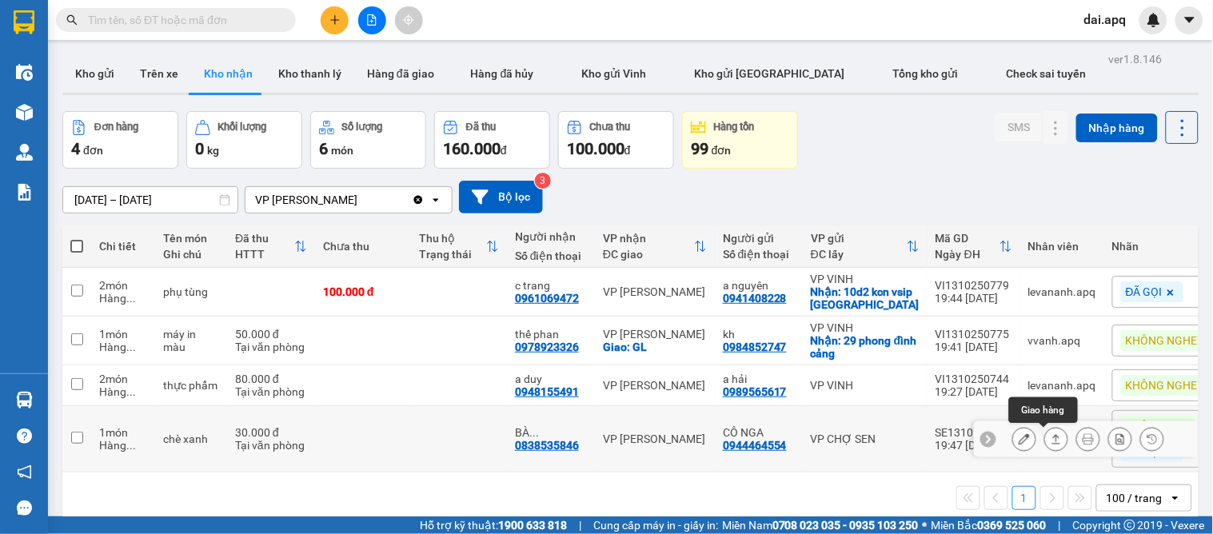
click at [1051, 433] on icon at bounding box center [1056, 438] width 11 height 11
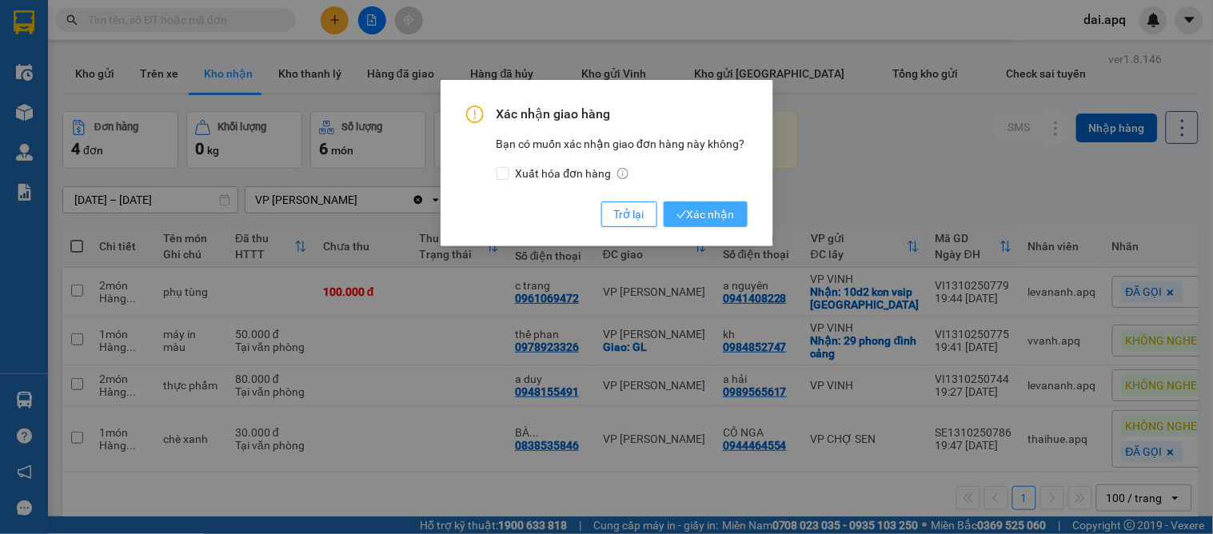
drag, startPoint x: 725, startPoint y: 209, endPoint x: 728, endPoint y: 217, distance: 8.6
click at [728, 211] on span "Xác nhận" at bounding box center [706, 215] width 58 height 18
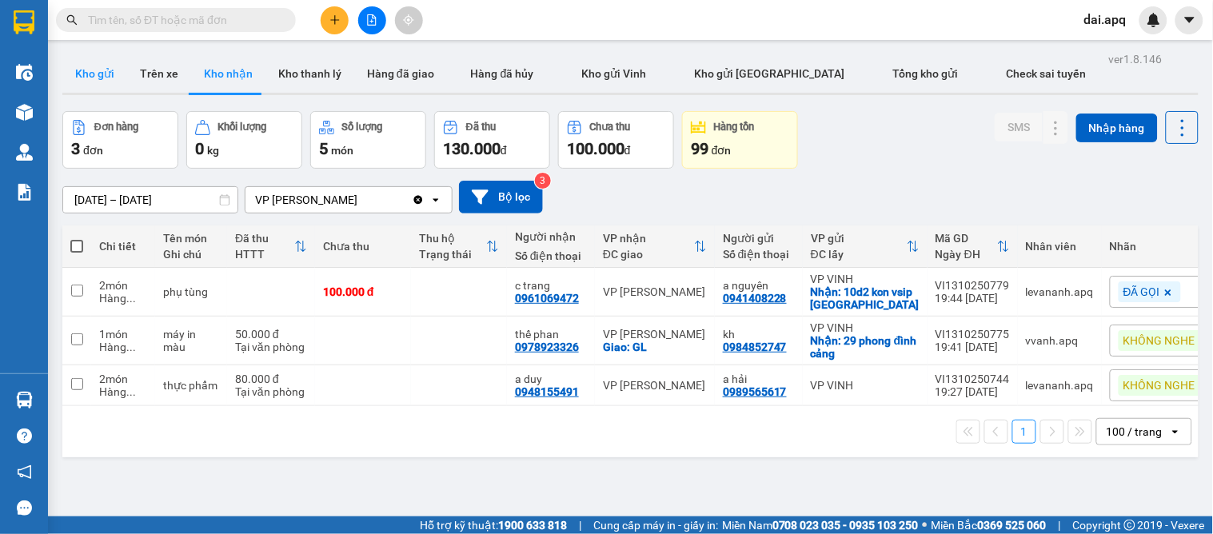
click at [102, 74] on button "Kho gửi" at bounding box center [94, 73] width 65 height 38
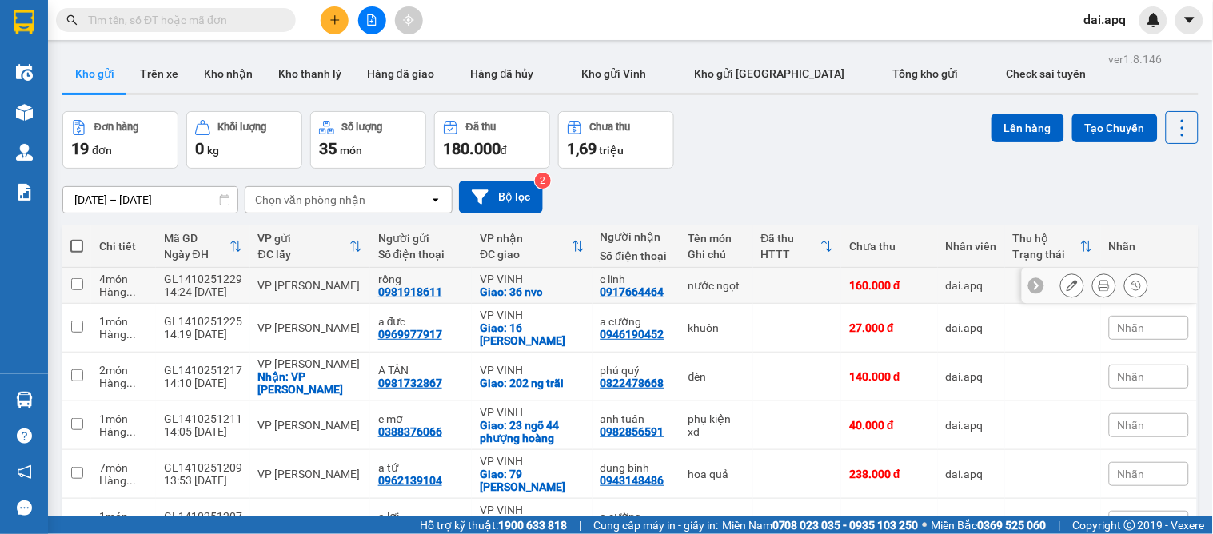
drag, startPoint x: 441, startPoint y: 290, endPoint x: 365, endPoint y: 296, distance: 76.2
click at [365, 296] on tr "4 món Hàng ... GL1410251229 14:24 [DATE] VP GIA LÂM rồng 0981918611 VP VINH Gia…" at bounding box center [630, 286] width 1136 height 36
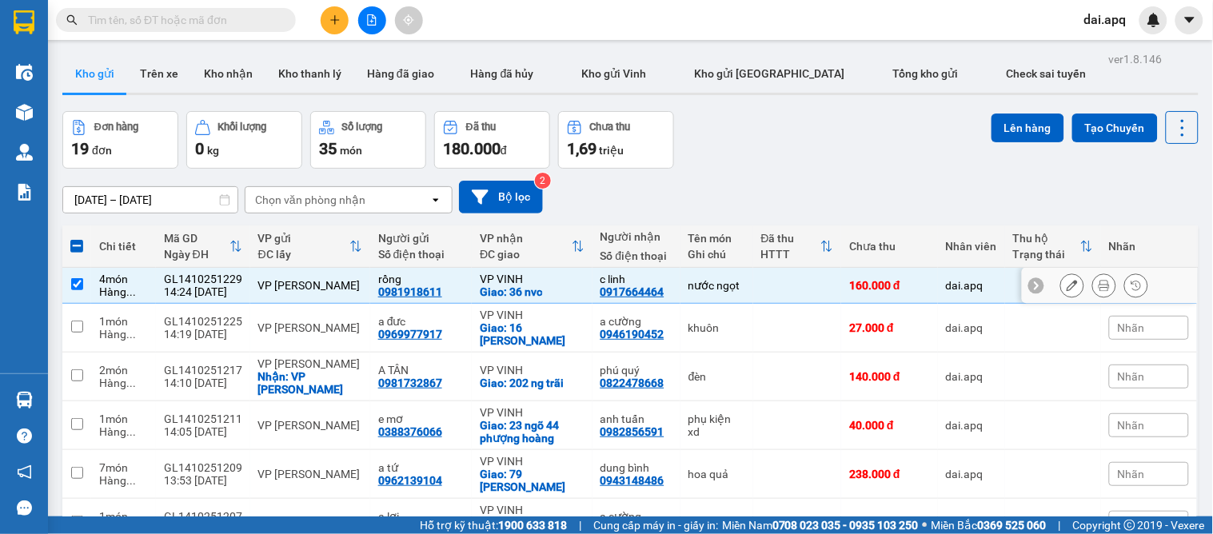
click at [435, 293] on div "0981918611" at bounding box center [410, 292] width 64 height 13
click at [441, 290] on div "rồng 0981918611" at bounding box center [421, 286] width 86 height 26
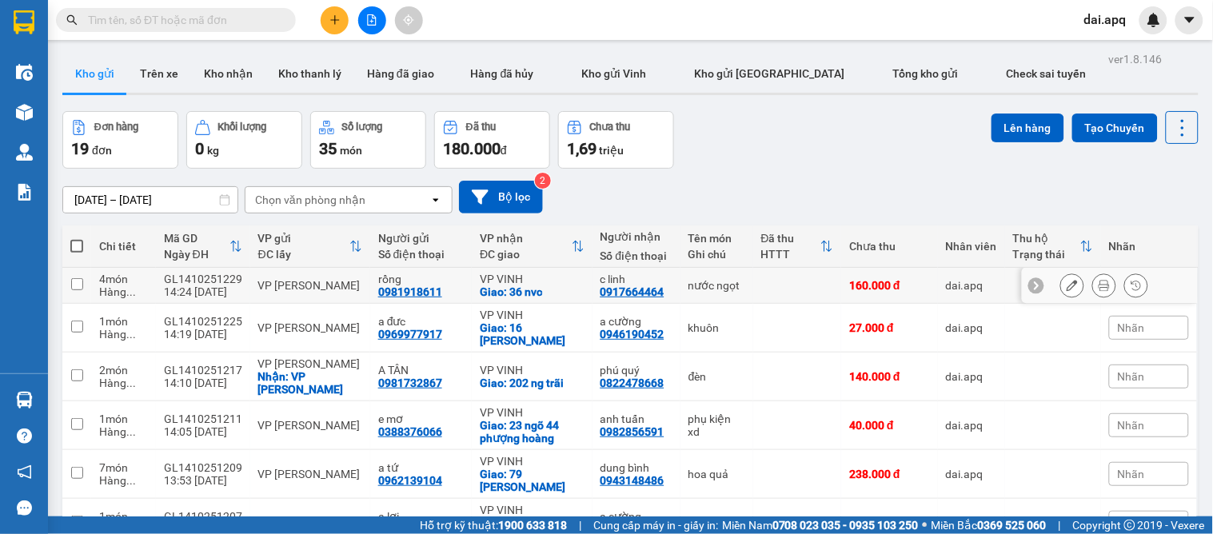
drag, startPoint x: 441, startPoint y: 290, endPoint x: 377, endPoint y: 298, distance: 65.2
click at [378, 298] on div "rồng 0981918611" at bounding box center [421, 286] width 86 height 26
checkbox input "true"
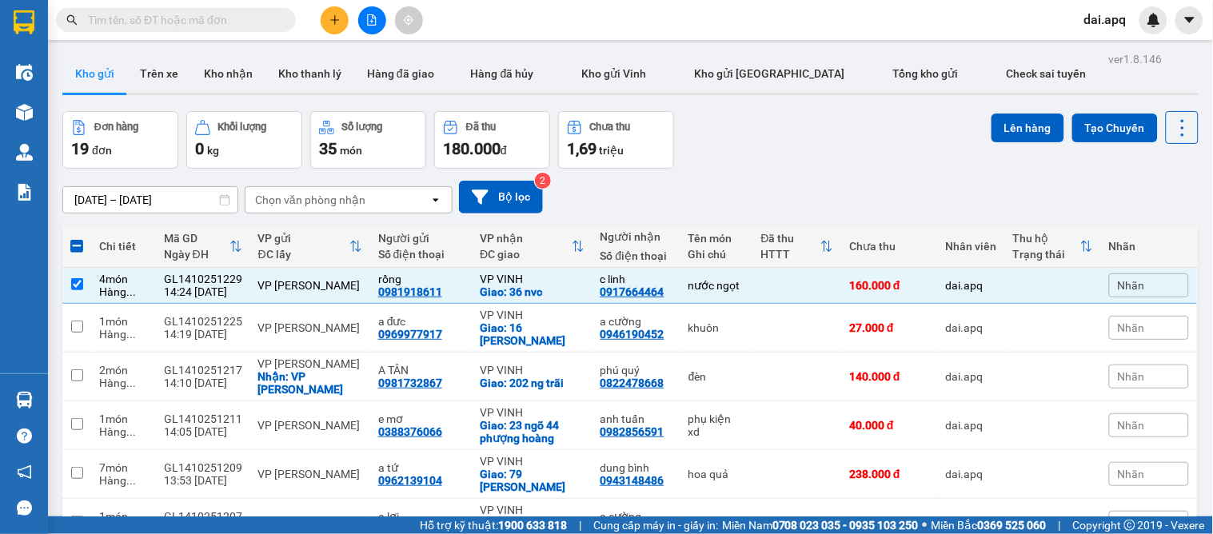
paste input "0981918611"
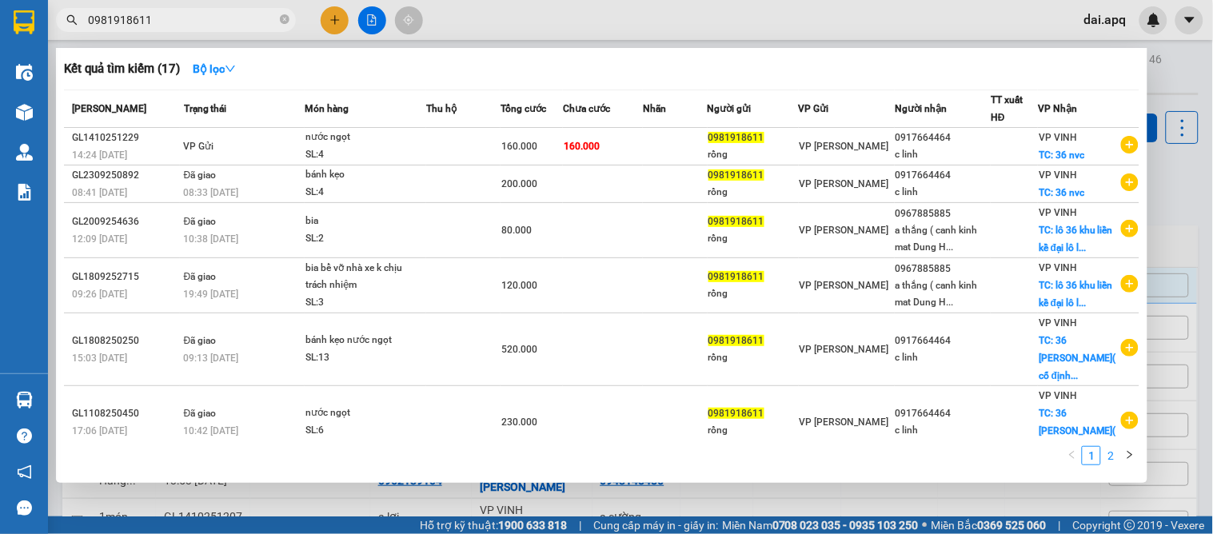
type input "0981918611"
click at [1104, 452] on link "2" at bounding box center [1111, 456] width 18 height 18
click at [669, 505] on div at bounding box center [606, 267] width 1213 height 534
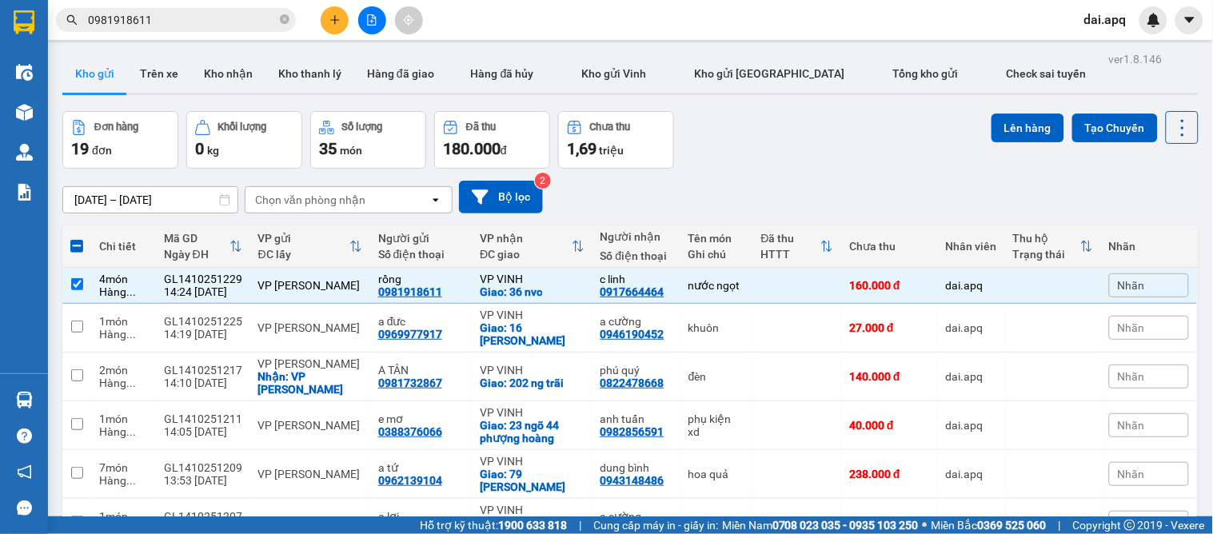
click at [906, 216] on div "[DATE] – [DATE] Press the down arrow key to interact with the calendar and sele…" at bounding box center [630, 197] width 1136 height 57
click at [286, 21] on icon "close-circle" at bounding box center [285, 19] width 10 height 10
click at [326, 18] on button at bounding box center [335, 20] width 28 height 28
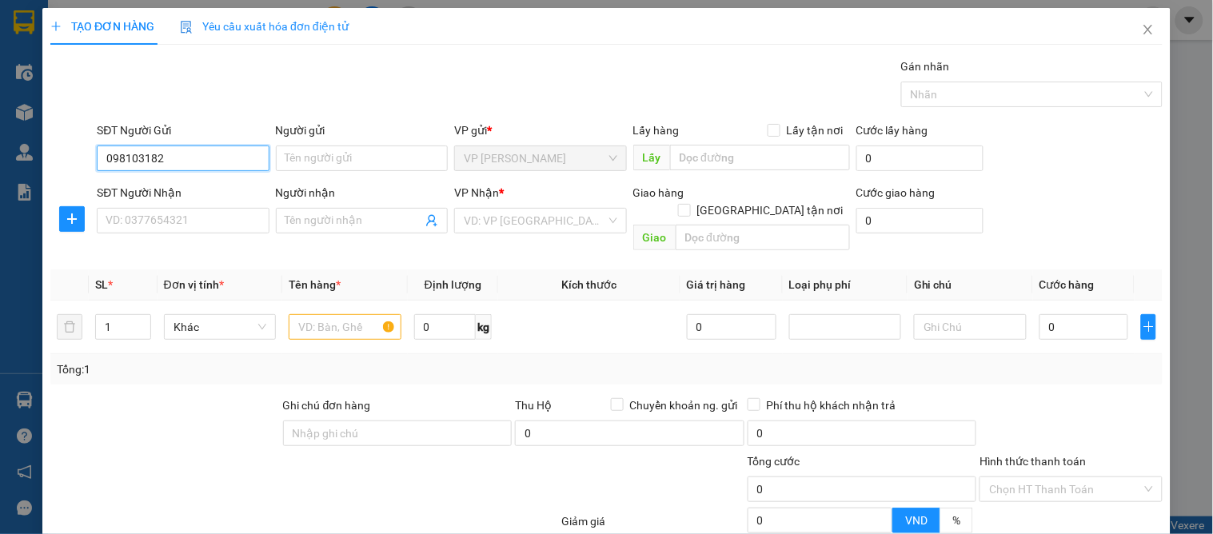
type input "0981031829"
click at [144, 196] on div "0981031829 - a châu" at bounding box center [181, 191] width 151 height 18
type input "a châu"
type input "0981031829"
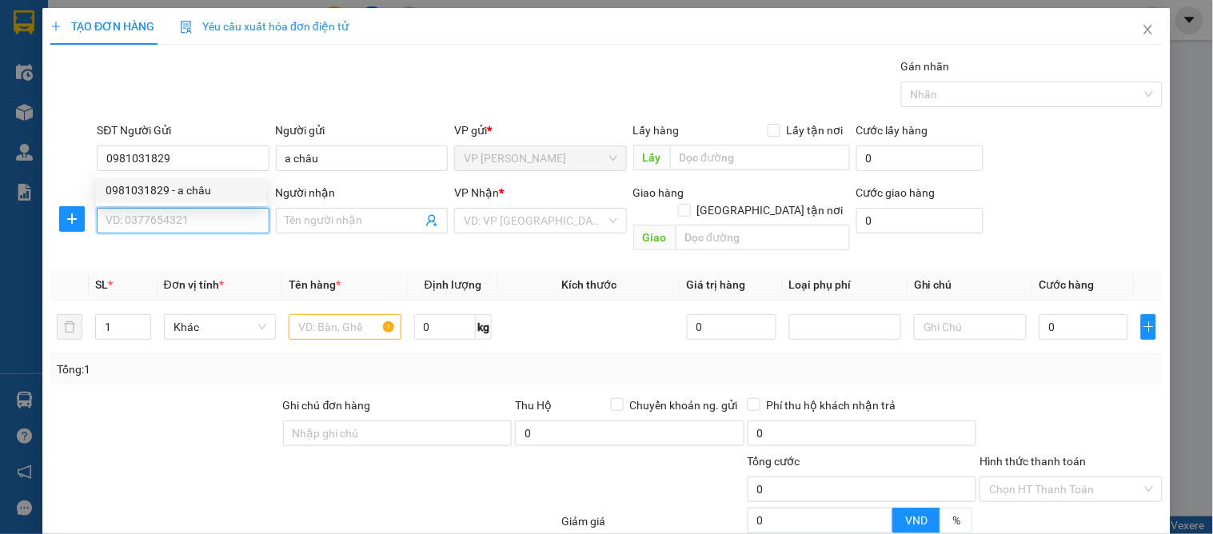
drag, startPoint x: 131, startPoint y: 226, endPoint x: 170, endPoint y: 229, distance: 38.5
click at [136, 227] on input "SĐT Người Nhận" at bounding box center [183, 221] width 172 height 26
type input "0934536382"
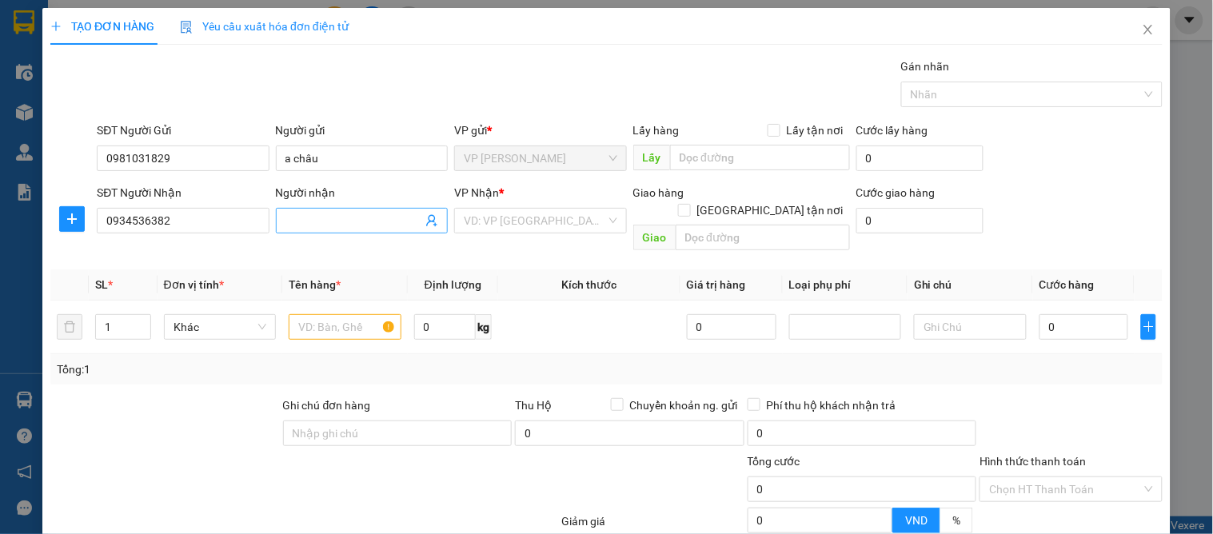
click at [310, 220] on input "Người nhận" at bounding box center [354, 221] width 137 height 18
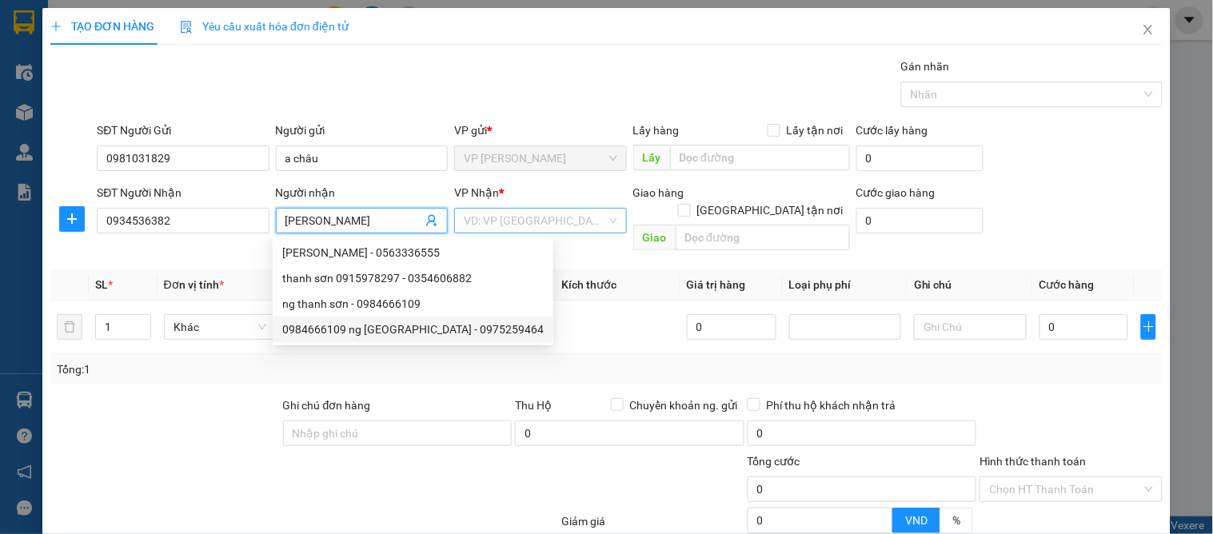
type input "[PERSON_NAME]"
click at [517, 222] on input "search" at bounding box center [535, 221] width 142 height 24
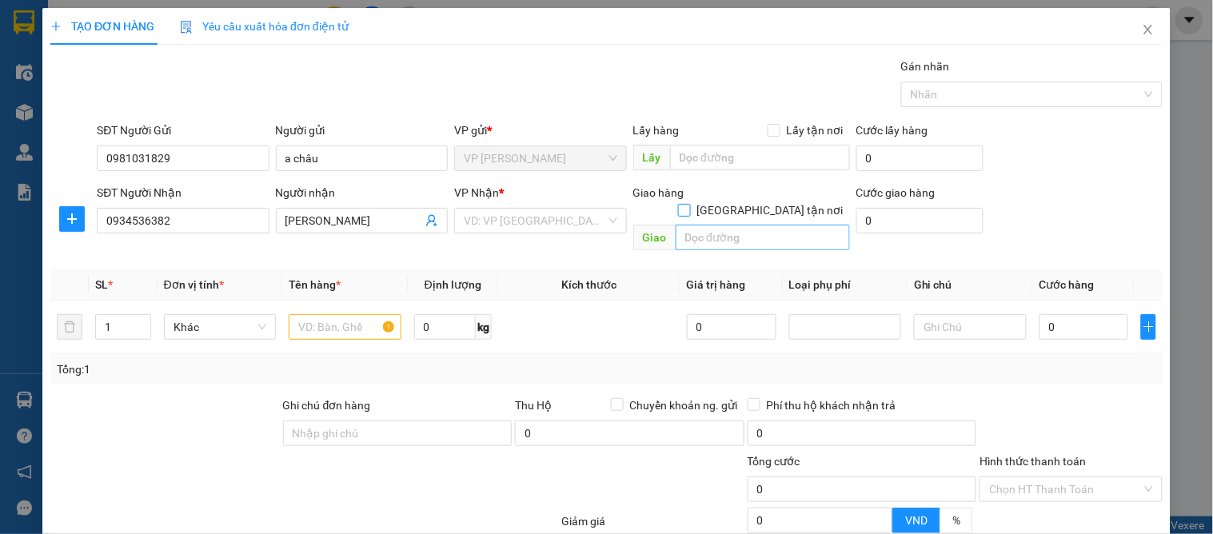
drag, startPoint x: 761, startPoint y: 193, endPoint x: 721, endPoint y: 224, distance: 50.1
click at [757, 202] on div "Giao hàng [GEOGRAPHIC_DATA] tận nơi" at bounding box center [741, 205] width 217 height 42
click at [721, 225] on input "text" at bounding box center [763, 238] width 174 height 26
click at [809, 225] on input "144 kinm liên xóm 8 hưng chính 2vinh" at bounding box center [763, 238] width 174 height 26
type input "144 kinm liên xóm 8 hưng chính .[GEOGRAPHIC_DATA]"
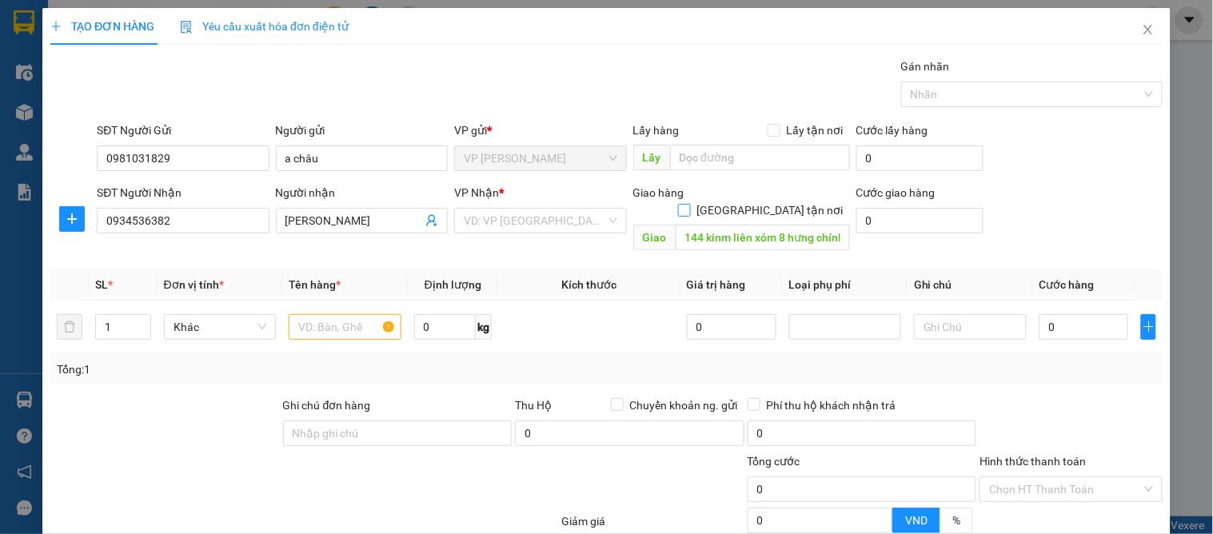
click at [689, 204] on input "[GEOGRAPHIC_DATA] tận nơi" at bounding box center [683, 209] width 11 height 11
checkbox input "true"
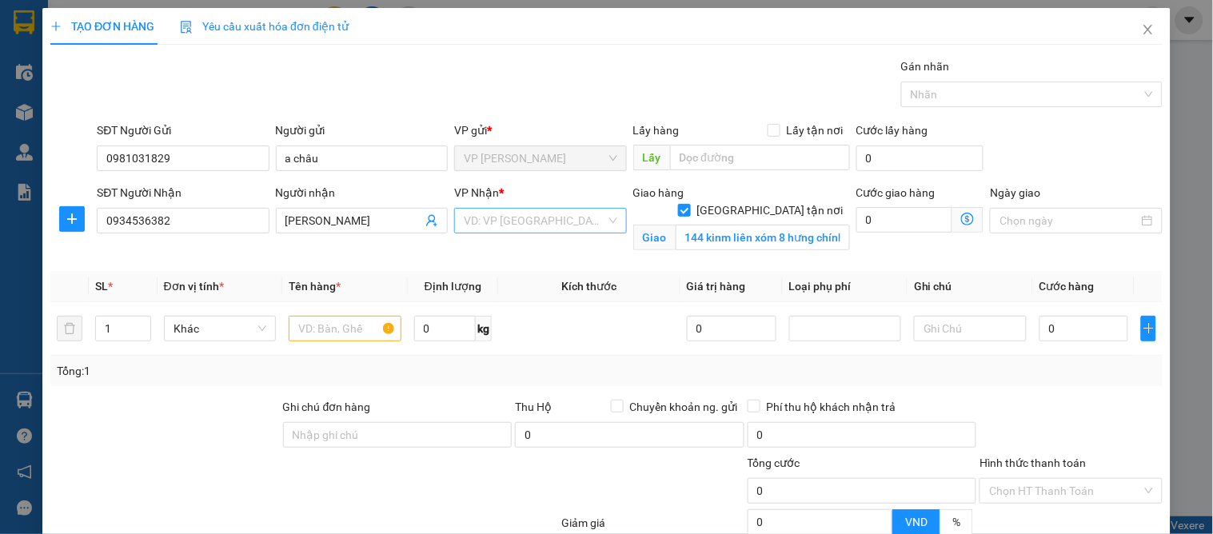
click at [520, 224] on input "search" at bounding box center [535, 221] width 142 height 24
click at [491, 525] on div "VP VINH" at bounding box center [534, 534] width 151 height 18
click at [317, 328] on input "text" at bounding box center [345, 329] width 112 height 26
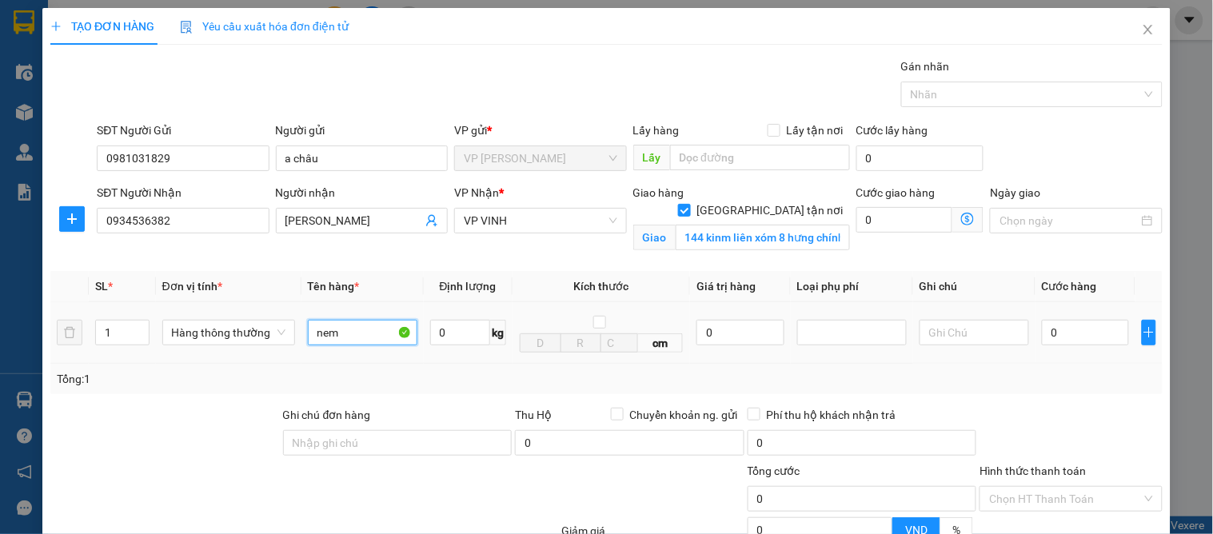
type input "nem"
click at [1065, 322] on input "0" at bounding box center [1085, 333] width 87 height 26
click at [1064, 366] on div "Tổng: 1" at bounding box center [606, 379] width 1113 height 30
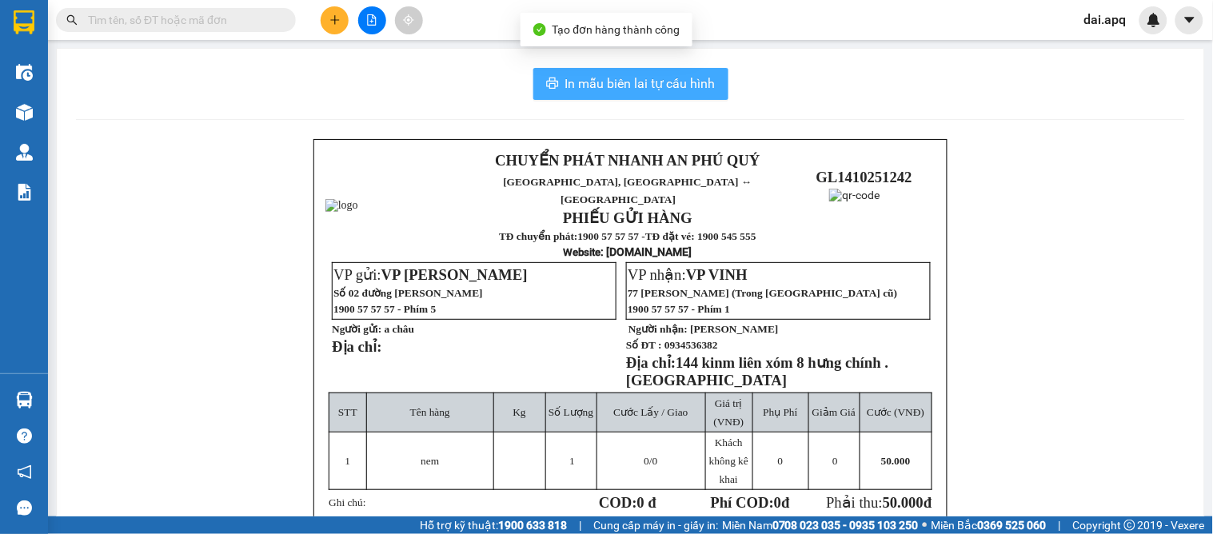
click at [581, 85] on span "In mẫu biên lai tự cấu hình" at bounding box center [640, 84] width 150 height 20
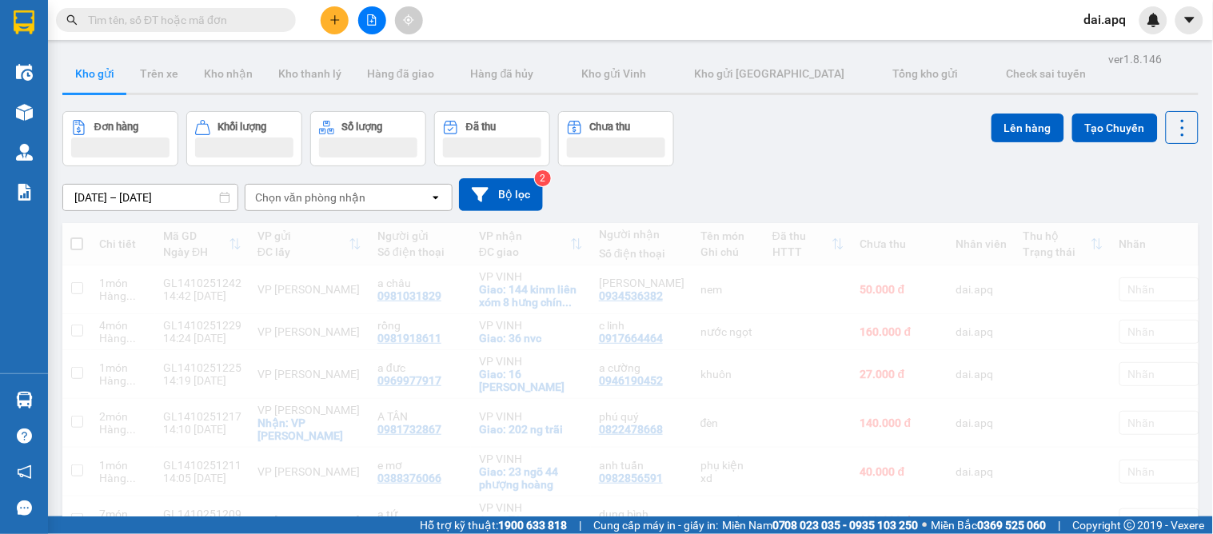
click at [712, 165] on div "Đơn hàng Khối lượng Số lượng Đã thu Chưa thu Lên hàng Tạo Chuyến" at bounding box center [630, 138] width 1136 height 55
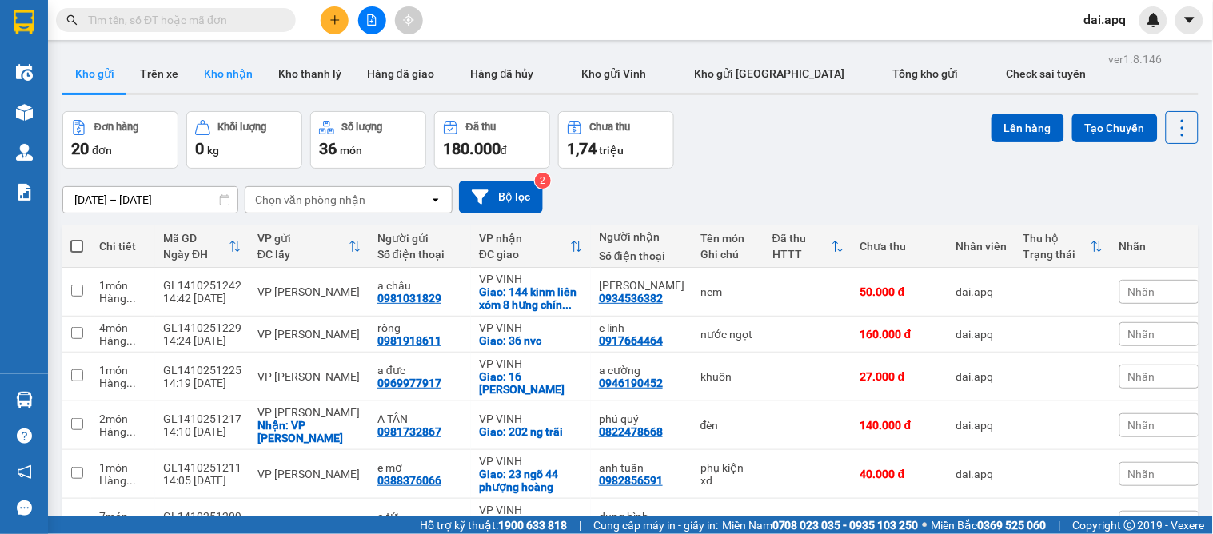
click at [202, 66] on button "Kho nhận" at bounding box center [228, 73] width 74 height 38
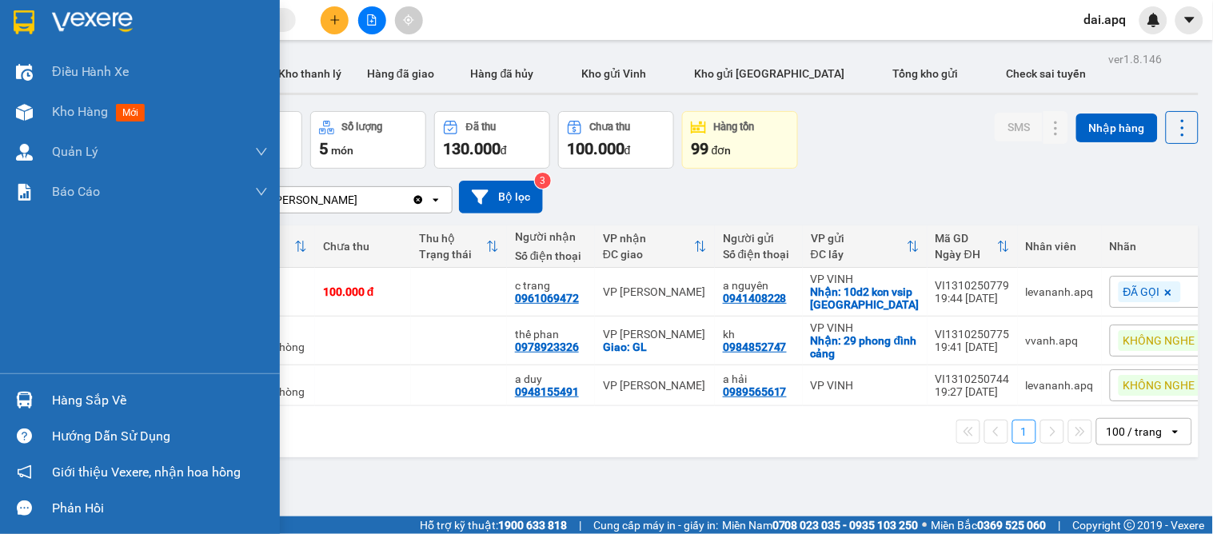
click at [70, 395] on div "Hàng sắp về" at bounding box center [160, 401] width 216 height 24
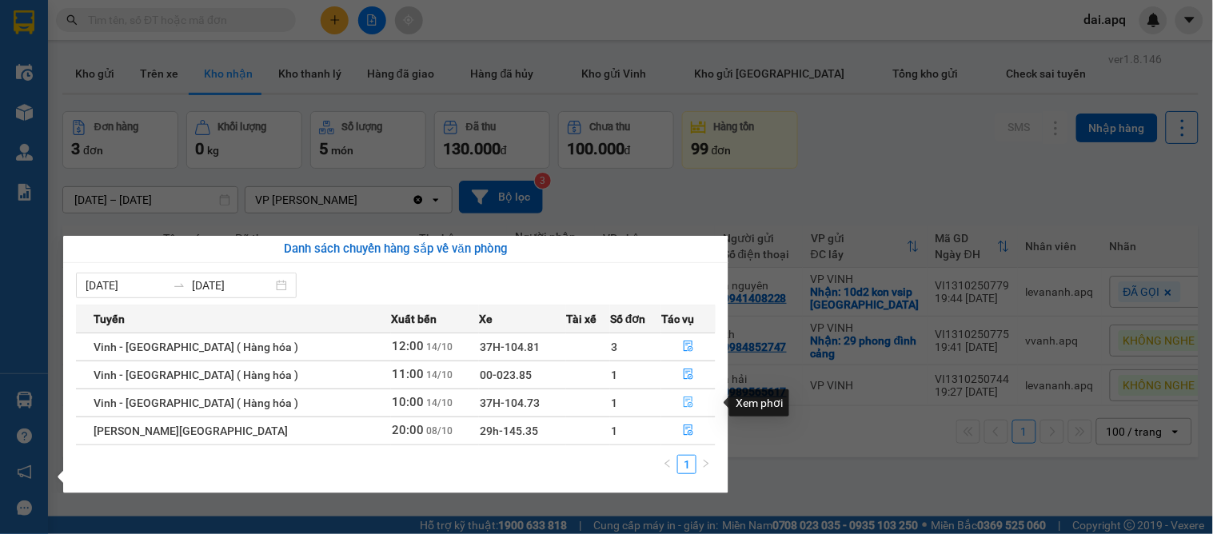
click at [683, 405] on icon "file-done" at bounding box center [688, 402] width 11 height 11
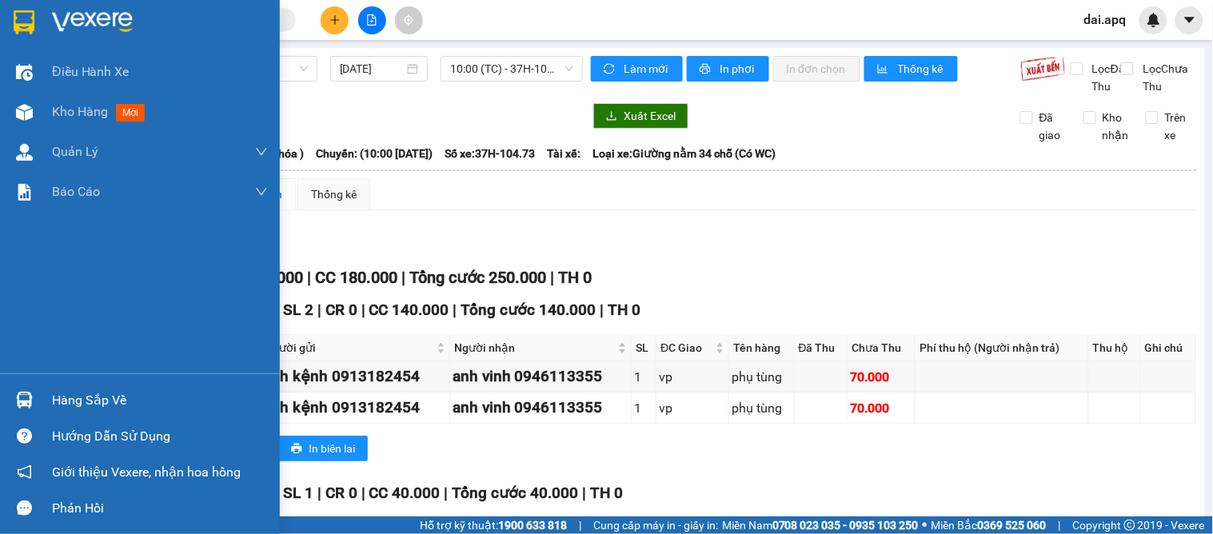
click at [26, 398] on img at bounding box center [24, 400] width 17 height 17
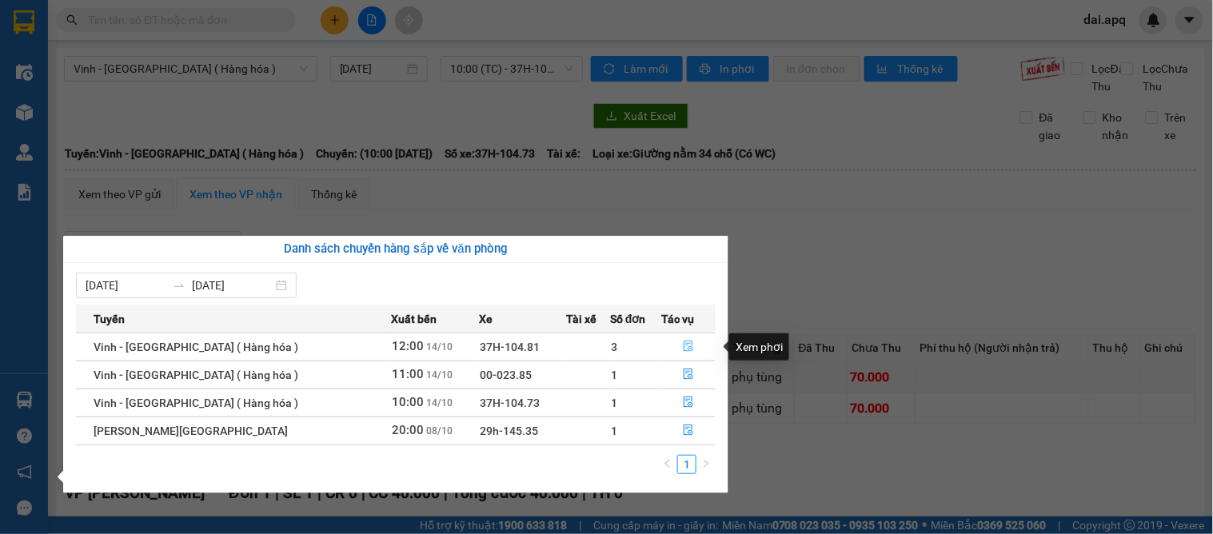
click at [684, 346] on icon "file-done" at bounding box center [688, 346] width 11 height 11
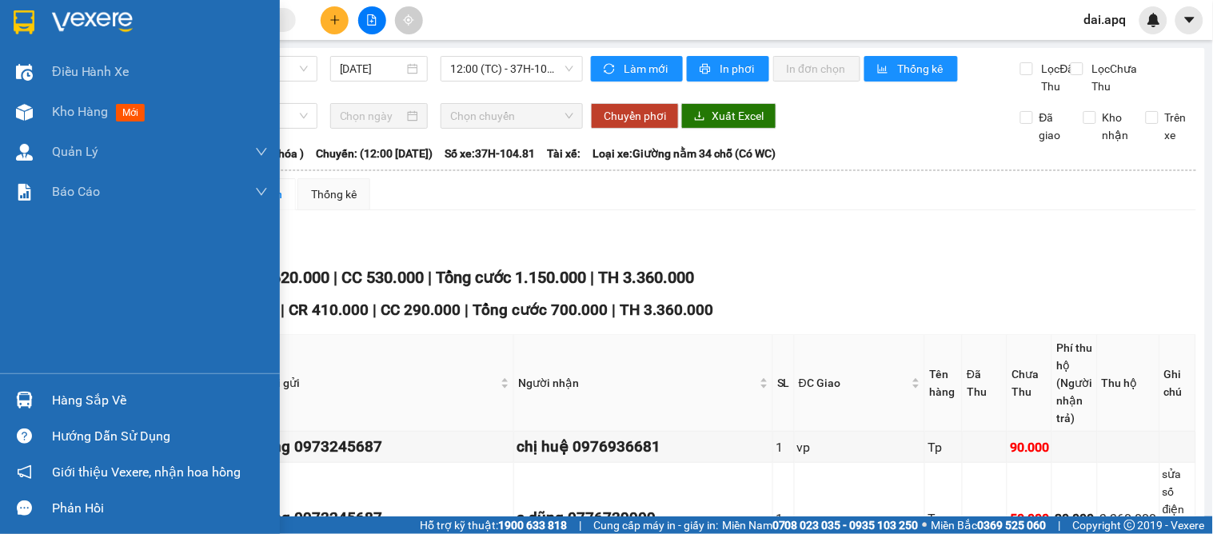
click at [44, 401] on div "Hàng sắp về" at bounding box center [140, 400] width 280 height 36
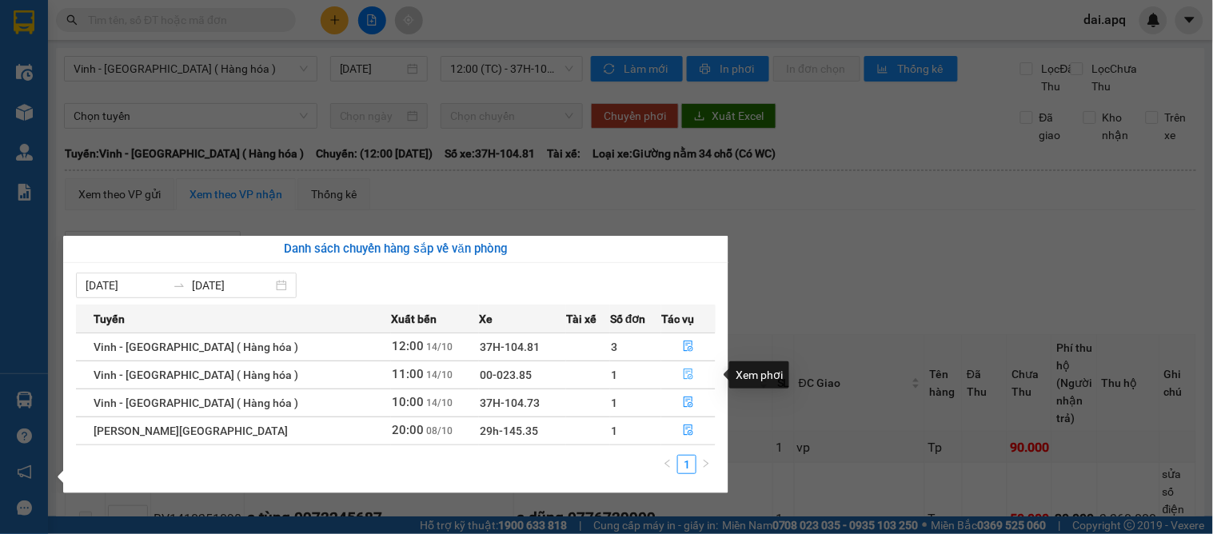
click at [685, 373] on icon "file-done" at bounding box center [688, 374] width 11 height 11
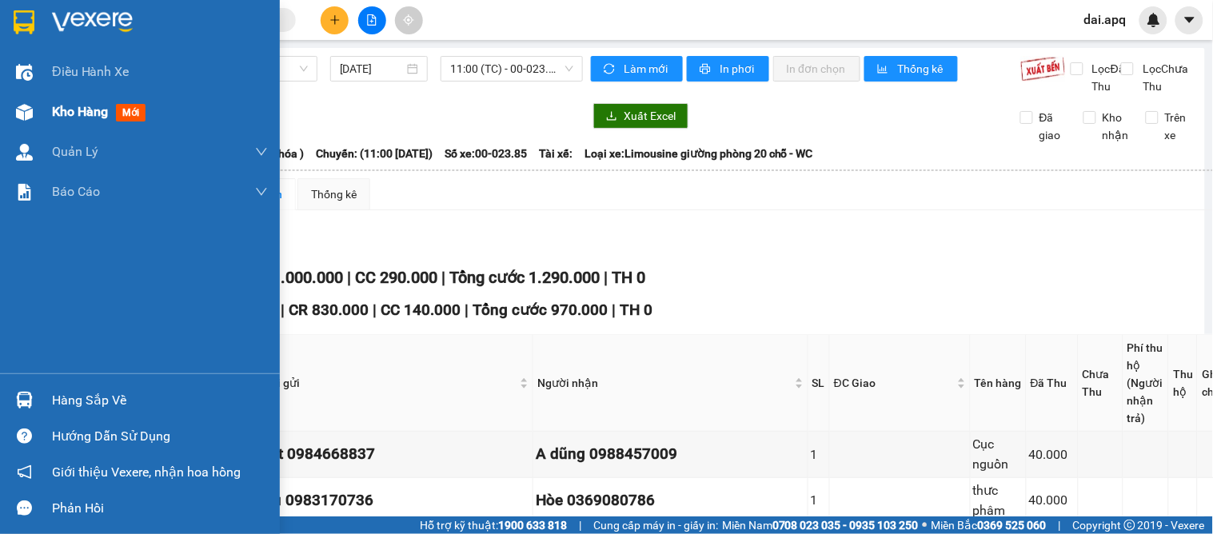
click at [66, 109] on span "Kho hàng" at bounding box center [80, 111] width 56 height 15
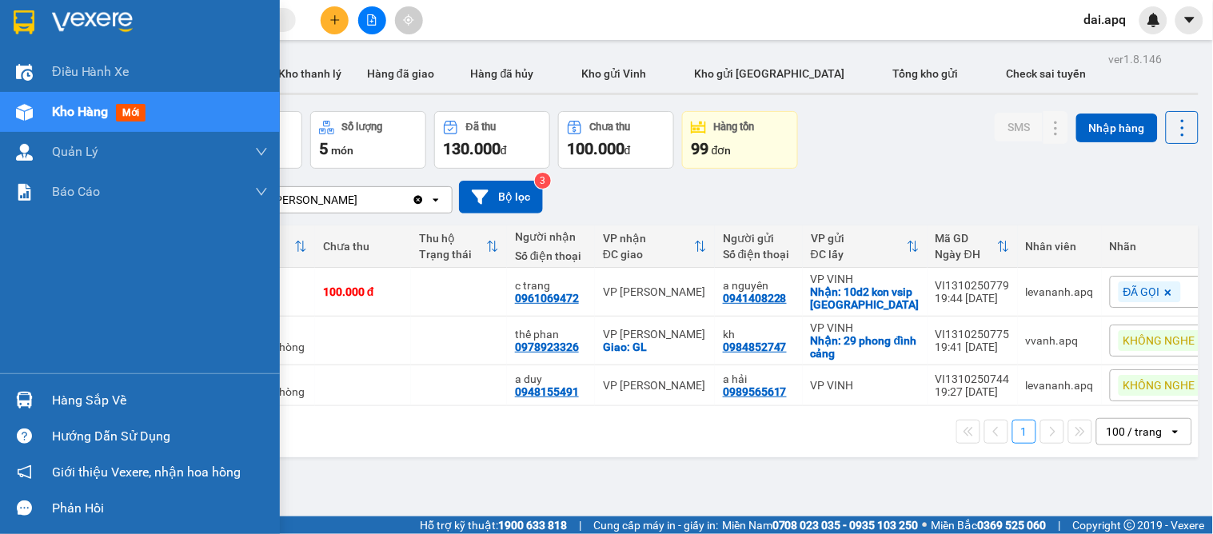
click at [102, 393] on div "Hàng sắp về" at bounding box center [160, 401] width 216 height 24
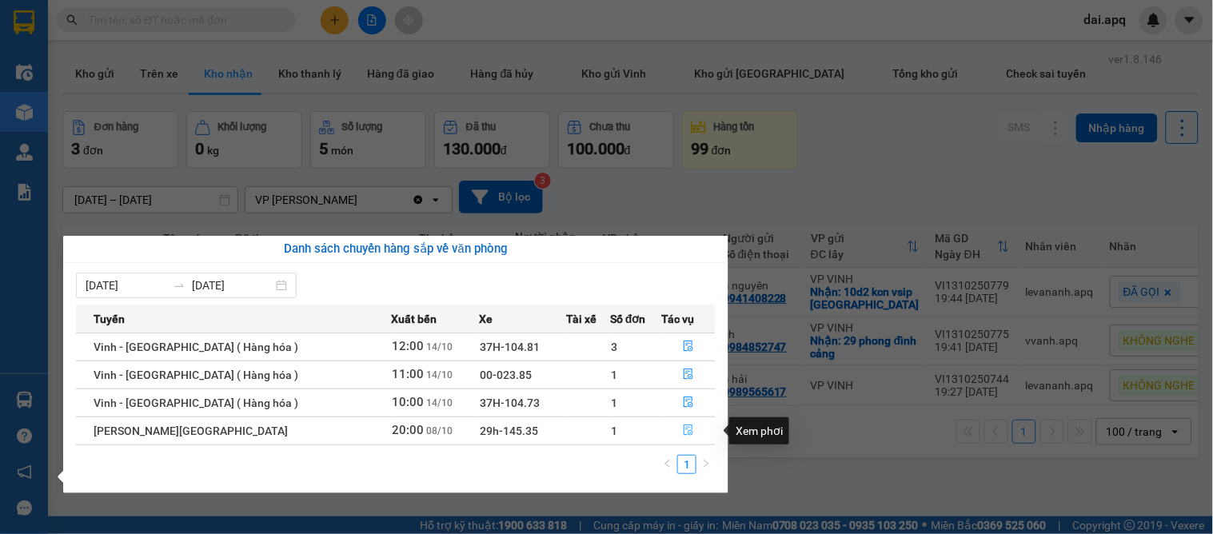
click at [683, 429] on icon "file-done" at bounding box center [688, 430] width 11 height 11
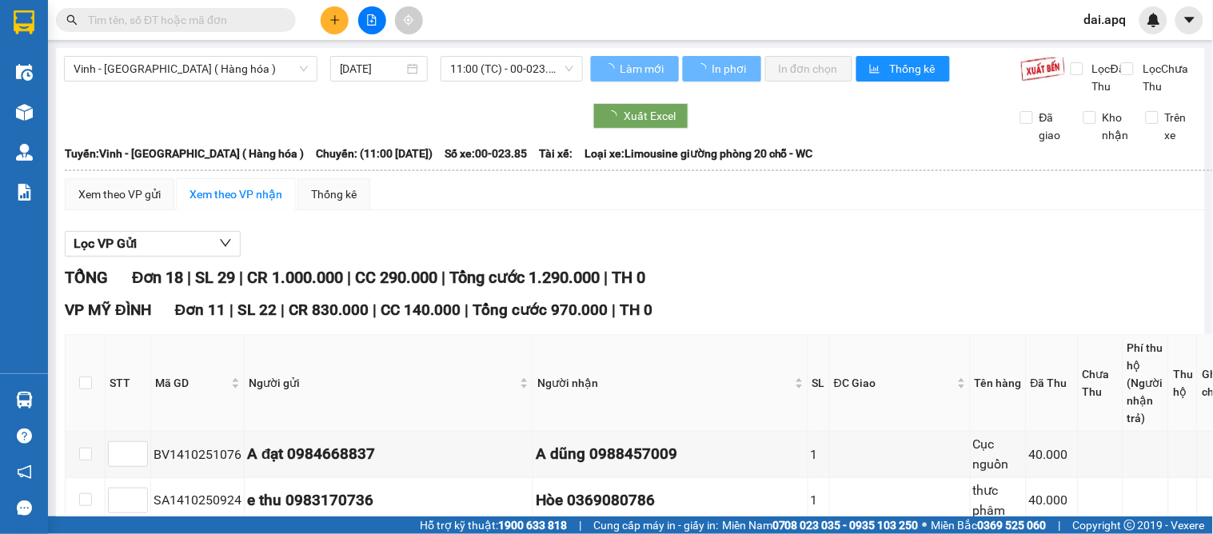
type input "[DATE]"
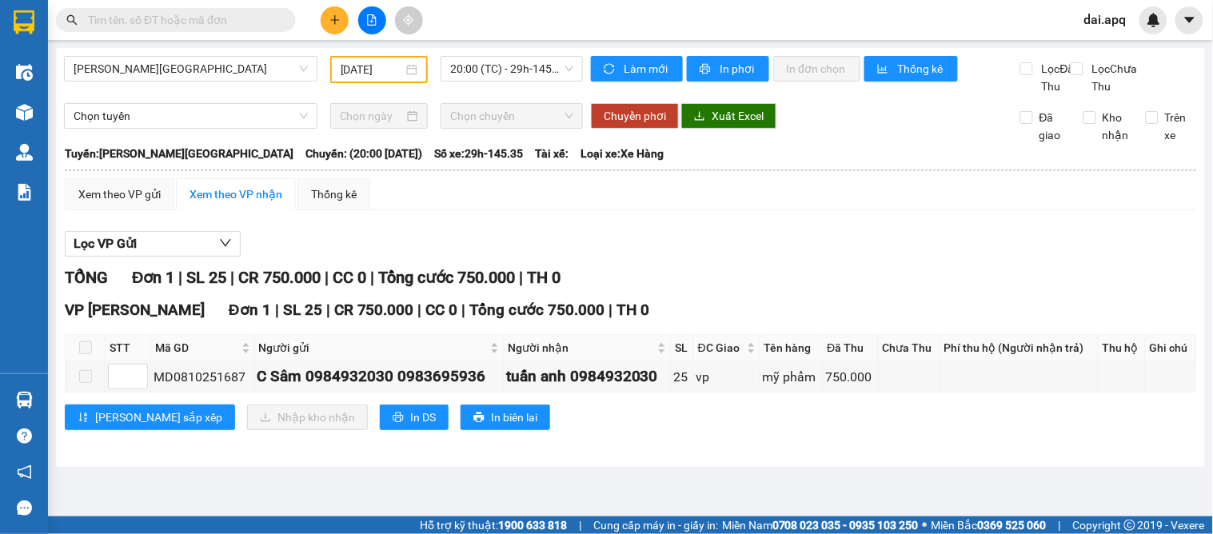
click at [84, 354] on span at bounding box center [85, 348] width 13 height 13
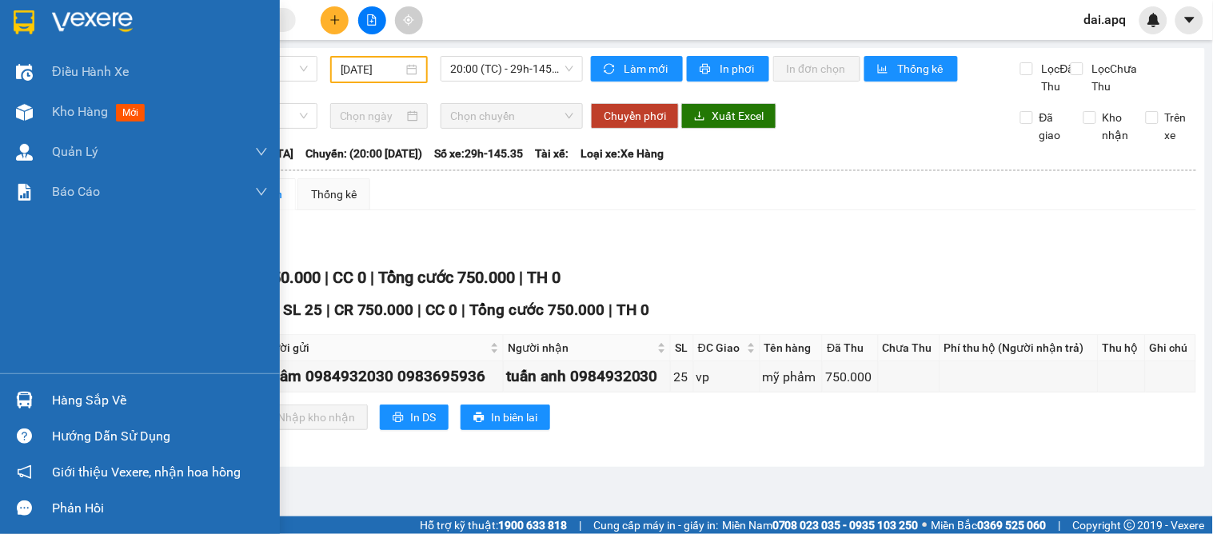
drag, startPoint x: 61, startPoint y: 393, endPoint x: 190, endPoint y: 393, distance: 129.6
click at [62, 393] on div "Hàng sắp về" at bounding box center [160, 401] width 216 height 24
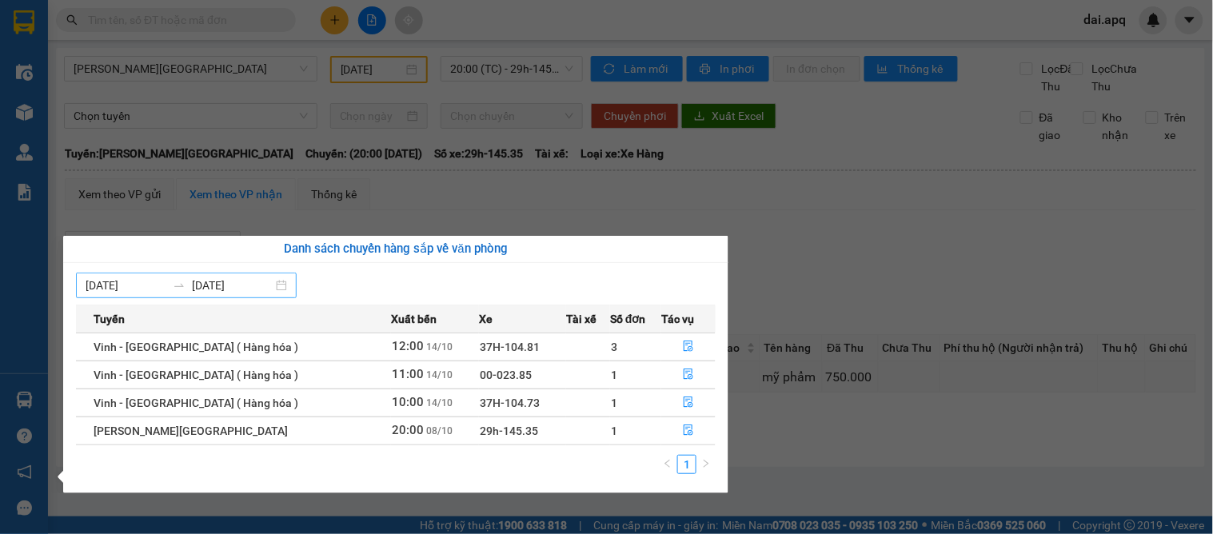
click at [125, 283] on input "[DATE]" at bounding box center [126, 286] width 81 height 18
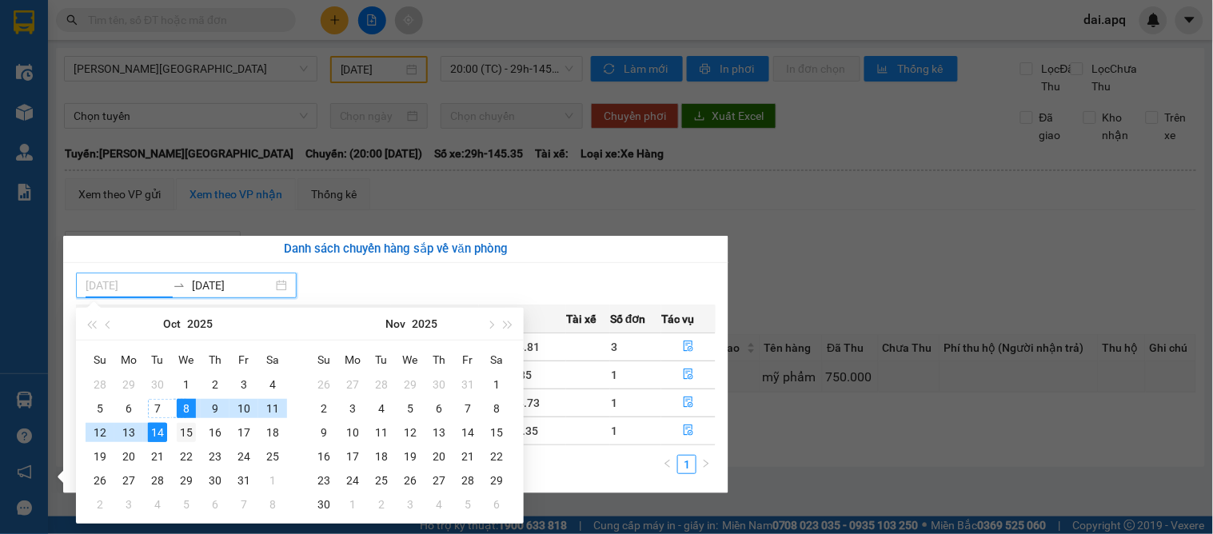
type input "[DATE]"
click at [100, 434] on div "12" at bounding box center [99, 432] width 19 height 19
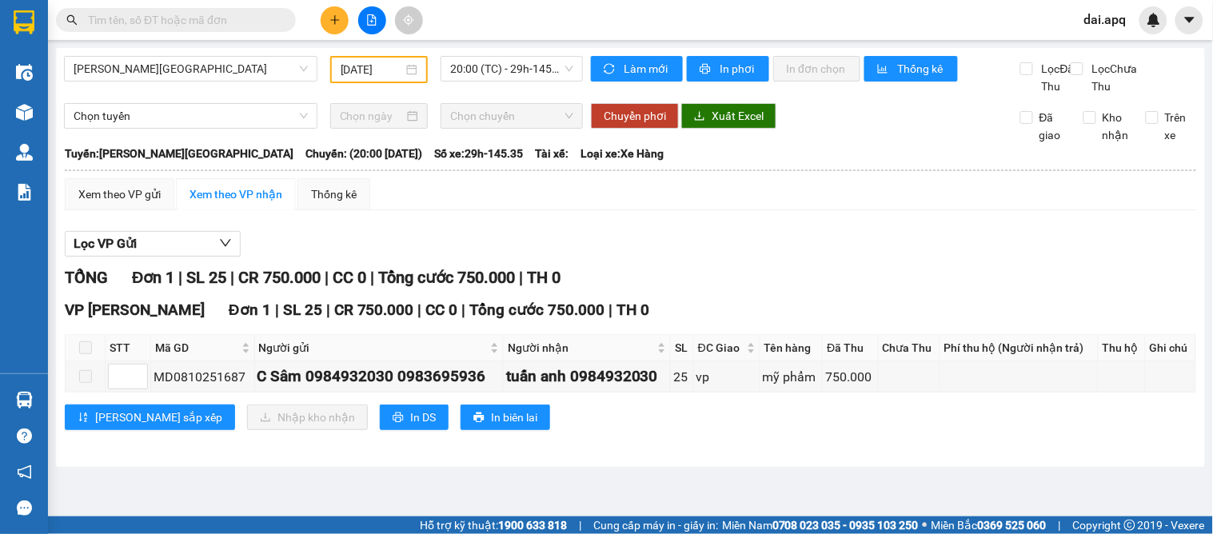
click at [837, 275] on section "Kết quả tìm kiếm ( 17 ) Bộ lọc Mã ĐH Trạng thái Món hàng Thu hộ Tổng cước Chưa …" at bounding box center [606, 267] width 1213 height 534
